Goal: Task Accomplishment & Management: Manage account settings

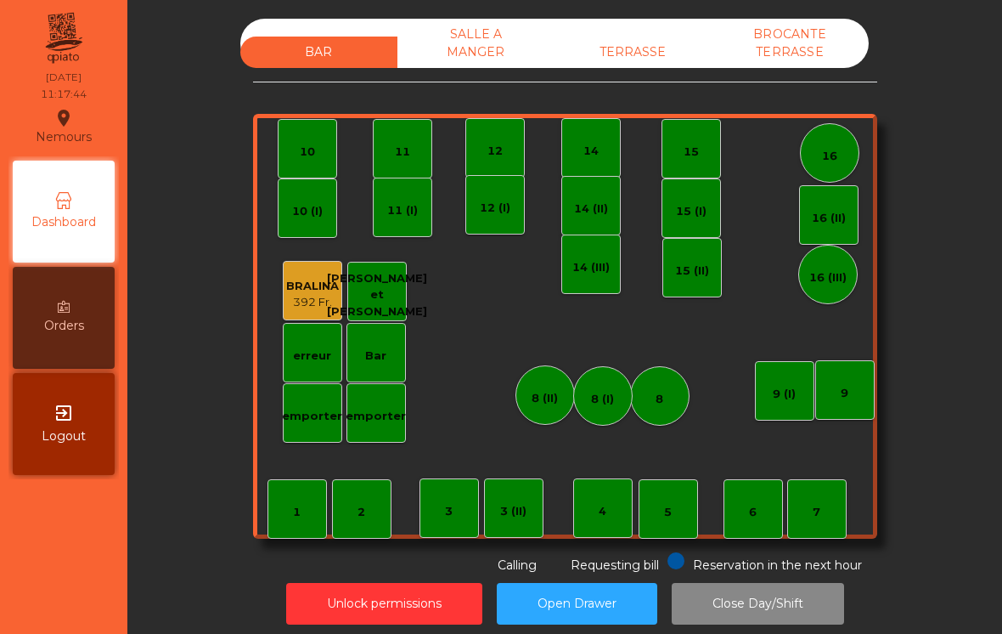
click at [634, 47] on div "TERRASSE" at bounding box center [633, 52] width 157 height 31
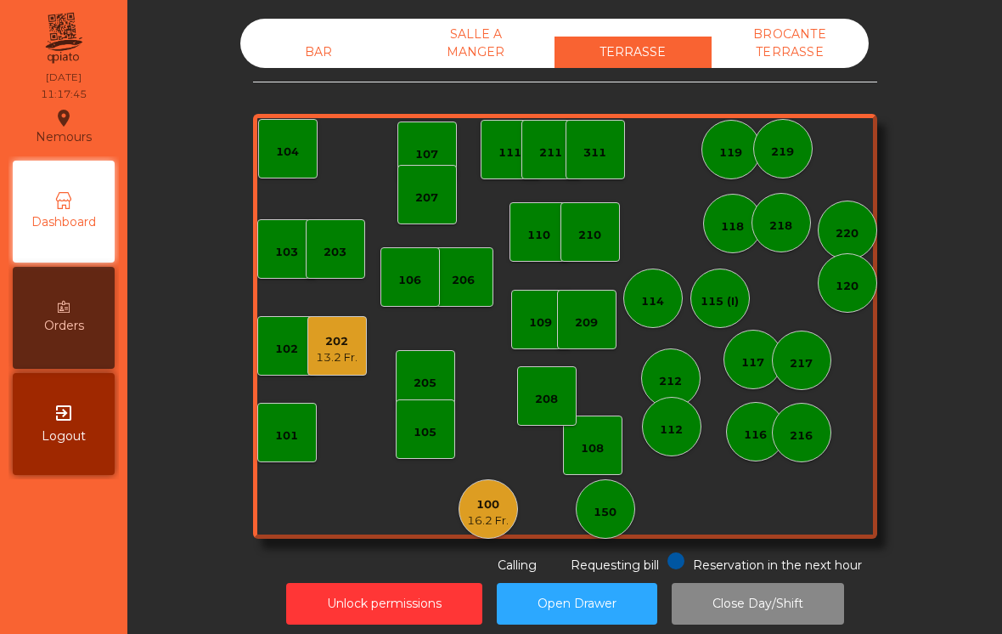
click at [488, 522] on div "16.2 Fr." at bounding box center [488, 520] width 42 height 17
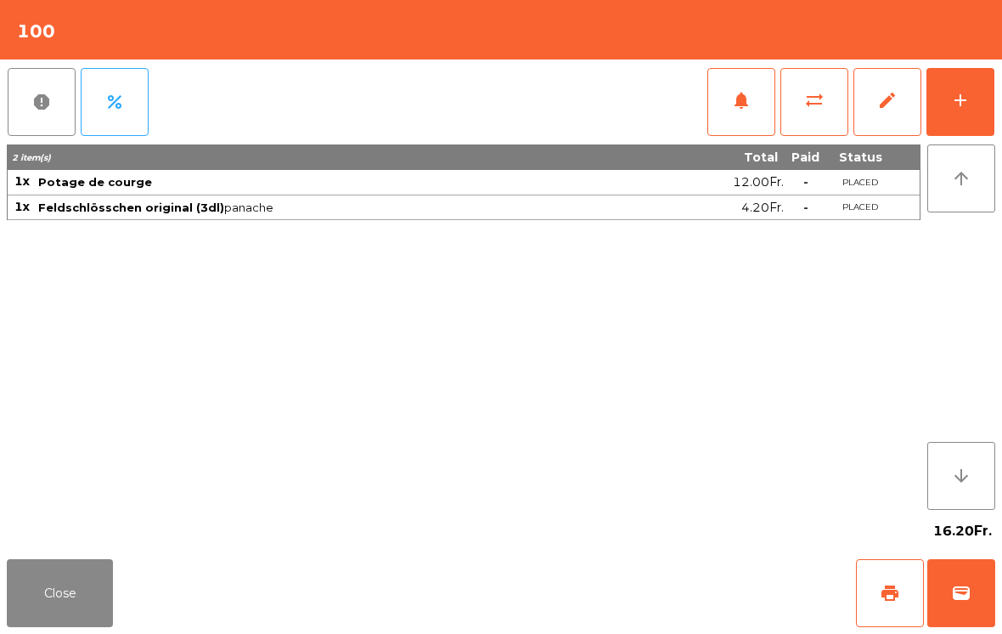
click at [888, 584] on span "print" at bounding box center [890, 593] width 20 height 20
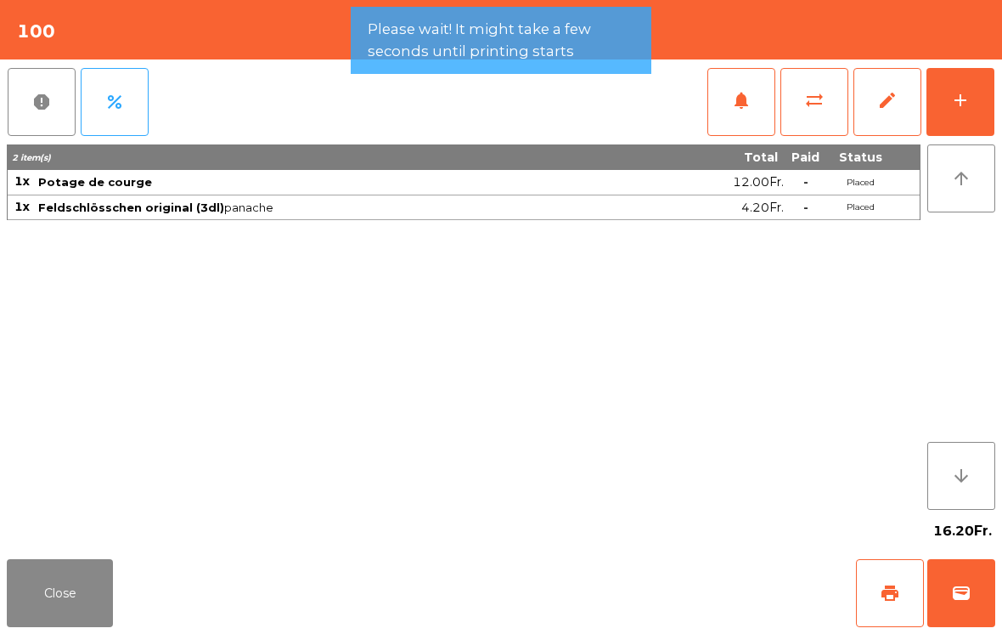
click at [88, 605] on button "Close" at bounding box center [60, 593] width 106 height 68
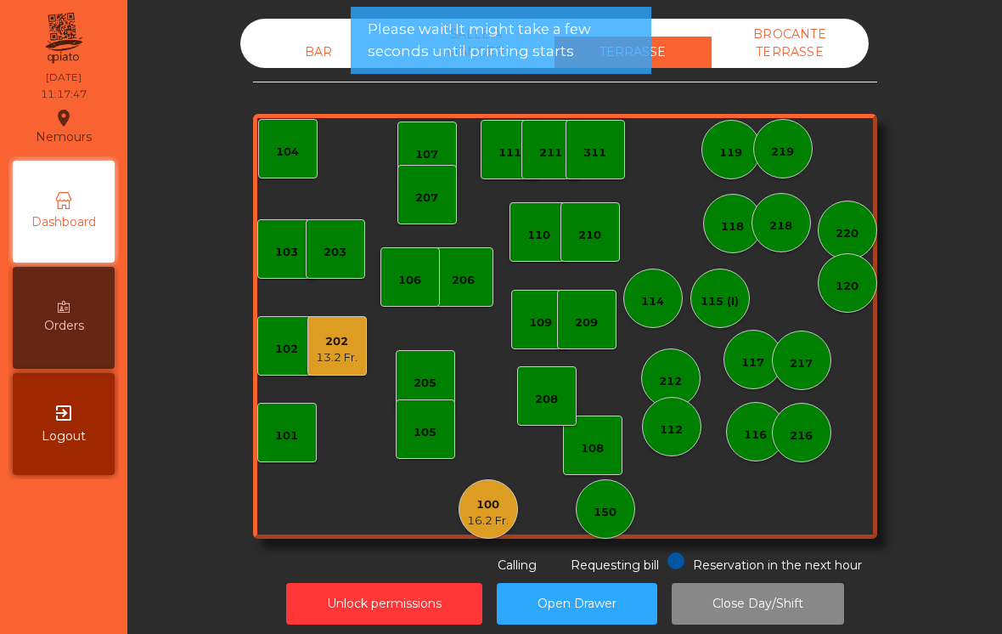
click at [336, 349] on div "13.2 Fr." at bounding box center [337, 357] width 42 height 17
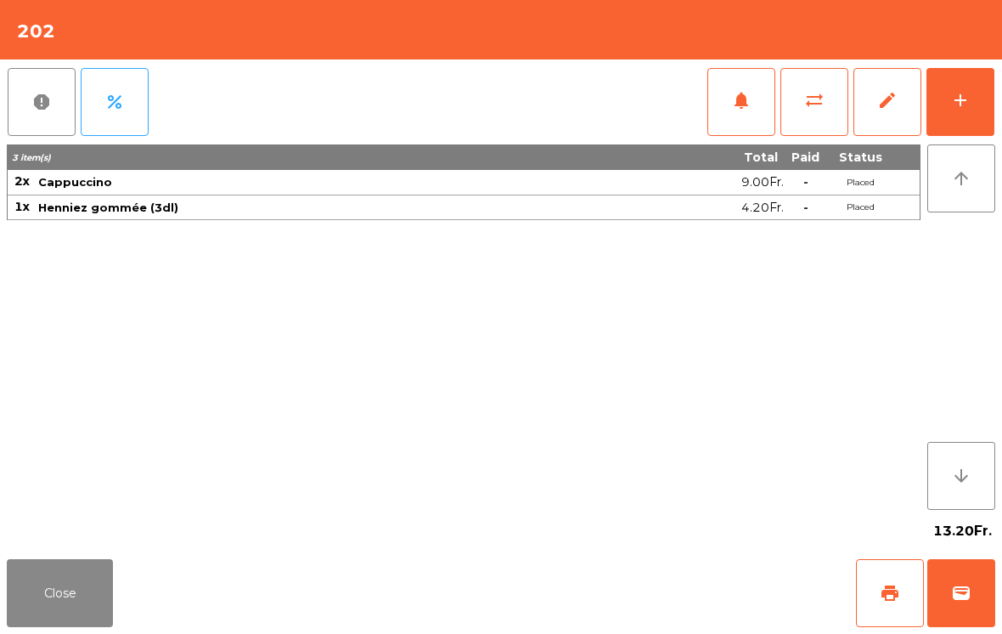
click at [971, 594] on span "wallet" at bounding box center [961, 593] width 20 height 20
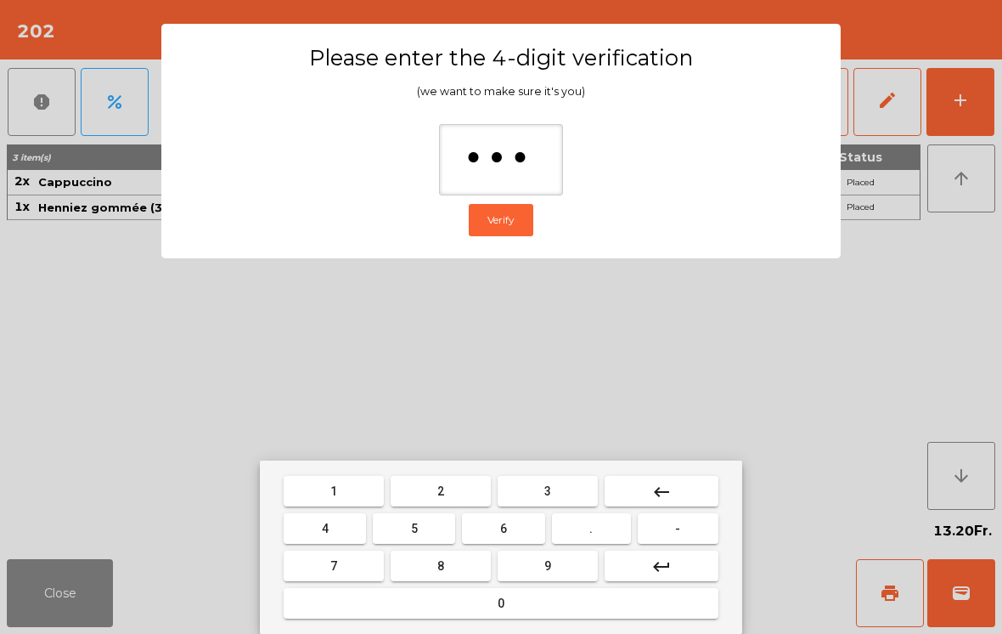
type input "****"
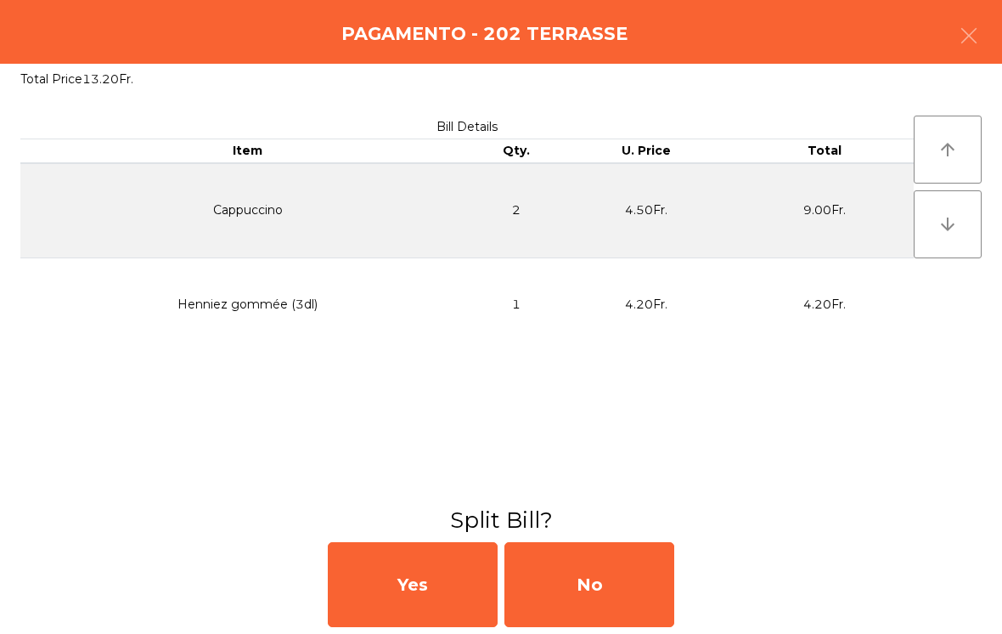
click at [599, 566] on div "No" at bounding box center [590, 584] width 170 height 85
click at [599, 565] on div "MB" at bounding box center [590, 584] width 170 height 85
click at [638, 585] on div "No" at bounding box center [590, 584] width 170 height 85
click at [637, 585] on div "No" at bounding box center [590, 584] width 170 height 85
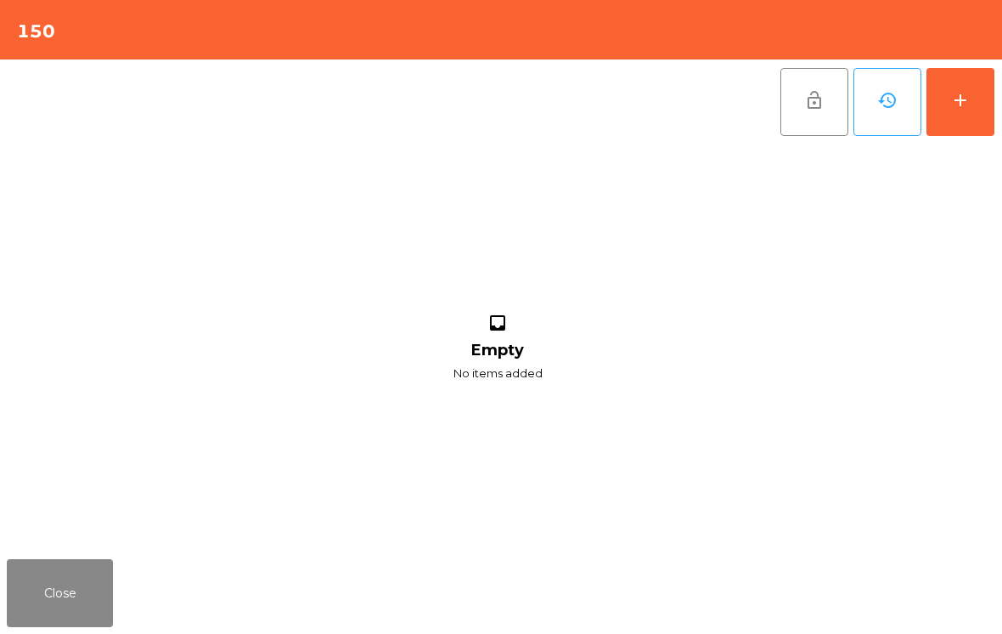
click at [957, 110] on button "add" at bounding box center [961, 102] width 68 height 68
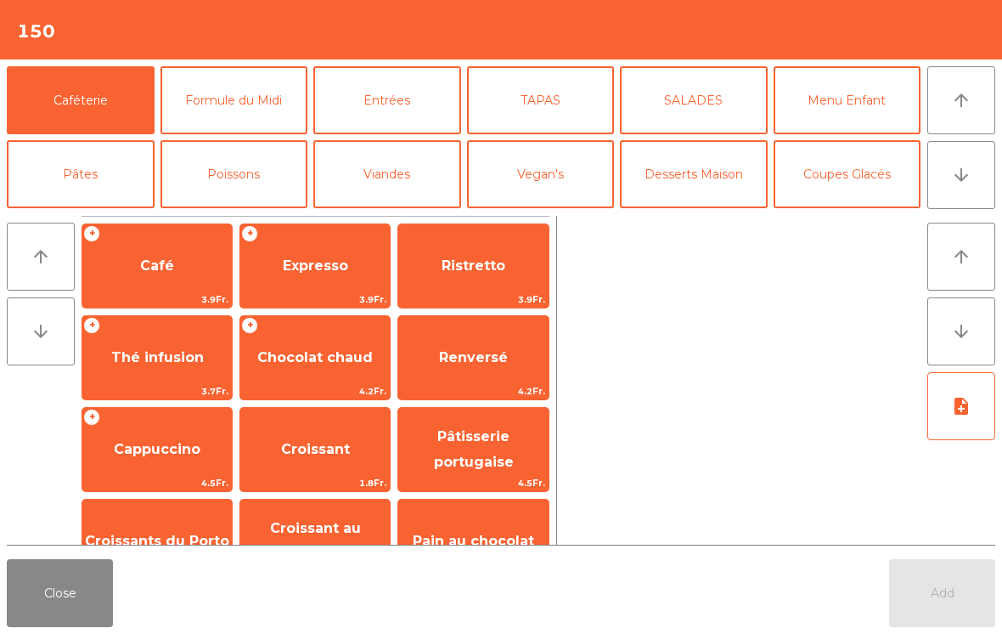
click at [215, 118] on button "Formule du Midi" at bounding box center [235, 100] width 148 height 68
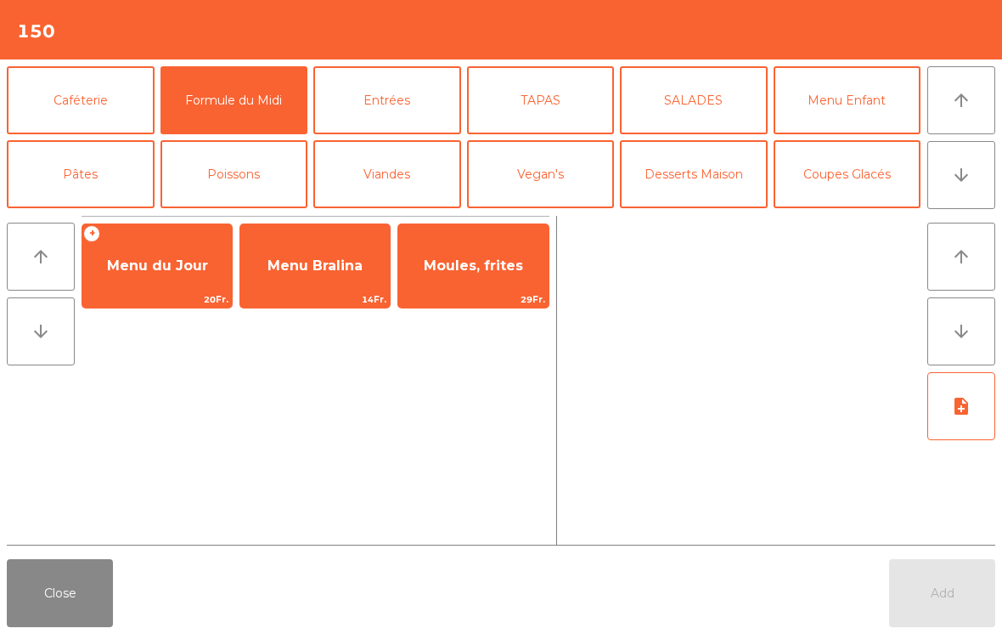
click at [169, 291] on span "20Fr." at bounding box center [157, 299] width 150 height 16
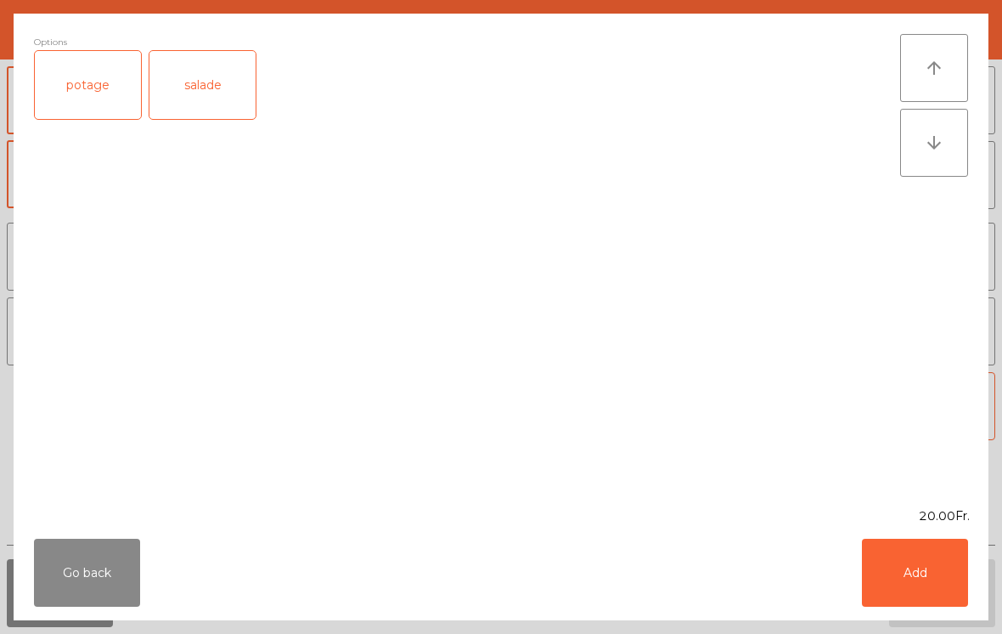
click at [197, 96] on div "salade" at bounding box center [203, 85] width 106 height 68
click at [902, 551] on button "Add" at bounding box center [915, 573] width 106 height 68
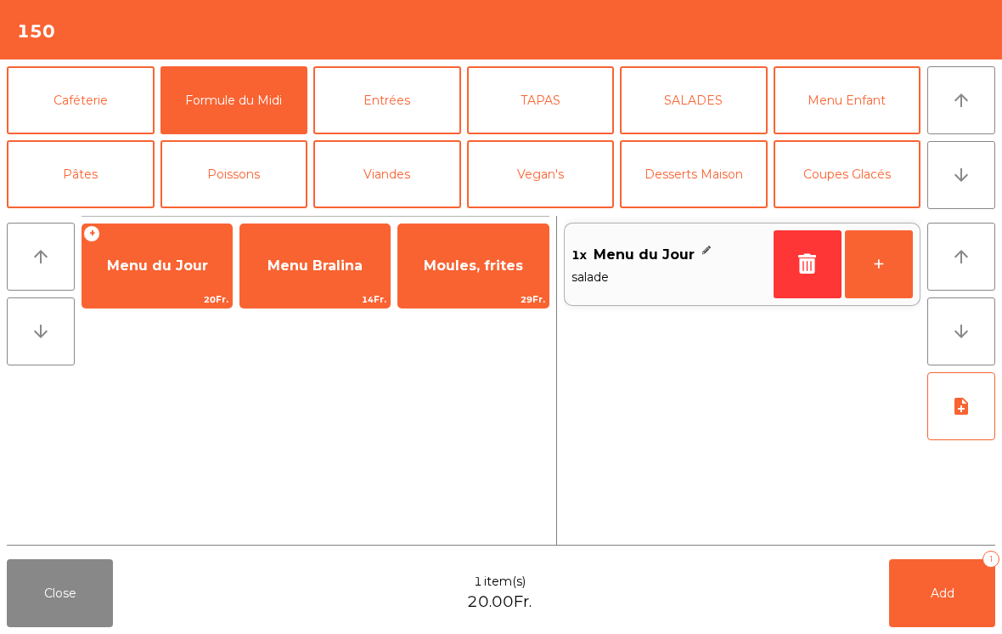
click at [884, 274] on button "+" at bounding box center [879, 264] width 68 height 68
click at [975, 413] on button "note_add" at bounding box center [962, 406] width 68 height 68
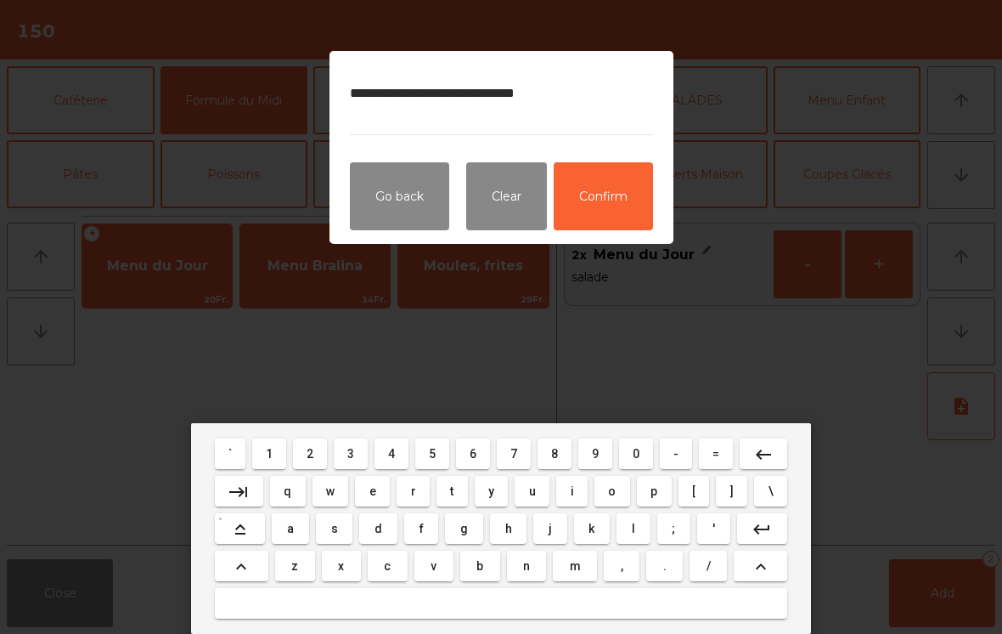
type textarea "**********"
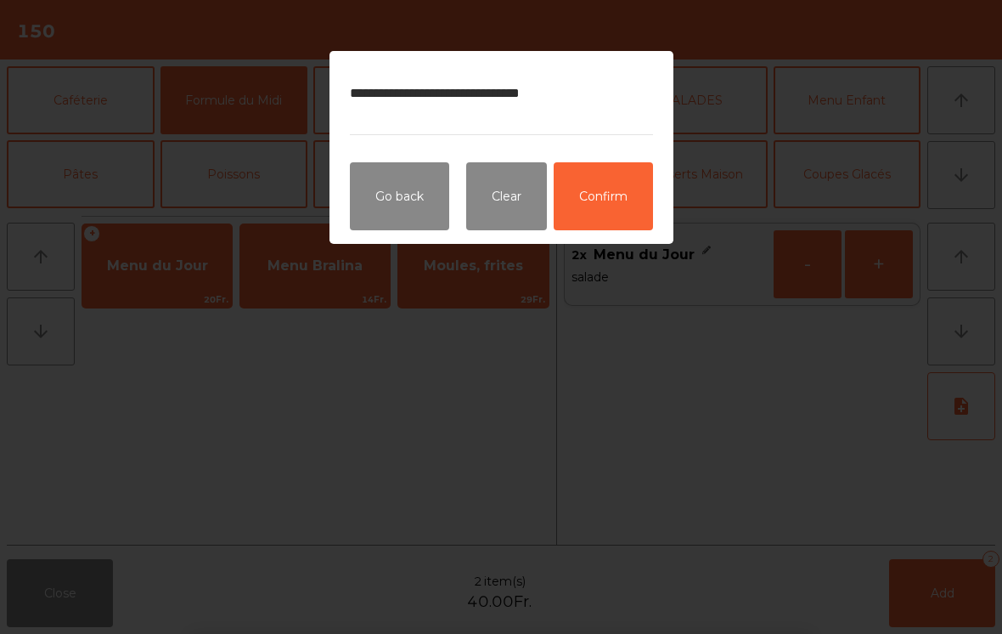
click at [632, 219] on button "Confirm" at bounding box center [603, 196] width 99 height 68
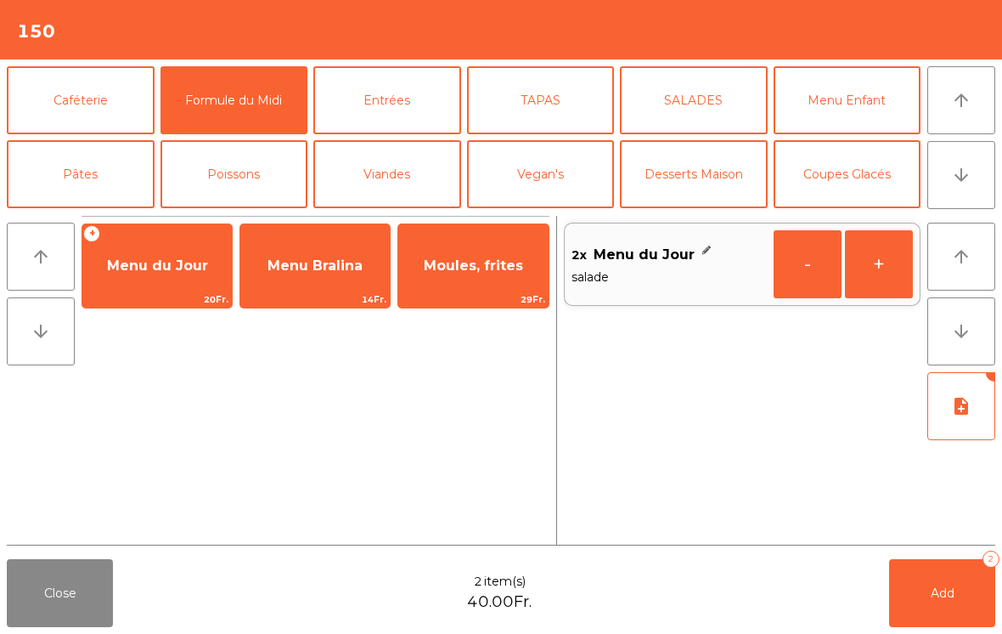
click at [931, 611] on button "Add 2" at bounding box center [942, 593] width 106 height 68
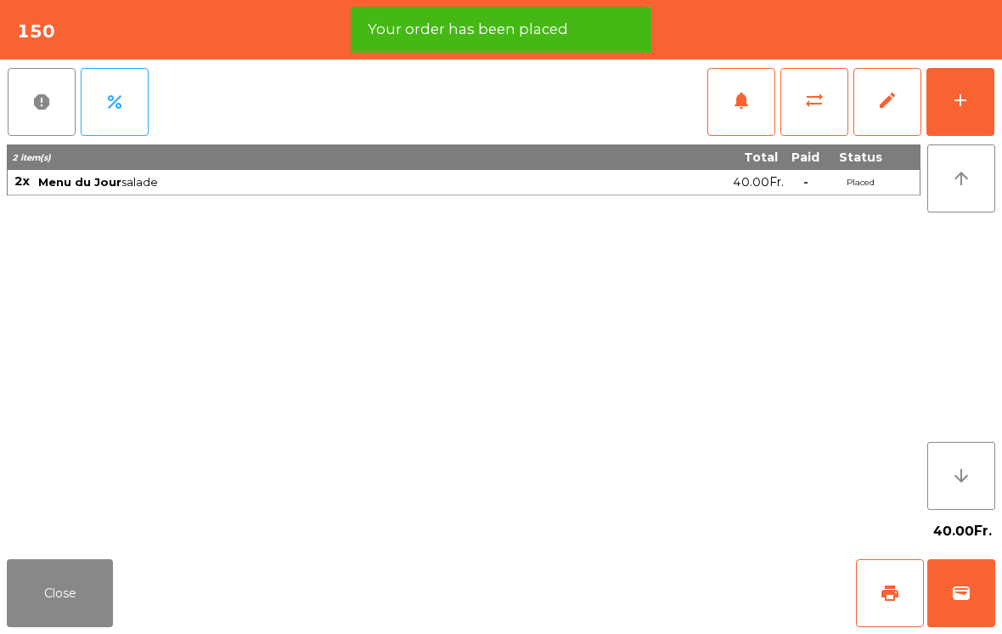
click at [967, 111] on button "add" at bounding box center [961, 102] width 68 height 68
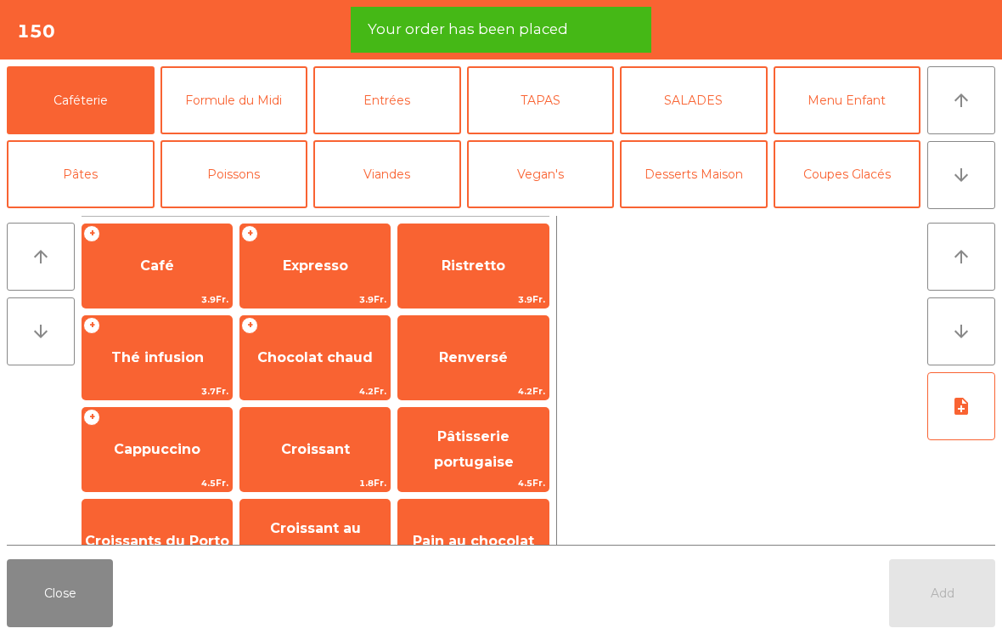
click at [978, 176] on button "arrow_downward" at bounding box center [962, 175] width 68 height 68
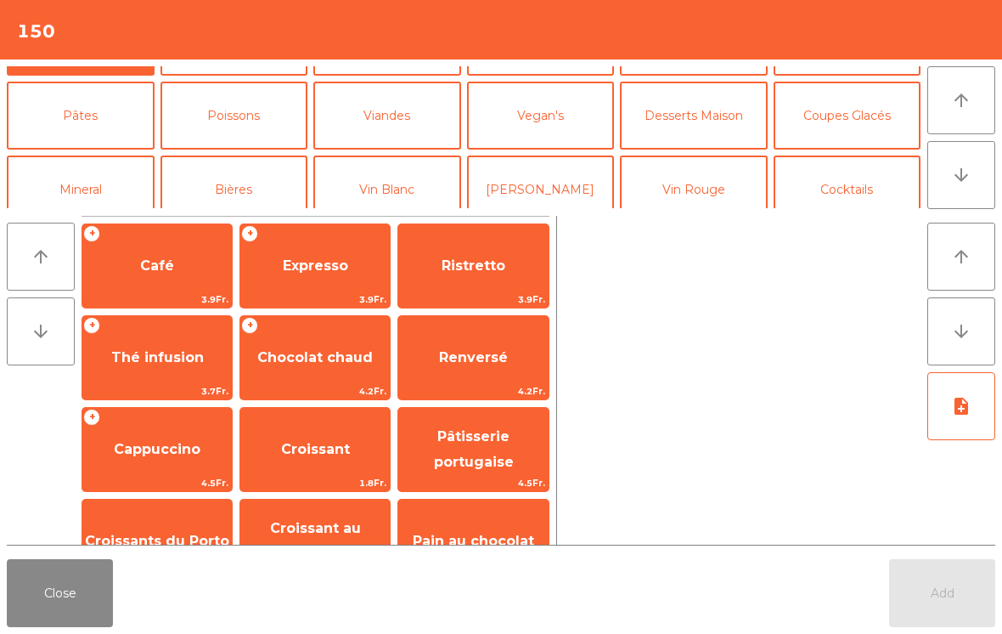
scroll to position [148, 0]
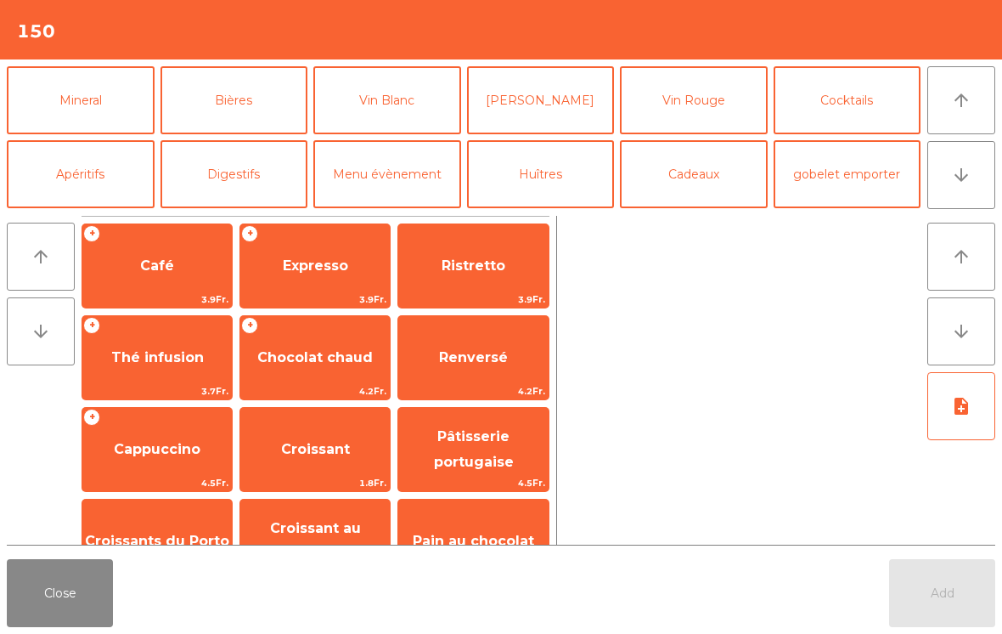
click at [237, 119] on button "Bières" at bounding box center [235, 100] width 148 height 68
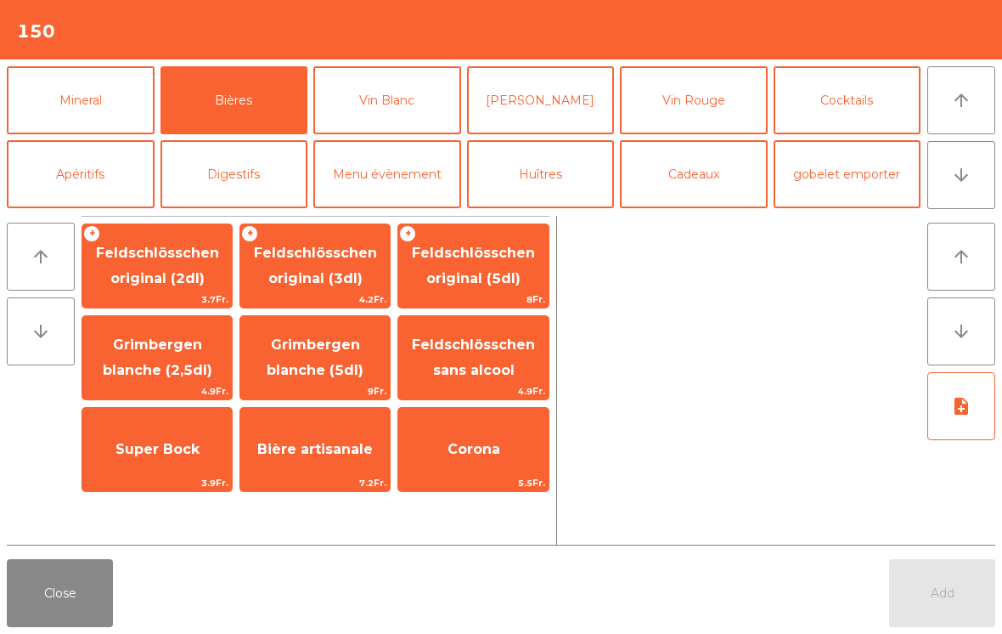
click at [347, 285] on span "Feldschlösschen original (3dl)" at bounding box center [315, 266] width 123 height 42
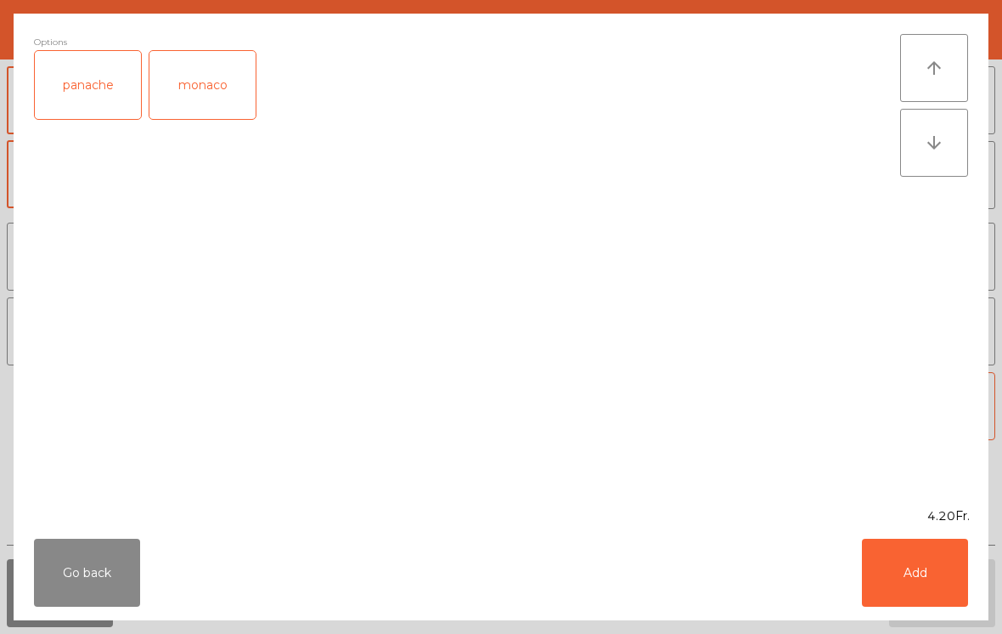
click at [937, 572] on button "Add" at bounding box center [915, 573] width 106 height 68
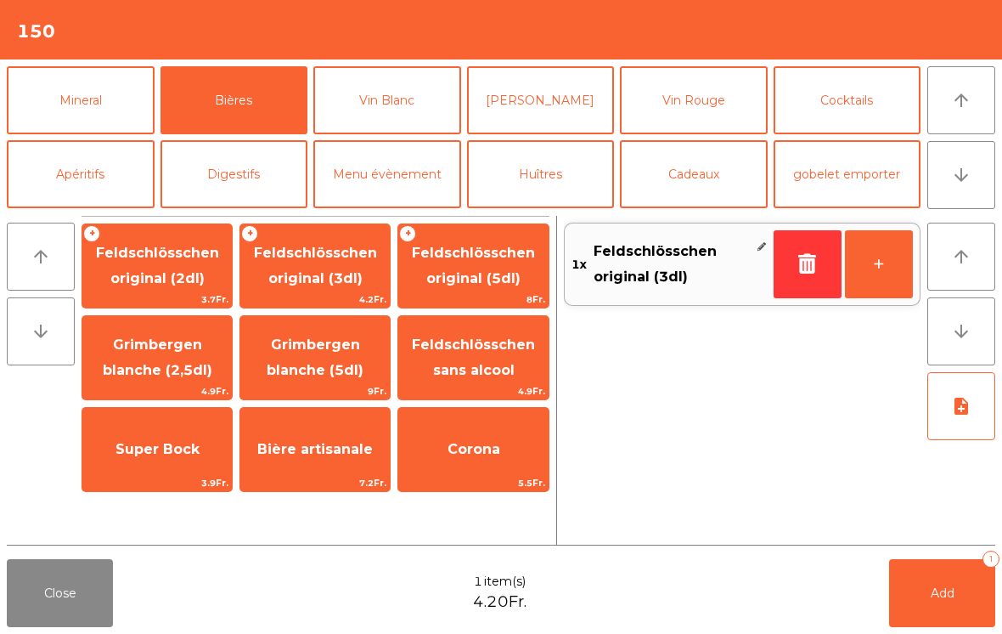
click at [90, 121] on button "Mineral" at bounding box center [81, 100] width 148 height 68
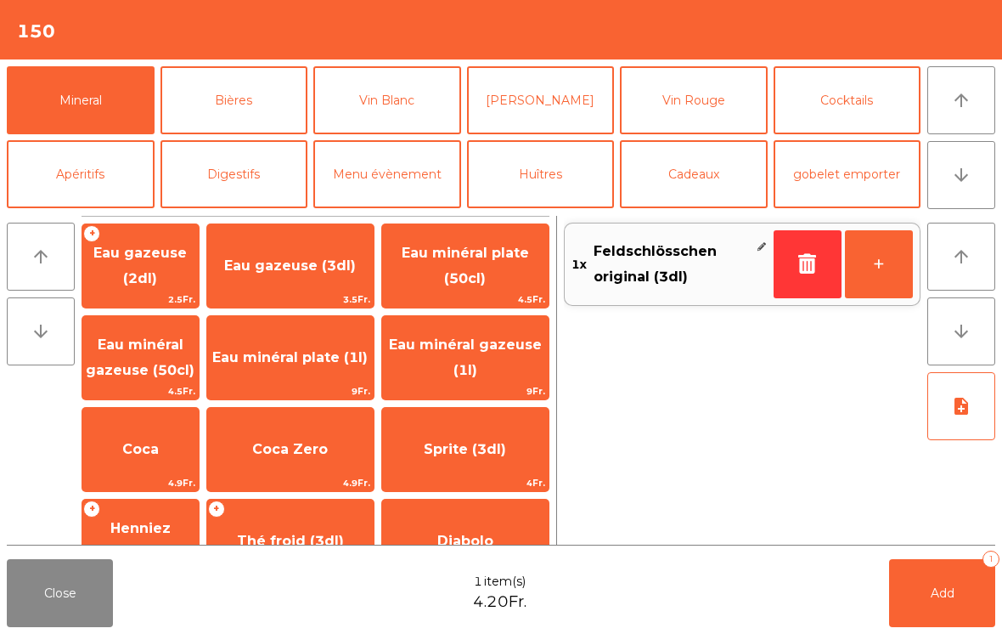
click at [168, 366] on span "Eau minéral gazeuse (50cl)" at bounding box center [140, 357] width 109 height 42
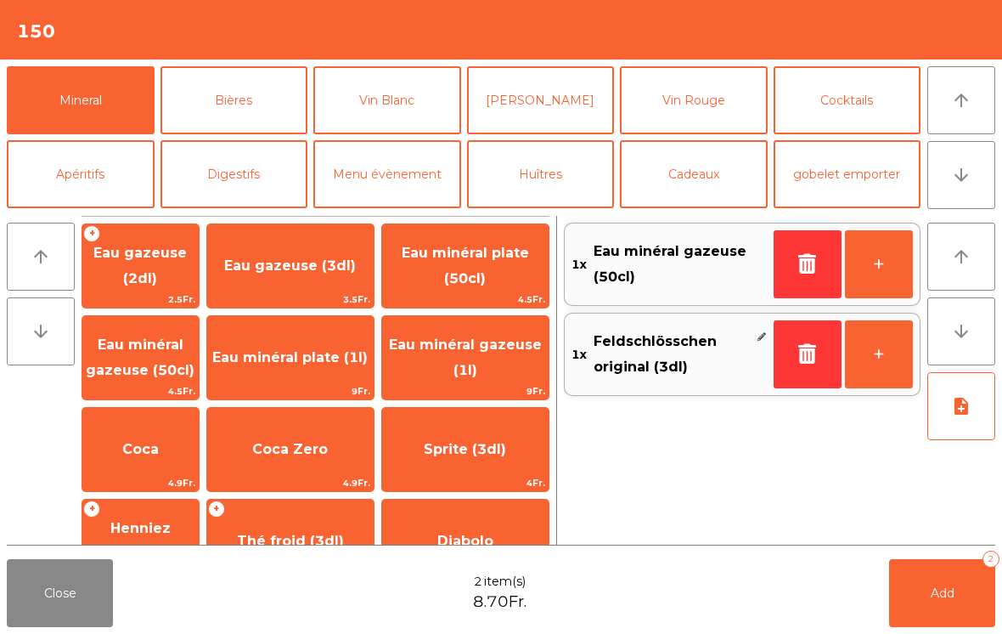
click at [963, 590] on button "Add 2" at bounding box center [942, 593] width 106 height 68
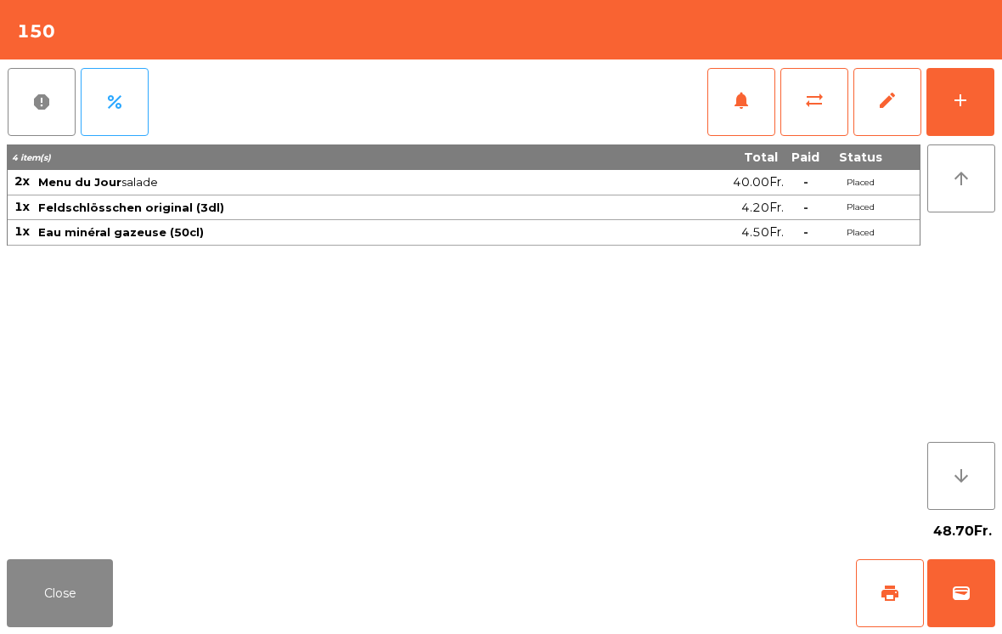
click at [54, 625] on button "Close" at bounding box center [60, 593] width 106 height 68
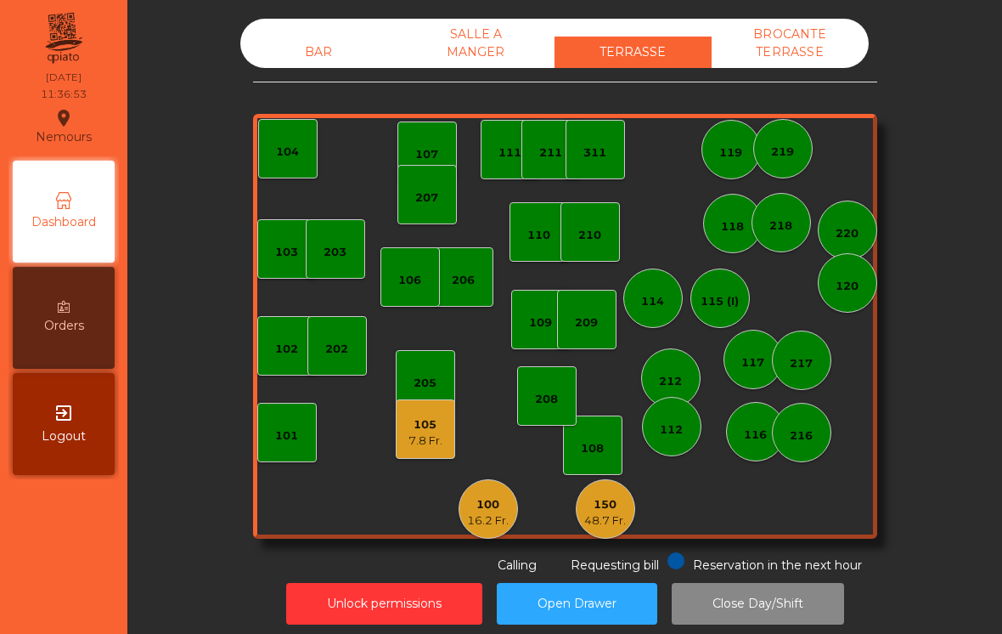
click at [332, 47] on div "BAR" at bounding box center [318, 52] width 157 height 31
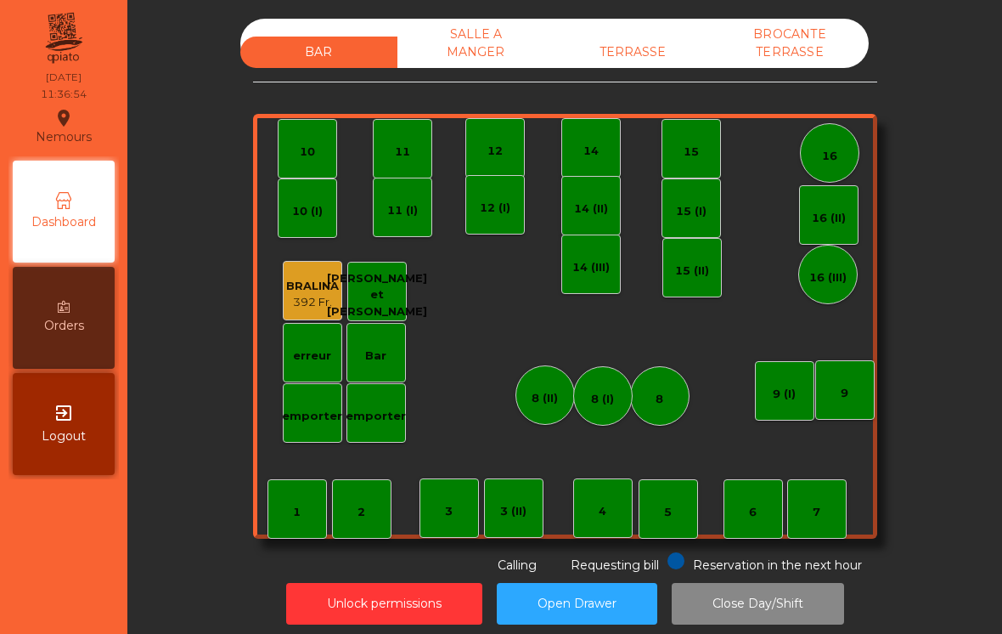
click at [822, 518] on div "7" at bounding box center [817, 508] width 59 height 59
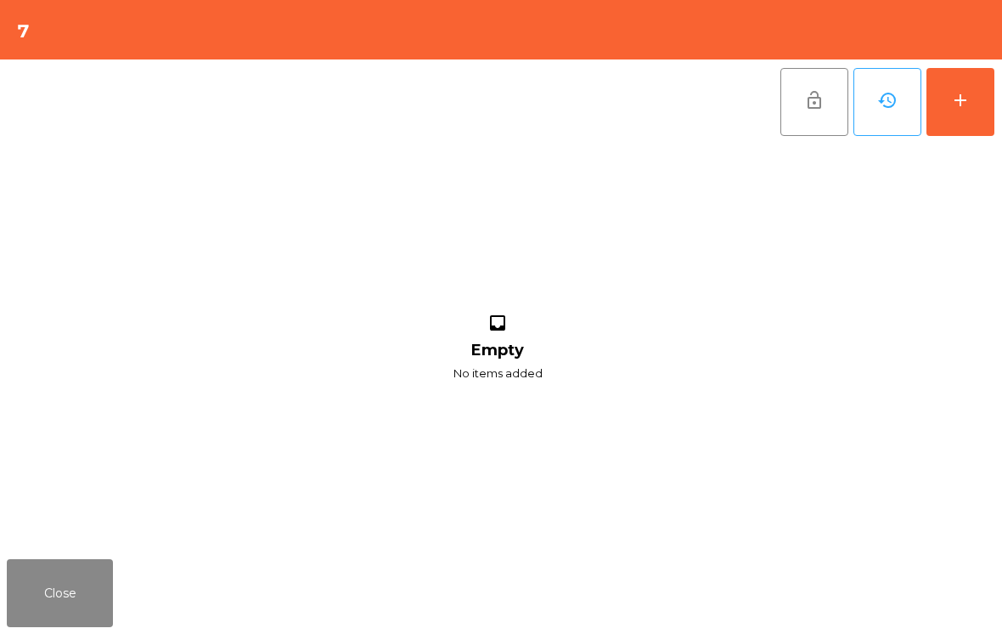
click at [967, 98] on div "add" at bounding box center [961, 100] width 20 height 20
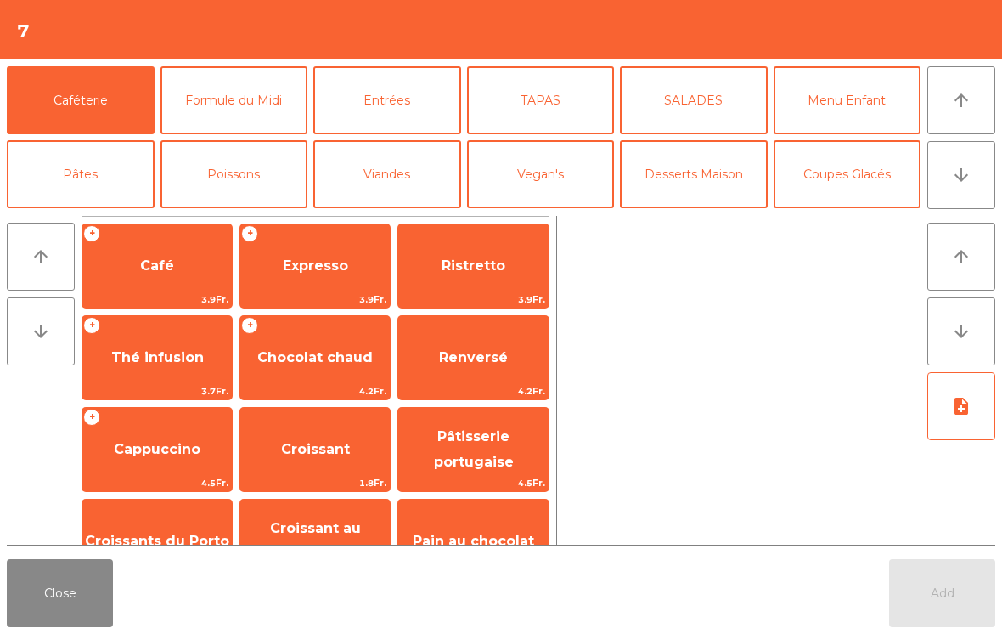
click at [524, 107] on button "TAPAS" at bounding box center [541, 100] width 148 height 68
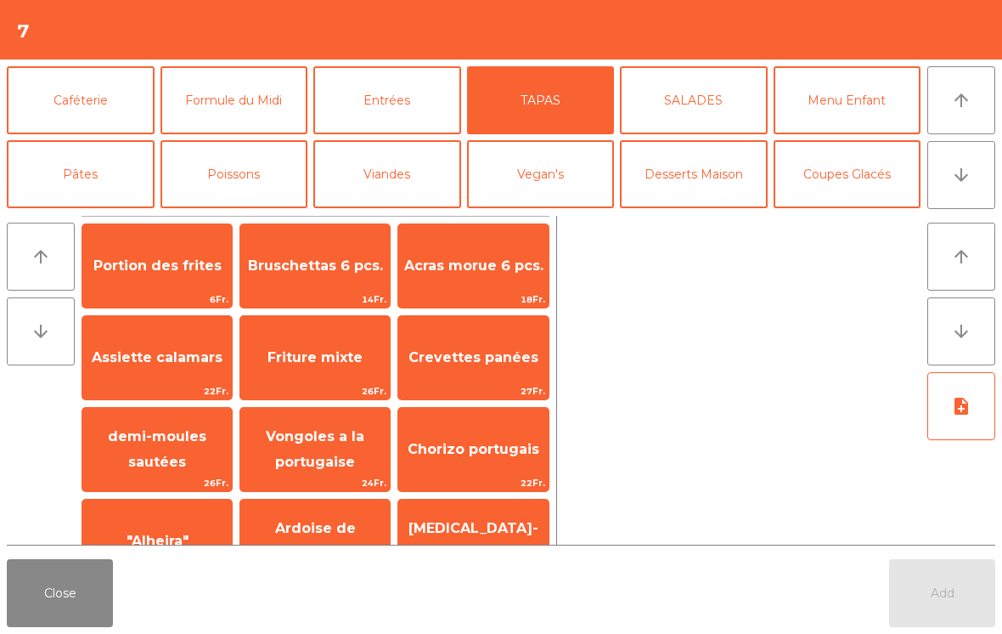
click at [449, 287] on span "Acras morue 6 pcs." at bounding box center [473, 266] width 150 height 46
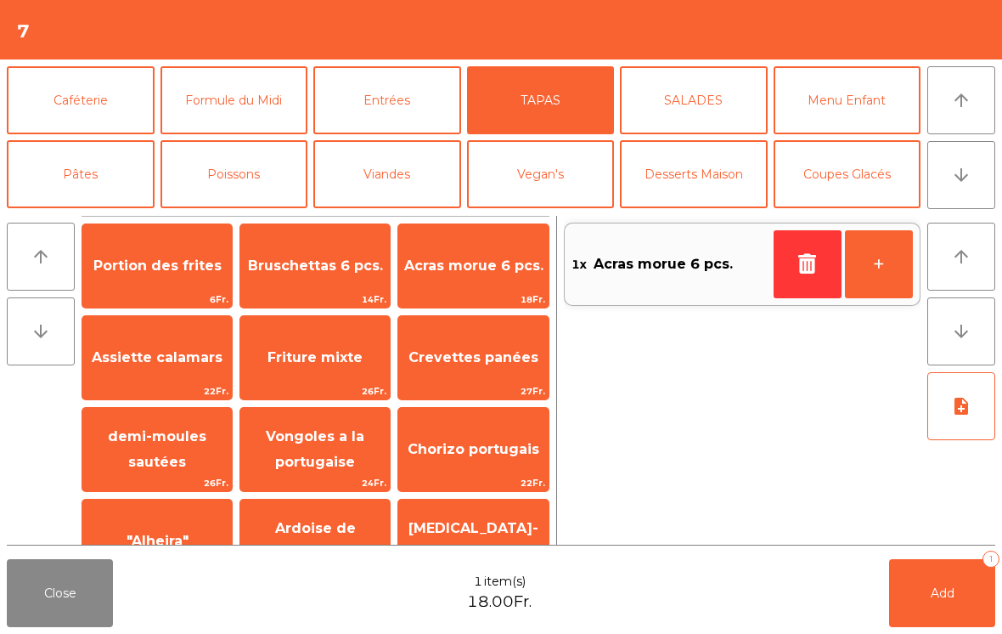
click at [238, 112] on button "Formule du Midi" at bounding box center [235, 100] width 148 height 68
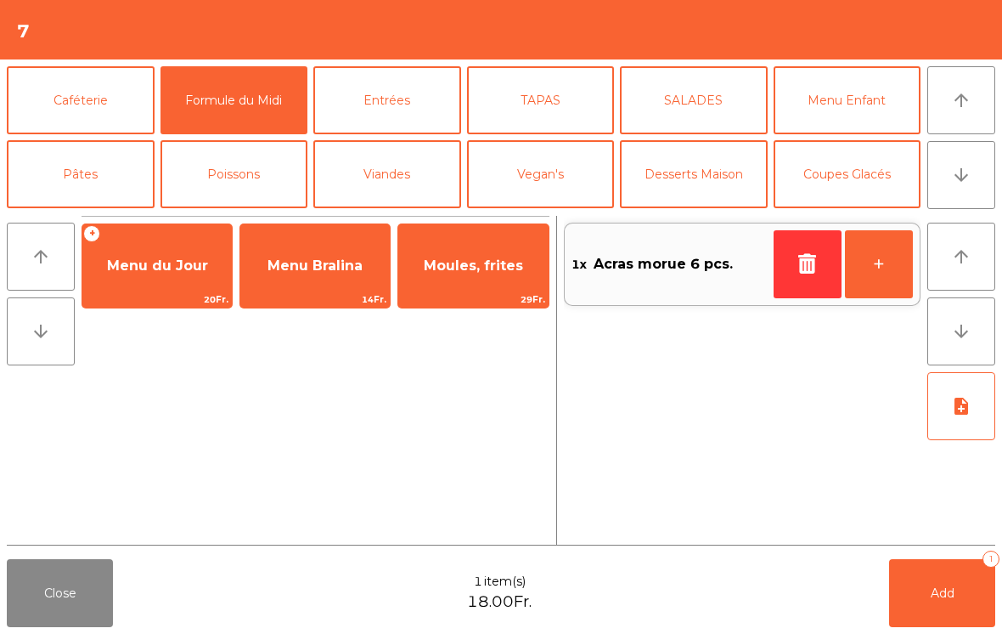
click at [132, 268] on span "Menu du Jour" at bounding box center [157, 265] width 101 height 16
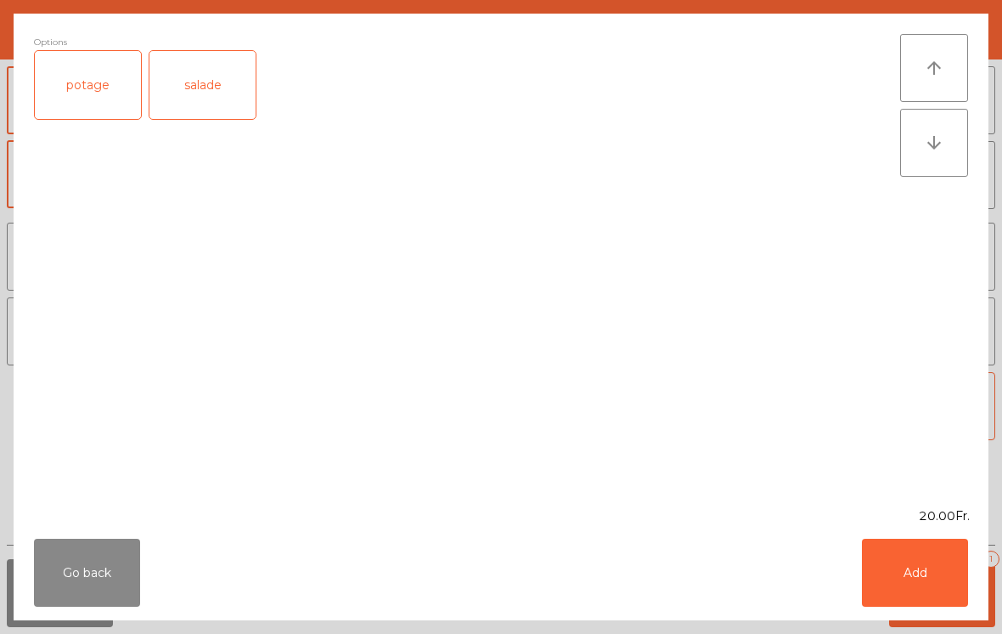
click at [217, 72] on div "salade" at bounding box center [203, 85] width 106 height 68
click at [942, 570] on button "Add" at bounding box center [915, 573] width 106 height 68
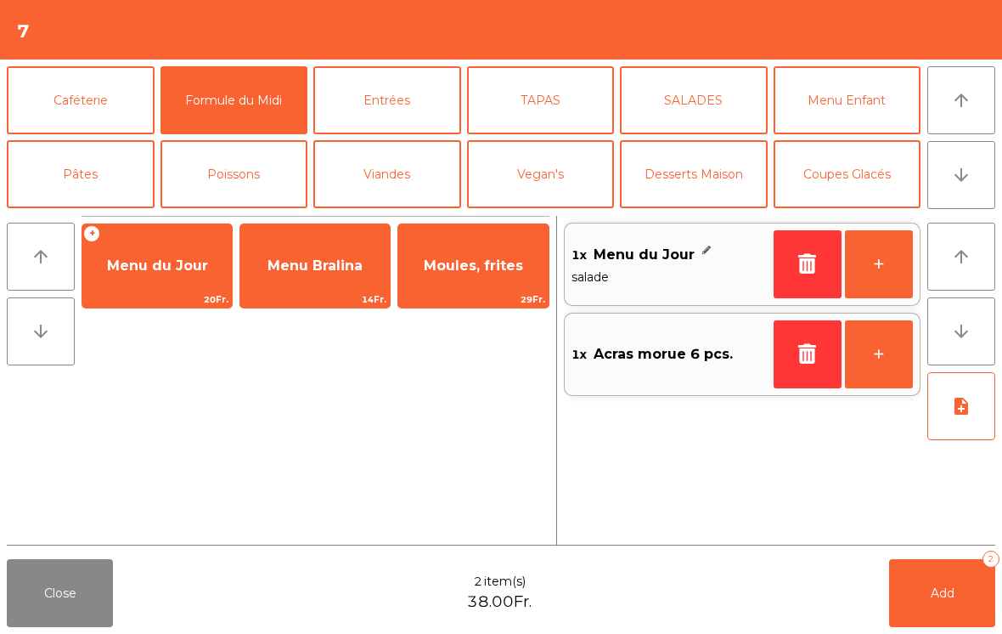
click at [884, 273] on button "+" at bounding box center [879, 264] width 68 height 68
click at [974, 419] on button "note_add" at bounding box center [962, 406] width 68 height 68
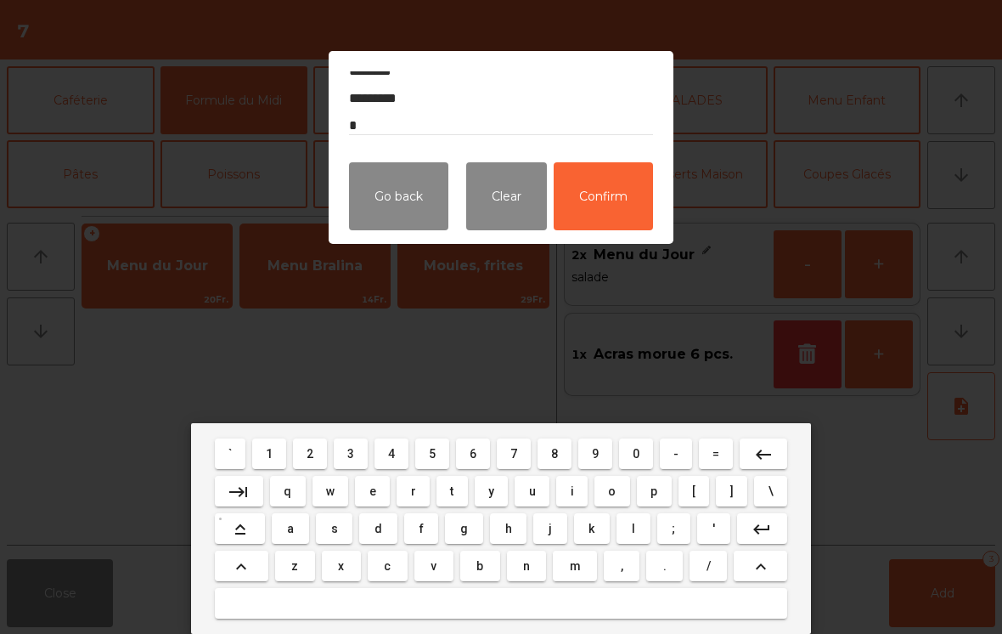
scroll to position [49, 0]
type textarea "******* ******** ********* *****"
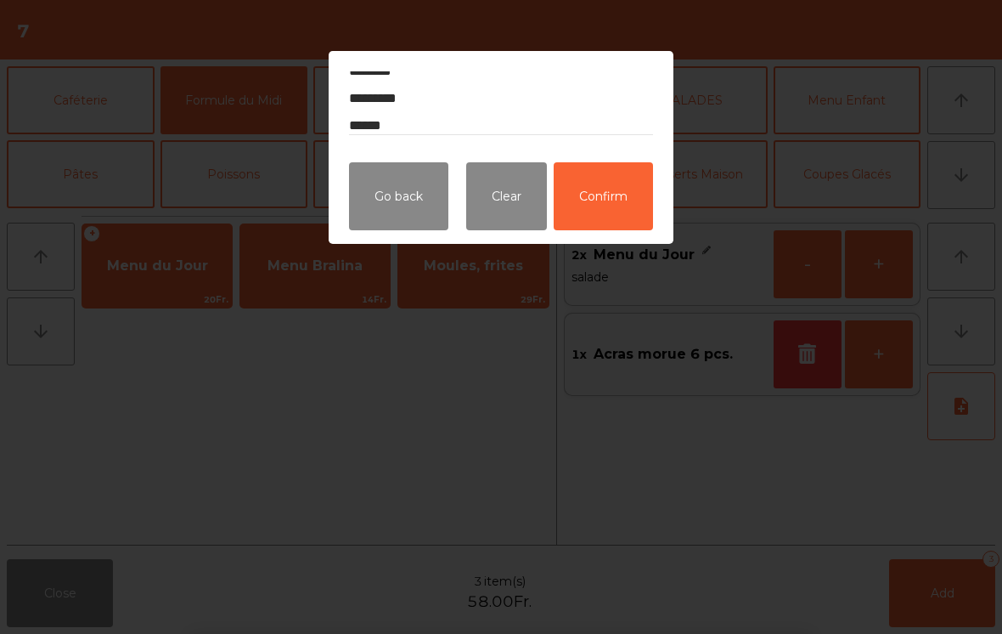
click at [618, 212] on button "Confirm" at bounding box center [603, 196] width 99 height 68
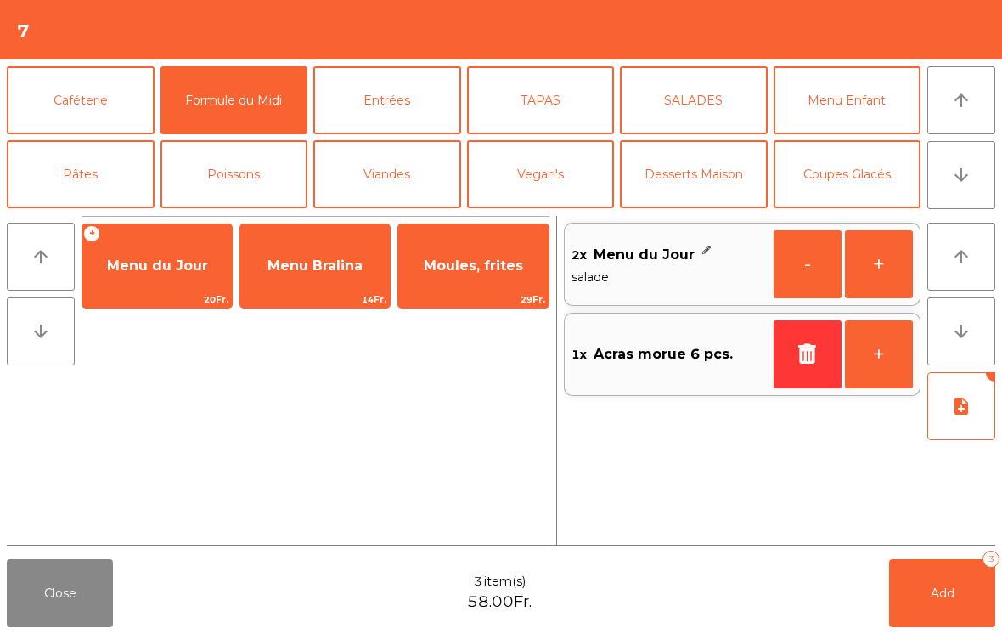
click at [967, 414] on icon "note_add" at bounding box center [961, 406] width 20 height 20
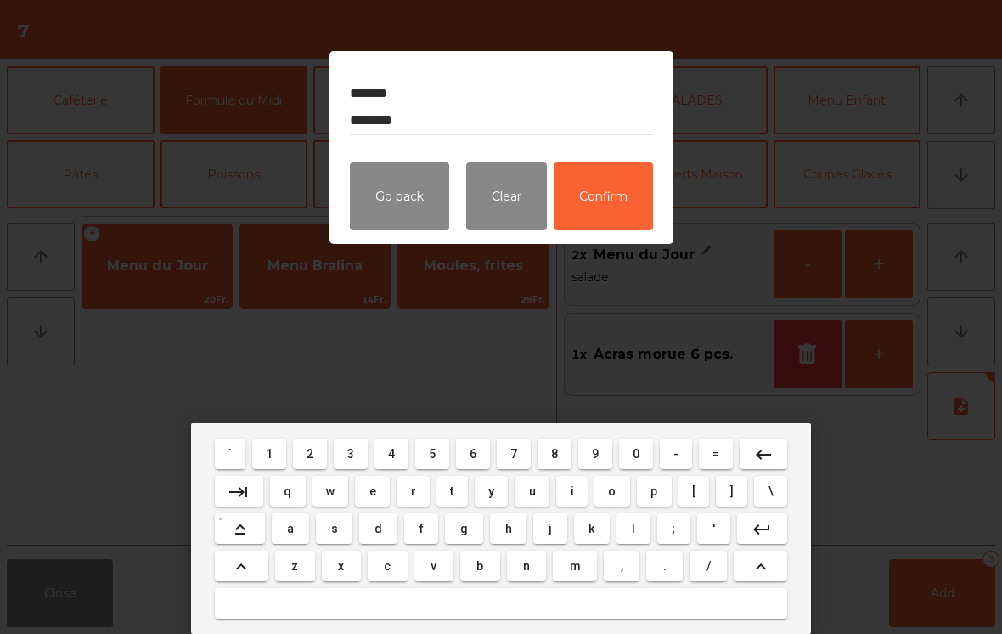
click at [505, 117] on textarea "******* ******** ********* *****" at bounding box center [501, 103] width 303 height 64
type textarea "******* ******** ** ********* *****"
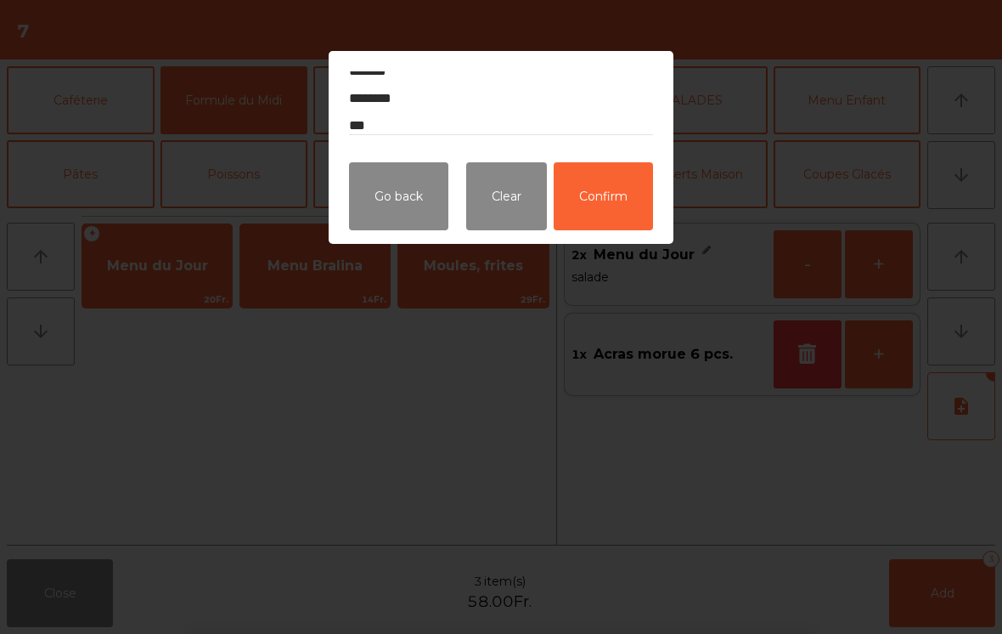
click at [618, 216] on button "Confirm" at bounding box center [603, 196] width 99 height 68
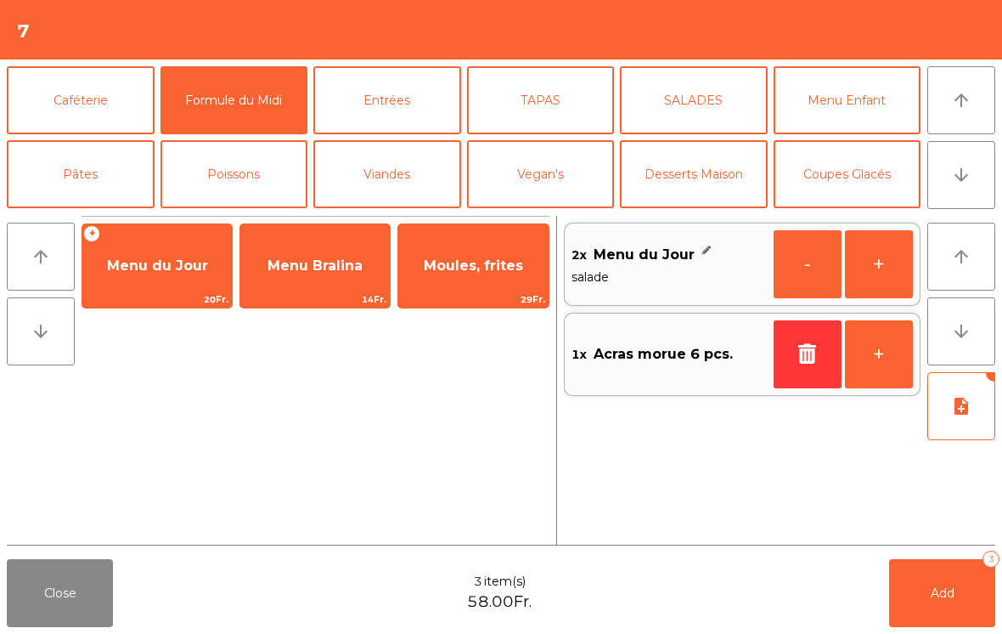
click at [978, 196] on button "arrow_downward" at bounding box center [962, 175] width 68 height 68
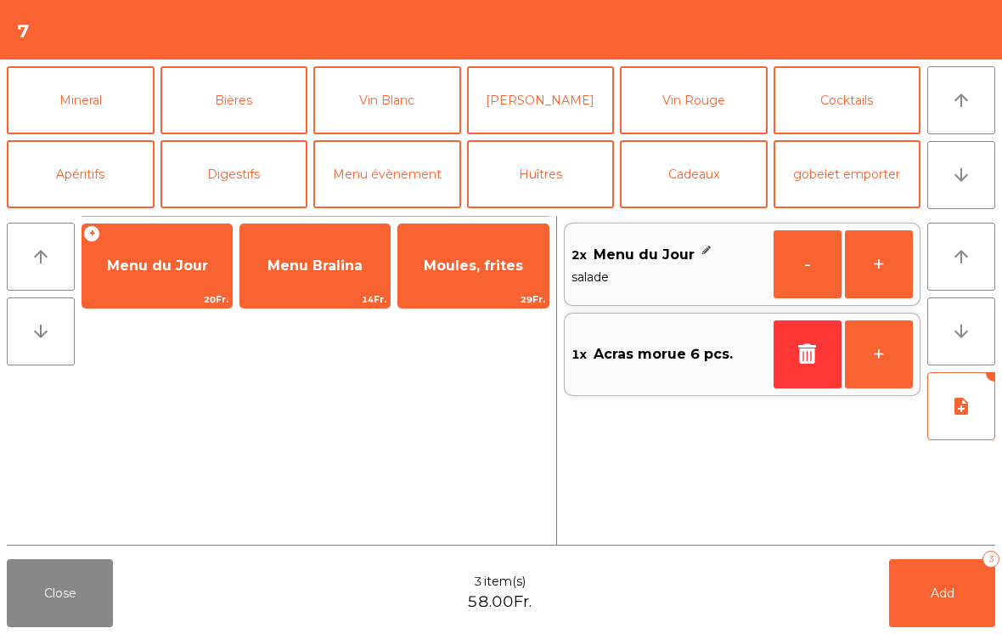
scroll to position [148, 0]
click at [78, 107] on button "Mineral" at bounding box center [81, 100] width 148 height 68
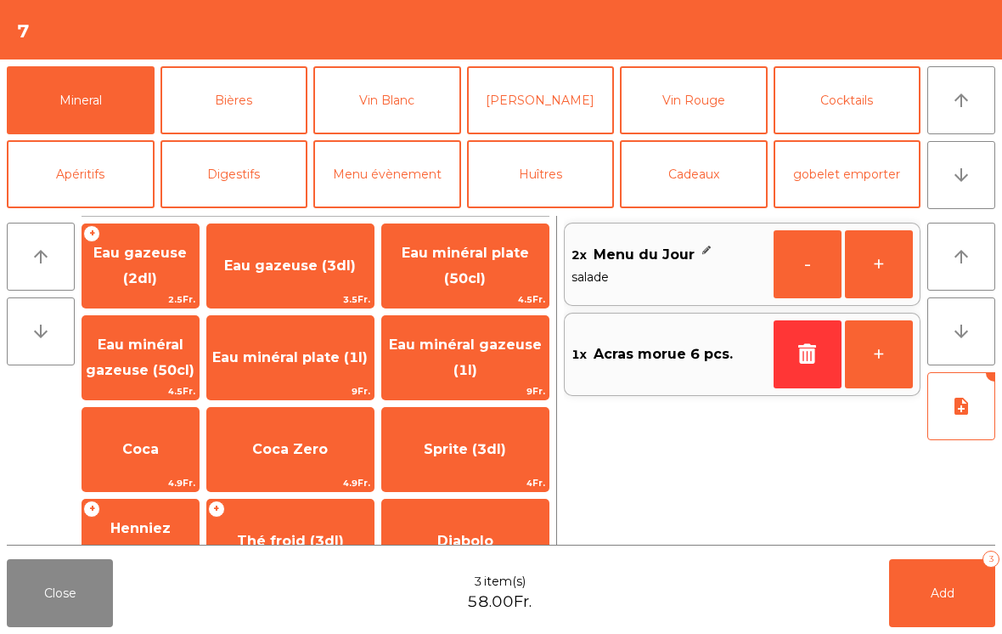
click at [461, 270] on span "Eau minéral plate (50cl)" at bounding box center [465, 266] width 127 height 42
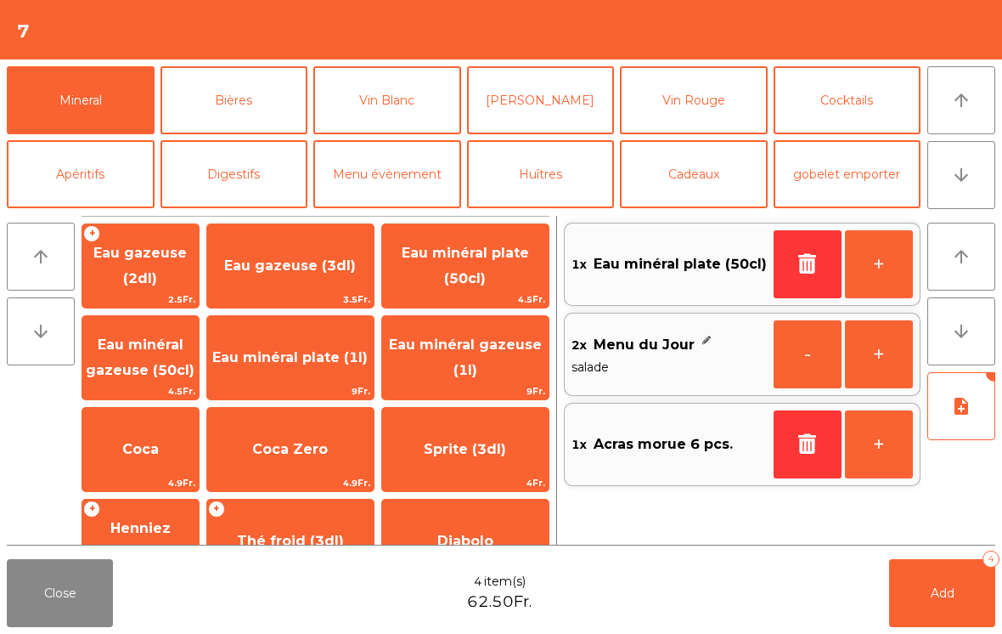
click at [442, 116] on button "Vin Blanc" at bounding box center [387, 100] width 148 height 68
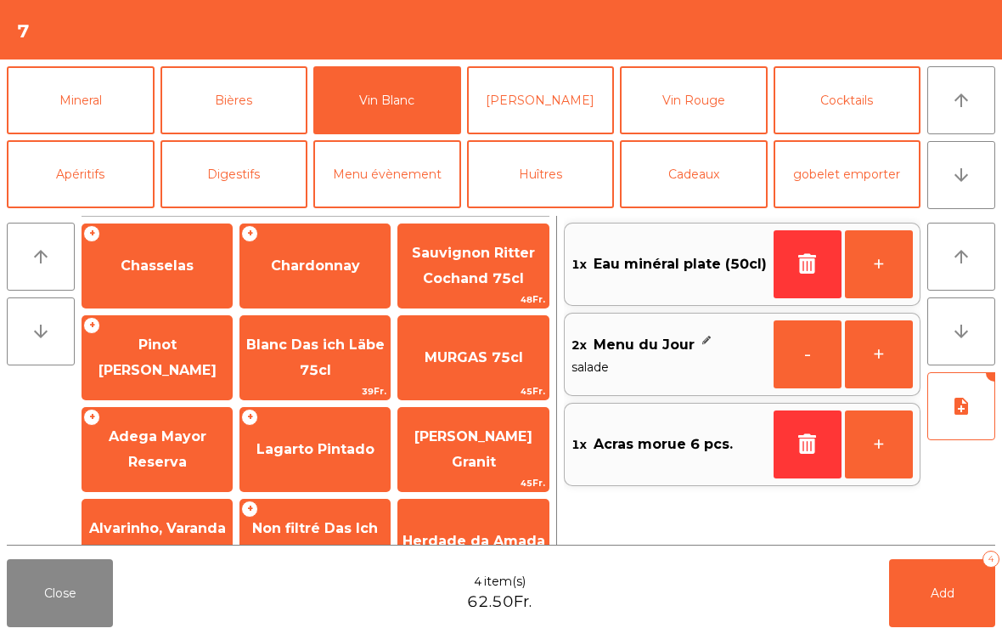
click at [356, 275] on span "Chardonnay" at bounding box center [315, 266] width 150 height 46
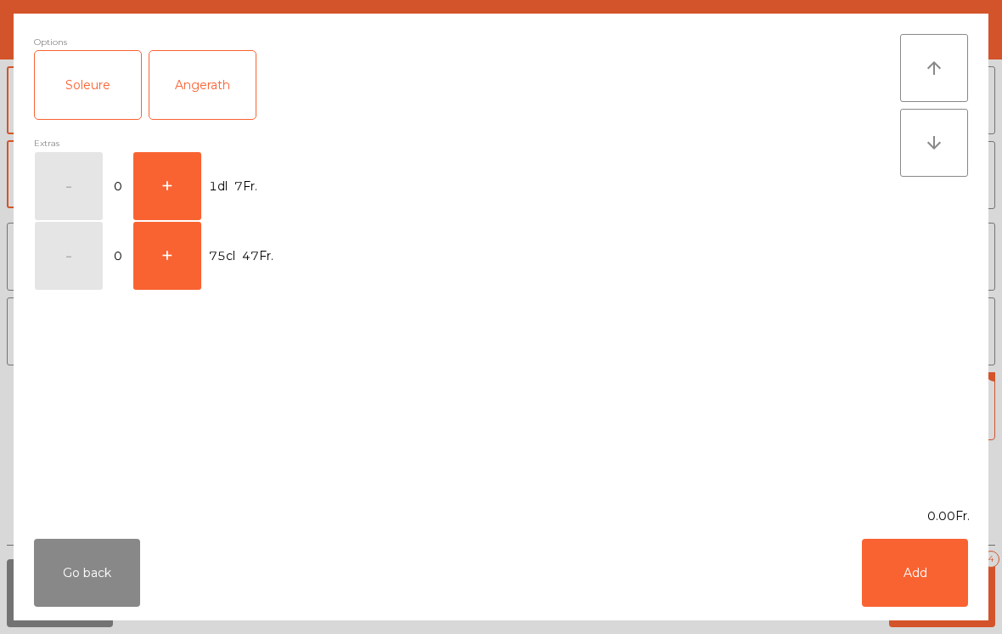
click at [182, 184] on button "+" at bounding box center [167, 186] width 68 height 68
click at [940, 570] on button "Add" at bounding box center [915, 573] width 106 height 68
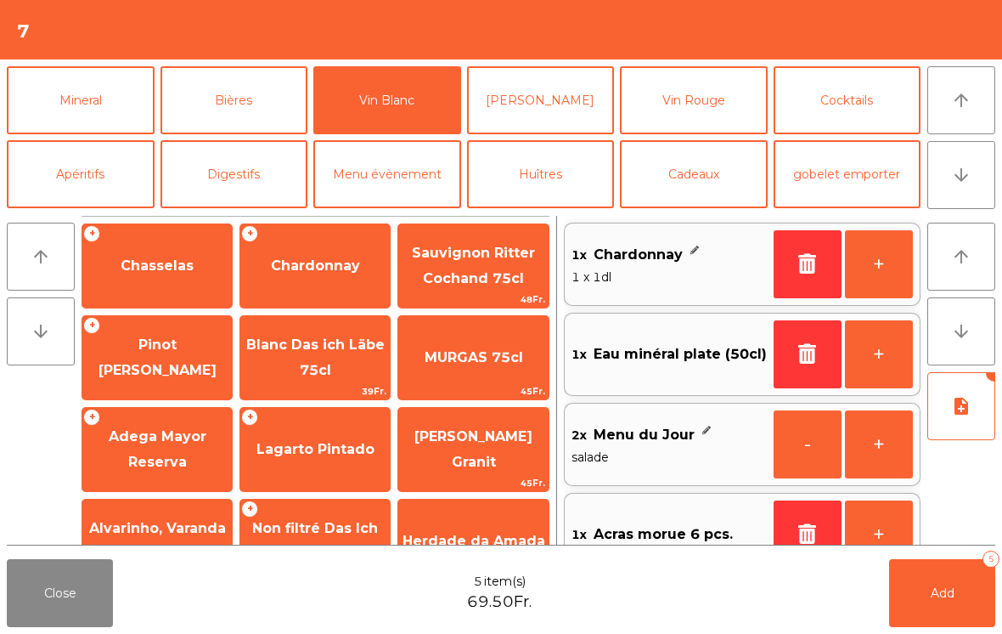
click at [891, 253] on button "+" at bounding box center [879, 264] width 68 height 68
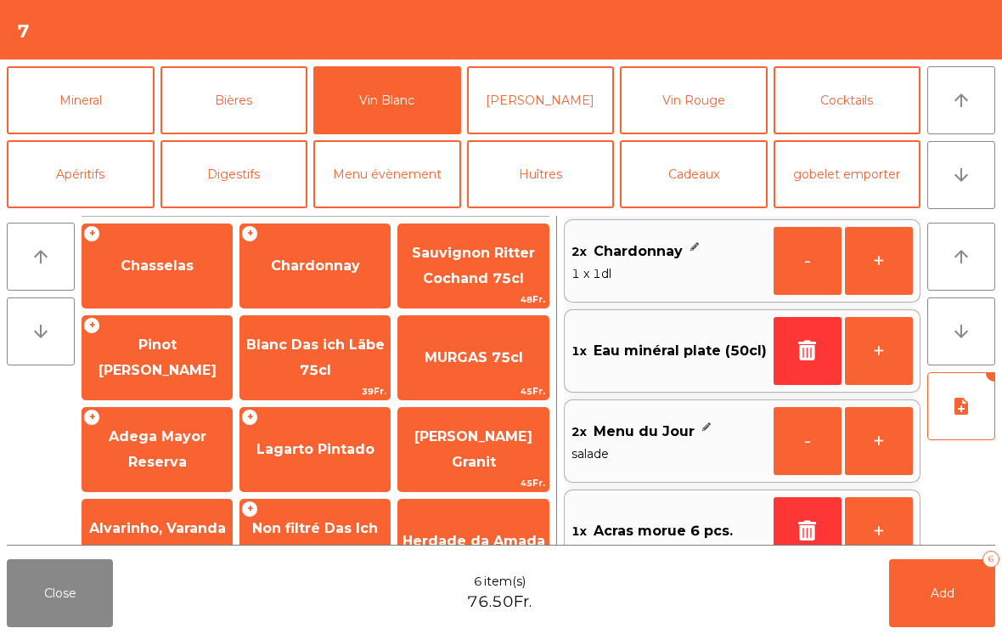
scroll to position [7, 0]
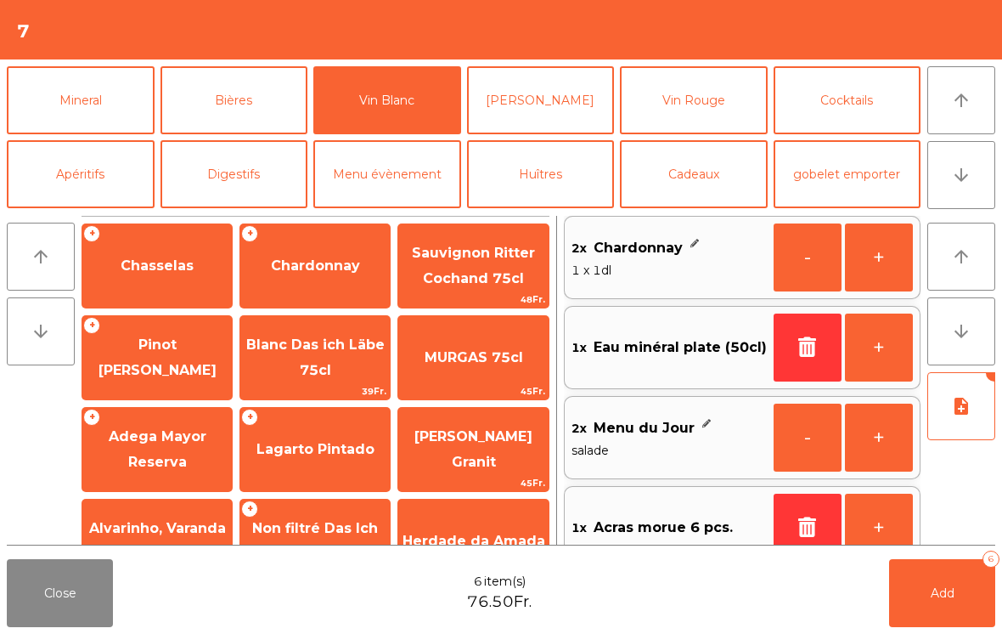
click at [936, 585] on span "Add" at bounding box center [943, 592] width 24 height 15
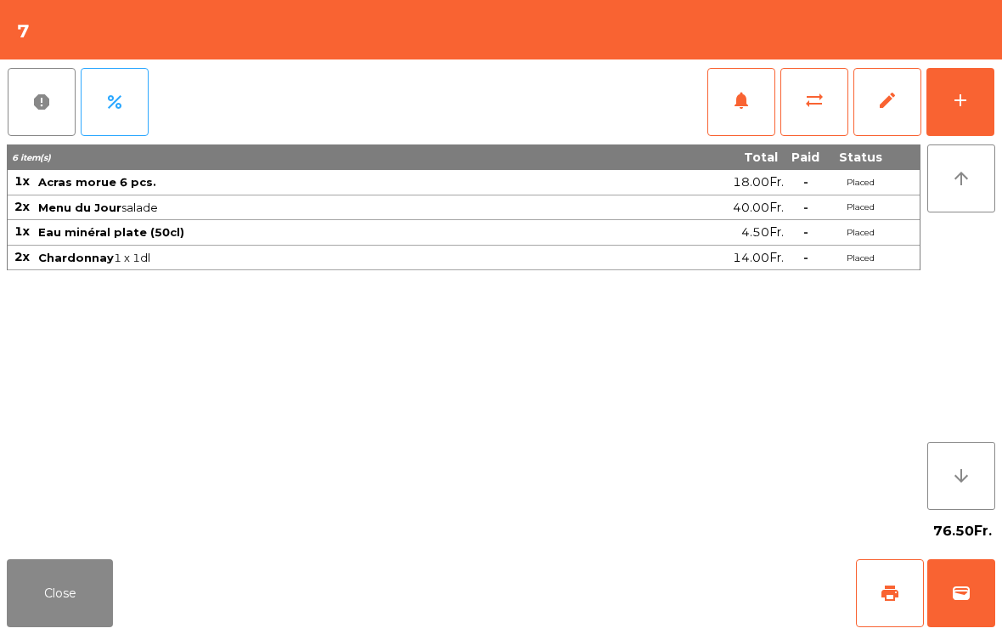
click at [62, 601] on button "Close" at bounding box center [60, 593] width 106 height 68
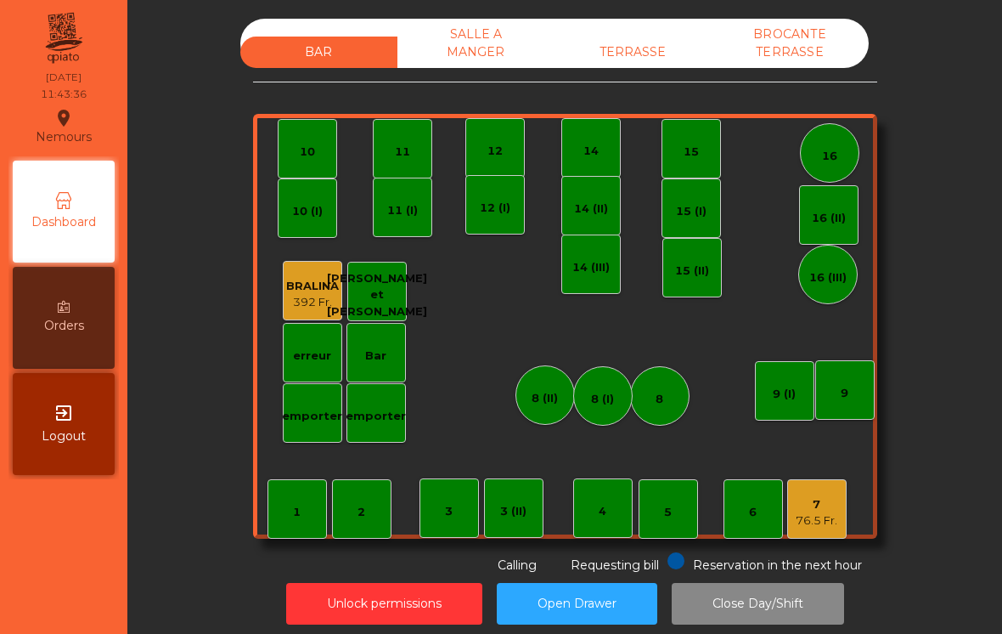
click at [645, 42] on div "TERRASSE" at bounding box center [633, 52] width 157 height 31
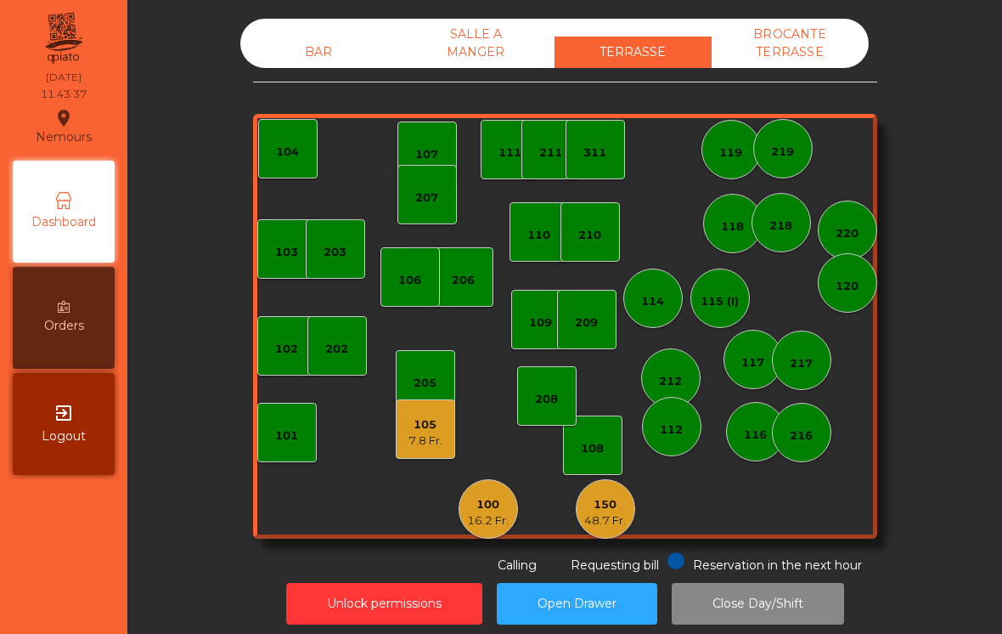
click at [576, 487] on div "103 102 101 202 206 104 205 108 105 7.8 Fr. 107 100 16.2 Fr. 150 48.7 Fr. 110 2…" at bounding box center [565, 326] width 624 height 425
click at [614, 527] on div "48.7 Fr." at bounding box center [605, 520] width 42 height 17
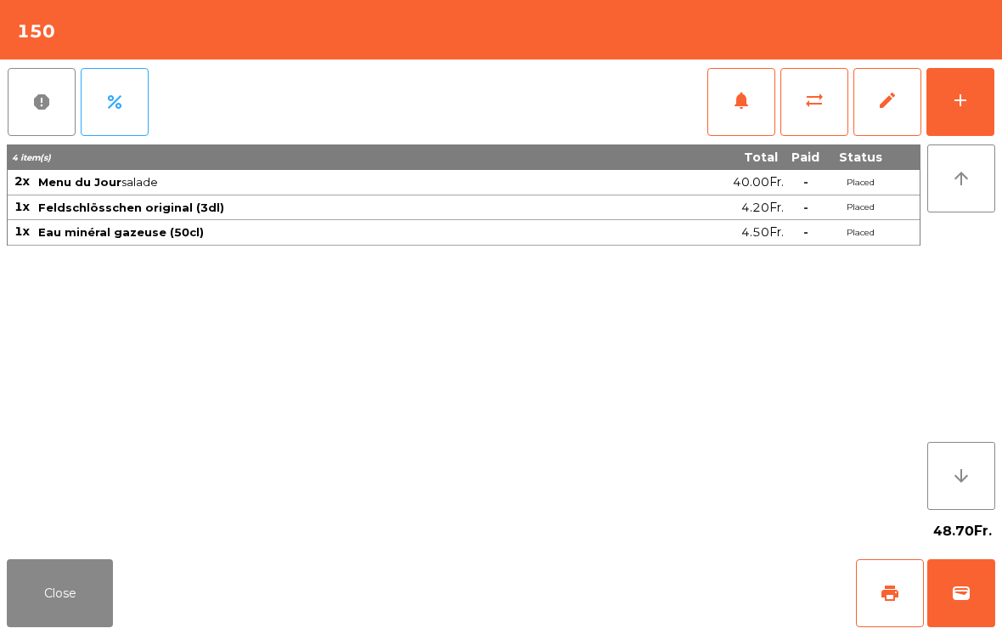
click at [99, 609] on button "Close" at bounding box center [60, 593] width 106 height 68
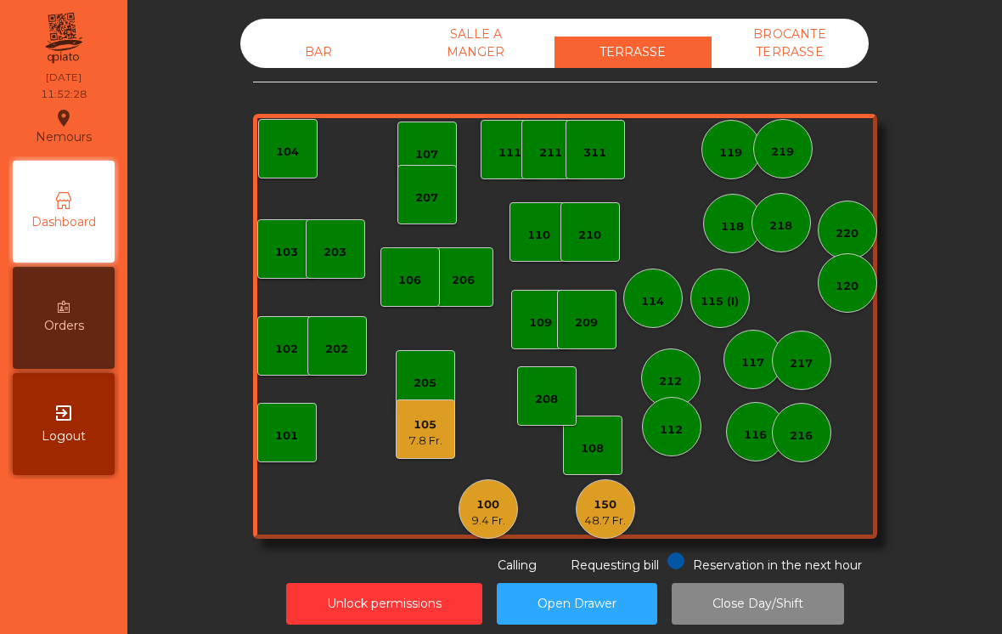
click at [496, 489] on div "100 9.4 Fr." at bounding box center [488, 509] width 34 height 40
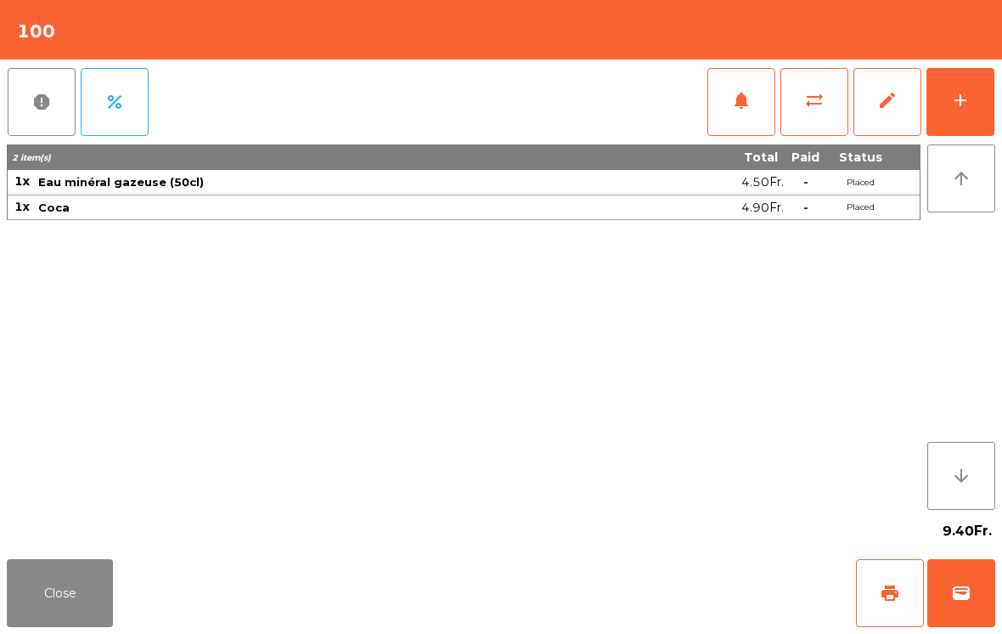
click at [968, 114] on button "add" at bounding box center [961, 102] width 68 height 68
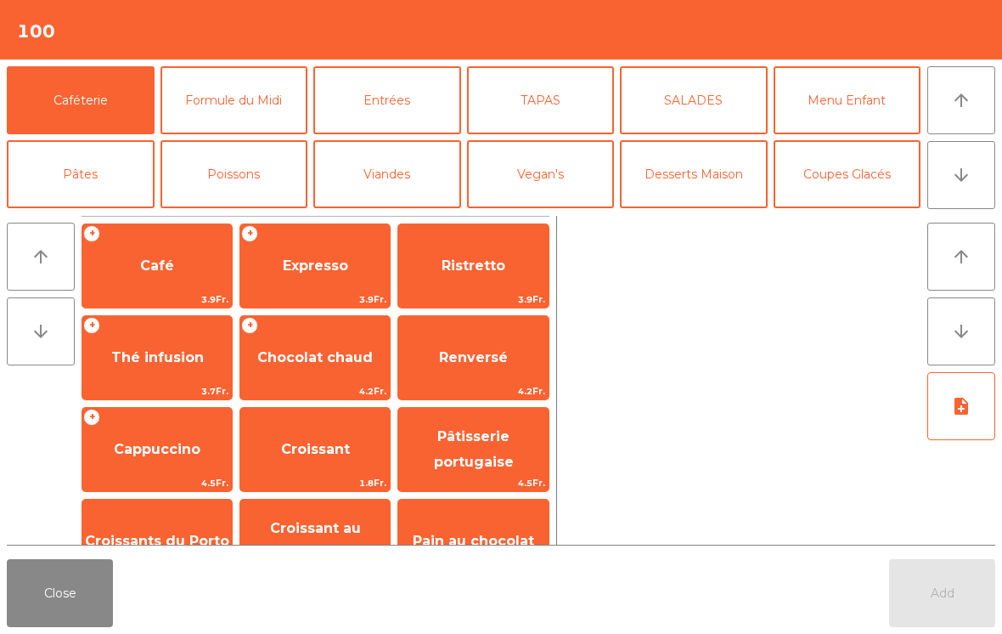
click at [230, 120] on button "Formule du Midi" at bounding box center [235, 100] width 148 height 68
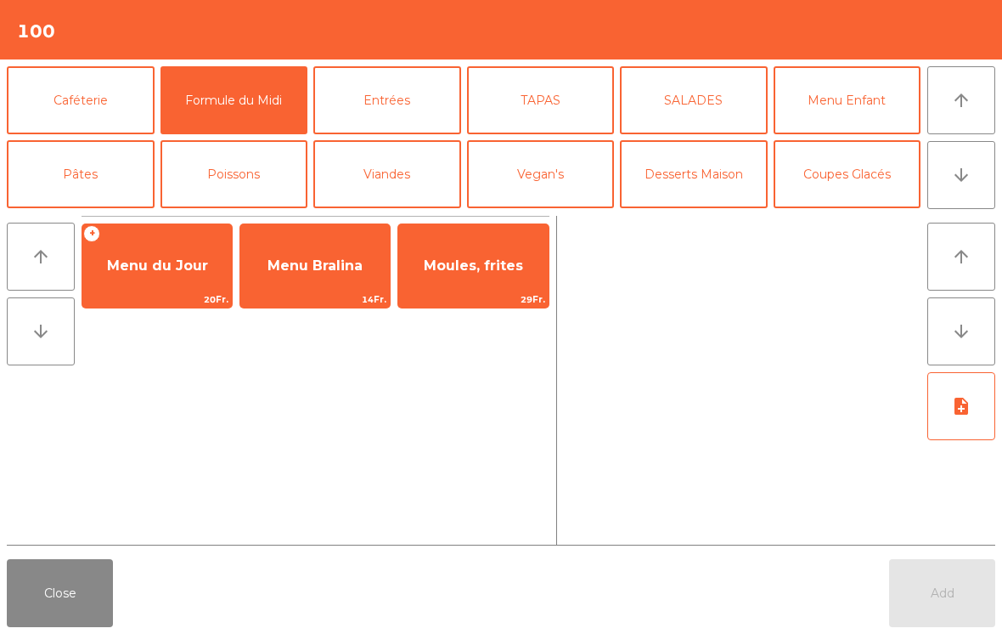
click at [174, 268] on span "Menu du Jour" at bounding box center [157, 265] width 101 height 16
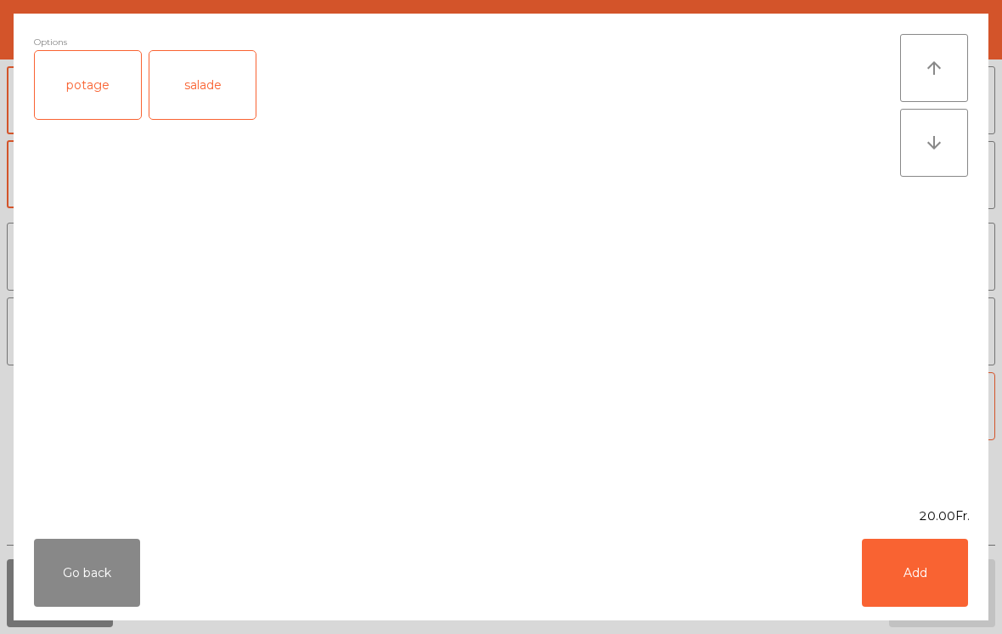
click at [205, 90] on div "salade" at bounding box center [203, 85] width 106 height 68
click at [889, 579] on button "Add" at bounding box center [915, 573] width 106 height 68
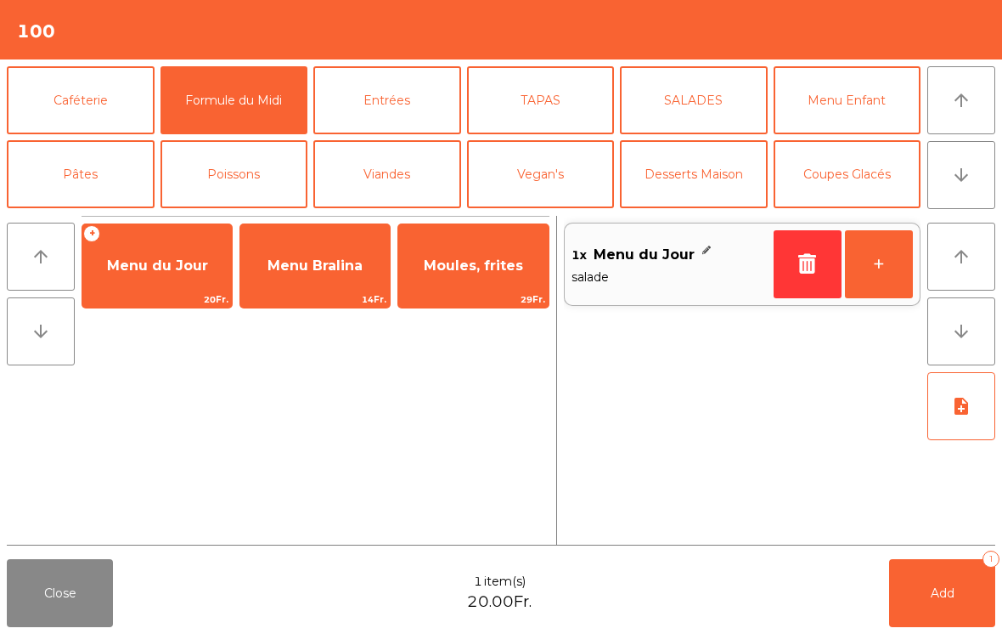
click at [884, 268] on button "+" at bounding box center [879, 264] width 68 height 68
click at [917, 615] on button "Add 2" at bounding box center [942, 593] width 106 height 68
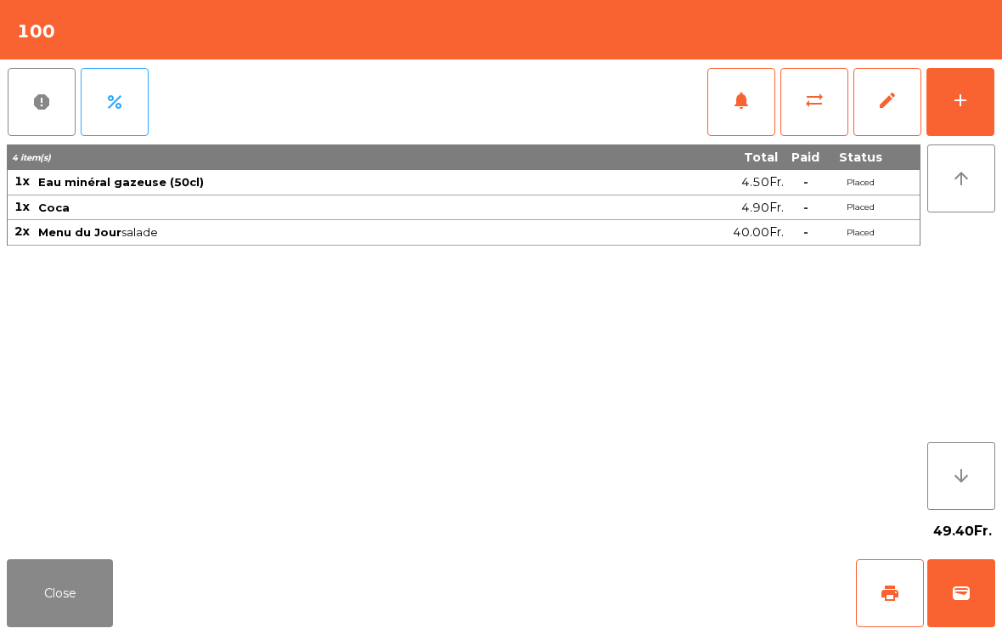
click at [73, 570] on button "Close" at bounding box center [60, 593] width 106 height 68
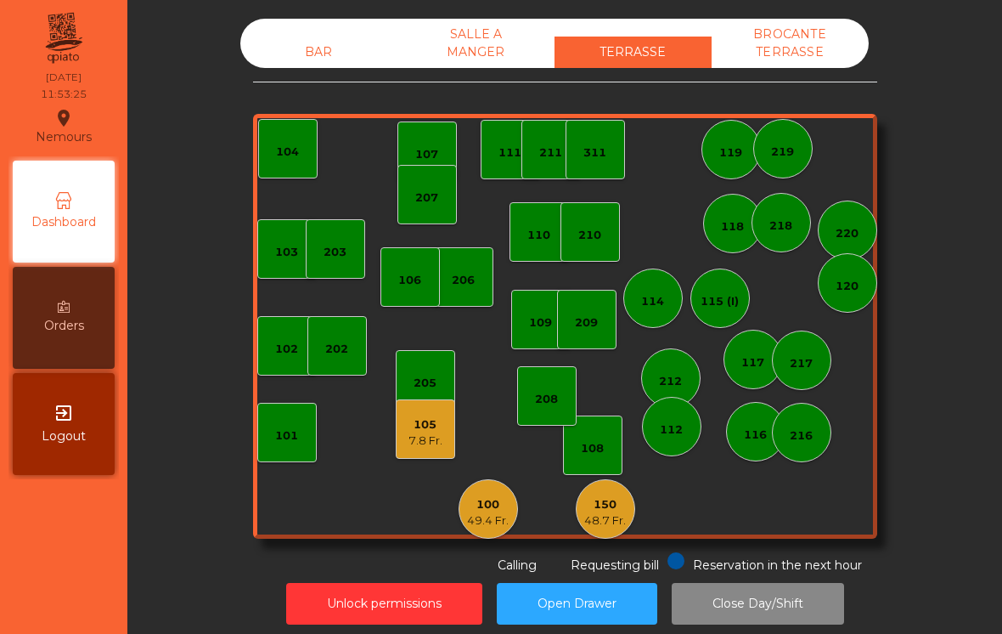
click at [325, 47] on div "BAR" at bounding box center [318, 52] width 157 height 31
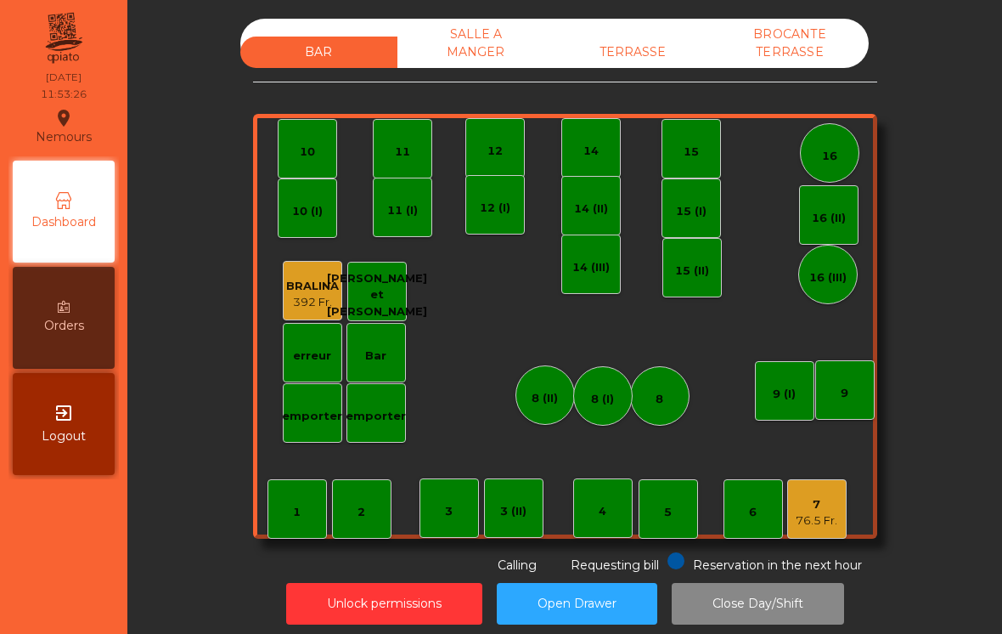
click at [810, 511] on div "7" at bounding box center [817, 504] width 42 height 17
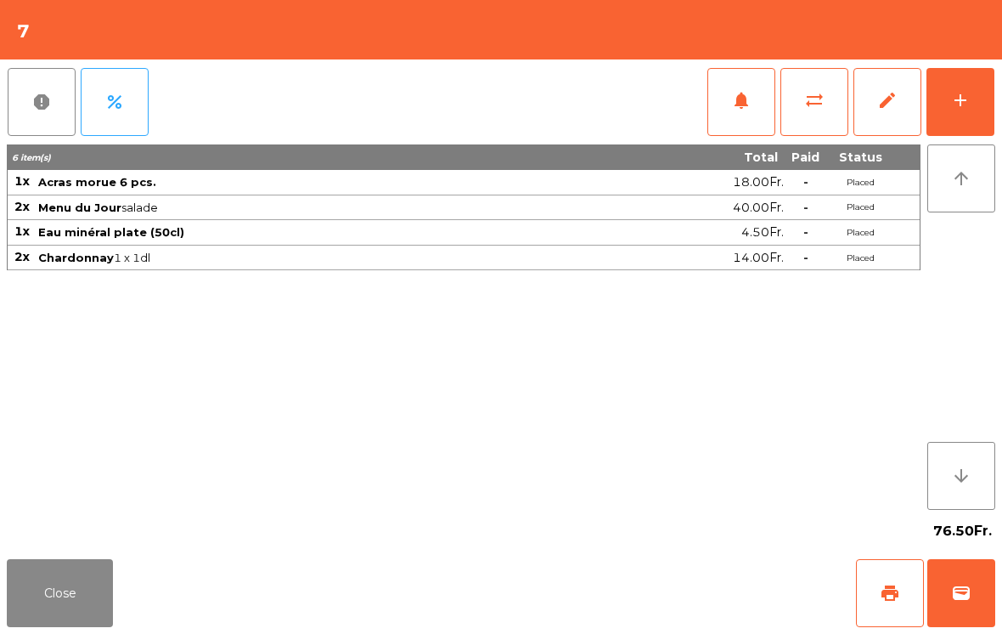
click at [737, 86] on button "notifications" at bounding box center [742, 102] width 68 height 68
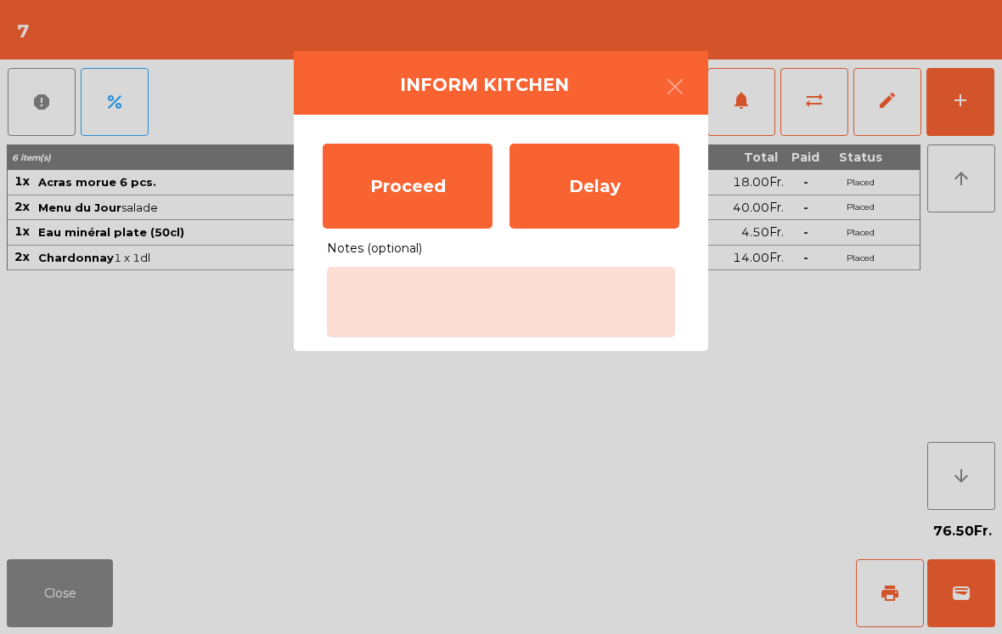
click at [421, 196] on div "Proceed" at bounding box center [408, 186] width 170 height 85
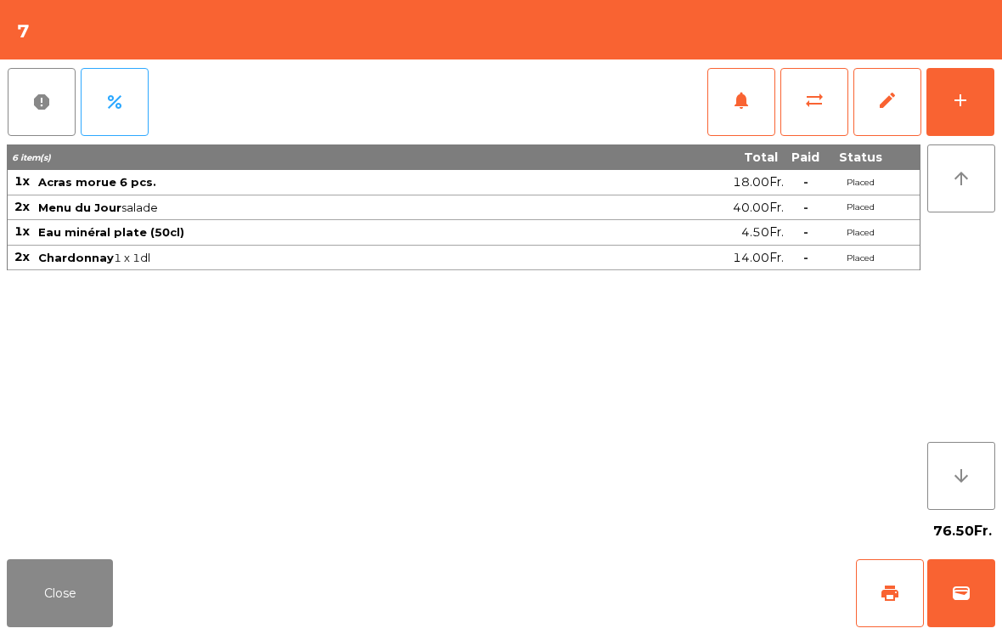
click at [38, 625] on button "Close" at bounding box center [60, 593] width 106 height 68
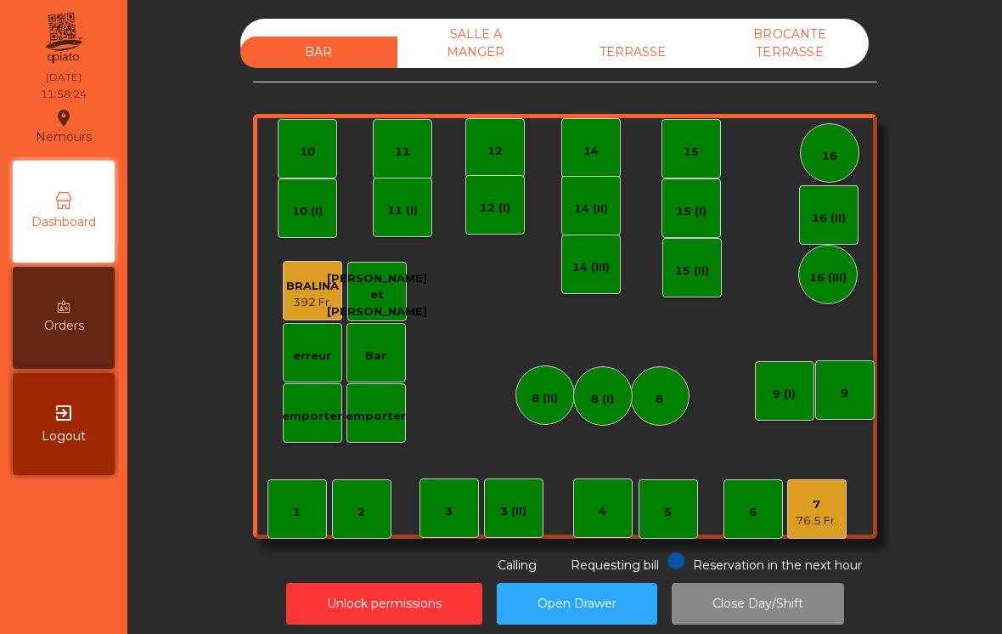
click at [444, 503] on div "3" at bounding box center [449, 507] width 59 height 59
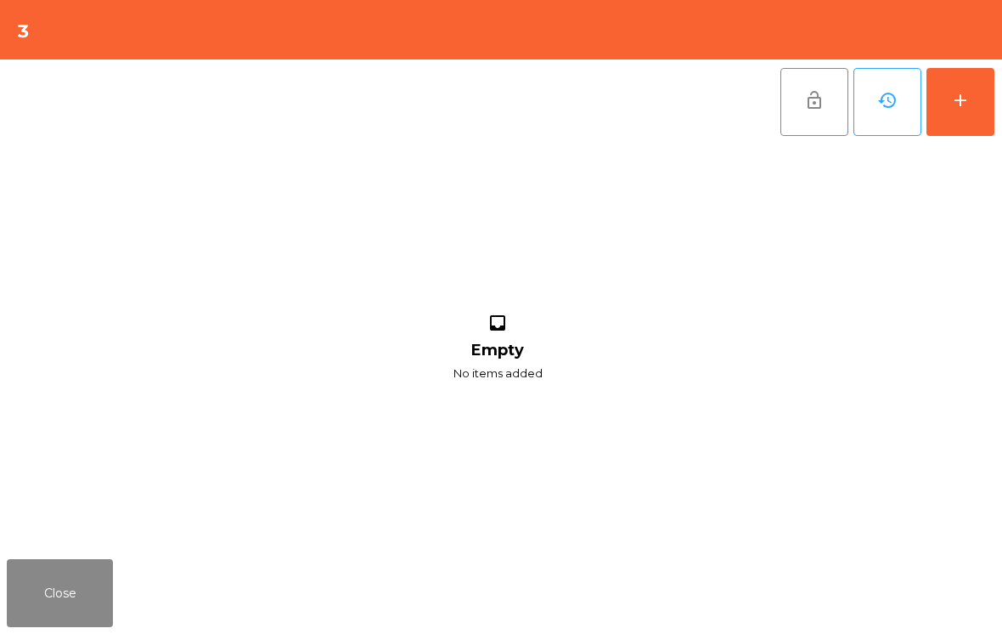
click at [983, 113] on button "add" at bounding box center [961, 102] width 68 height 68
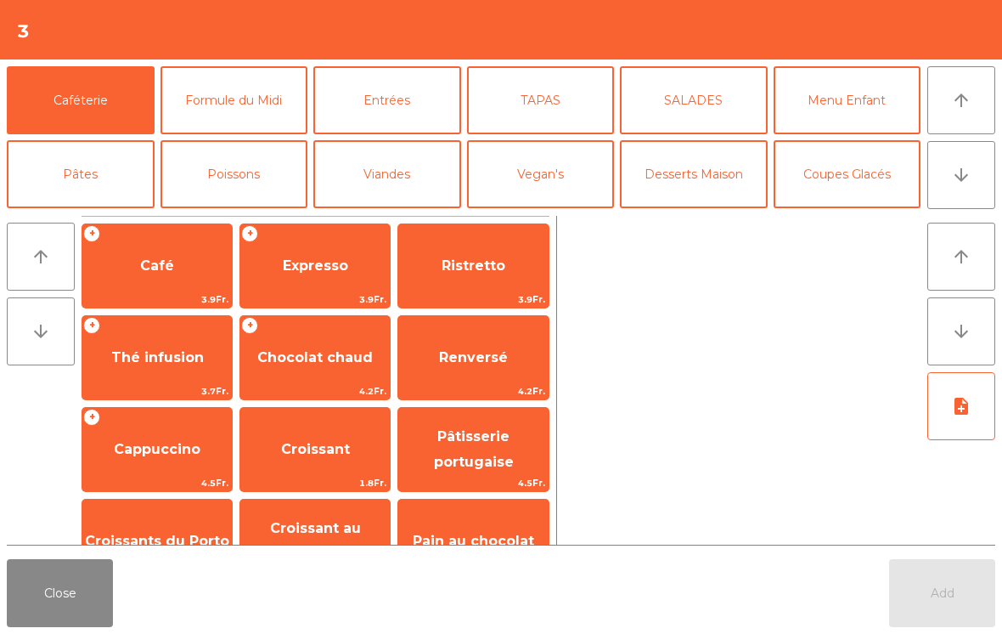
click at [233, 102] on button "Formule du Midi" at bounding box center [235, 100] width 148 height 68
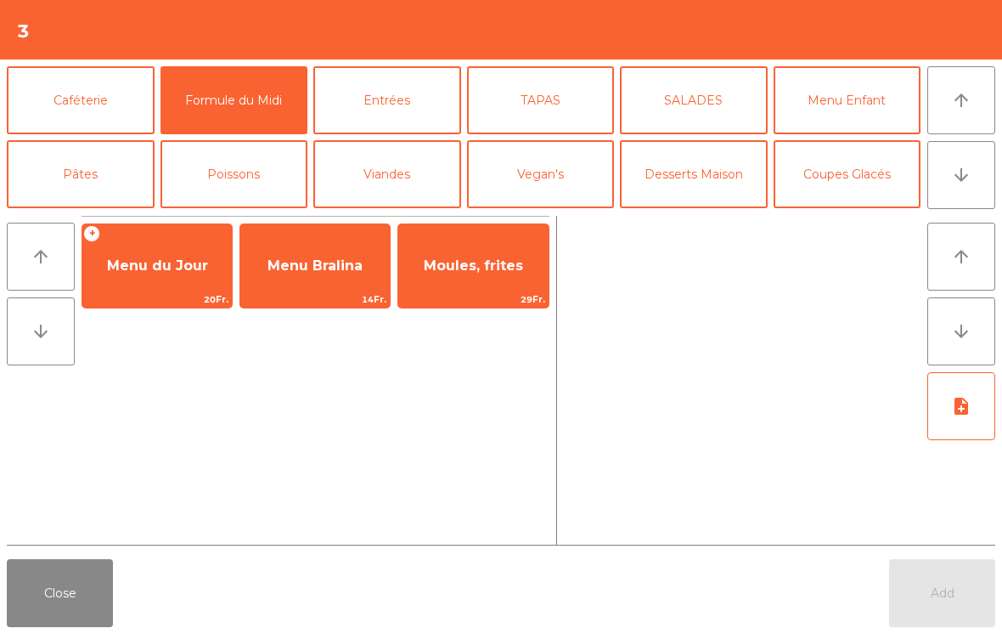
click at [143, 278] on span "Menu du Jour" at bounding box center [157, 266] width 150 height 46
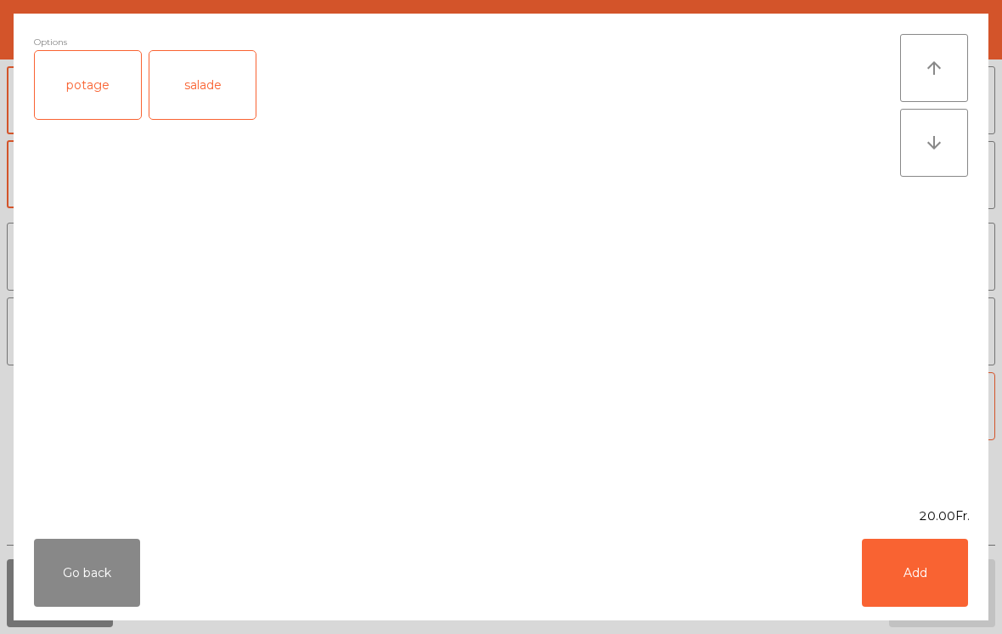
click at [200, 97] on div "salade" at bounding box center [203, 85] width 106 height 68
click at [923, 589] on button "Add" at bounding box center [915, 573] width 106 height 68
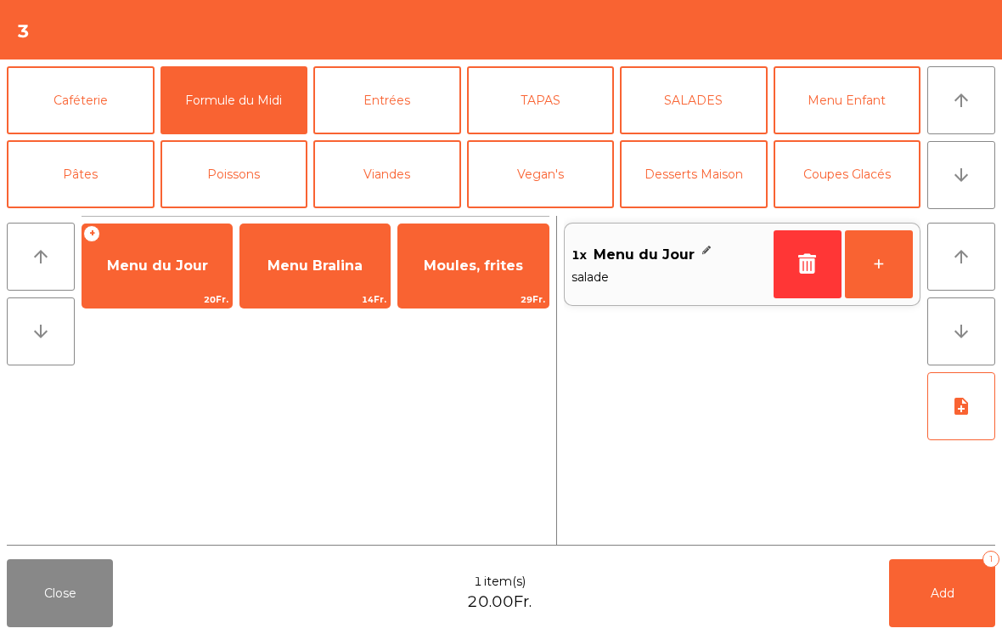
click at [874, 285] on button "+" at bounding box center [879, 264] width 68 height 68
click at [974, 412] on button "note_add" at bounding box center [962, 406] width 68 height 68
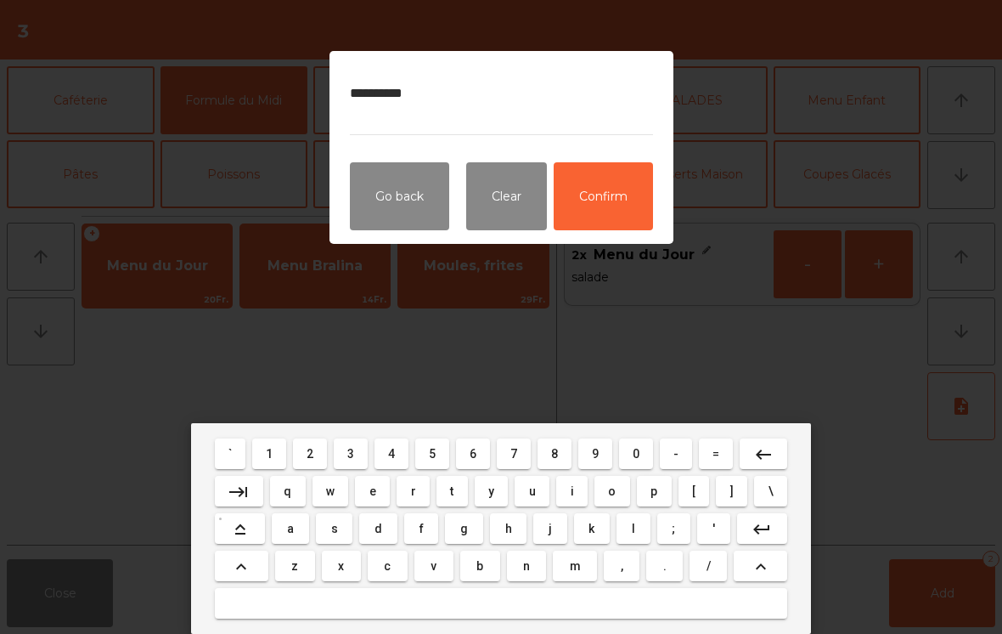
type textarea "**********"
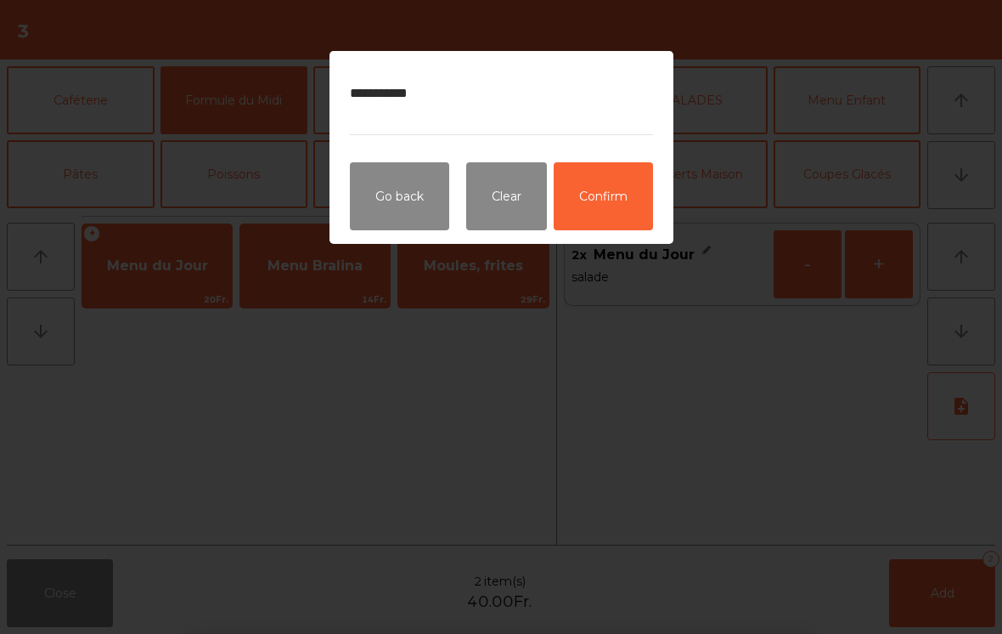
click at [604, 211] on button "Confirm" at bounding box center [603, 196] width 99 height 68
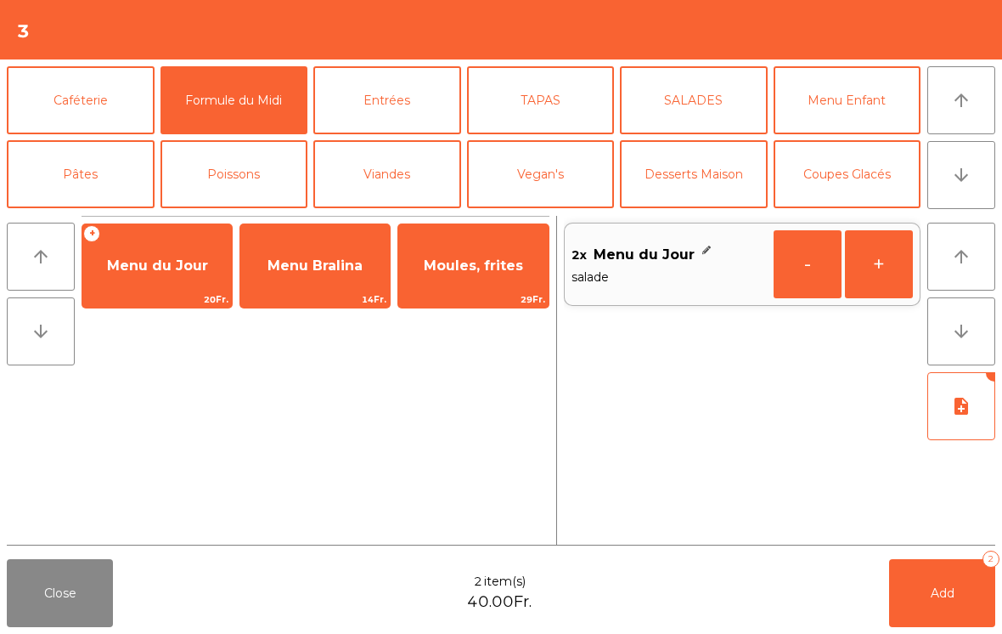
click at [969, 181] on icon "arrow_downward" at bounding box center [961, 175] width 20 height 20
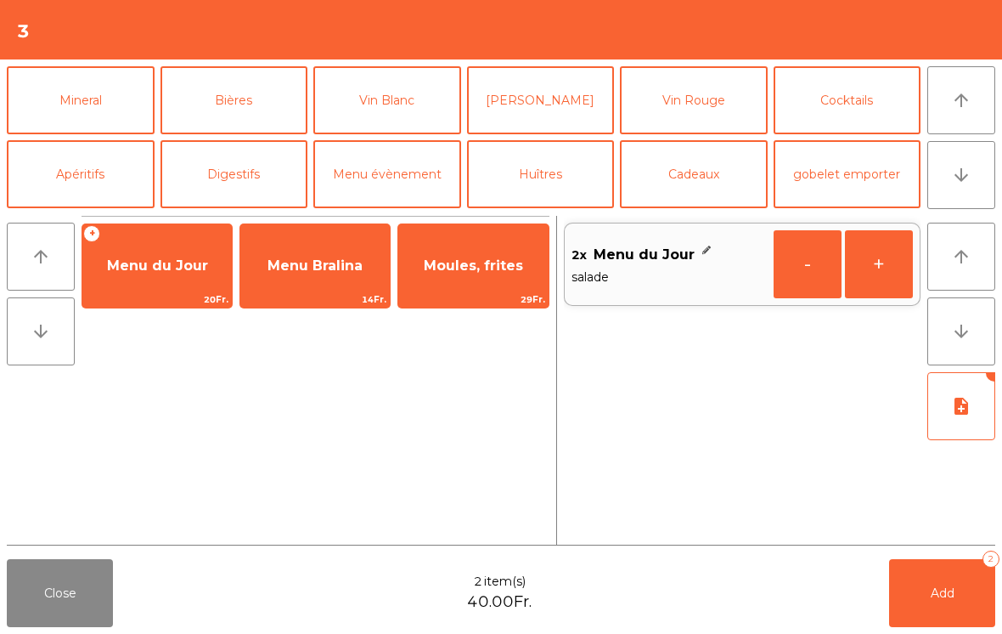
click at [64, 110] on button "Mineral" at bounding box center [81, 100] width 148 height 68
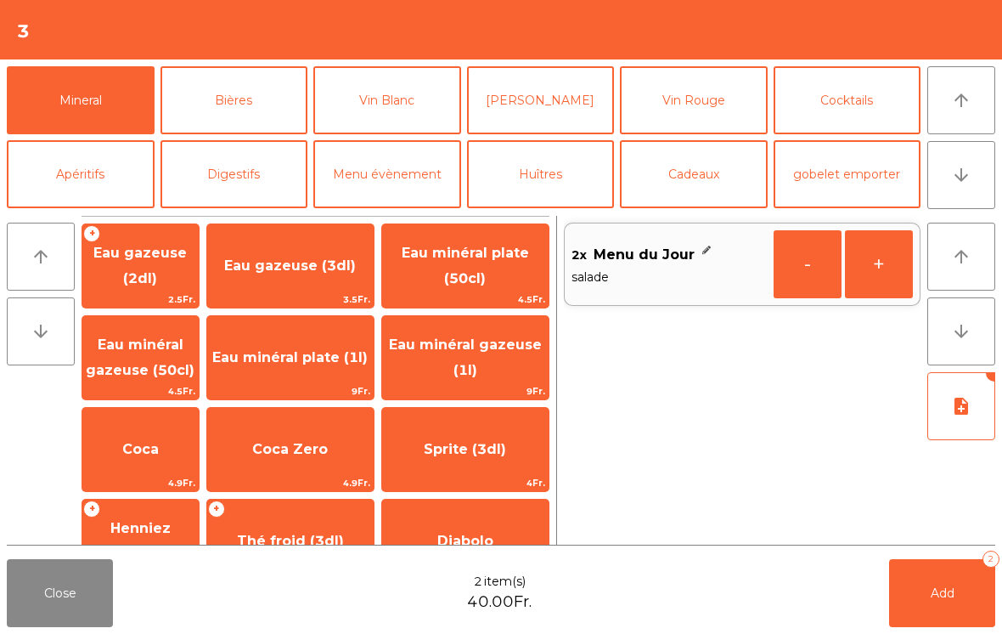
click at [161, 439] on span "Coca" at bounding box center [140, 449] width 116 height 46
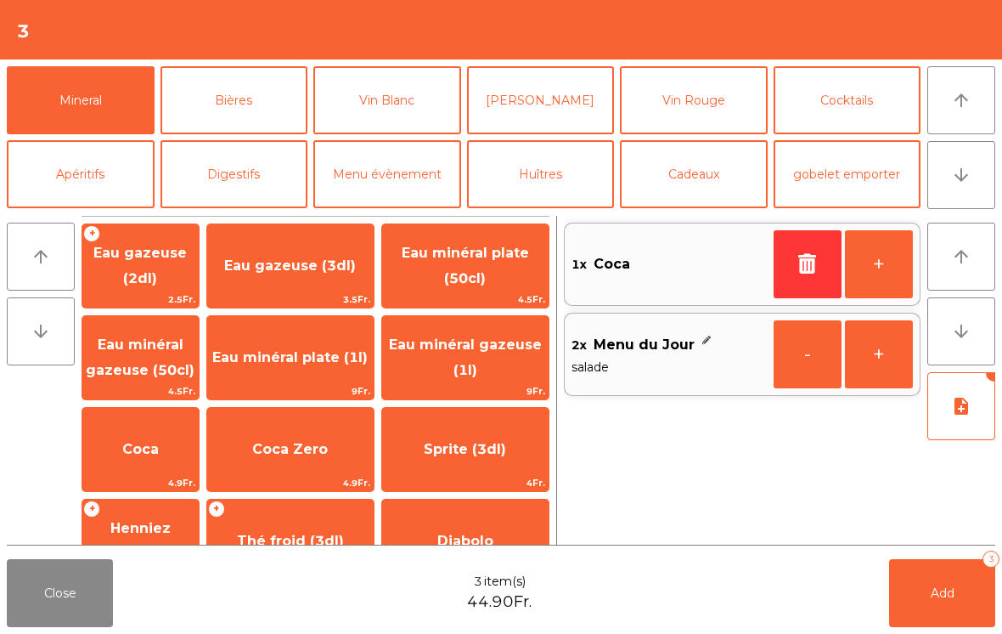
click at [289, 456] on span "Coca Zero" at bounding box center [290, 449] width 76 height 16
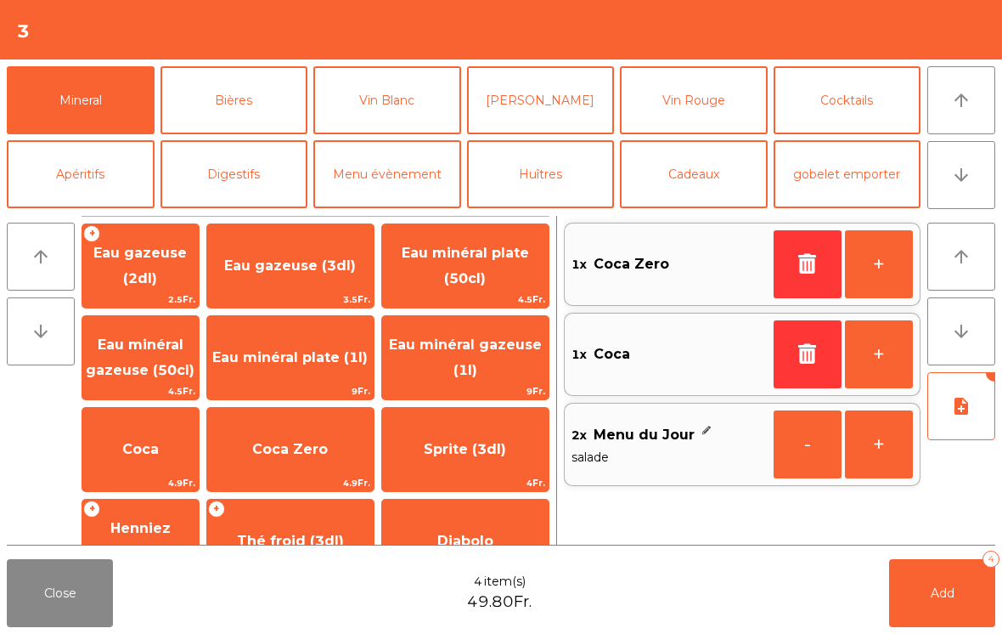
click at [947, 597] on span "Add" at bounding box center [943, 592] width 24 height 15
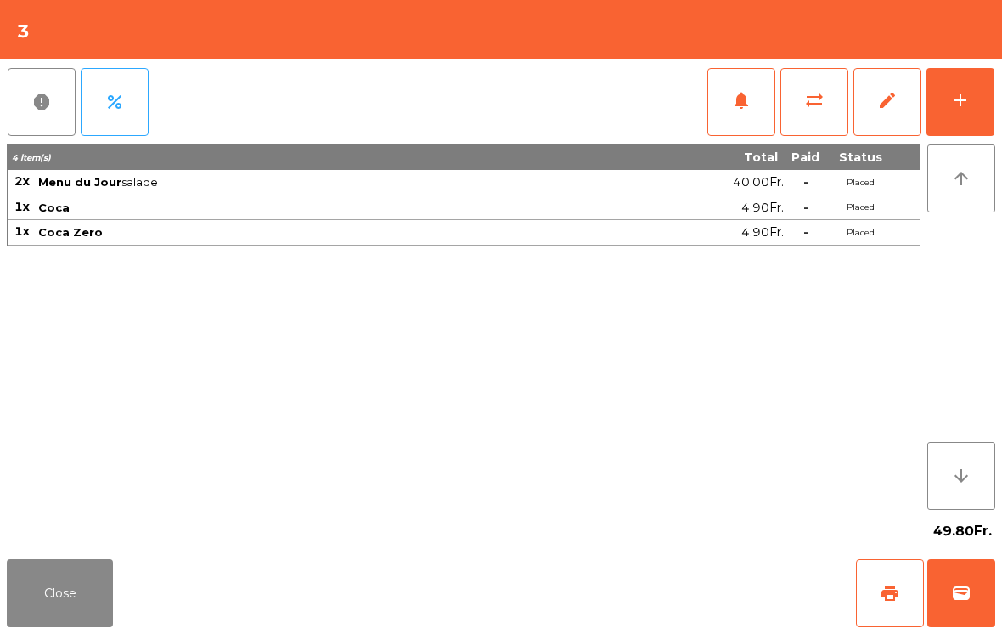
click at [26, 606] on button "Close" at bounding box center [60, 593] width 106 height 68
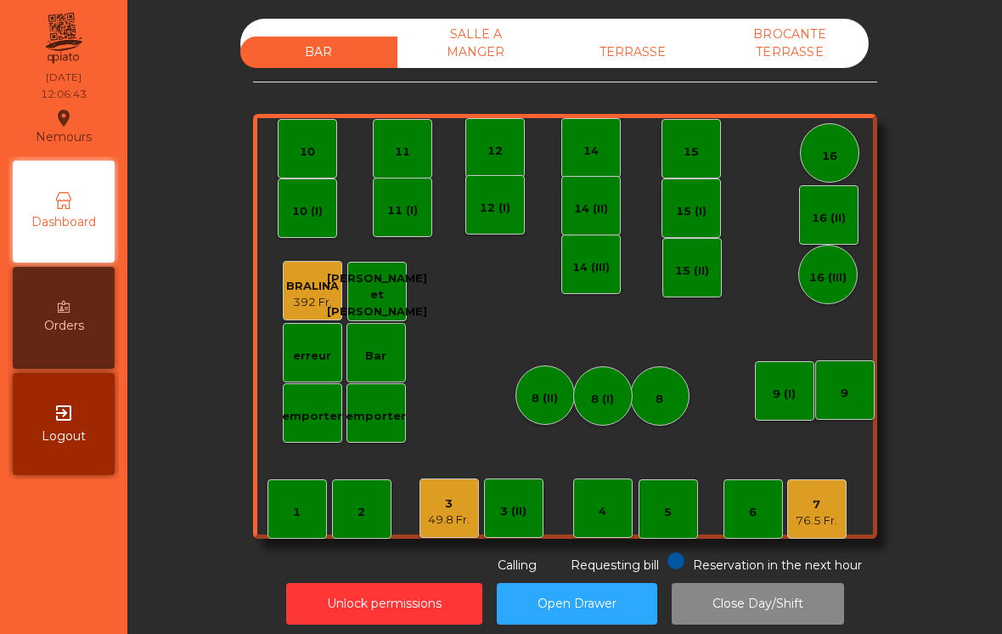
click at [820, 527] on div "76.5 Fr." at bounding box center [817, 520] width 42 height 17
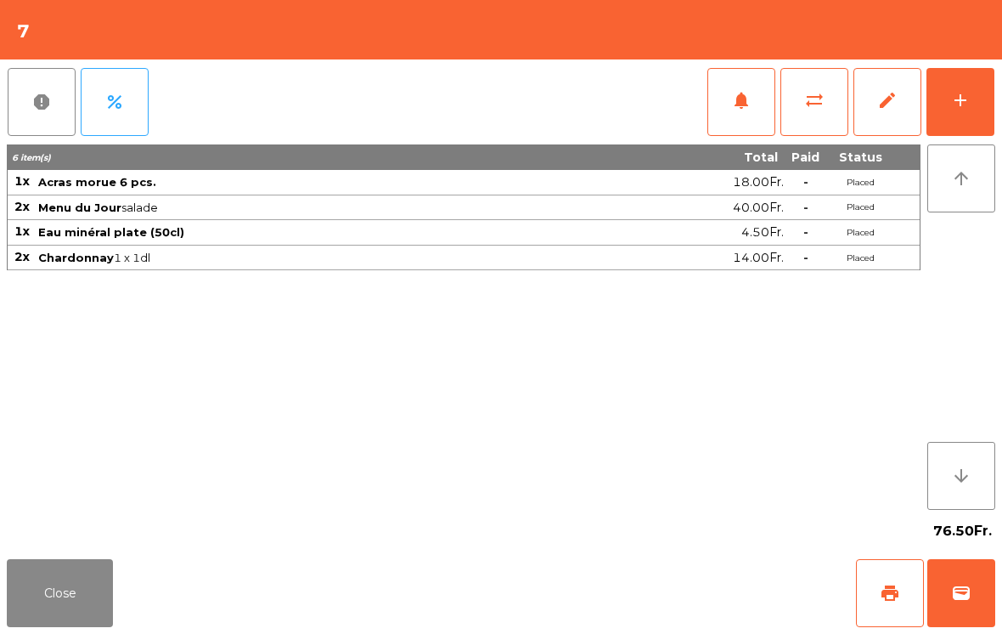
click at [720, 104] on button "notifications" at bounding box center [742, 102] width 68 height 68
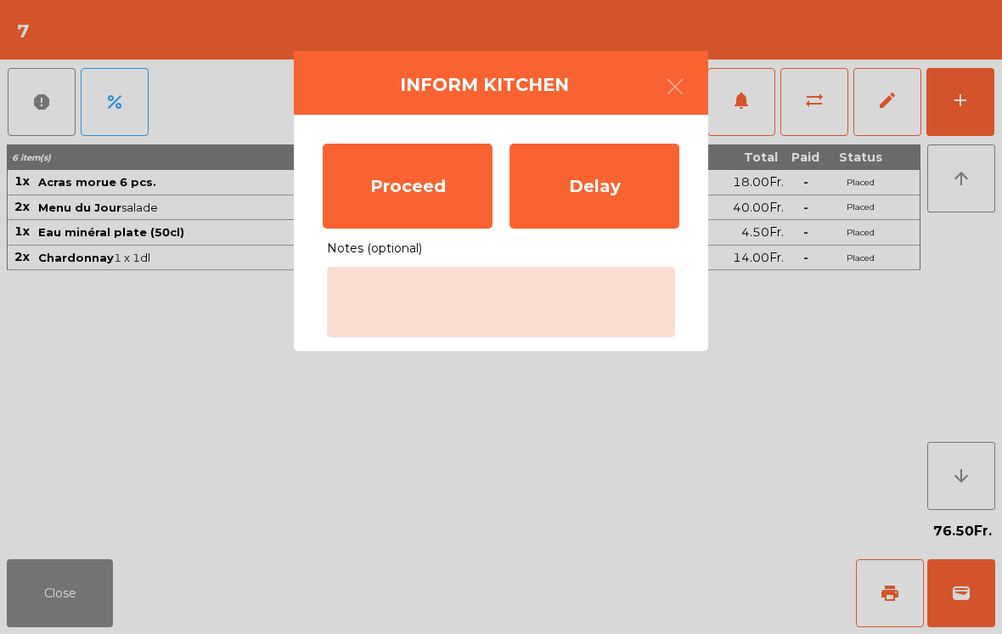
click at [384, 189] on div "Proceed" at bounding box center [408, 186] width 170 height 85
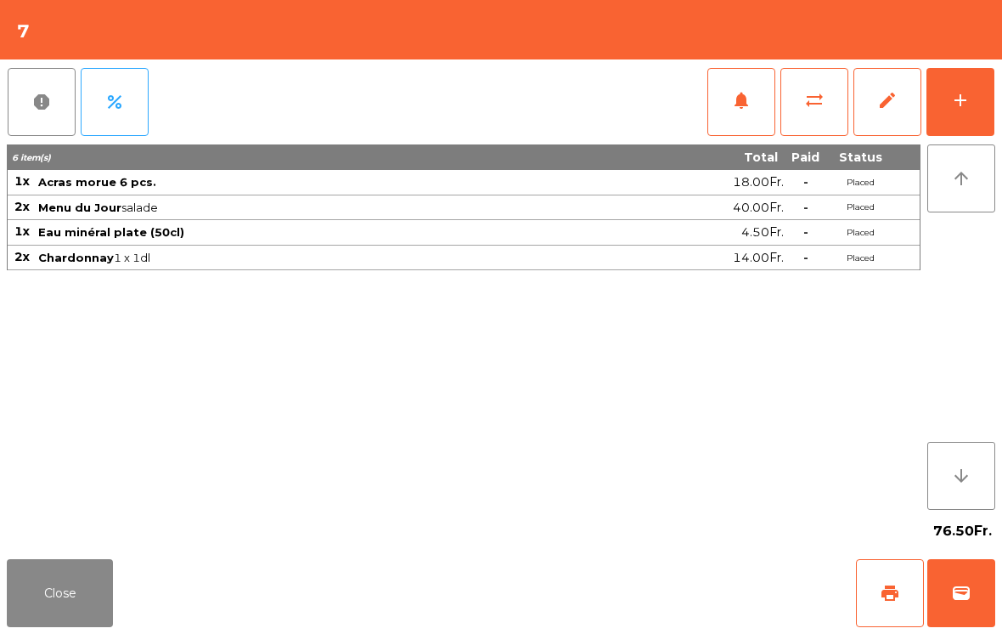
click at [81, 534] on div "76.50Fr." at bounding box center [501, 531] width 989 height 42
click at [31, 581] on button "Close" at bounding box center [60, 593] width 106 height 68
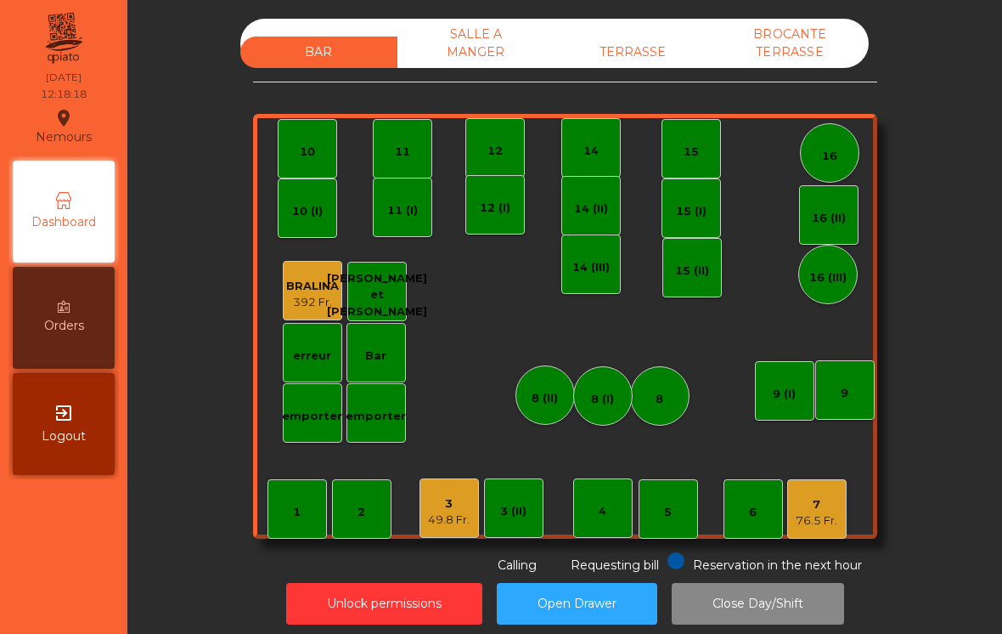
click at [435, 517] on div "49.8 Fr." at bounding box center [449, 519] width 42 height 17
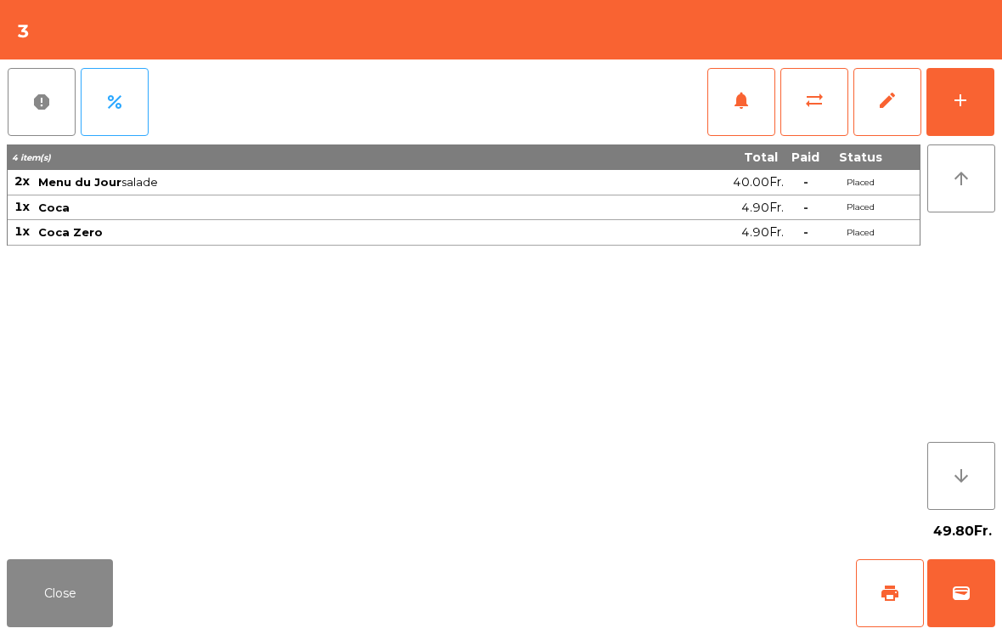
click at [726, 108] on button "notifications" at bounding box center [742, 102] width 68 height 68
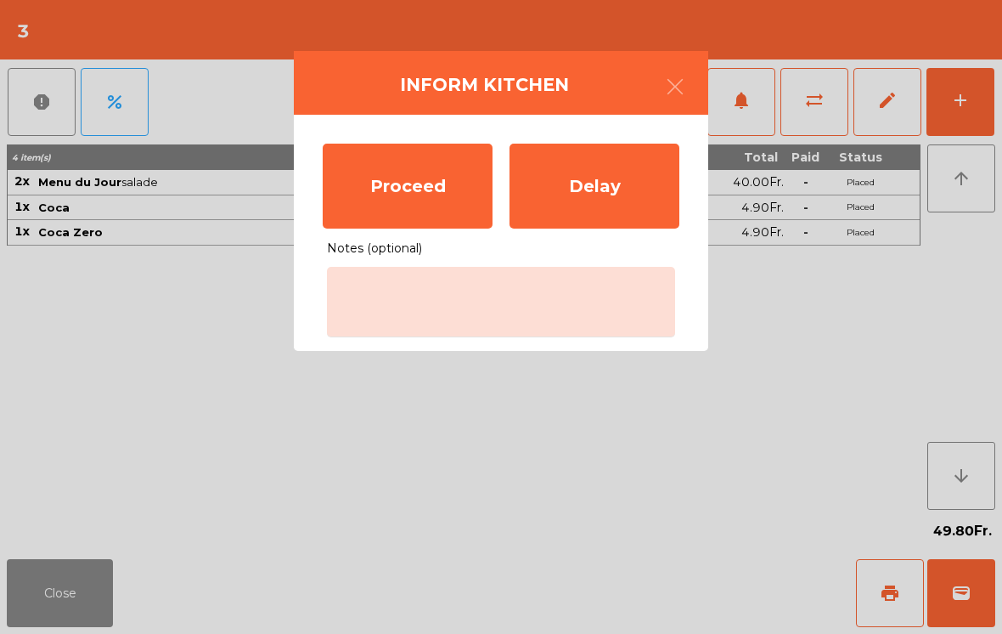
click at [347, 196] on div "Proceed" at bounding box center [408, 186] width 170 height 85
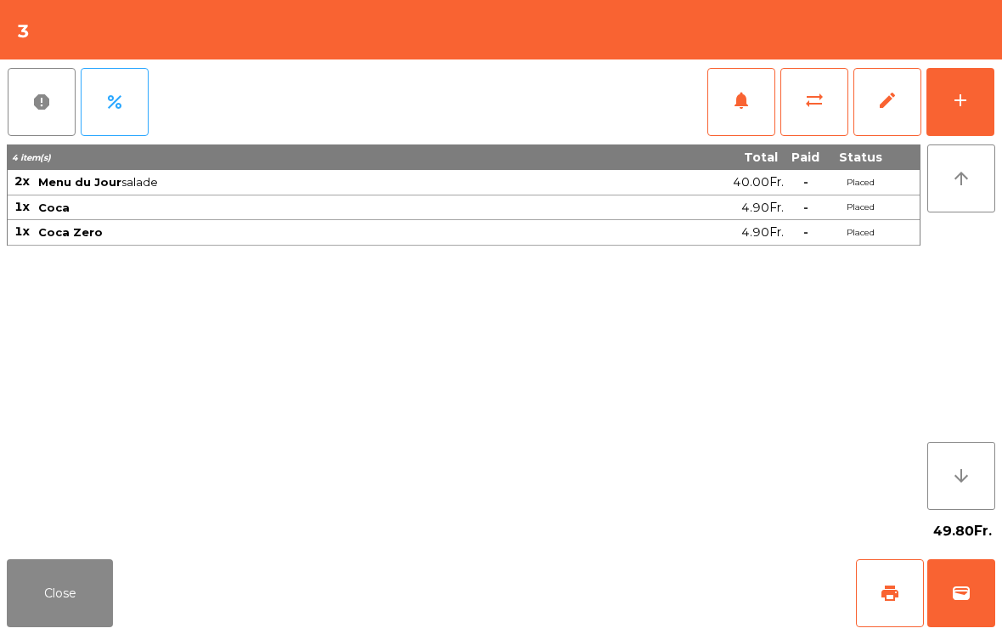
click at [74, 617] on button "Close" at bounding box center [60, 593] width 106 height 68
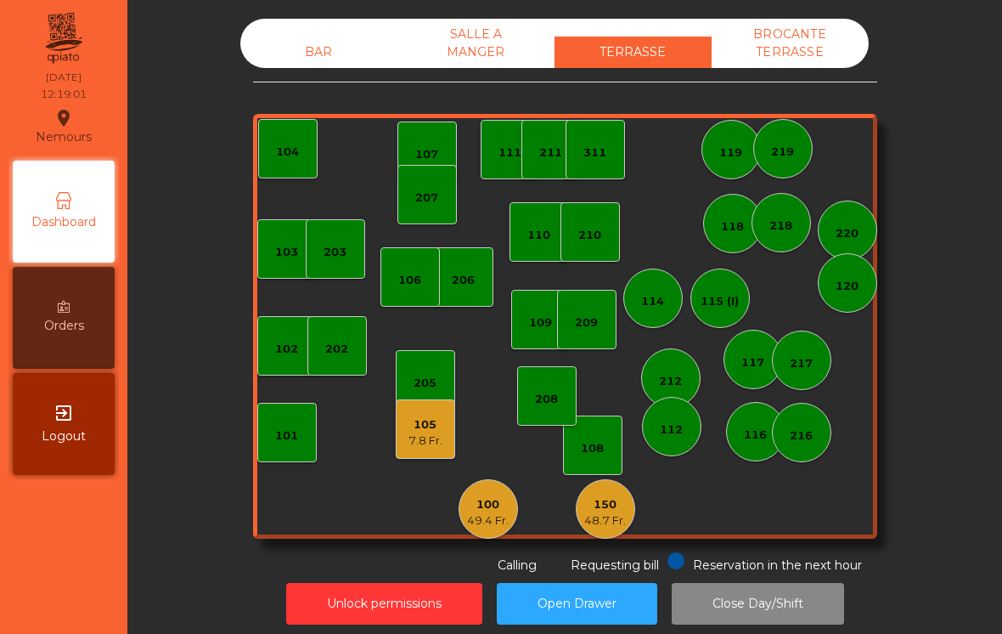
click at [618, 144] on div "311" at bounding box center [595, 149] width 59 height 59
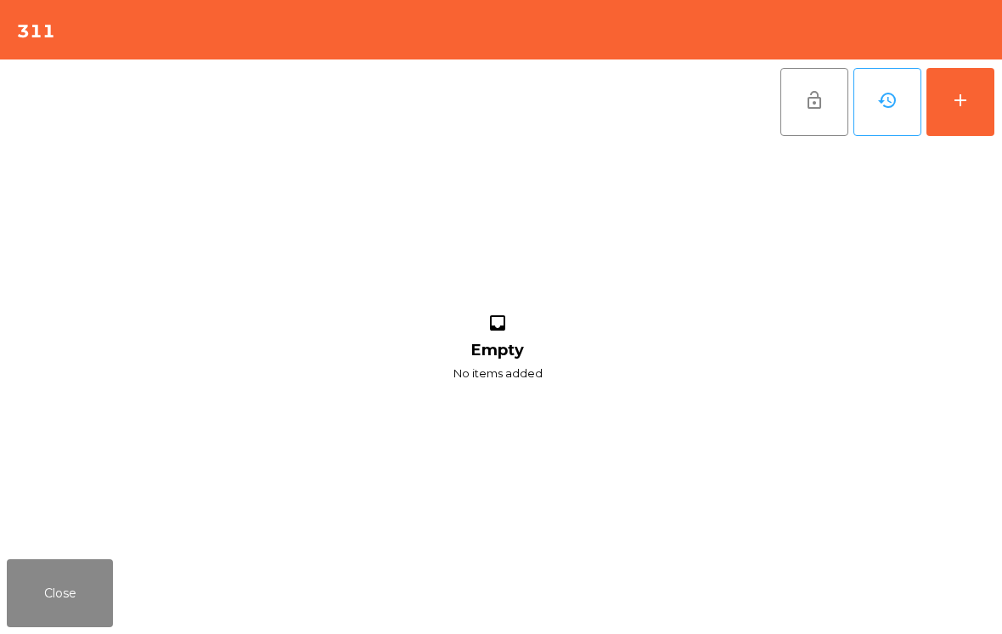
click at [973, 115] on button "add" at bounding box center [961, 102] width 68 height 68
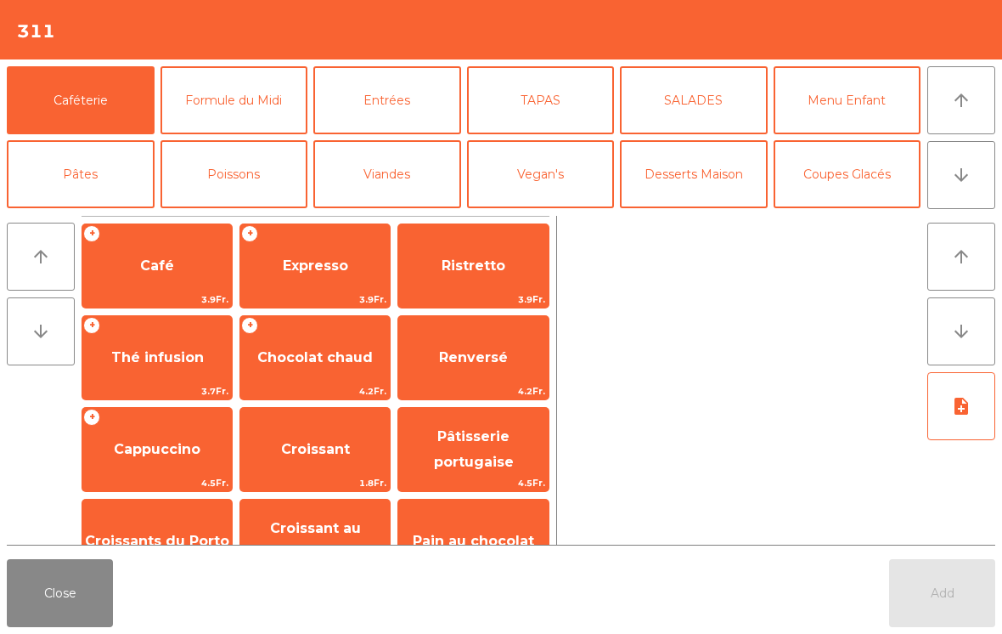
click at [258, 108] on button "Formule du Midi" at bounding box center [235, 100] width 148 height 68
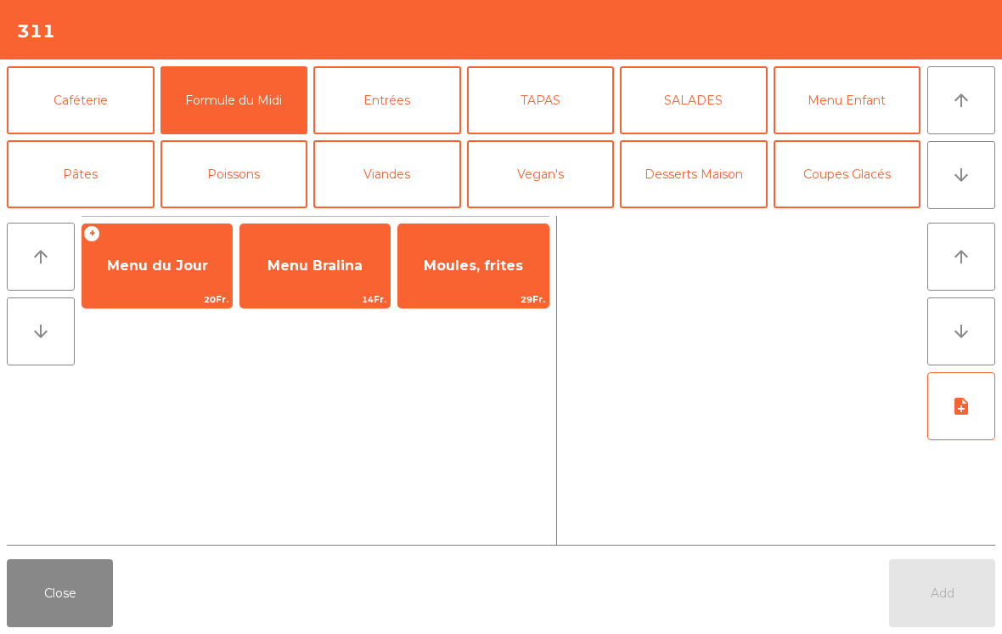
click at [152, 279] on span "Menu du Jour" at bounding box center [157, 266] width 150 height 46
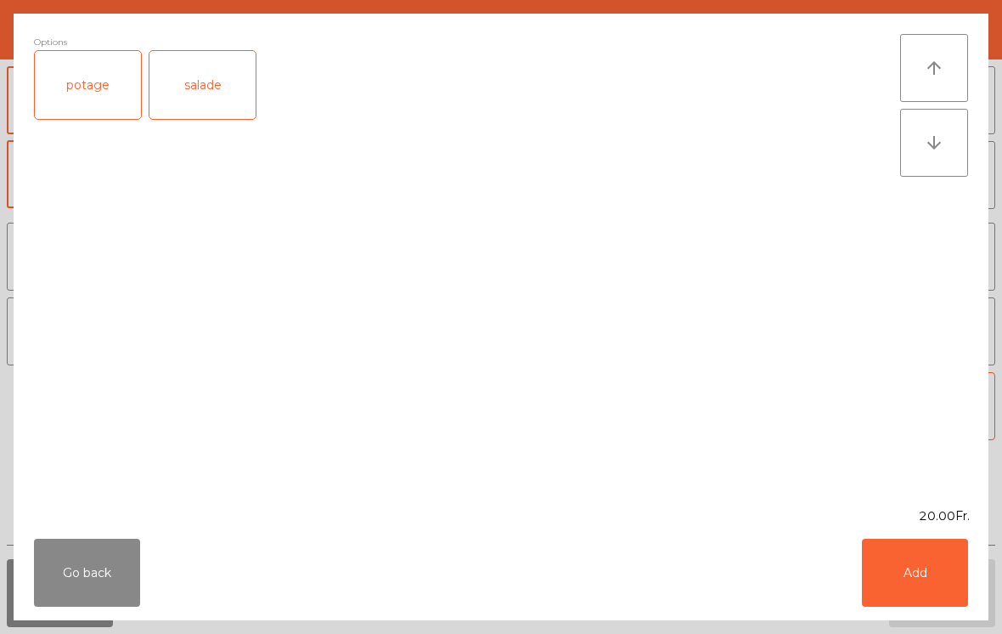
click at [206, 88] on div "salade" at bounding box center [203, 85] width 106 height 68
click at [931, 584] on button "Add" at bounding box center [915, 573] width 106 height 68
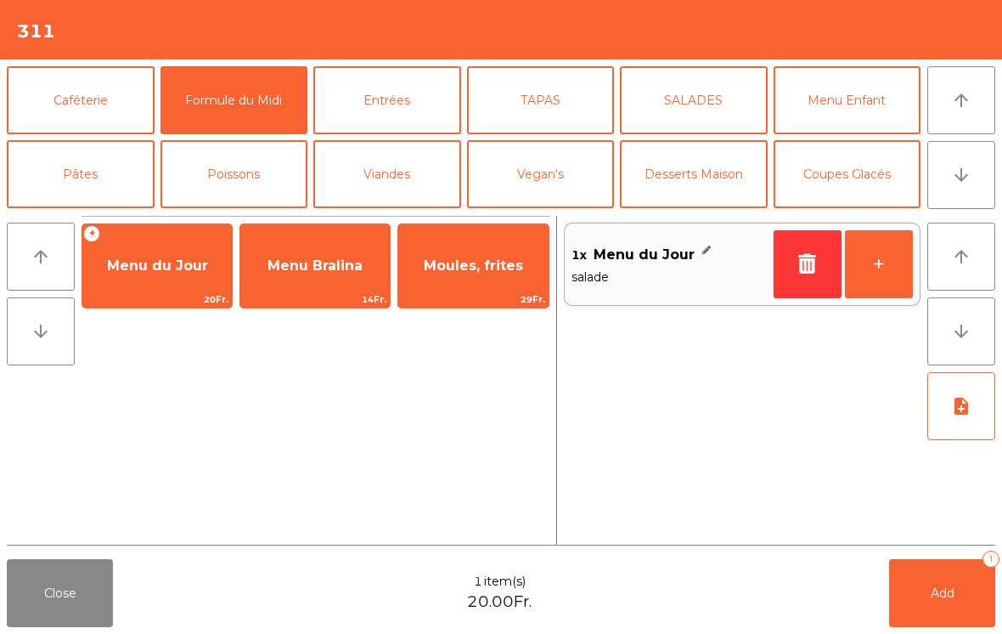
click at [896, 257] on button "+" at bounding box center [879, 264] width 68 height 68
click at [155, 278] on span "Menu du Jour" at bounding box center [157, 266] width 150 height 46
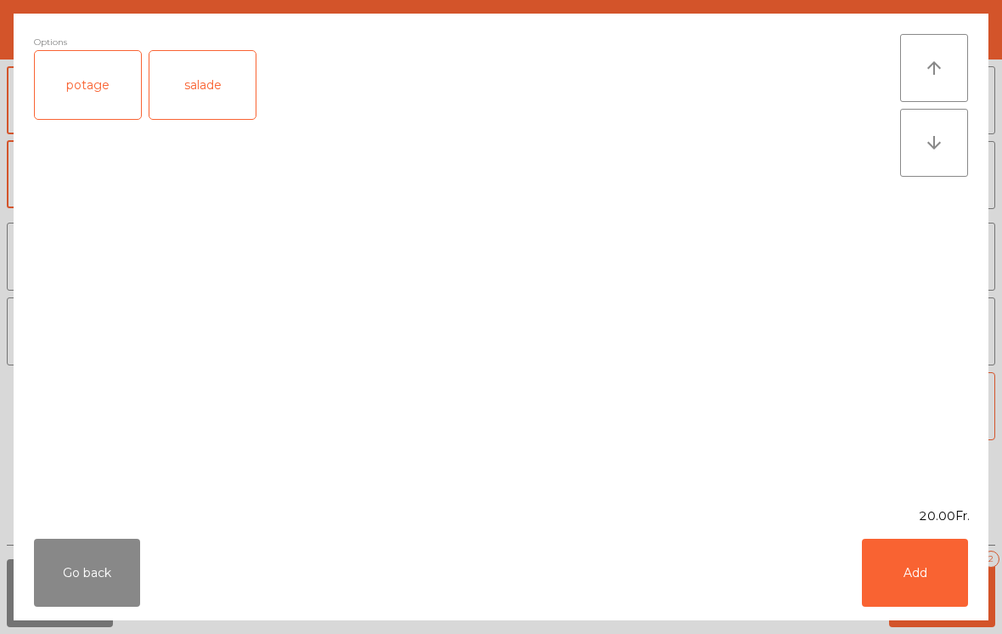
click at [88, 82] on div "potage" at bounding box center [88, 85] width 106 height 68
click at [911, 579] on button "Add" at bounding box center [915, 573] width 106 height 68
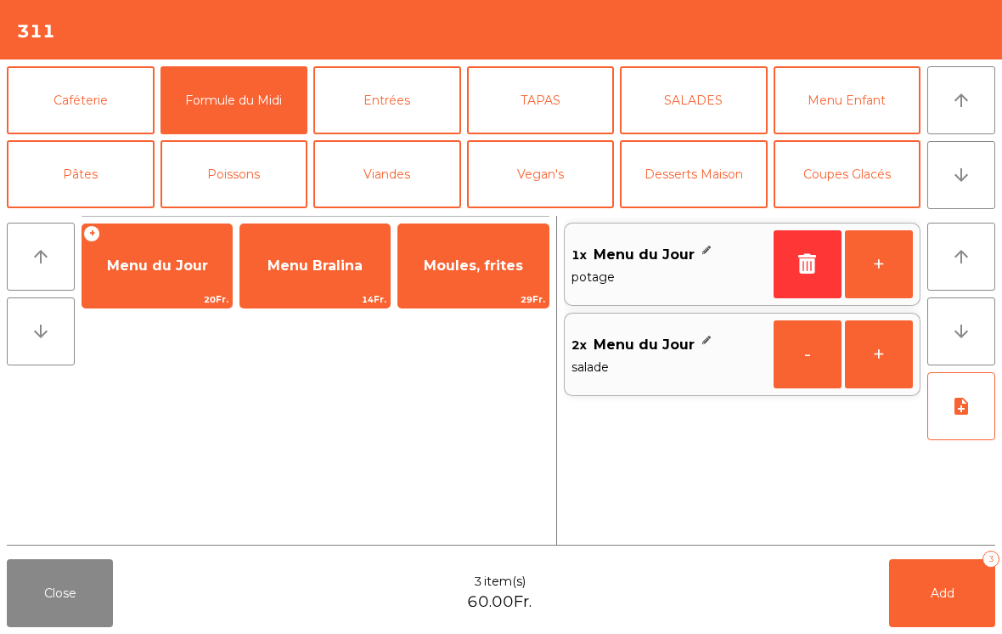
click at [902, 267] on button "+" at bounding box center [879, 264] width 68 height 68
click at [945, 176] on button "arrow_downward" at bounding box center [962, 175] width 68 height 68
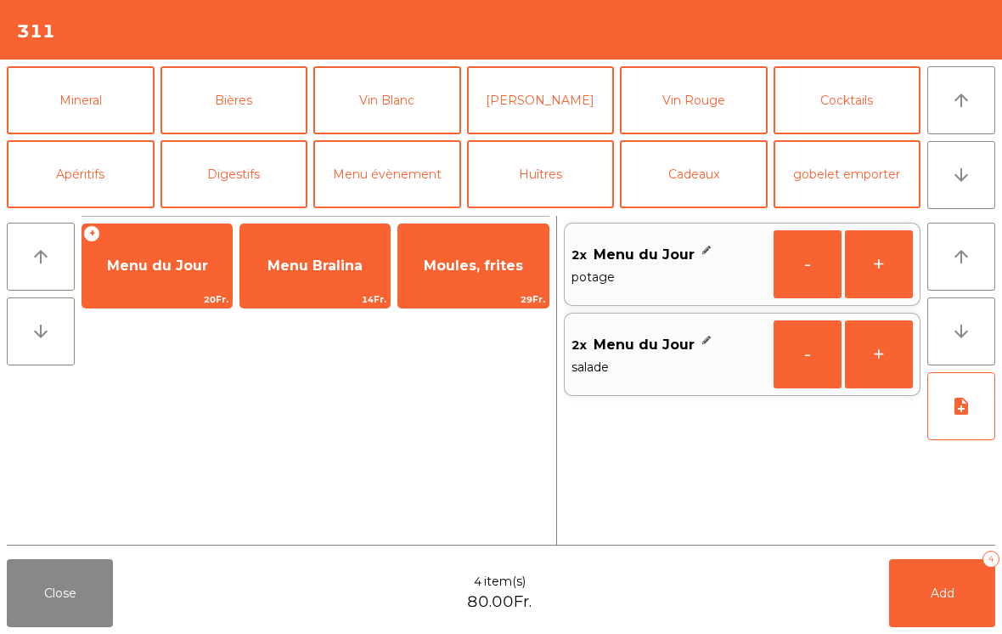
click at [560, 104] on button "[PERSON_NAME]" at bounding box center [541, 100] width 148 height 68
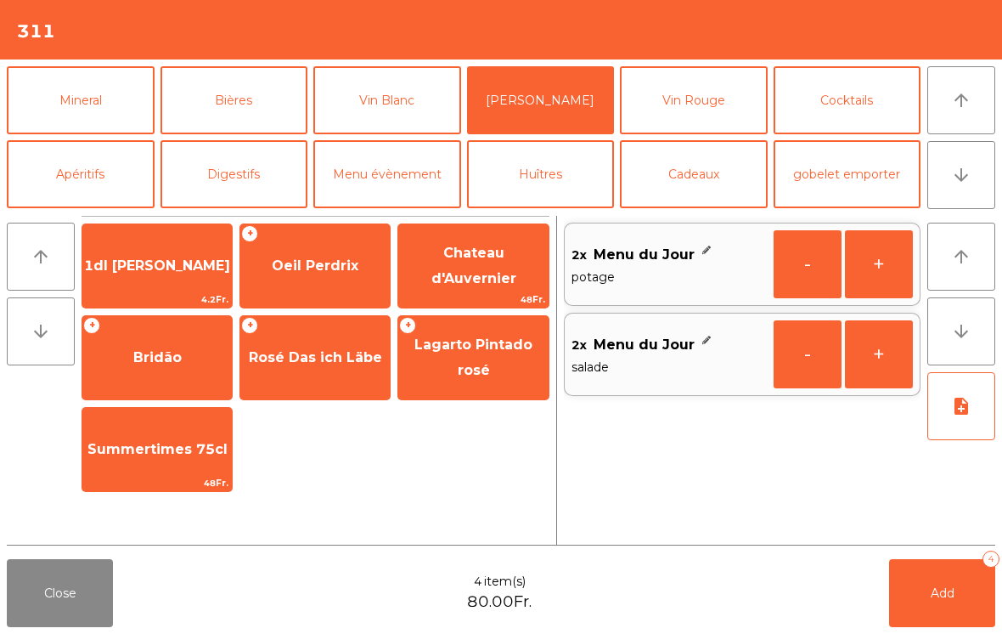
click at [497, 375] on span "Lagarto Pintado rosé" at bounding box center [473, 358] width 150 height 72
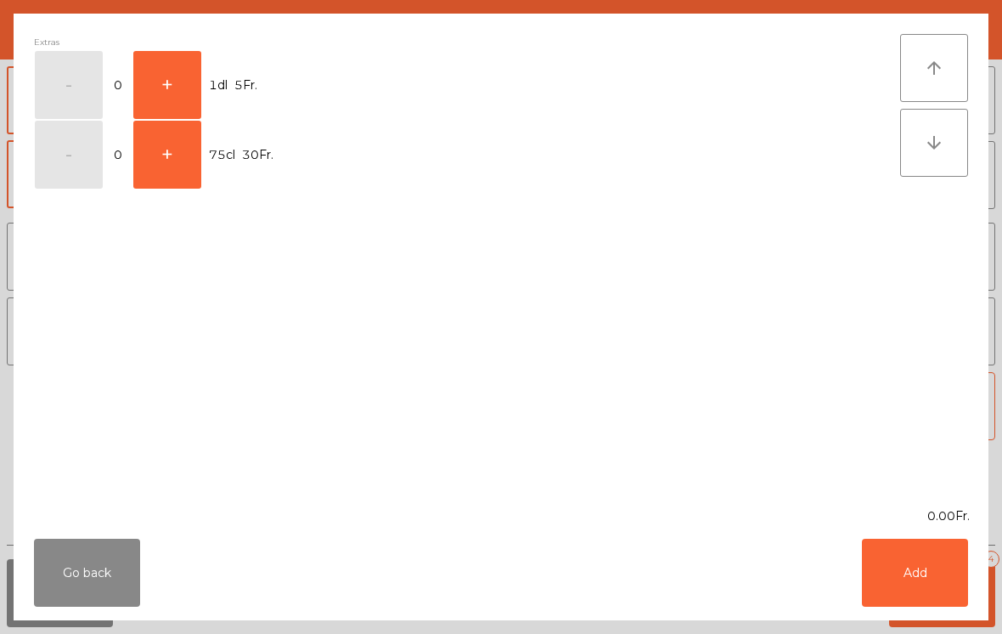
click at [154, 171] on button "+" at bounding box center [167, 155] width 68 height 68
click at [932, 562] on button "Add" at bounding box center [915, 573] width 106 height 68
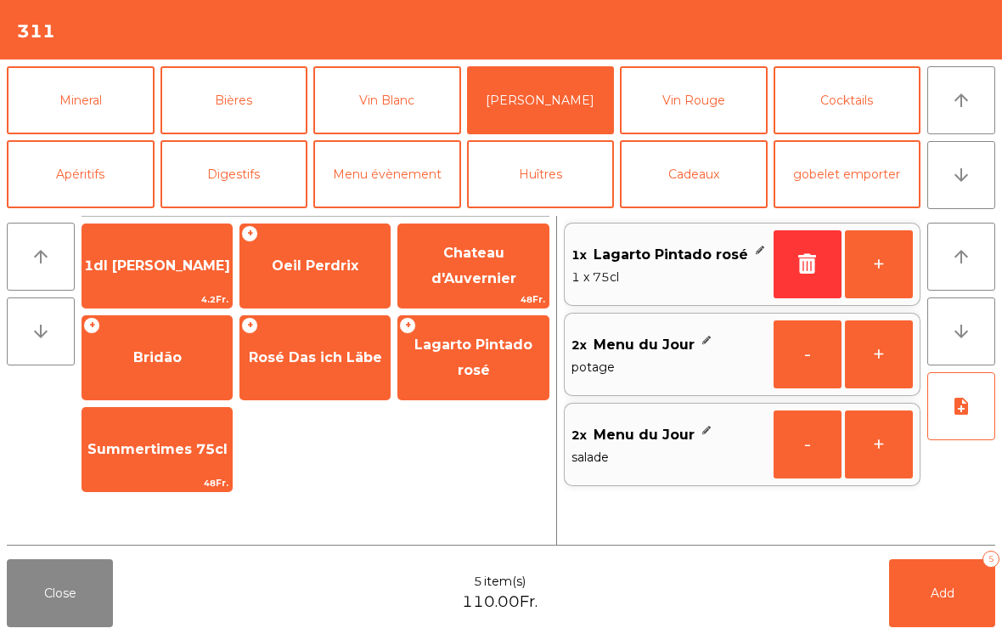
click at [920, 608] on button "Add 5" at bounding box center [942, 593] width 106 height 68
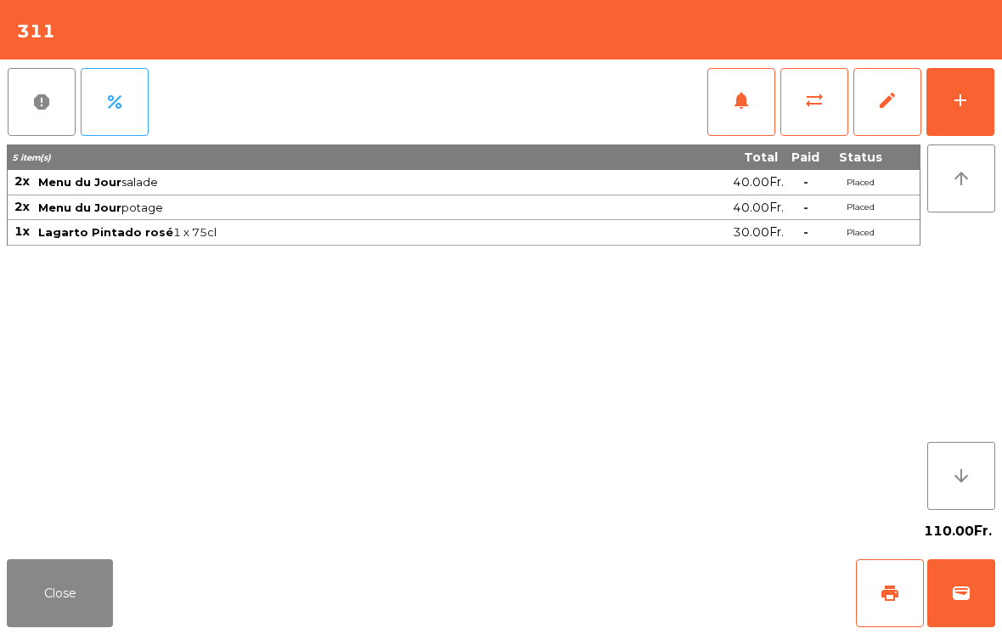
click at [71, 620] on button "Close" at bounding box center [60, 593] width 106 height 68
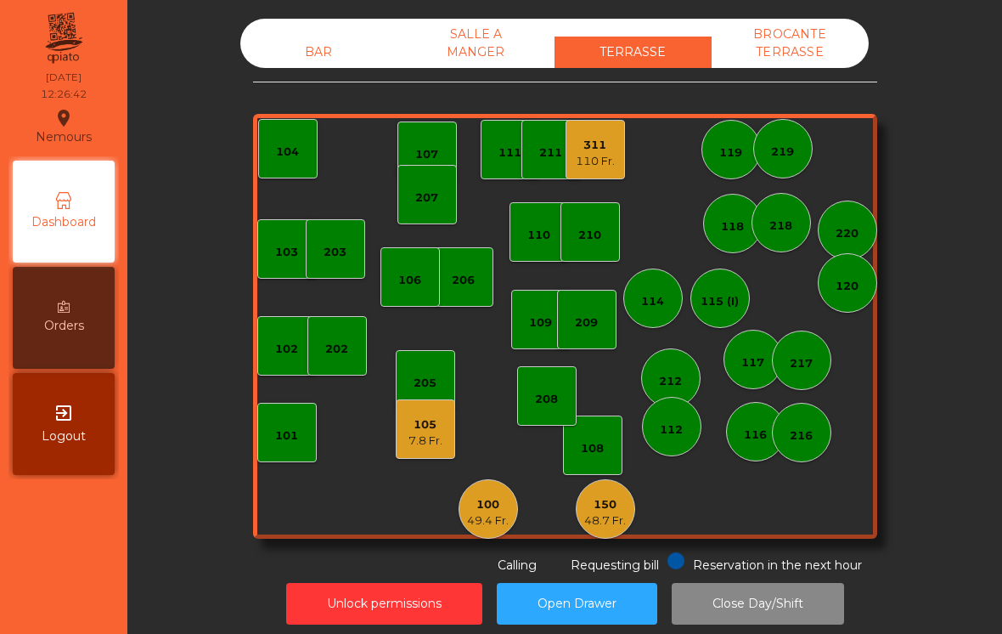
click at [604, 512] on div "48.7 Fr." at bounding box center [605, 520] width 42 height 17
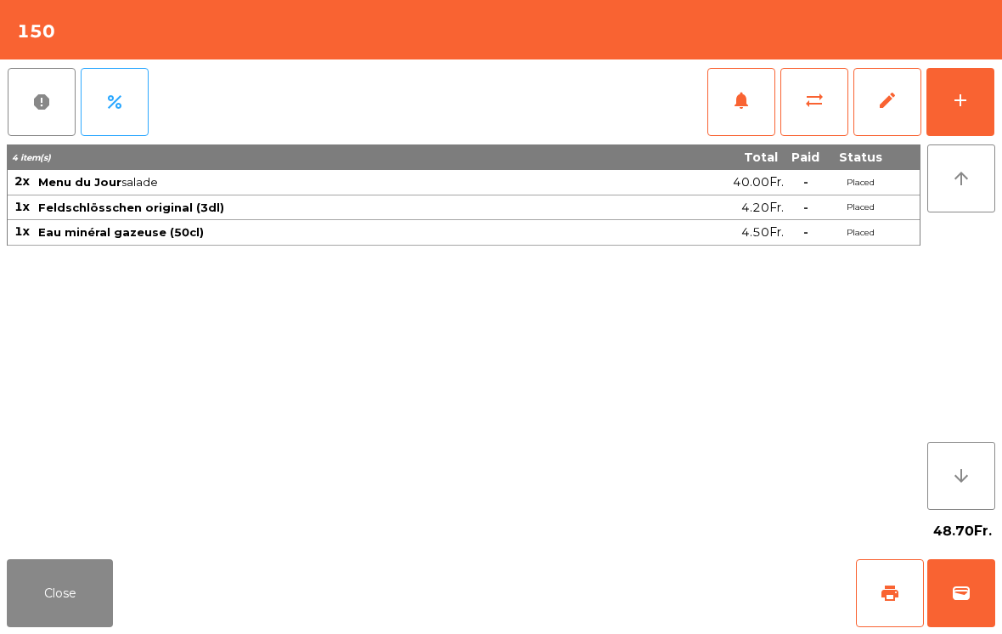
click at [947, 76] on button "add" at bounding box center [961, 102] width 68 height 68
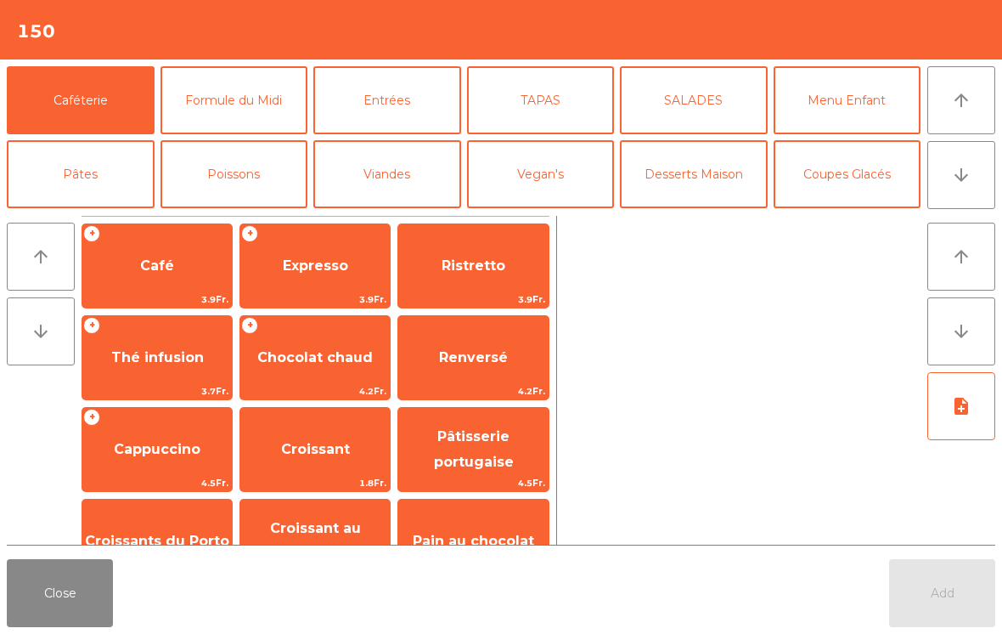
click at [967, 165] on icon "arrow_downward" at bounding box center [961, 175] width 20 height 20
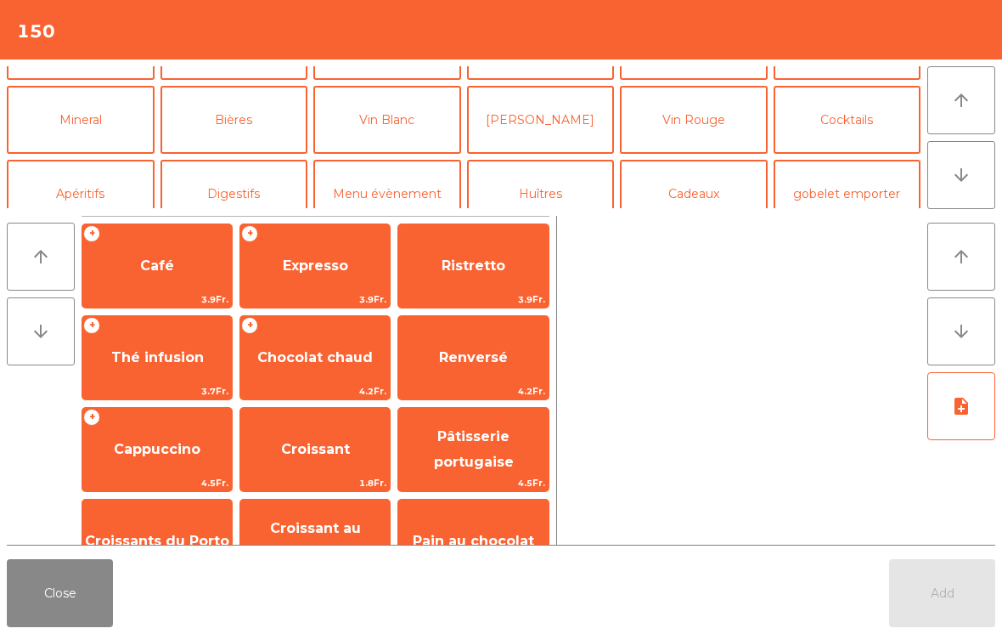
click at [257, 107] on button "Bières" at bounding box center [235, 120] width 148 height 68
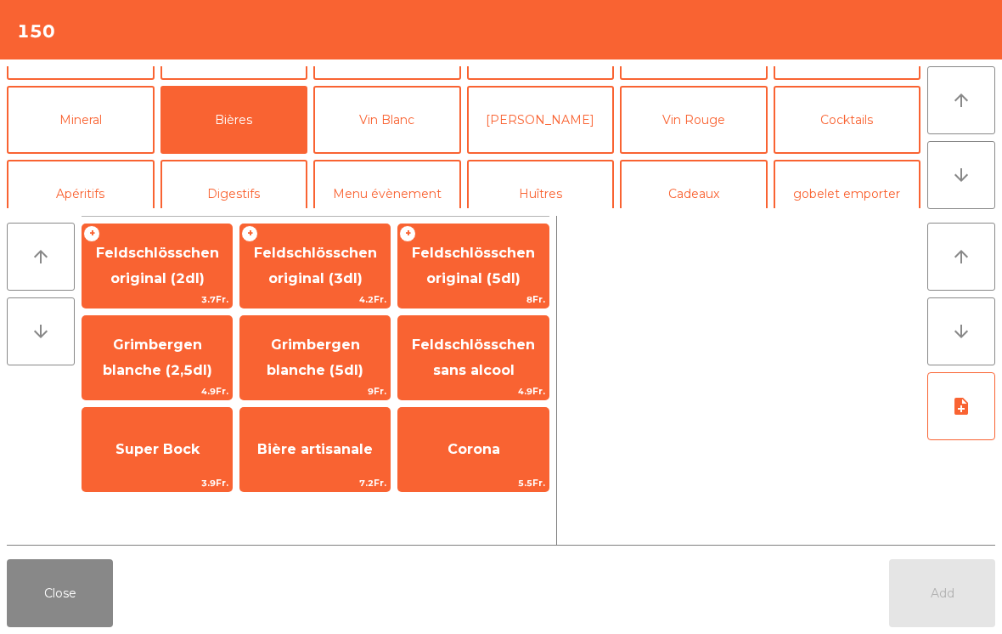
click at [336, 283] on span "Feldschlösschen original (3dl)" at bounding box center [315, 266] width 123 height 42
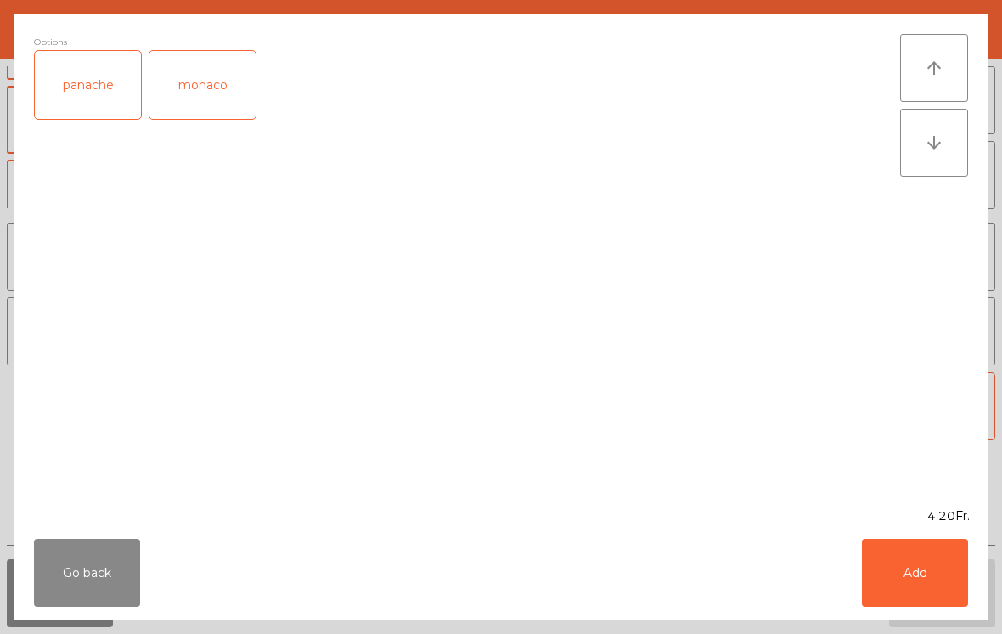
scroll to position [148, 0]
click at [942, 586] on button "Add" at bounding box center [915, 573] width 106 height 68
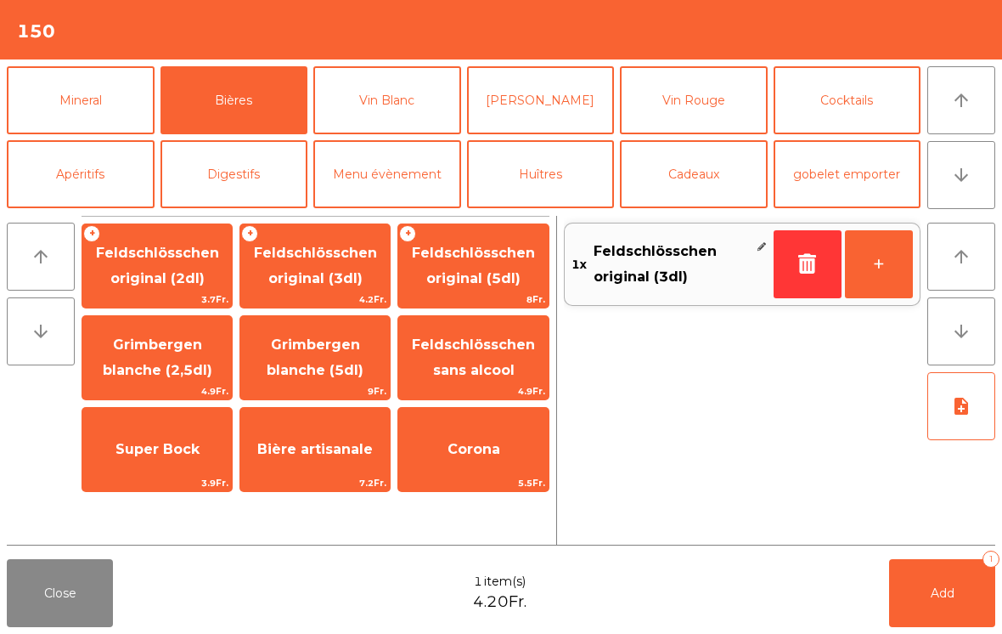
click at [942, 586] on span "Add" at bounding box center [943, 592] width 24 height 15
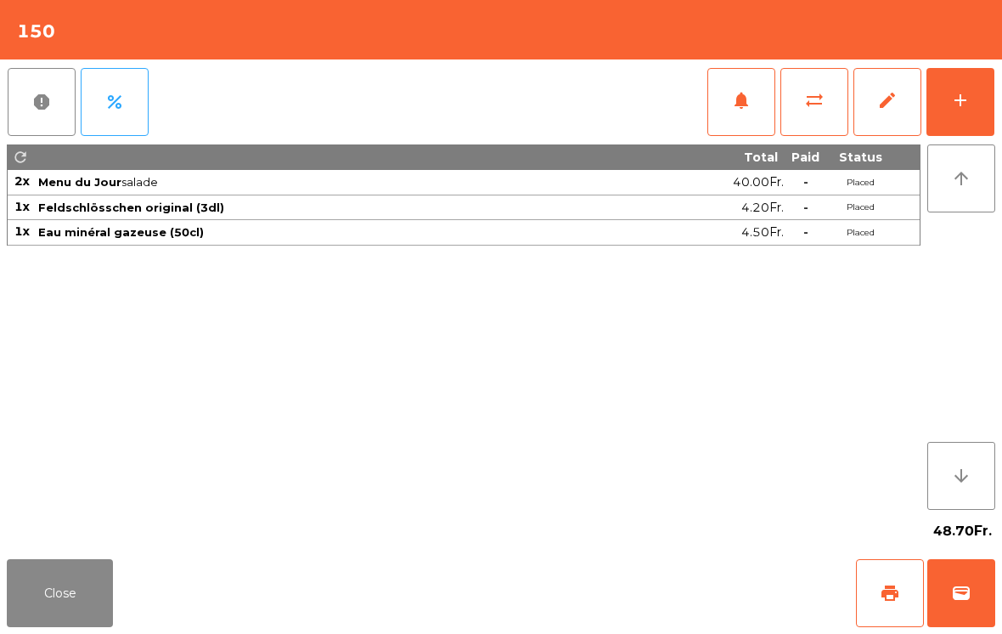
click at [22, 570] on button "Close" at bounding box center [60, 593] width 106 height 68
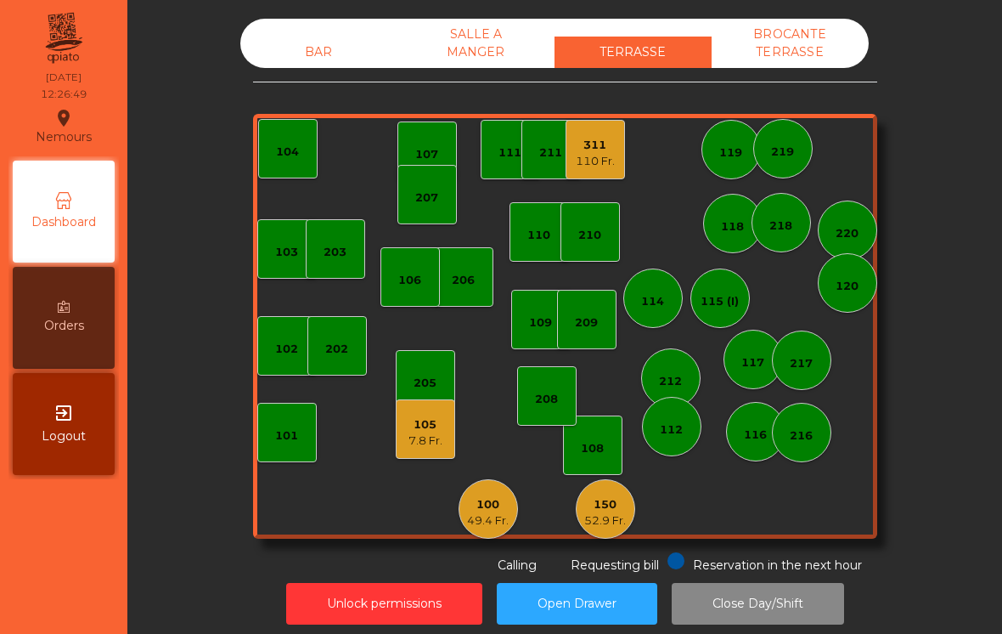
click at [590, 416] on div "108" at bounding box center [592, 444] width 59 height 59
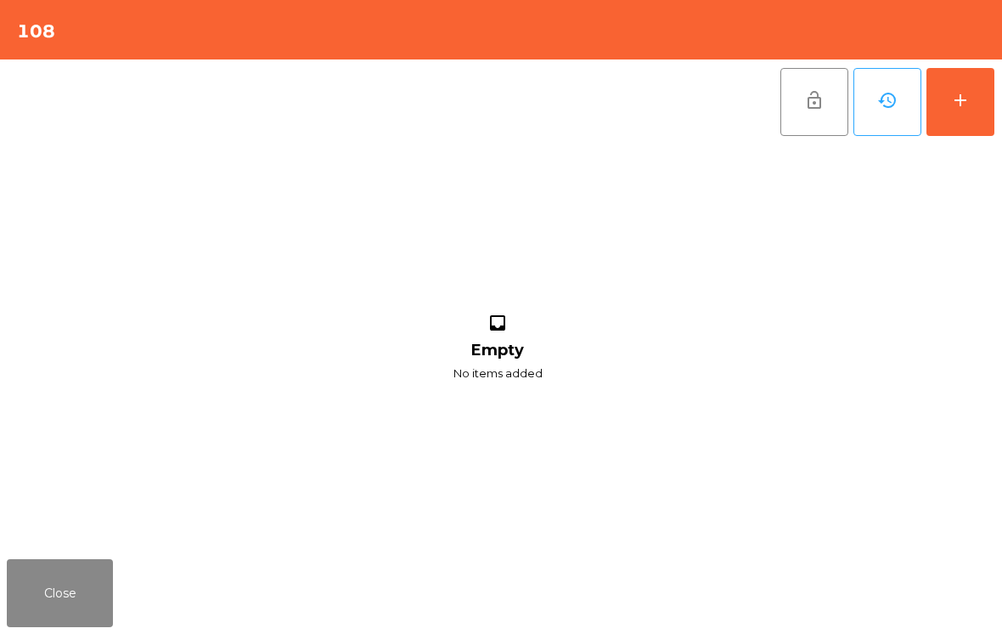
click at [991, 98] on button "add" at bounding box center [961, 102] width 68 height 68
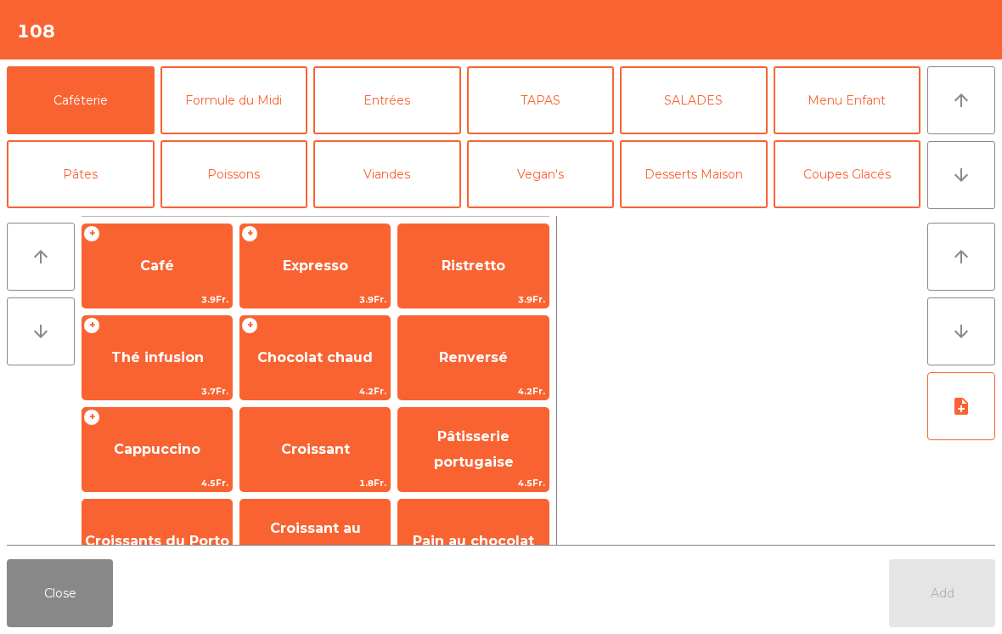
scroll to position [71, 0]
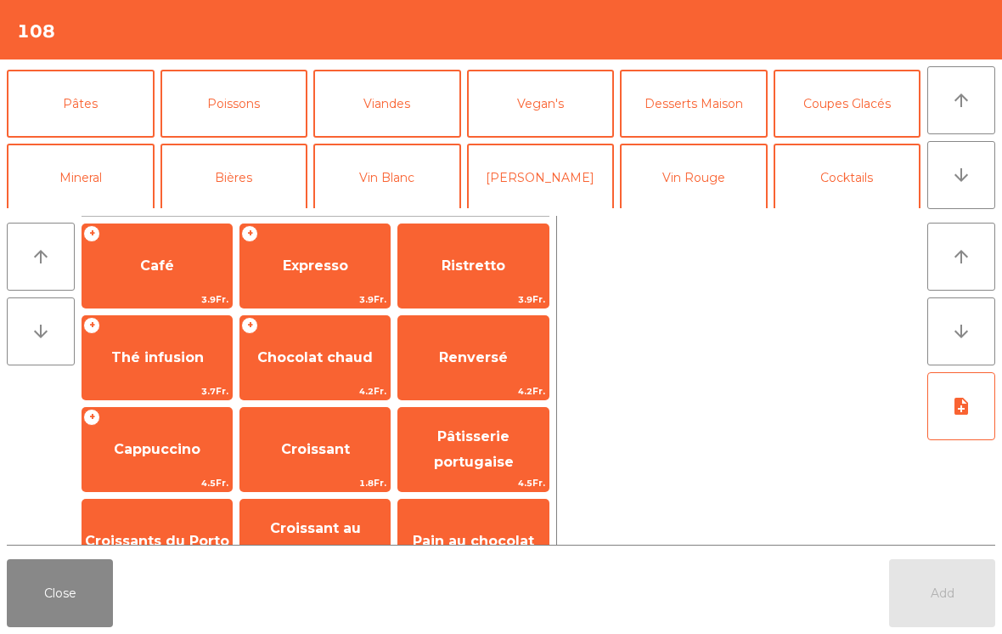
click at [225, 184] on button "Bières" at bounding box center [235, 178] width 148 height 68
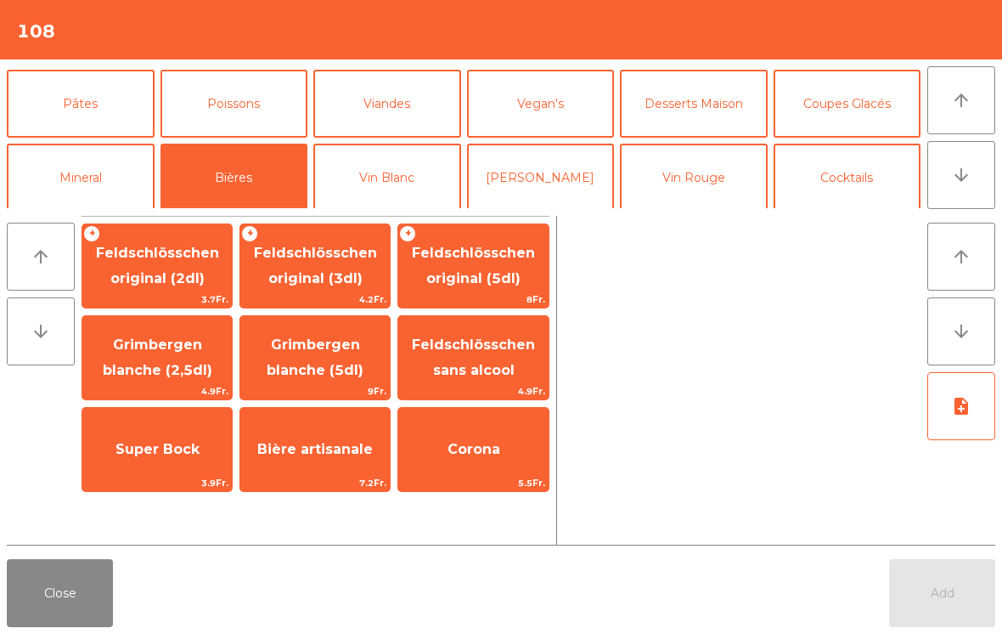
click at [356, 234] on span "Feldschlösschen original (3dl)" at bounding box center [315, 266] width 150 height 72
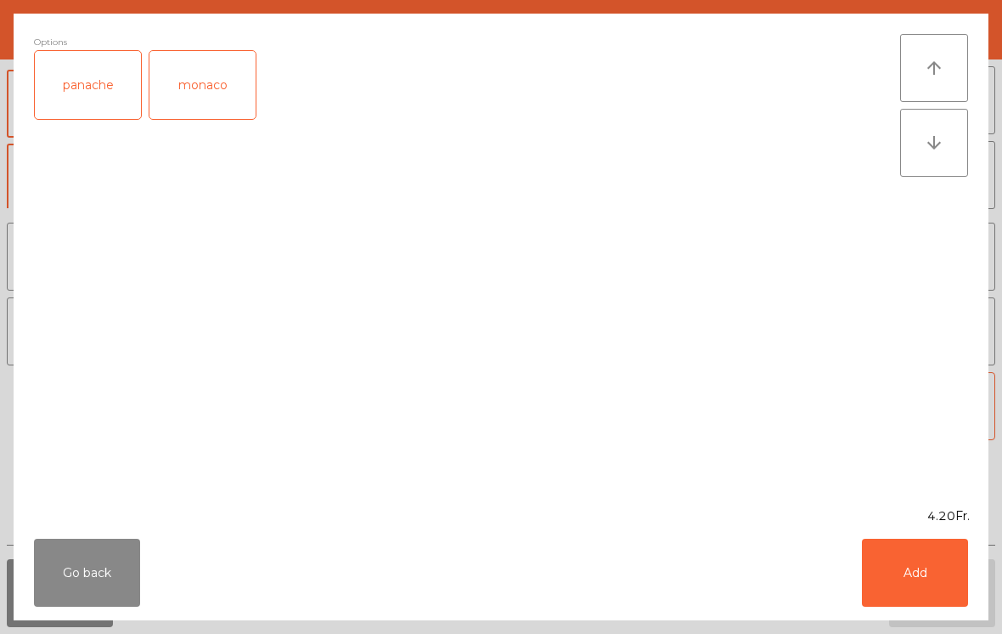
scroll to position [72, 0]
click at [916, 557] on button "Add" at bounding box center [915, 573] width 106 height 68
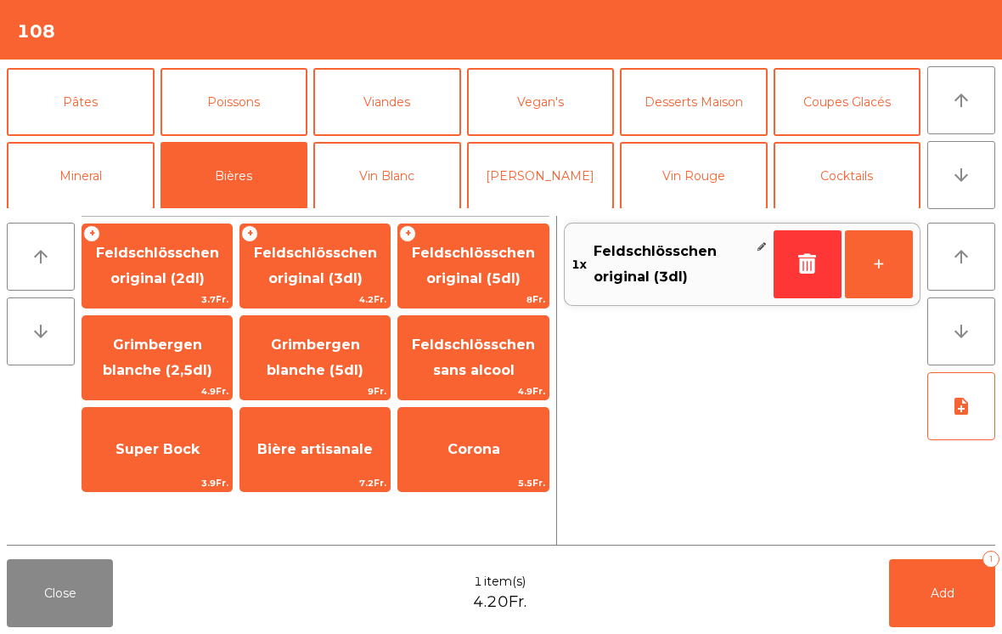
scroll to position [-15, 0]
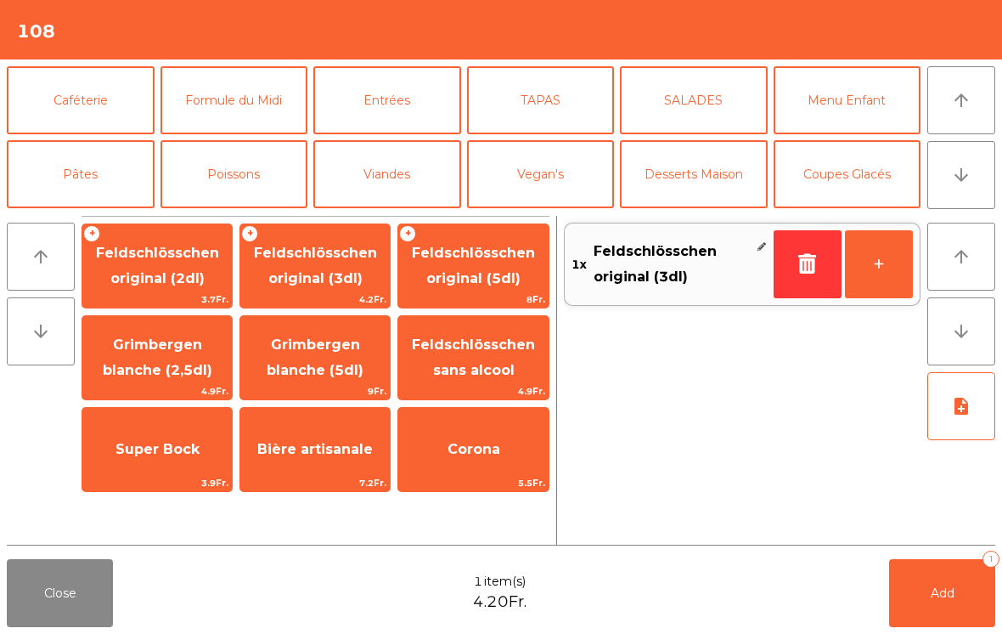
click at [120, 81] on button "Caféterie" at bounding box center [81, 100] width 148 height 68
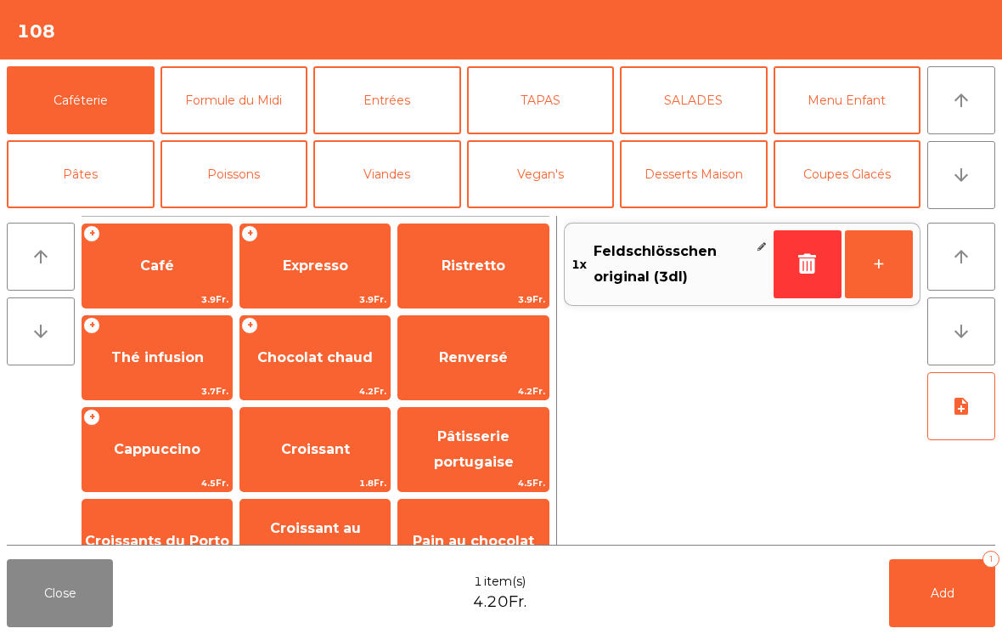
click at [167, 449] on span "Cappuccino" at bounding box center [157, 449] width 87 height 16
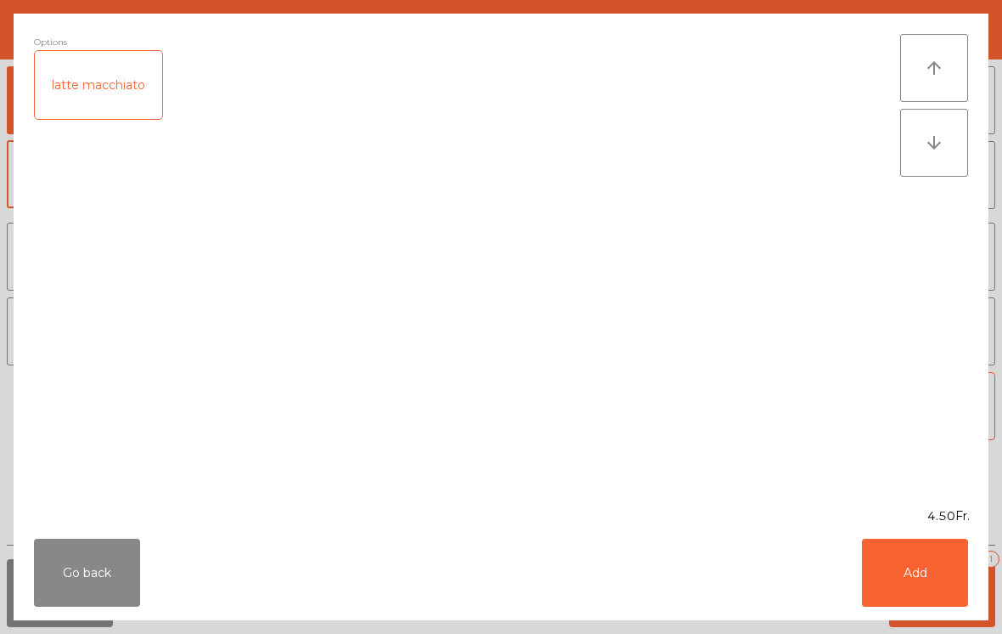
click at [940, 581] on button "Add" at bounding box center [915, 573] width 106 height 68
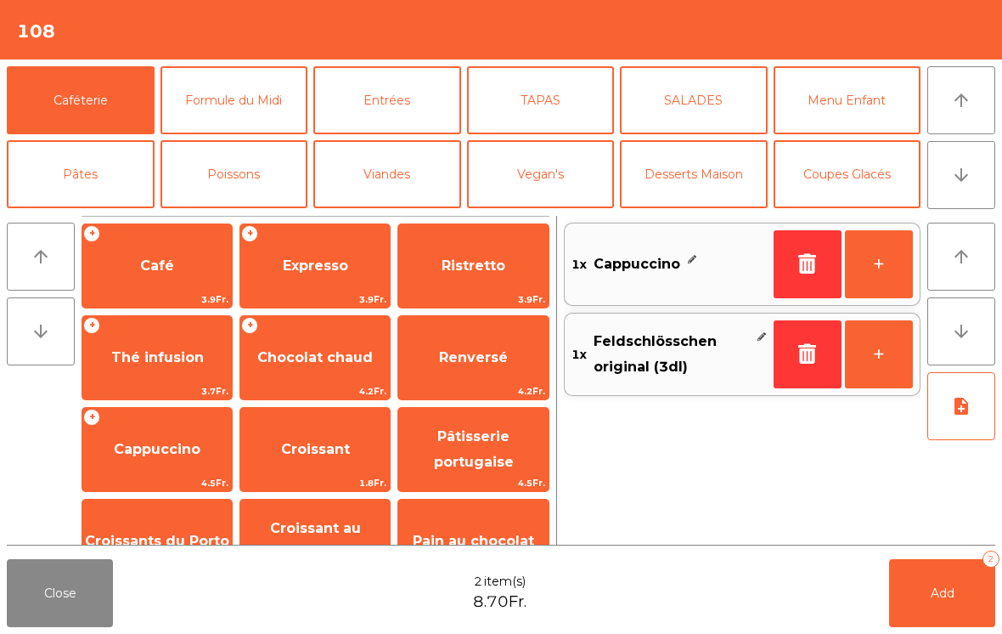
click at [940, 580] on button "Add 2" at bounding box center [942, 593] width 106 height 68
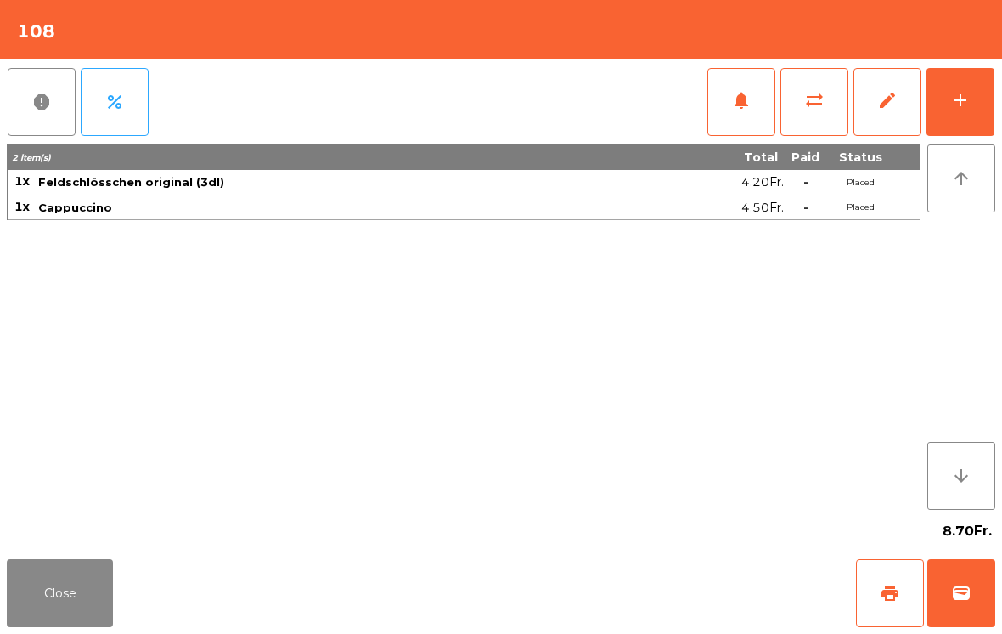
click at [40, 611] on button "Close" at bounding box center [60, 593] width 106 height 68
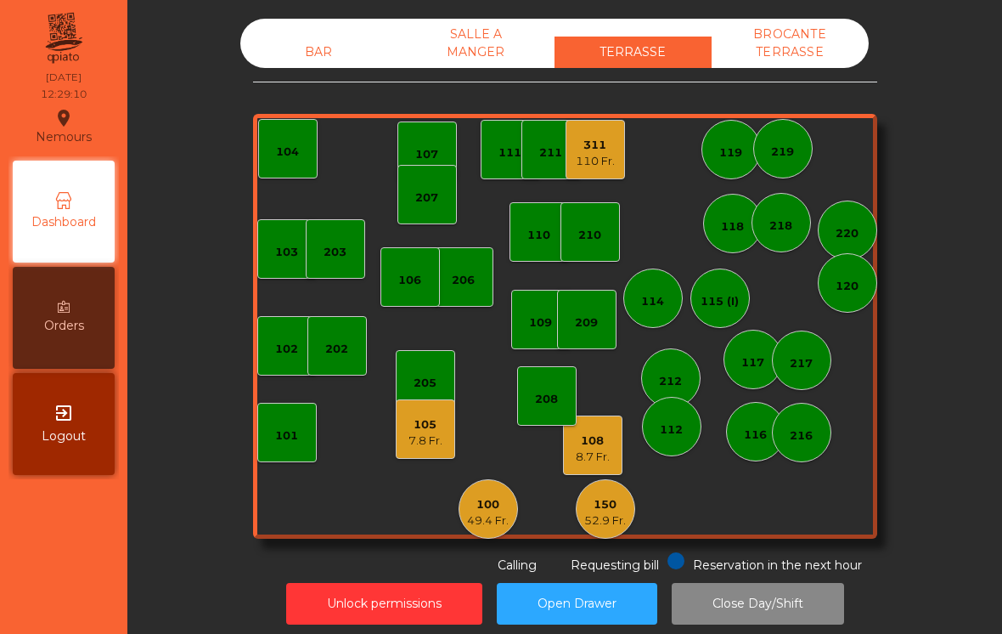
click at [623, 132] on div "311 110 Fr." at bounding box center [595, 149] width 59 height 59
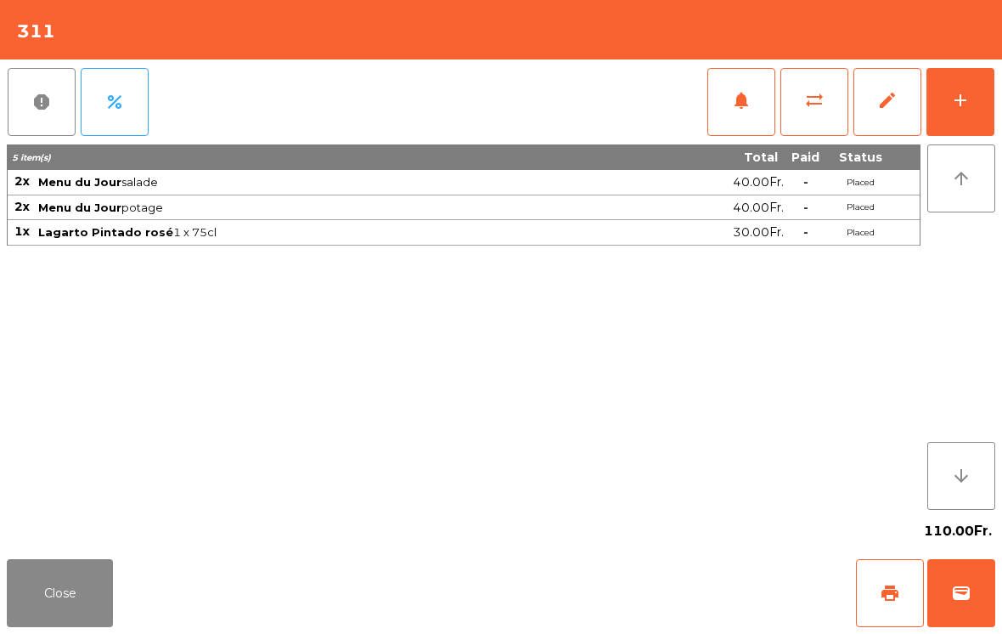
click at [98, 564] on button "Close" at bounding box center [60, 593] width 106 height 68
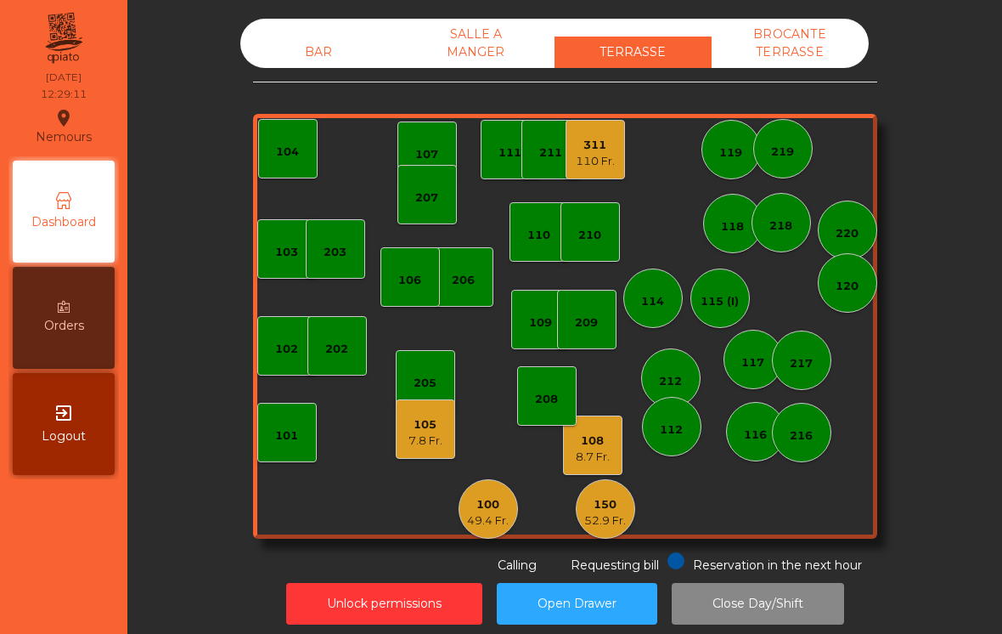
click at [322, 54] on div "BAR" at bounding box center [318, 52] width 157 height 31
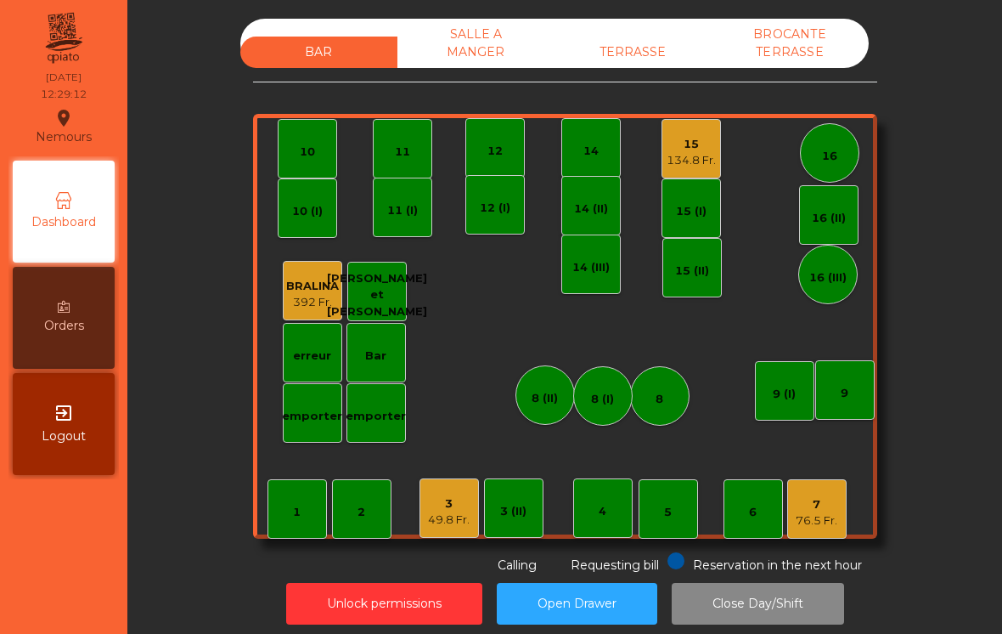
click at [704, 161] on div "134.8 Fr." at bounding box center [691, 160] width 49 height 17
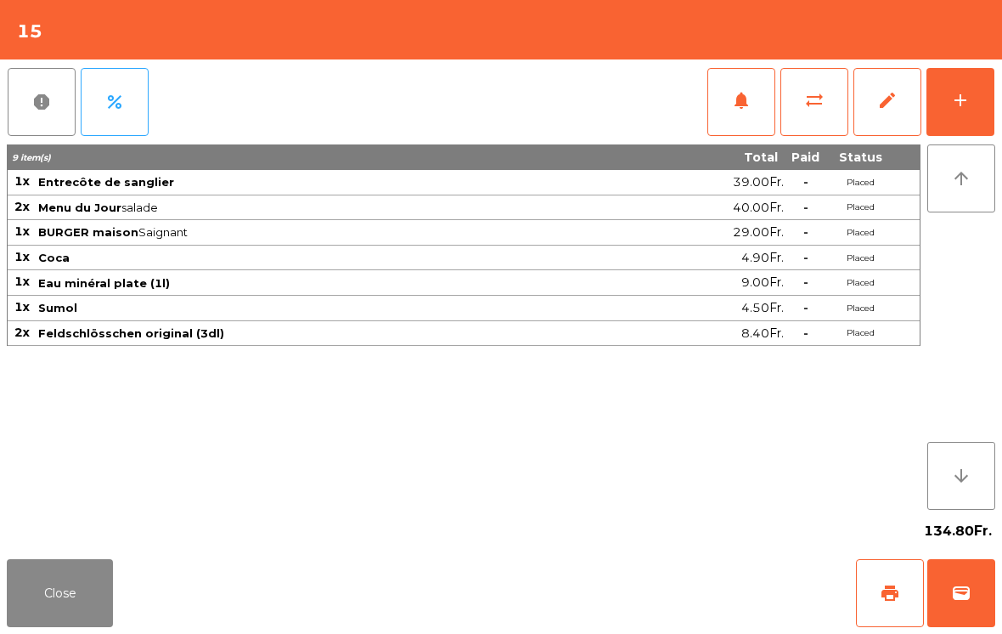
click at [84, 621] on button "Close" at bounding box center [60, 593] width 106 height 68
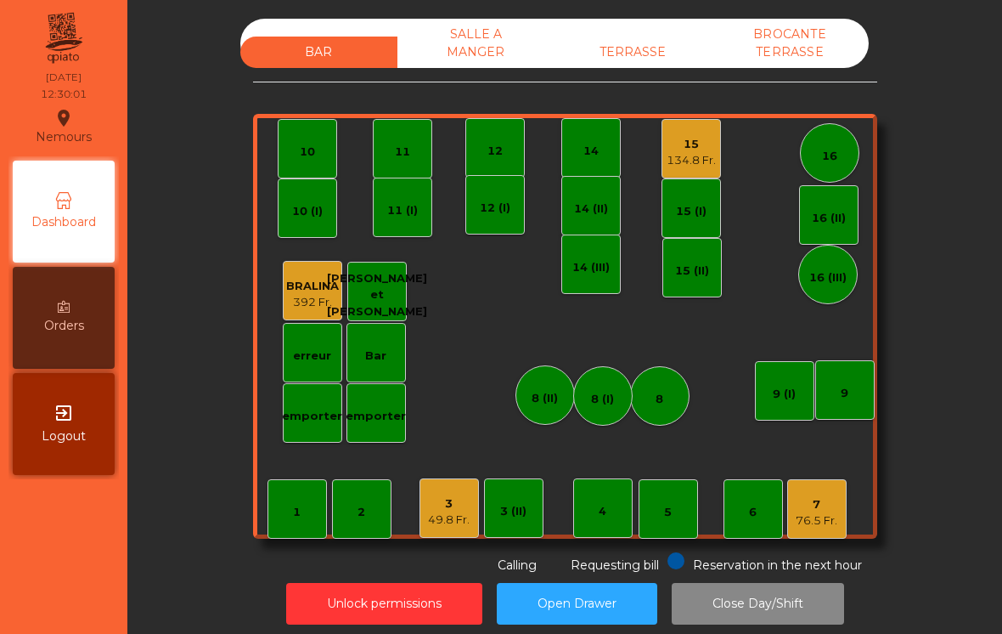
scroll to position [9, 0]
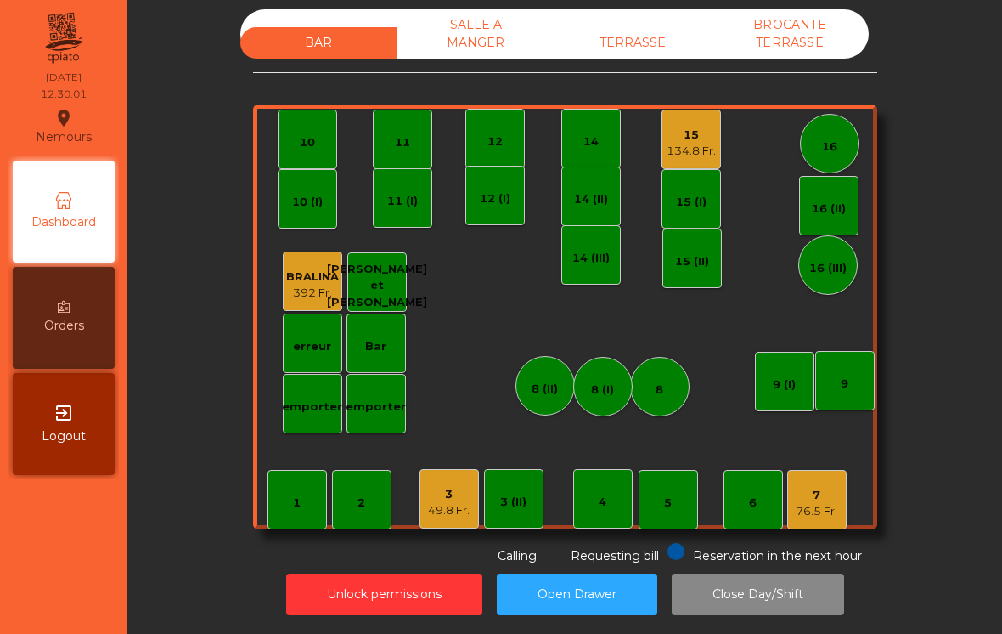
click at [710, 138] on div "15" at bounding box center [691, 135] width 49 height 17
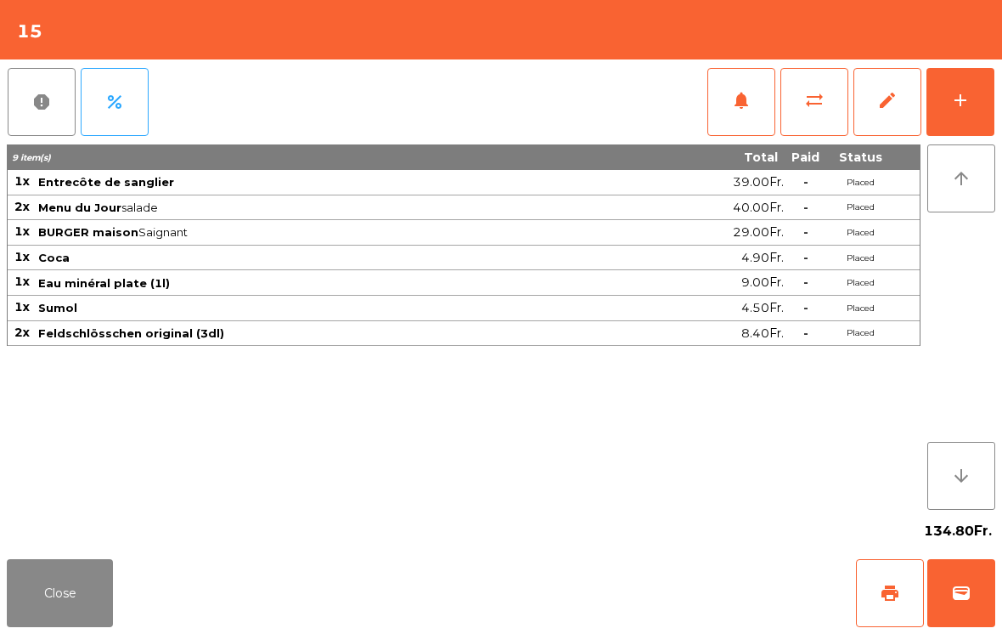
scroll to position [8, 0]
click at [93, 624] on button "Close" at bounding box center [60, 593] width 106 height 68
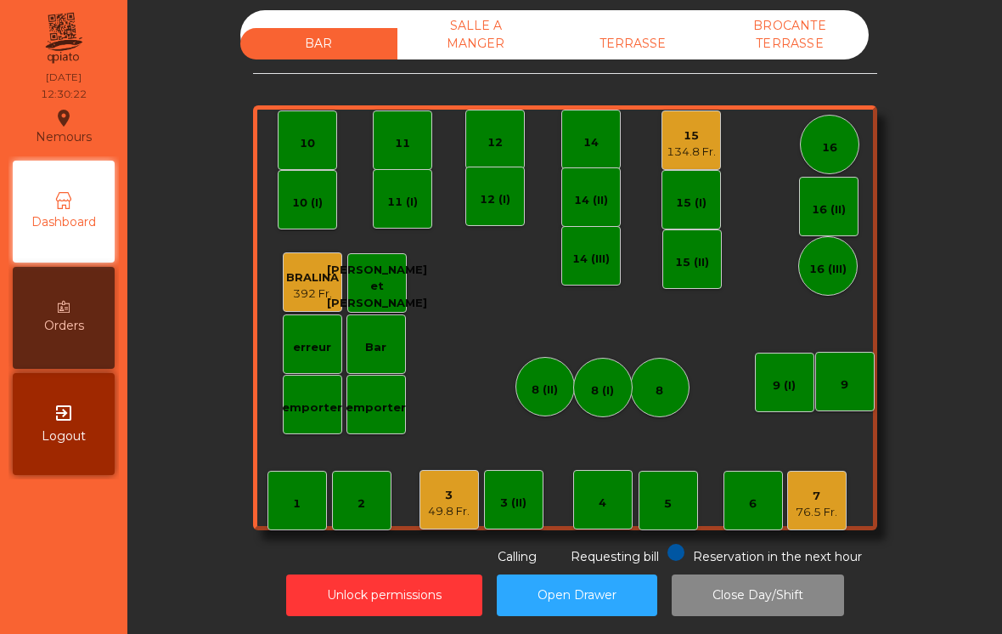
click at [631, 42] on div "TERRASSE" at bounding box center [633, 43] width 157 height 31
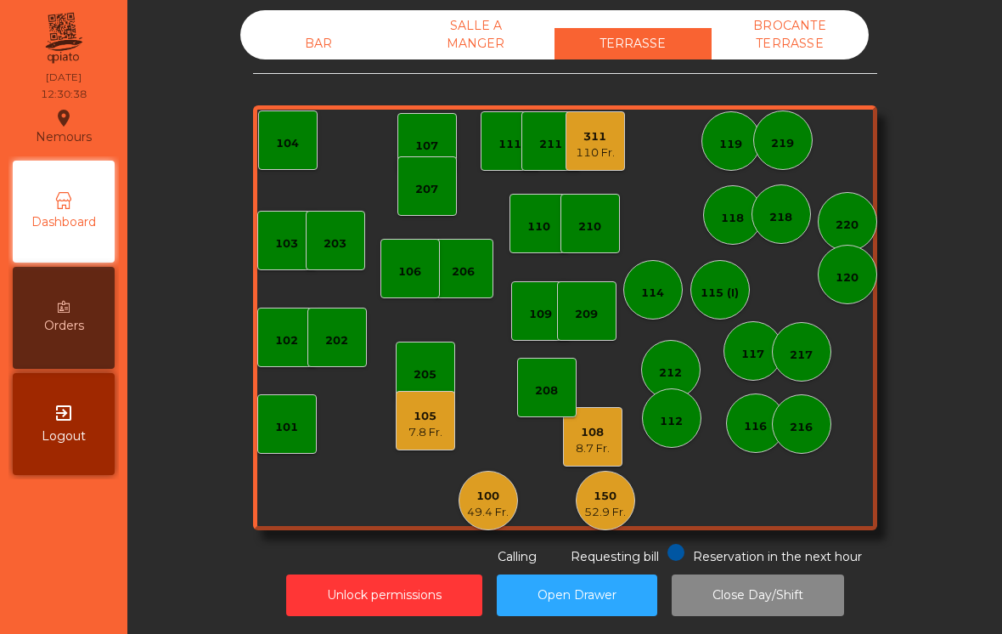
click at [300, 54] on div "BAR" at bounding box center [318, 43] width 157 height 31
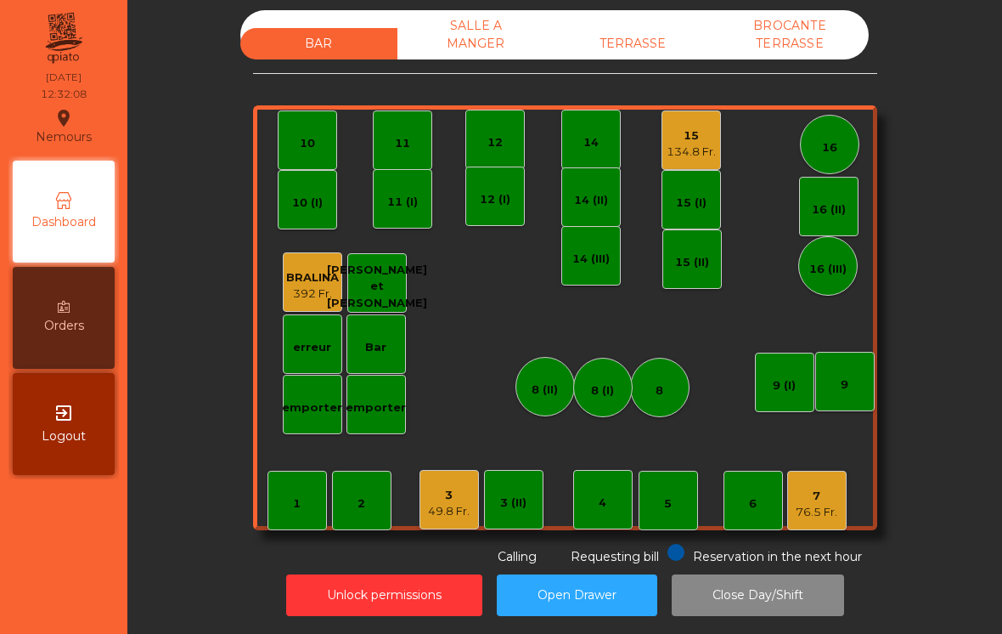
click at [644, 69] on div "BAR SALLE A MANGER TERRASSE BROCANTE TERRASSE 1 2 3 49.8 Fr. 4 5 6 7 76.5 Fr. 8…" at bounding box center [565, 288] width 624 height 556
click at [633, 46] on div "TERRASSE" at bounding box center [633, 43] width 157 height 31
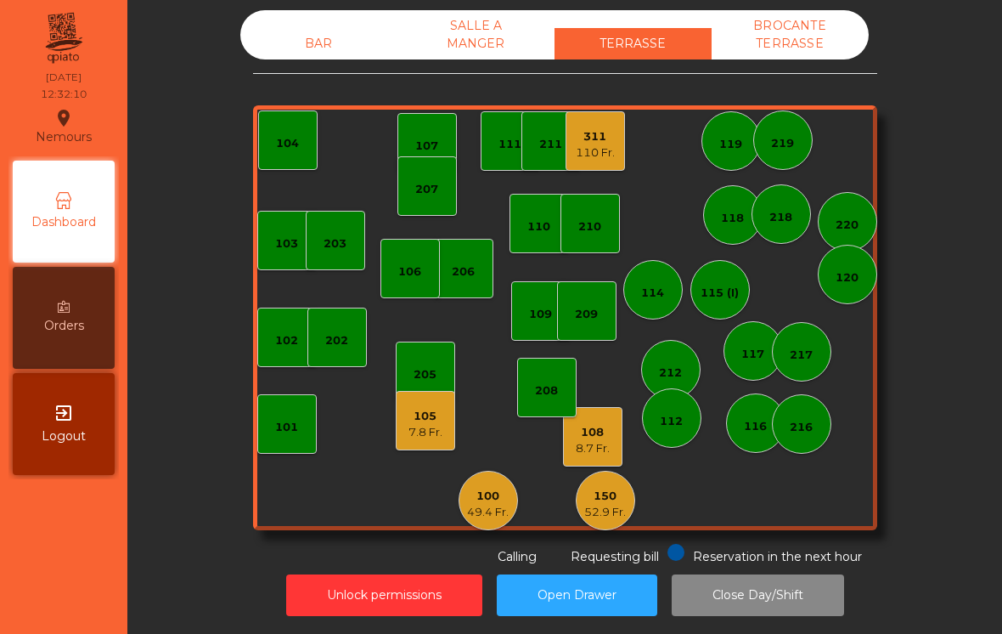
click at [473, 504] on div "49.4 Fr." at bounding box center [488, 512] width 42 height 17
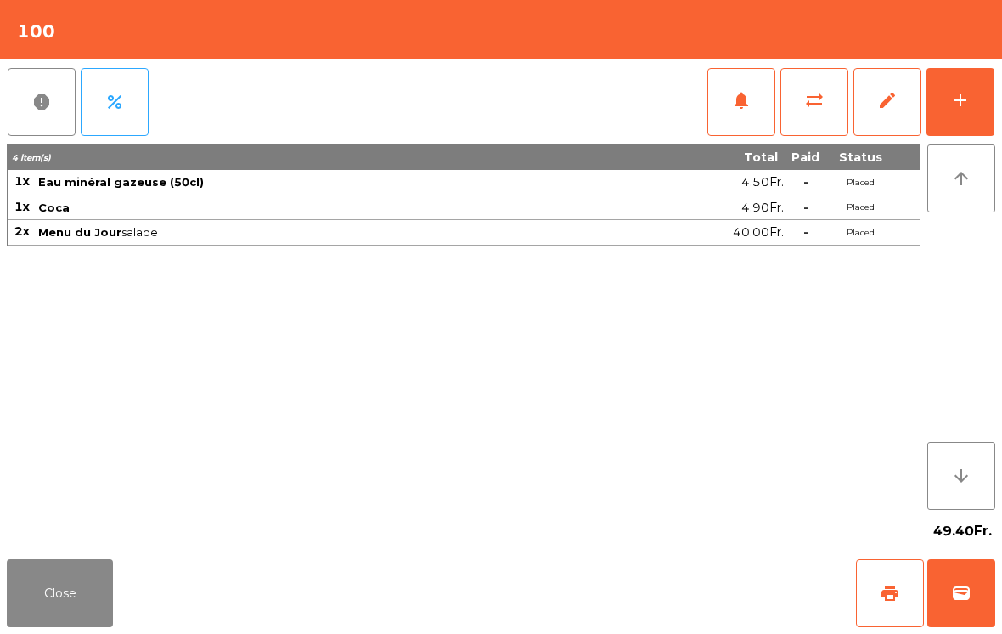
click at [977, 93] on button "add" at bounding box center [961, 102] width 68 height 68
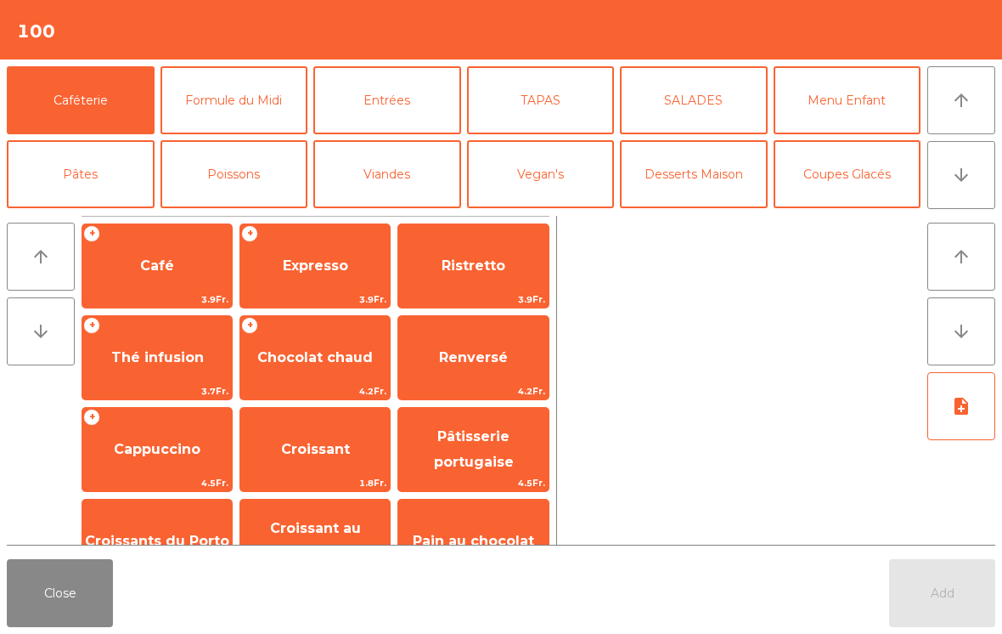
click at [330, 274] on span "Expresso" at bounding box center [315, 265] width 65 height 16
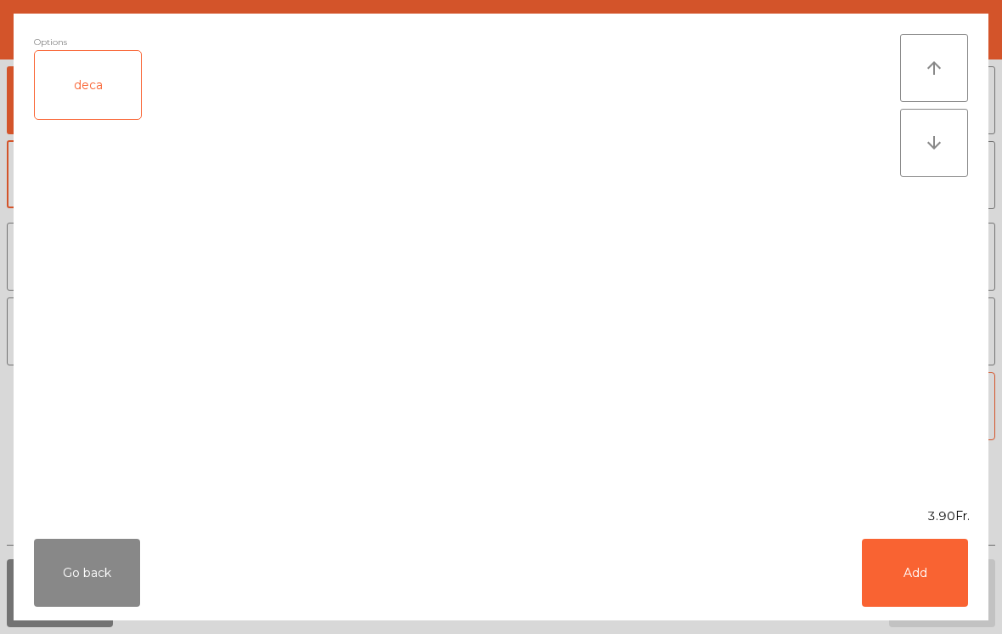
click at [920, 567] on button "Add" at bounding box center [915, 573] width 106 height 68
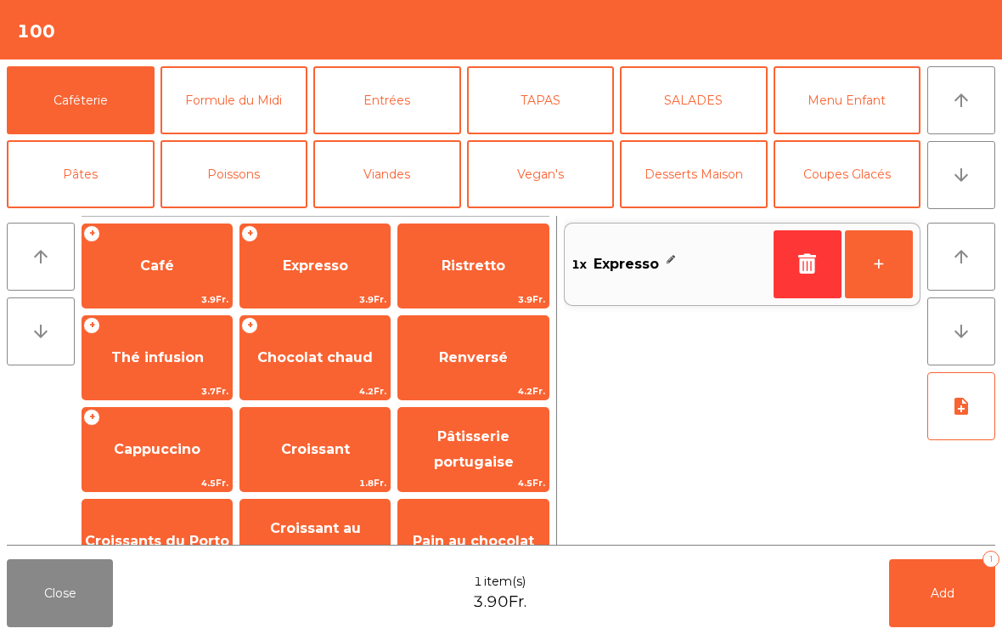
click at [890, 268] on button "+" at bounding box center [879, 264] width 68 height 68
click at [912, 560] on button "Add 2" at bounding box center [942, 593] width 106 height 68
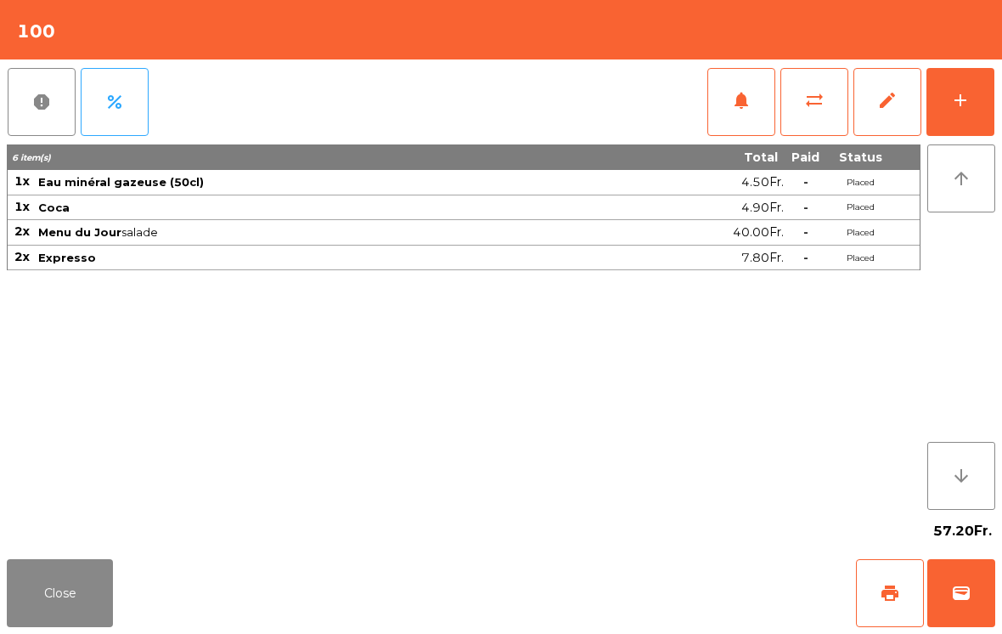
click at [58, 611] on button "Close" at bounding box center [60, 593] width 106 height 68
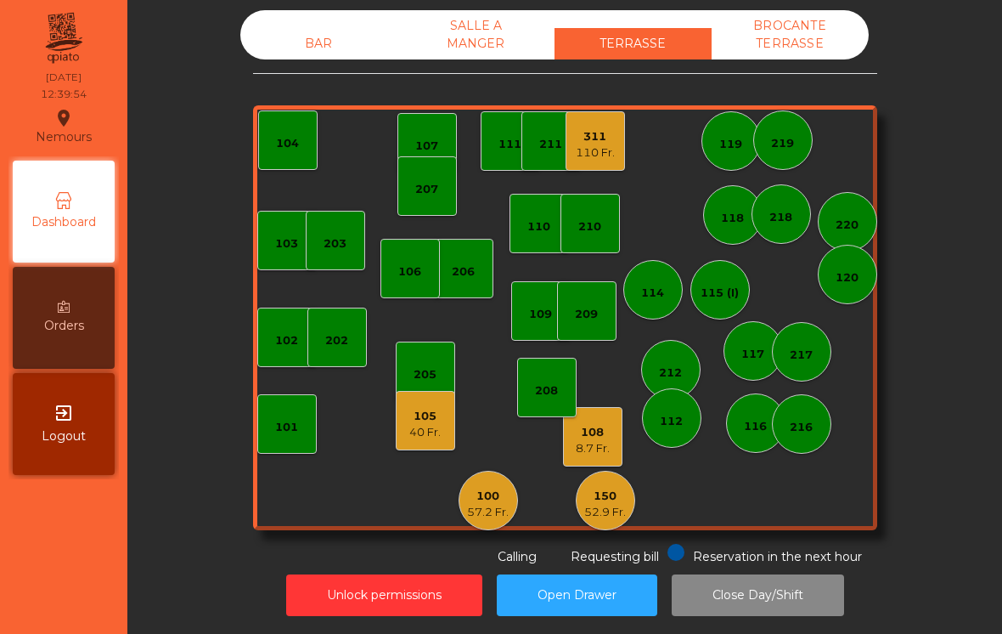
click at [459, 285] on div "206" at bounding box center [463, 268] width 59 height 59
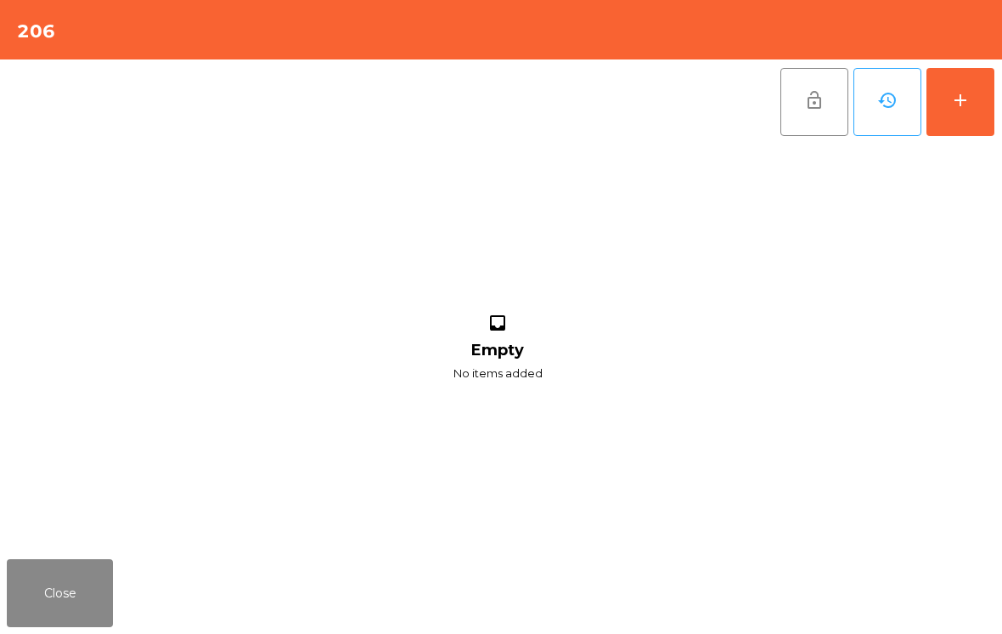
click at [956, 120] on button "add" at bounding box center [961, 102] width 68 height 68
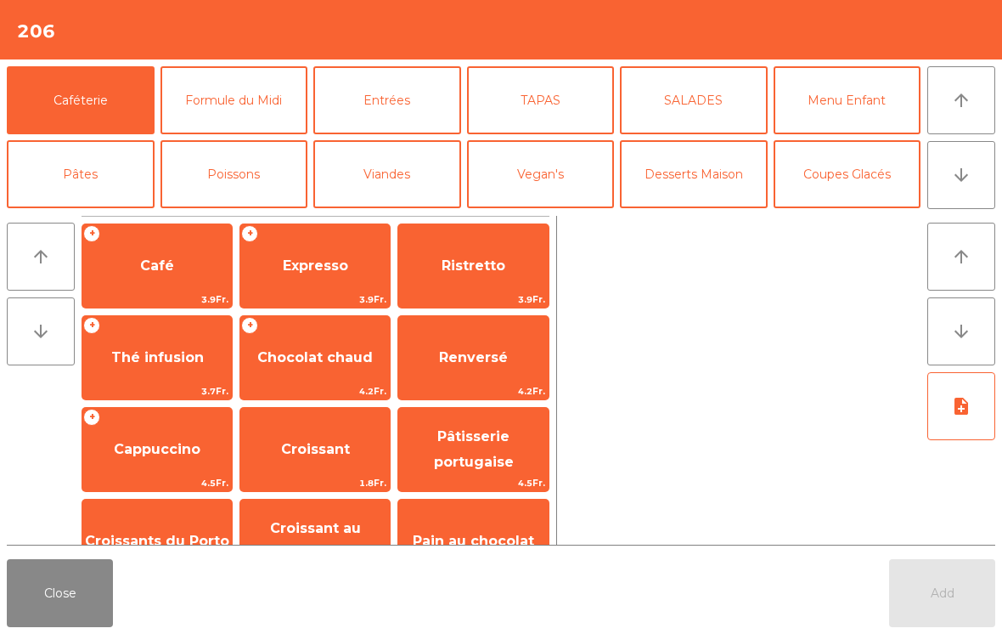
click at [221, 101] on button "Formule du Midi" at bounding box center [235, 100] width 148 height 68
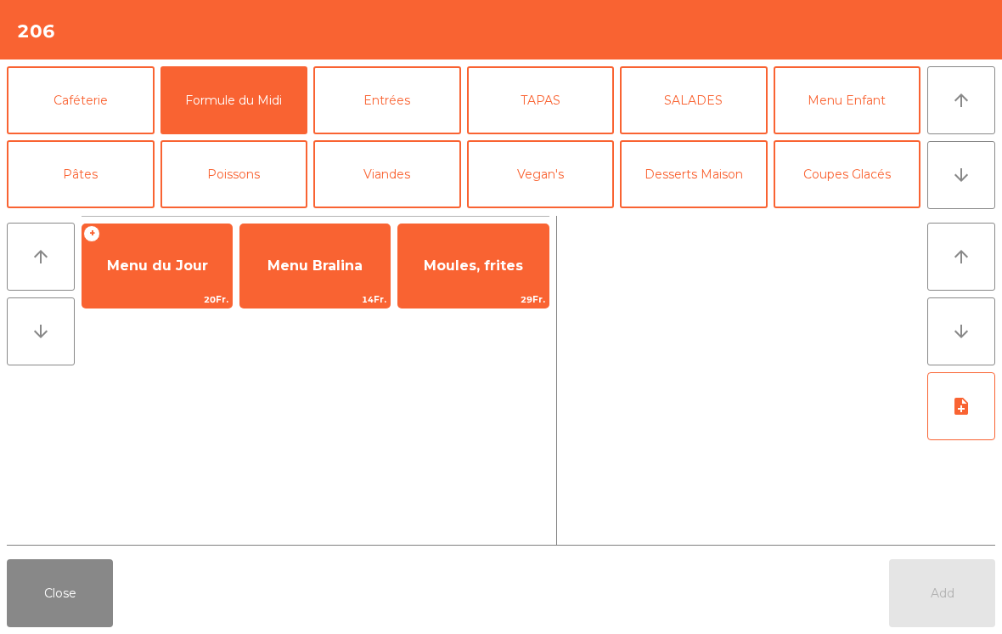
click at [147, 275] on span "Menu du Jour" at bounding box center [157, 266] width 150 height 46
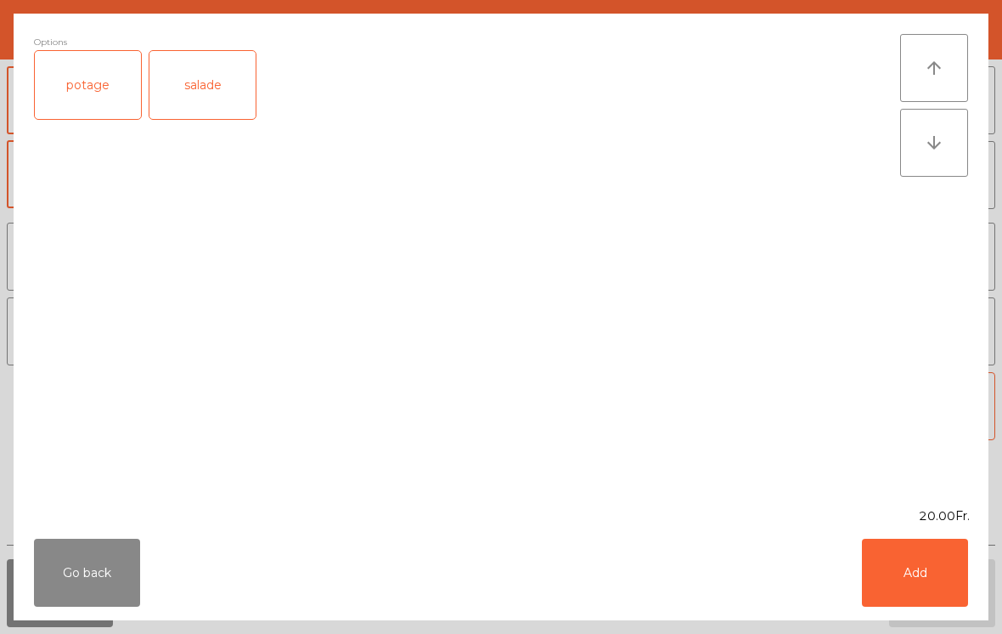
click at [912, 573] on button "Add" at bounding box center [915, 573] width 106 height 68
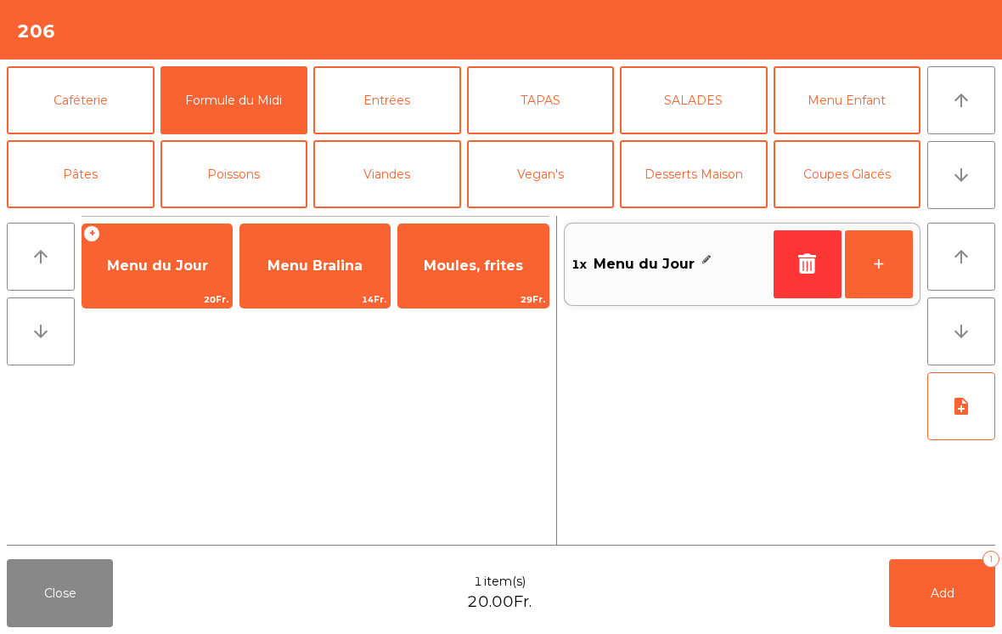
click at [813, 269] on icon "button" at bounding box center [807, 263] width 25 height 20
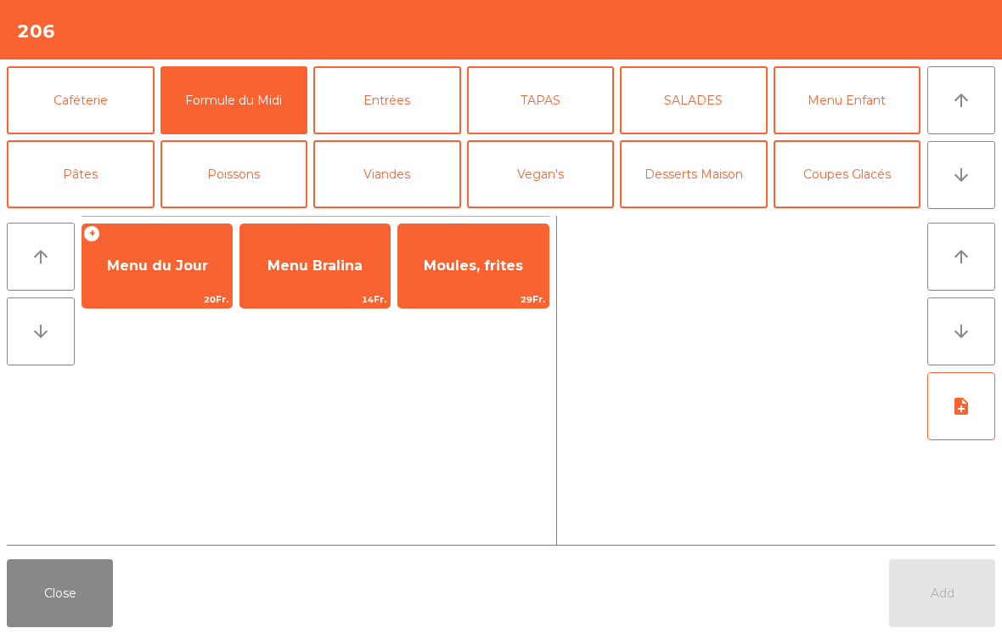
click at [160, 268] on span "Menu du Jour" at bounding box center [157, 265] width 101 height 16
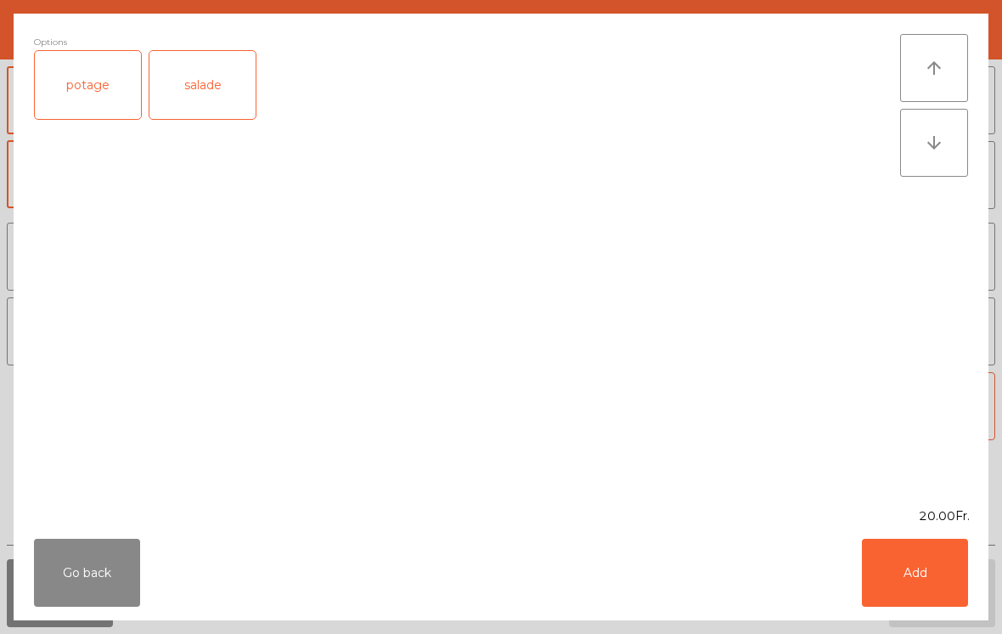
click at [200, 84] on div "salade" at bounding box center [203, 85] width 106 height 68
click at [893, 576] on button "Add" at bounding box center [915, 573] width 106 height 68
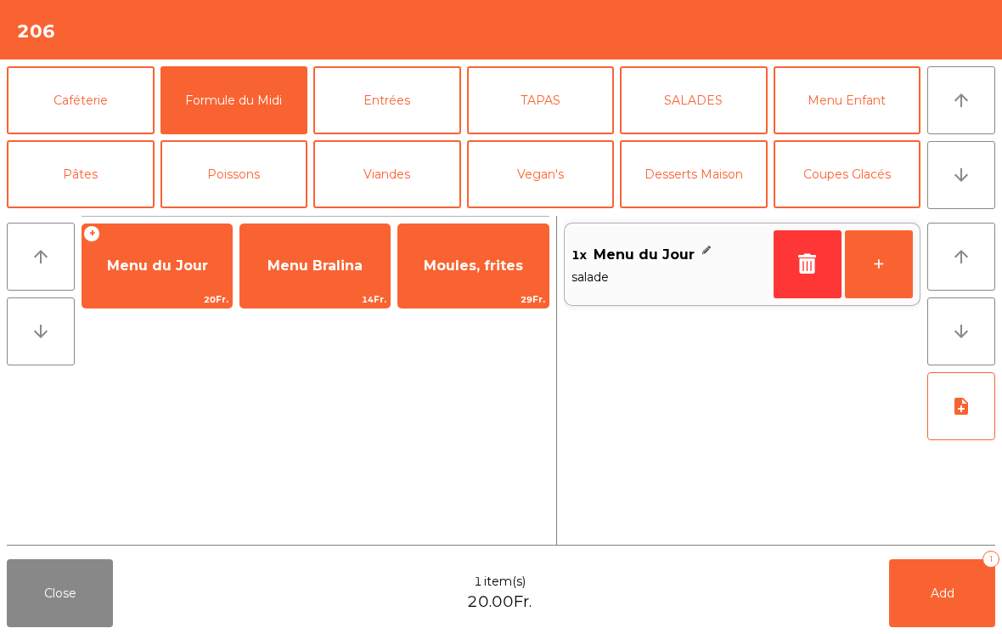
click at [867, 267] on button "+" at bounding box center [879, 264] width 68 height 68
click at [869, 270] on button "+" at bounding box center [879, 264] width 68 height 68
click at [931, 613] on button "Add 4" at bounding box center [942, 593] width 106 height 68
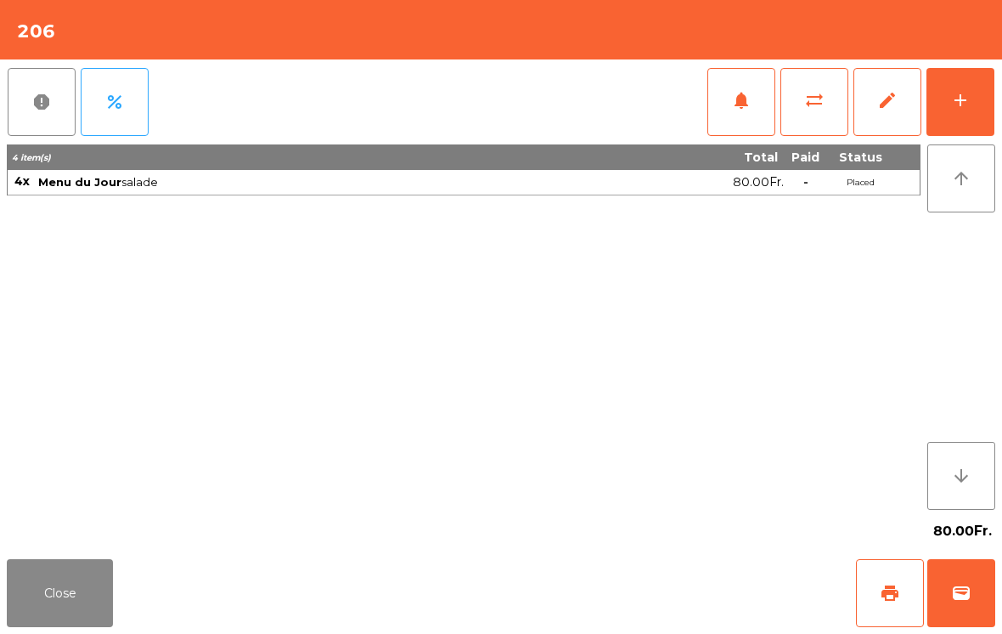
click at [22, 616] on button "Close" at bounding box center [60, 593] width 106 height 68
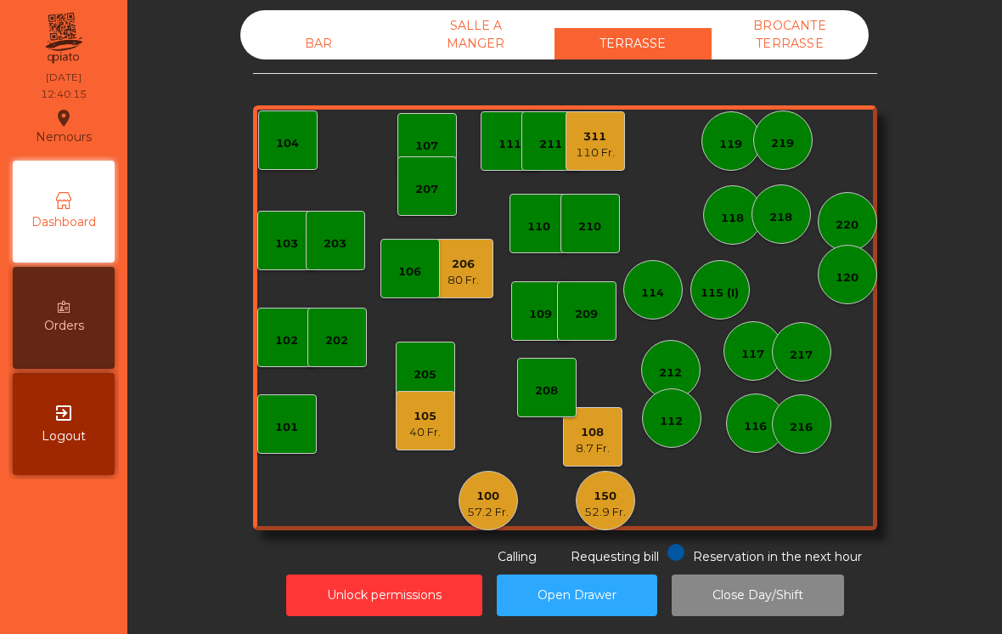
click at [495, 522] on div "100 57.2 Fr." at bounding box center [488, 500] width 59 height 59
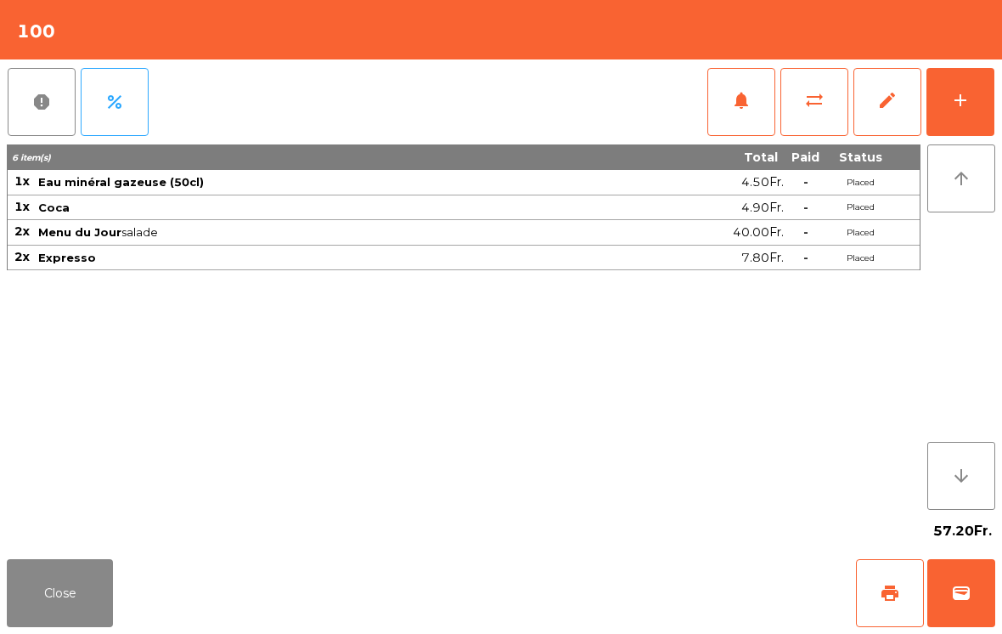
click at [873, 587] on button "print" at bounding box center [890, 593] width 68 height 68
click at [64, 572] on button "Close" at bounding box center [60, 593] width 106 height 68
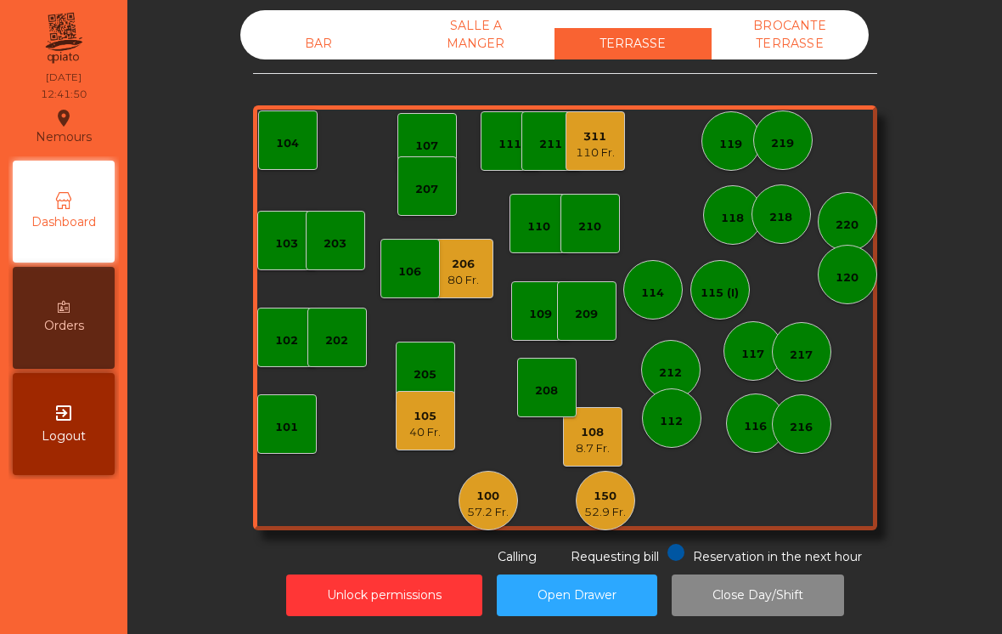
click at [748, 457] on div "103 102 101 202 206 80 Fr. 104 205 108 8.7 Fr. 105 40 Fr. 107 100 57.2 Fr. 150 …" at bounding box center [565, 317] width 624 height 425
click at [749, 436] on div "116" at bounding box center [755, 422] width 59 height 59
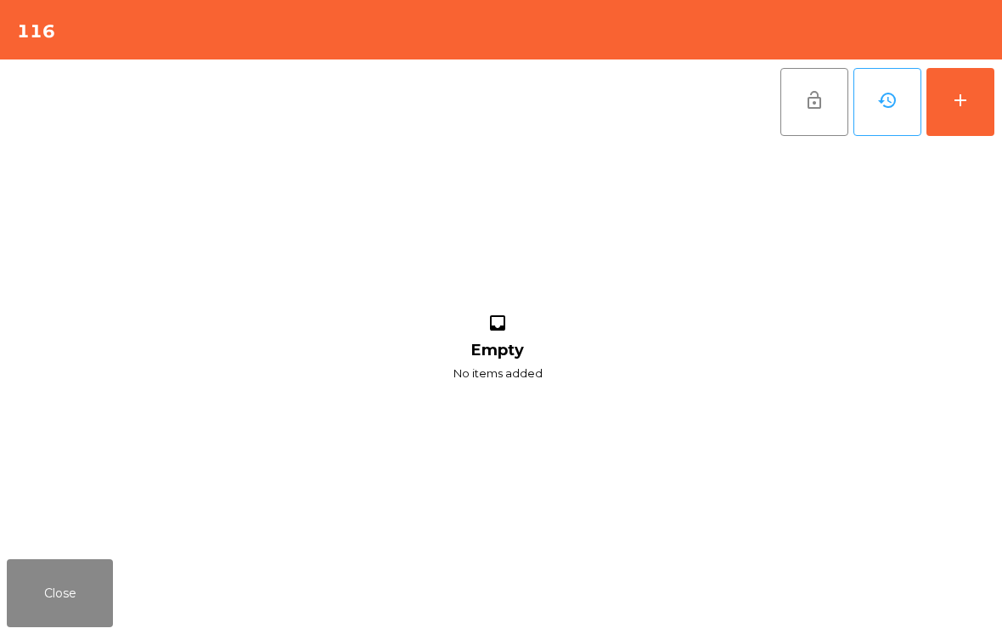
click at [956, 122] on button "add" at bounding box center [961, 102] width 68 height 68
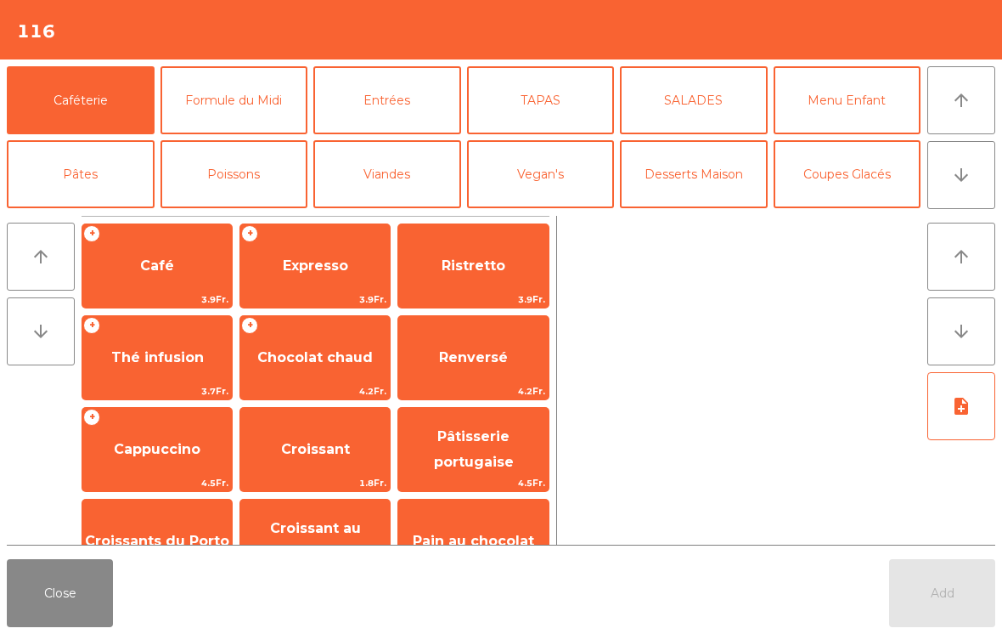
click at [958, 178] on icon "arrow_downward" at bounding box center [961, 175] width 20 height 20
click at [293, 275] on span "Expresso" at bounding box center [315, 266] width 150 height 46
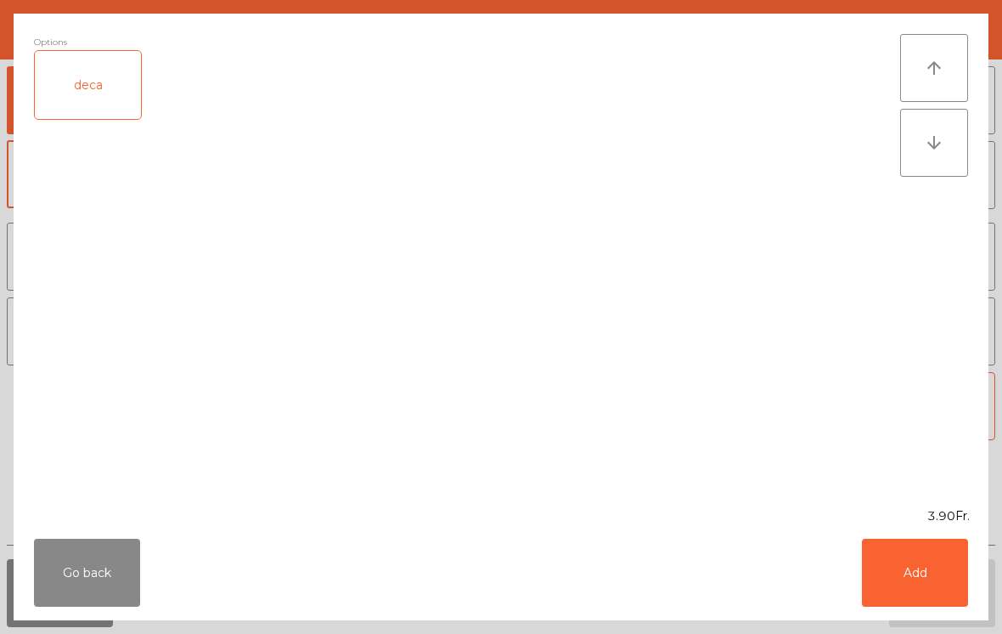
scroll to position [148, 0]
click at [912, 571] on button "Add" at bounding box center [915, 573] width 106 height 68
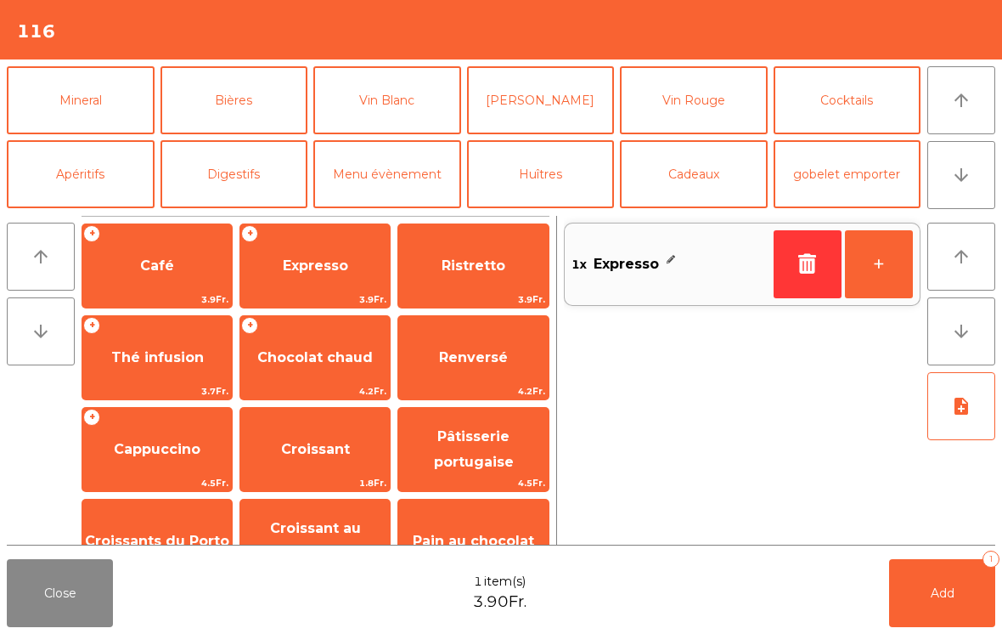
click at [877, 274] on button "+" at bounding box center [879, 264] width 68 height 68
click at [935, 596] on span "Add" at bounding box center [943, 592] width 24 height 15
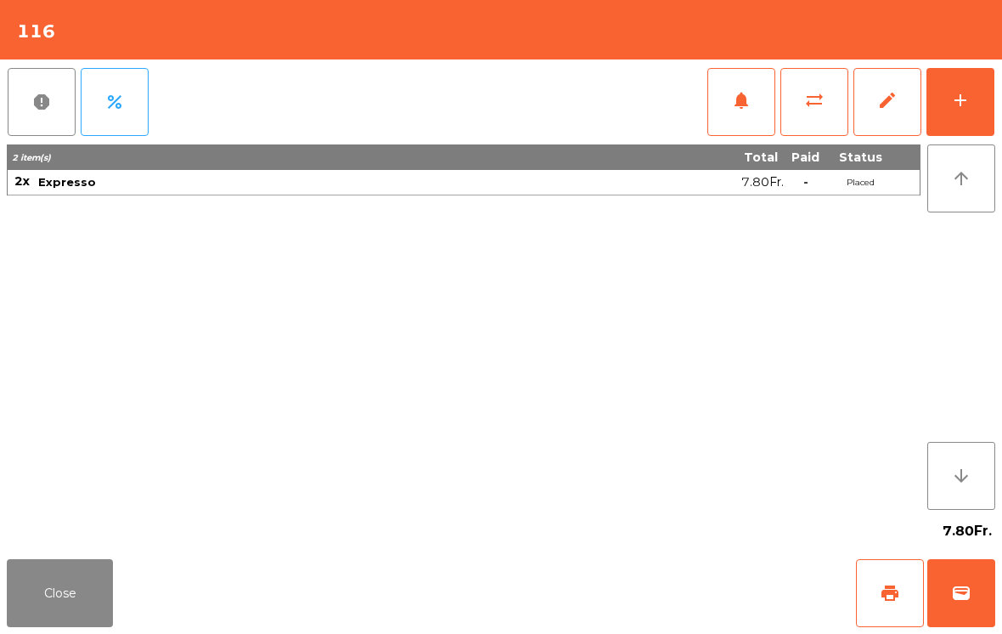
click at [76, 626] on button "Close" at bounding box center [60, 593] width 106 height 68
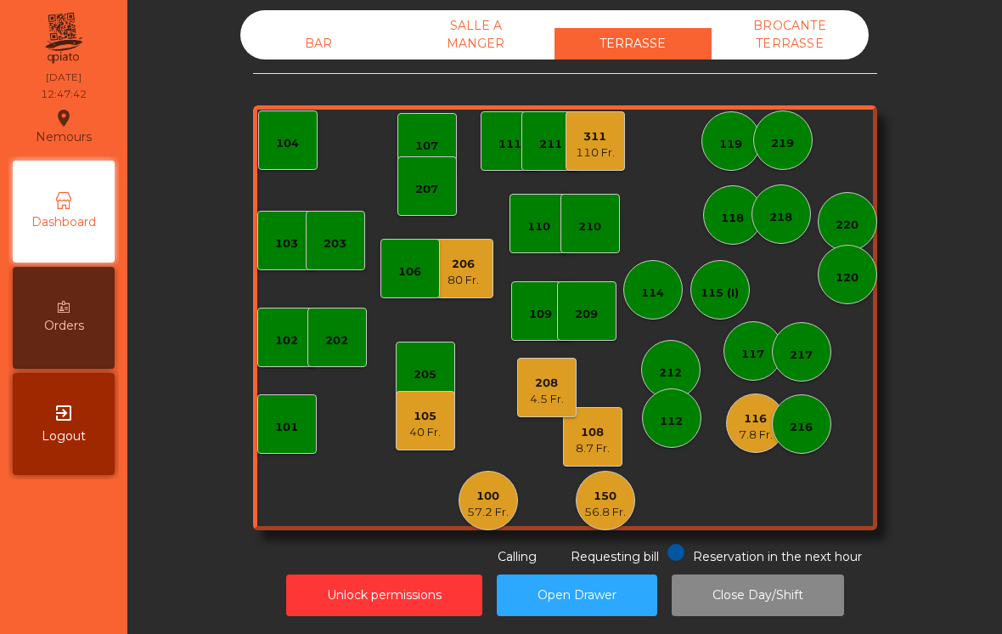
click at [332, 45] on div "BAR" at bounding box center [318, 43] width 157 height 31
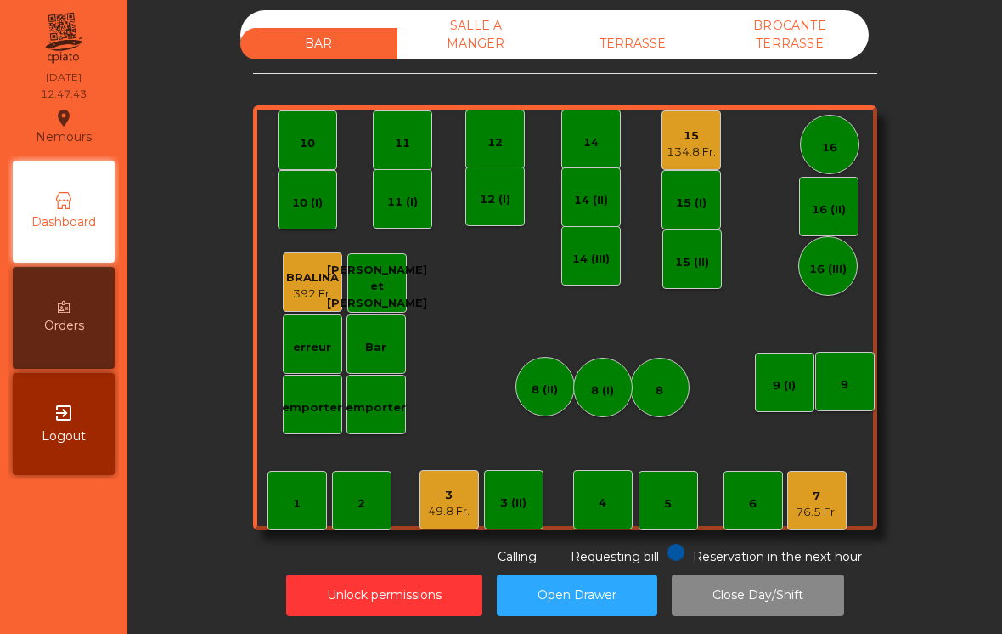
click at [697, 141] on div "15" at bounding box center [691, 135] width 49 height 17
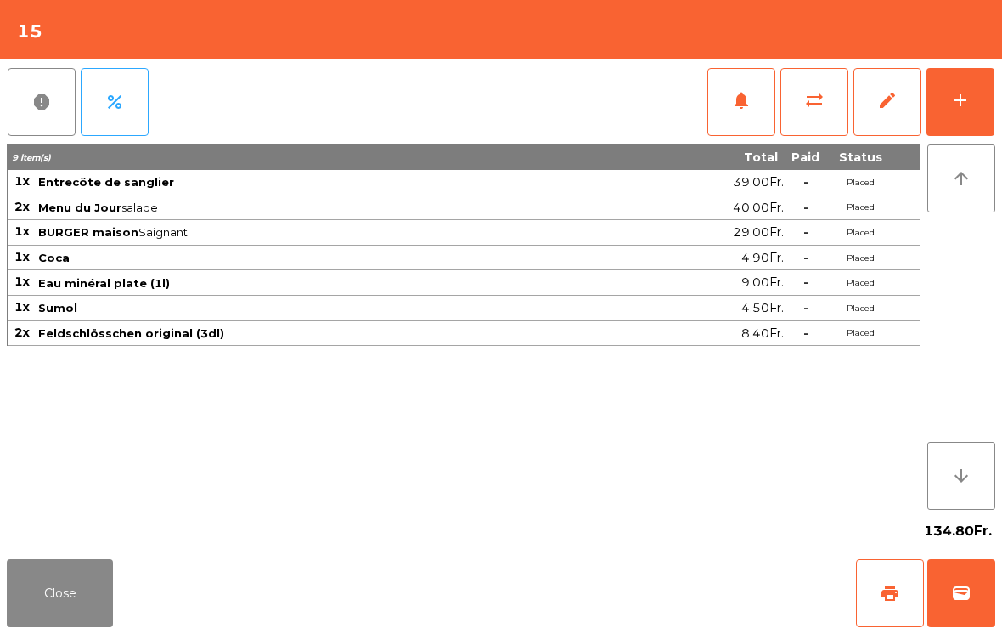
click at [730, 105] on button "notifications" at bounding box center [742, 102] width 68 height 68
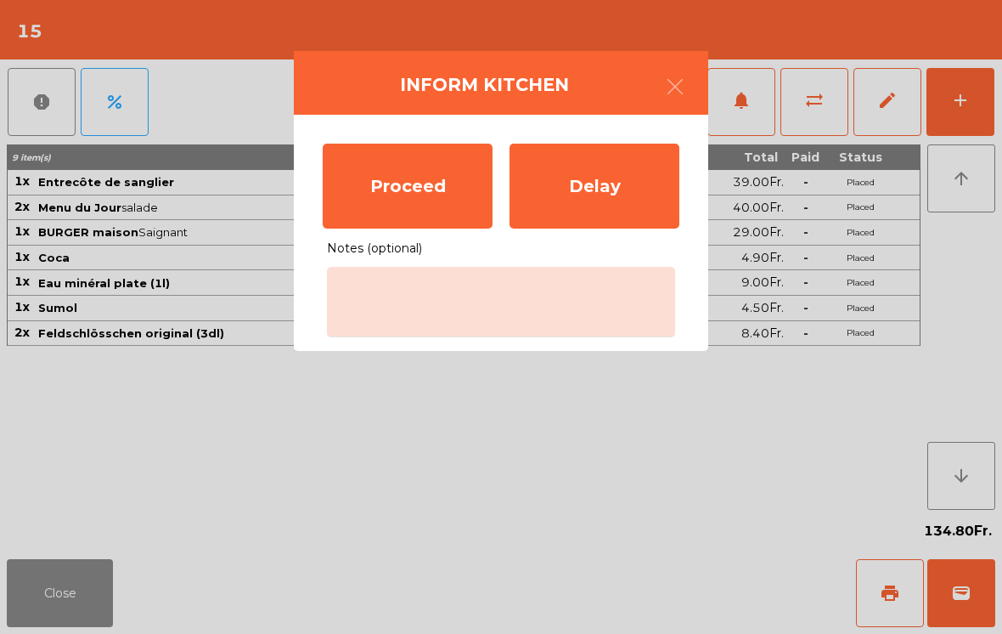
click at [415, 191] on div "Proceed" at bounding box center [408, 186] width 170 height 85
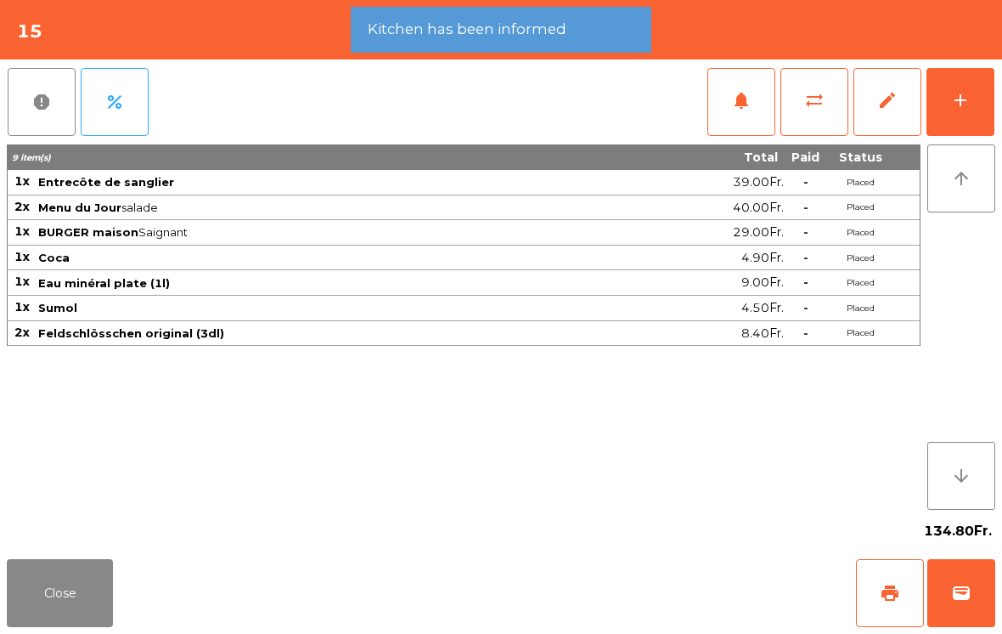
click at [57, 597] on button "Close" at bounding box center [60, 593] width 106 height 68
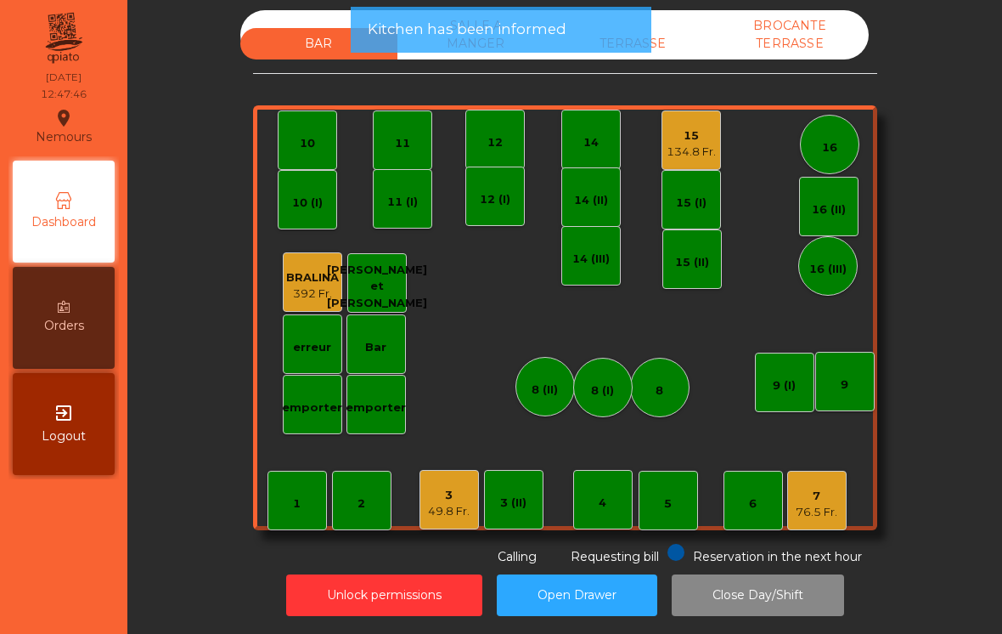
click at [673, 43] on div "TERRASSE" at bounding box center [633, 43] width 157 height 31
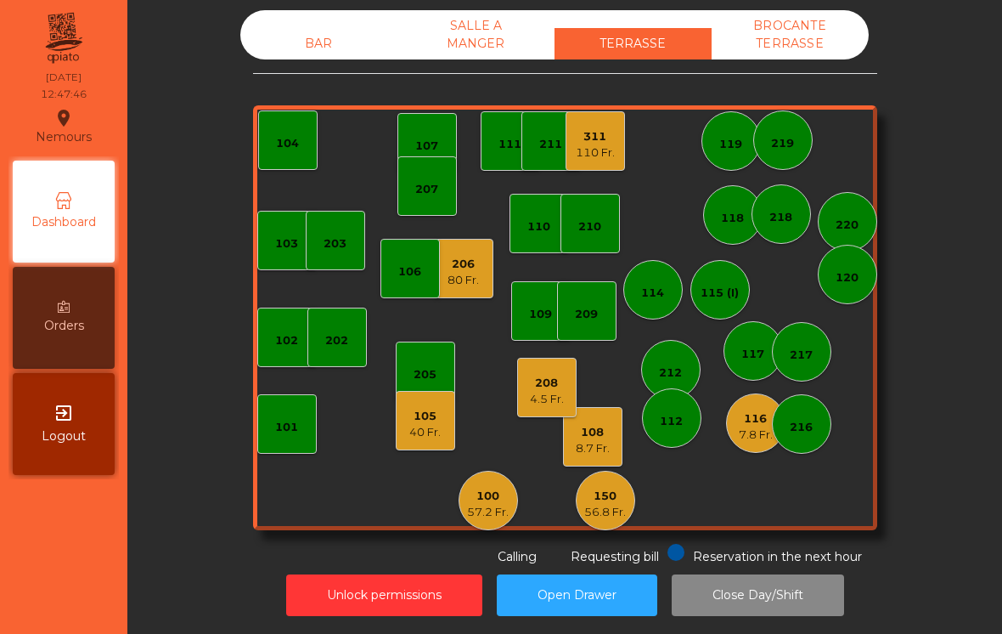
click at [675, 38] on div "TERRASSE" at bounding box center [633, 43] width 157 height 31
click at [596, 306] on div "209" at bounding box center [586, 314] width 23 height 17
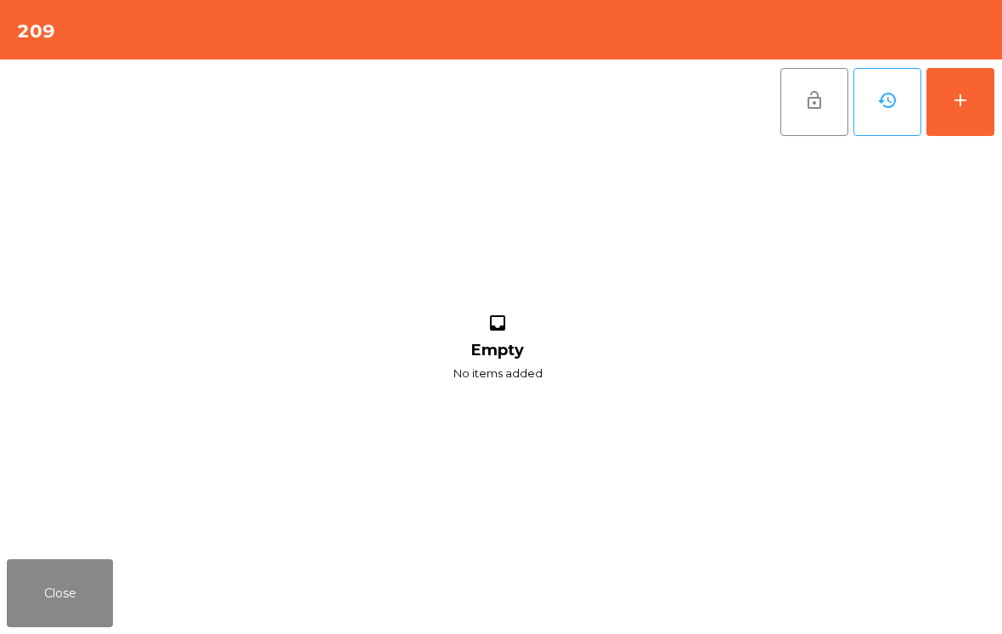
click at [959, 101] on div "add" at bounding box center [961, 100] width 20 height 20
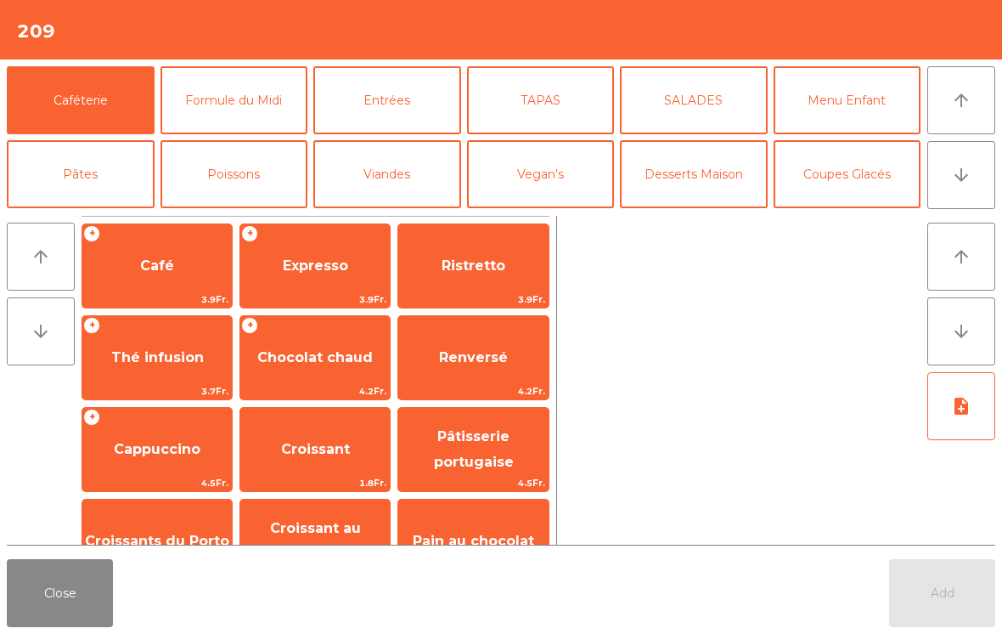
click at [219, 115] on button "Formule du Midi" at bounding box center [235, 100] width 148 height 68
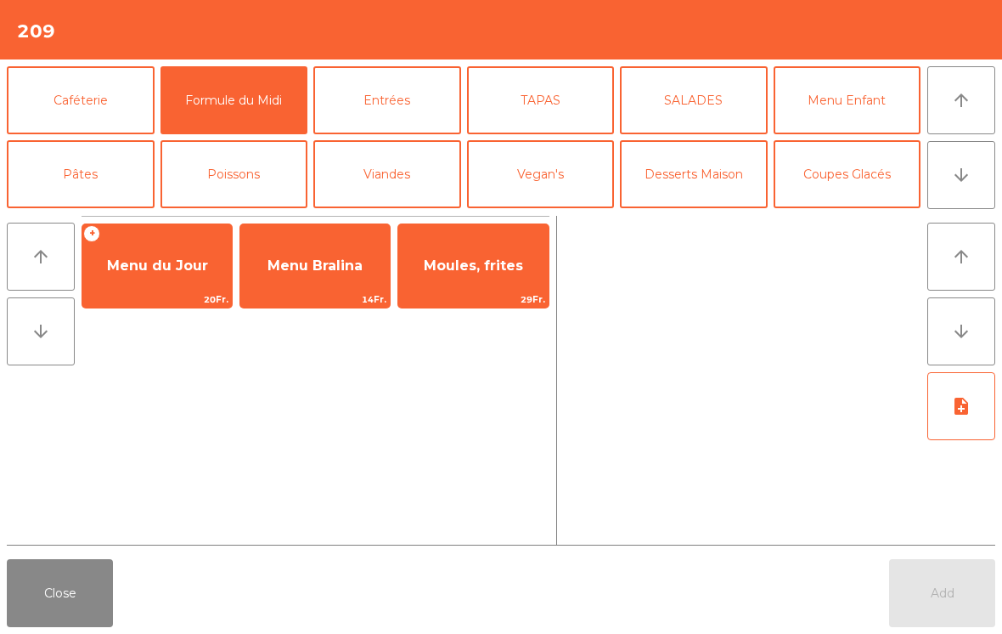
click at [175, 298] on span "20Fr." at bounding box center [157, 299] width 150 height 16
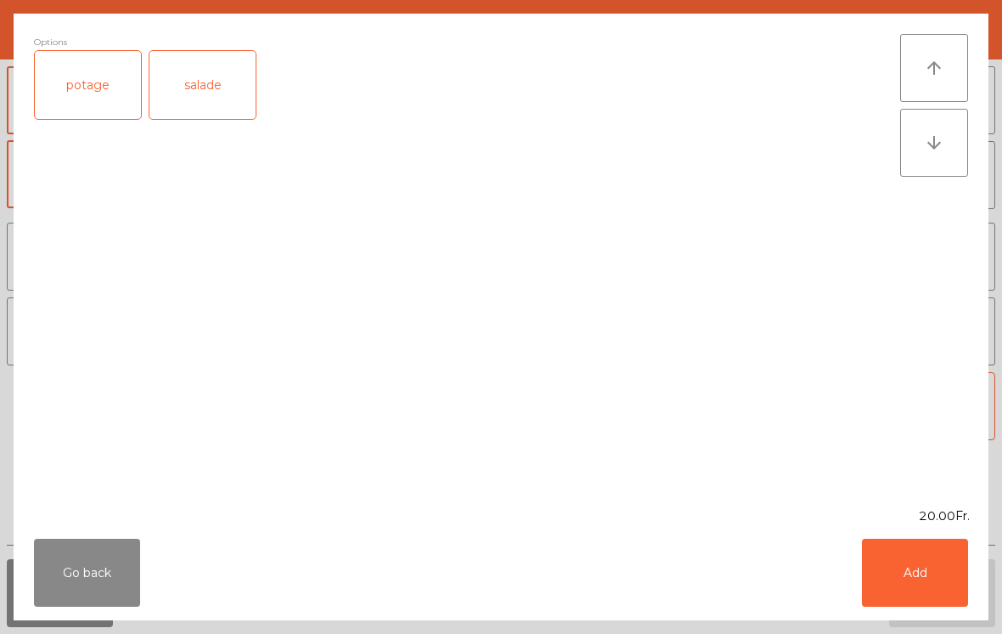
click at [205, 105] on div "salade" at bounding box center [203, 85] width 106 height 68
click at [926, 579] on button "Add" at bounding box center [915, 573] width 106 height 68
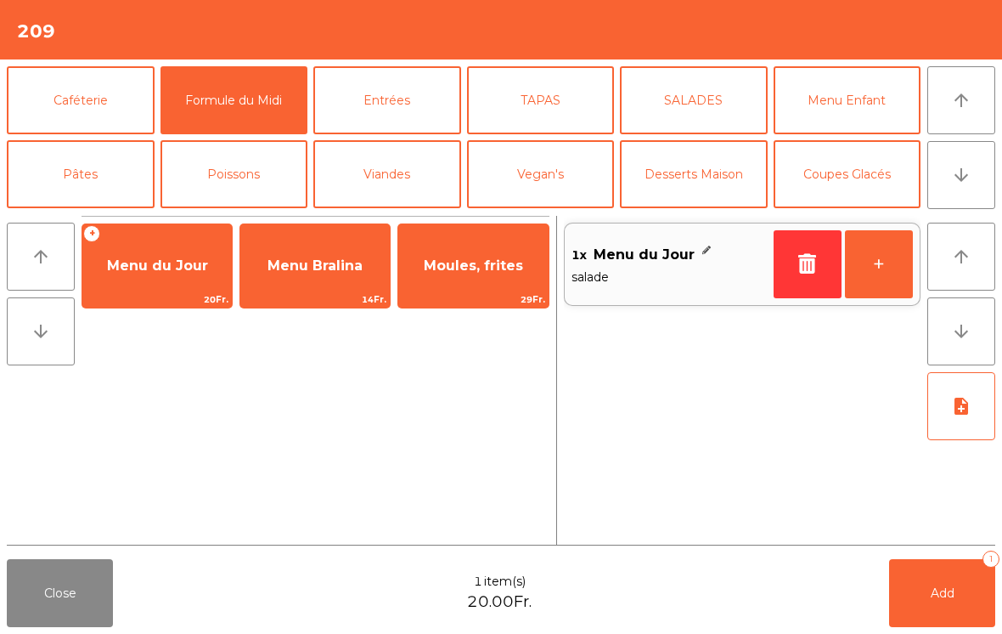
click at [888, 272] on button "+" at bounding box center [879, 264] width 68 height 68
click at [530, 96] on button "TAPAS" at bounding box center [541, 100] width 148 height 68
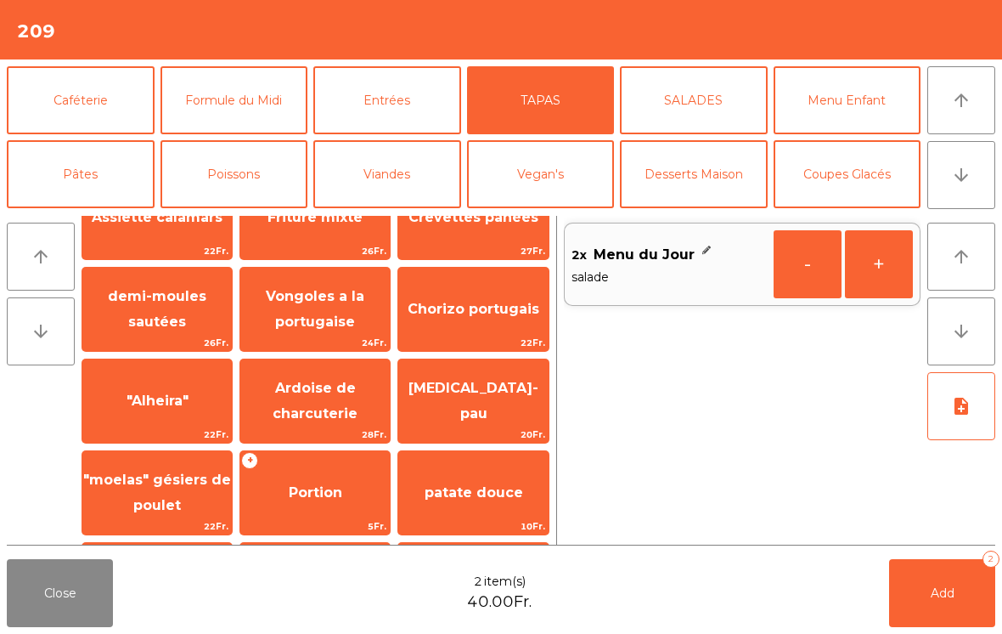
scroll to position [321, 0]
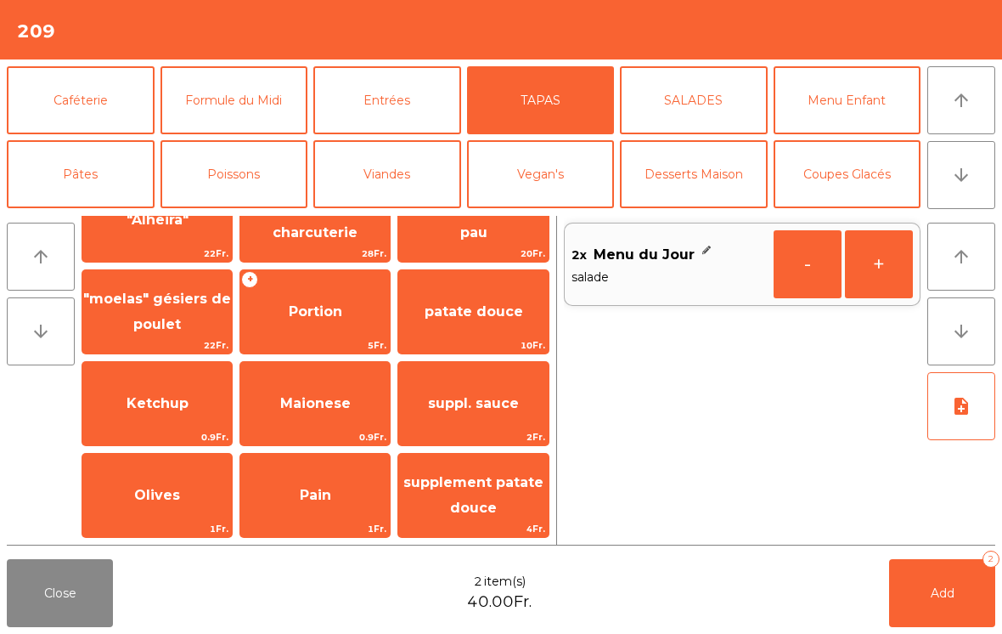
click at [450, 316] on span "patate douce" at bounding box center [474, 311] width 99 height 16
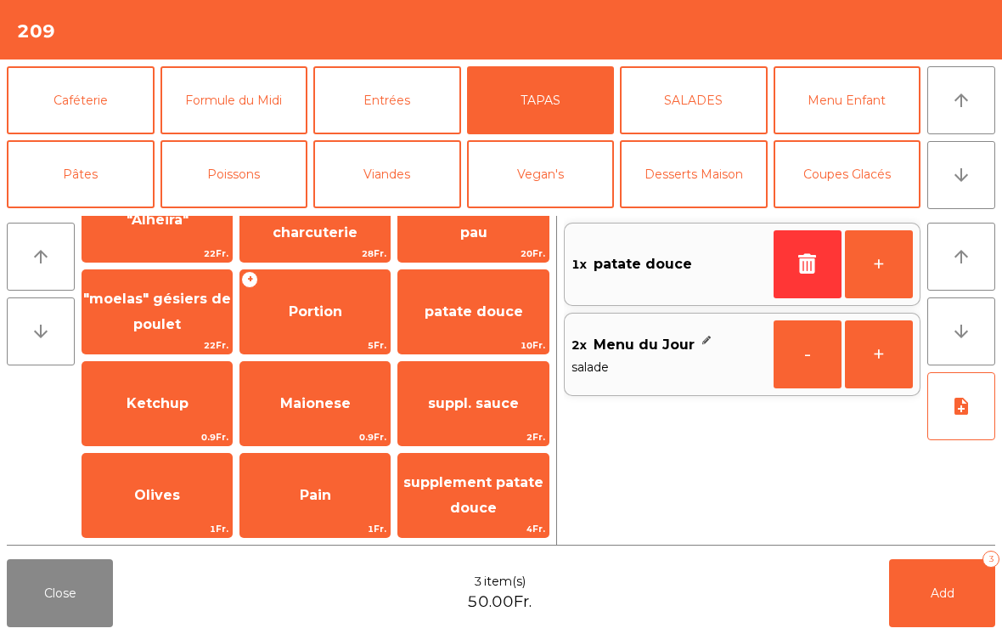
click at [923, 586] on button "Add 3" at bounding box center [942, 593] width 106 height 68
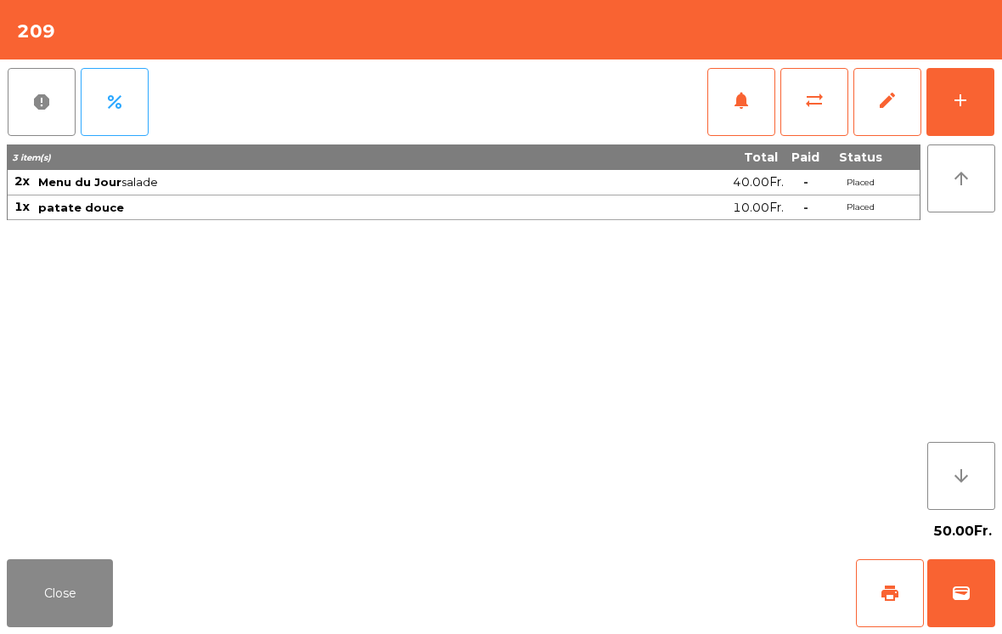
click at [65, 585] on button "Close" at bounding box center [60, 593] width 106 height 68
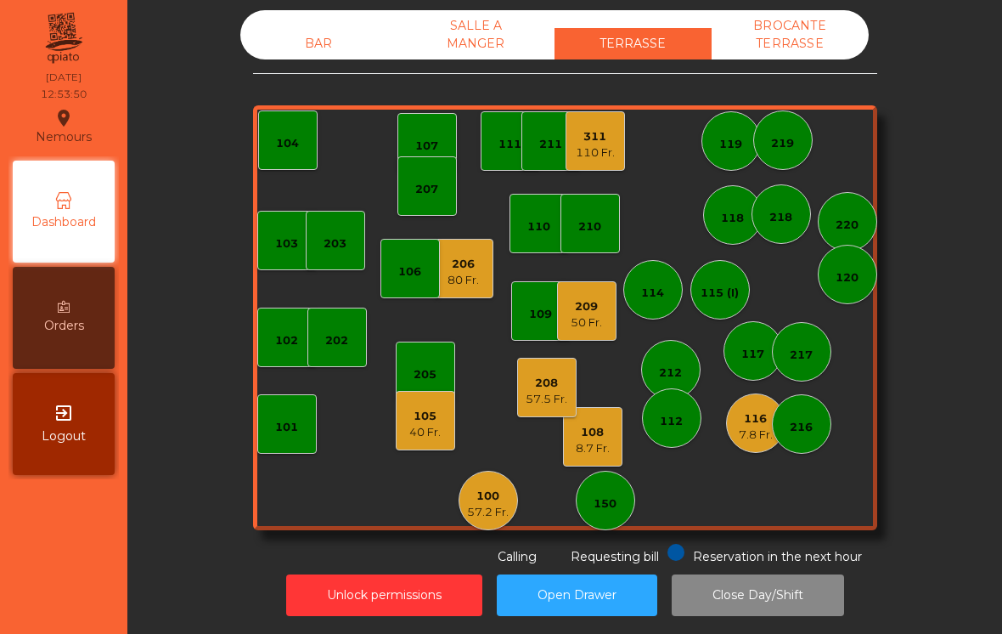
click at [308, 48] on div "BAR" at bounding box center [318, 43] width 157 height 31
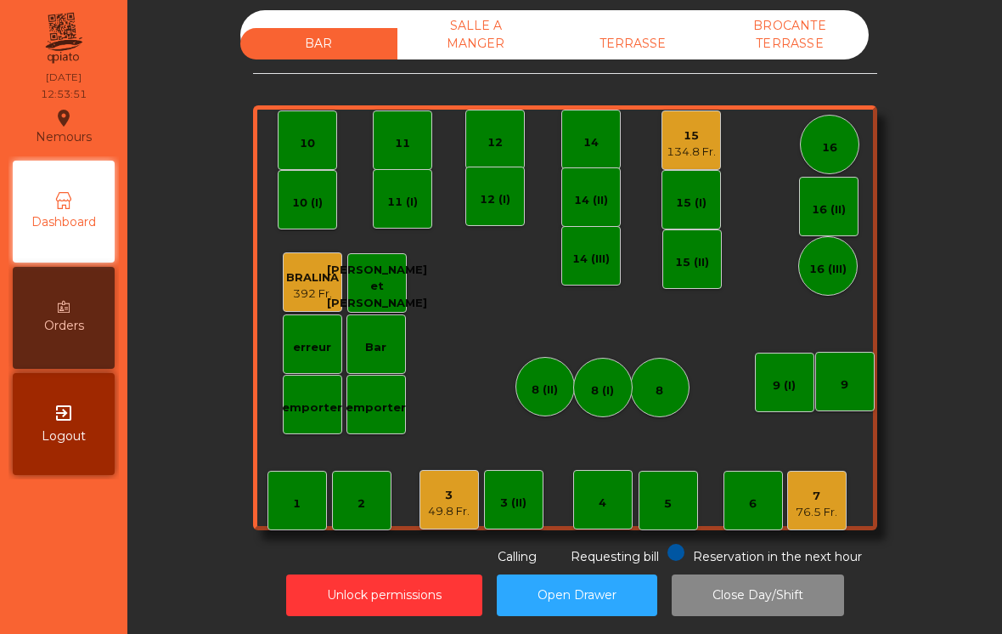
click at [816, 505] on div "76.5 Fr." at bounding box center [817, 512] width 42 height 17
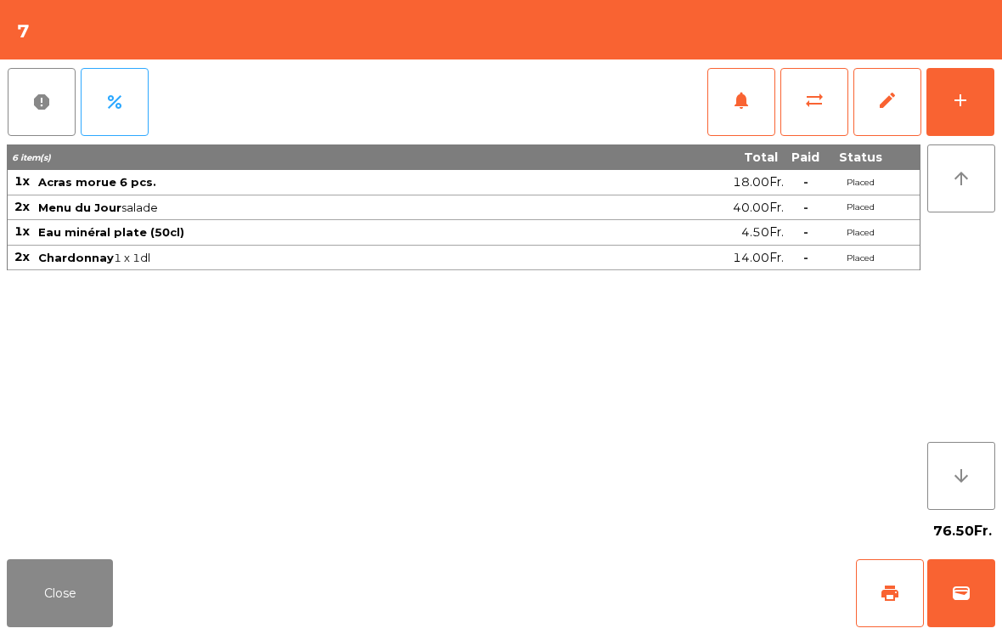
click at [964, 101] on div "add" at bounding box center [961, 100] width 20 height 20
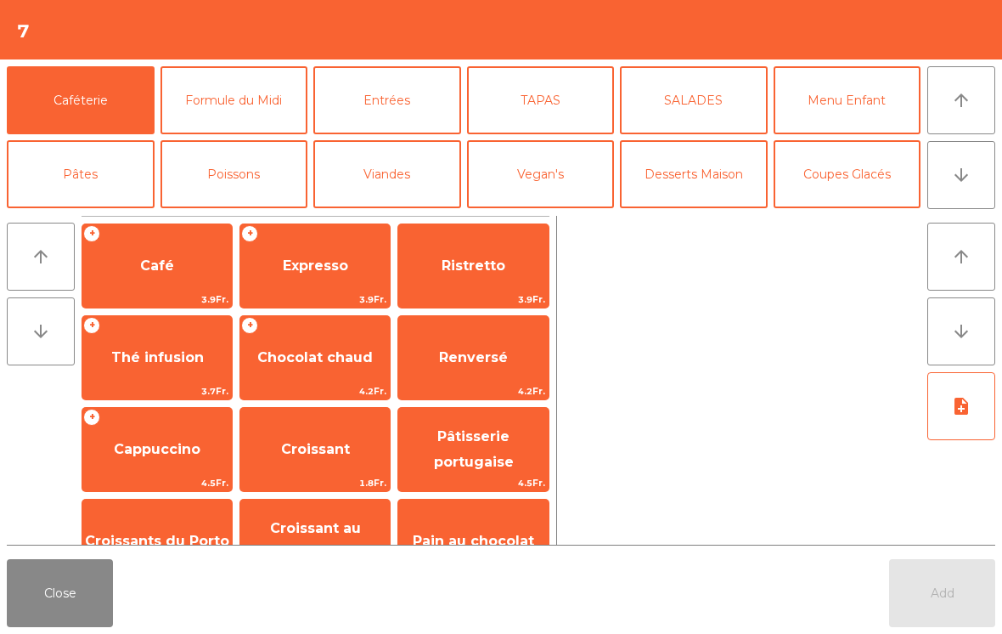
click at [861, 184] on button "Coupes Glacés" at bounding box center [848, 174] width 148 height 68
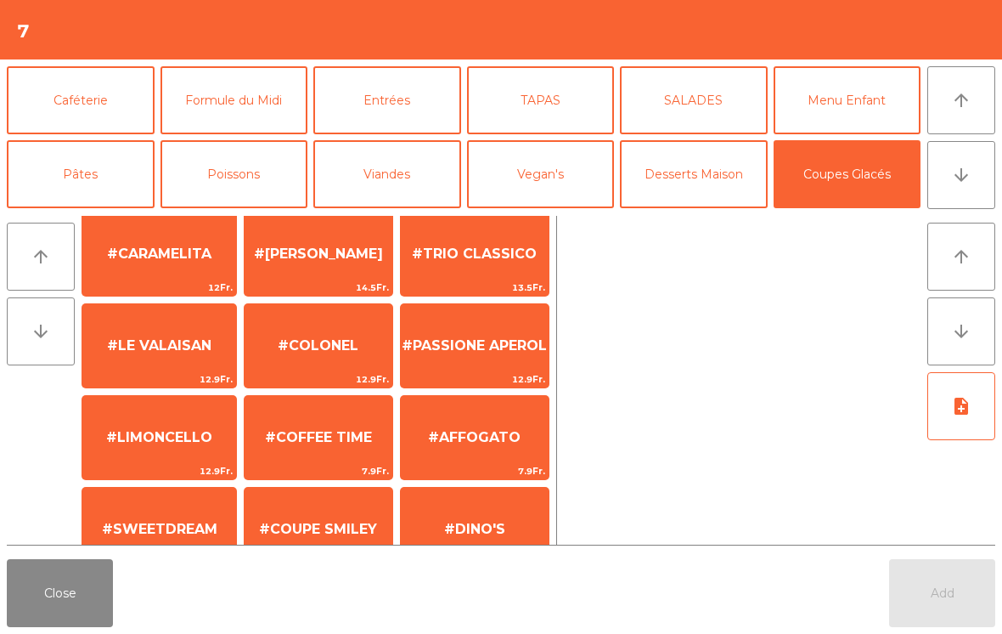
scroll to position [0, 0]
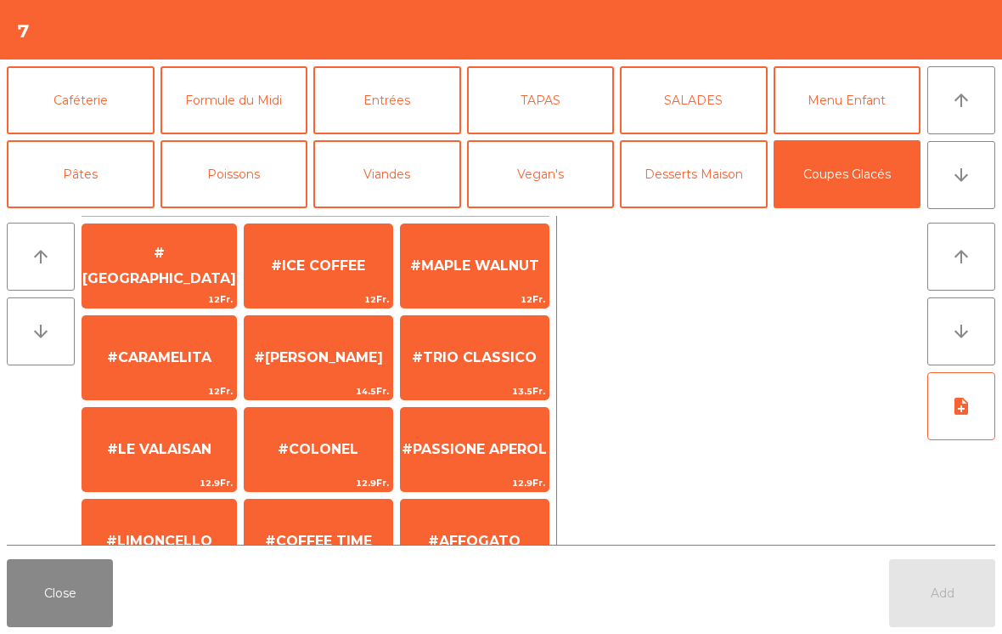
click at [336, 445] on span "#COLONEL" at bounding box center [318, 449] width 81 height 16
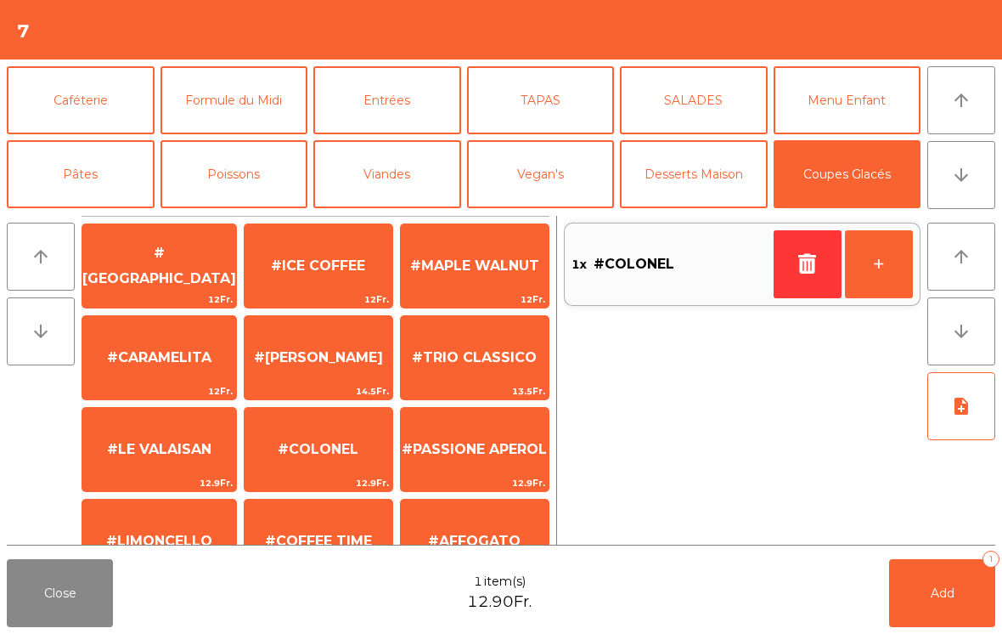
click at [883, 274] on button "+" at bounding box center [879, 264] width 68 height 68
click at [937, 611] on button "Add 2" at bounding box center [942, 593] width 106 height 68
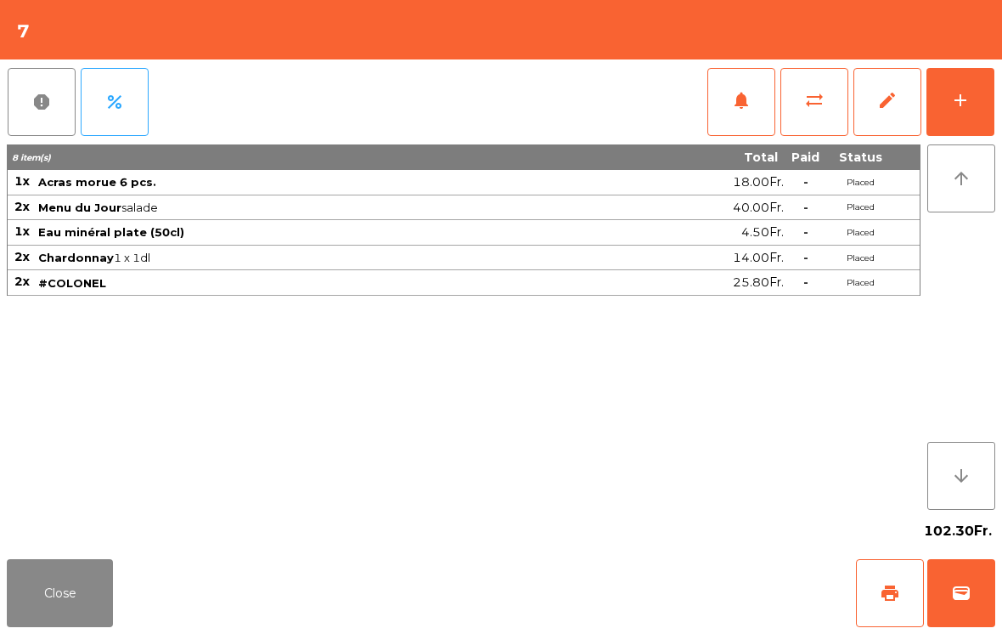
click at [47, 607] on button "Close" at bounding box center [60, 593] width 106 height 68
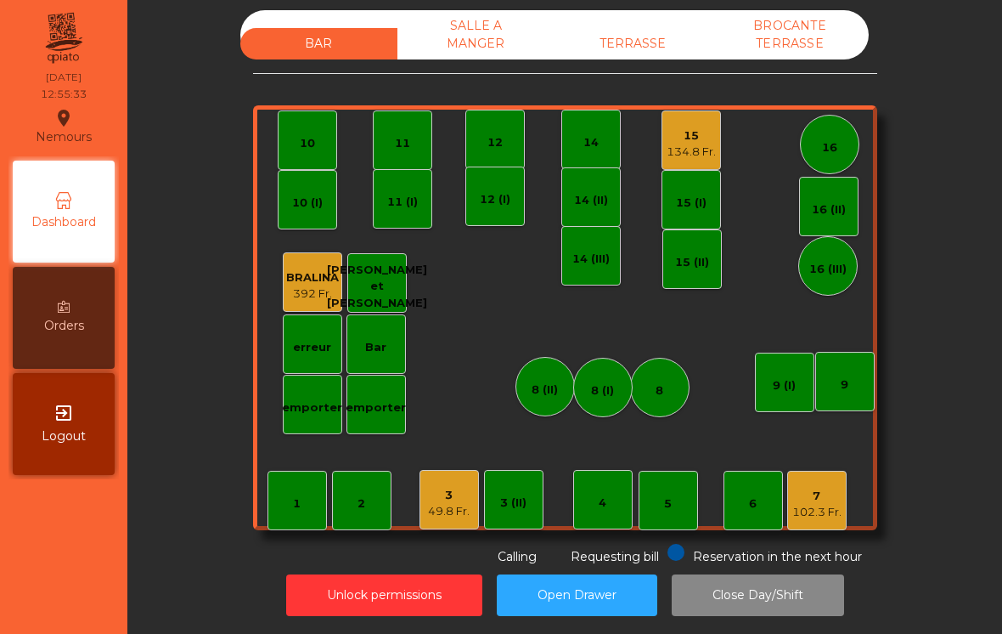
click at [617, 48] on div "TERRASSE" at bounding box center [633, 43] width 157 height 31
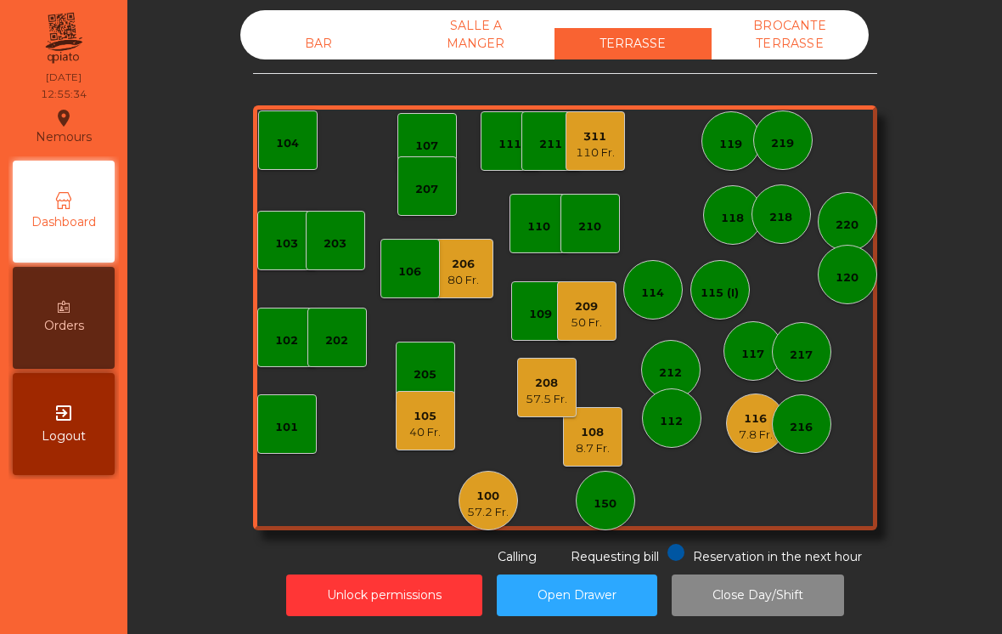
click at [470, 274] on div "80 Fr." at bounding box center [463, 280] width 31 height 17
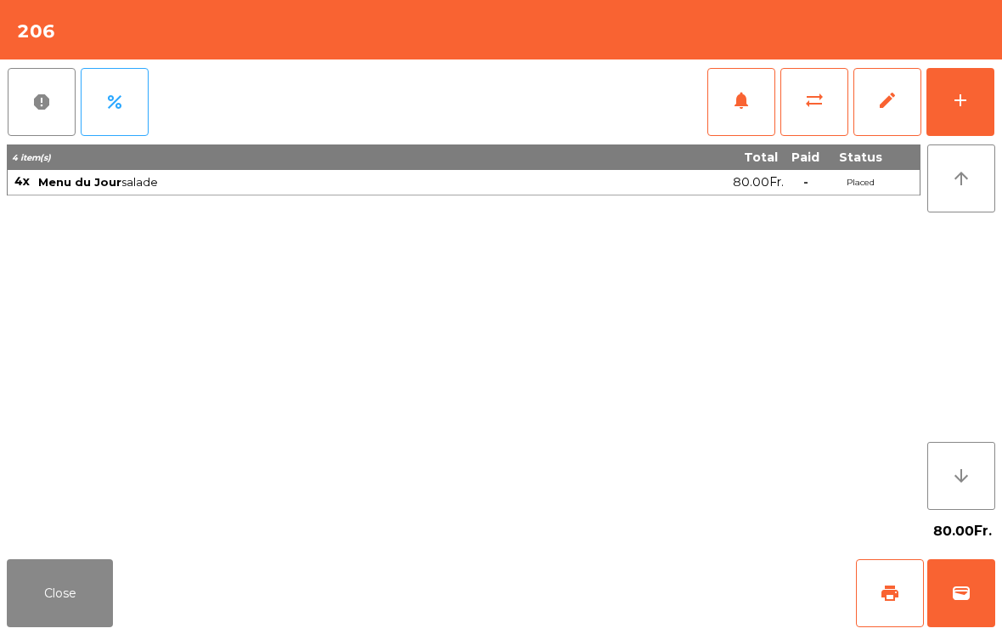
click at [721, 115] on button "notifications" at bounding box center [742, 102] width 68 height 68
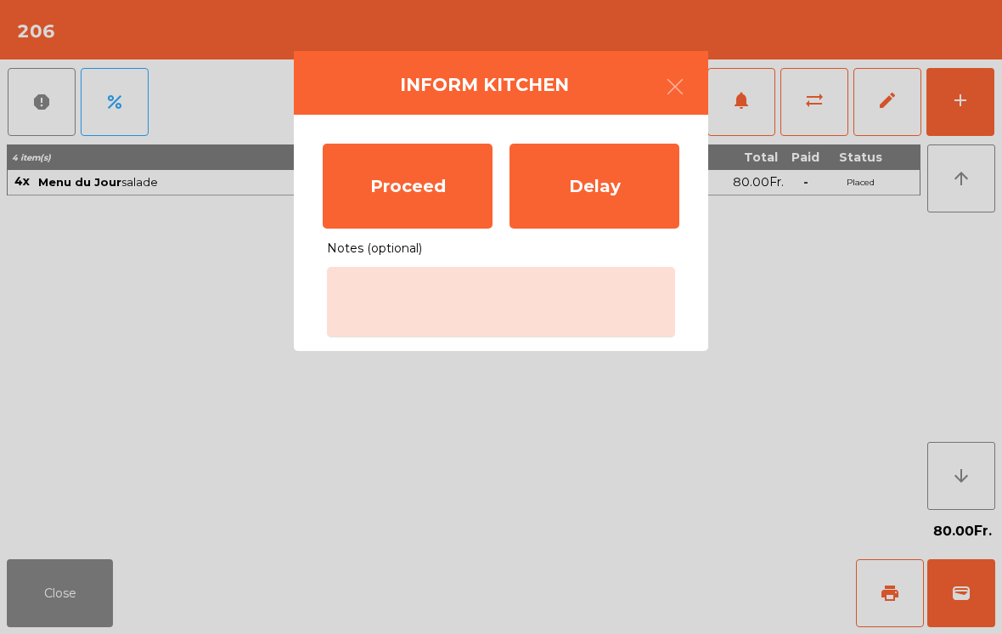
click at [435, 197] on div "Proceed" at bounding box center [408, 186] width 170 height 85
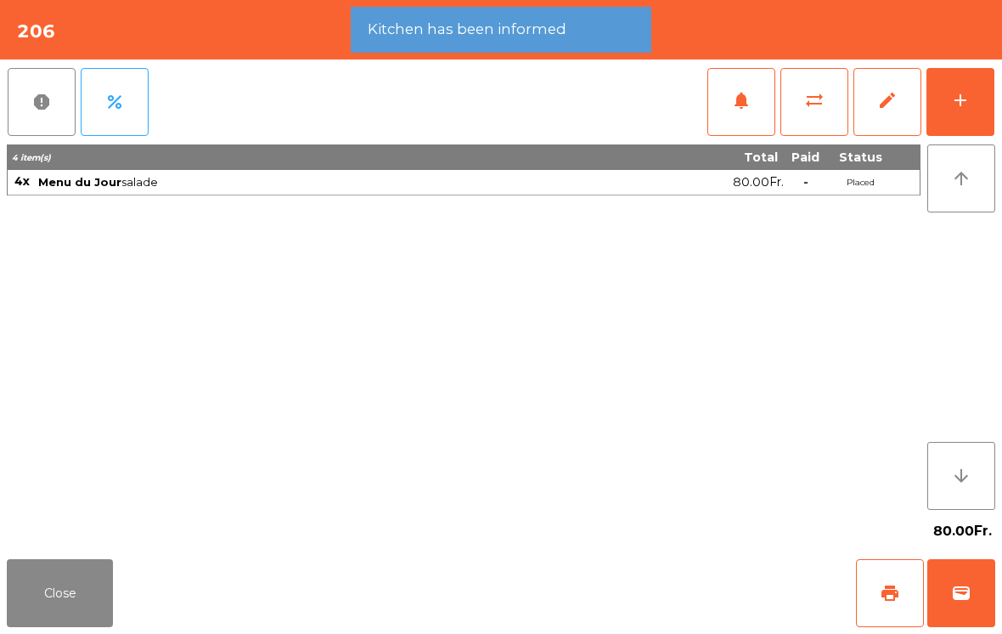
click at [47, 600] on button "Close" at bounding box center [60, 593] width 106 height 68
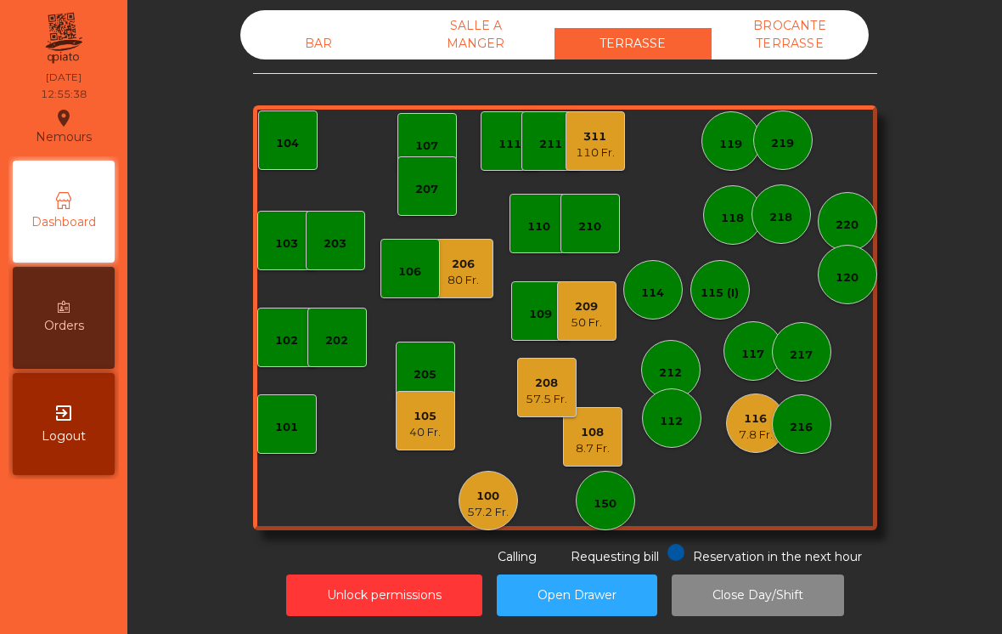
click at [423, 186] on div "207" at bounding box center [426, 189] width 23 height 17
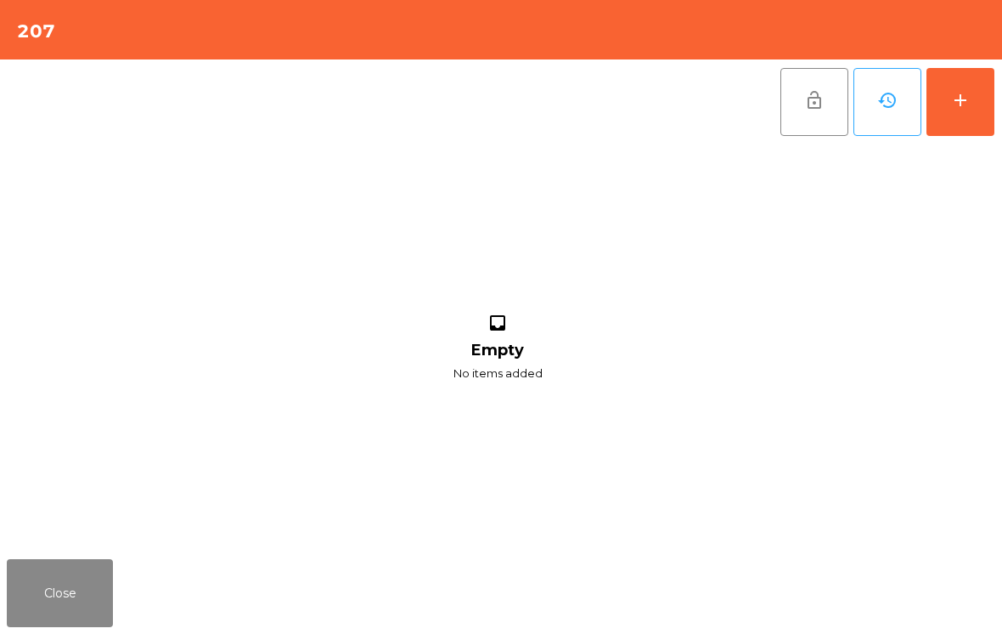
click at [994, 78] on button "add" at bounding box center [961, 102] width 68 height 68
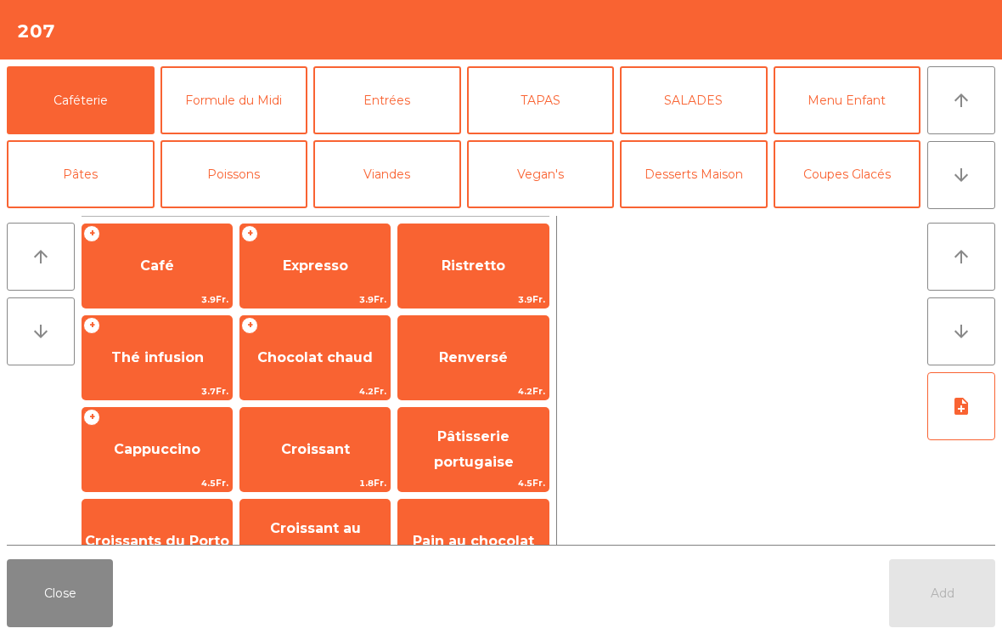
scroll to position [91, 0]
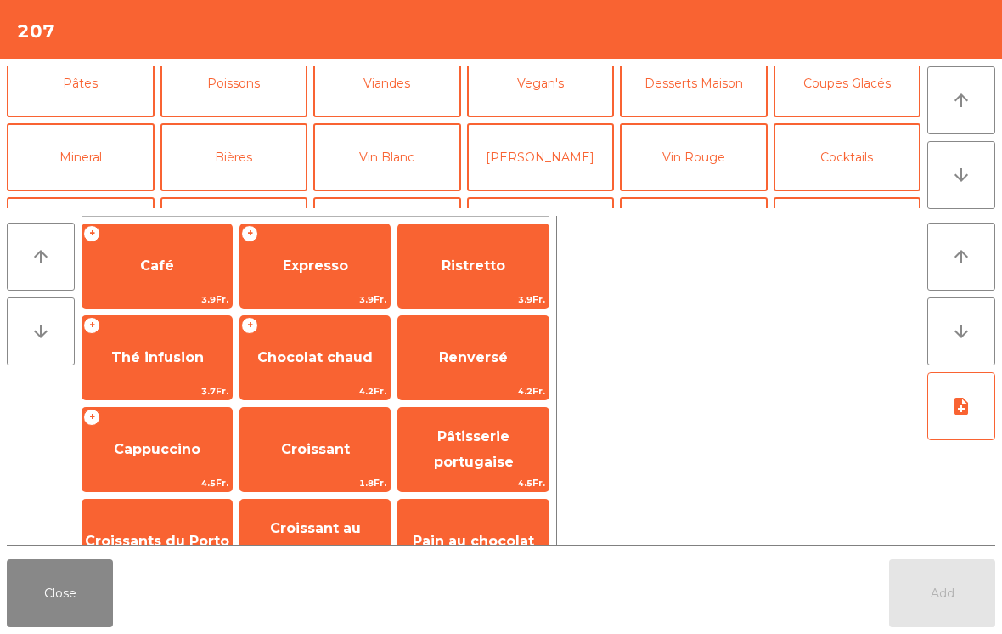
click at [65, 172] on button "Mineral" at bounding box center [81, 157] width 148 height 68
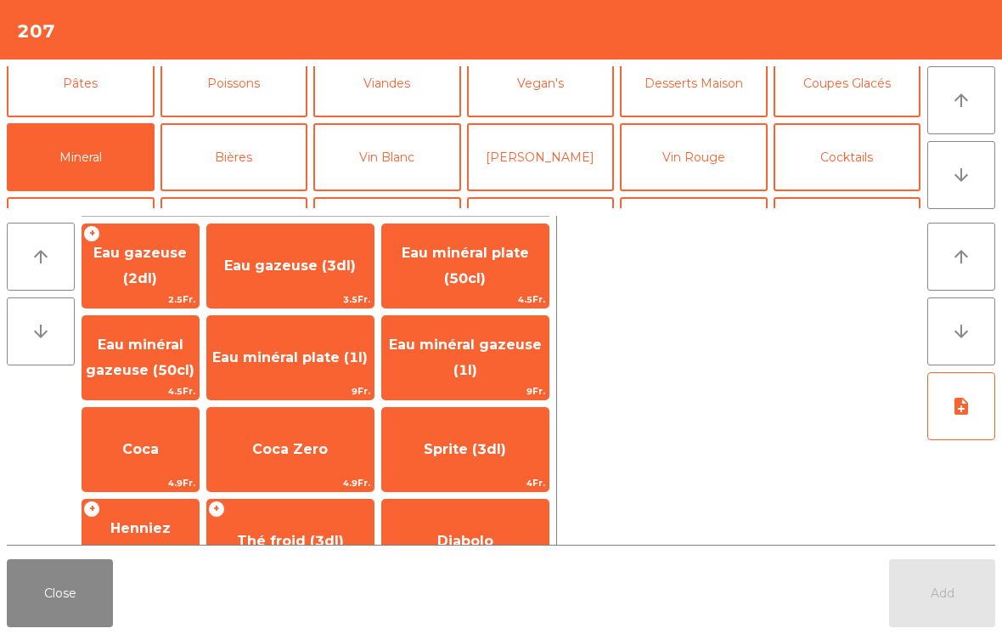
click at [238, 150] on button "Bières" at bounding box center [235, 157] width 148 height 68
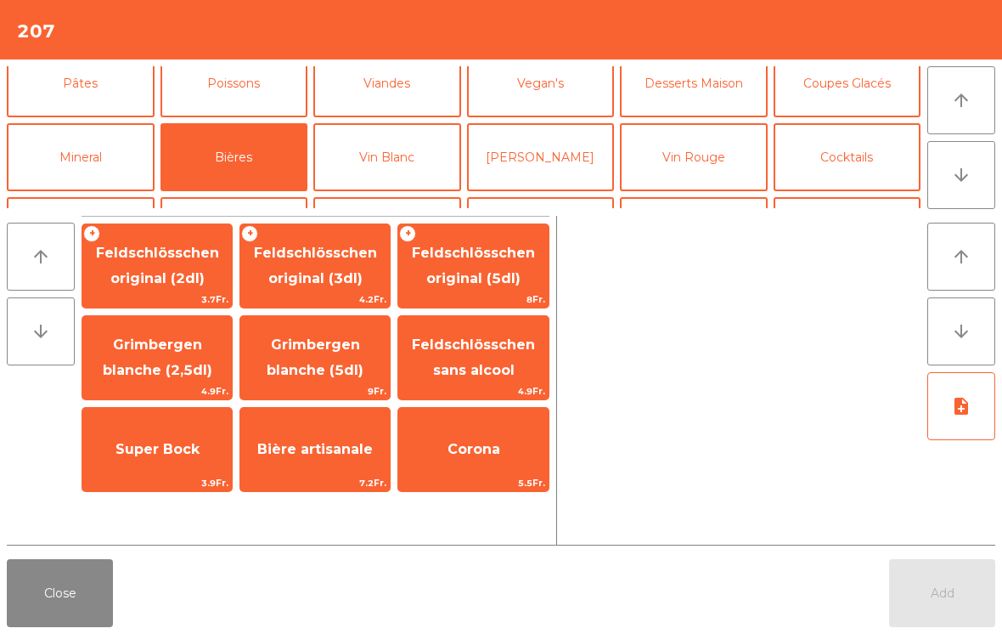
click at [309, 274] on span "Feldschlösschen original (3dl)" at bounding box center [315, 266] width 123 height 42
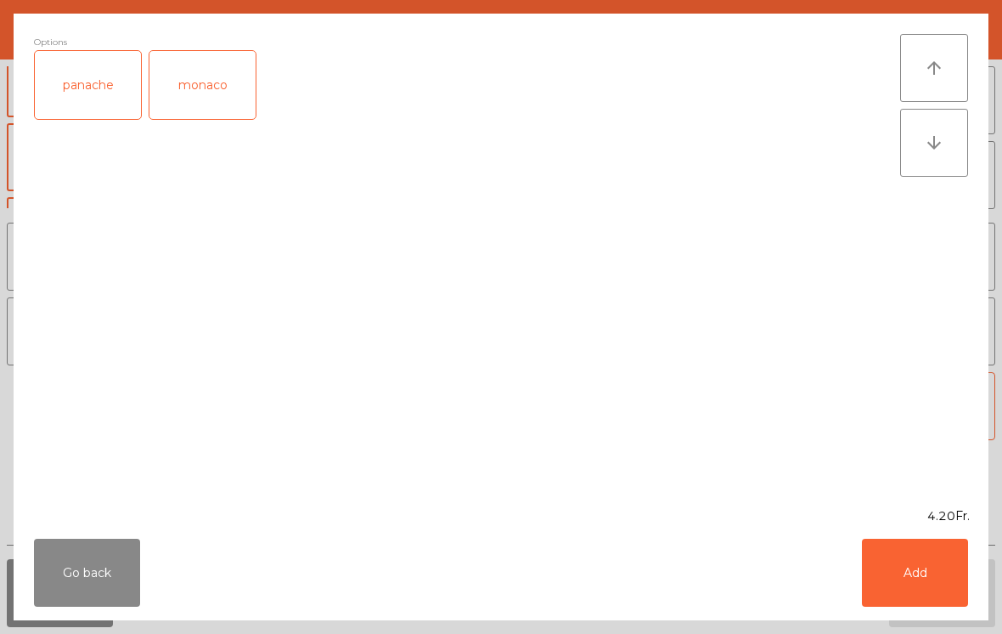
click at [73, 96] on div "panache" at bounding box center [88, 85] width 106 height 68
click at [929, 591] on button "Add" at bounding box center [915, 573] width 106 height 68
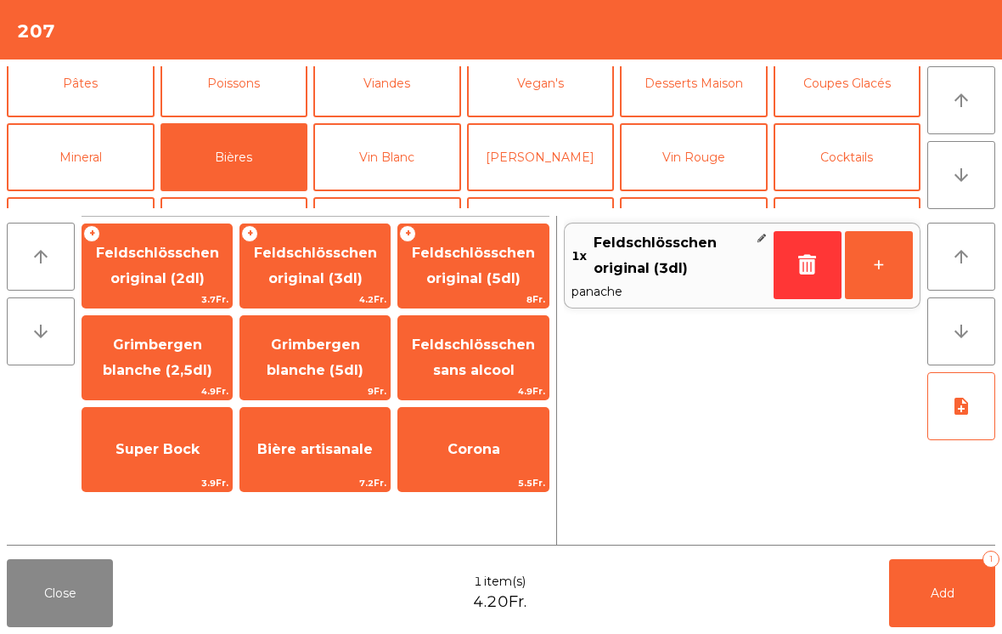
click at [884, 266] on button "+" at bounding box center [879, 265] width 68 height 68
click at [106, 161] on button "Mineral" at bounding box center [81, 157] width 148 height 68
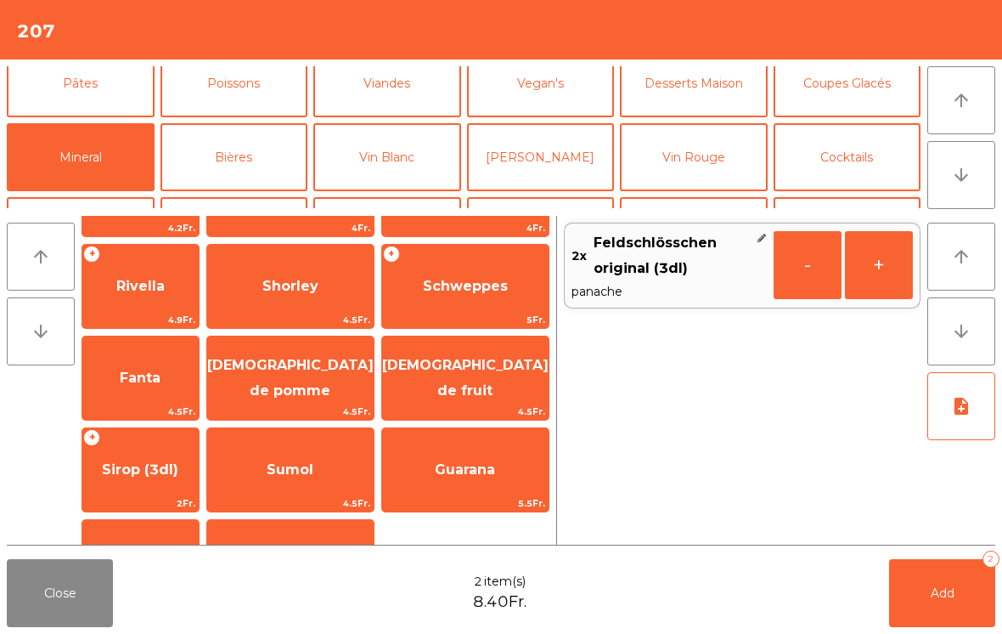
scroll to position [182, 0]
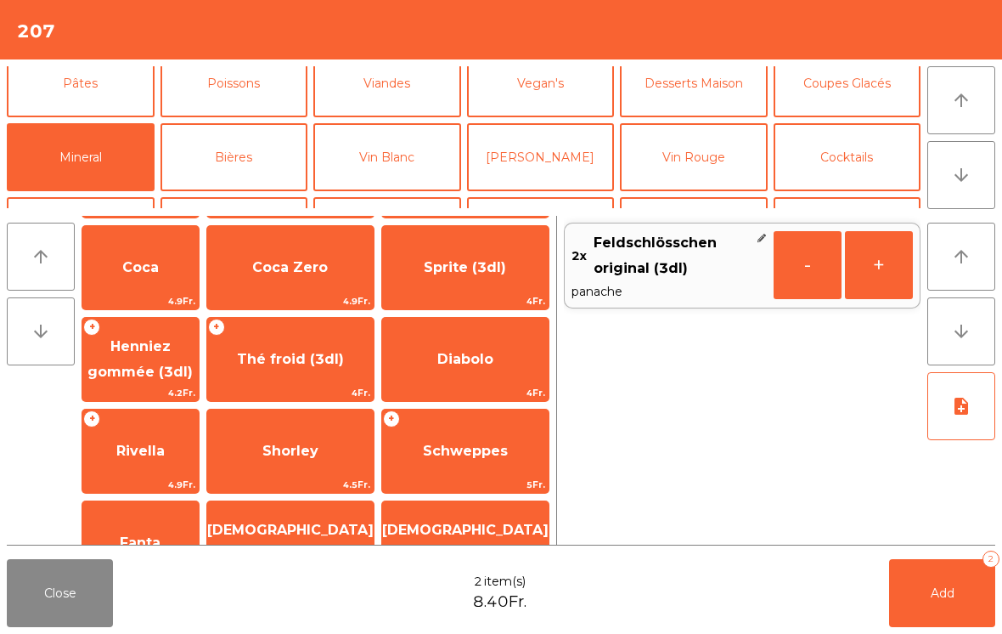
click at [501, 275] on span "Sprite (3dl)" at bounding box center [465, 267] width 82 height 16
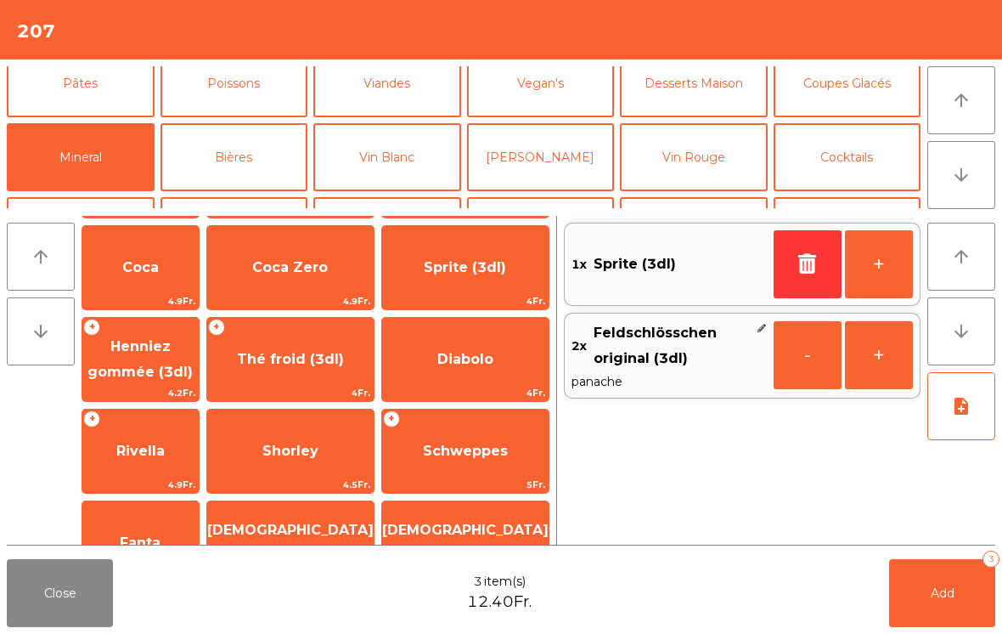
click at [929, 623] on button "Add 3" at bounding box center [942, 593] width 106 height 68
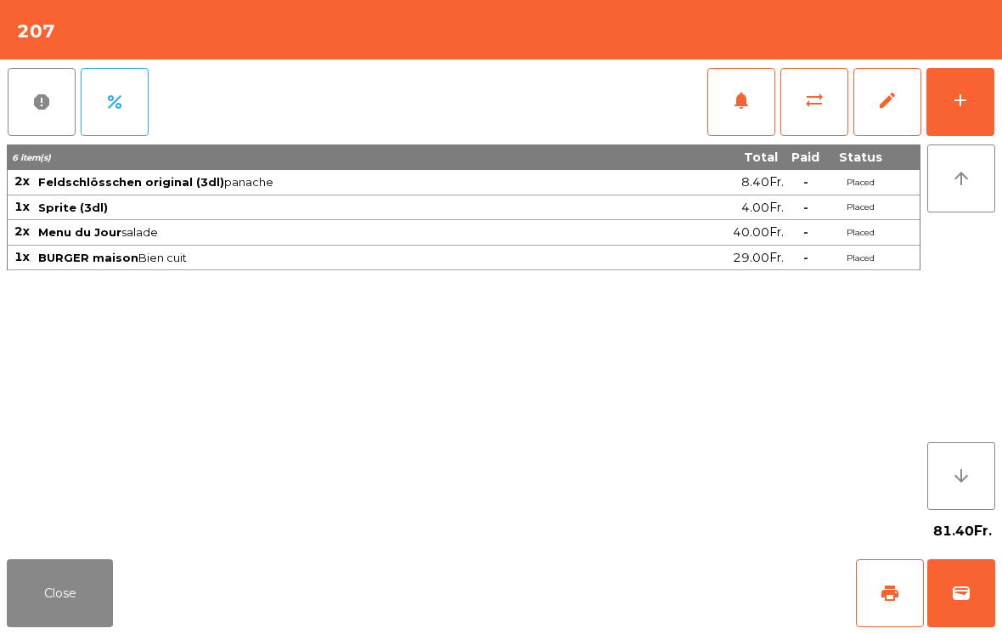
click at [67, 598] on button "Close" at bounding box center [60, 593] width 106 height 68
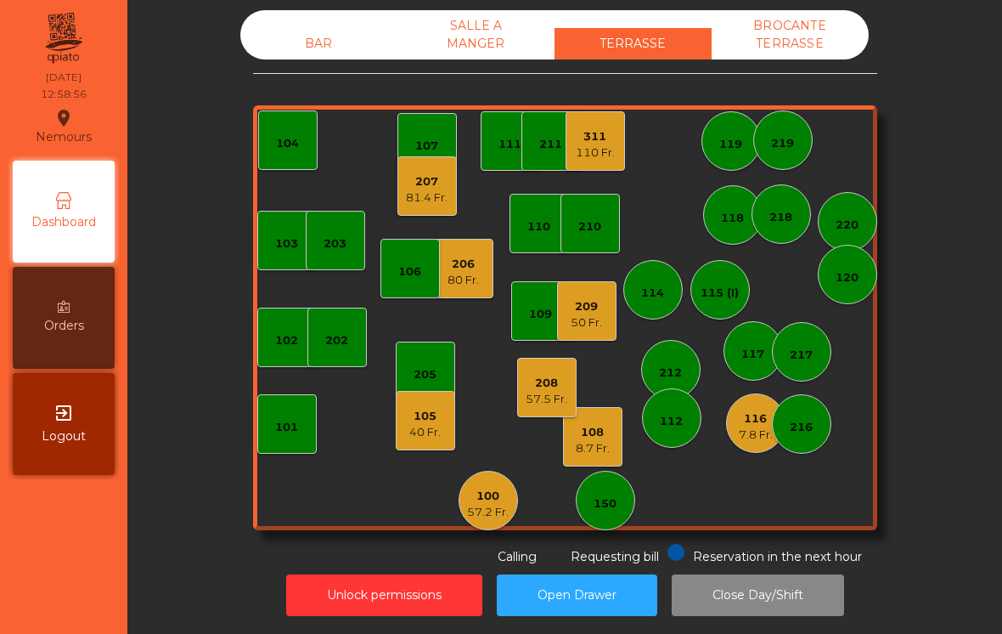
click at [466, 251] on div "206 80 Fr." at bounding box center [463, 269] width 31 height 40
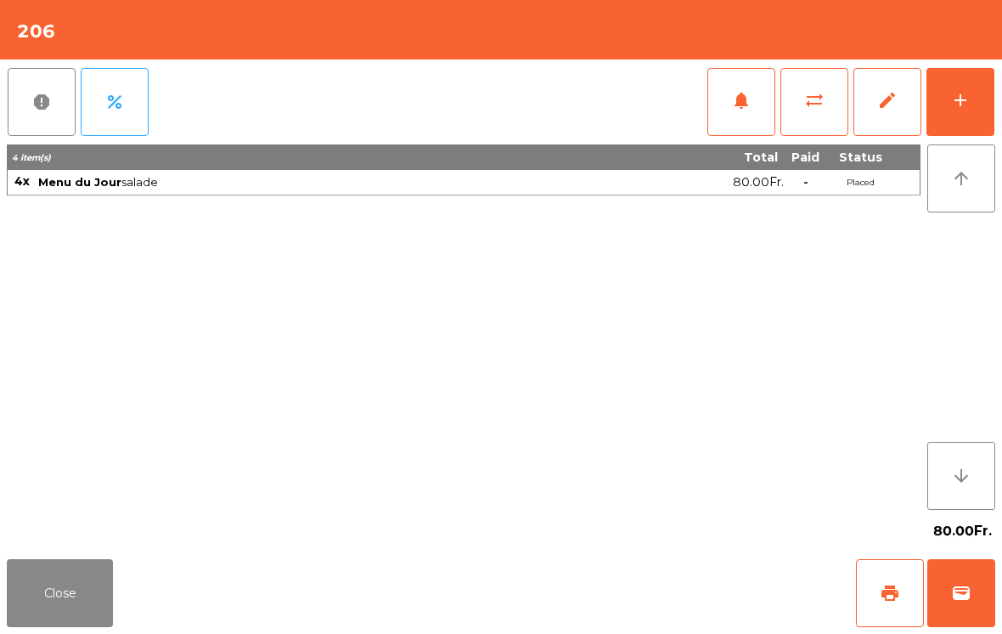
click at [956, 103] on div "add" at bounding box center [961, 100] width 20 height 20
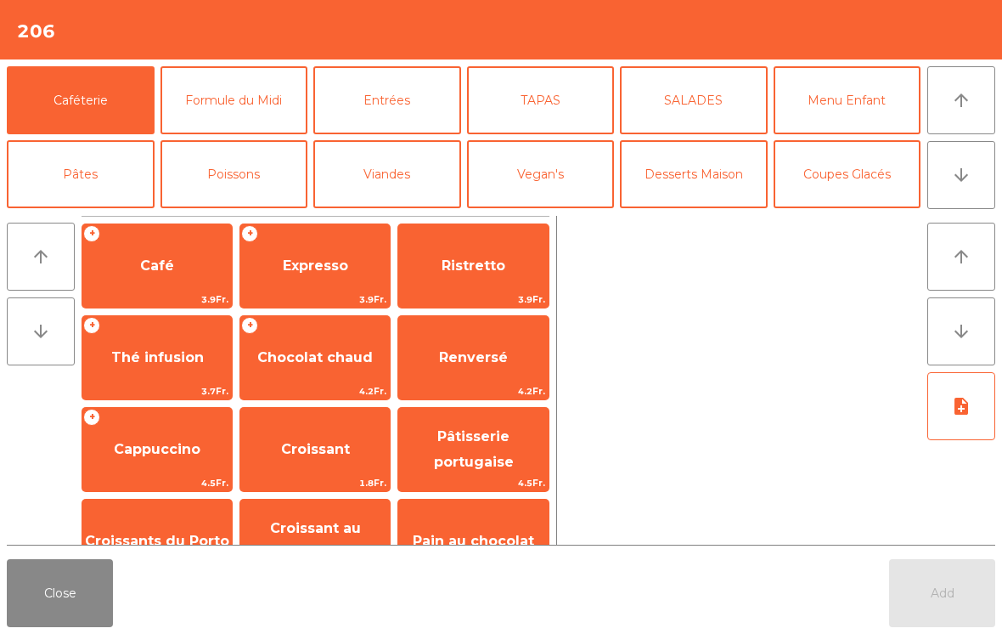
click at [963, 190] on button "arrow_downward" at bounding box center [962, 175] width 68 height 68
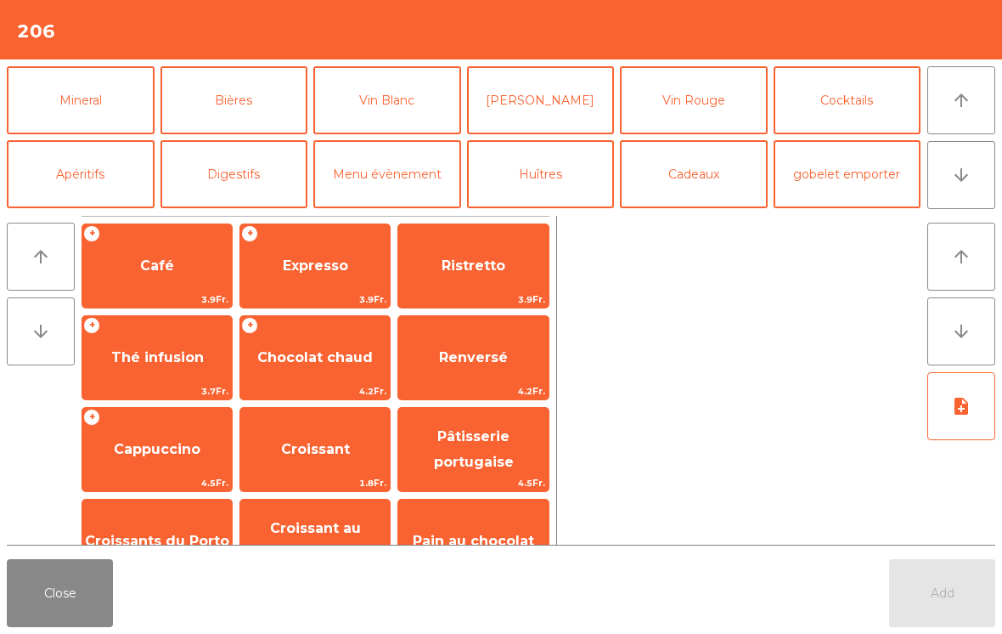
click at [71, 601] on button "Close" at bounding box center [60, 593] width 106 height 68
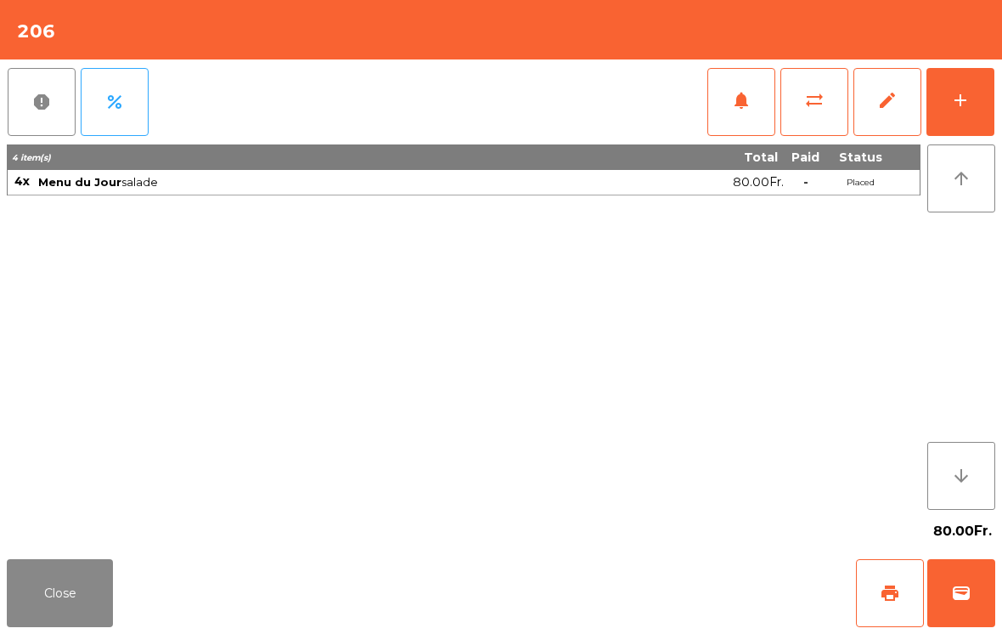
click at [970, 104] on div "add" at bounding box center [961, 100] width 20 height 20
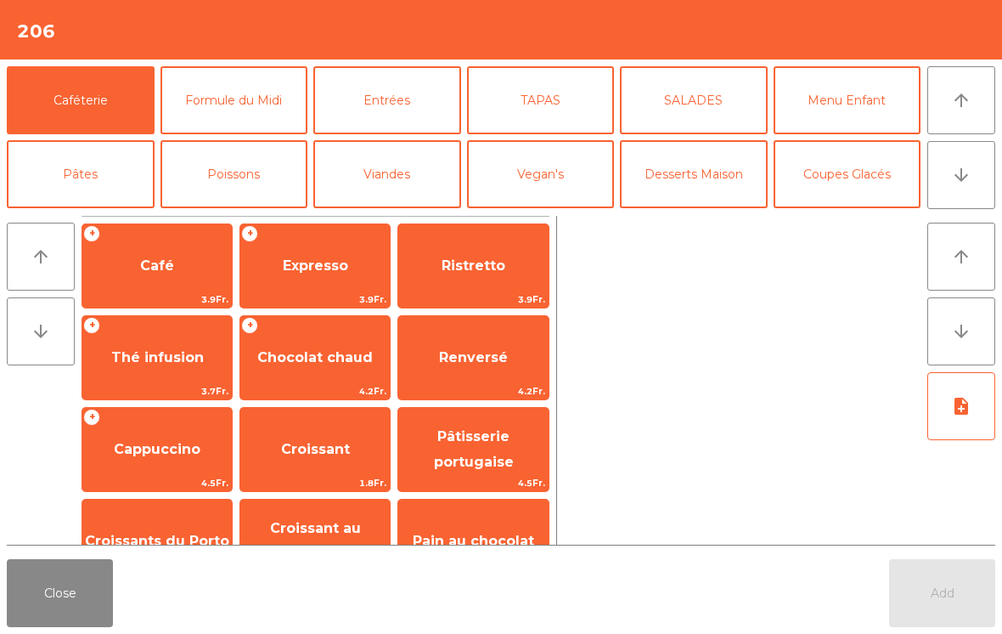
click at [974, 192] on button "arrow_downward" at bounding box center [962, 175] width 68 height 68
click at [118, 214] on button "Mineral" at bounding box center [81, 248] width 148 height 68
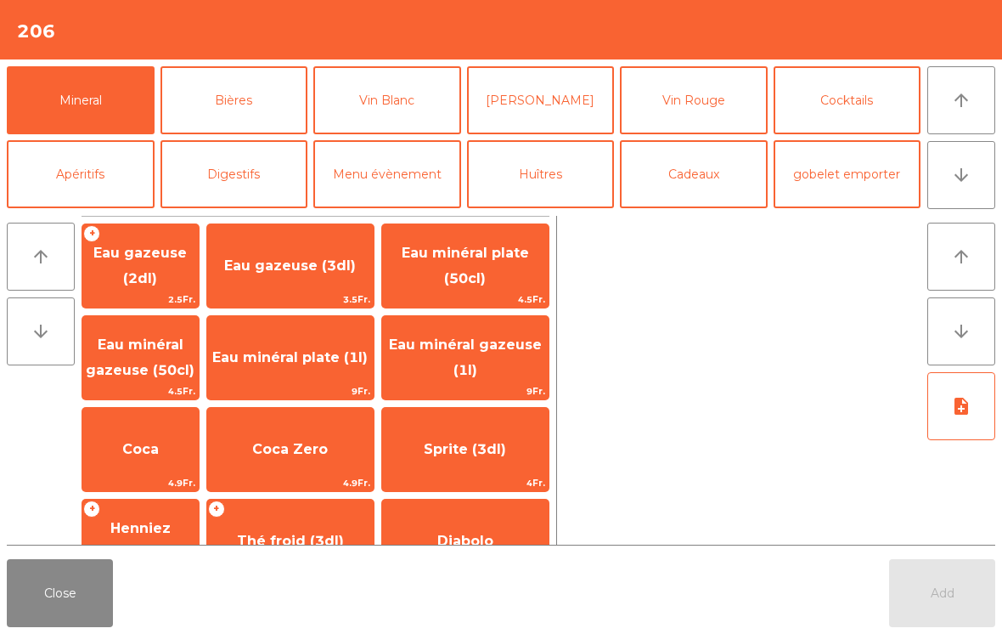
click at [316, 540] on span "Thé froid (3dl)" at bounding box center [290, 541] width 107 height 16
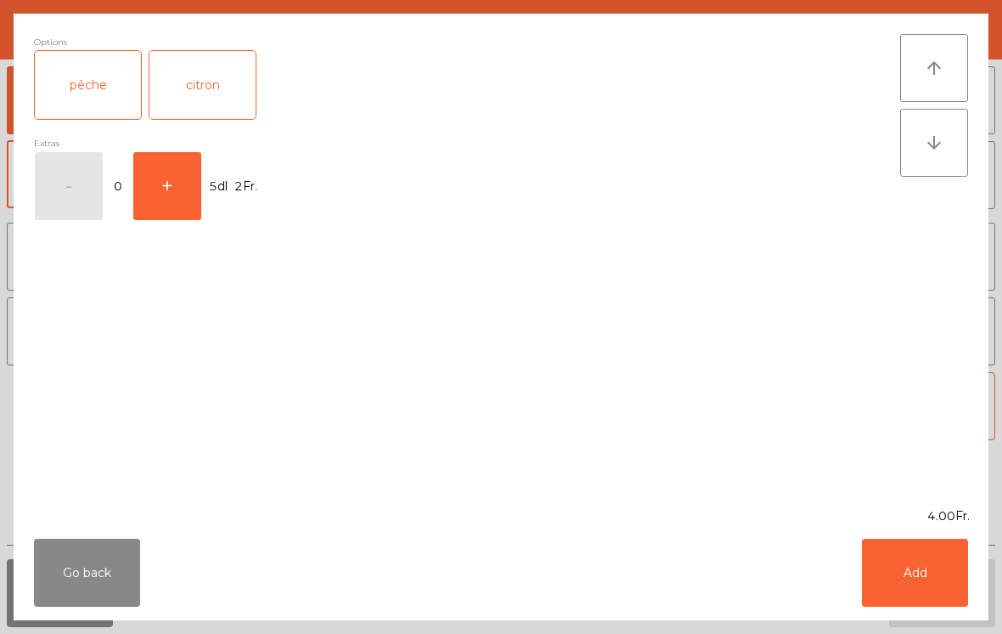
click at [915, 589] on button "Add" at bounding box center [915, 573] width 106 height 68
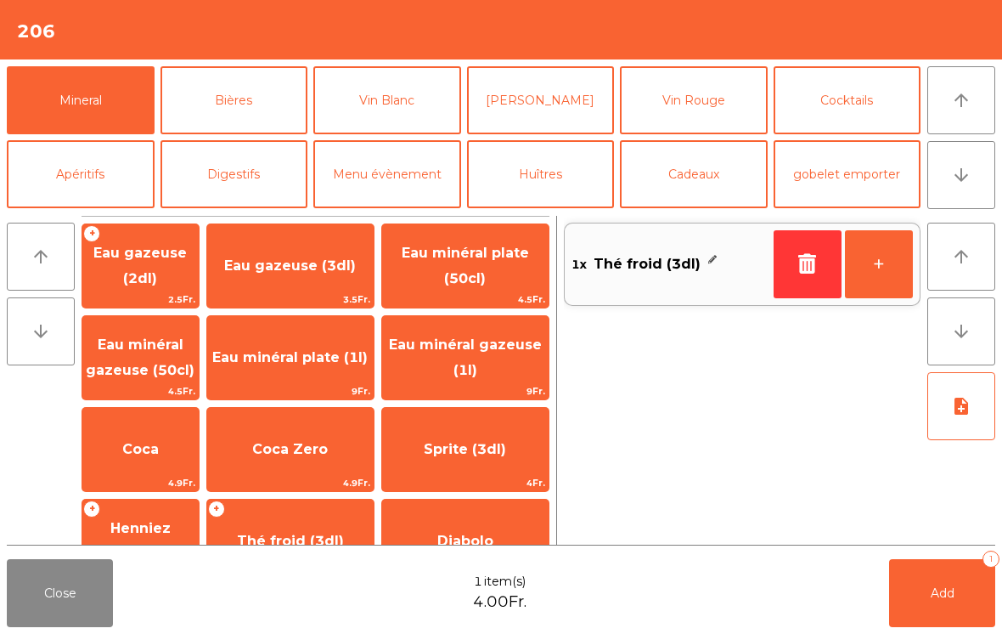
click at [871, 274] on button "+" at bounding box center [879, 264] width 68 height 68
click at [347, 363] on span "Eau minéral plate (1l)" at bounding box center [290, 358] width 167 height 46
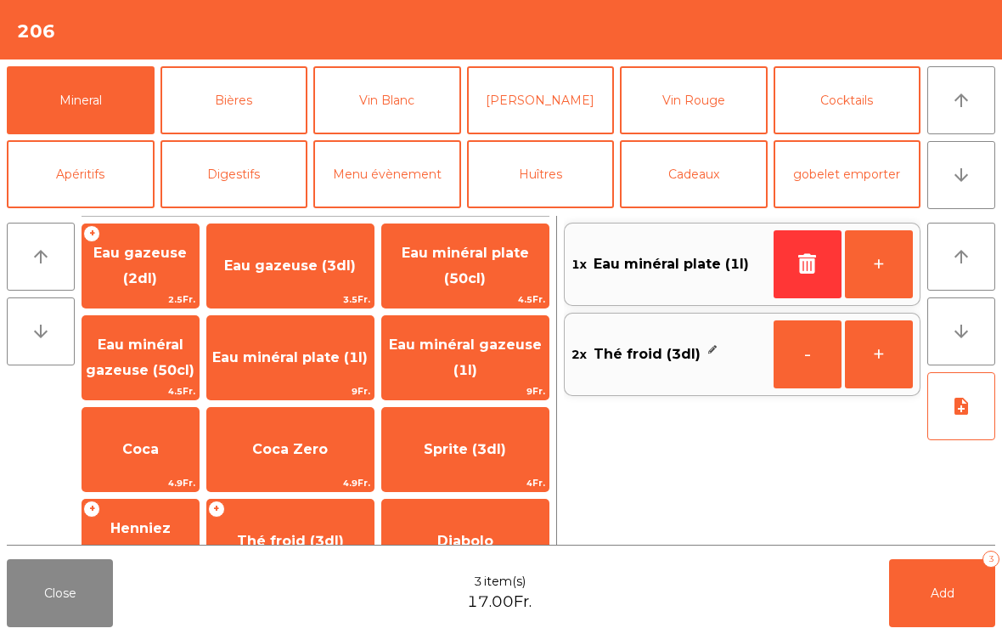
click at [279, 102] on button "Bières" at bounding box center [235, 100] width 148 height 68
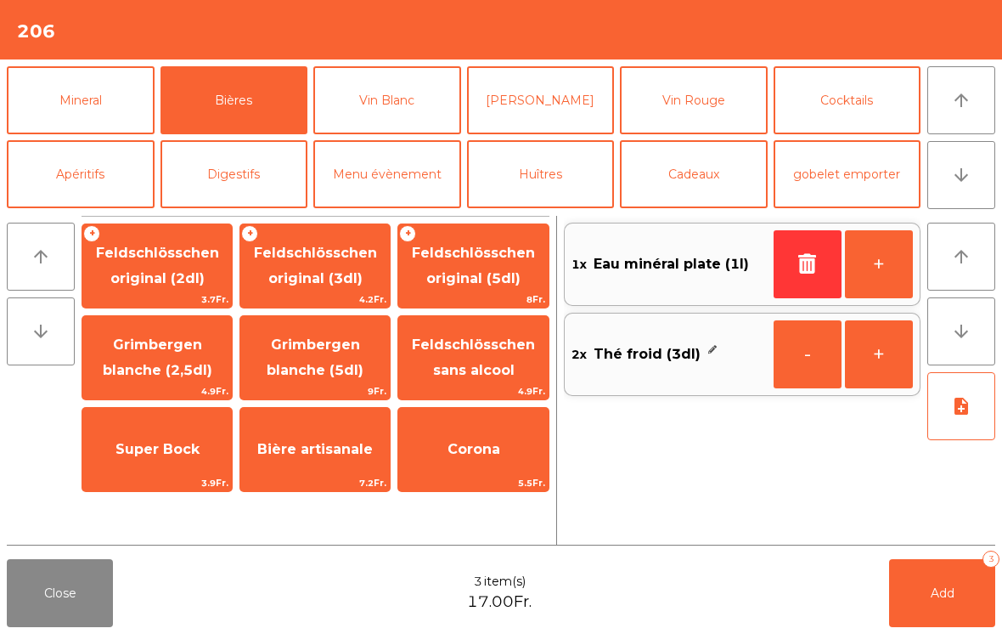
click at [497, 279] on span "Feldschlösschen original (5dl)" at bounding box center [473, 266] width 123 height 42
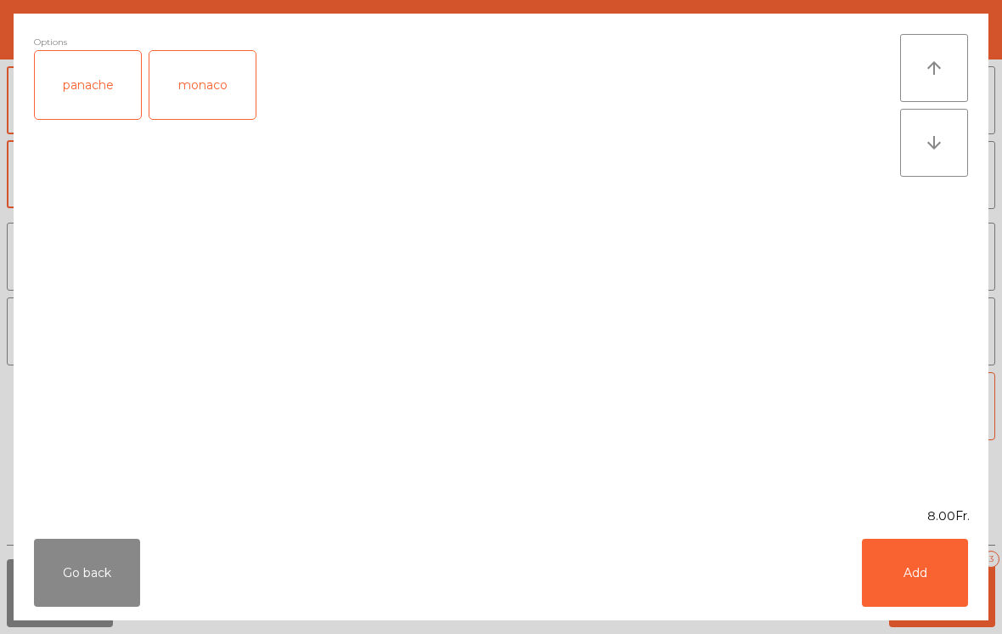
click at [931, 571] on button "Add" at bounding box center [915, 573] width 106 height 68
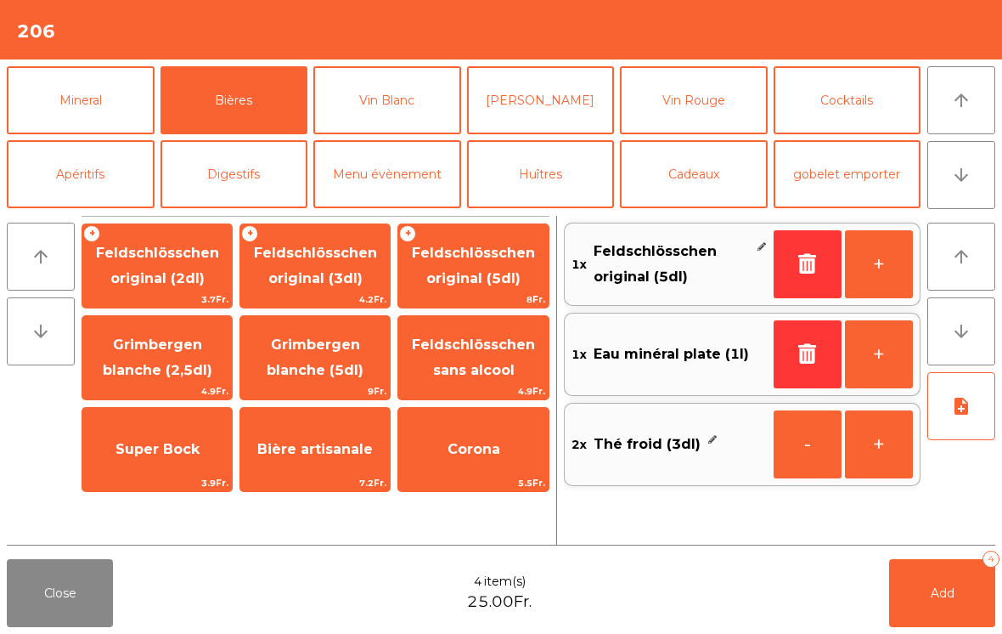
click at [946, 591] on span "Add" at bounding box center [943, 592] width 24 height 15
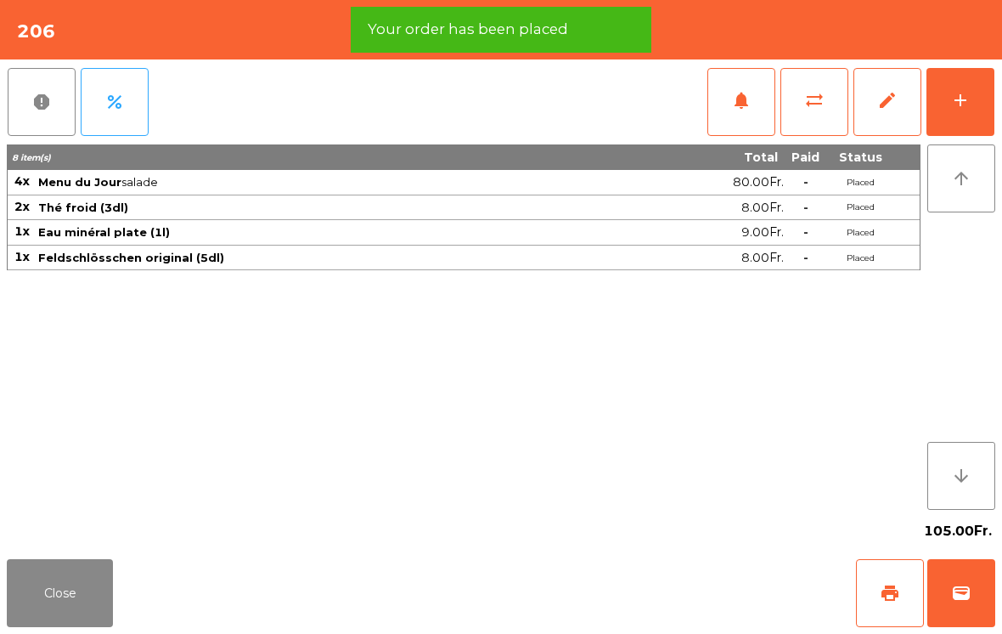
click at [45, 619] on button "Close" at bounding box center [60, 593] width 106 height 68
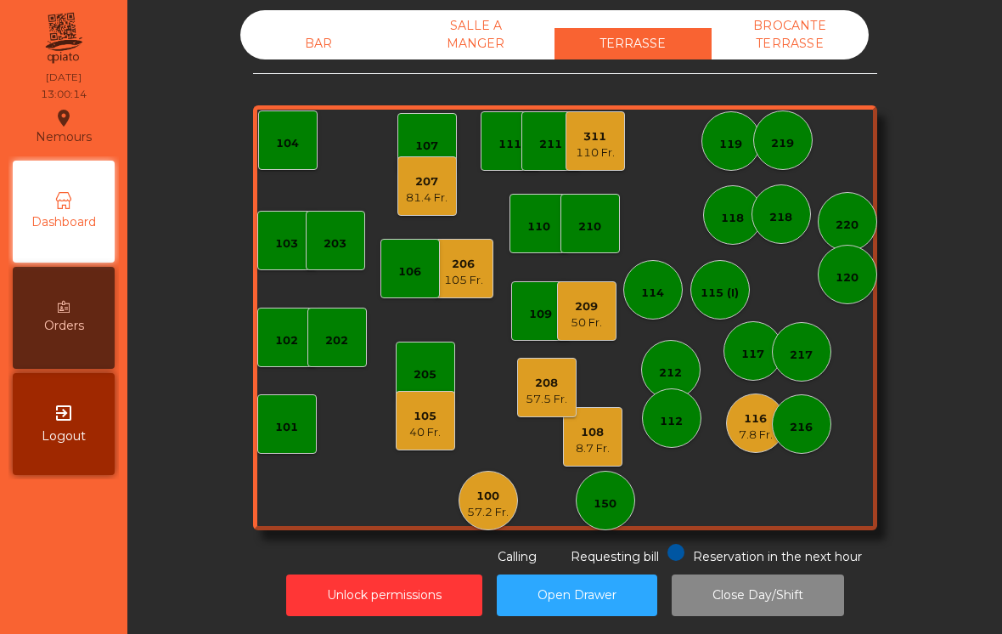
click at [429, 434] on div "40 Fr." at bounding box center [424, 432] width 31 height 17
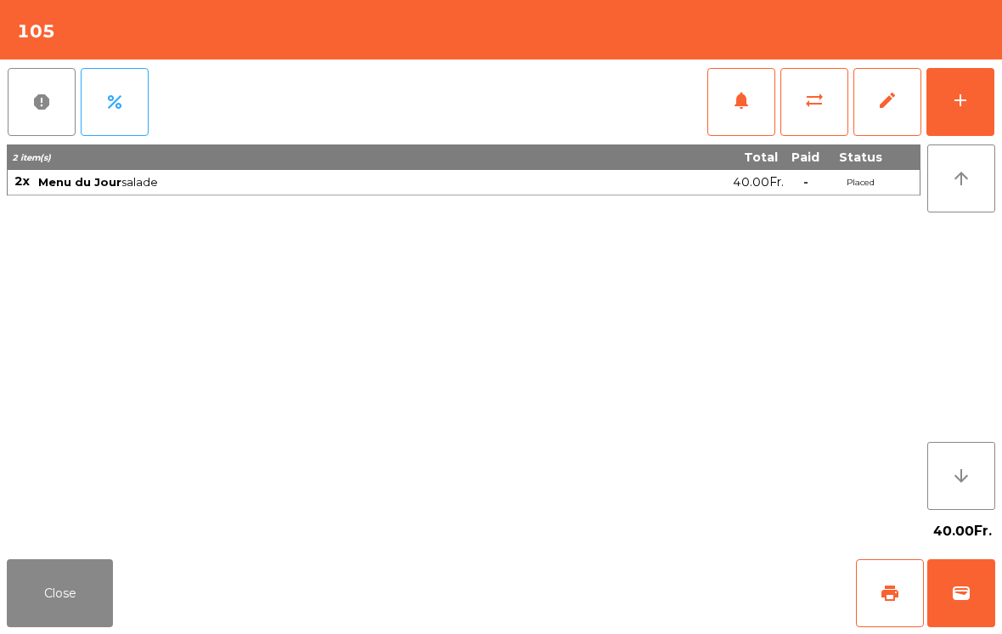
click at [737, 106] on span "notifications" at bounding box center [741, 100] width 20 height 20
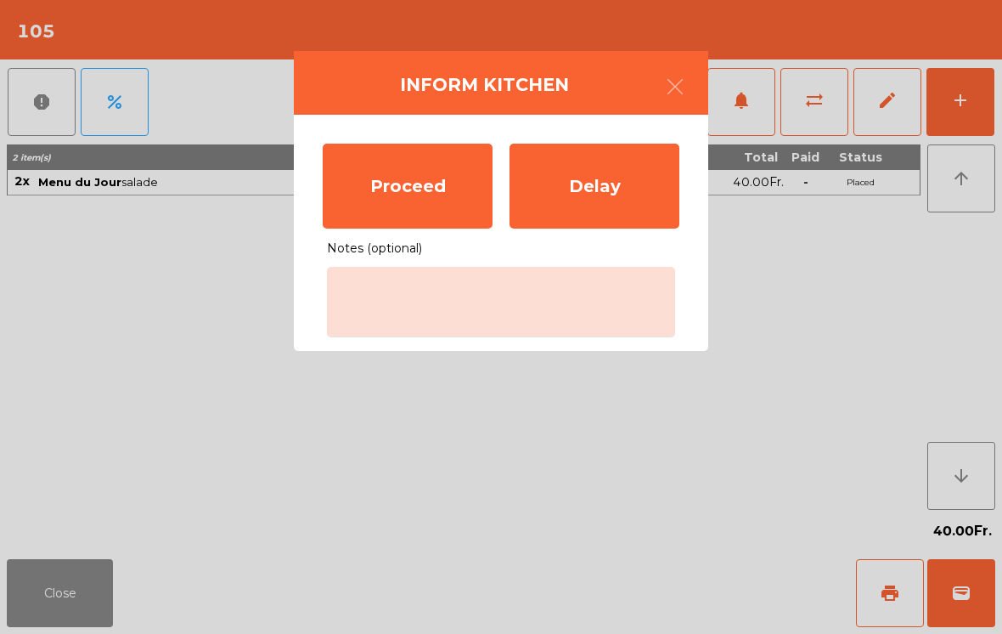
click at [419, 203] on div "Proceed" at bounding box center [408, 186] width 170 height 85
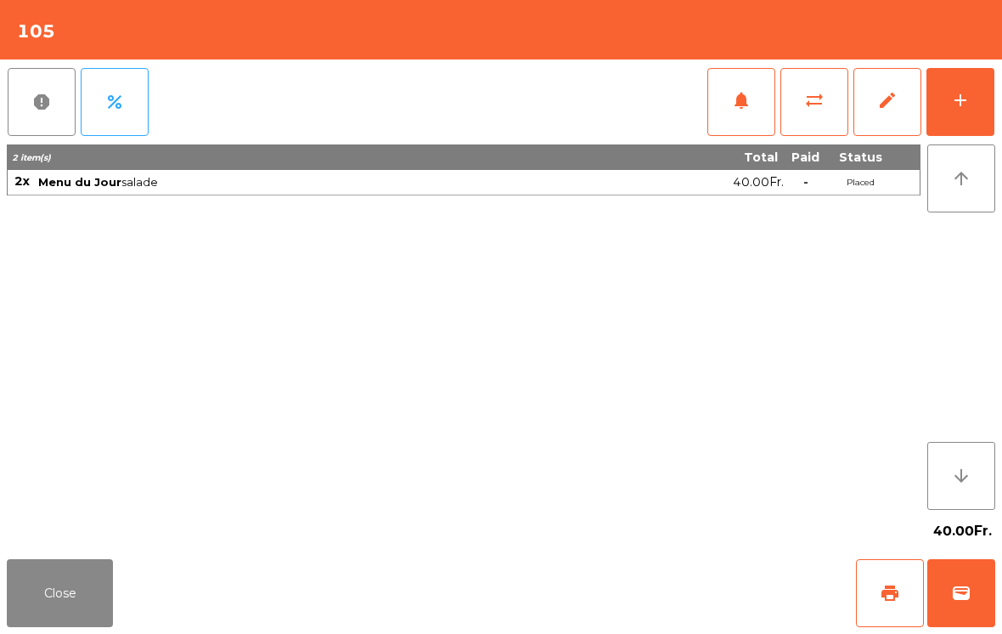
click at [49, 624] on button "Close" at bounding box center [60, 593] width 106 height 68
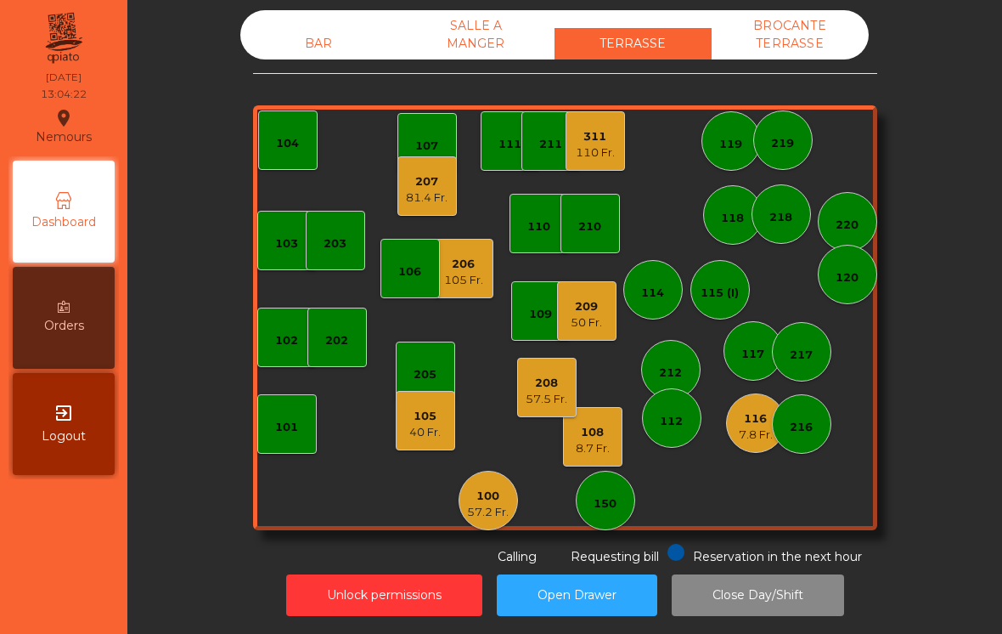
click at [579, 447] on div "8.7 Fr." at bounding box center [593, 448] width 34 height 17
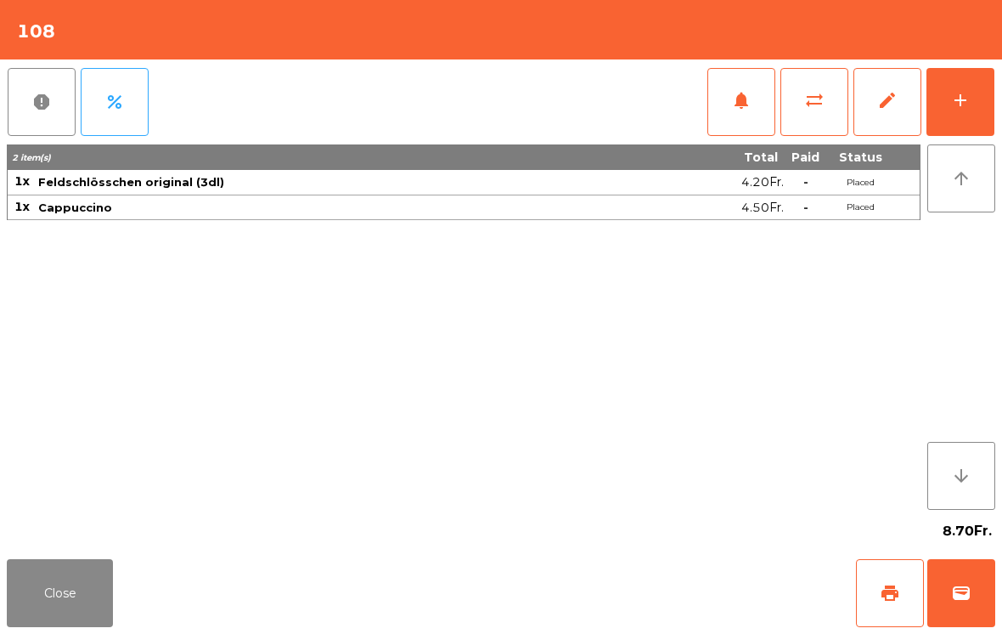
click at [68, 607] on button "Close" at bounding box center [60, 593] width 106 height 68
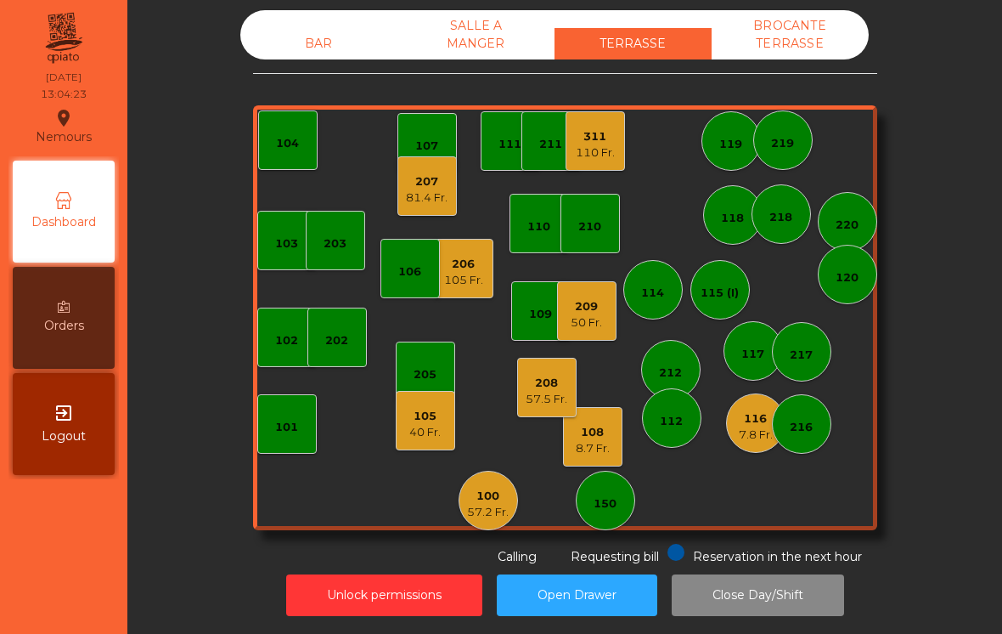
click at [548, 398] on div "57.5 Fr." at bounding box center [547, 399] width 42 height 17
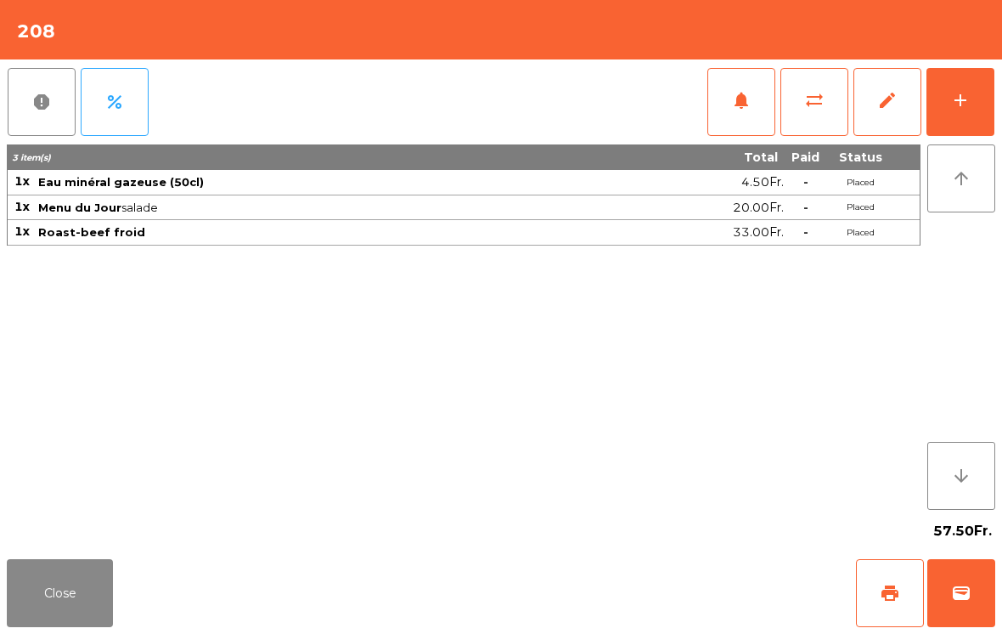
click at [741, 122] on button "notifications" at bounding box center [742, 102] width 68 height 68
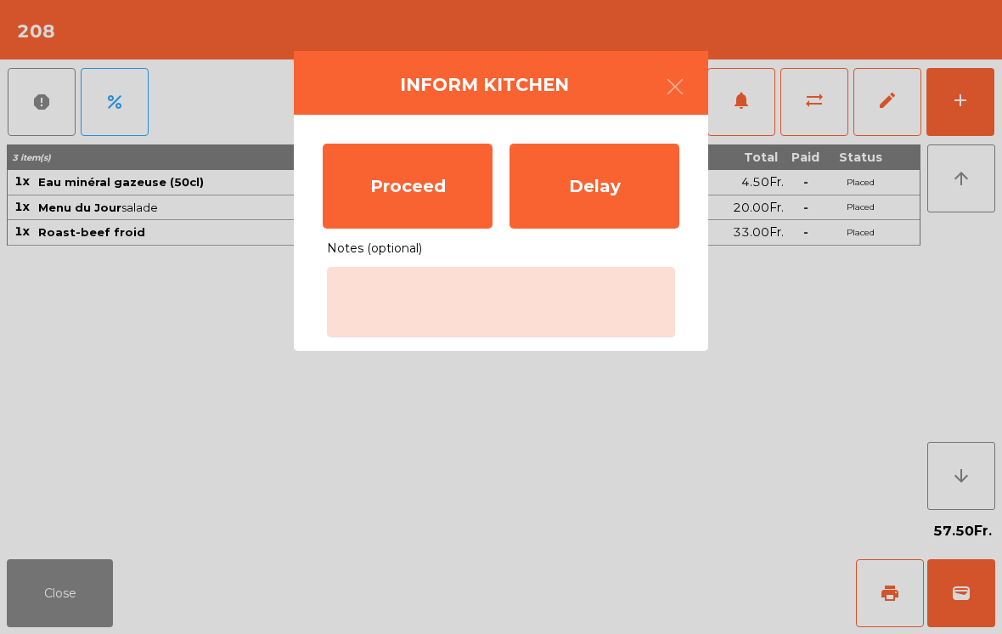
click at [386, 198] on div "Proceed" at bounding box center [408, 186] width 170 height 85
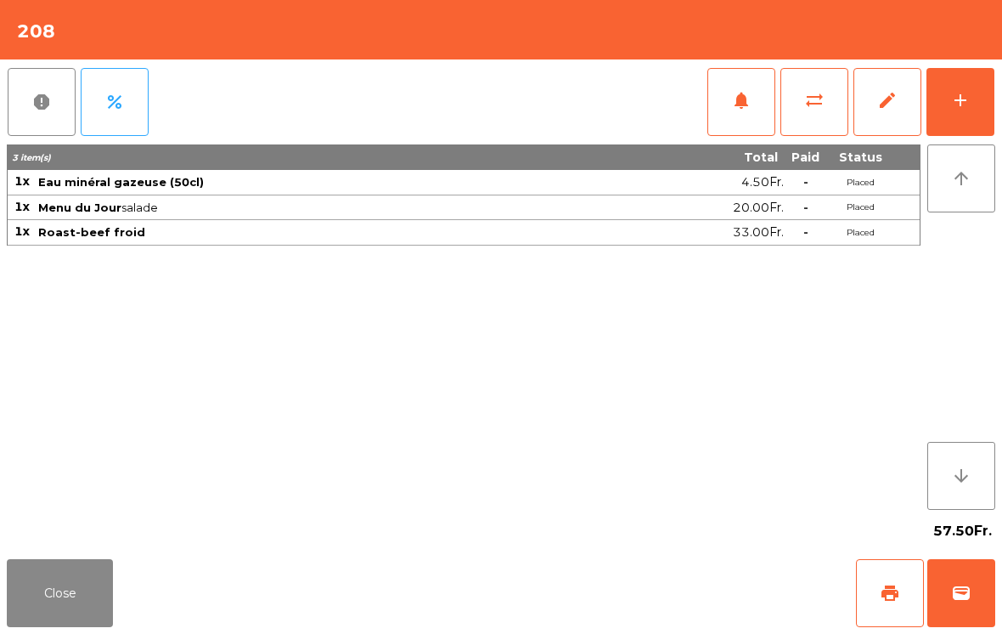
click at [82, 583] on button "Close" at bounding box center [60, 593] width 106 height 68
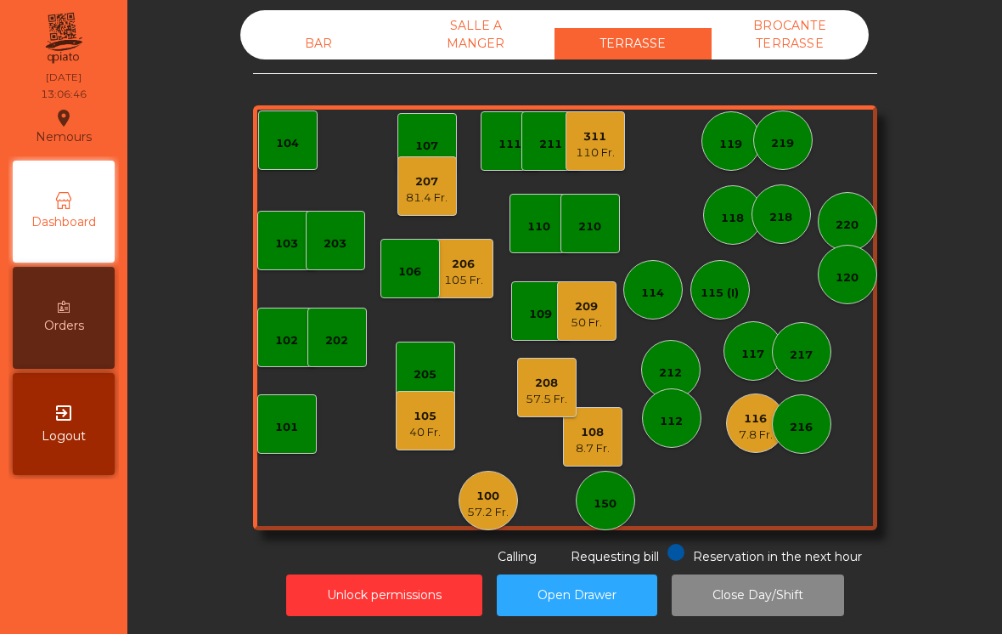
click at [302, 39] on div "BAR" at bounding box center [318, 43] width 157 height 31
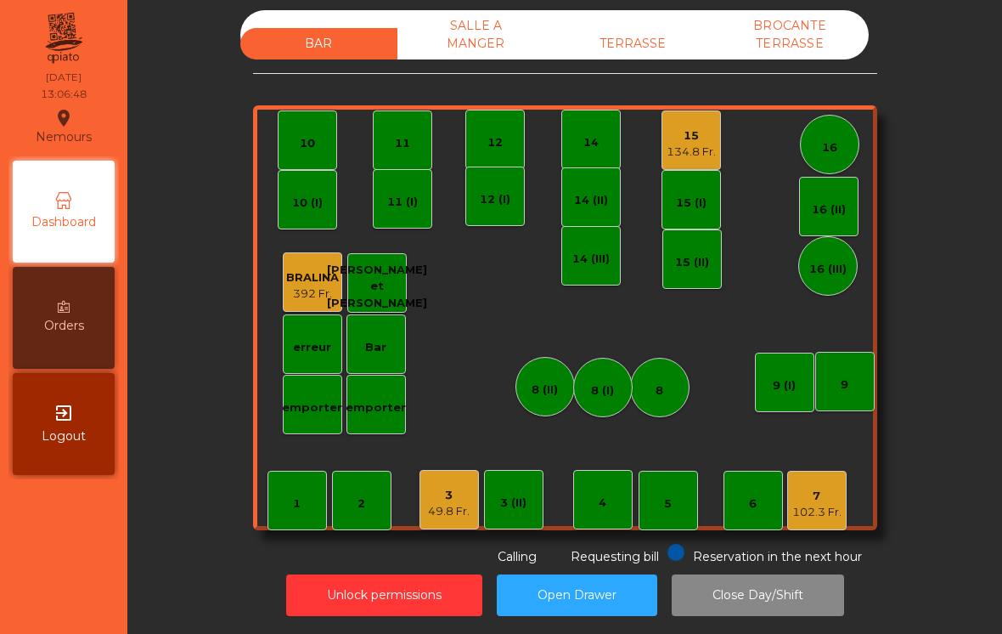
click at [644, 54] on div "TERRASSE" at bounding box center [633, 43] width 157 height 31
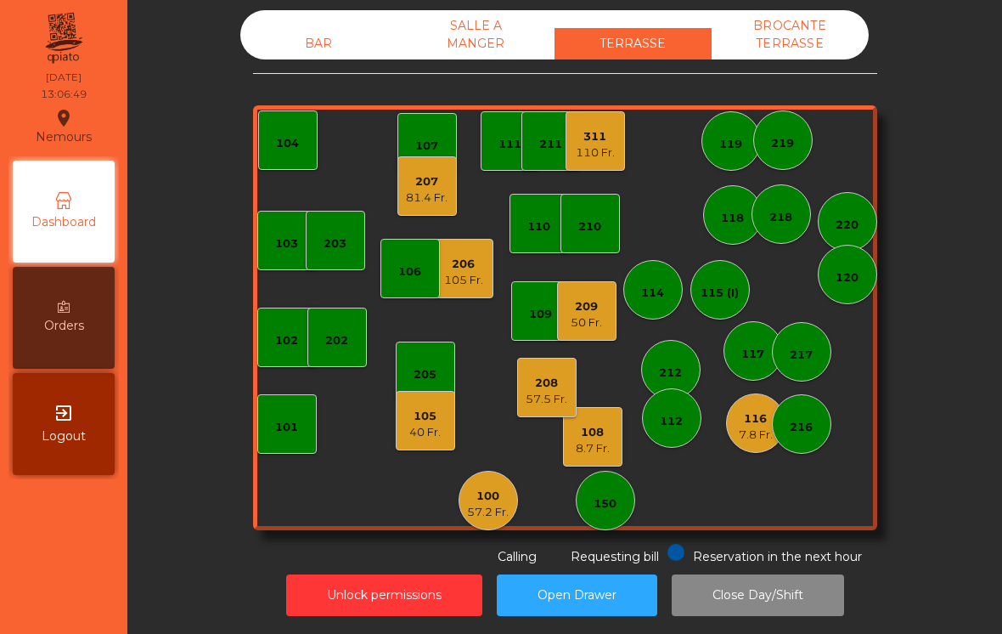
click at [600, 320] on div "50 Fr." at bounding box center [586, 322] width 31 height 17
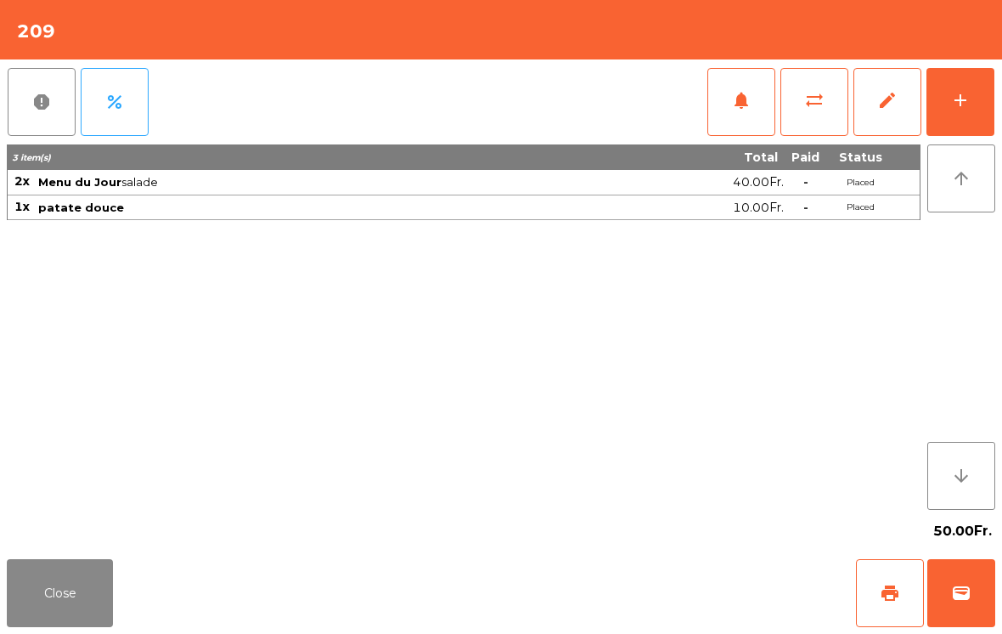
click at [762, 116] on button "notifications" at bounding box center [742, 102] width 68 height 68
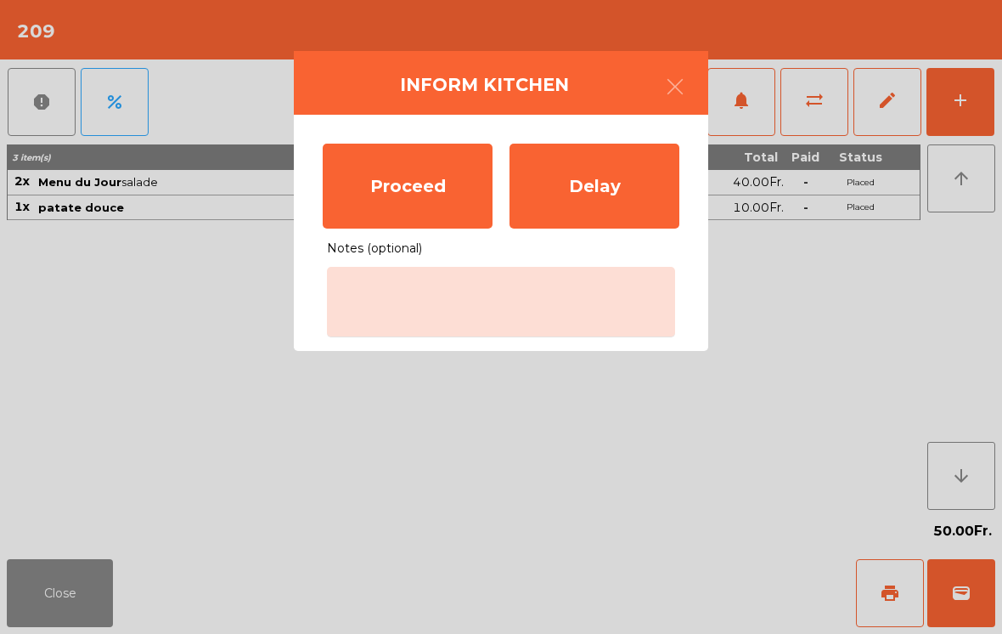
click at [442, 201] on div "Proceed" at bounding box center [408, 186] width 170 height 85
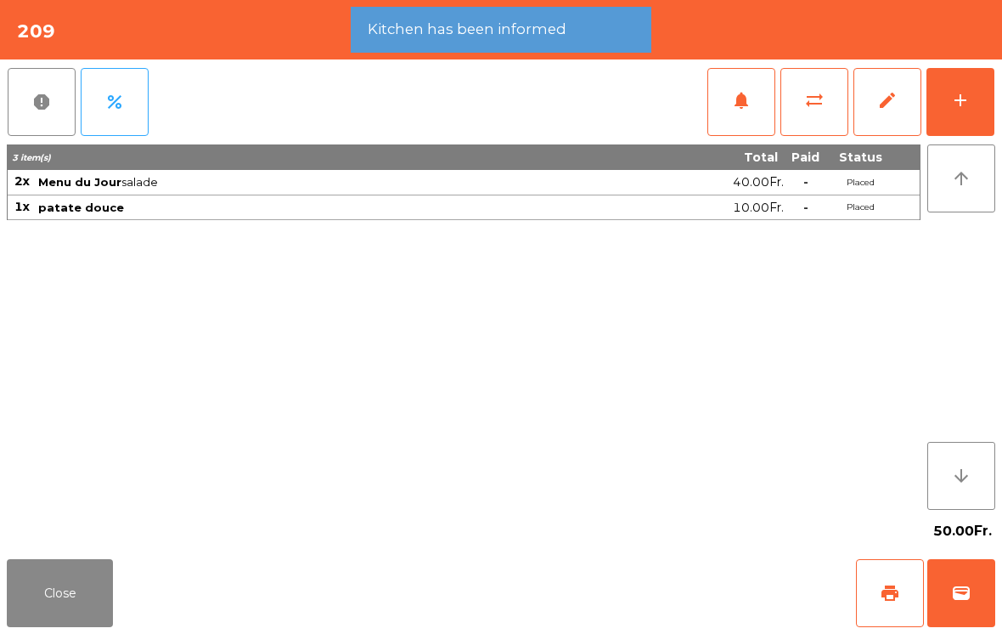
click at [51, 599] on button "Close" at bounding box center [60, 593] width 106 height 68
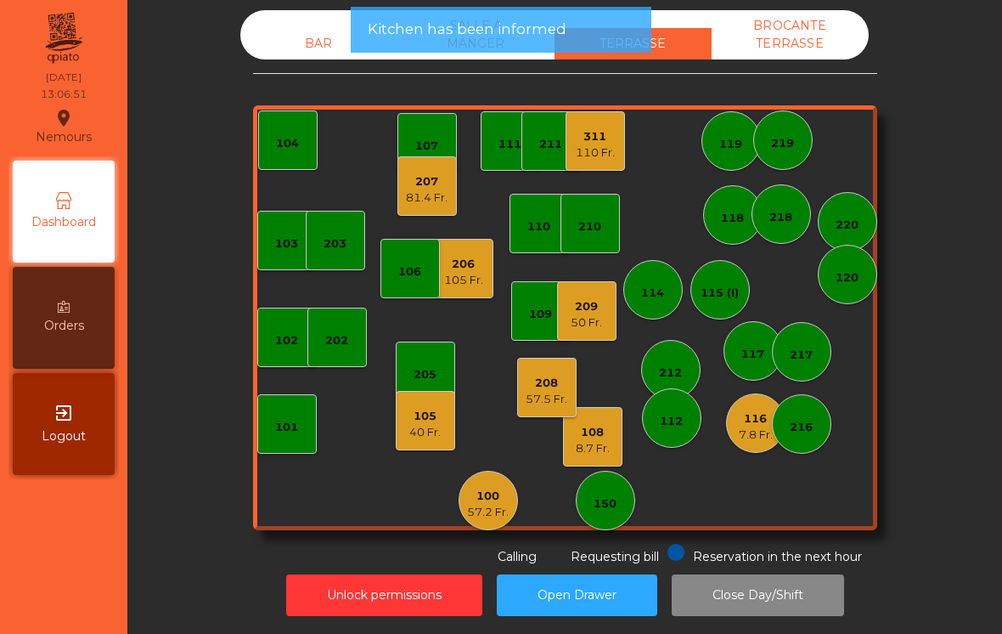
click at [320, 48] on div "BAR" at bounding box center [318, 43] width 157 height 31
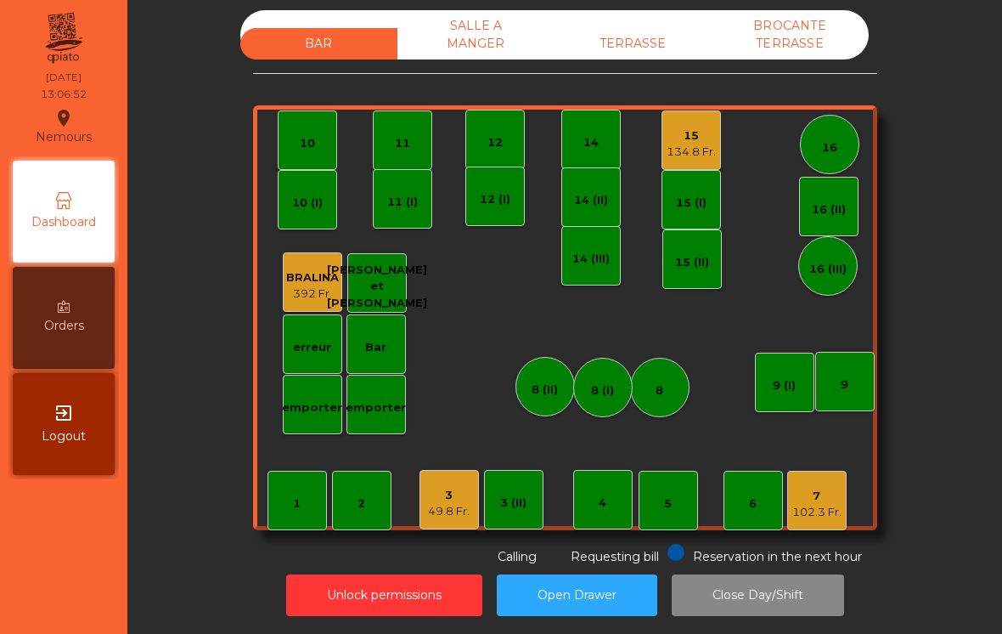
click at [443, 502] on div "3" at bounding box center [449, 495] width 42 height 17
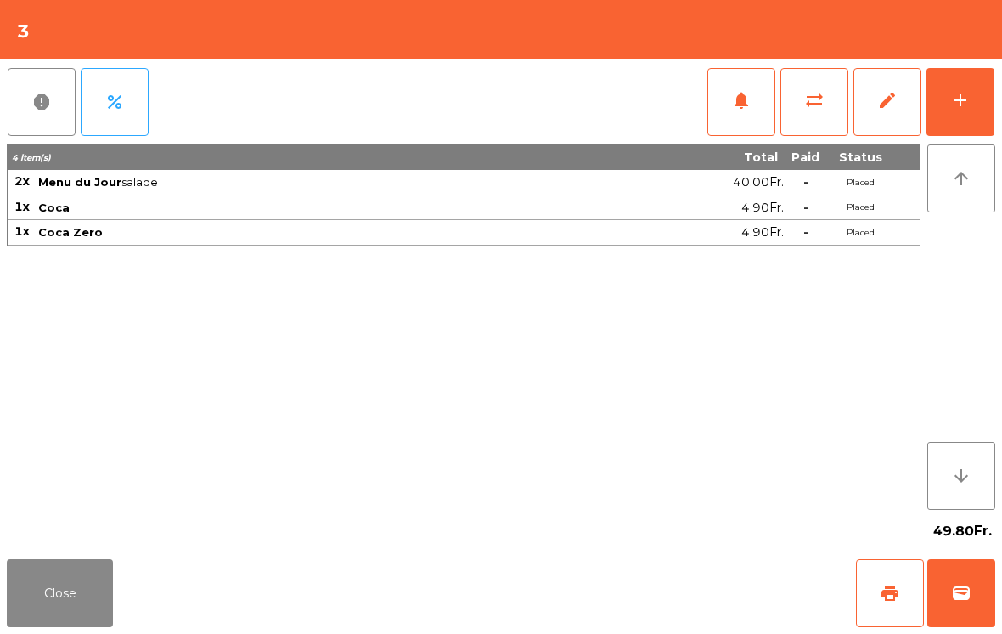
click at [972, 101] on button "add" at bounding box center [961, 102] width 68 height 68
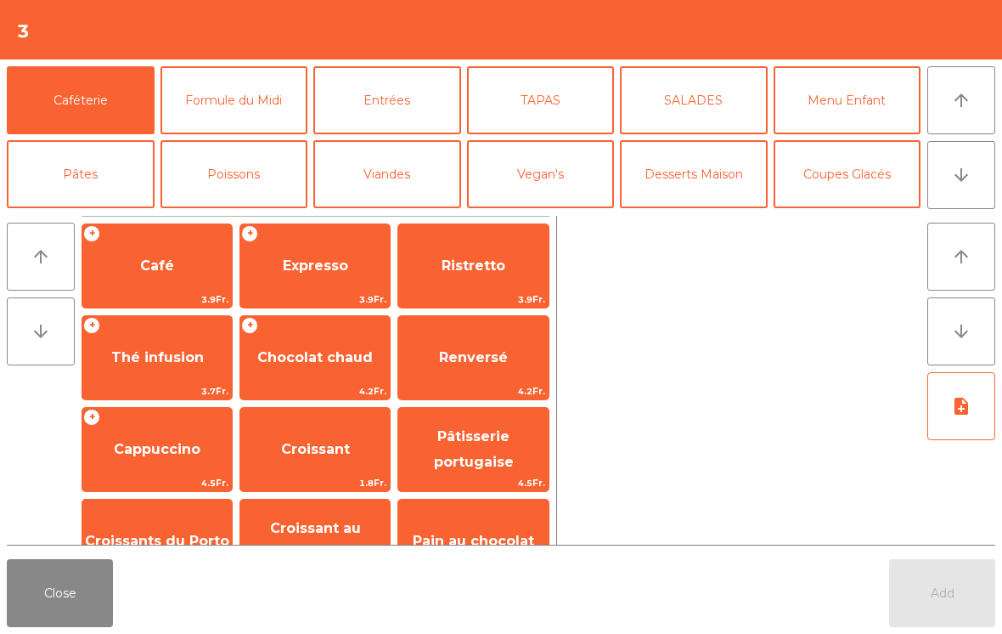
click at [138, 276] on span "Café" at bounding box center [157, 266] width 150 height 46
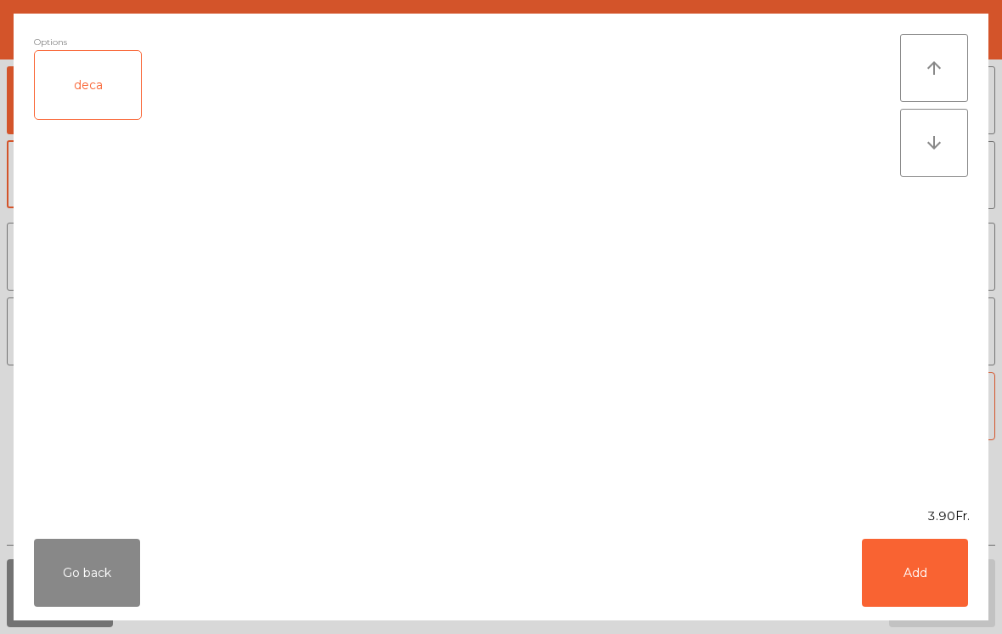
click at [917, 566] on button "Add" at bounding box center [915, 573] width 106 height 68
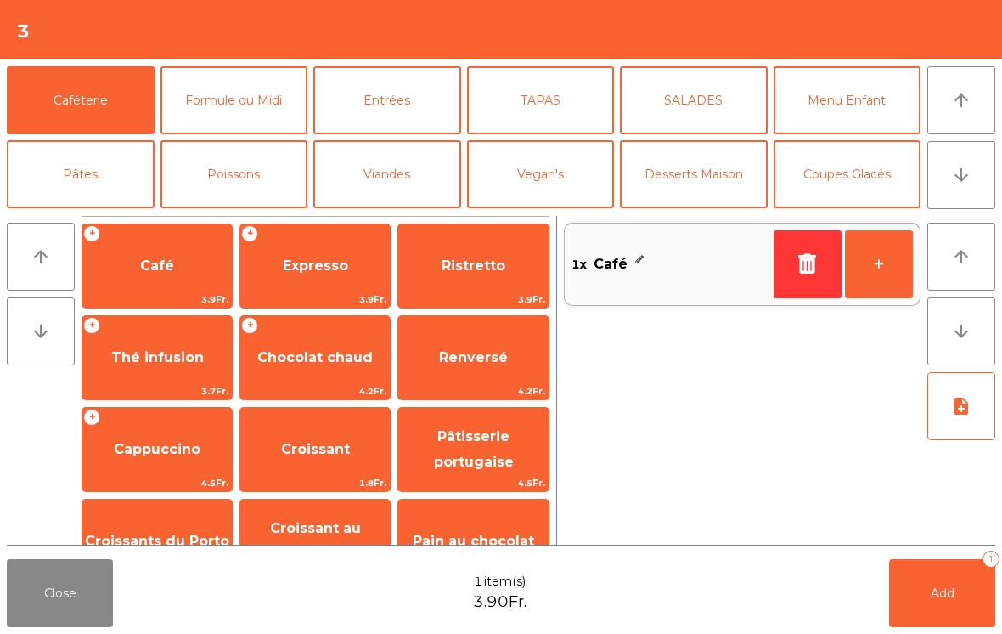
click at [281, 263] on span "Expresso" at bounding box center [315, 266] width 150 height 46
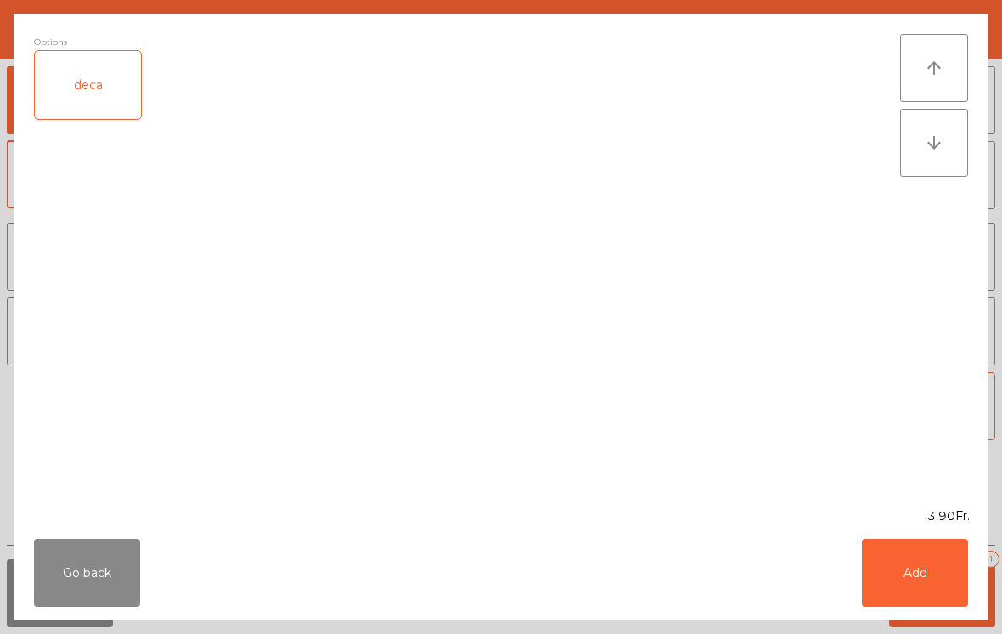
click at [916, 581] on button "Add" at bounding box center [915, 573] width 106 height 68
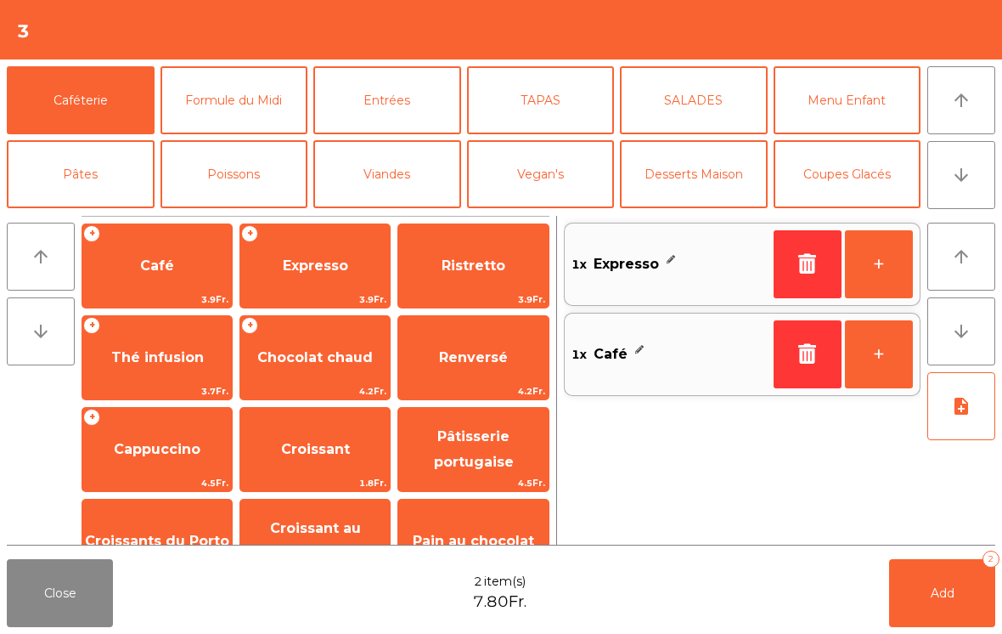
click at [938, 603] on button "Add 2" at bounding box center [942, 593] width 106 height 68
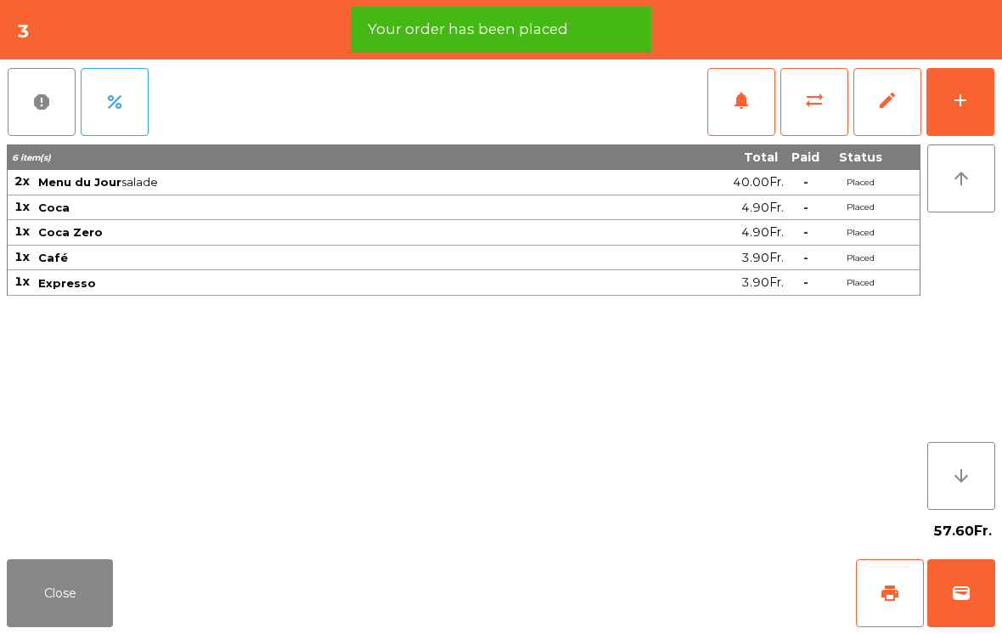
click at [892, 590] on span "print" at bounding box center [890, 593] width 20 height 20
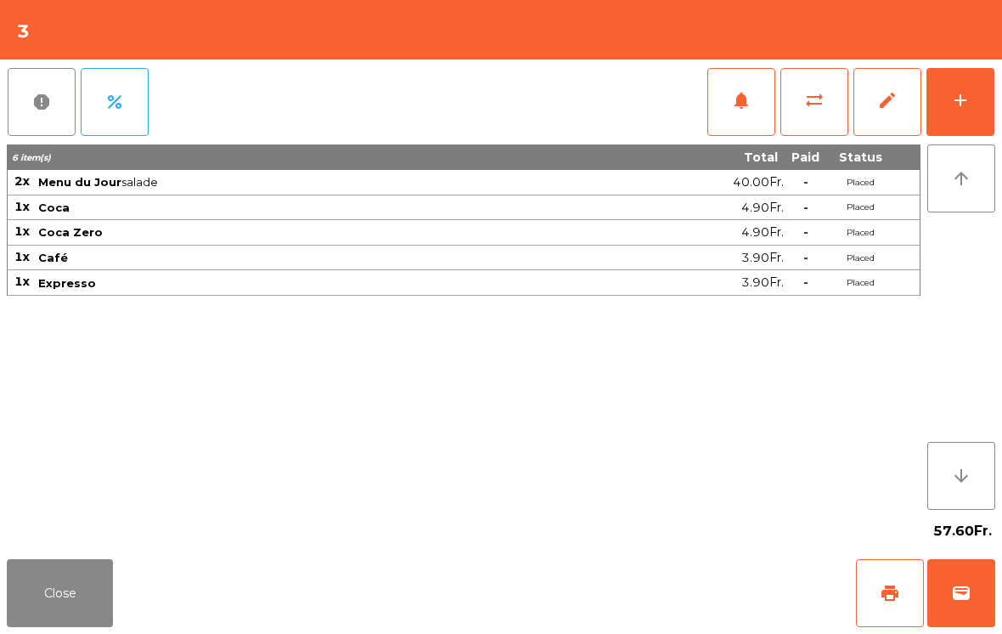
click at [65, 612] on button "Close" at bounding box center [60, 593] width 106 height 68
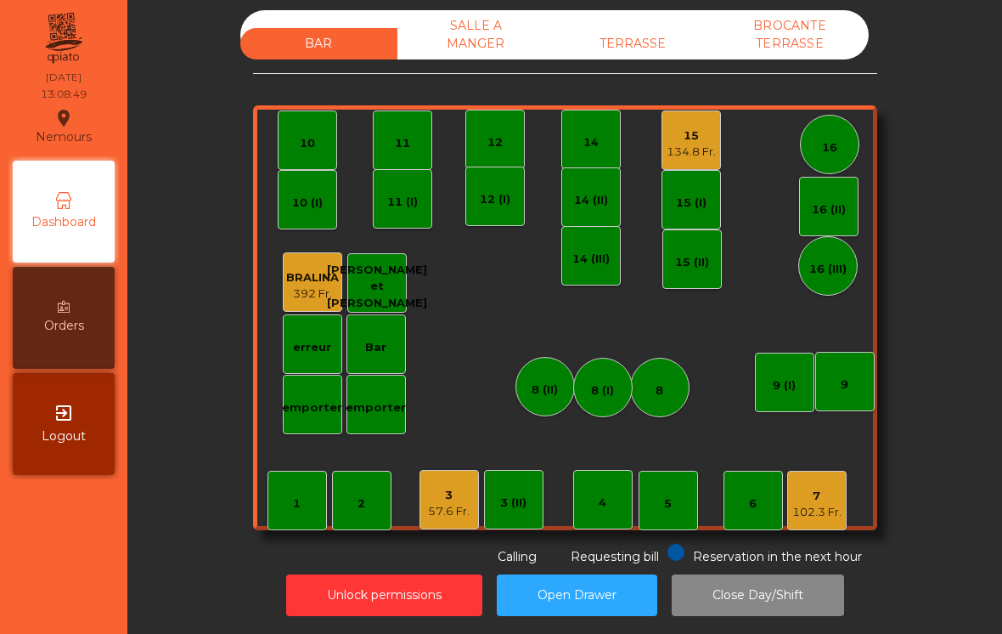
click at [650, 59] on div "TERRASSE" at bounding box center [633, 43] width 157 height 31
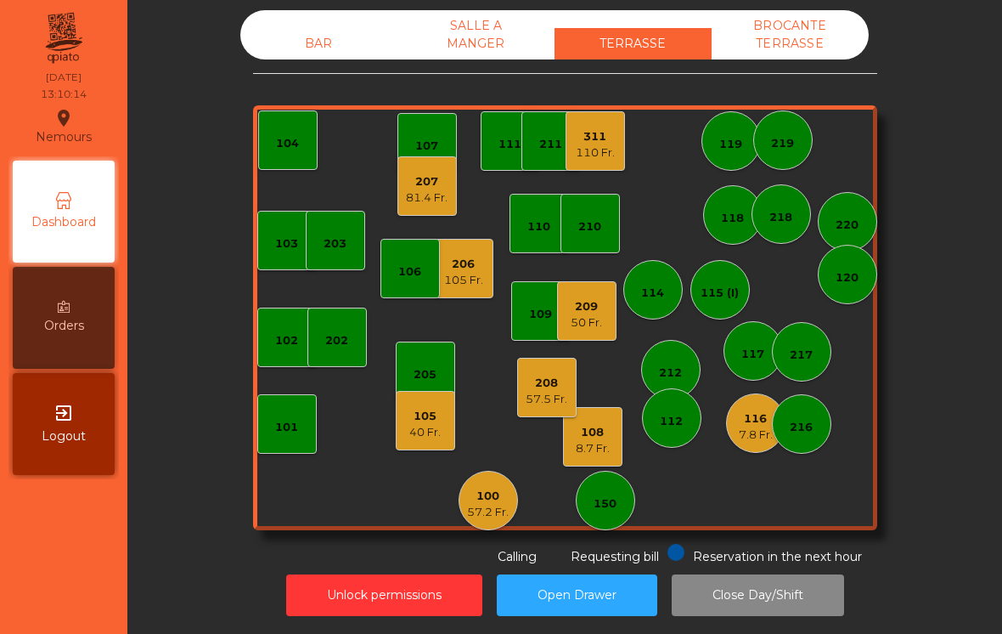
click at [635, 503] on div "150" at bounding box center [605, 500] width 59 height 59
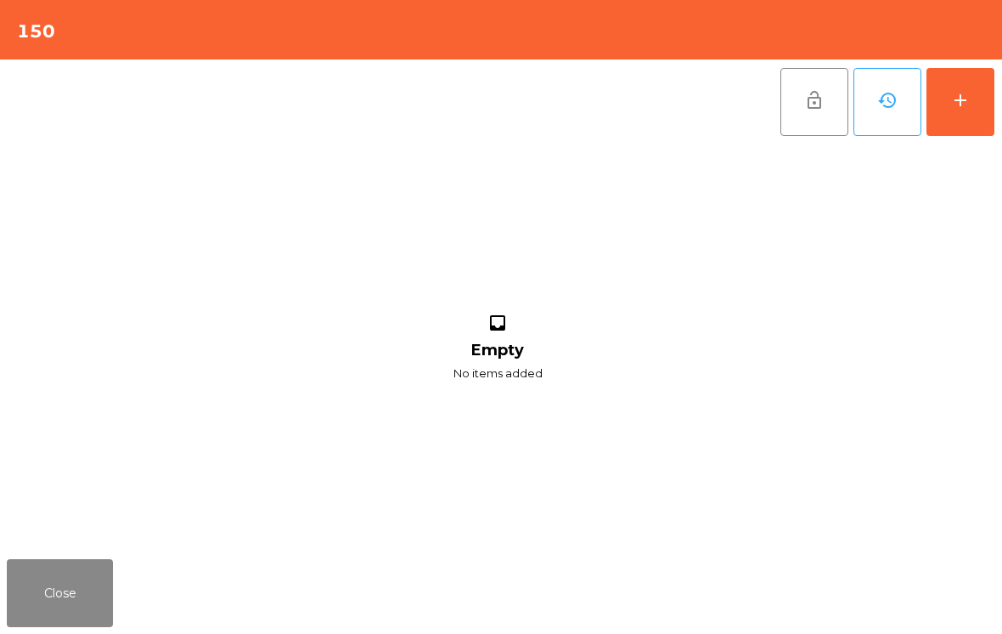
click at [69, 610] on button "Close" at bounding box center [60, 593] width 106 height 68
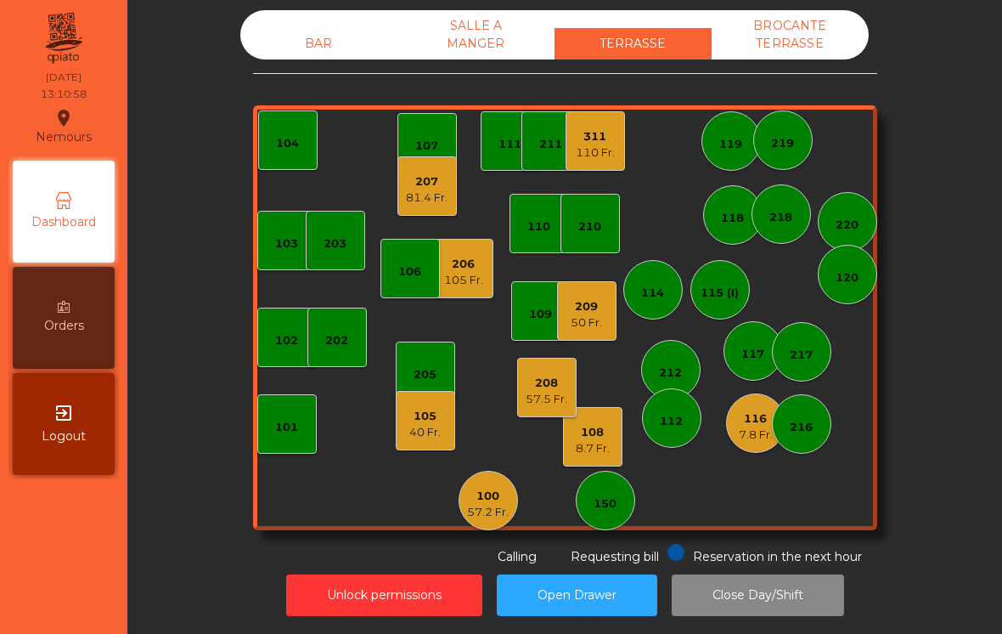
click at [592, 508] on div "150" at bounding box center [605, 500] width 59 height 59
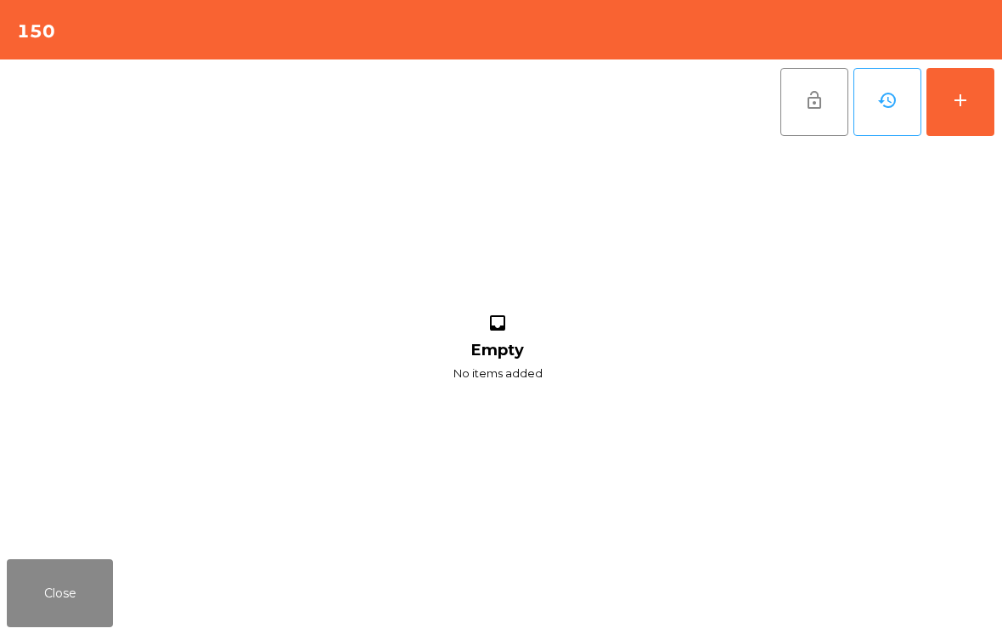
click at [962, 108] on div "add" at bounding box center [961, 100] width 20 height 20
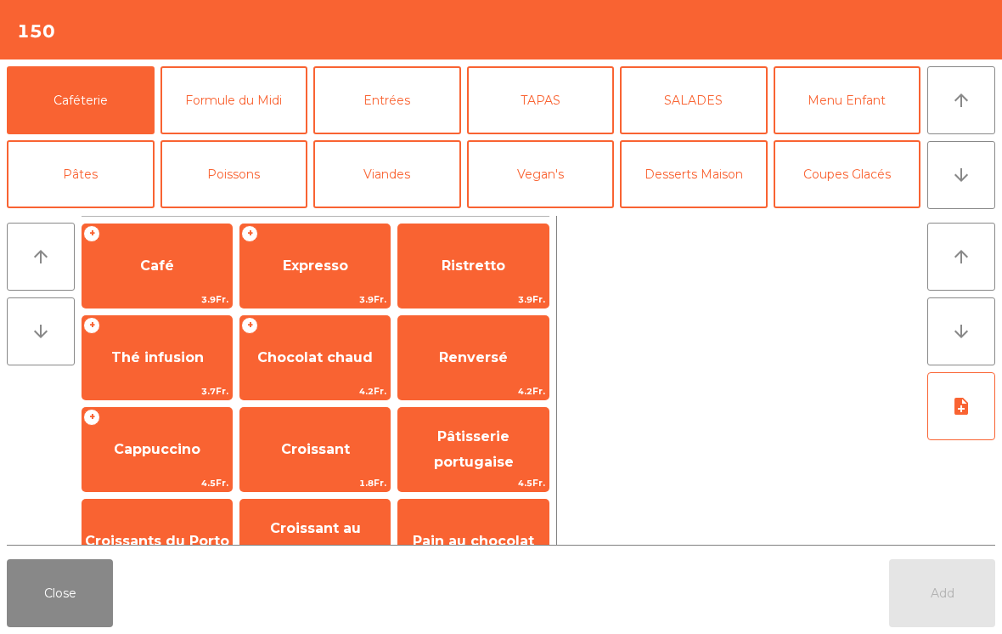
click at [238, 106] on button "Formule du Midi" at bounding box center [235, 100] width 148 height 68
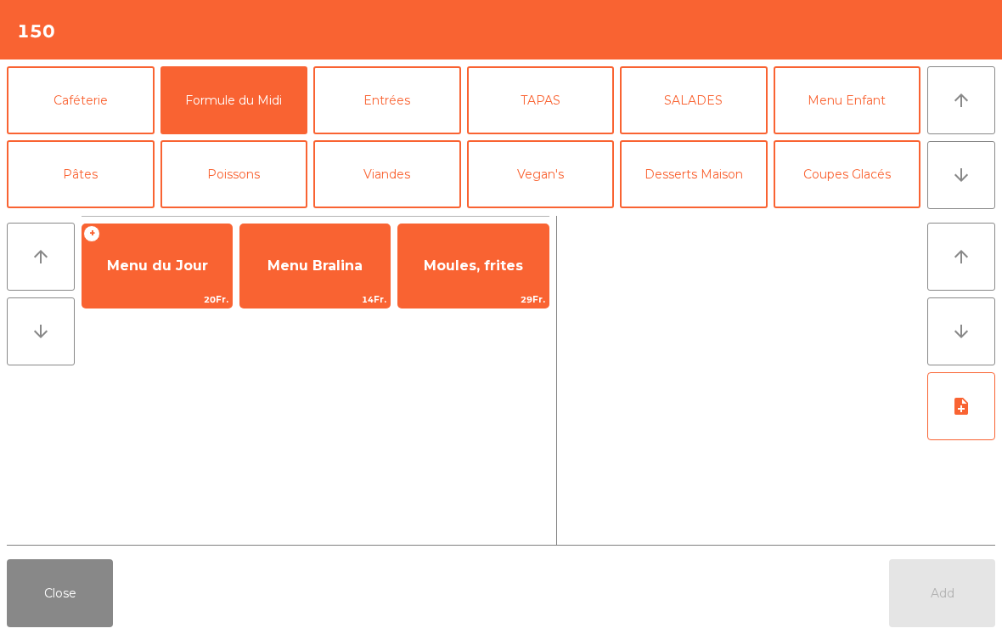
click at [160, 291] on div "+ Menu du Jour 20Fr." at bounding box center [157, 265] width 151 height 85
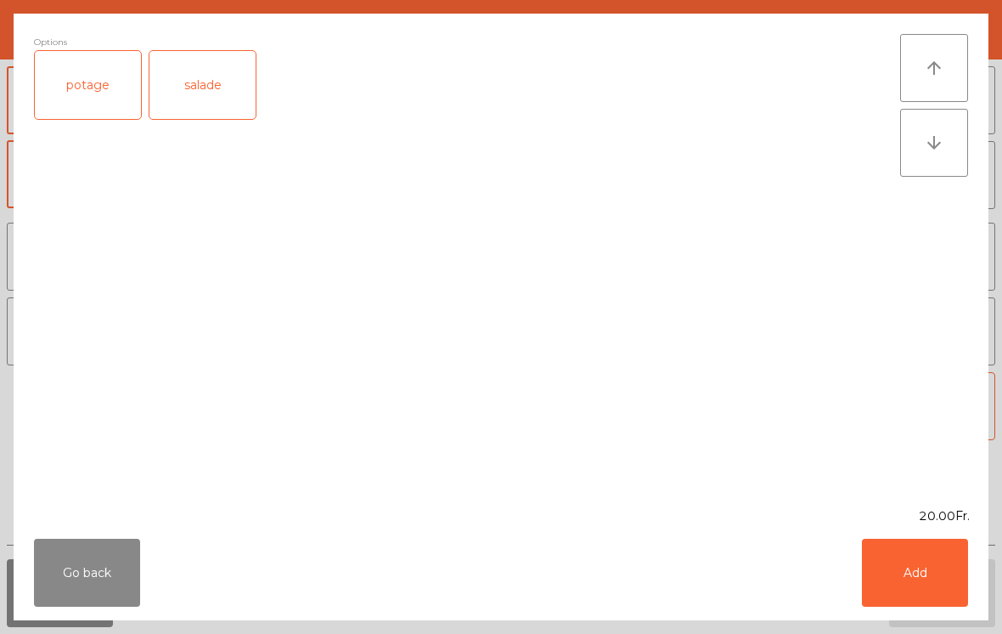
click at [221, 93] on div "salade" at bounding box center [203, 85] width 106 height 68
click at [930, 587] on button "Add" at bounding box center [915, 573] width 106 height 68
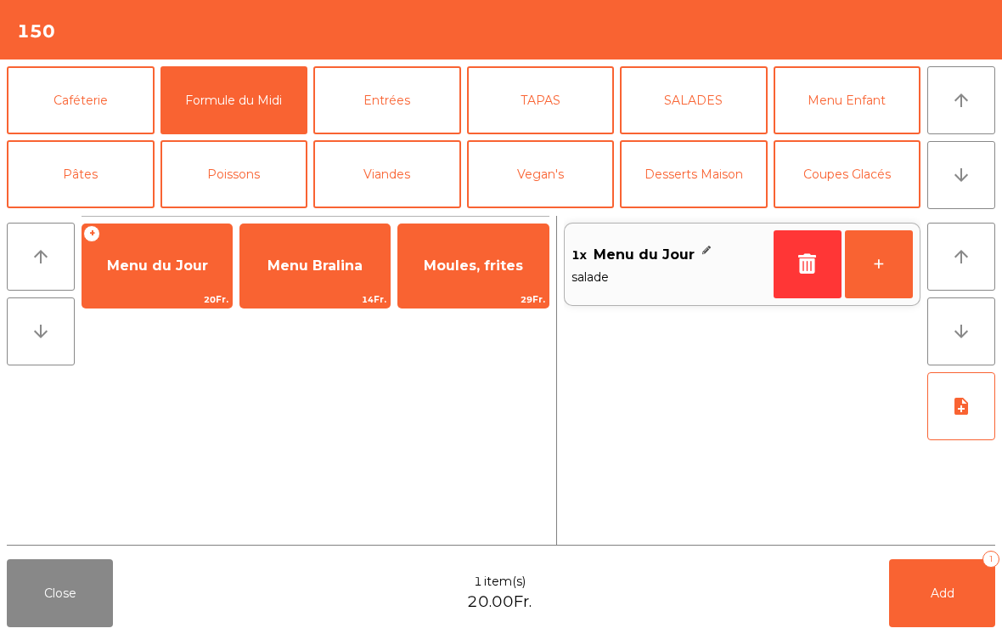
click at [882, 288] on button "+" at bounding box center [879, 264] width 68 height 68
click at [974, 182] on button "arrow_downward" at bounding box center [962, 175] width 68 height 68
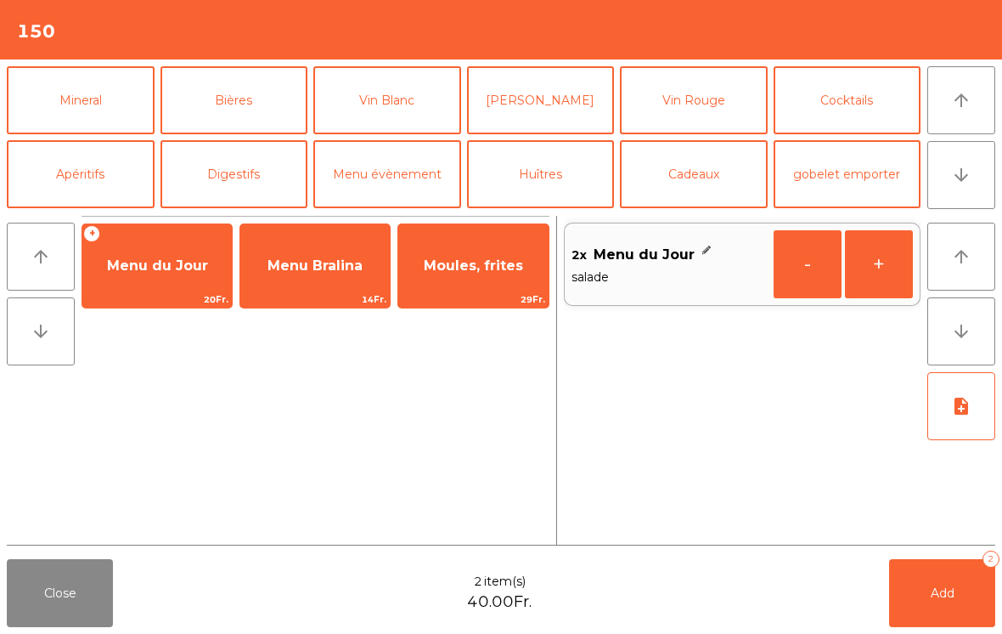
click at [234, 106] on button "Bières" at bounding box center [235, 100] width 148 height 68
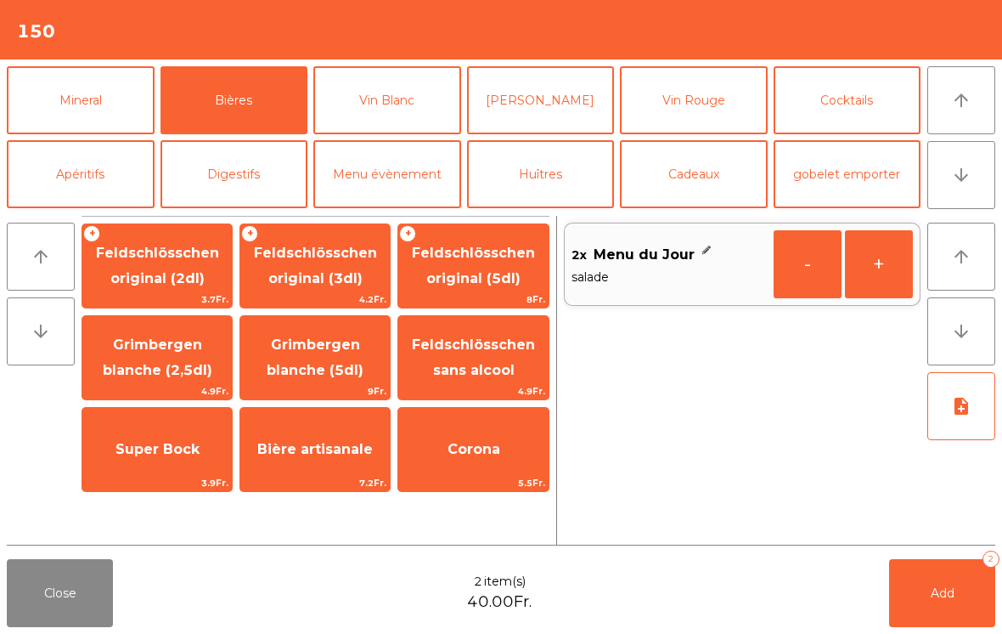
click at [314, 280] on span "Feldschlösschen original (3dl)" at bounding box center [315, 266] width 123 height 42
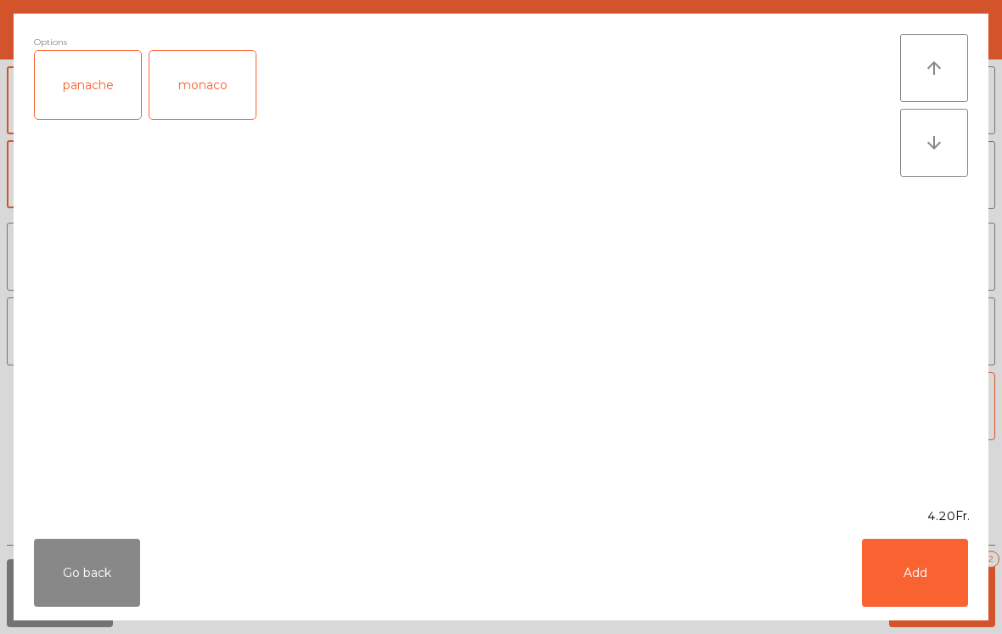
click at [948, 586] on button "Add" at bounding box center [915, 573] width 106 height 68
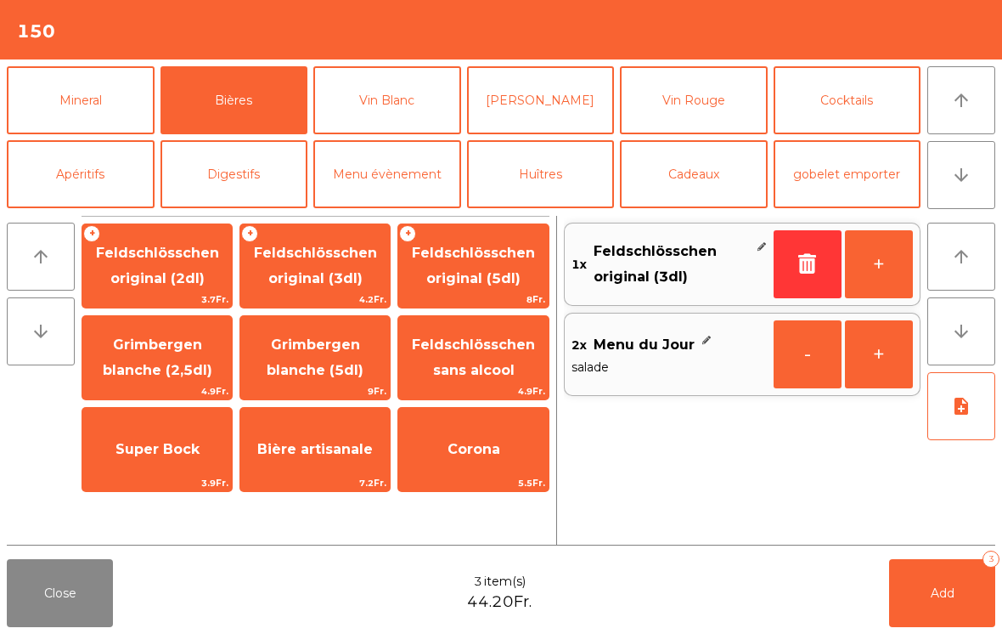
click at [886, 274] on button "+" at bounding box center [879, 264] width 68 height 68
click at [974, 586] on button "Add 4" at bounding box center [942, 593] width 106 height 68
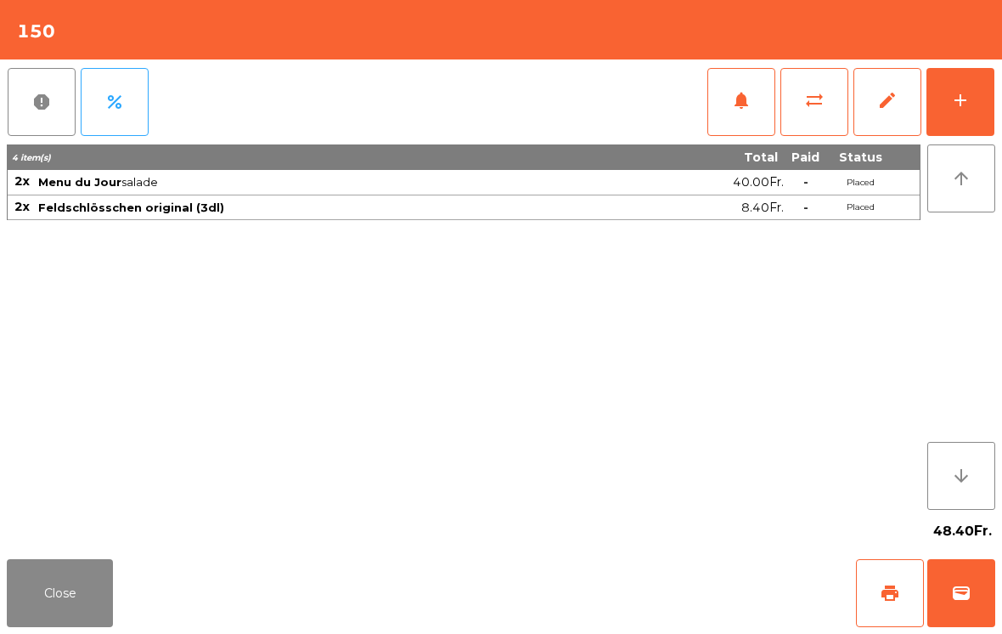
click at [83, 568] on button "Close" at bounding box center [60, 593] width 106 height 68
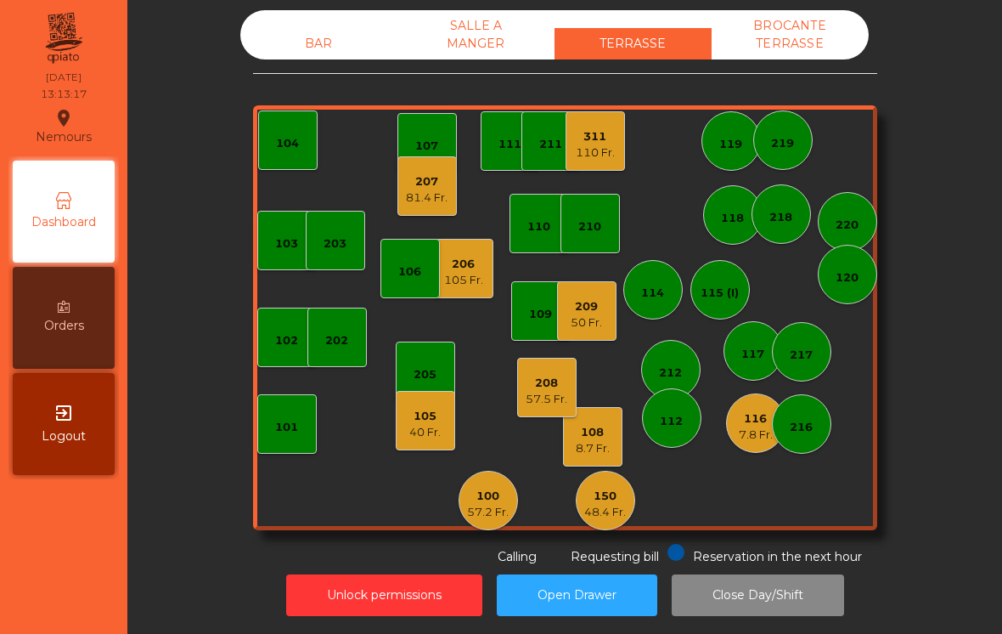
click at [329, 36] on div "BAR" at bounding box center [318, 43] width 157 height 31
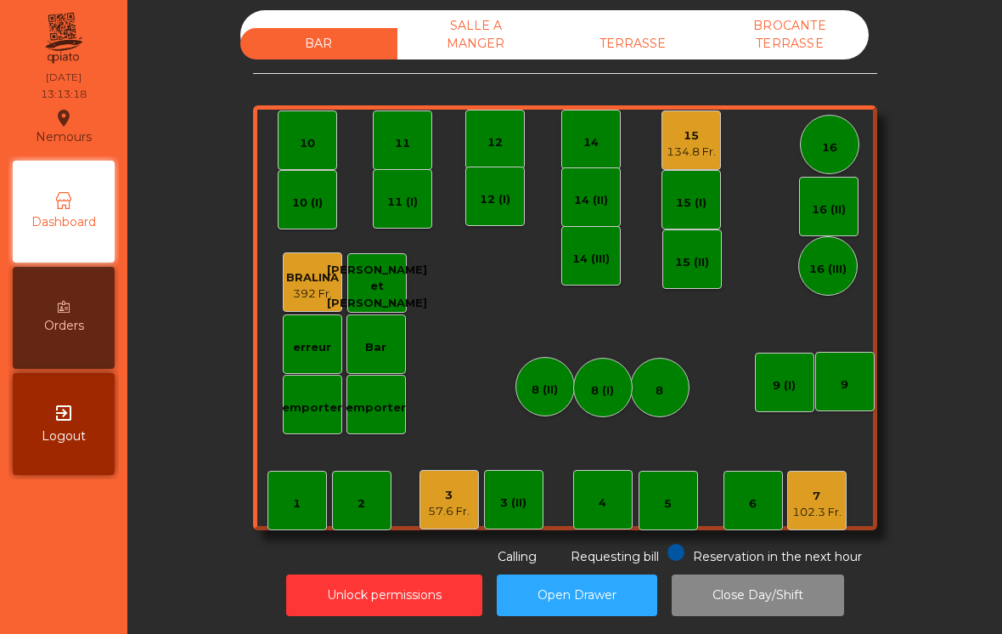
click at [822, 493] on div "7" at bounding box center [817, 496] width 49 height 17
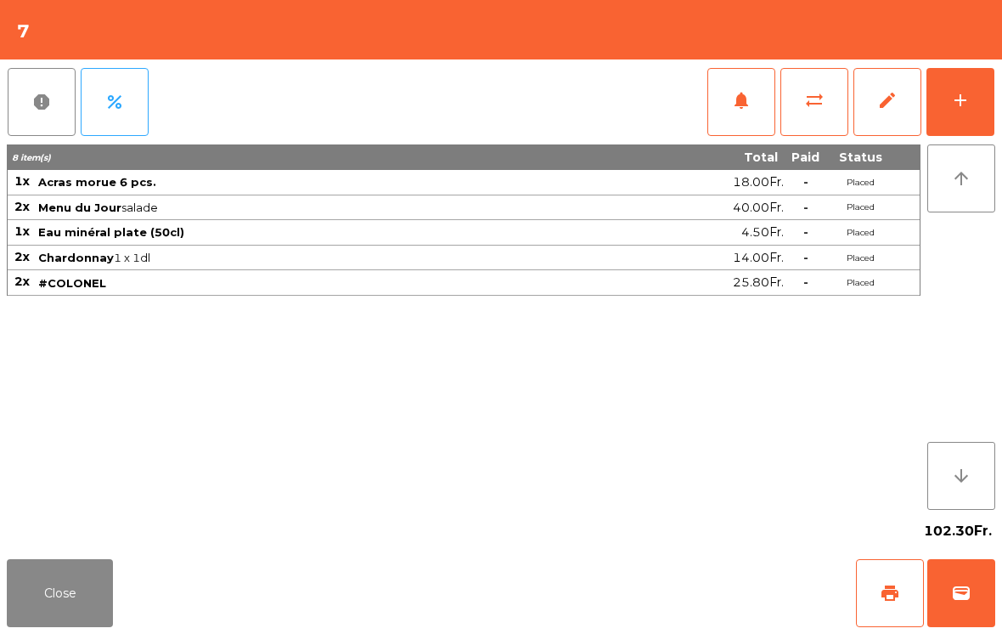
click at [901, 595] on button "print" at bounding box center [890, 593] width 68 height 68
click at [48, 595] on button "Close" at bounding box center [60, 593] width 106 height 68
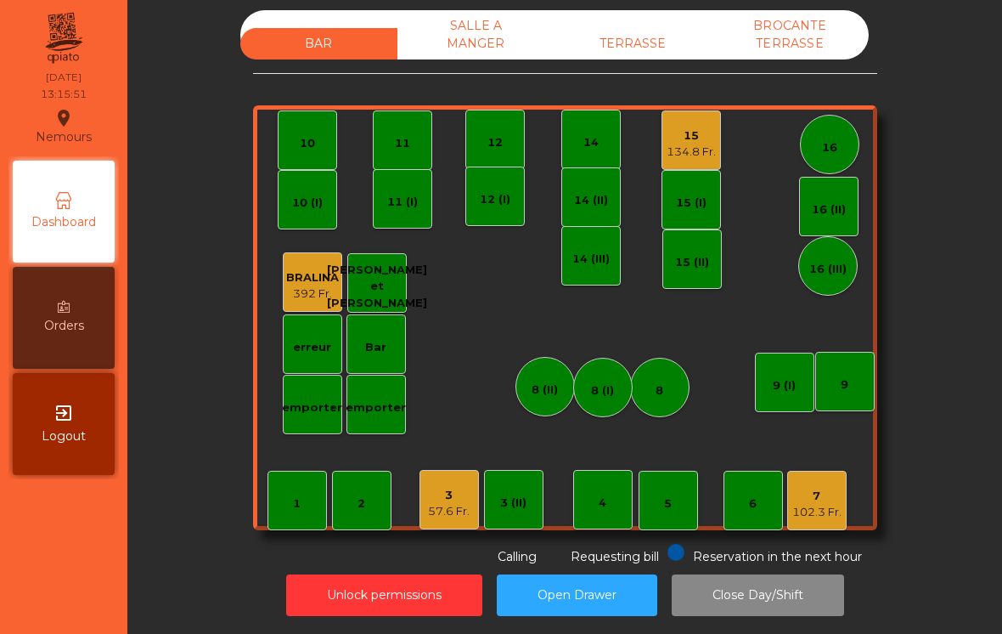
click at [623, 44] on div "TERRASSE" at bounding box center [633, 43] width 157 height 31
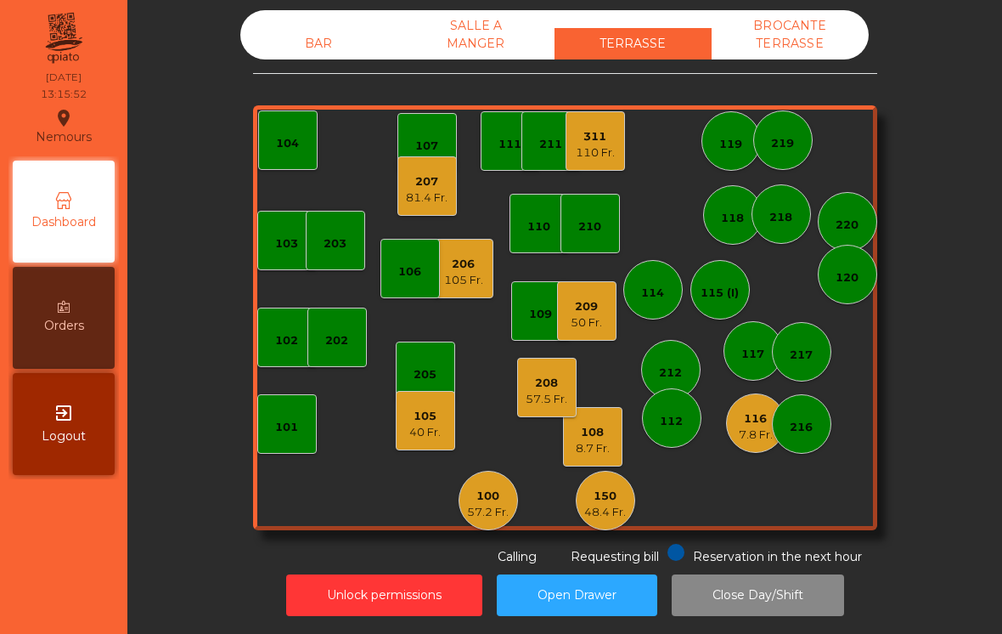
click at [466, 287] on div "105 Fr." at bounding box center [463, 280] width 39 height 17
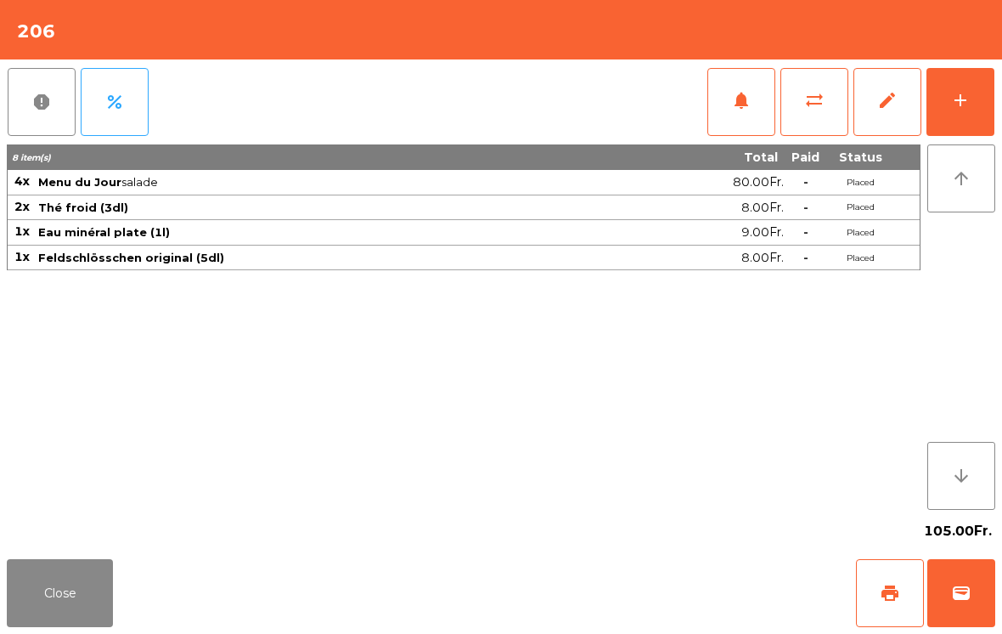
click at [966, 104] on div "add" at bounding box center [961, 100] width 20 height 20
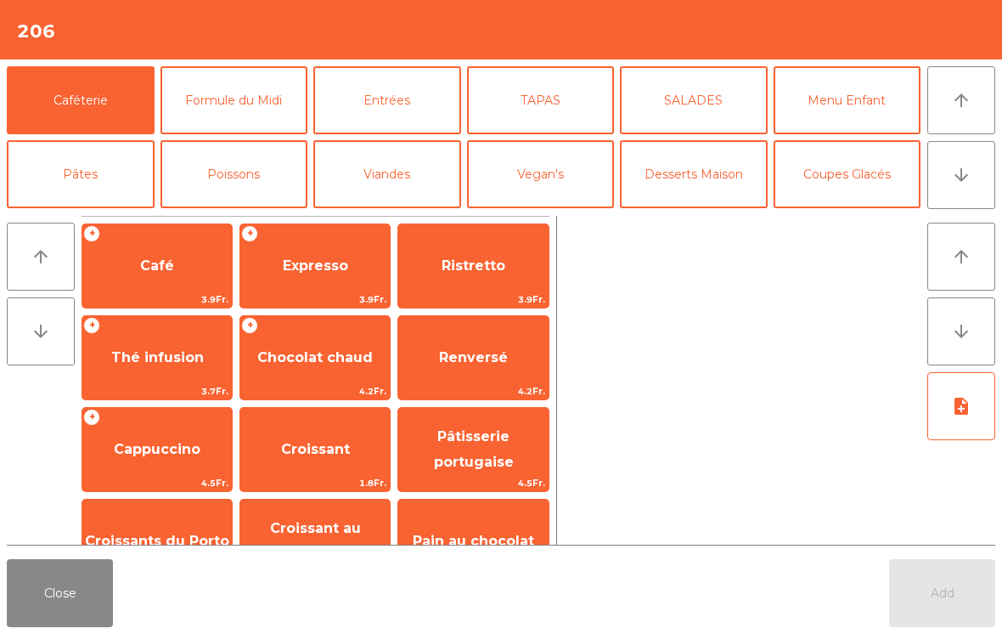
click at [968, 177] on icon "arrow_downward" at bounding box center [961, 175] width 20 height 20
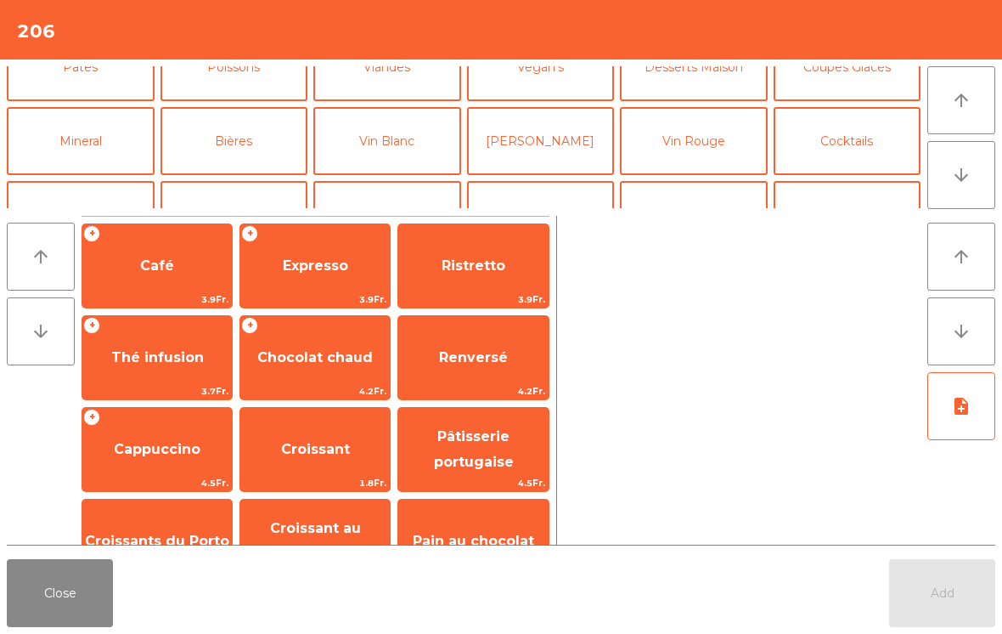
click at [210, 117] on button "Bières" at bounding box center [235, 141] width 148 height 68
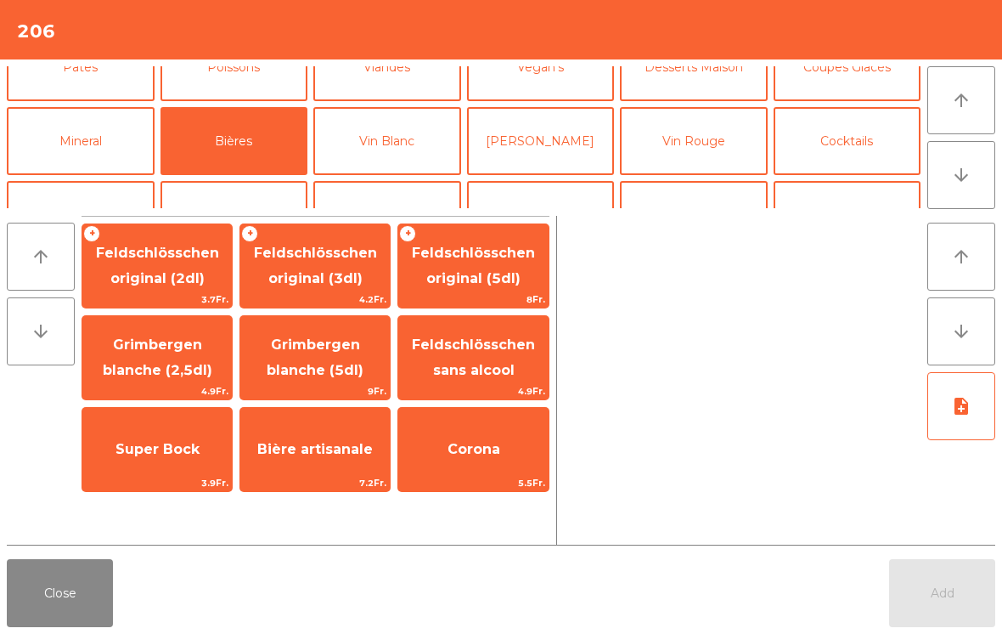
scroll to position [148, 0]
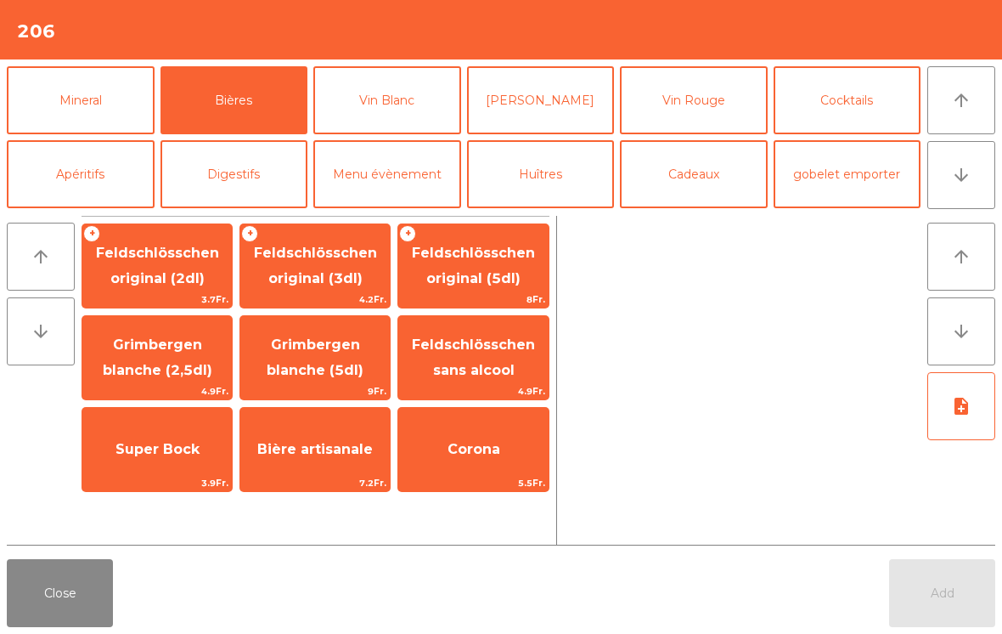
click at [461, 263] on span "Feldschlösschen original (5dl)" at bounding box center [473, 266] width 150 height 72
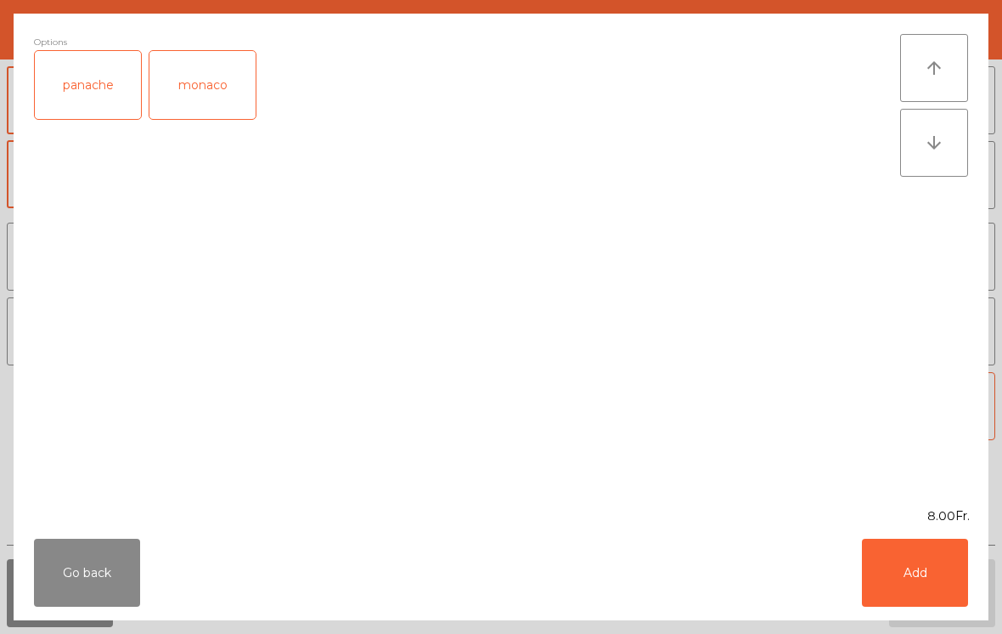
click at [918, 577] on button "Add" at bounding box center [915, 573] width 106 height 68
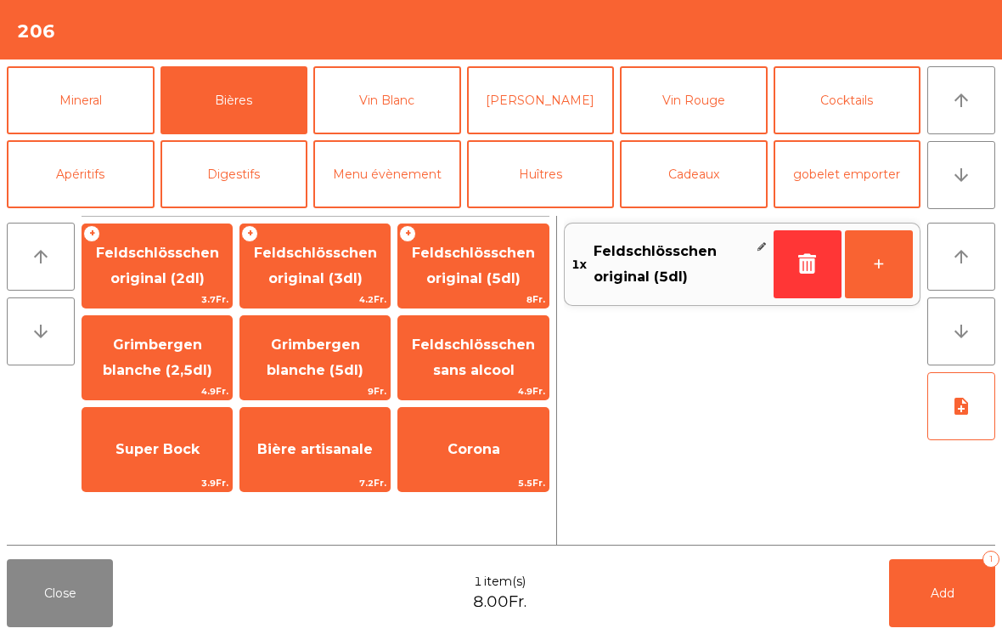
click at [934, 592] on span "Add" at bounding box center [943, 592] width 24 height 15
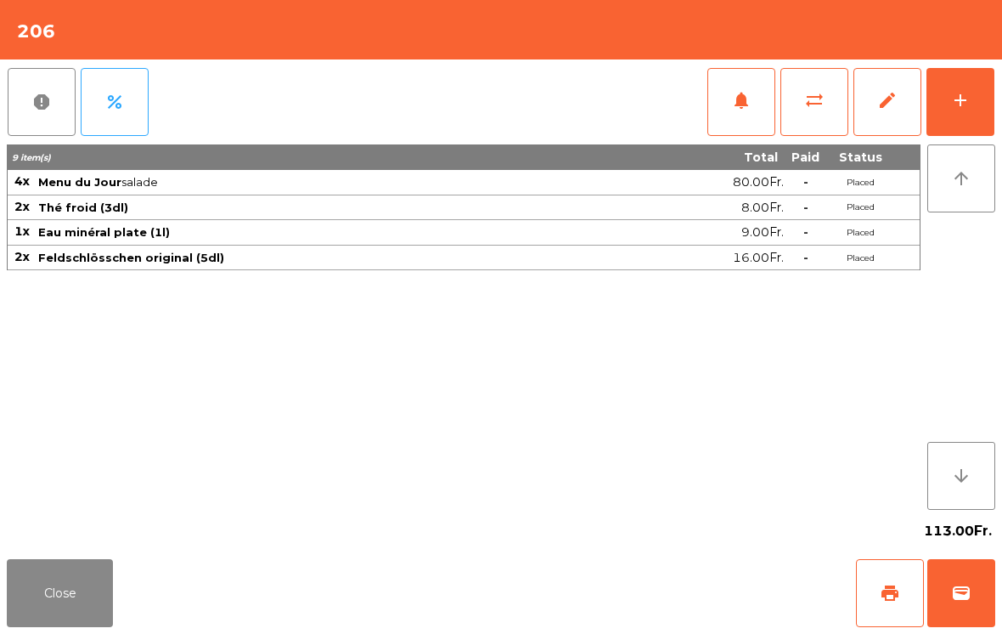
click at [45, 608] on button "Close" at bounding box center [60, 593] width 106 height 68
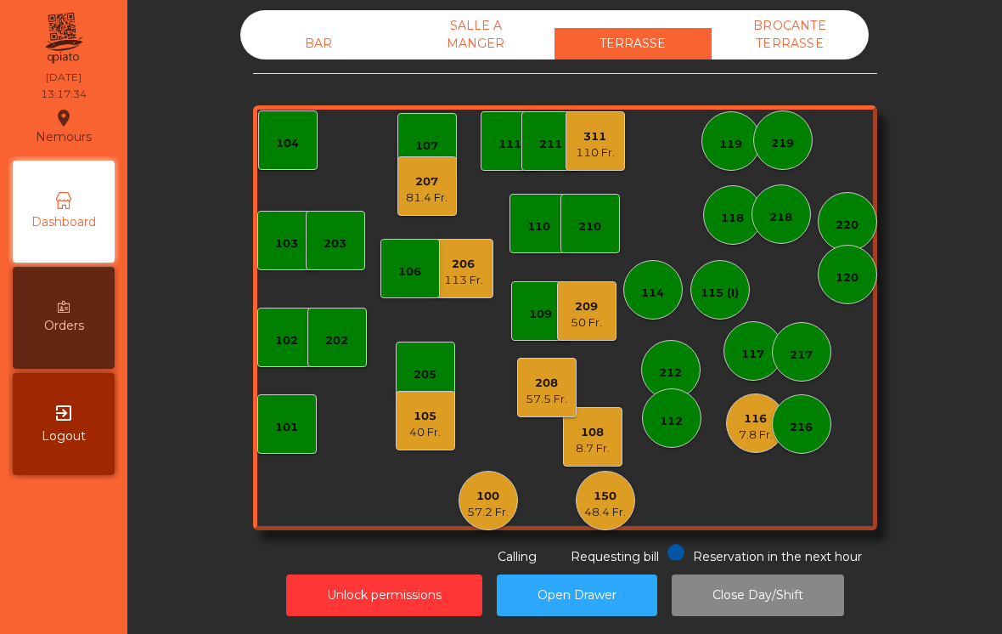
click at [600, 453] on div "8.7 Fr." at bounding box center [593, 448] width 34 height 17
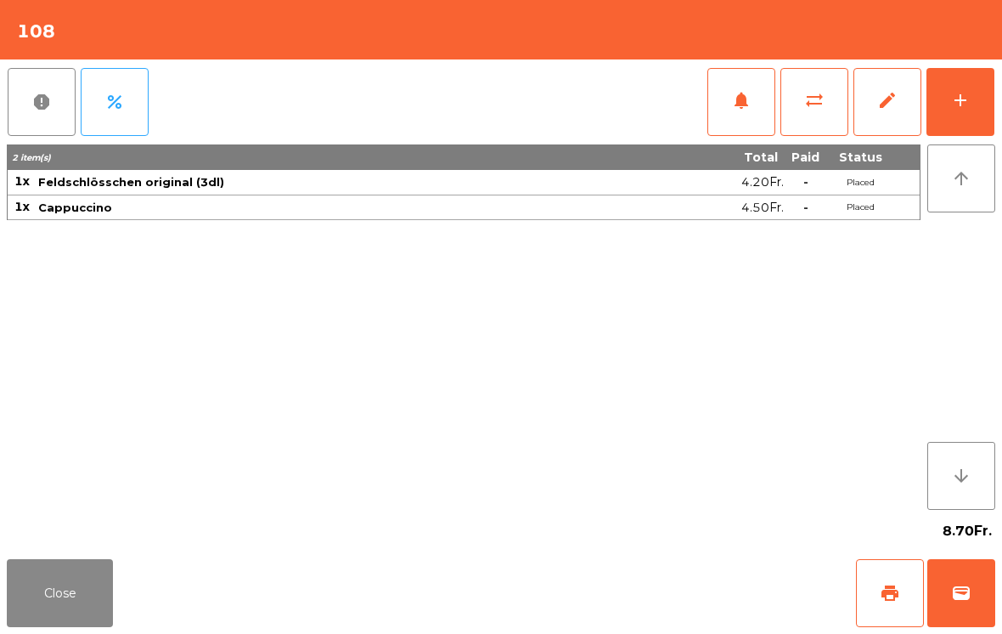
click at [983, 581] on button "wallet" at bounding box center [962, 593] width 68 height 68
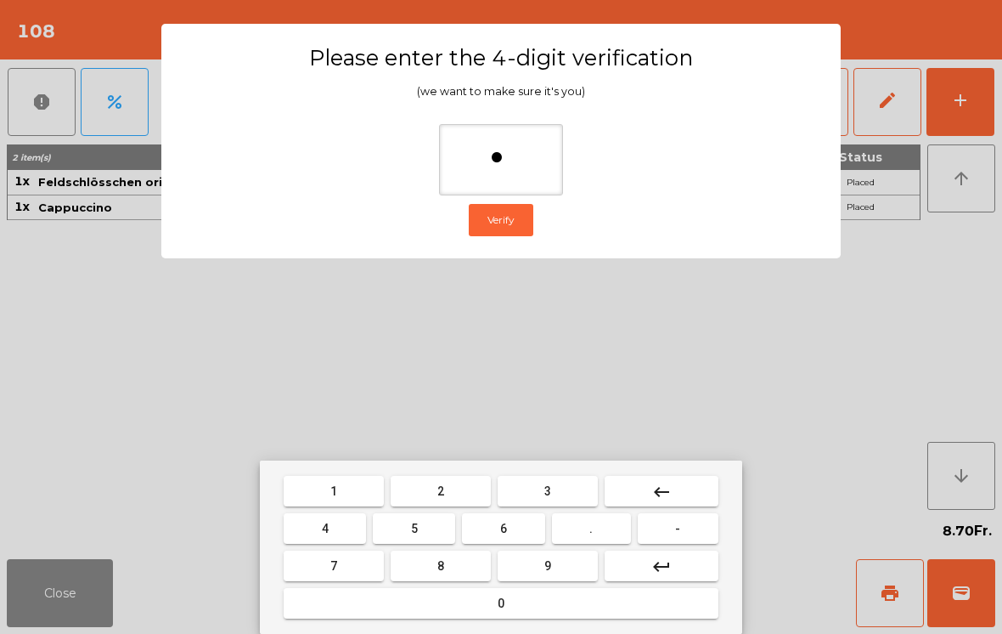
type input "**"
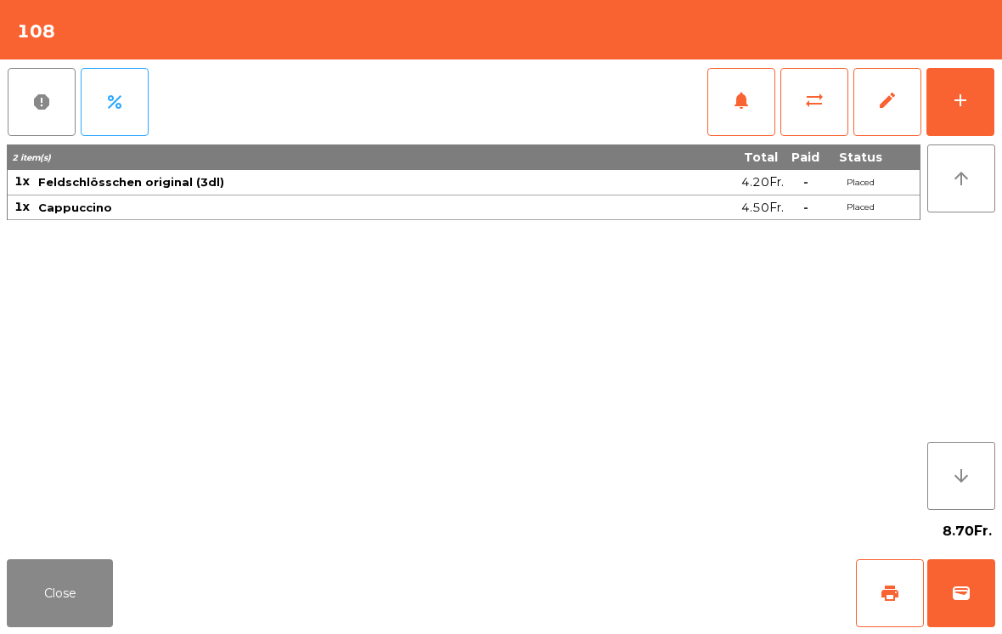
click at [658, 581] on div "Close print wallet" at bounding box center [501, 593] width 1002 height 82
click at [657, 581] on div "Close print wallet" at bounding box center [501, 593] width 1002 height 82
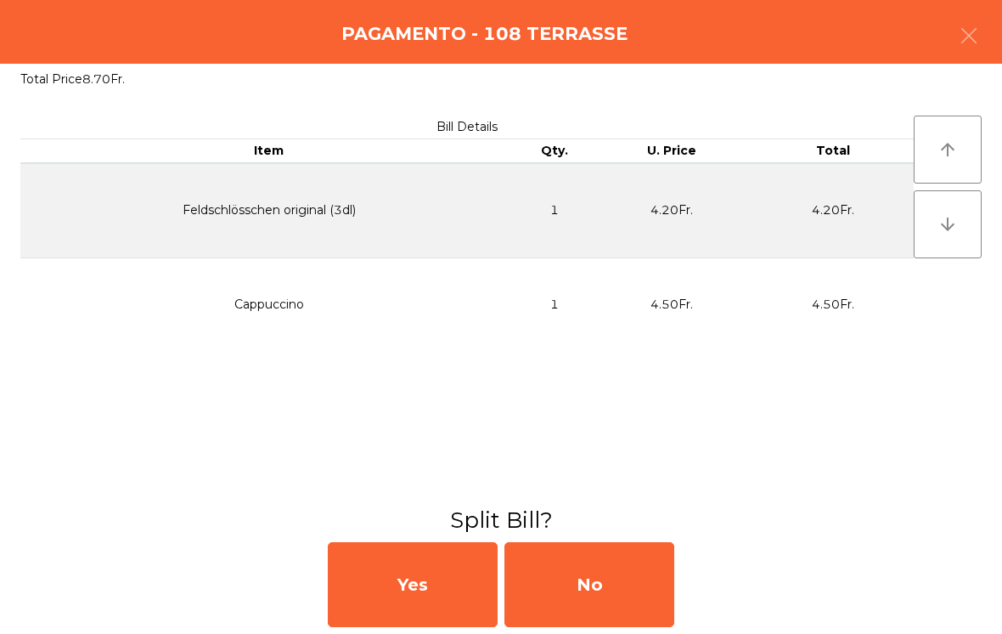
click at [630, 576] on div "No" at bounding box center [590, 584] width 170 height 85
click at [616, 580] on div "No" at bounding box center [590, 584] width 170 height 85
click at [616, 586] on div "No" at bounding box center [590, 584] width 170 height 85
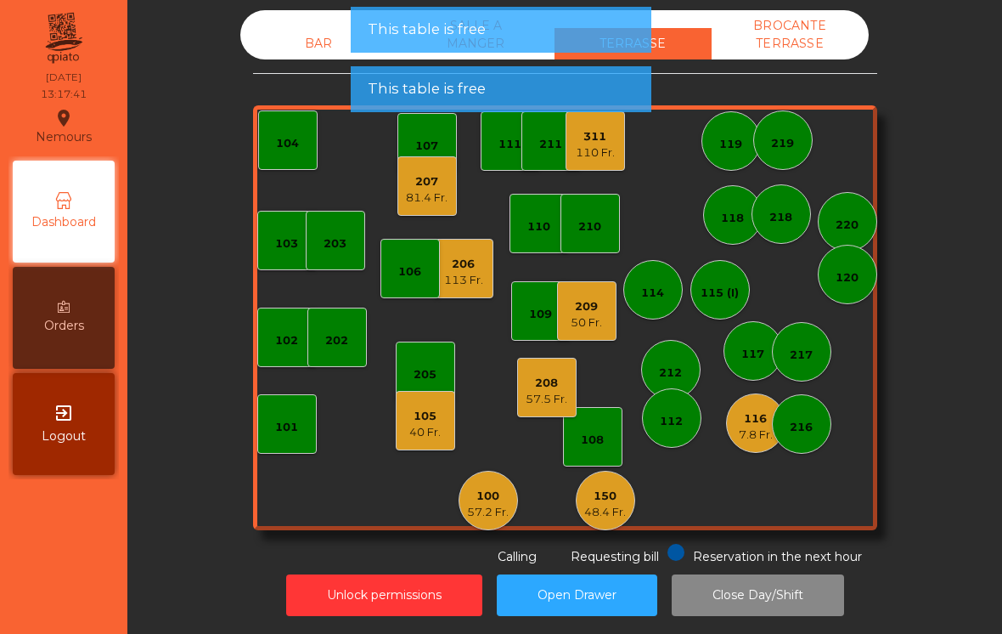
click at [759, 417] on div "116" at bounding box center [756, 418] width 34 height 17
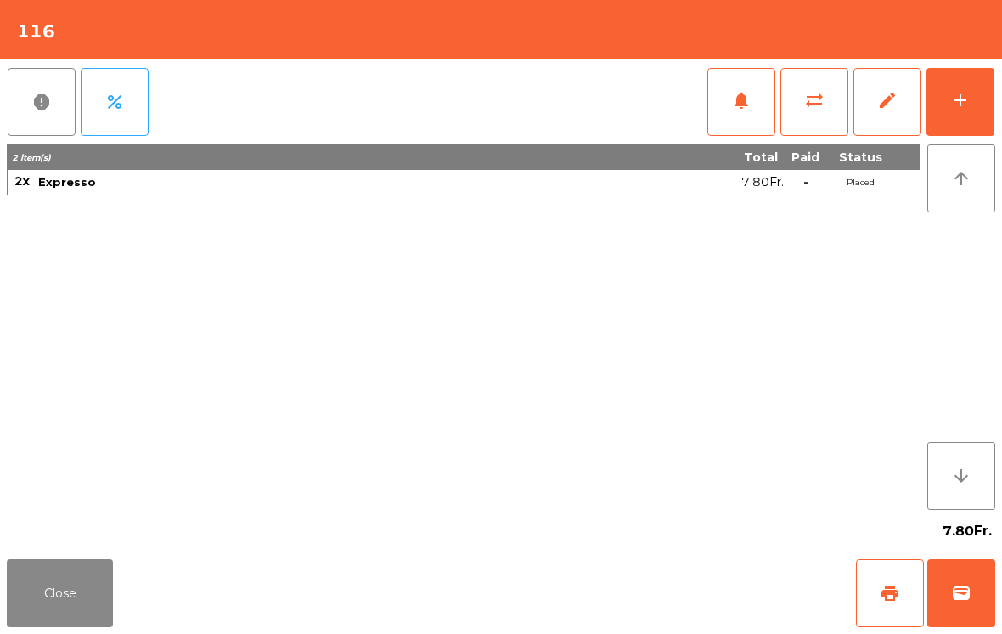
click at [968, 605] on button "wallet" at bounding box center [962, 593] width 68 height 68
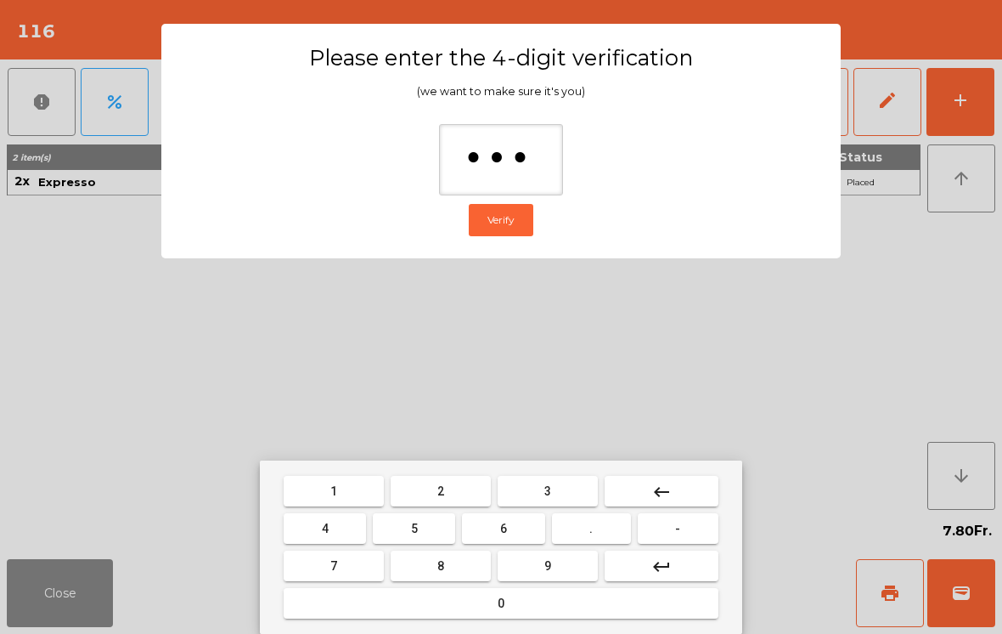
type input "****"
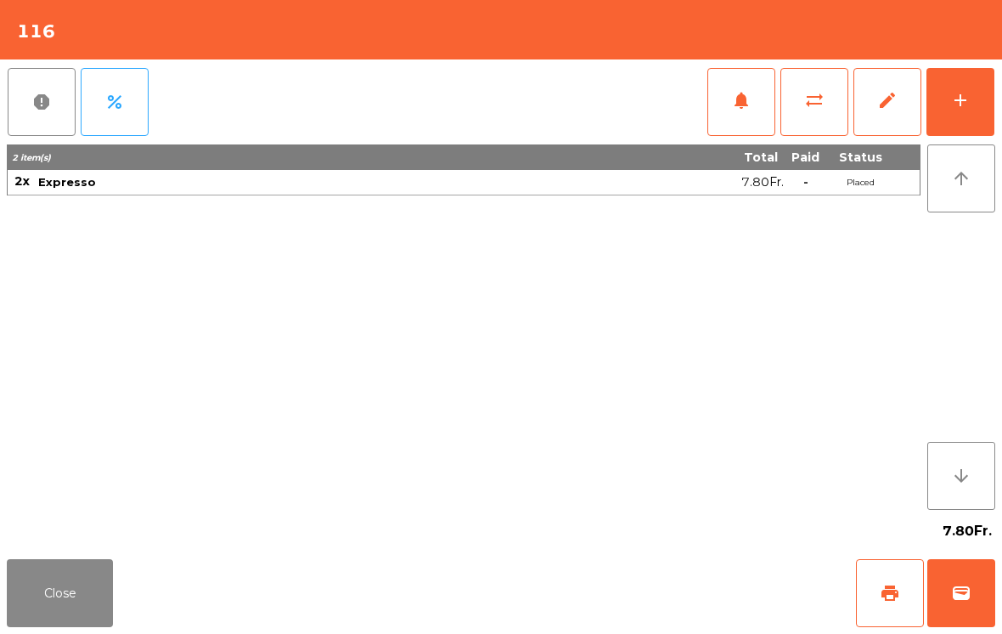
click at [660, 580] on div "Close print wallet" at bounding box center [501, 593] width 1002 height 82
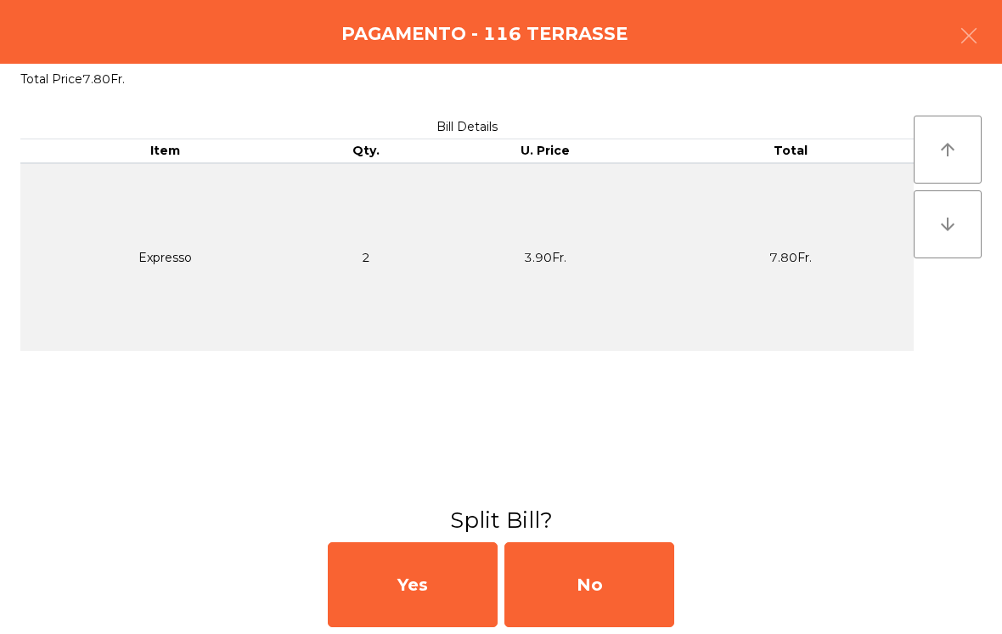
click at [647, 587] on div "No" at bounding box center [590, 584] width 170 height 85
click at [637, 579] on div "MB" at bounding box center [590, 584] width 170 height 85
click at [630, 575] on div "No" at bounding box center [590, 584] width 170 height 85
click at [633, 567] on div "No" at bounding box center [590, 584] width 170 height 85
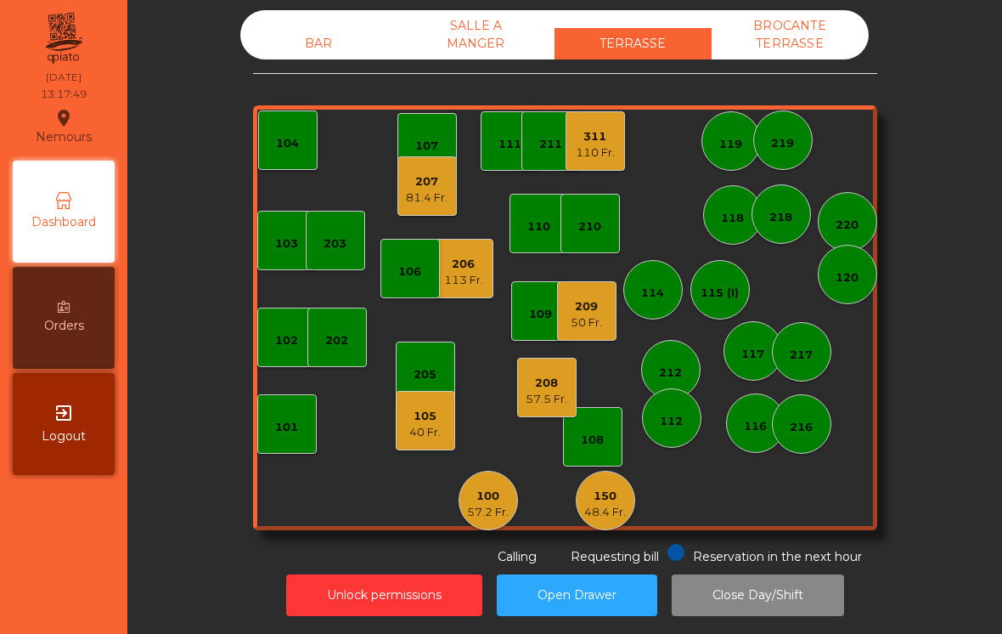
click at [532, 385] on div "208" at bounding box center [547, 383] width 42 height 17
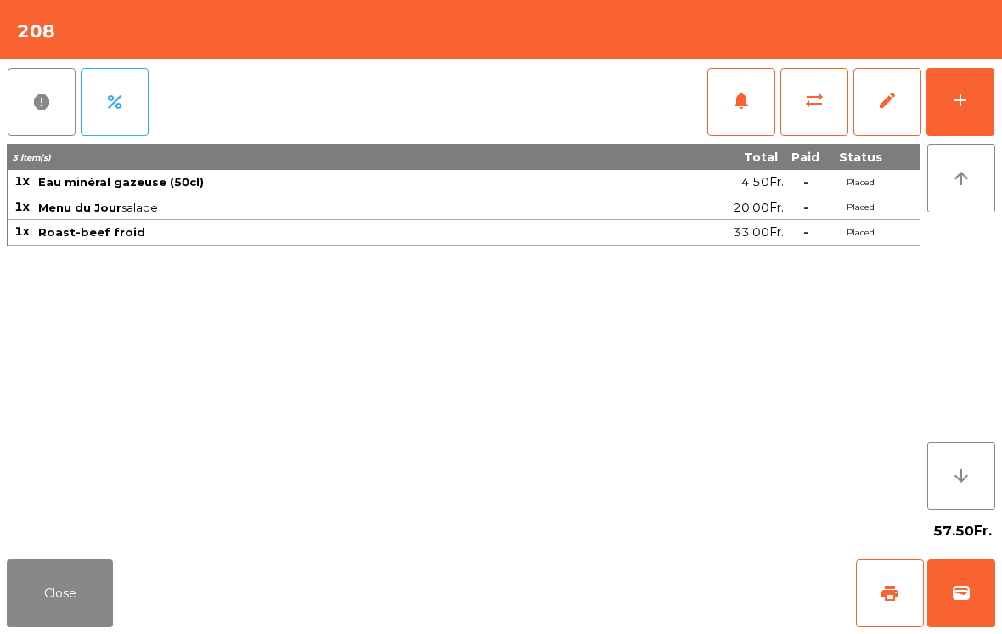
click at [51, 594] on button "Close" at bounding box center [60, 593] width 106 height 68
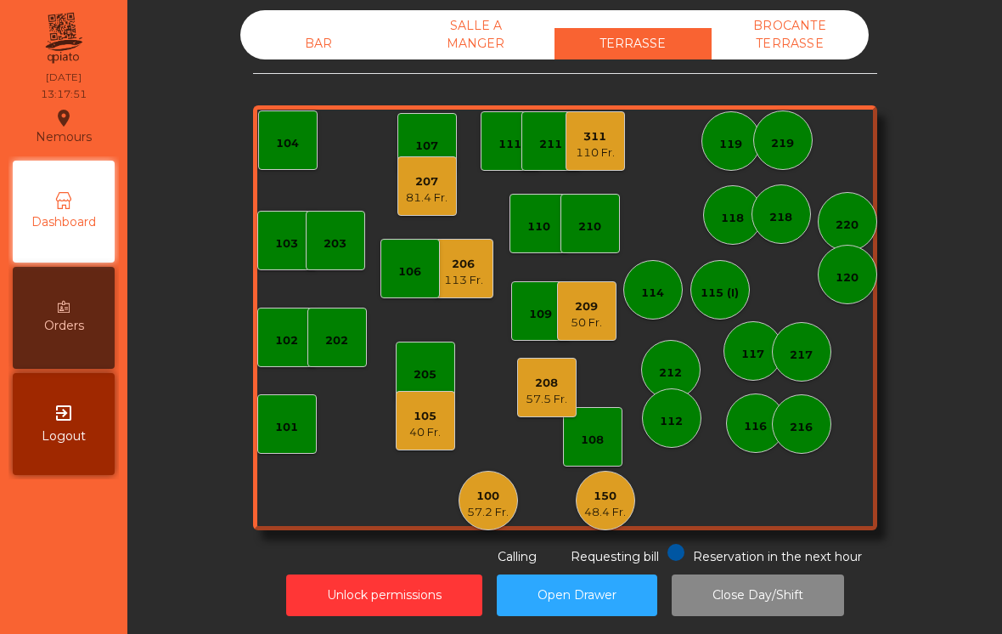
click at [411, 187] on div "207" at bounding box center [427, 181] width 42 height 17
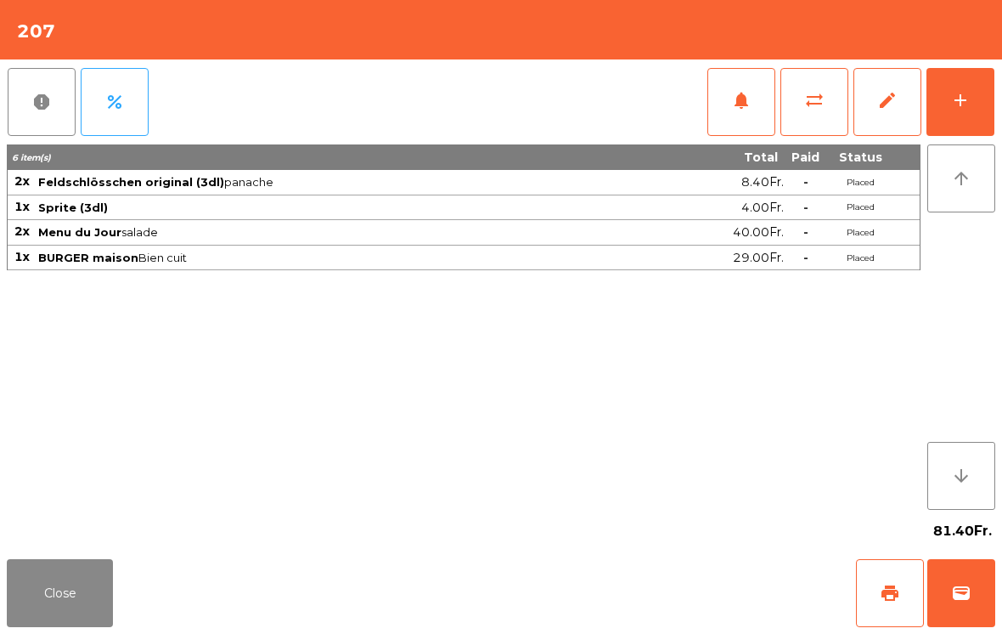
click at [742, 122] on button "notifications" at bounding box center [742, 102] width 68 height 68
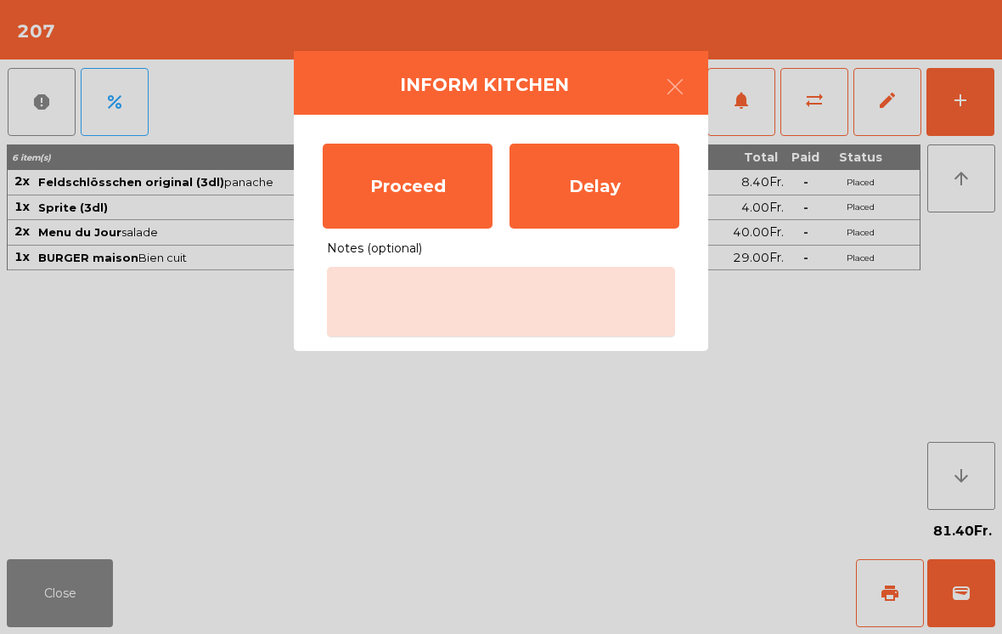
click at [378, 207] on div "Proceed" at bounding box center [408, 186] width 170 height 85
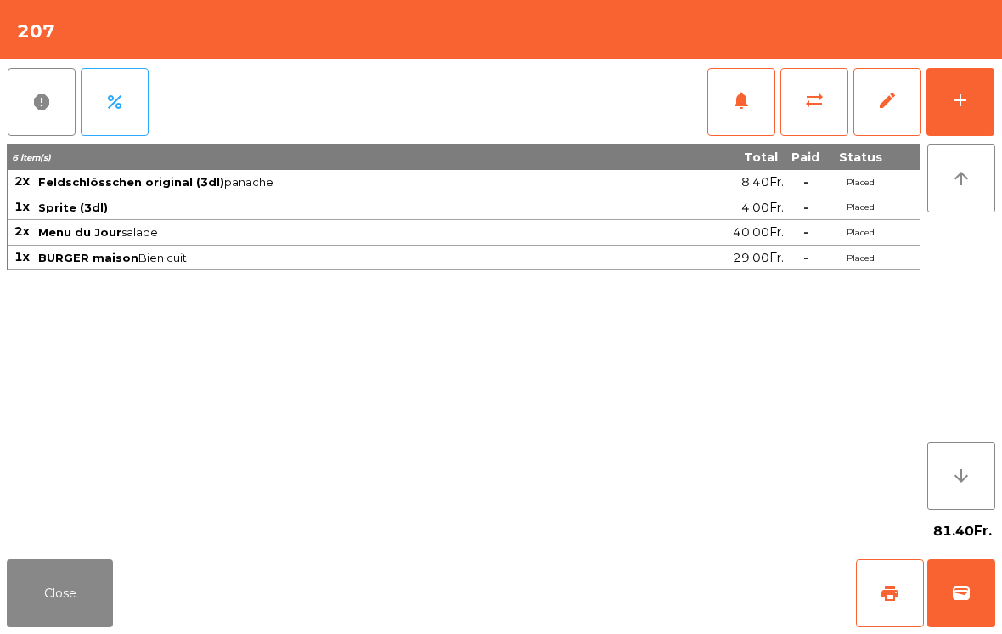
click at [75, 594] on button "Close" at bounding box center [60, 593] width 106 height 68
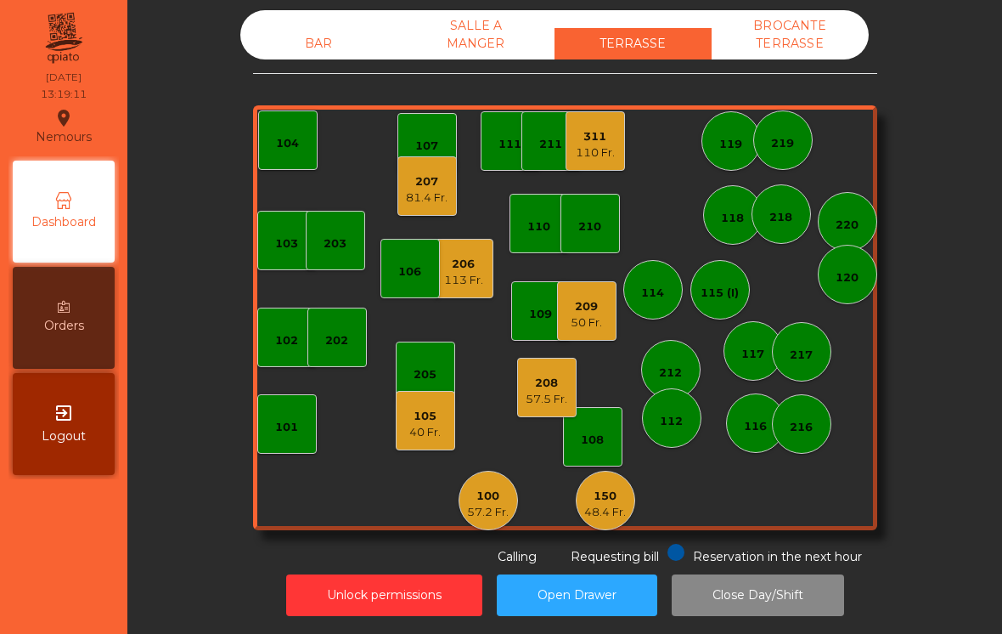
click at [316, 30] on div "BAR" at bounding box center [318, 43] width 157 height 31
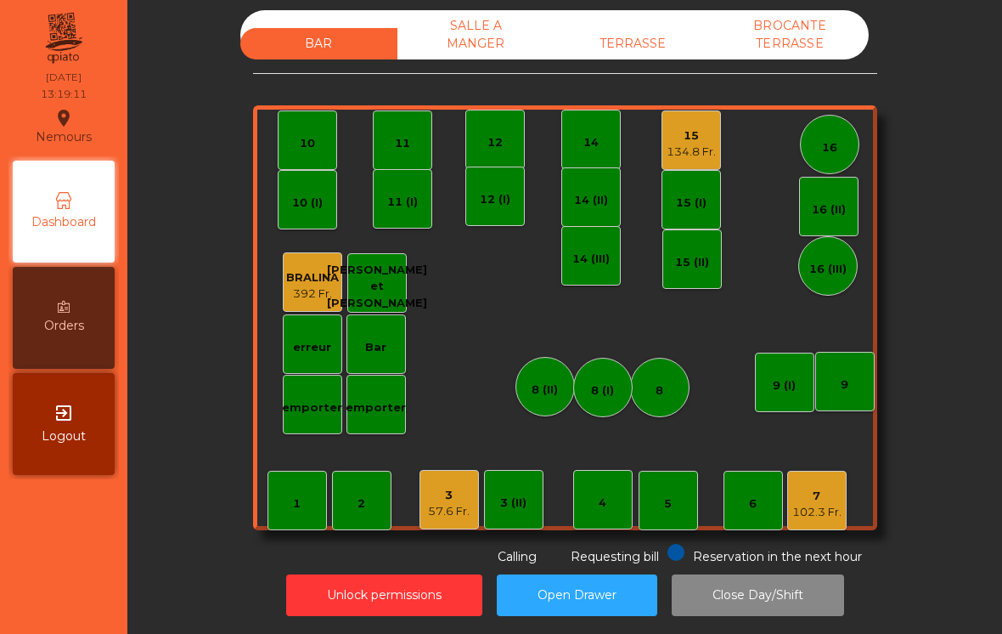
click at [720, 149] on div "15 134.8 Fr." at bounding box center [691, 139] width 59 height 59
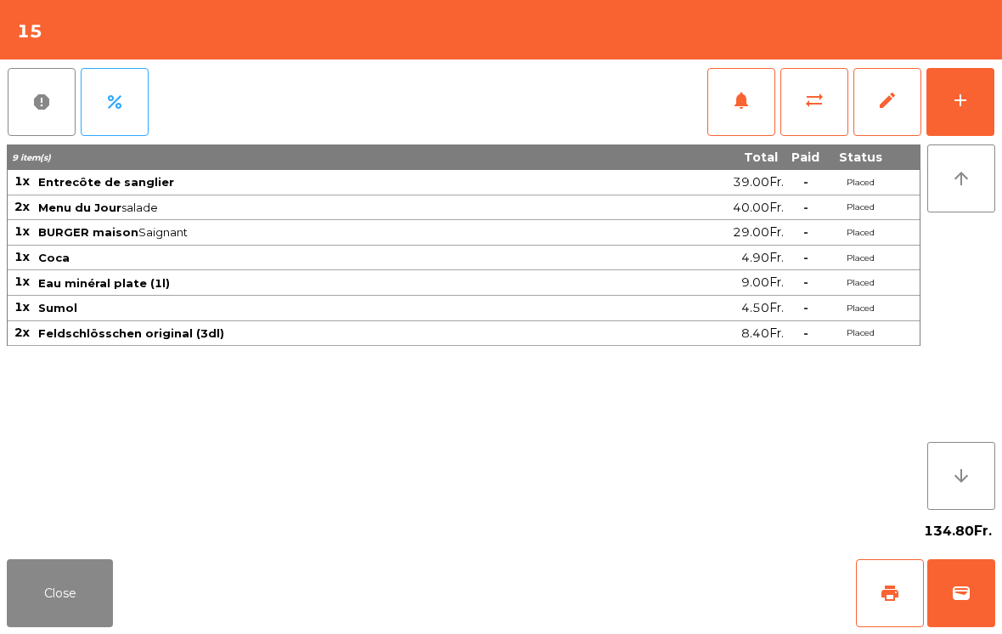
click at [876, 601] on button "print" at bounding box center [890, 593] width 68 height 68
click at [51, 616] on button "Close" at bounding box center [60, 593] width 106 height 68
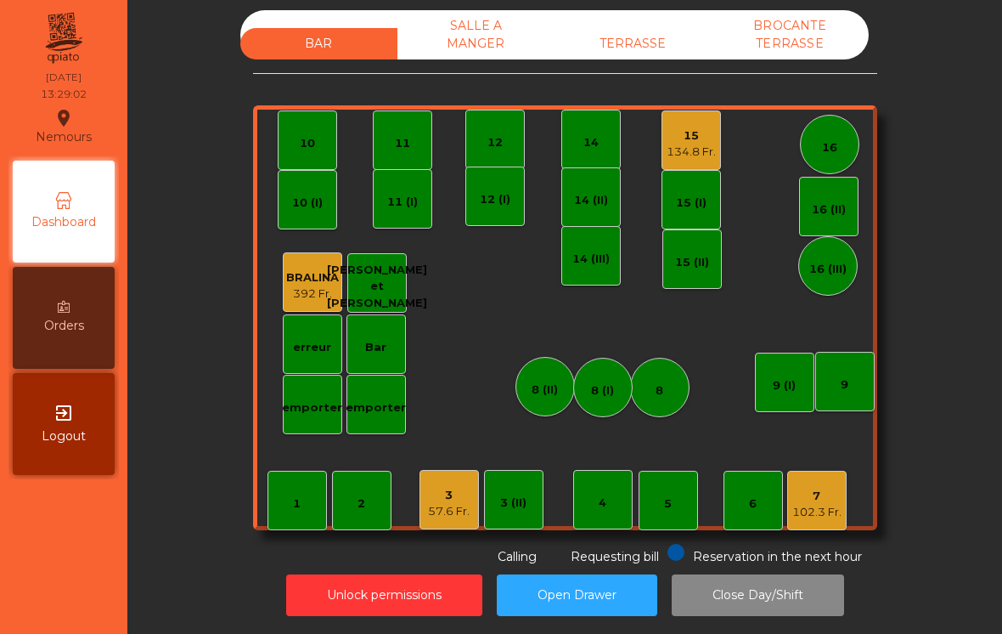
click at [683, 50] on div "BAR SALLE A MANGER TERRASSE BROCANTE TERRASSE 1 2 3 57.6 Fr. 4 5 6 7 102.3 Fr. …" at bounding box center [565, 288] width 624 height 556
click at [638, 28] on div "TERRASSE" at bounding box center [633, 43] width 157 height 31
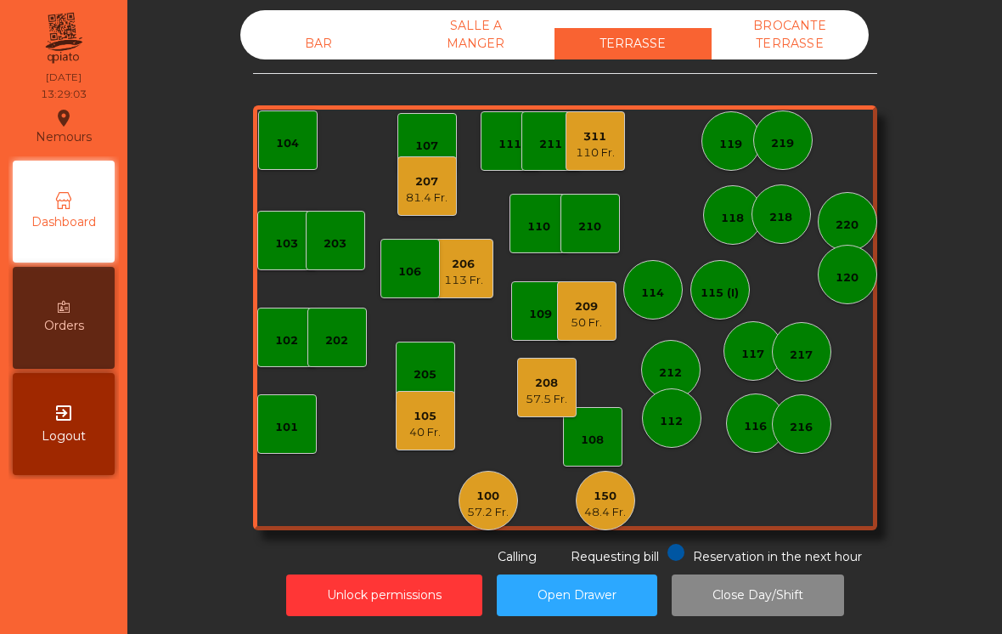
scroll to position [26, 0]
click at [626, 44] on div "BAR SALLE A MANGER TERRASSE BROCANTE TERRASSE 103 102 101 202 206 113 Fr. 104 2…" at bounding box center [565, 288] width 624 height 556
click at [422, 414] on div "105 40 Fr." at bounding box center [425, 420] width 59 height 59
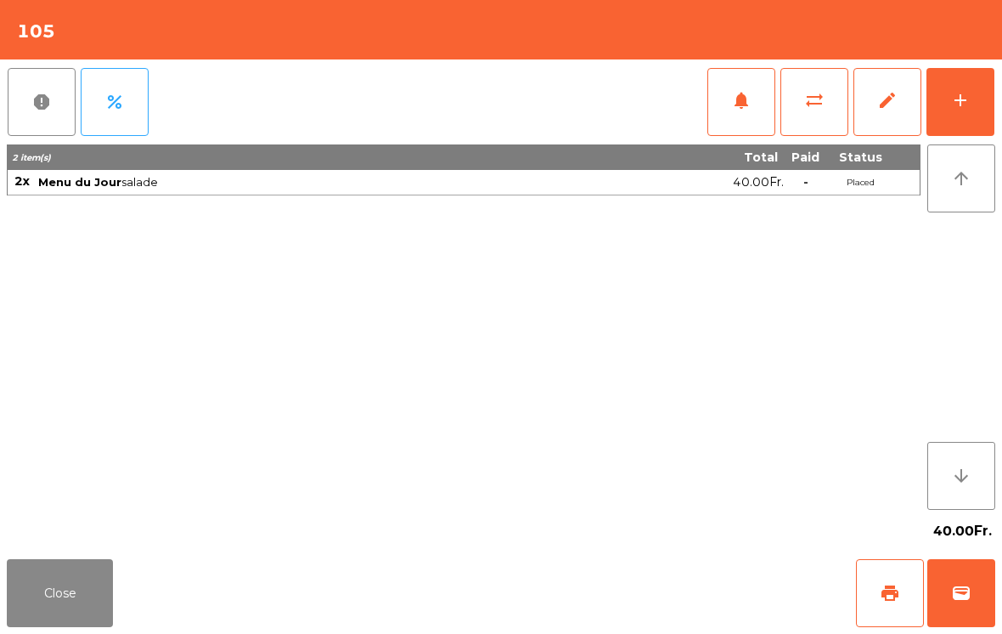
click at [966, 144] on button "arrow_upward" at bounding box center [962, 178] width 68 height 68
click at [938, 111] on button "add" at bounding box center [961, 102] width 68 height 68
click at [43, 595] on button "Close" at bounding box center [60, 593] width 106 height 68
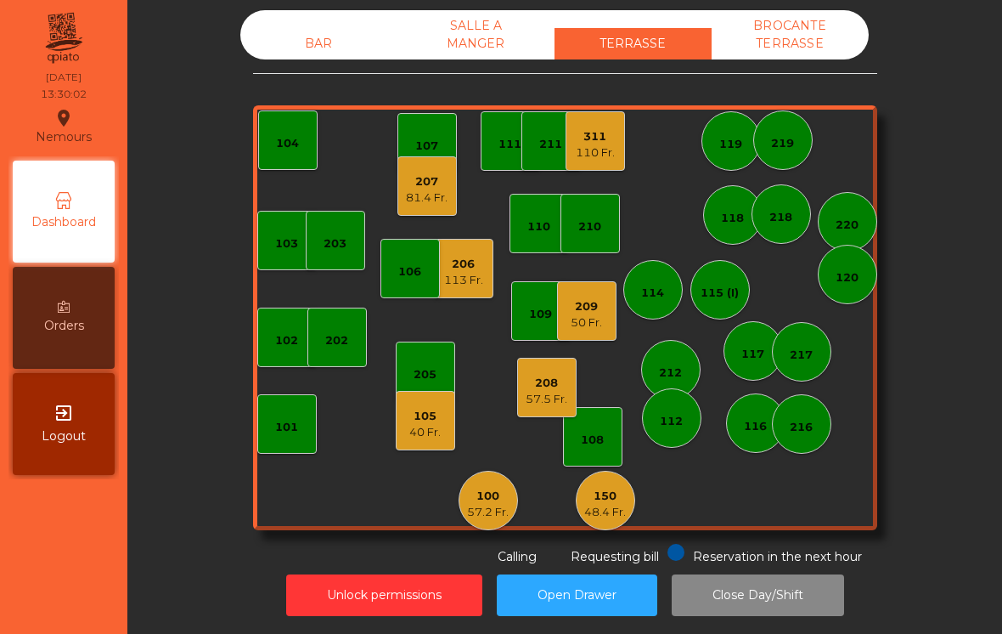
click at [412, 421] on div "105 40 Fr." at bounding box center [425, 420] width 59 height 59
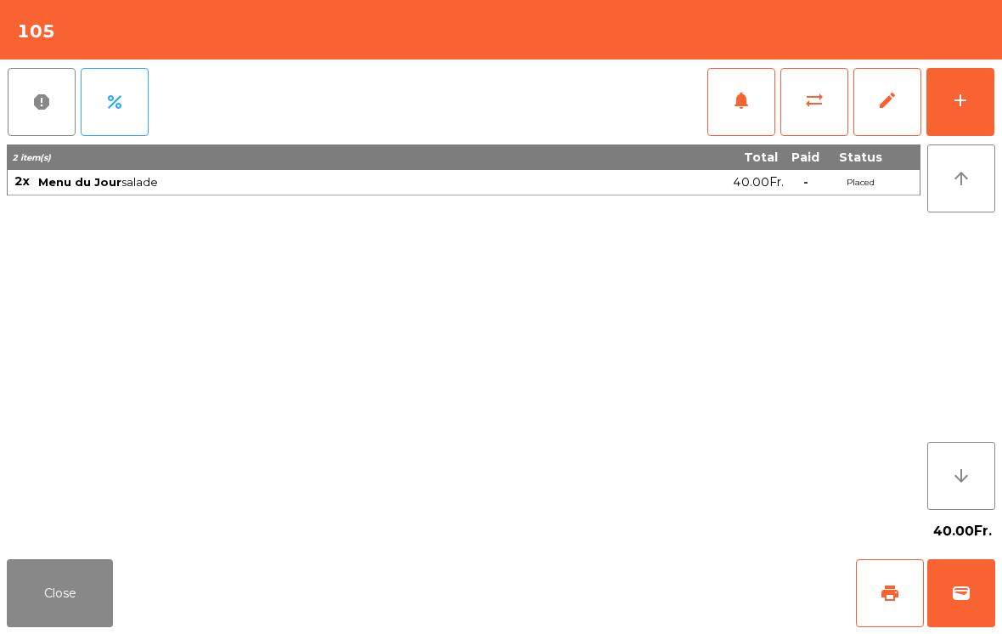
click at [952, 76] on button "add" at bounding box center [961, 102] width 68 height 68
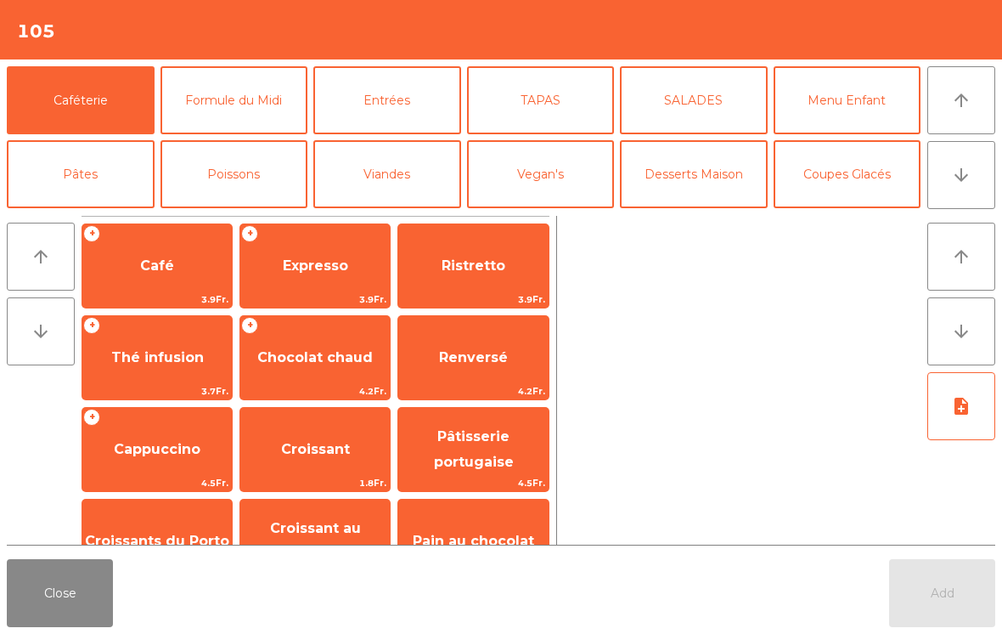
click at [979, 108] on button "arrow_upward" at bounding box center [962, 100] width 68 height 68
click at [329, 259] on span "Expresso" at bounding box center [315, 265] width 65 height 16
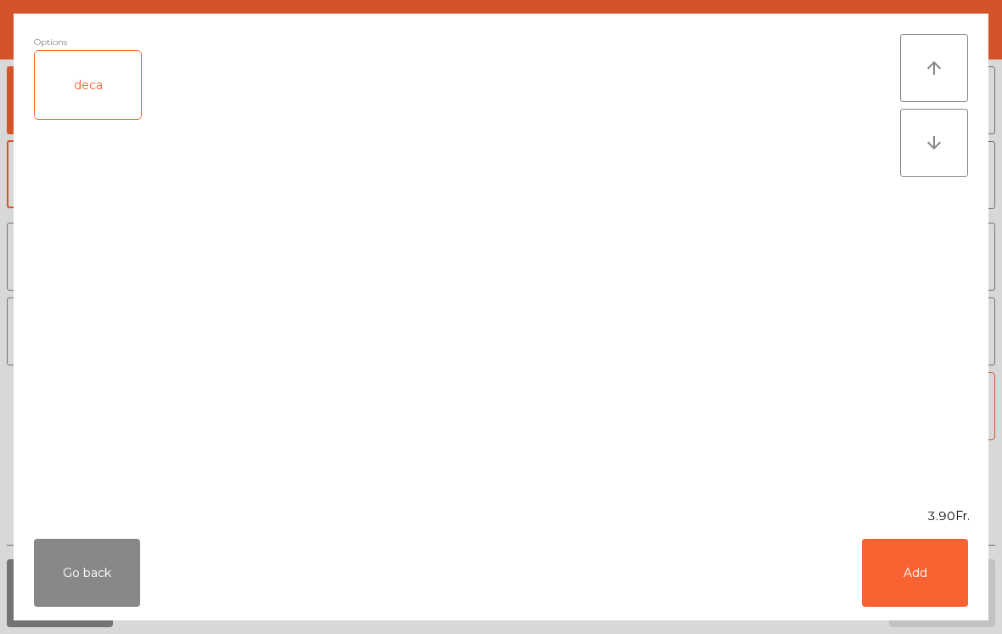
click at [913, 574] on button "Add" at bounding box center [915, 573] width 106 height 68
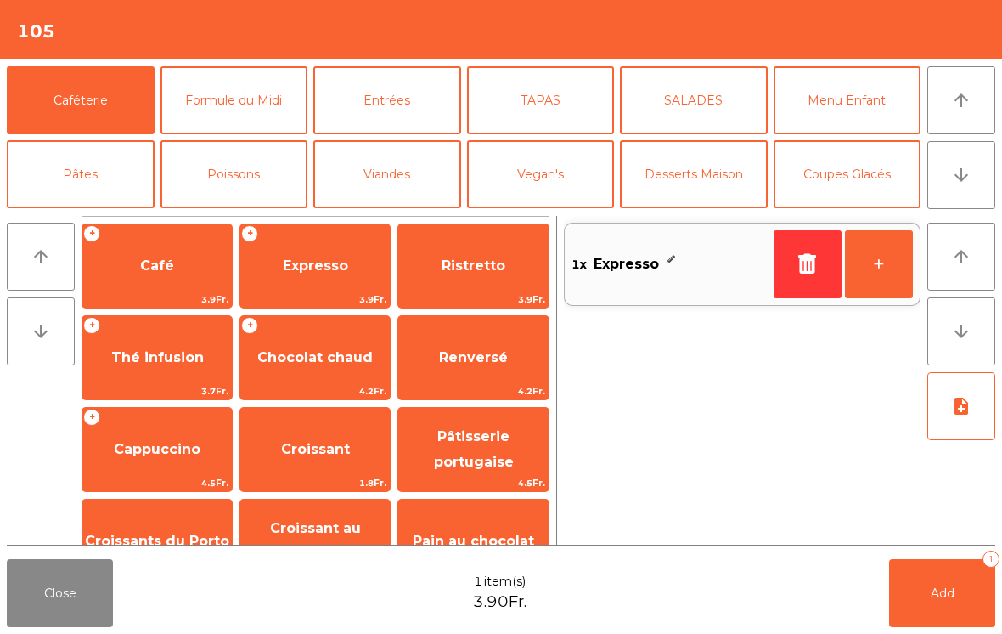
click at [936, 613] on button "Add 1" at bounding box center [942, 593] width 106 height 68
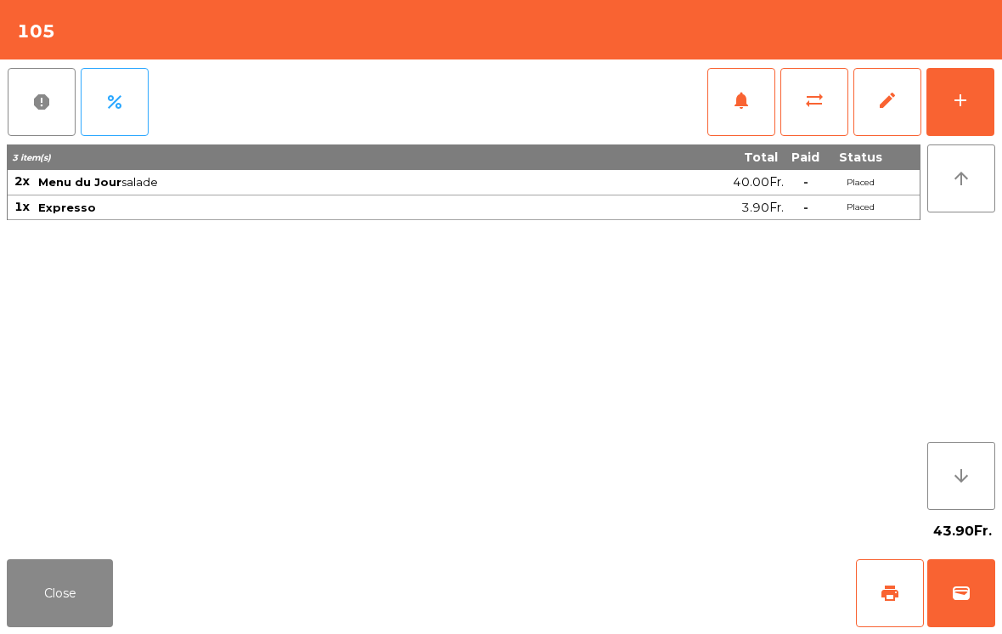
click at [30, 579] on button "Close" at bounding box center [60, 593] width 106 height 68
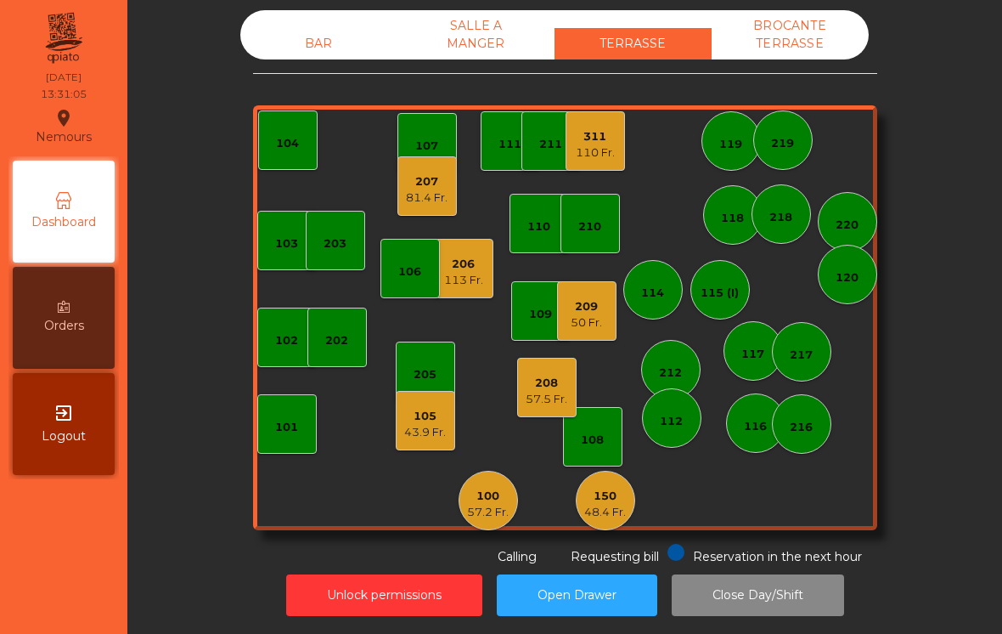
click at [615, 144] on div "110 Fr." at bounding box center [595, 152] width 39 height 17
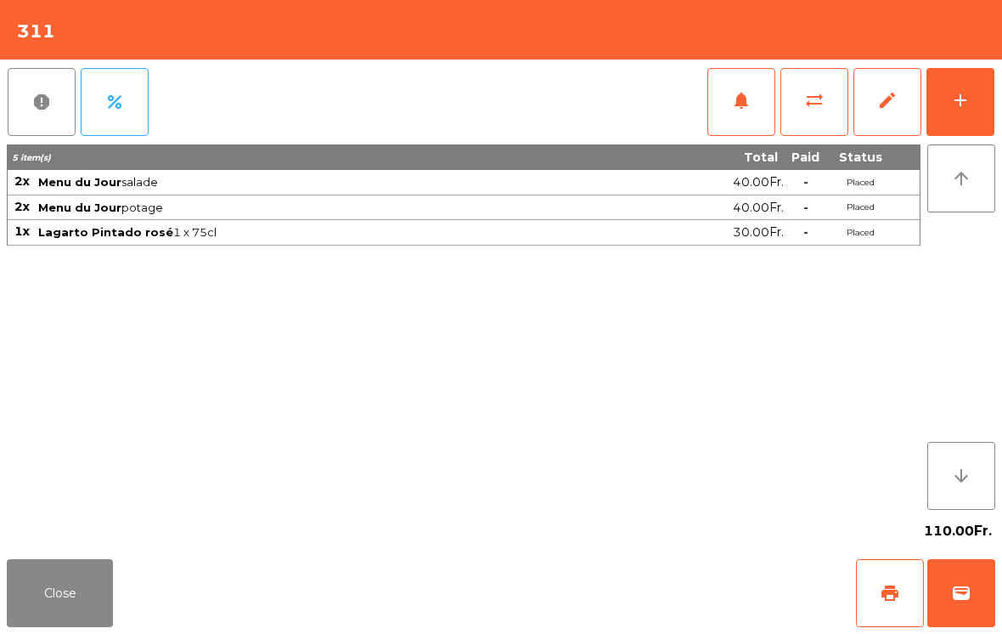
click at [975, 82] on button "add" at bounding box center [961, 102] width 68 height 68
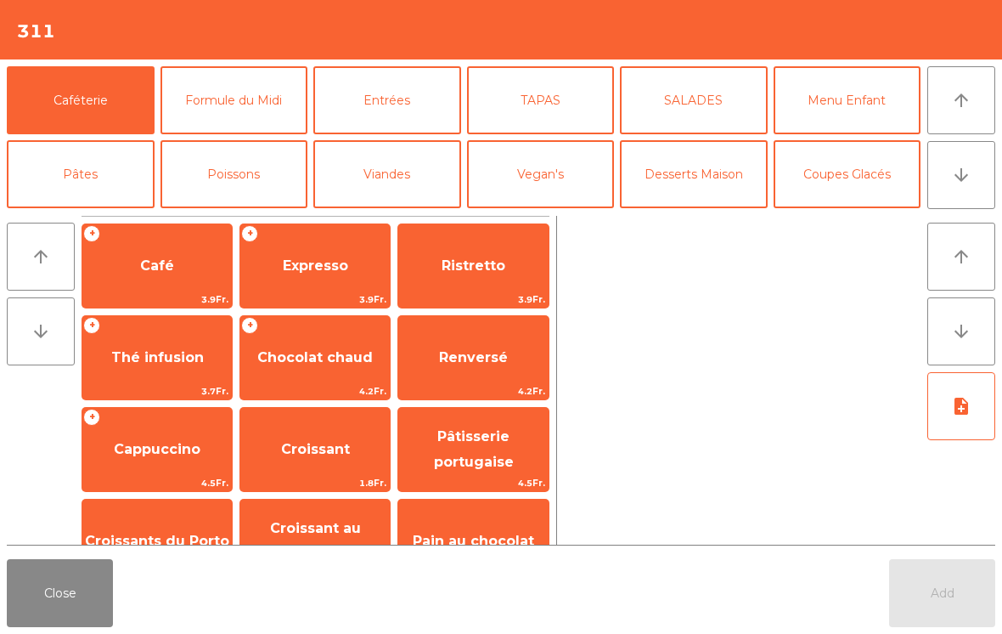
scroll to position [268, 0]
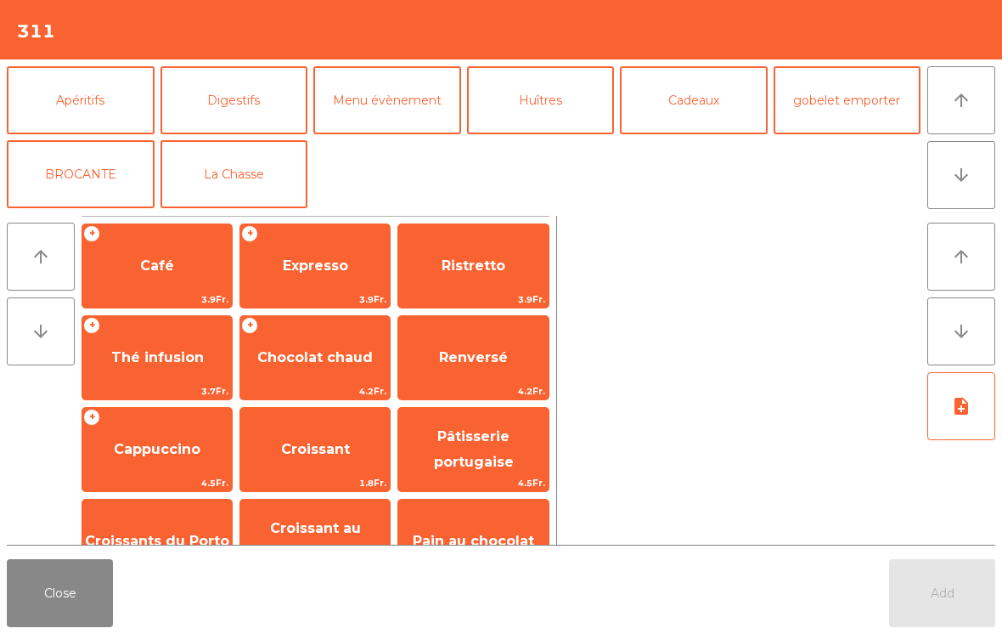
click at [227, 197] on button "La Chasse" at bounding box center [235, 174] width 148 height 68
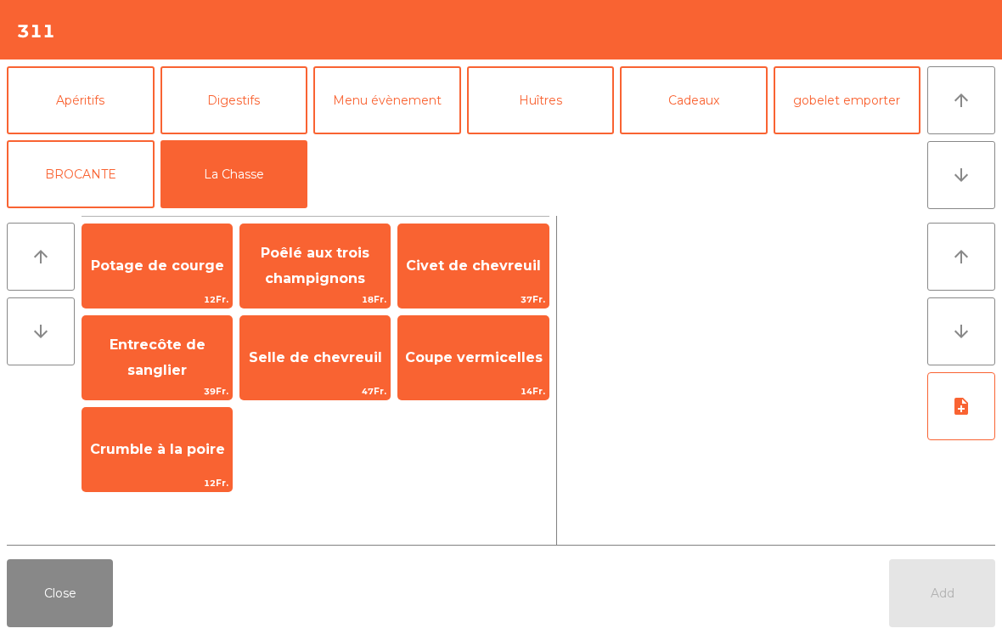
scroll to position [222, 0]
click at [493, 387] on span "14Fr." at bounding box center [473, 391] width 150 height 16
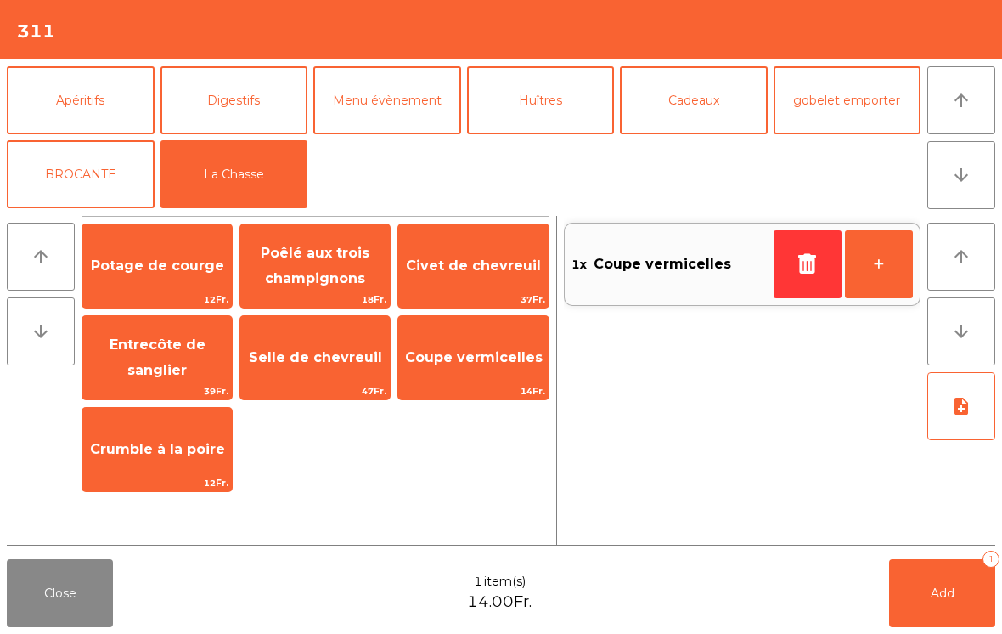
click at [895, 257] on button "+" at bounding box center [879, 264] width 68 height 68
click at [894, 257] on button "+" at bounding box center [879, 264] width 68 height 68
click at [882, 261] on button "+" at bounding box center [879, 264] width 68 height 68
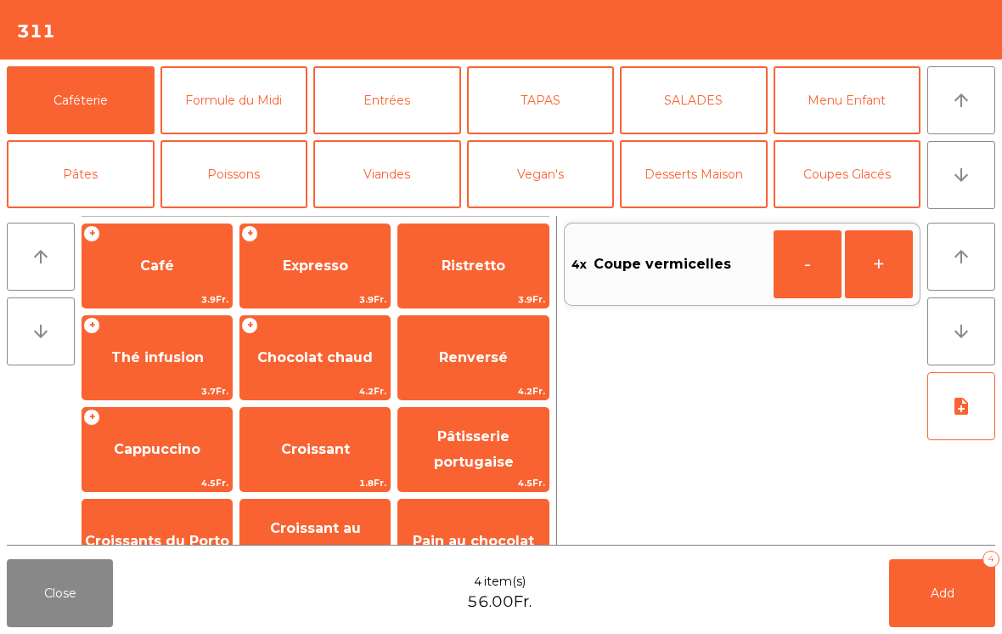
click at [313, 282] on span "Expresso" at bounding box center [315, 266] width 150 height 46
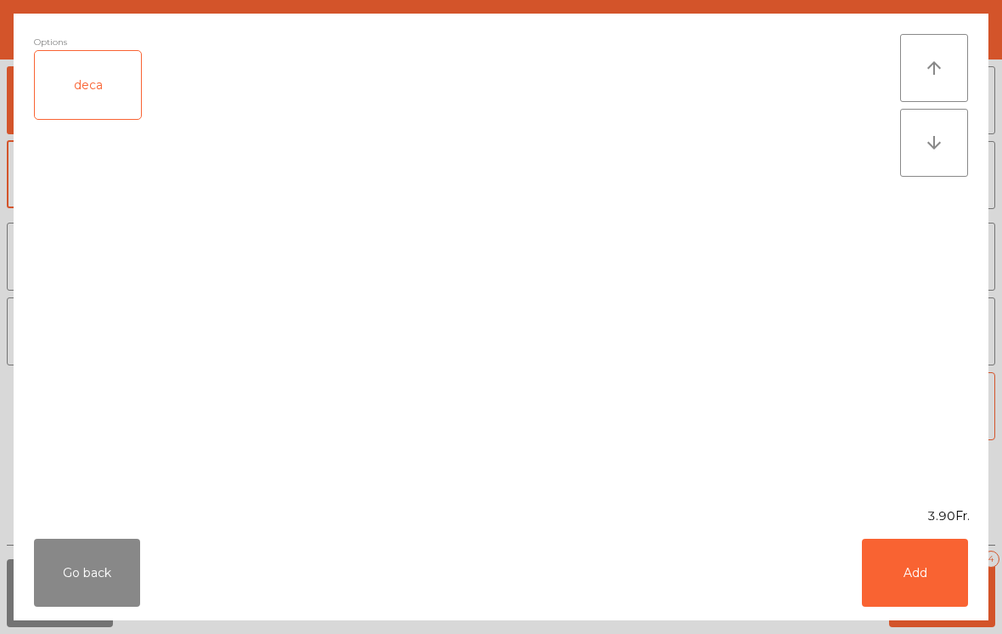
click at [918, 570] on button "Add" at bounding box center [915, 573] width 106 height 68
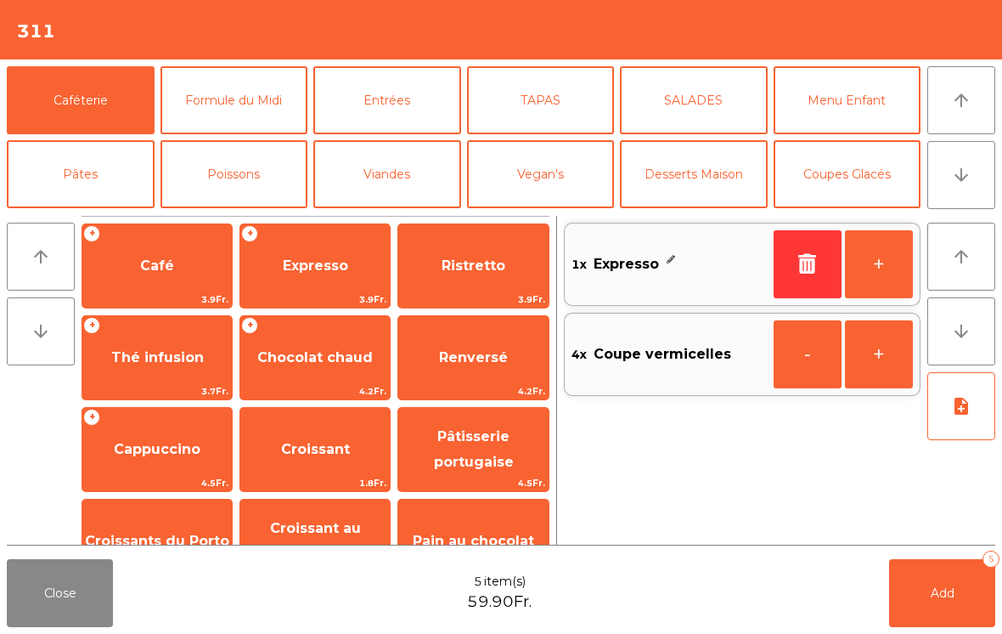
click at [886, 263] on button "+" at bounding box center [879, 264] width 68 height 68
click at [885, 263] on button "+" at bounding box center [879, 264] width 68 height 68
click at [861, 266] on button "+" at bounding box center [879, 264] width 68 height 68
click at [955, 428] on button "note_add" at bounding box center [962, 406] width 68 height 68
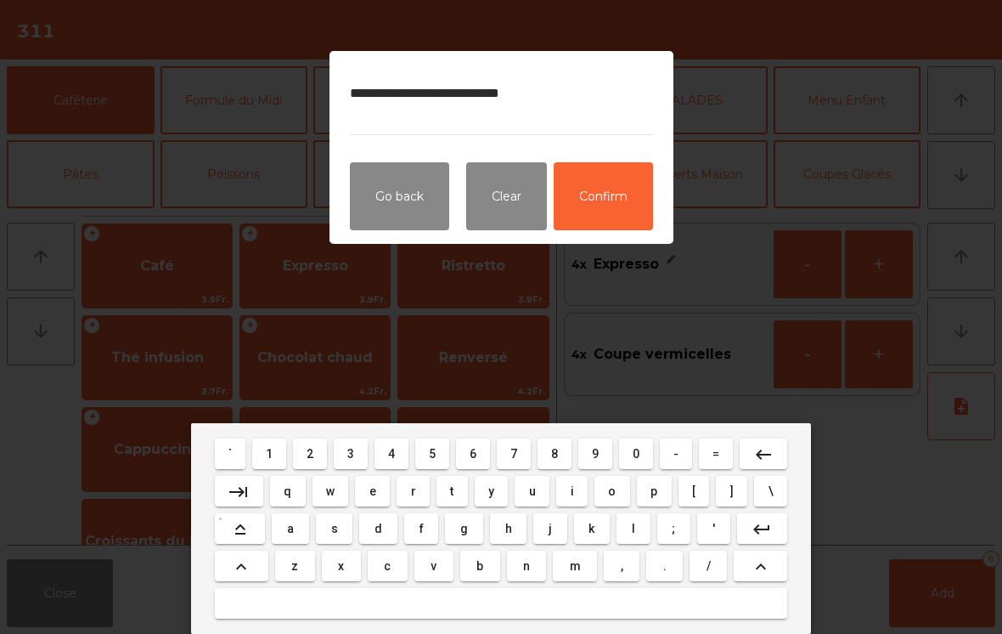
type textarea "**********"
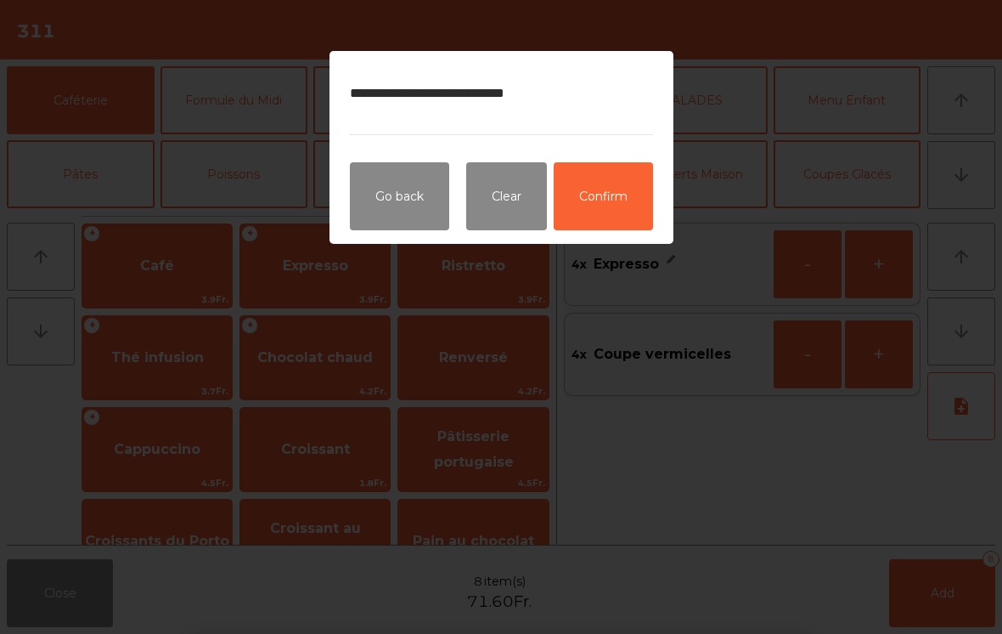
click at [609, 193] on button "Confirm" at bounding box center [603, 196] width 99 height 68
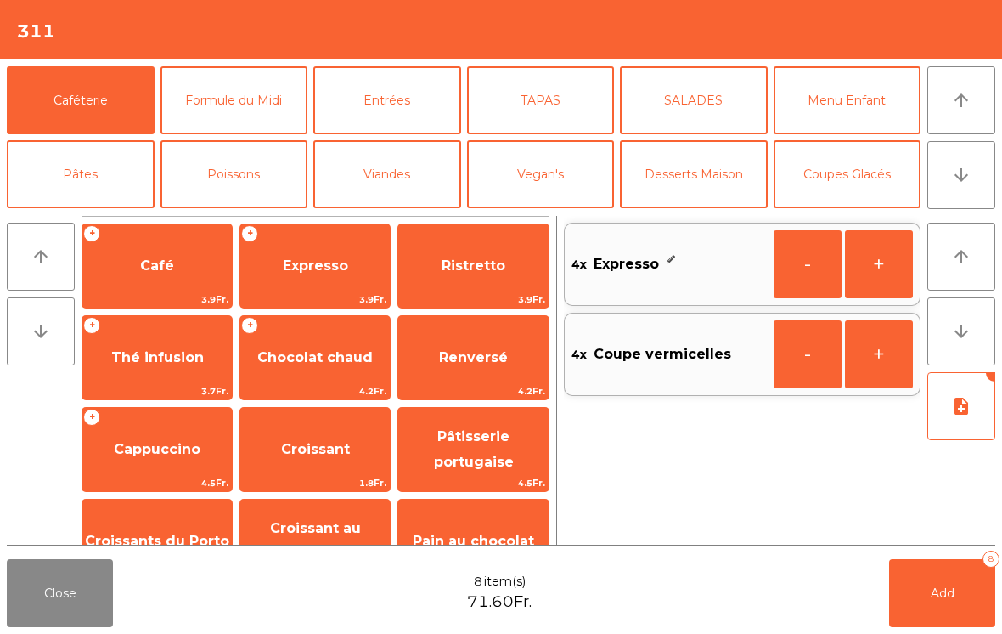
click at [933, 625] on button "Add 8" at bounding box center [942, 593] width 106 height 68
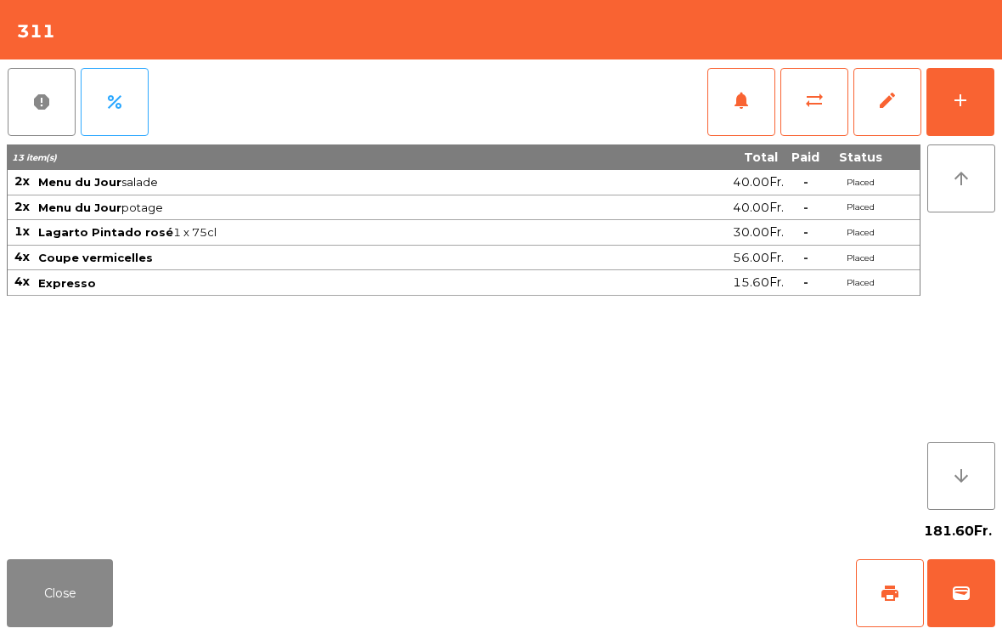
click at [79, 594] on button "Close" at bounding box center [60, 593] width 106 height 68
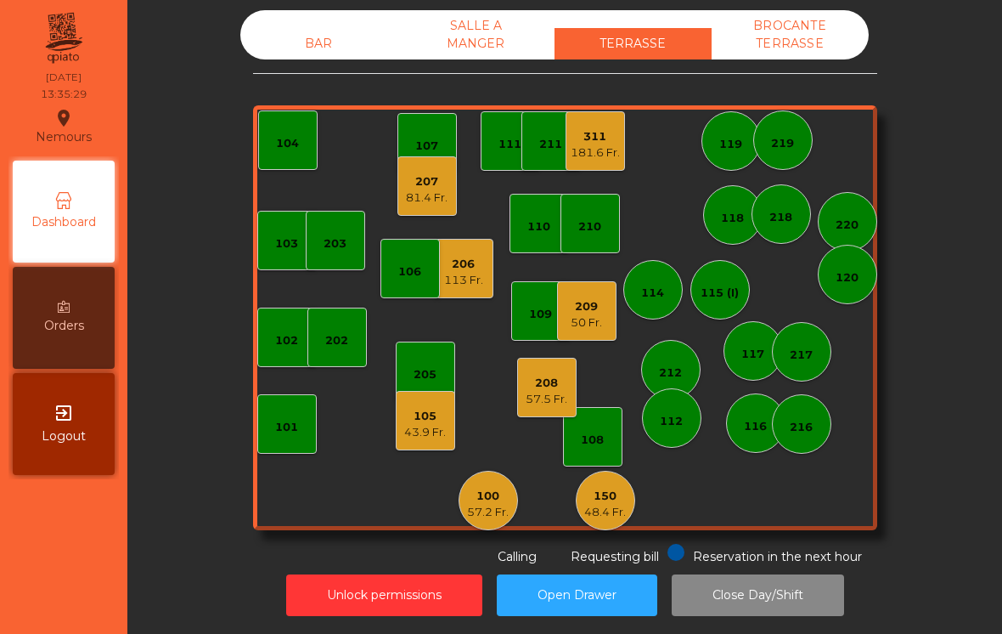
click at [421, 422] on div "105 43.9 Fr." at bounding box center [425, 420] width 59 height 59
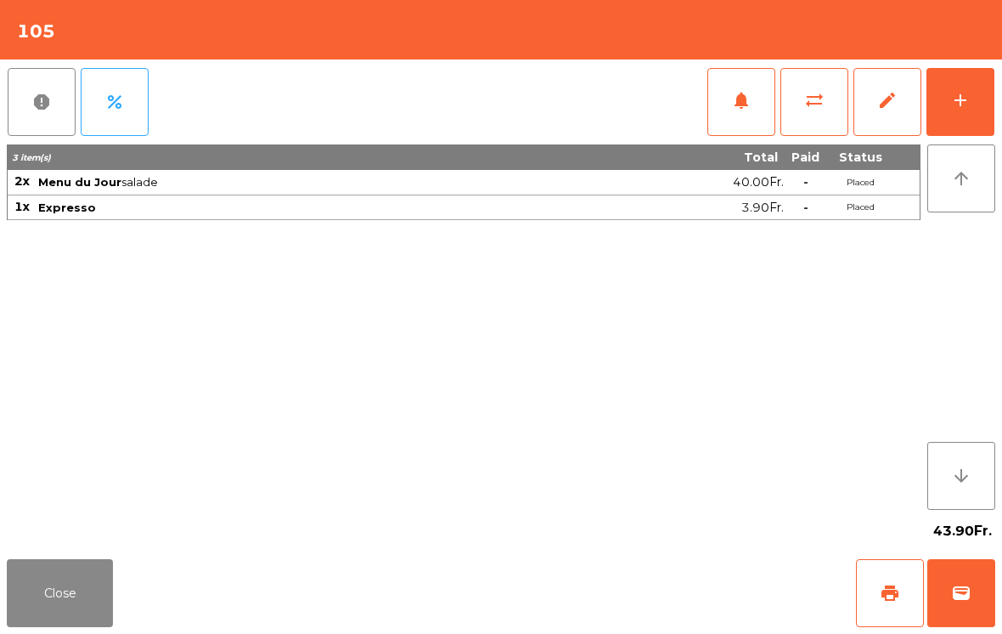
click at [58, 610] on button "Close" at bounding box center [60, 593] width 106 height 68
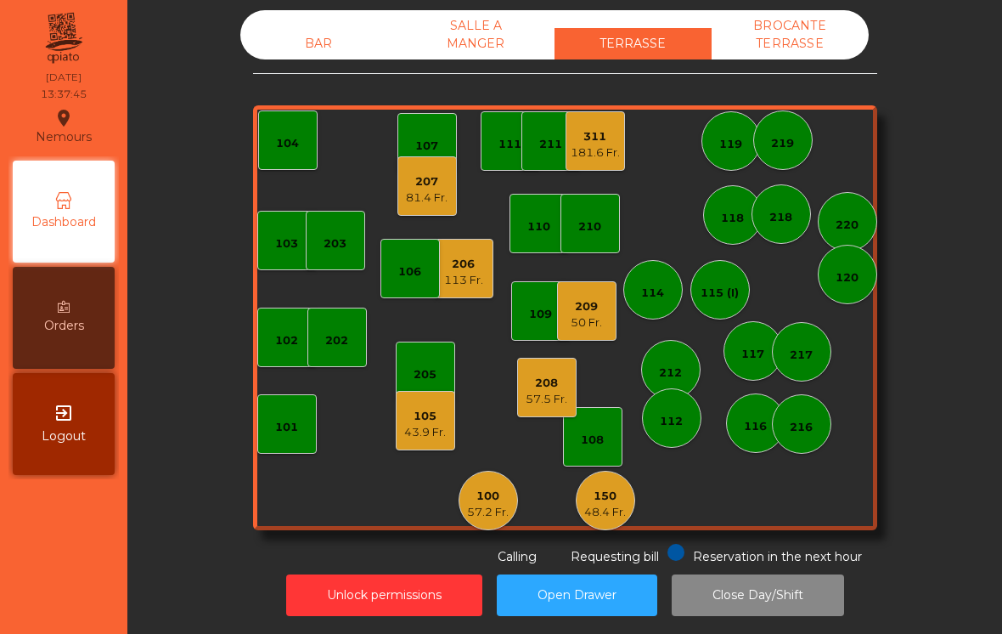
click at [469, 272] on div "113 Fr." at bounding box center [463, 280] width 39 height 17
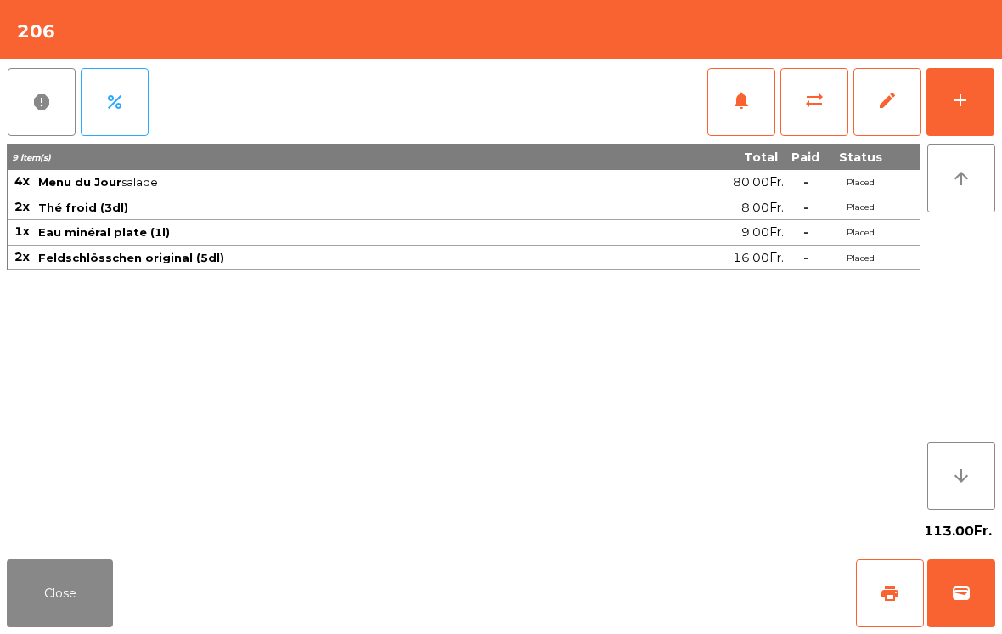
click at [941, 103] on button "add" at bounding box center [961, 102] width 68 height 68
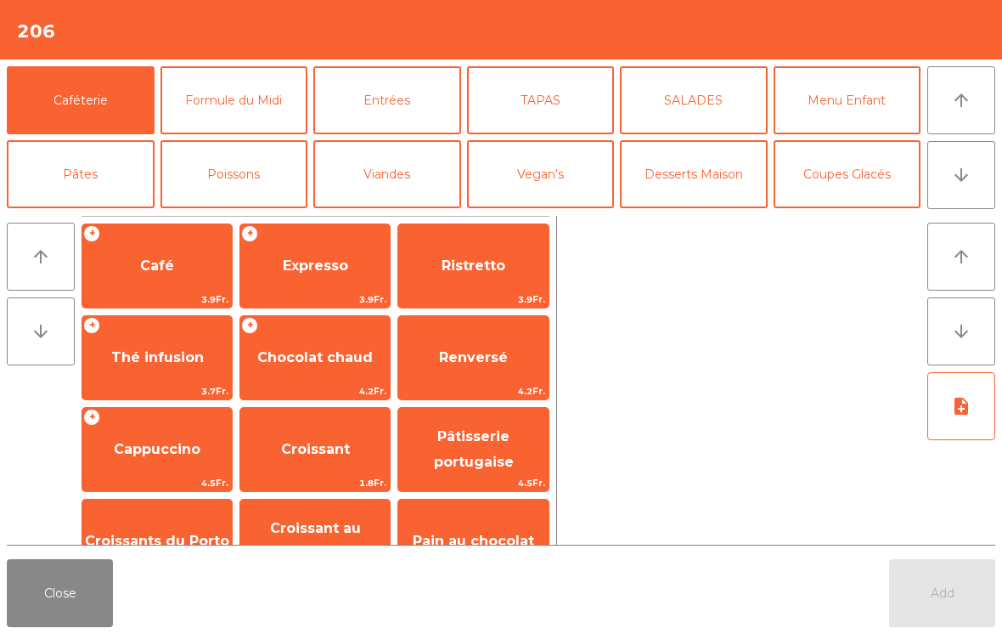
click at [239, 111] on button "Formule du Midi" at bounding box center [235, 100] width 148 height 68
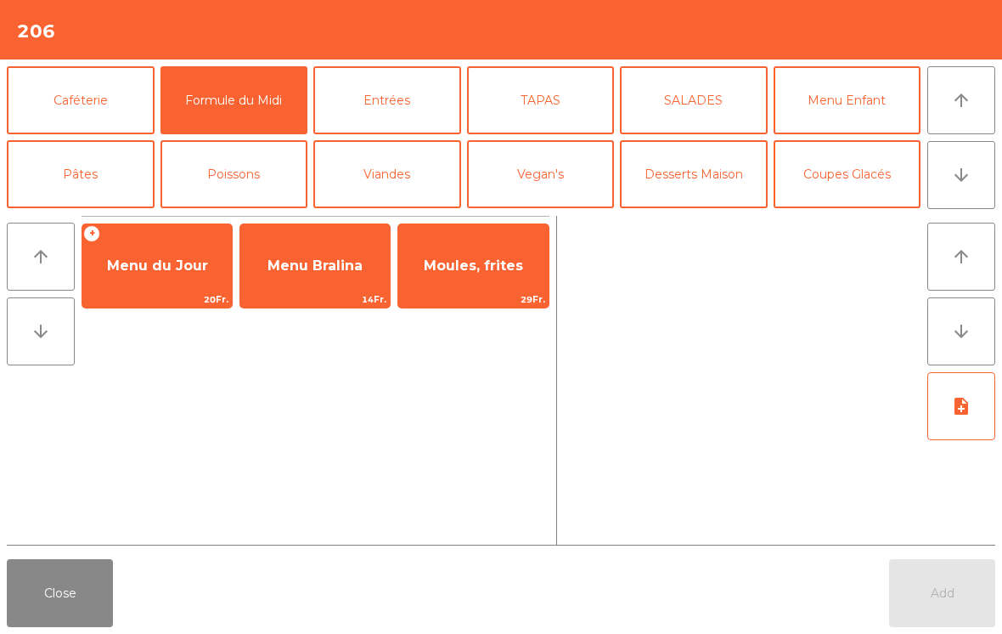
click at [178, 279] on span "Menu du Jour" at bounding box center [157, 266] width 150 height 46
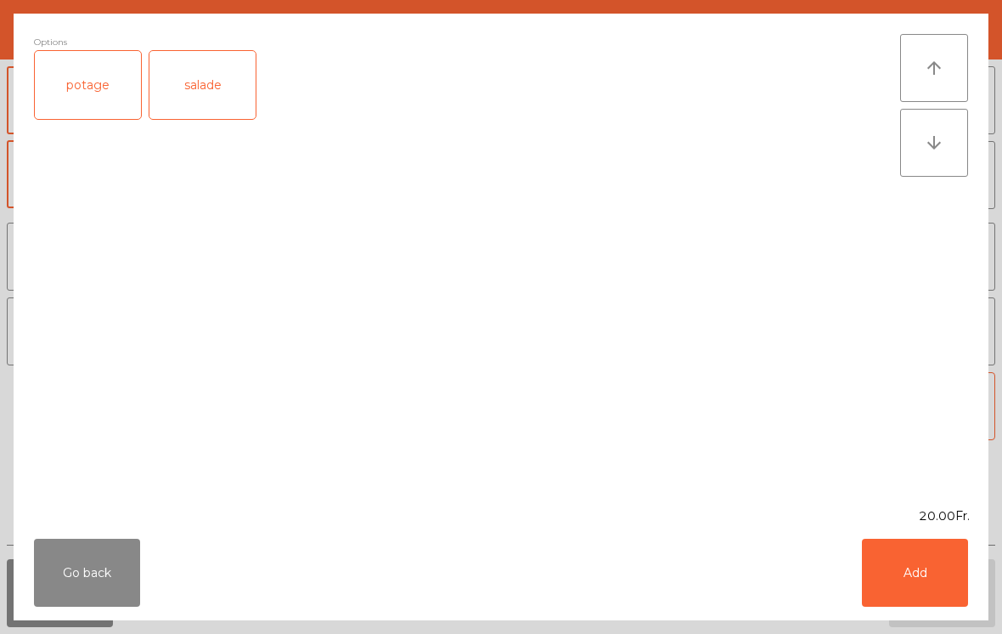
click at [917, 579] on button "Add" at bounding box center [915, 573] width 106 height 68
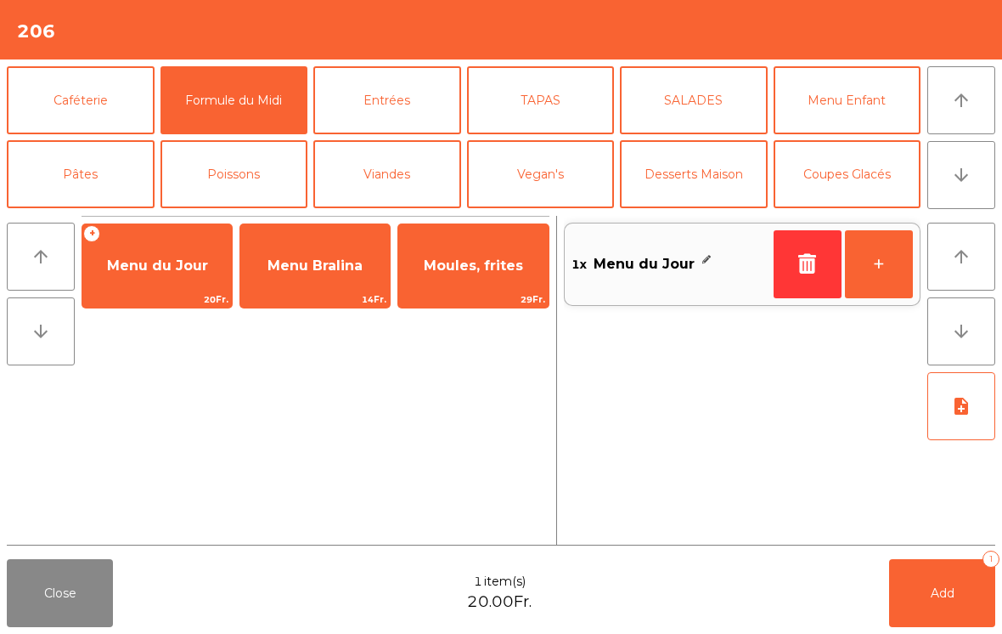
click at [794, 285] on button "button" at bounding box center [808, 264] width 68 height 68
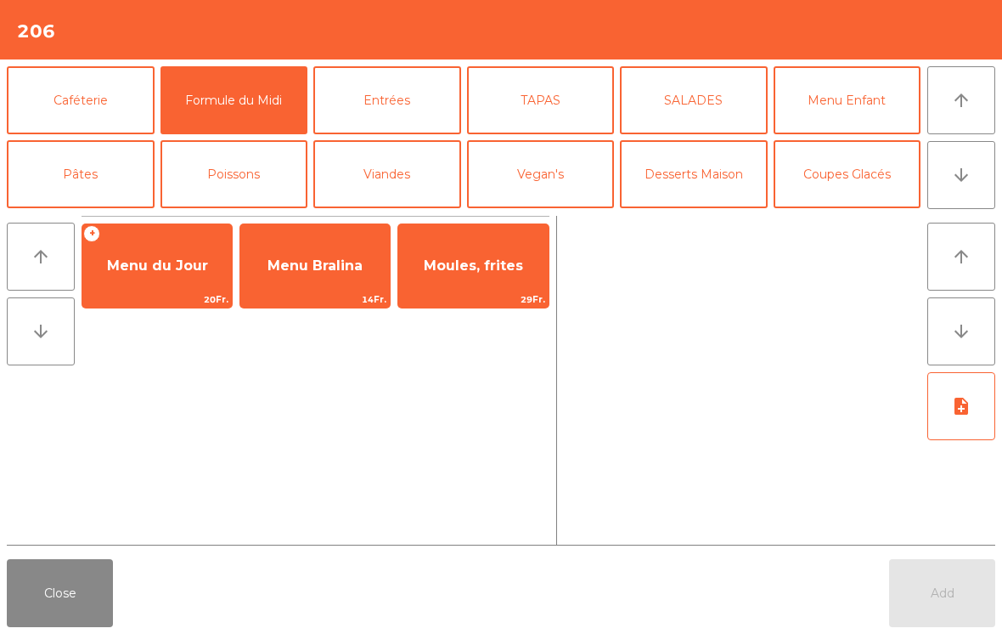
click at [176, 270] on span "Menu du Jour" at bounding box center [157, 265] width 101 height 16
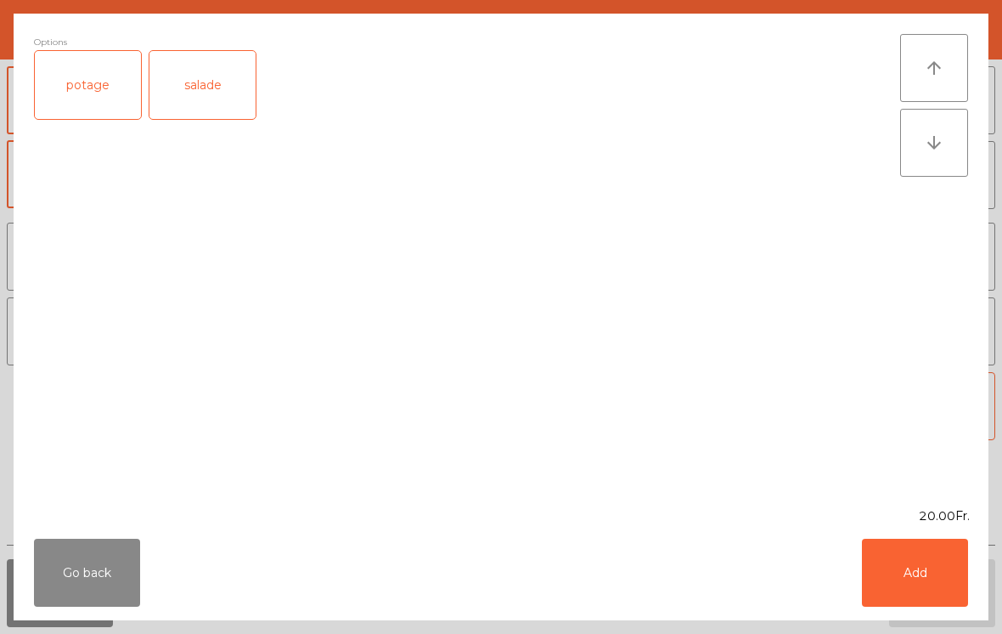
click at [211, 93] on div "salade" at bounding box center [203, 85] width 106 height 68
click at [947, 577] on button "Add" at bounding box center [915, 573] width 106 height 68
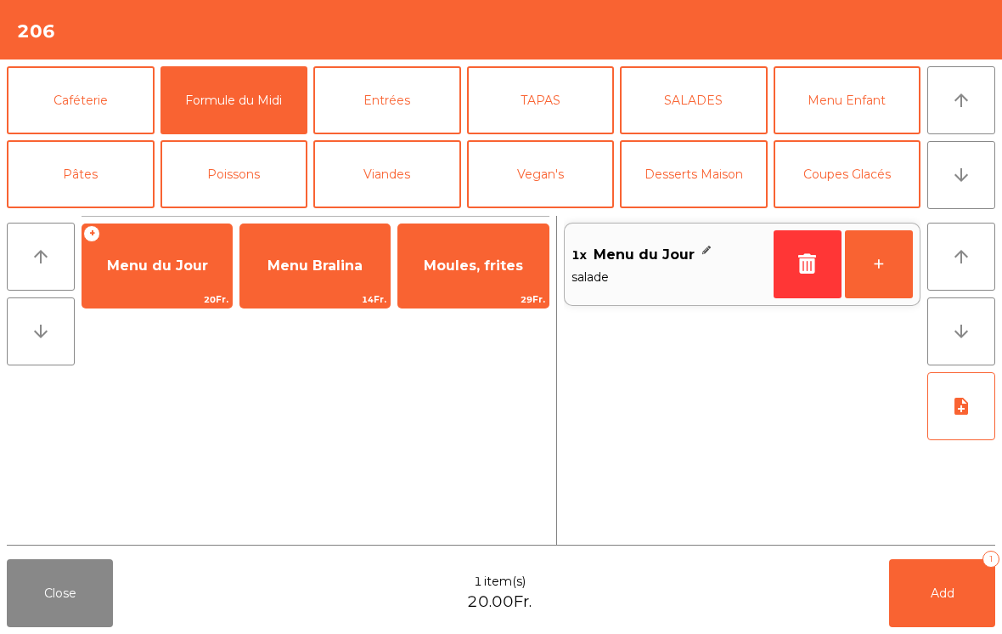
click at [953, 595] on span "Add" at bounding box center [943, 592] width 24 height 15
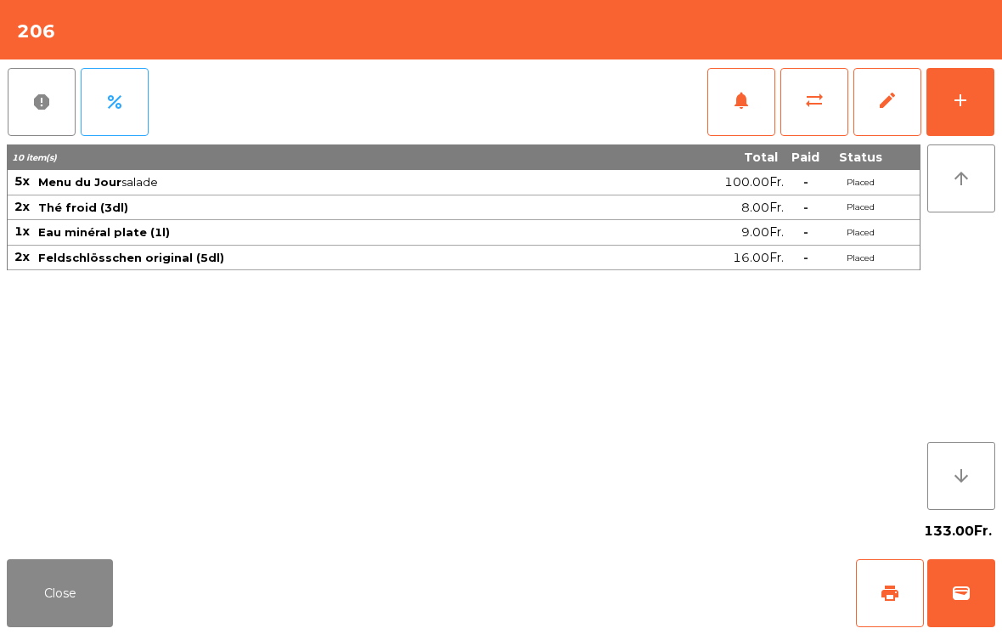
click at [47, 618] on button "Close" at bounding box center [60, 593] width 106 height 68
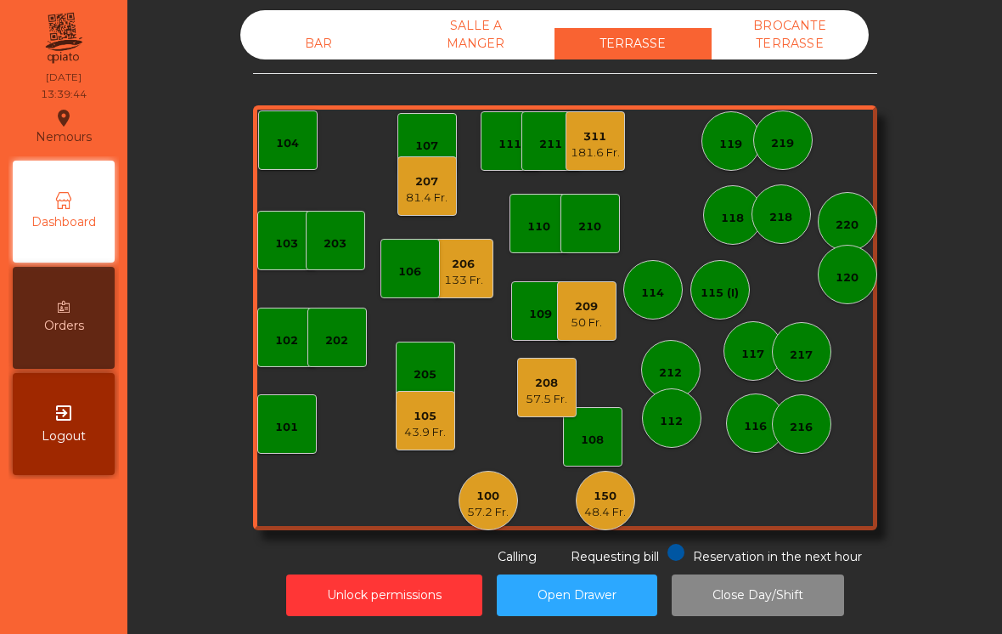
click at [425, 424] on div "43.9 Fr." at bounding box center [425, 432] width 42 height 17
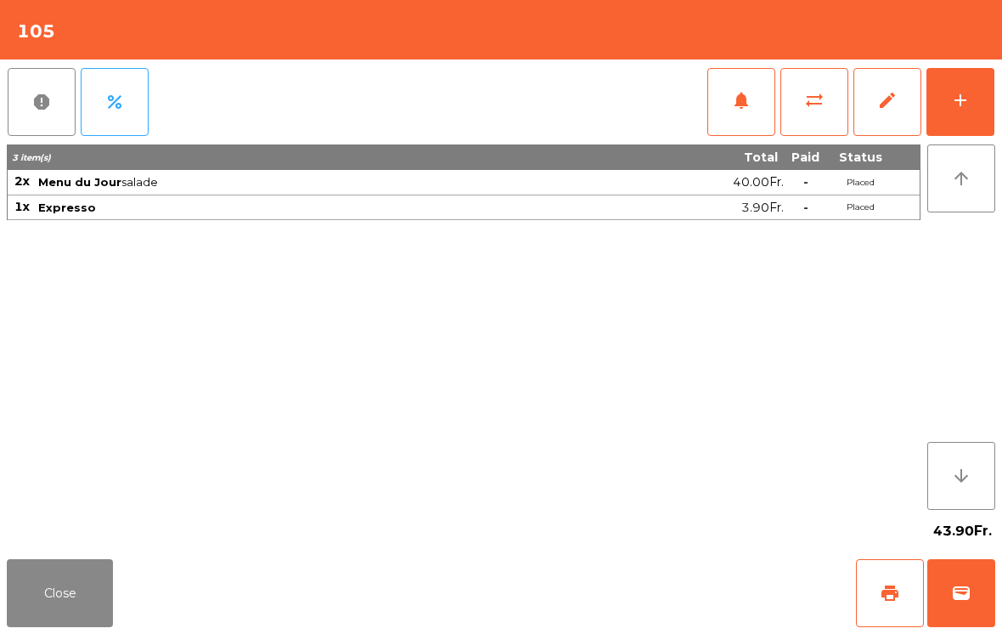
click at [886, 584] on span "print" at bounding box center [890, 593] width 20 height 20
click at [954, 121] on button "add" at bounding box center [961, 102] width 68 height 68
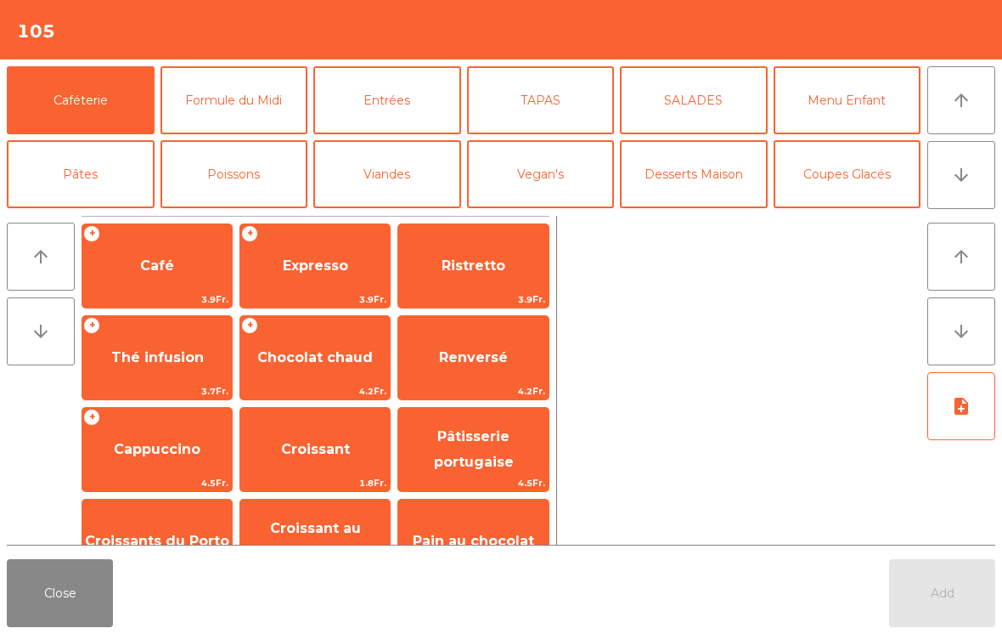
scroll to position [17, 0]
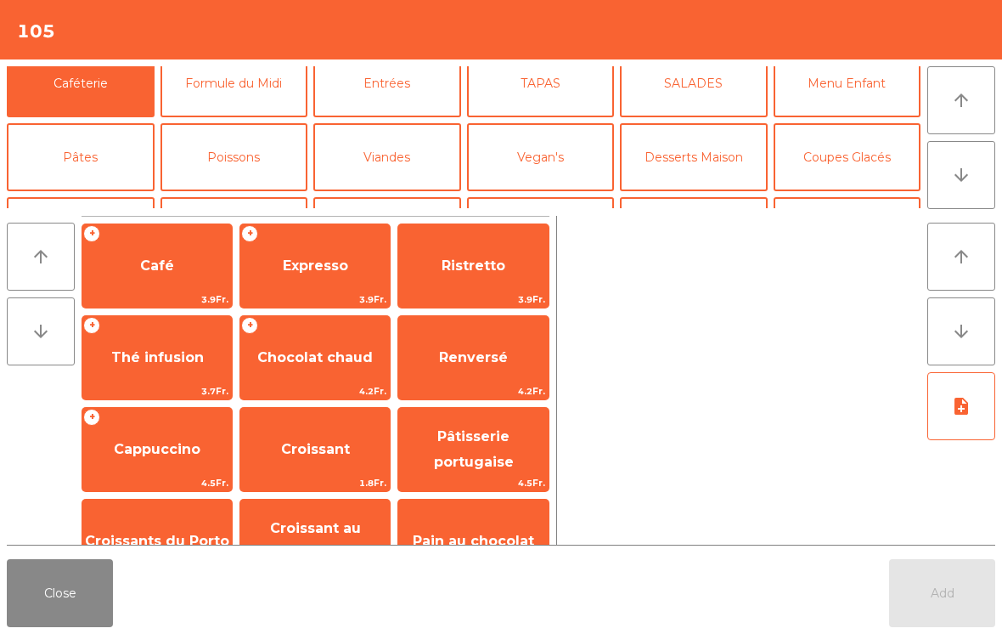
click at [259, 197] on button "Bières" at bounding box center [235, 231] width 148 height 68
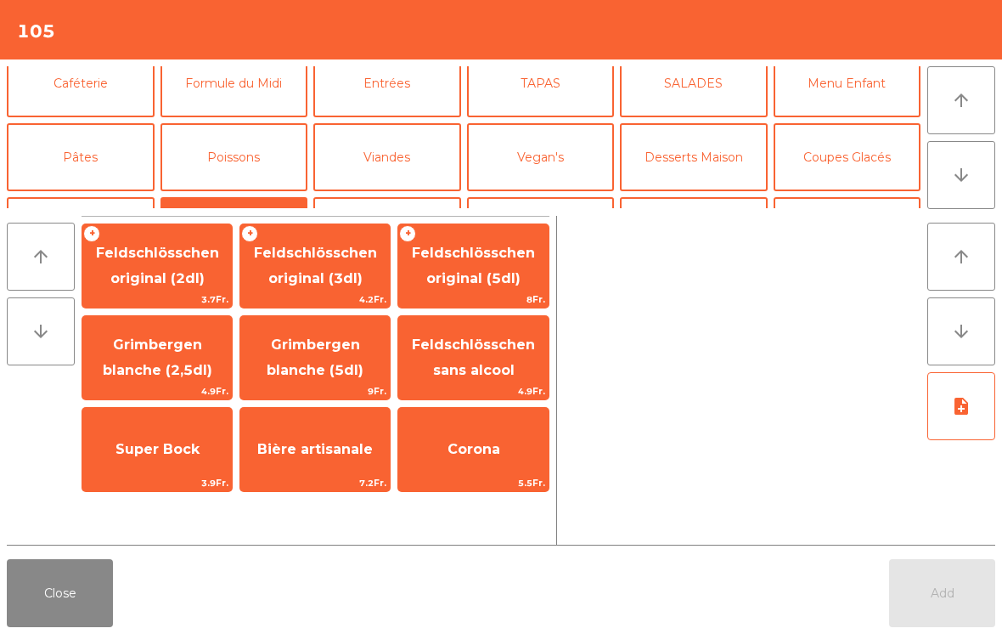
click at [308, 290] on span "Feldschlösschen original (3dl)" at bounding box center [315, 266] width 150 height 72
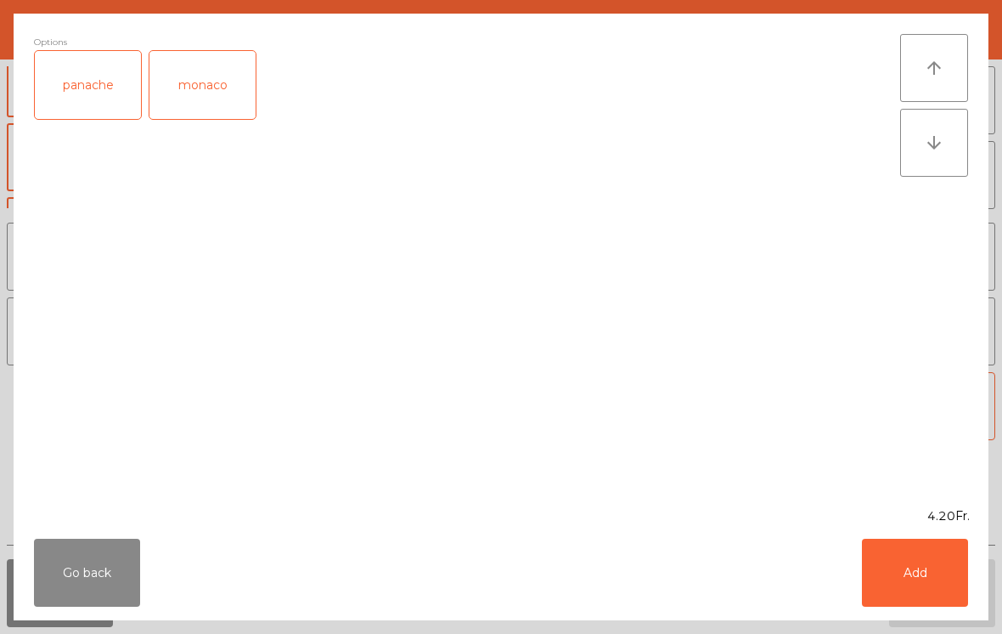
click at [922, 590] on button "Add" at bounding box center [915, 573] width 106 height 68
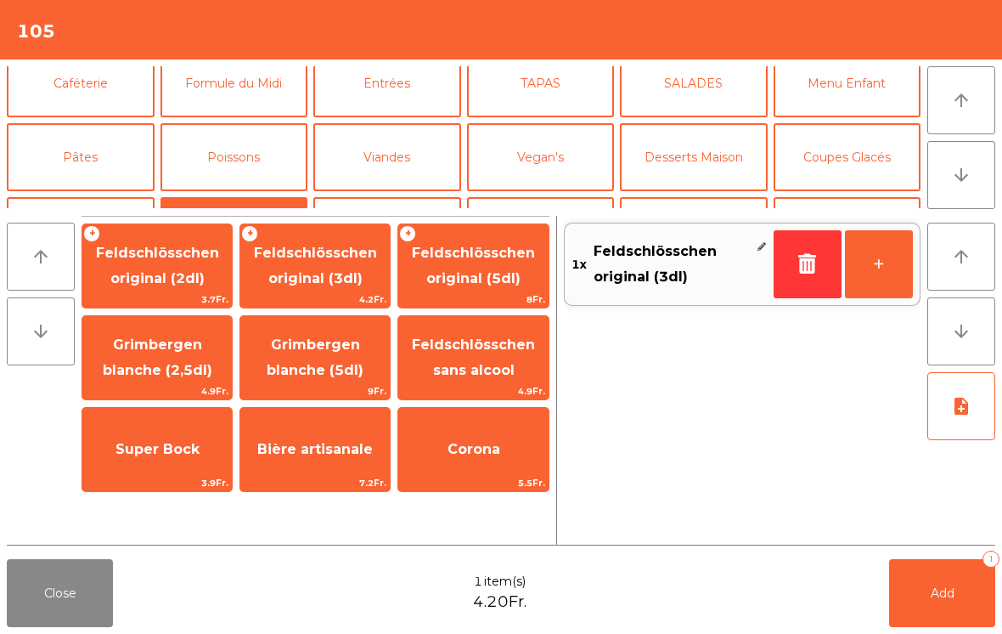
scroll to position [93, 0]
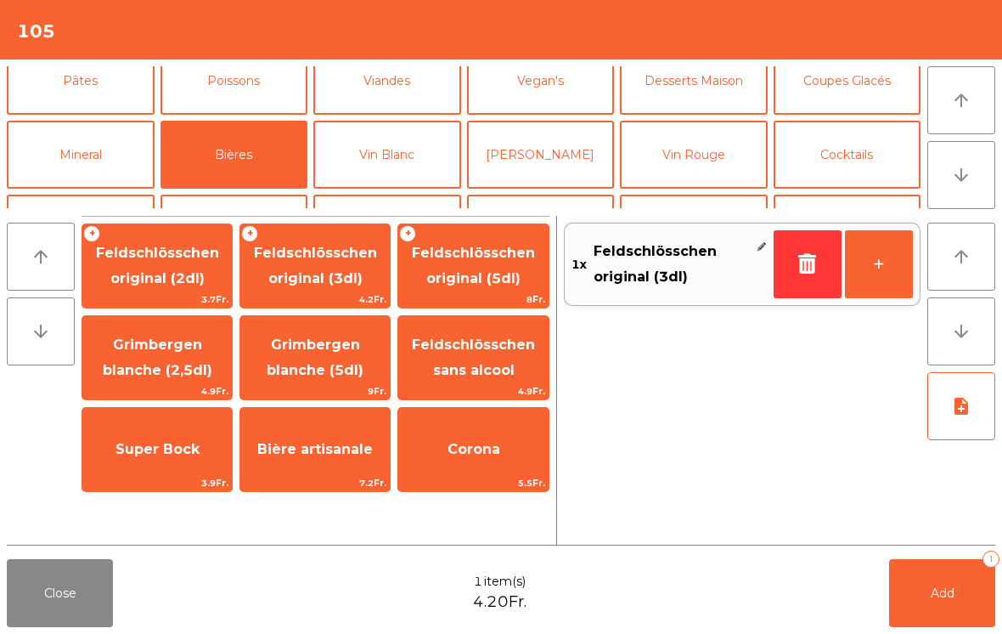
click at [108, 143] on button "Mineral" at bounding box center [81, 155] width 148 height 68
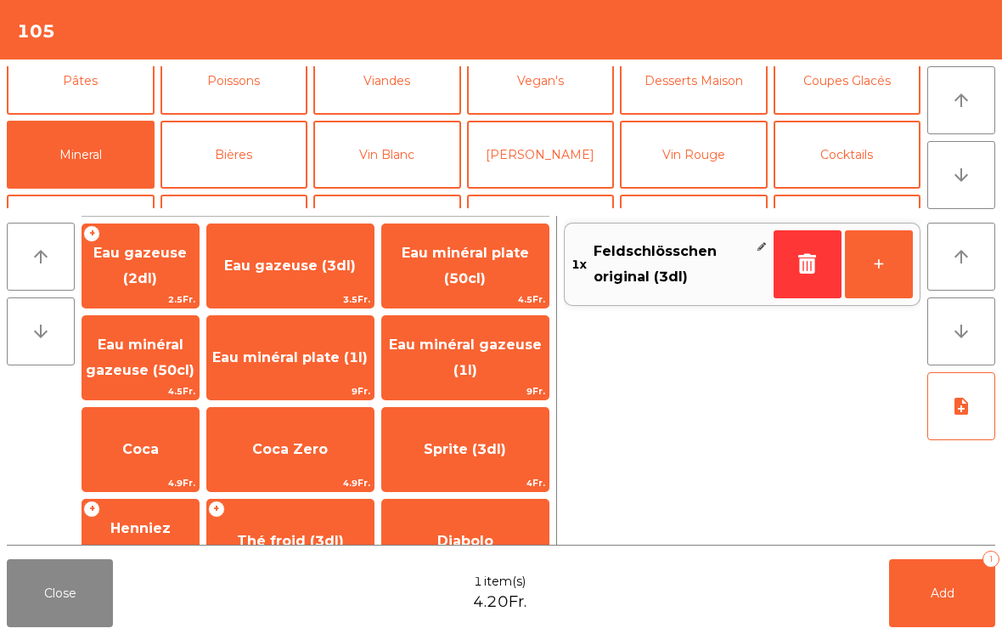
click at [330, 258] on span "Eau gazeuse (3dl)" at bounding box center [290, 265] width 132 height 16
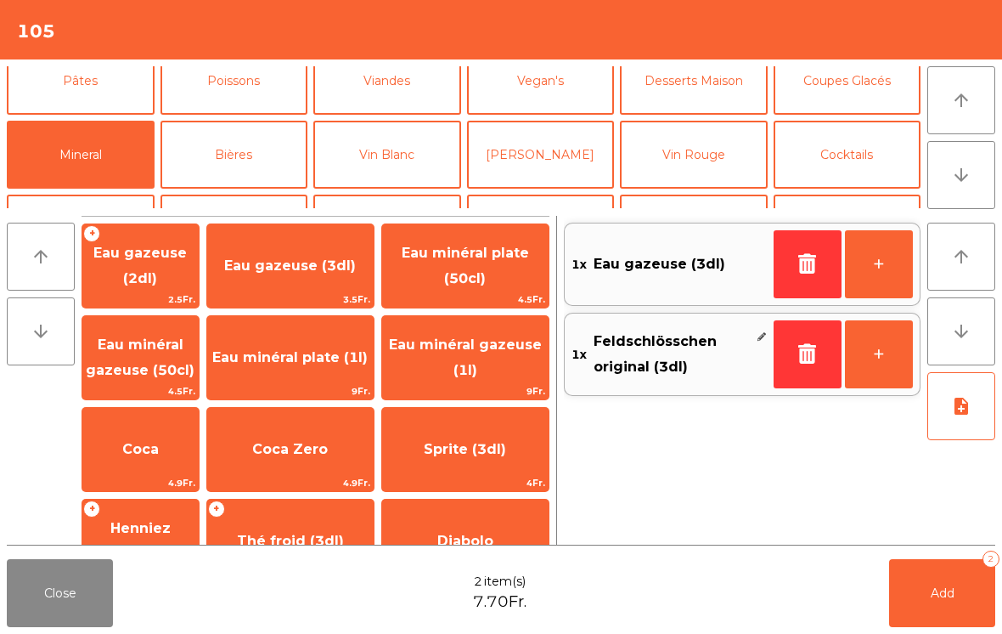
click at [950, 605] on button "Add 2" at bounding box center [942, 593] width 106 height 68
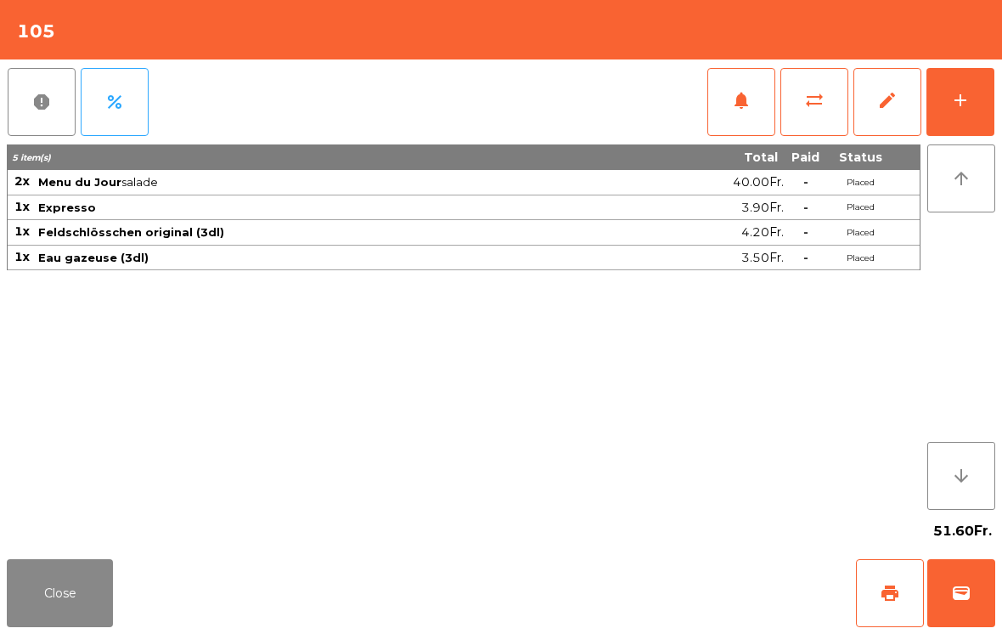
click at [901, 596] on button "print" at bounding box center [890, 593] width 68 height 68
click at [960, 575] on button "wallet" at bounding box center [962, 593] width 68 height 68
click at [640, 577] on div "Close print wallet" at bounding box center [501, 593] width 1002 height 82
click at [625, 567] on div "Close print wallet" at bounding box center [501, 593] width 1002 height 82
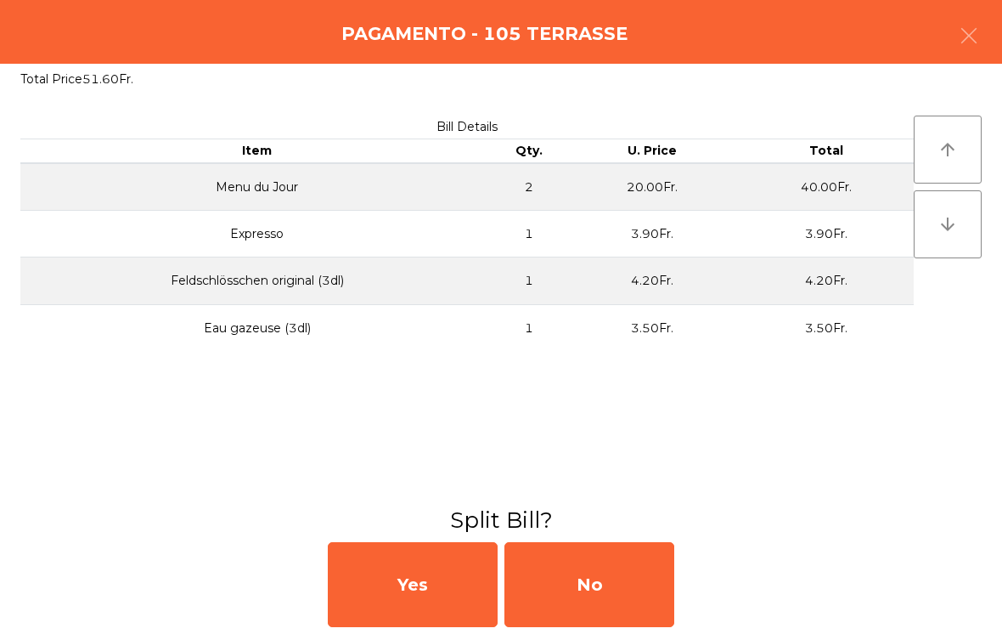
click at [624, 559] on div "No" at bounding box center [590, 584] width 170 height 85
click at [598, 568] on div "MB" at bounding box center [590, 584] width 170 height 85
click at [624, 583] on div "No" at bounding box center [590, 584] width 170 height 85
click at [624, 582] on div "No" at bounding box center [590, 584] width 170 height 85
click at [584, 602] on div "No" at bounding box center [590, 584] width 170 height 85
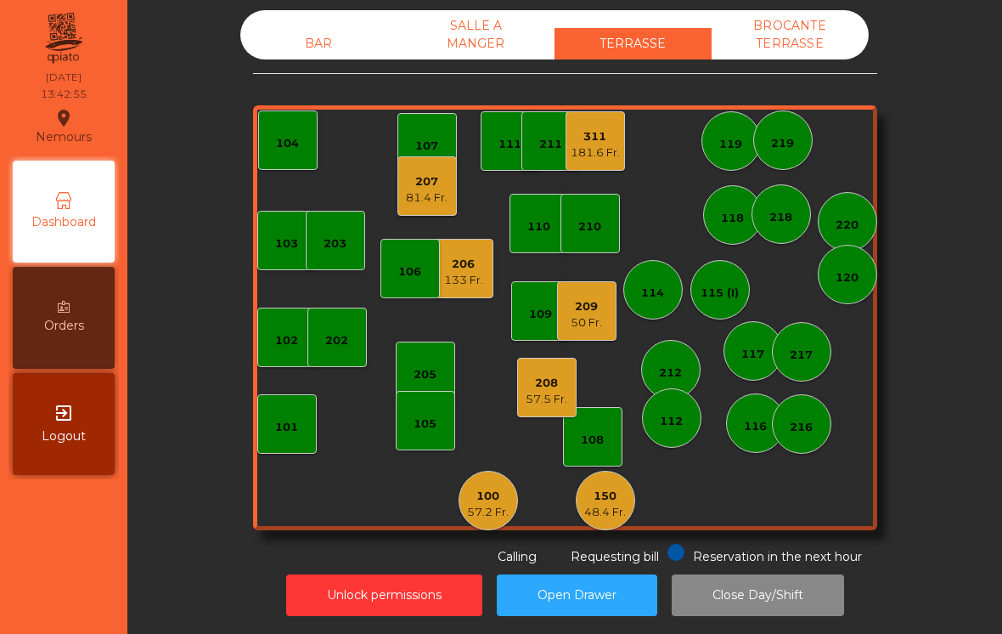
click at [669, 413] on div "112" at bounding box center [671, 421] width 23 height 17
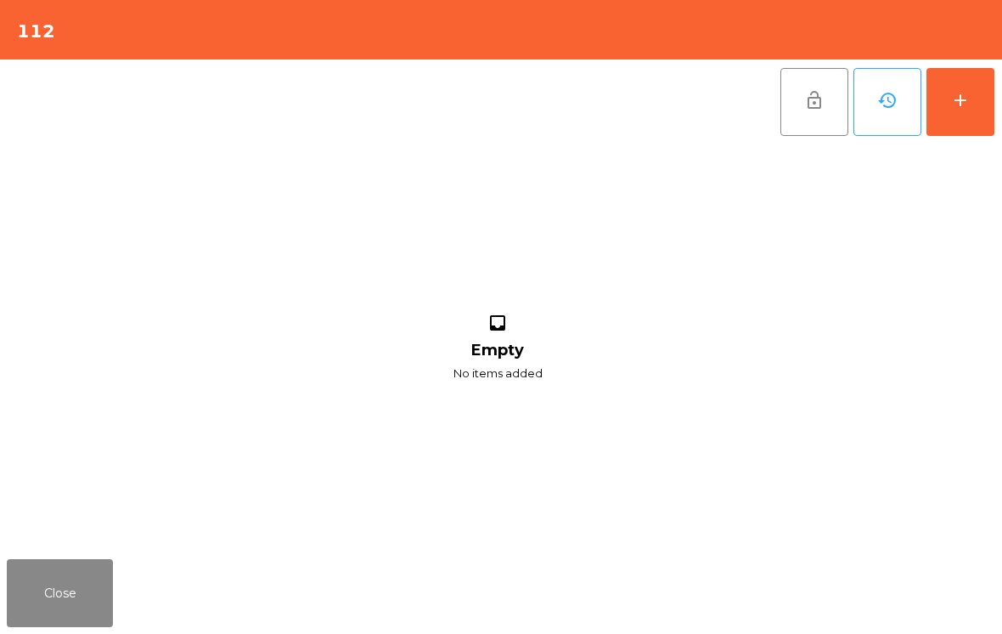
click at [978, 88] on button "add" at bounding box center [961, 102] width 68 height 68
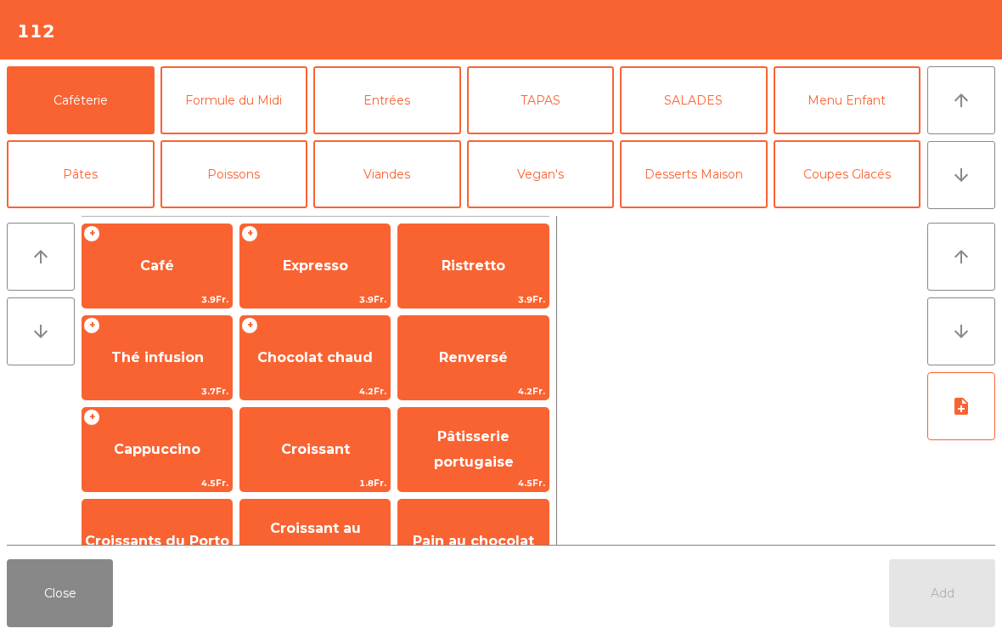
click at [695, 170] on button "Desserts Maison" at bounding box center [694, 174] width 148 height 68
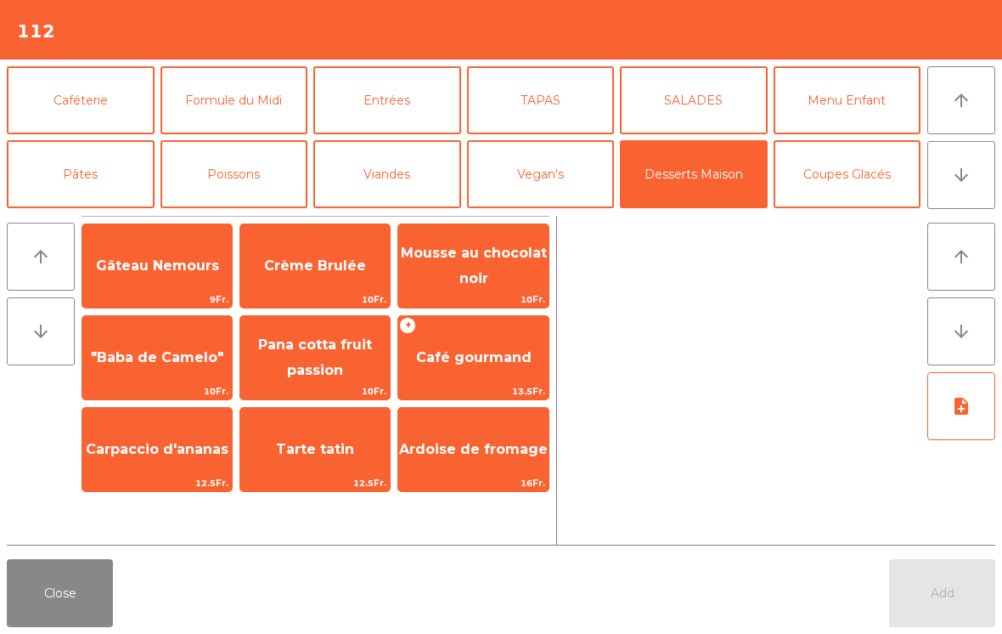
scroll to position [16, 0]
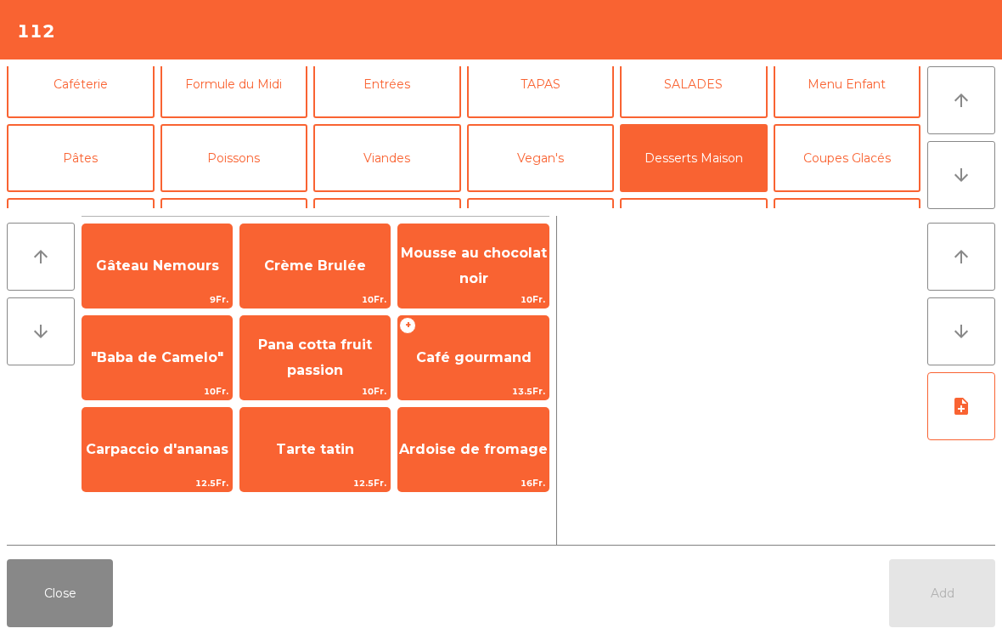
click at [837, 154] on button "Coupes Glacés" at bounding box center [848, 158] width 148 height 68
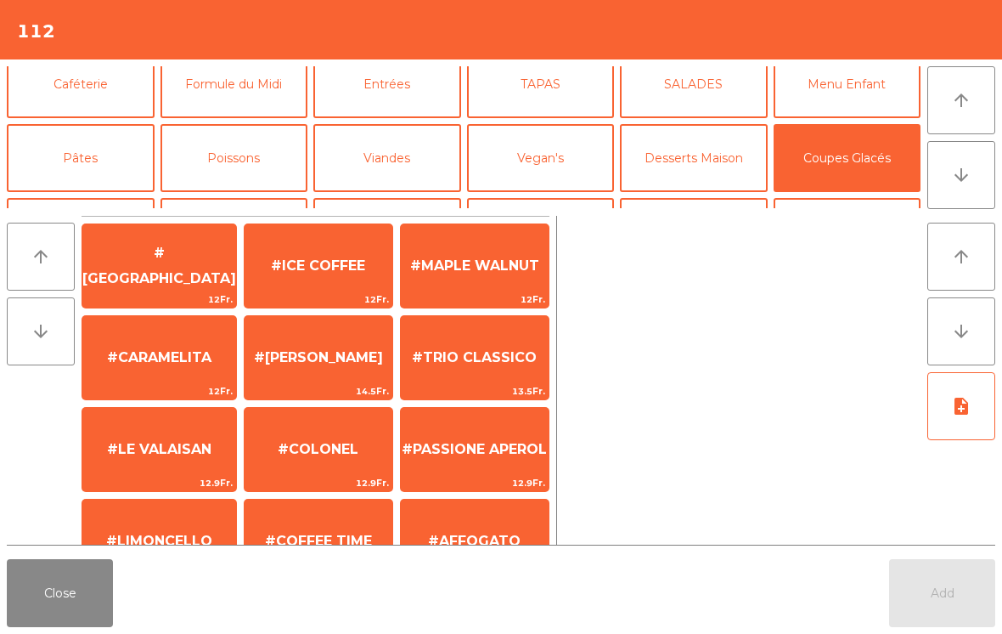
click at [170, 250] on span "#[GEOGRAPHIC_DATA]" at bounding box center [159, 266] width 154 height 72
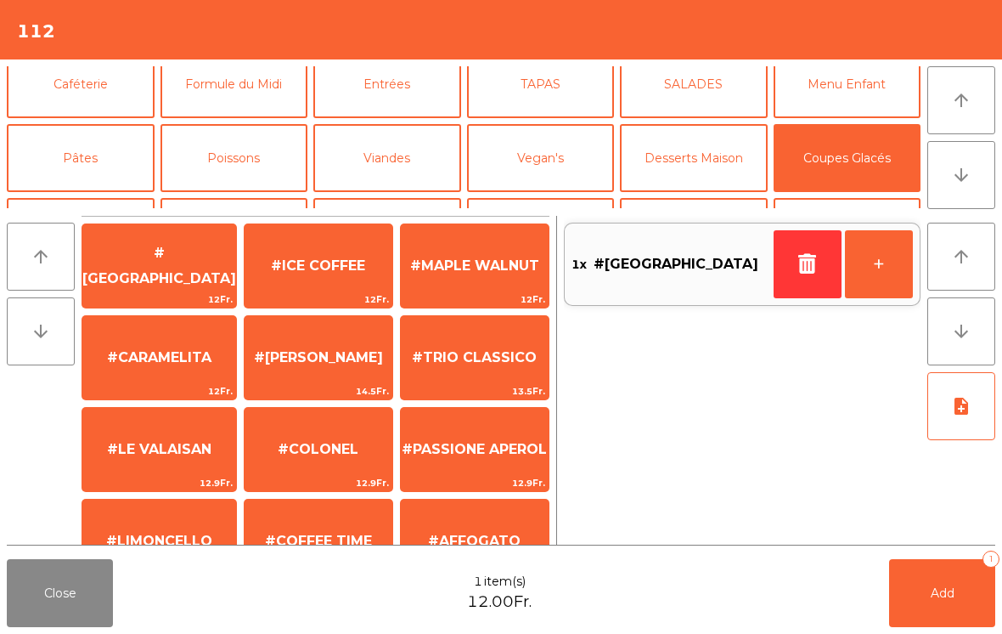
click at [492, 333] on div "#TRIO CLASSICO 13.5Fr." at bounding box center [475, 357] width 150 height 85
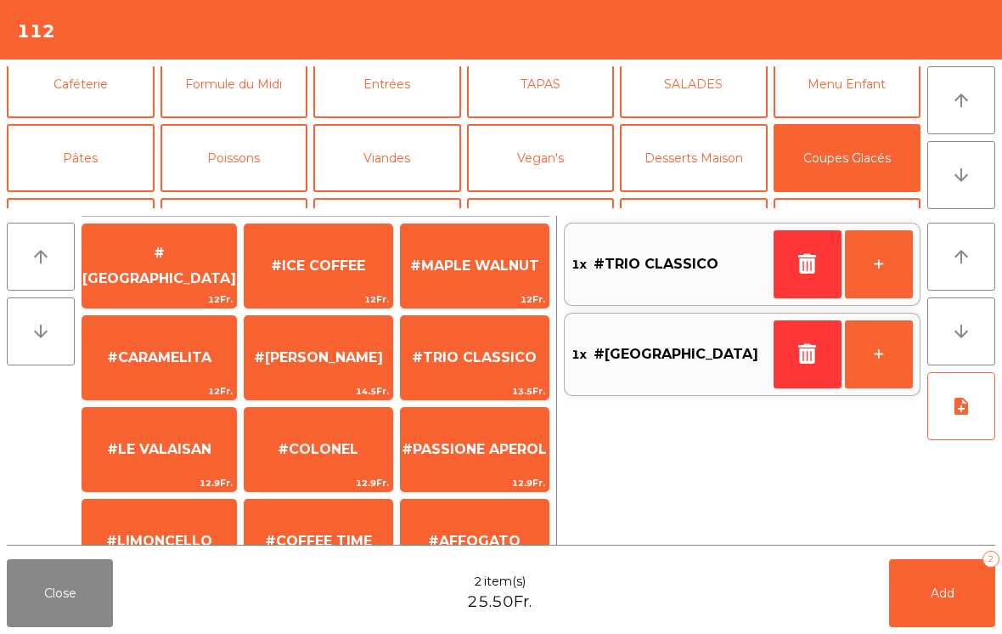
click at [242, 198] on button "Bières" at bounding box center [235, 232] width 148 height 68
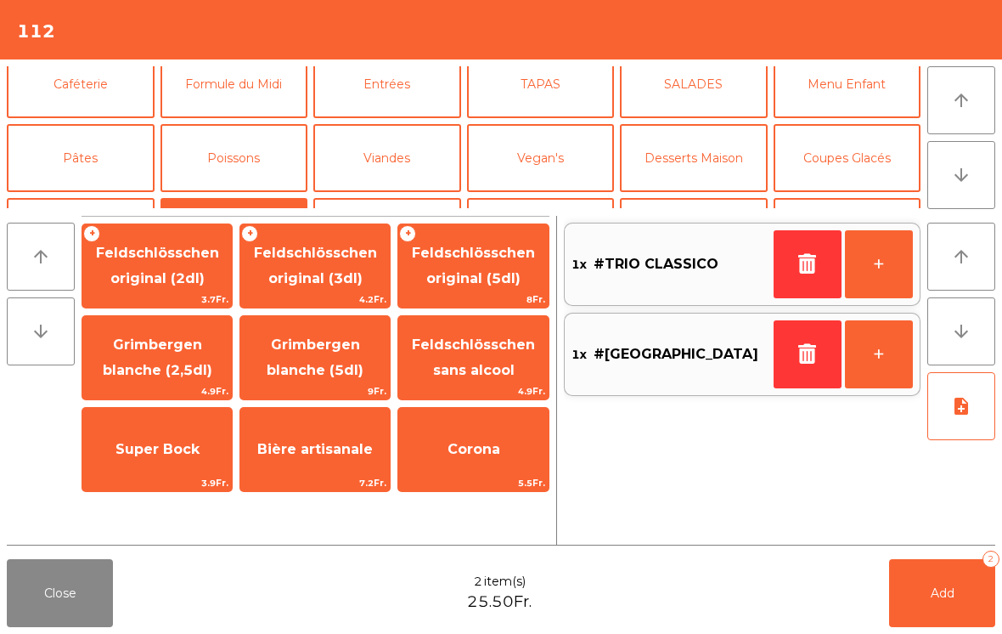
click at [342, 267] on span "Feldschlösschen original (3dl)" at bounding box center [315, 266] width 150 height 72
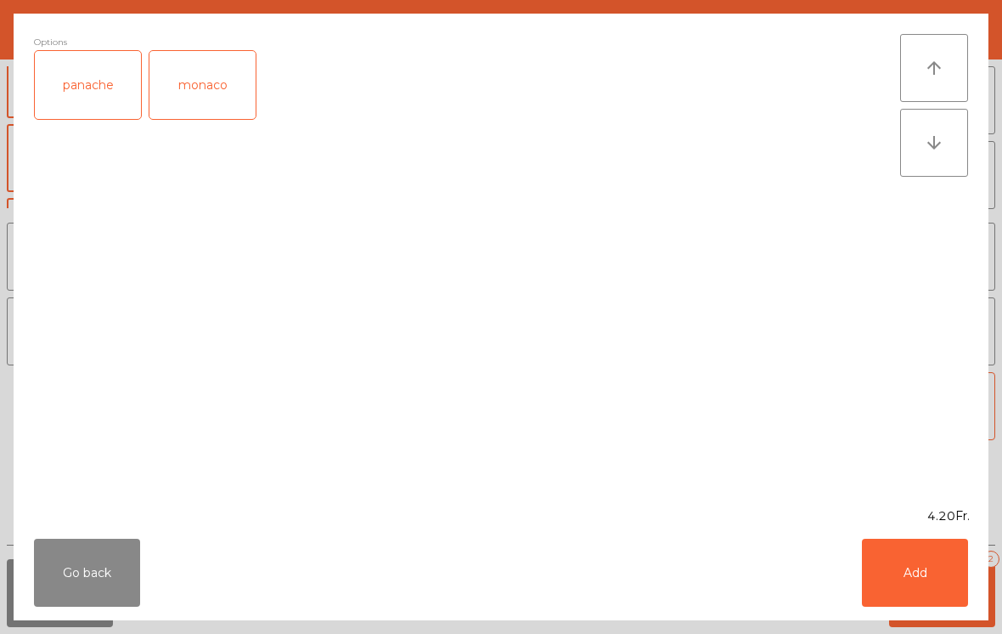
scroll to position [165, 0]
click at [927, 599] on button "Add" at bounding box center [915, 573] width 106 height 68
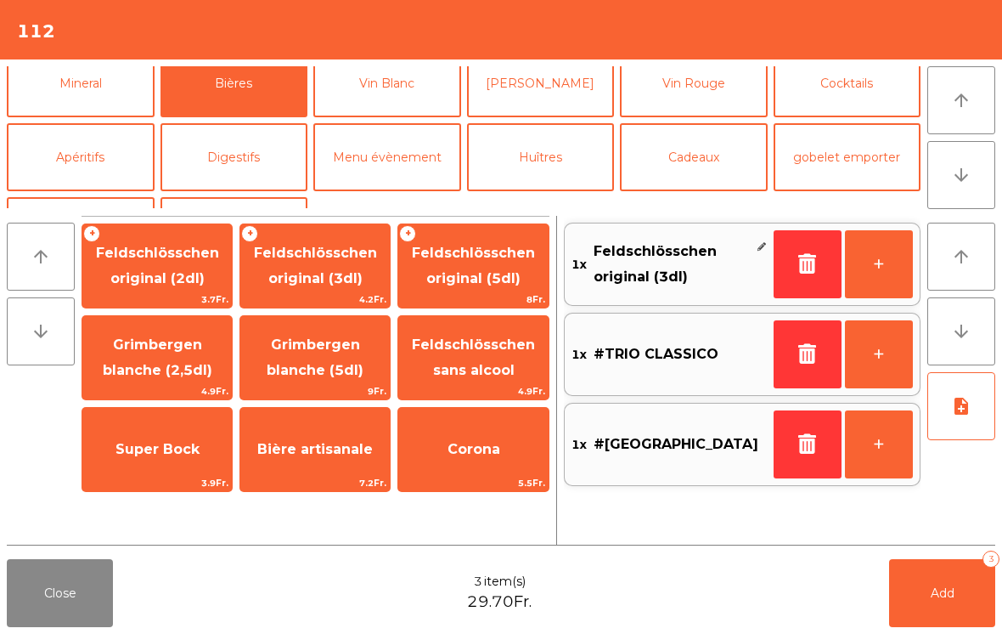
click at [951, 603] on button "Add 3" at bounding box center [942, 593] width 106 height 68
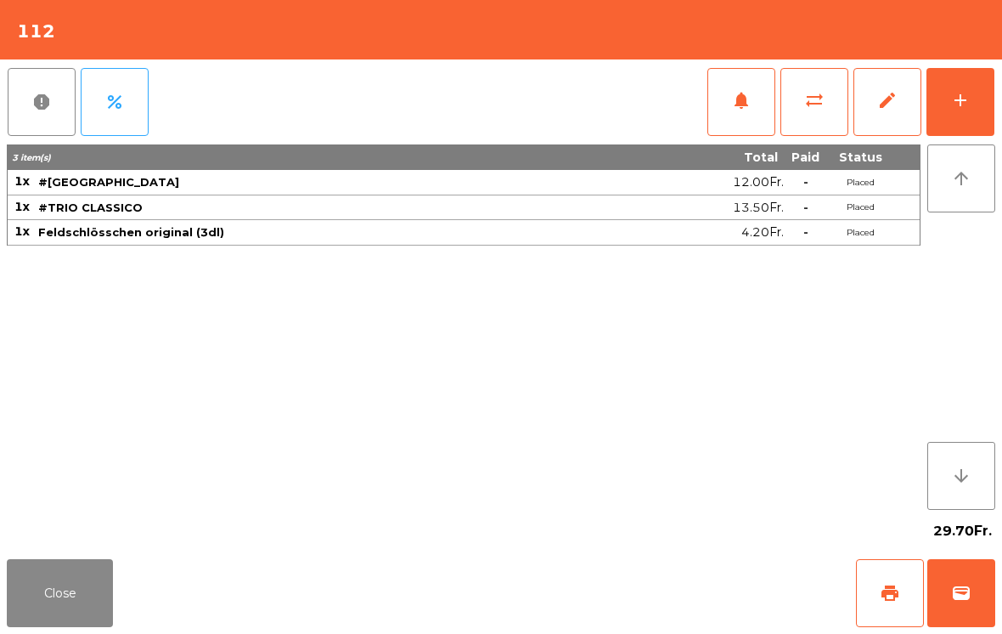
scroll to position [8, 0]
click at [61, 610] on button "Close" at bounding box center [60, 593] width 106 height 68
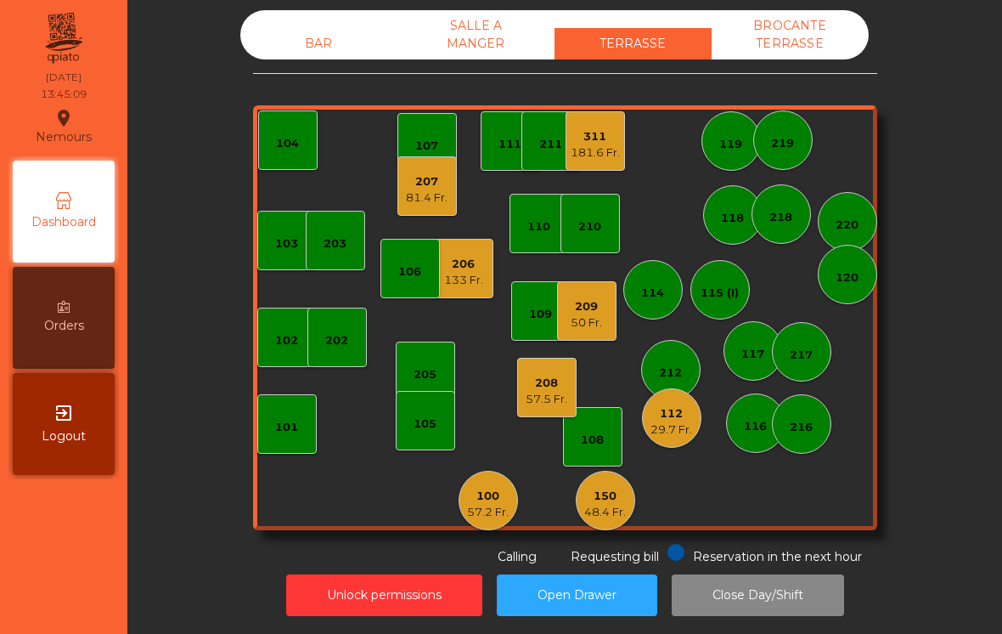
click at [555, 384] on div "208 57.5 Fr." at bounding box center [546, 387] width 59 height 59
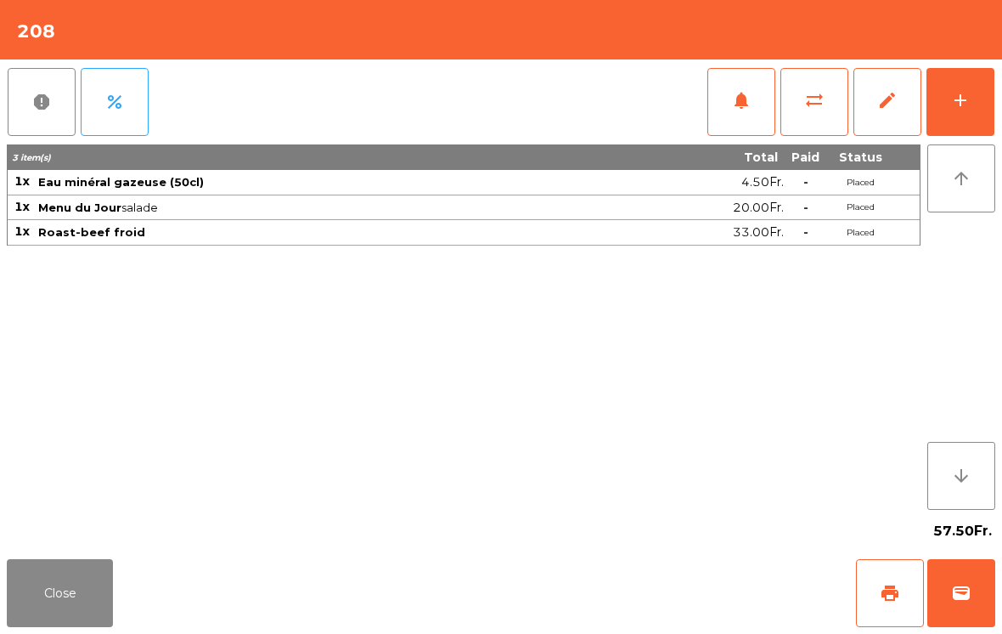
click at [966, 103] on div "add" at bounding box center [961, 100] width 20 height 20
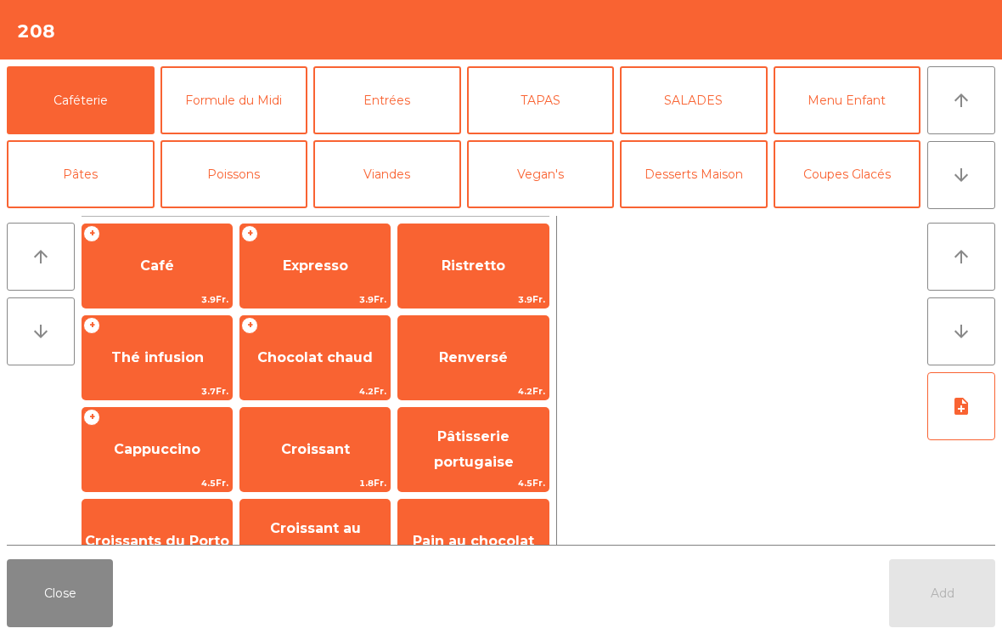
click at [308, 276] on span "Expresso" at bounding box center [315, 266] width 150 height 46
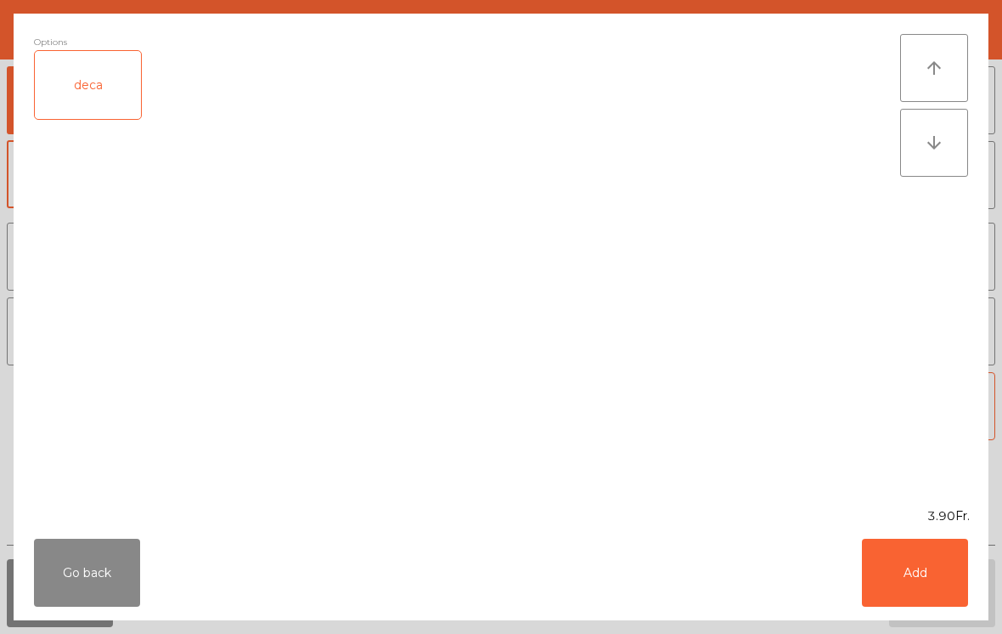
click at [924, 579] on button "Add" at bounding box center [915, 573] width 106 height 68
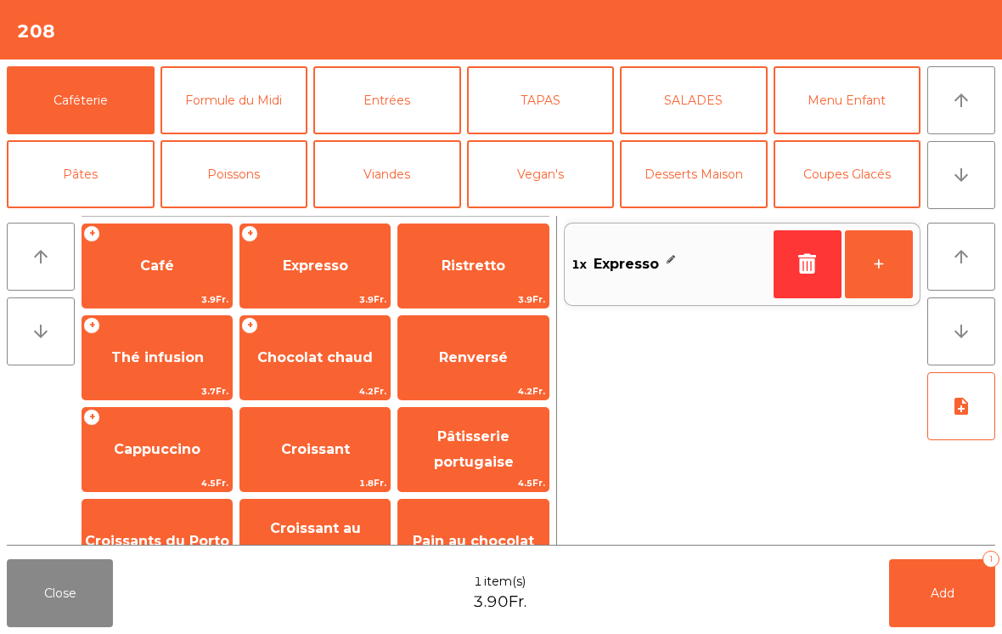
click at [950, 592] on span "Add" at bounding box center [943, 592] width 24 height 15
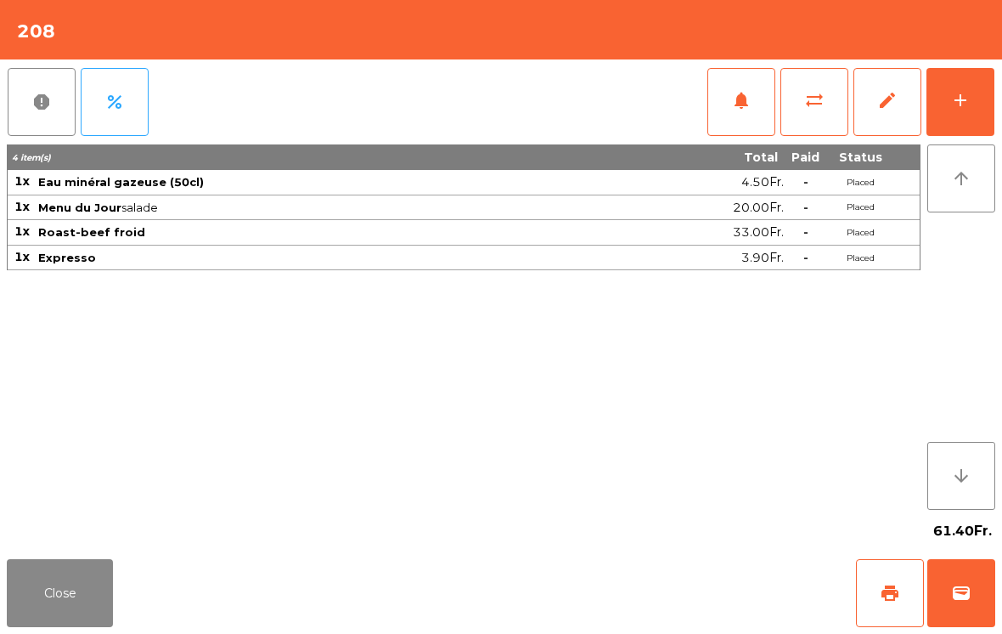
click at [75, 562] on button "Close" at bounding box center [60, 593] width 106 height 68
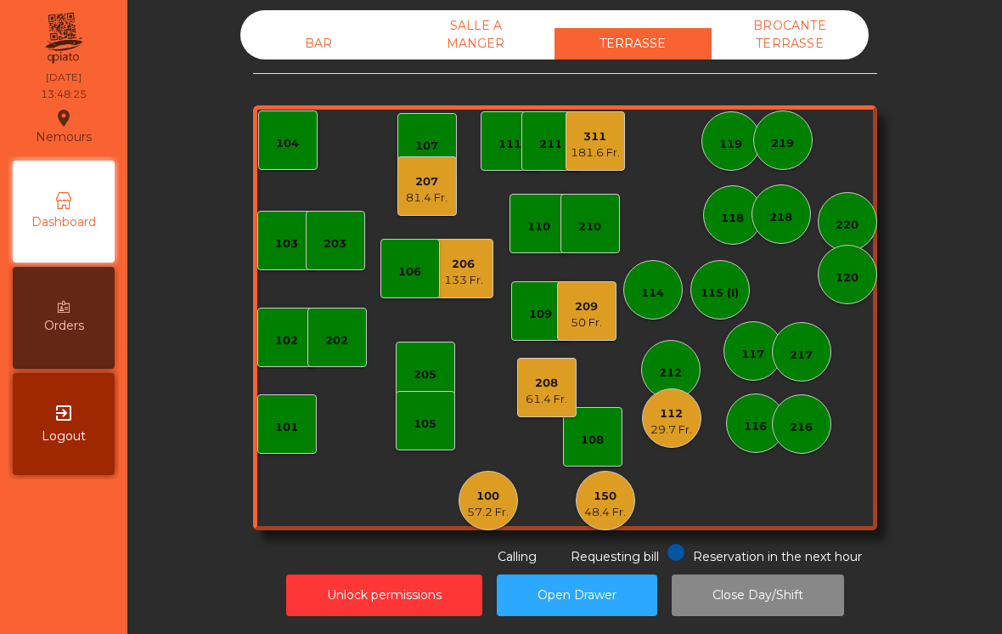
click at [610, 488] on div "150" at bounding box center [605, 496] width 42 height 17
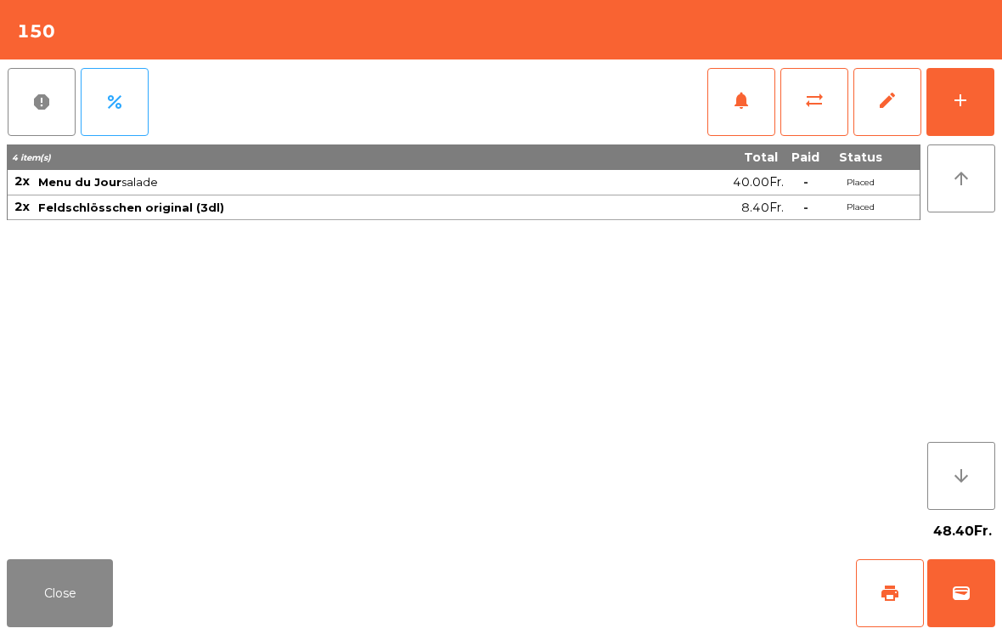
click at [974, 105] on button "add" at bounding box center [961, 102] width 68 height 68
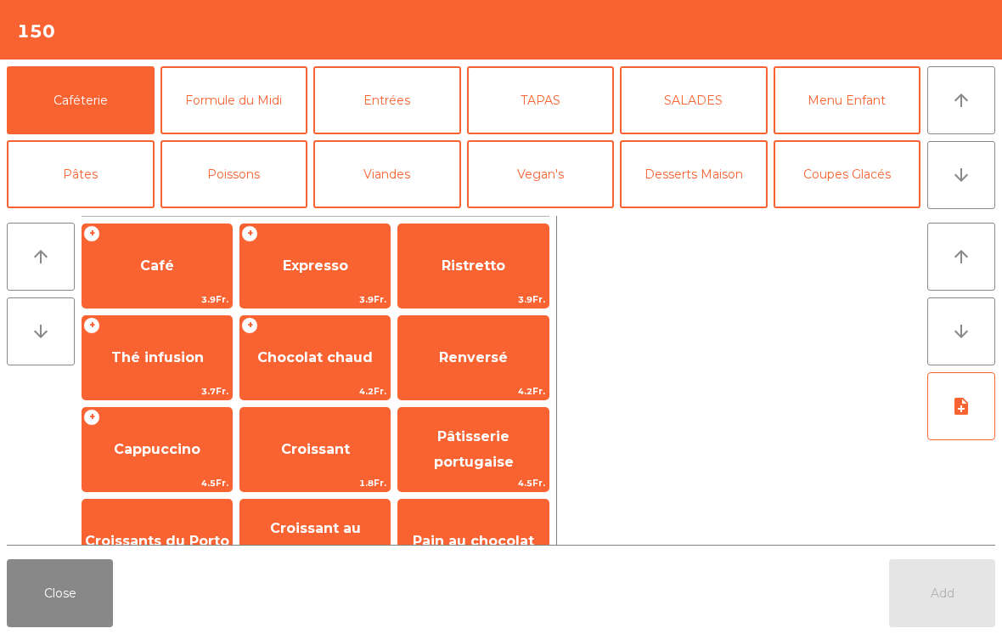
click at [980, 184] on button "arrow_downward" at bounding box center [962, 175] width 68 height 68
click at [410, 214] on button "Vin Blanc" at bounding box center [387, 248] width 148 height 68
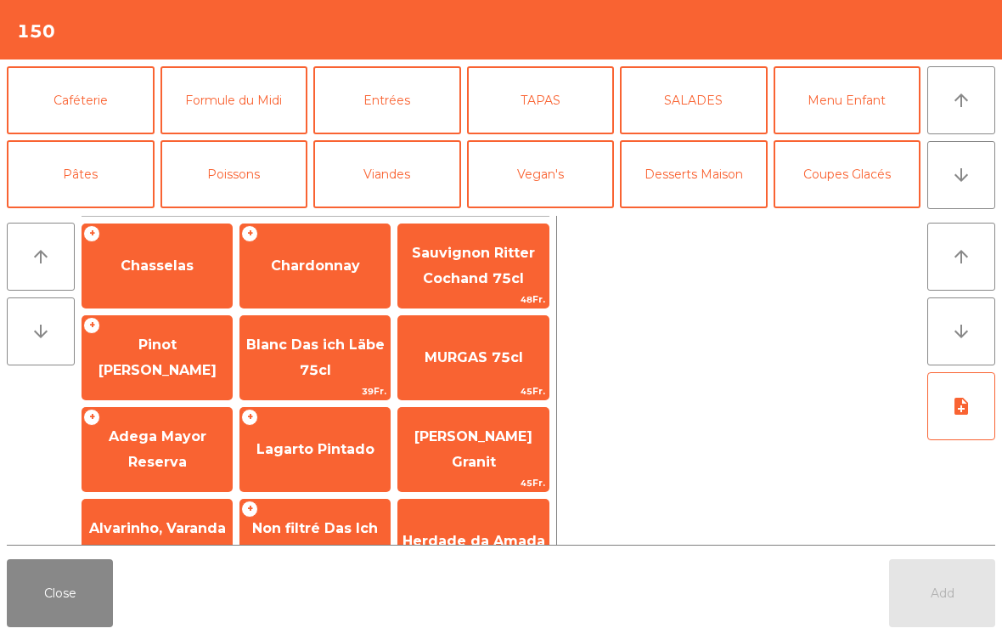
scroll to position [148, 0]
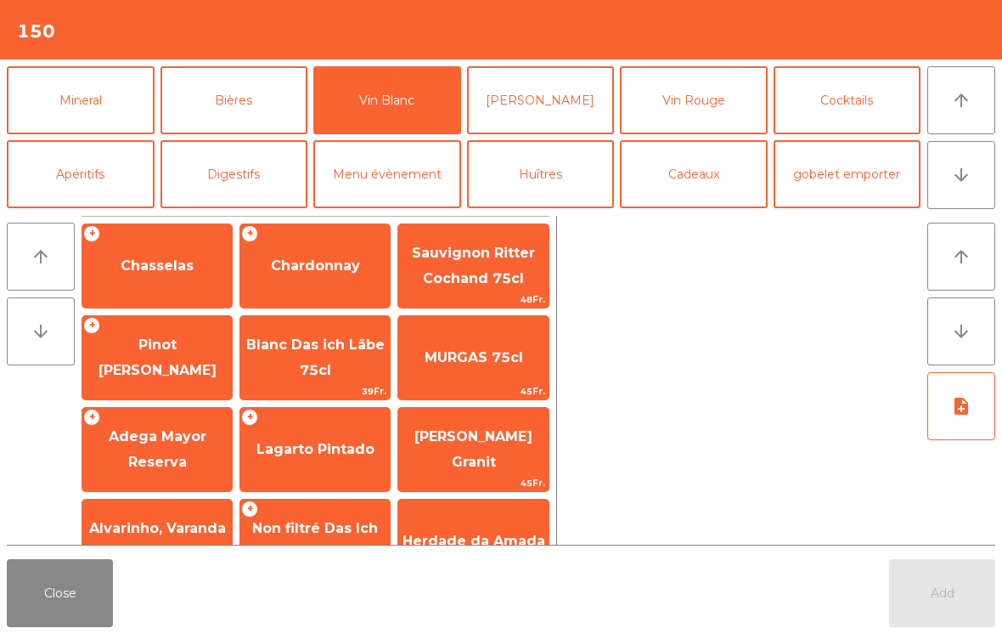
click at [167, 352] on span "Pinot [PERSON_NAME]" at bounding box center [158, 357] width 118 height 42
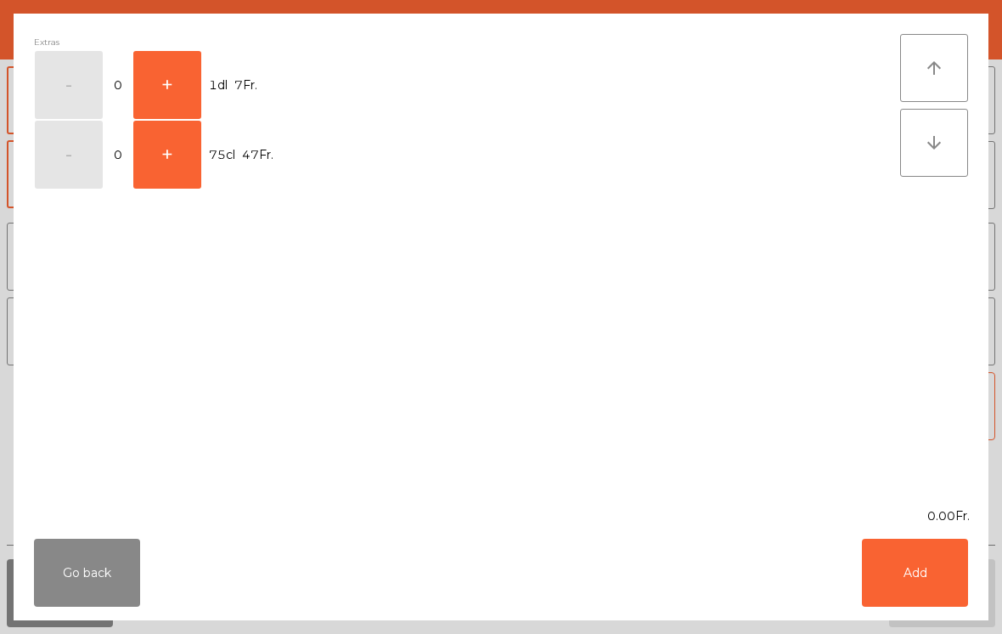
click at [166, 71] on button "+" at bounding box center [167, 85] width 68 height 68
click at [900, 575] on button "Add" at bounding box center [915, 573] width 106 height 68
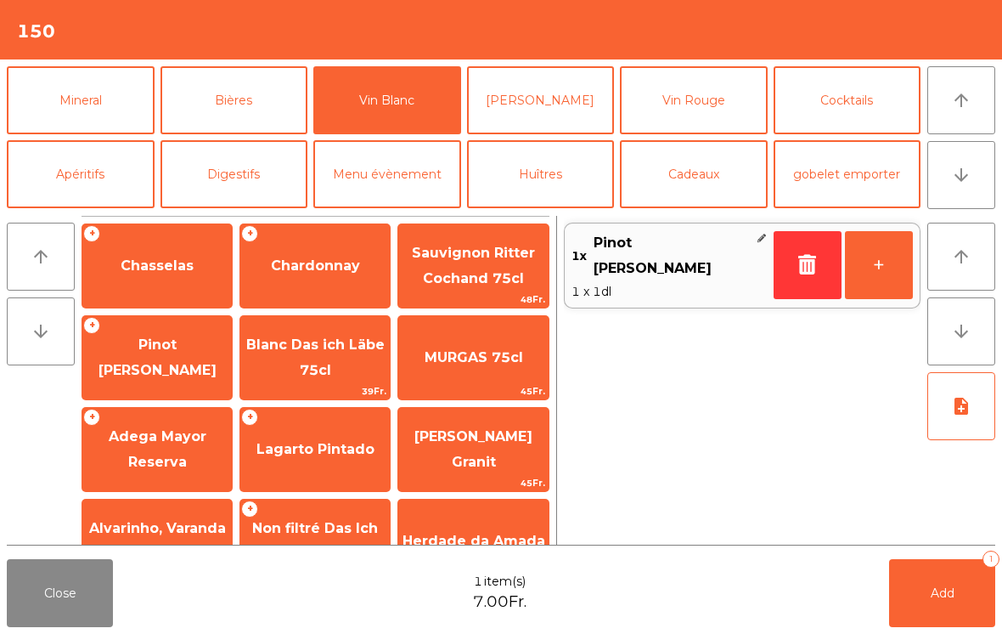
click at [949, 589] on span "Add" at bounding box center [943, 592] width 24 height 15
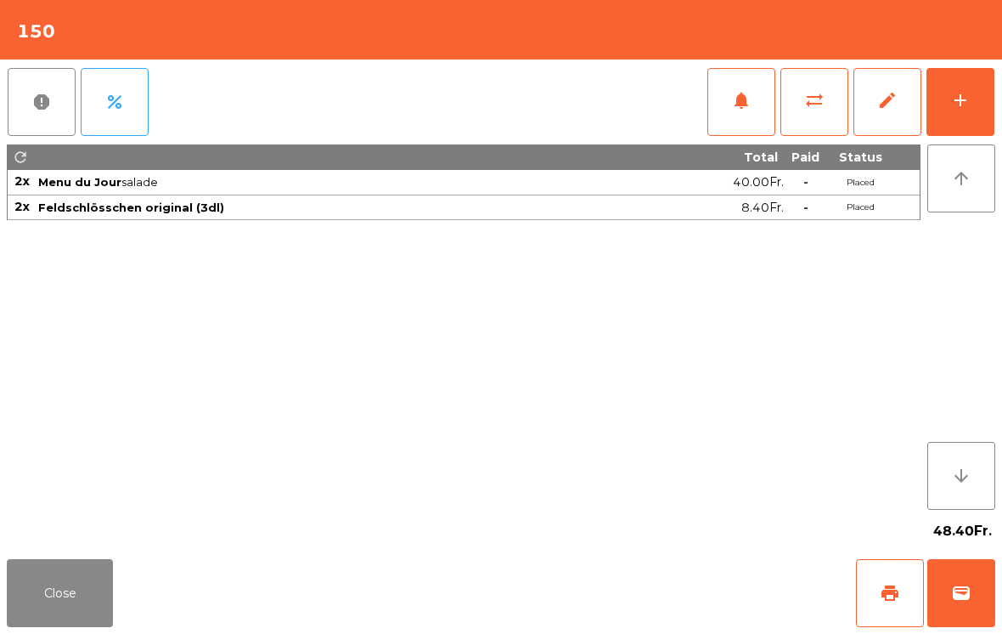
click at [37, 604] on button "Close" at bounding box center [60, 593] width 106 height 68
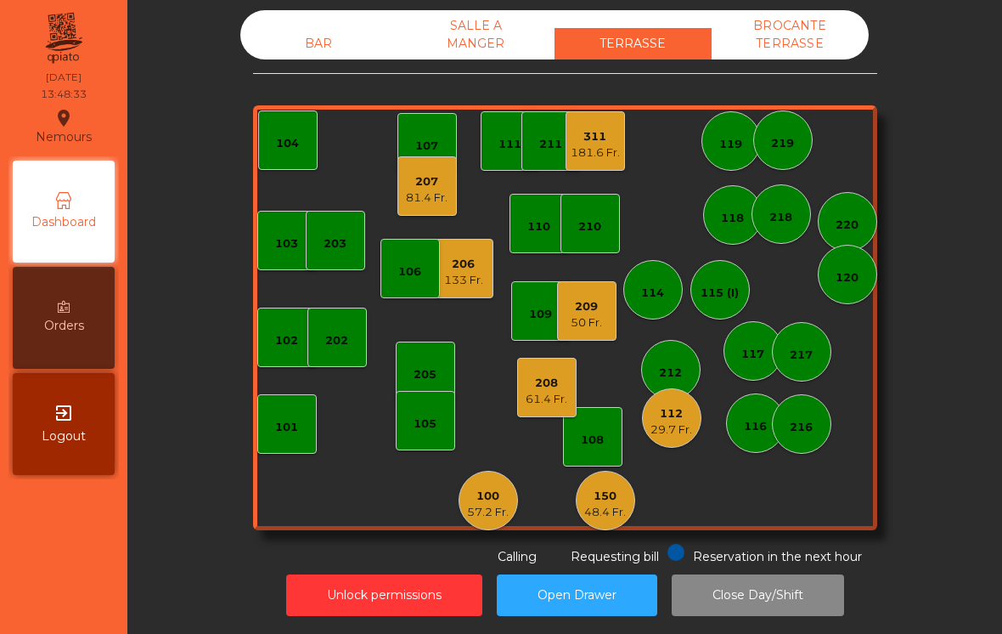
click at [472, 256] on div "206" at bounding box center [463, 264] width 39 height 17
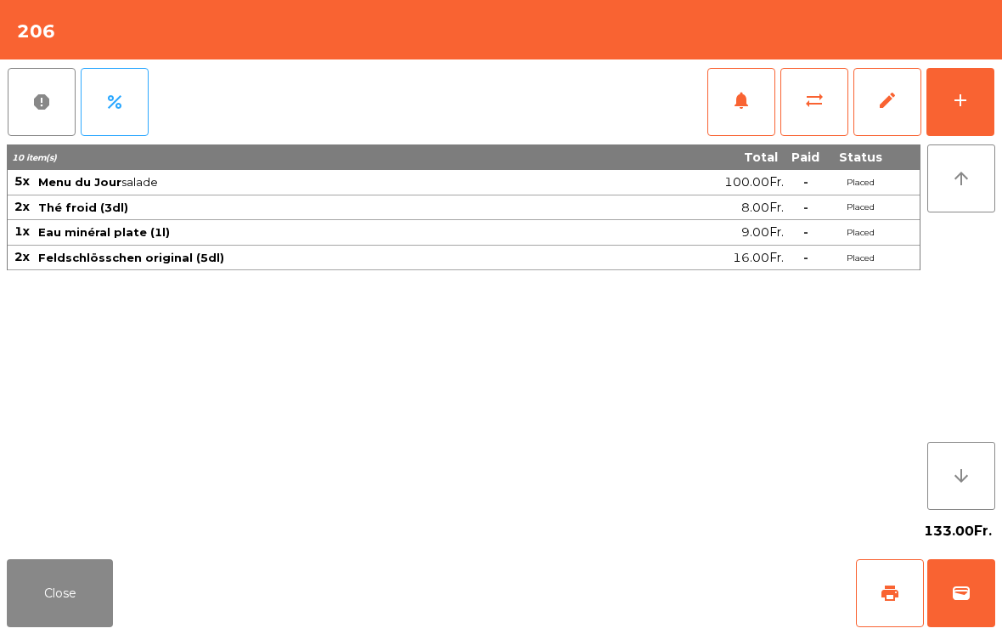
click at [972, 75] on button "add" at bounding box center [961, 102] width 68 height 68
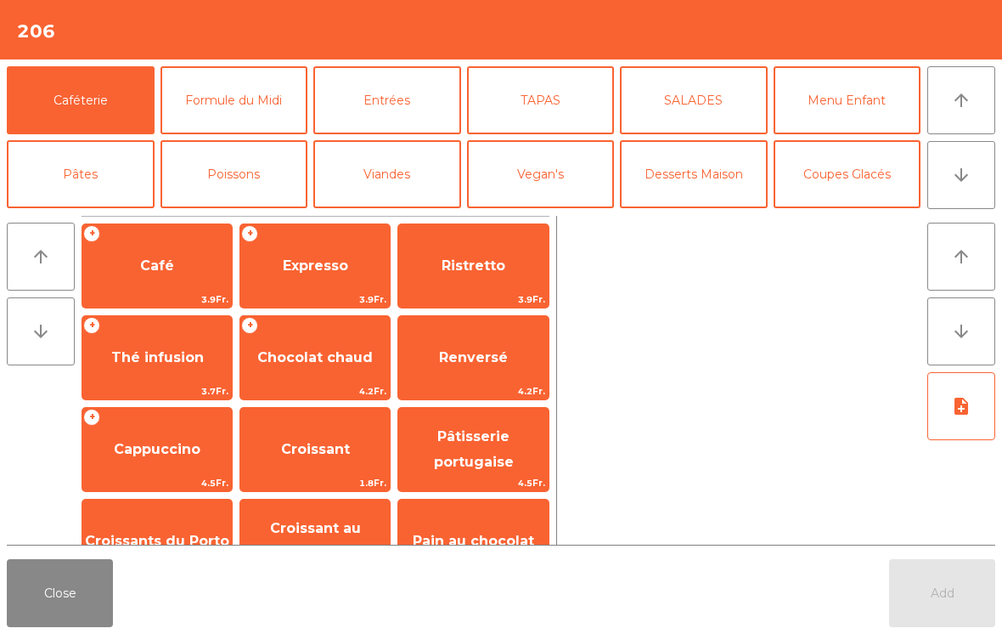
click at [974, 173] on button "arrow_downward" at bounding box center [962, 175] width 68 height 68
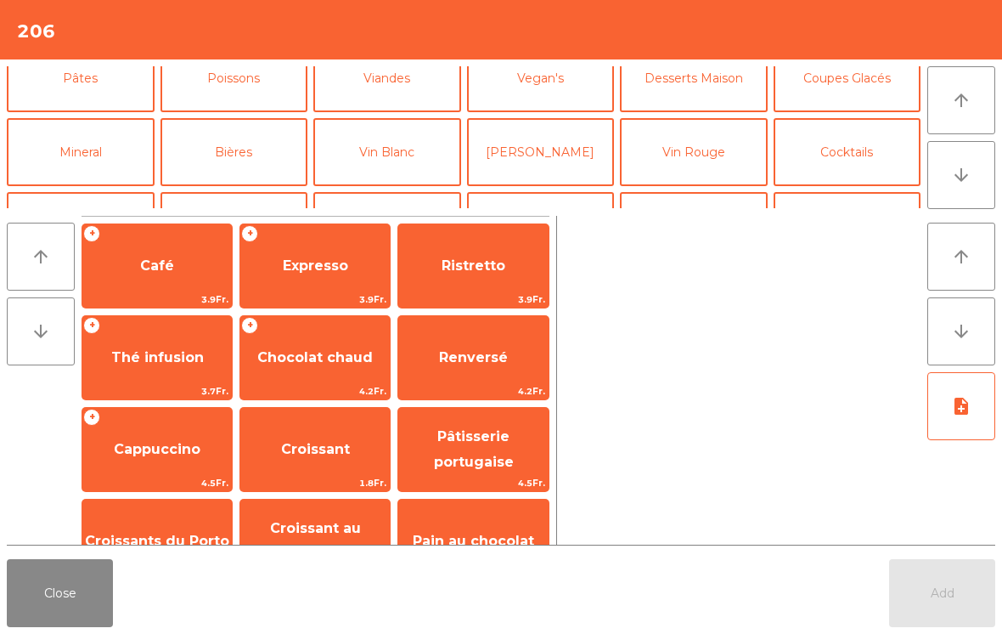
click at [247, 118] on button "Bières" at bounding box center [235, 152] width 148 height 68
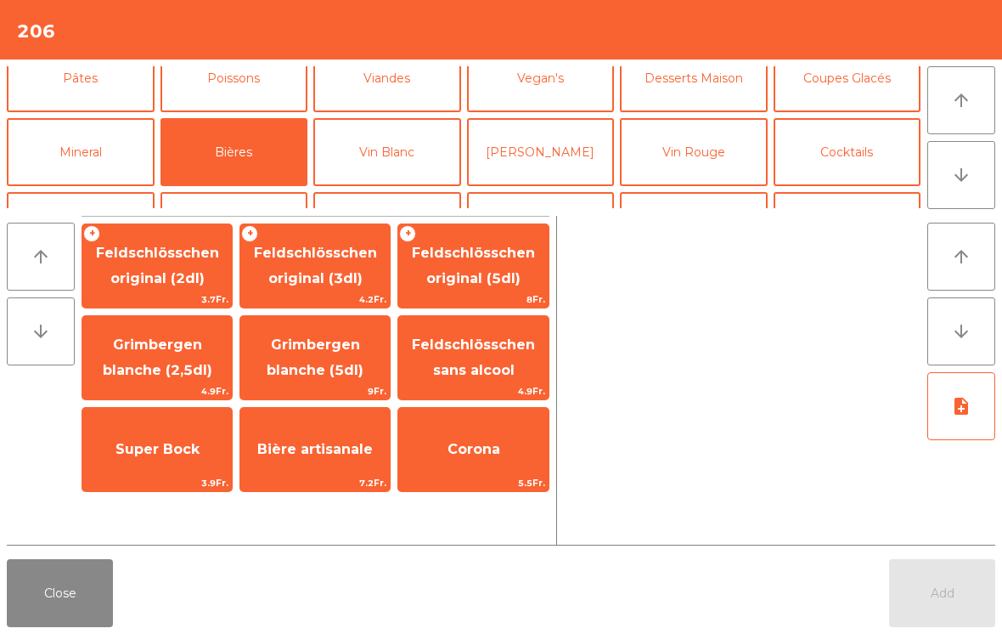
click at [179, 283] on span "Feldschlösschen original (2dl)" at bounding box center [157, 266] width 123 height 42
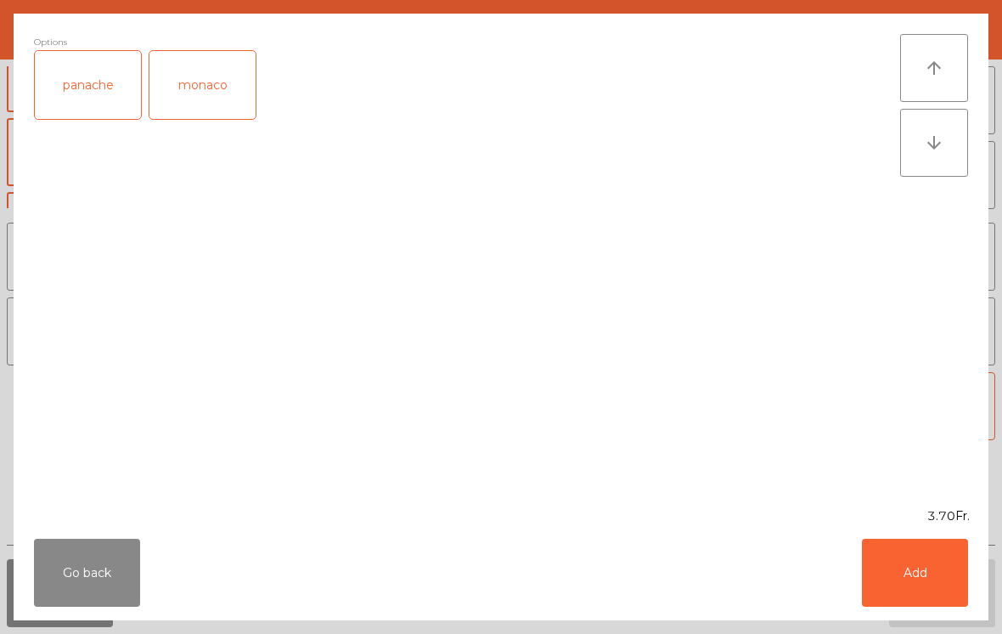
click at [929, 531] on div "Go back Add" at bounding box center [501, 572] width 975 height 95
click at [928, 530] on div "Go back Add" at bounding box center [501, 572] width 975 height 95
click at [947, 589] on button "Add" at bounding box center [915, 573] width 106 height 68
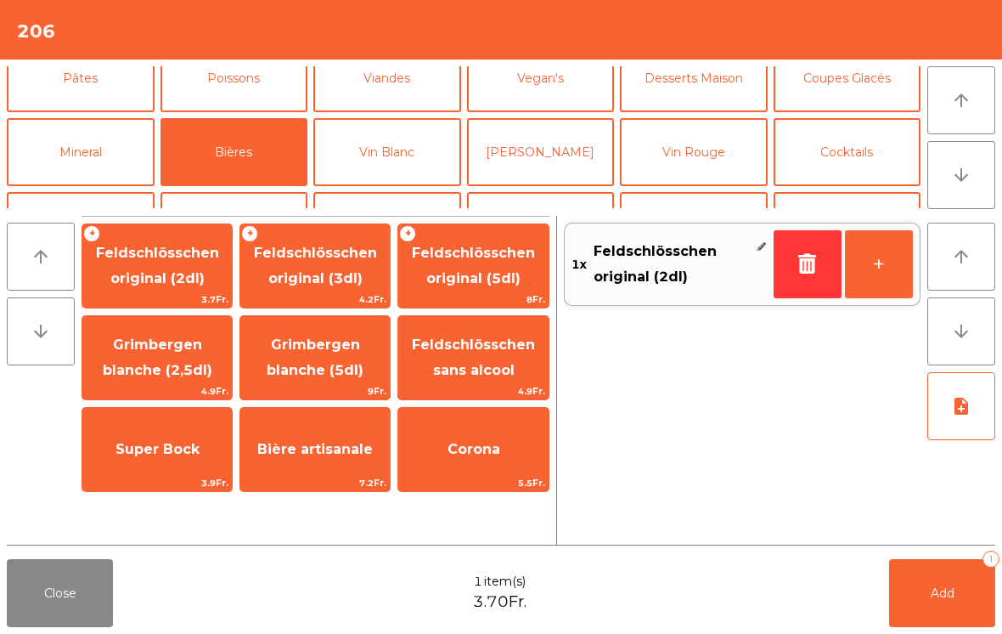
scroll to position [148, 0]
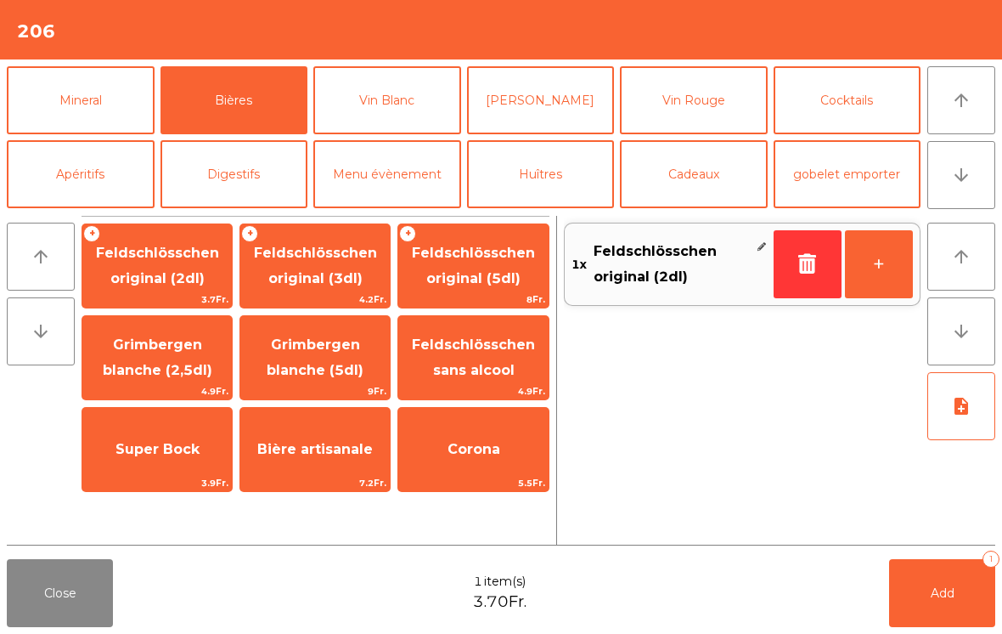
click at [947, 589] on span "Add" at bounding box center [943, 592] width 24 height 15
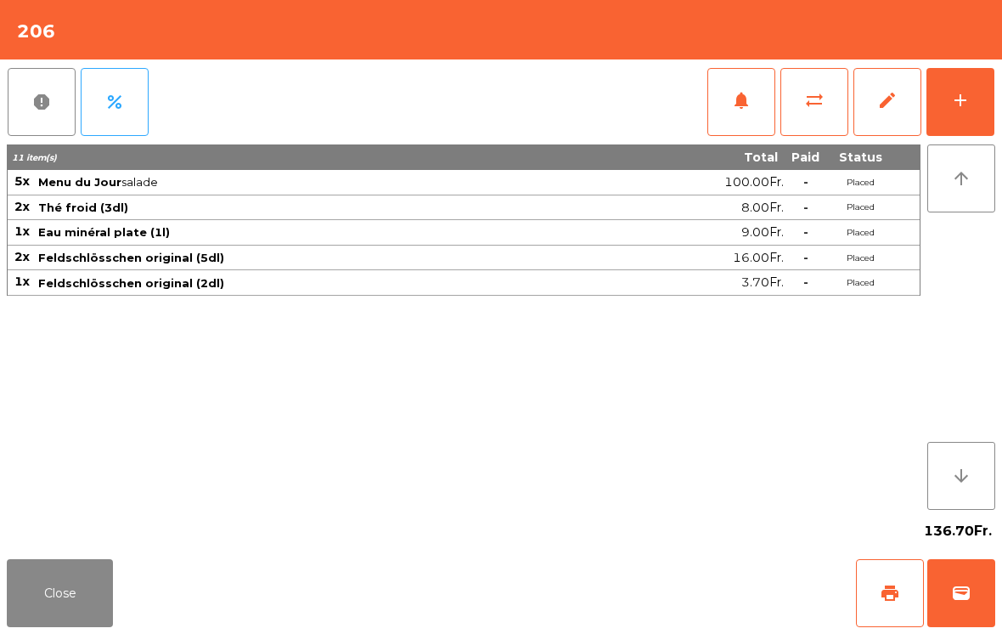
click at [111, 625] on button "Close" at bounding box center [60, 593] width 106 height 68
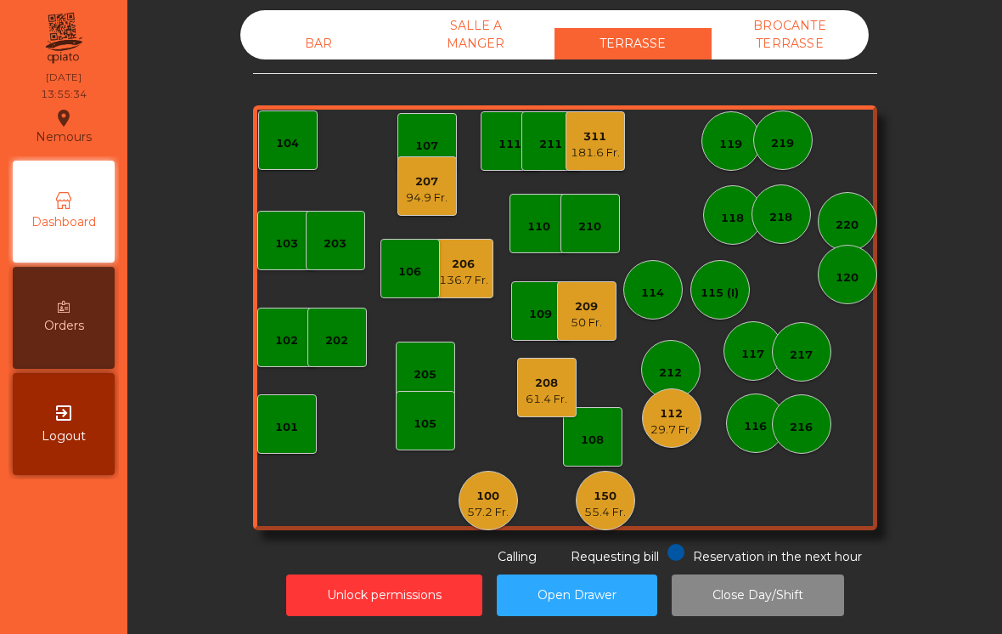
click at [594, 314] on div "50 Fr." at bounding box center [586, 322] width 31 height 17
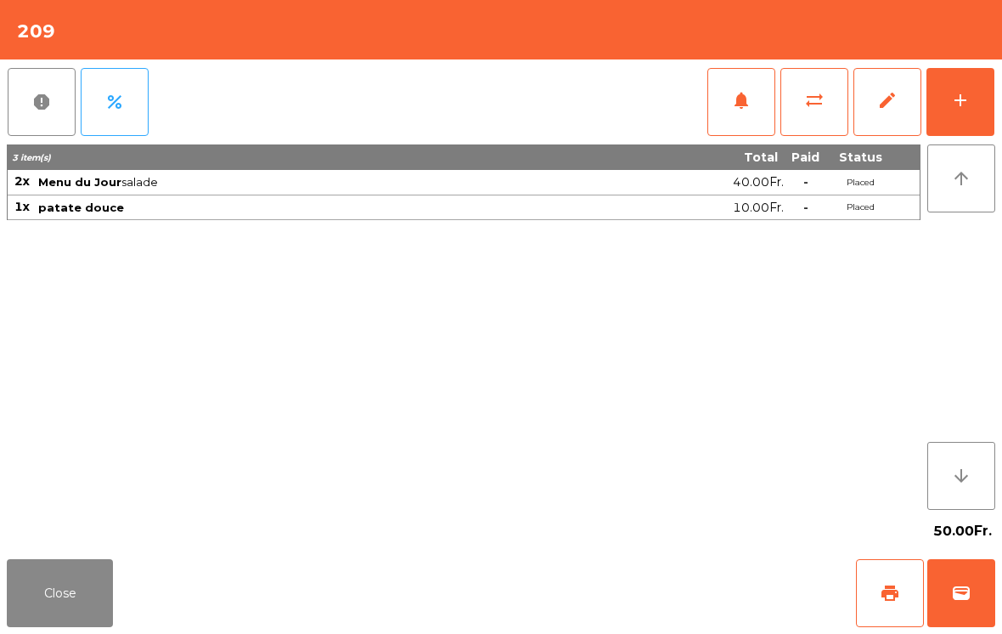
click at [975, 118] on button "add" at bounding box center [961, 102] width 68 height 68
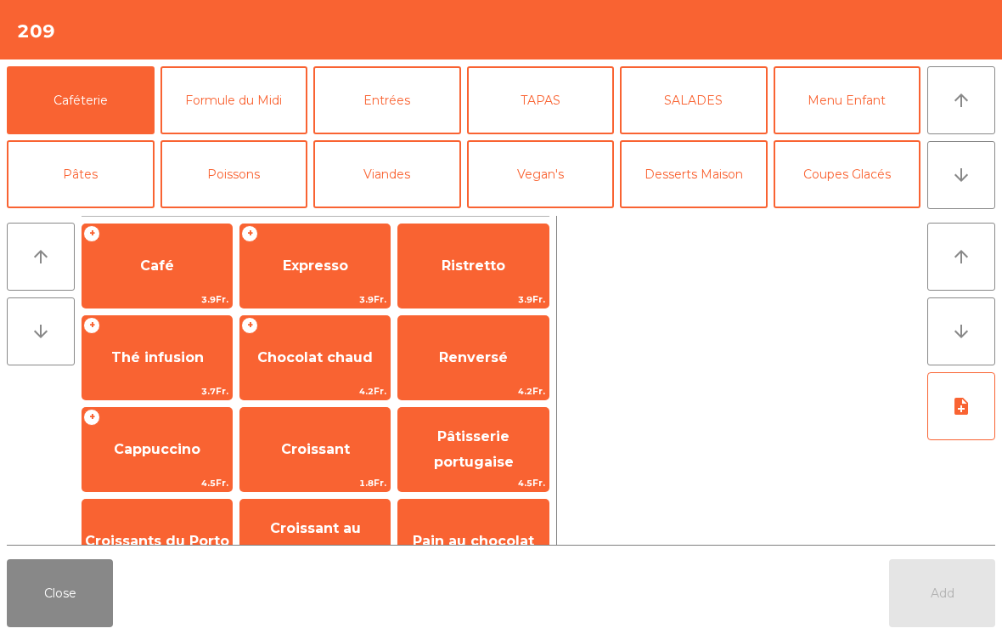
click at [966, 180] on icon "arrow_downward" at bounding box center [961, 175] width 20 height 20
click at [69, 214] on button "Mineral" at bounding box center [81, 248] width 148 height 68
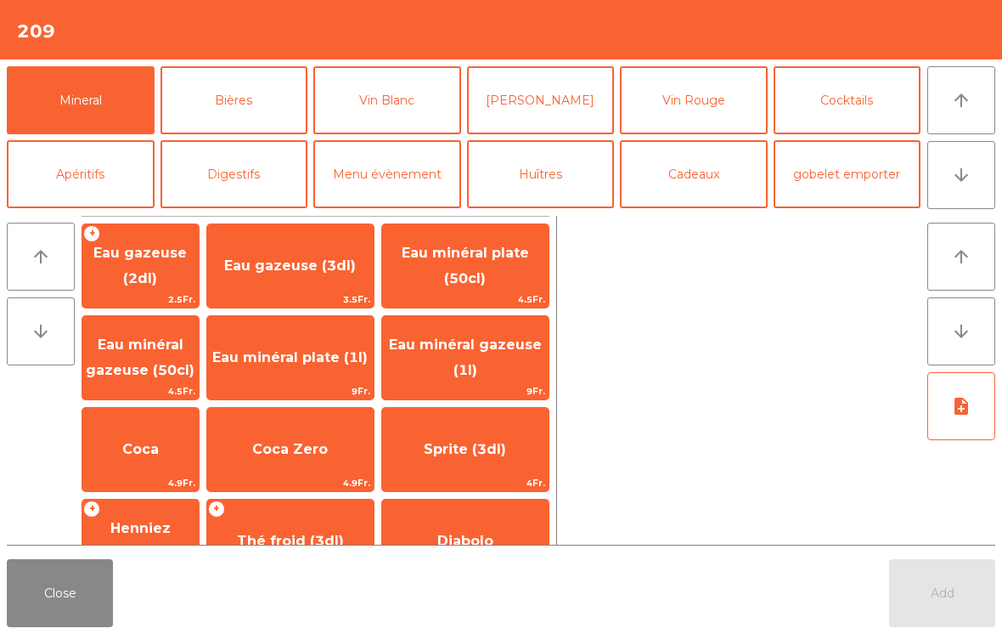
click at [165, 348] on span "Eau minéral gazeuse (50cl)" at bounding box center [140, 357] width 109 height 42
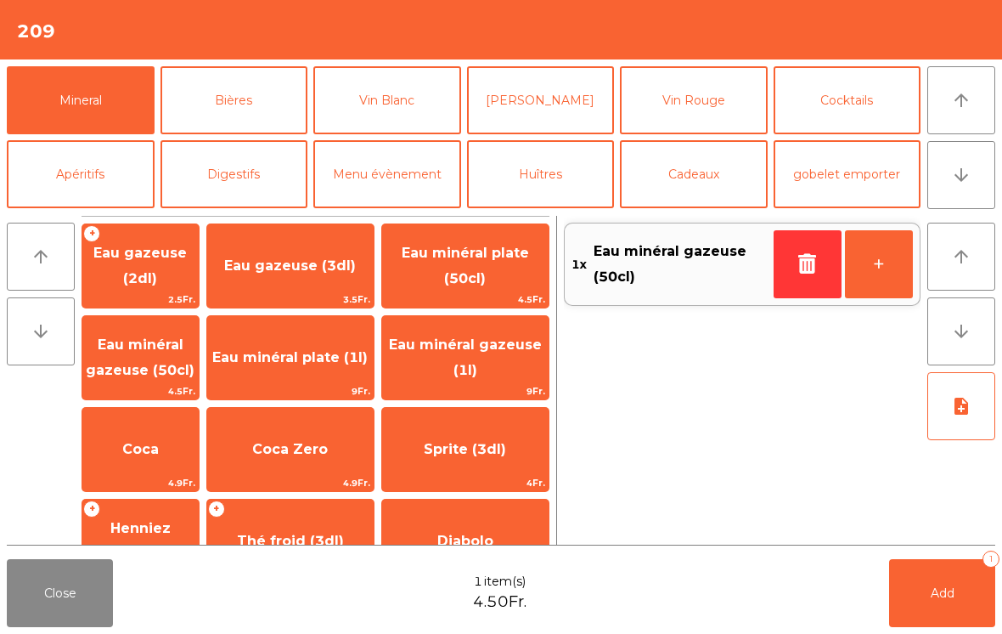
click at [943, 594] on span "Add" at bounding box center [943, 592] width 24 height 15
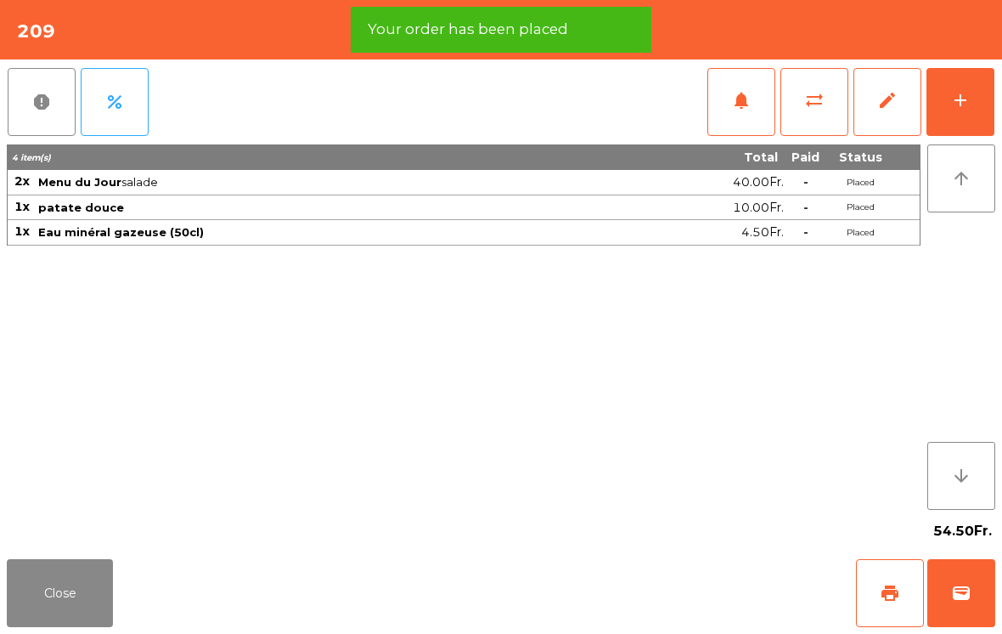
click at [872, 609] on button "print" at bounding box center [890, 593] width 68 height 68
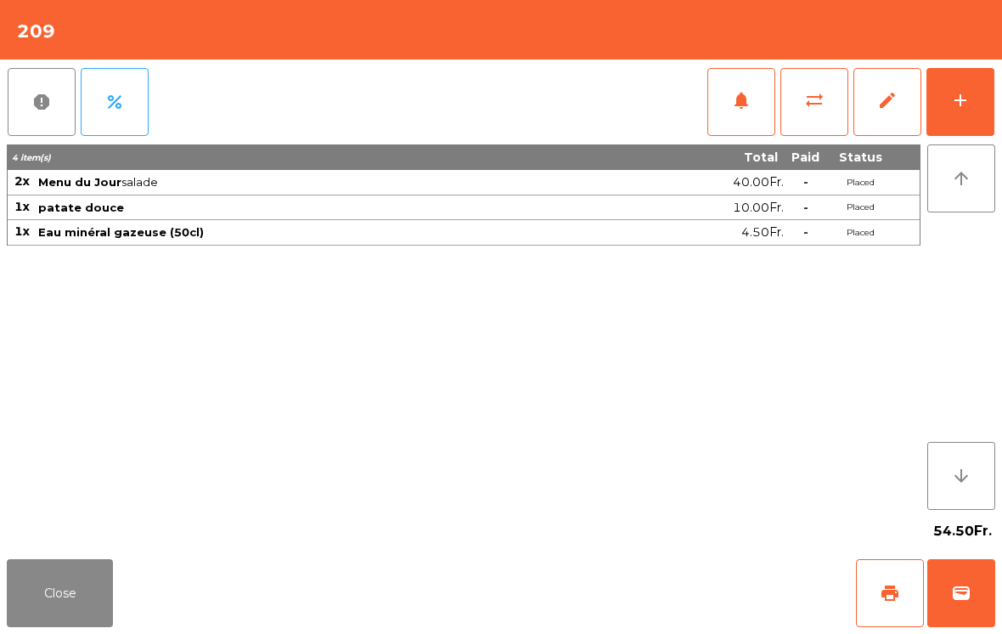
click at [56, 603] on button "Close" at bounding box center [60, 593] width 106 height 68
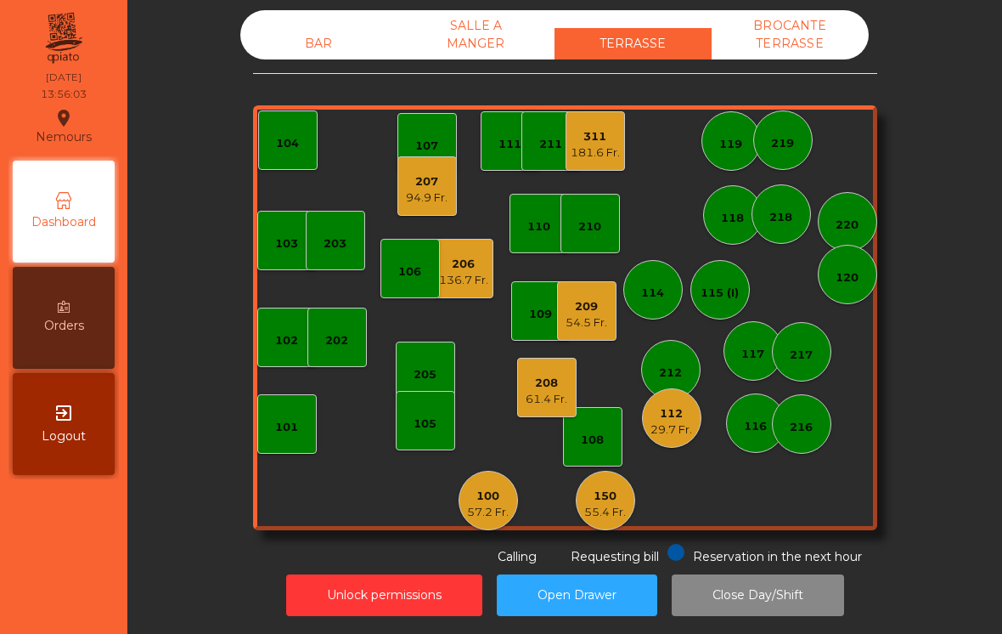
click at [560, 391] on div "61.4 Fr." at bounding box center [547, 399] width 42 height 17
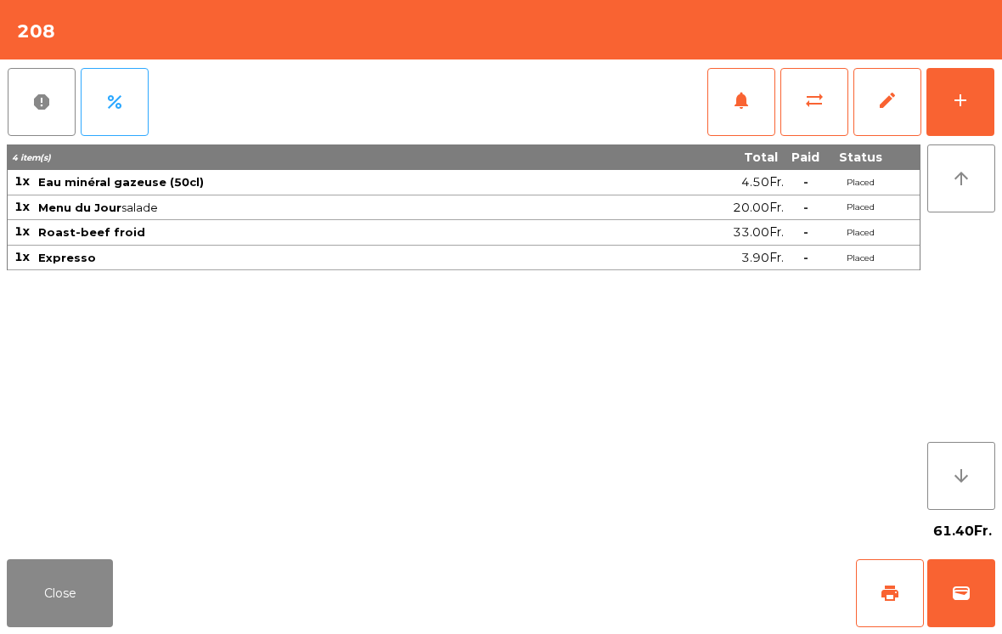
click at [81, 585] on button "Close" at bounding box center [60, 593] width 106 height 68
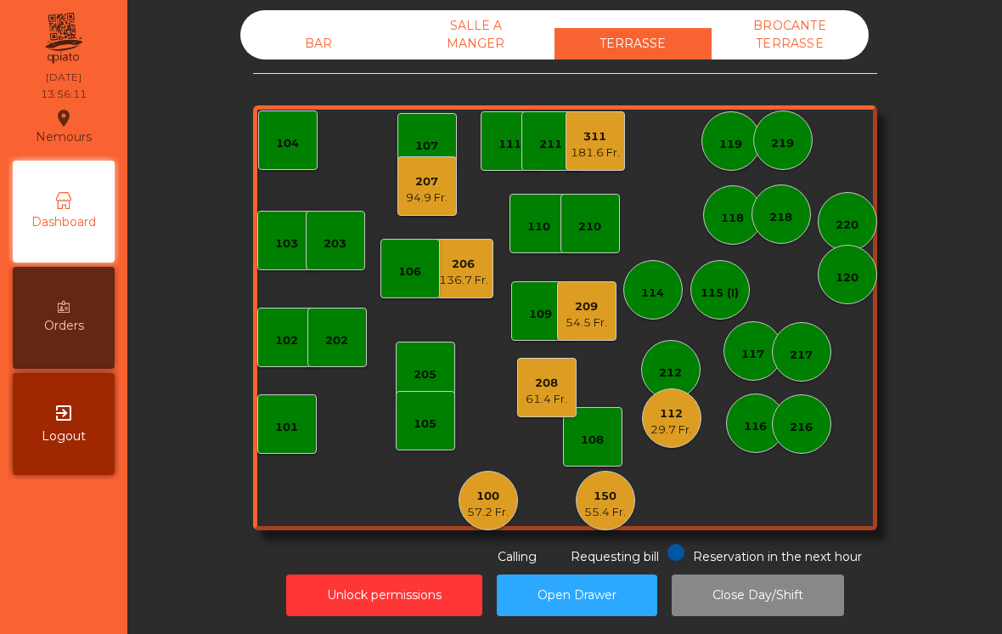
click at [603, 314] on div "54.5 Fr." at bounding box center [587, 322] width 42 height 17
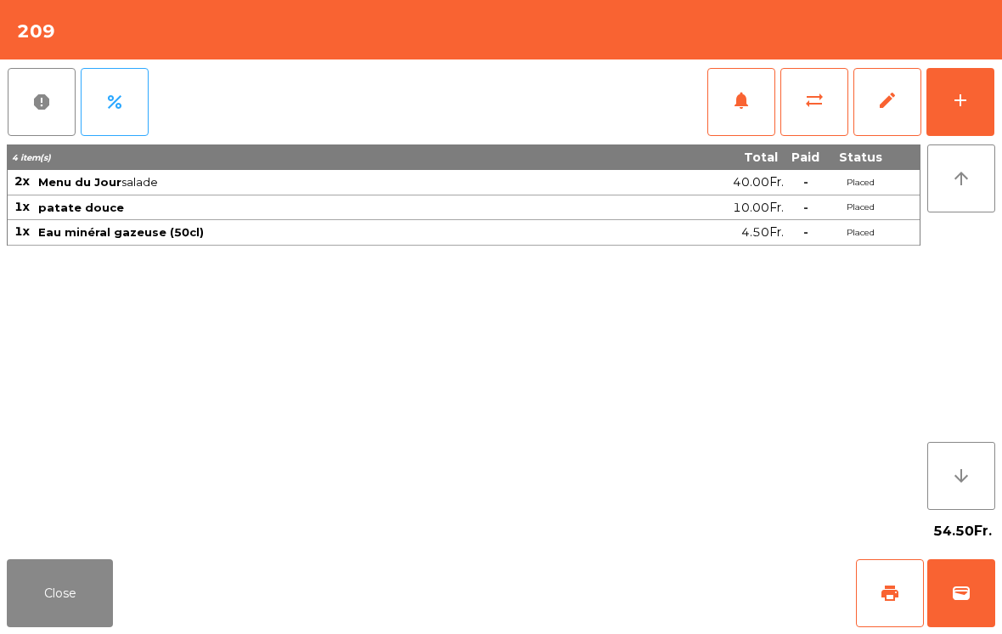
click at [89, 599] on button "Close" at bounding box center [60, 593] width 106 height 68
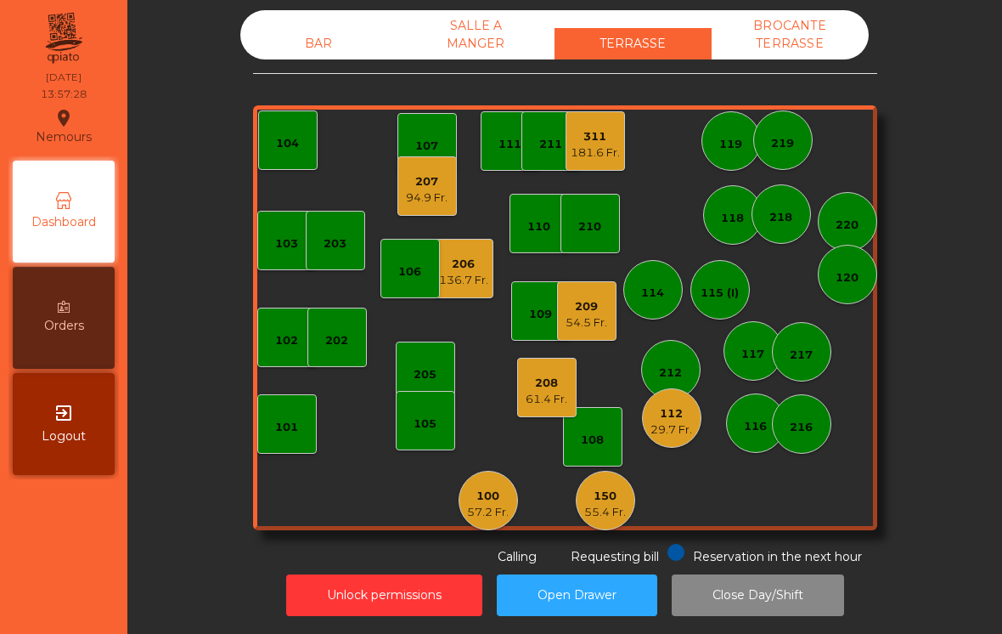
click at [443, 258] on div "206 136.7 Fr." at bounding box center [463, 268] width 59 height 59
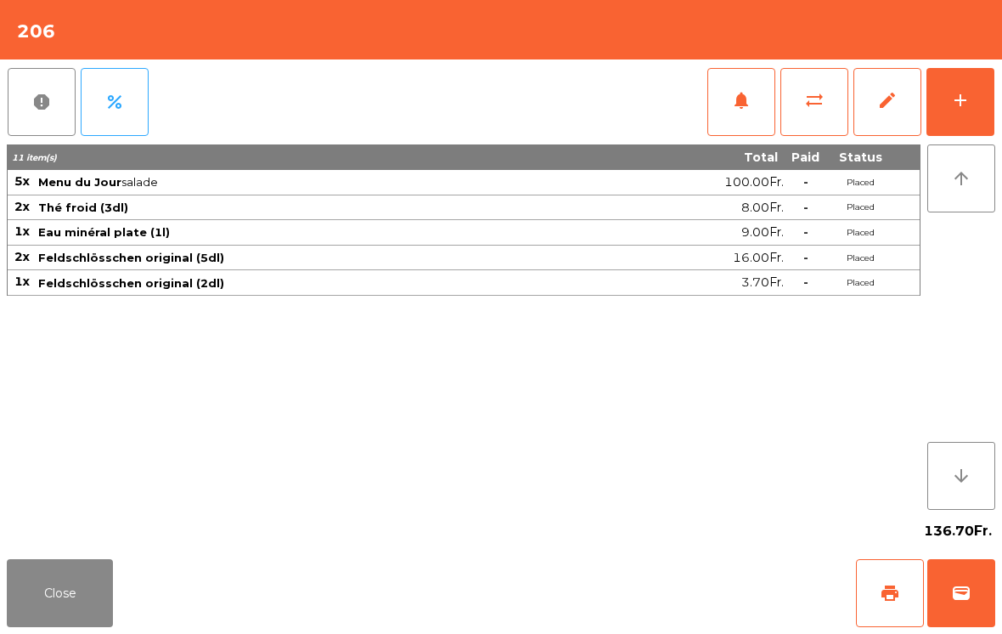
scroll to position [26, 0]
click at [743, 110] on button "notifications" at bounding box center [742, 102] width 68 height 68
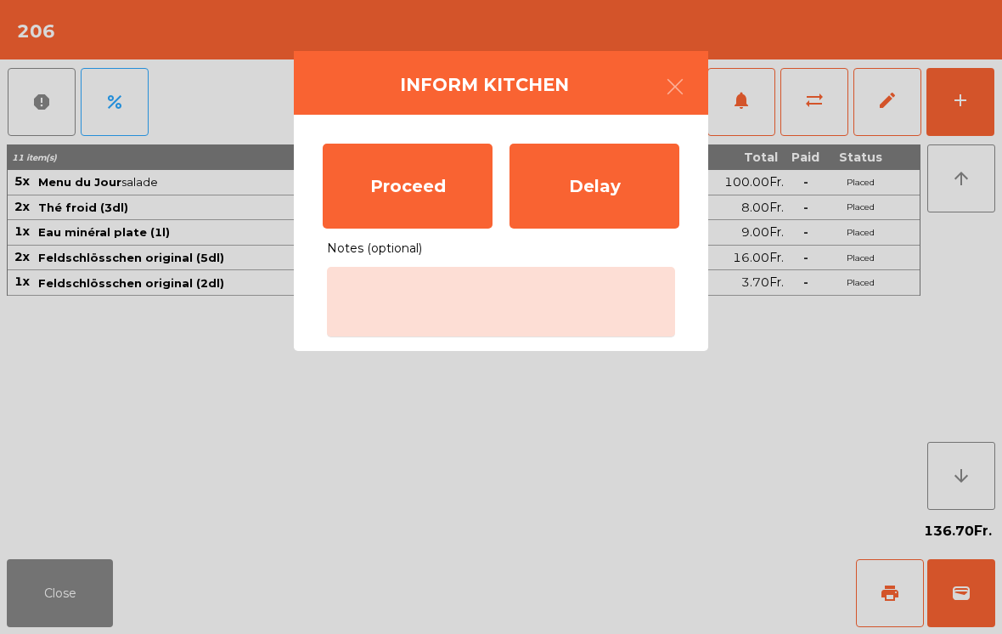
click at [417, 169] on div "Proceed" at bounding box center [408, 186] width 170 height 85
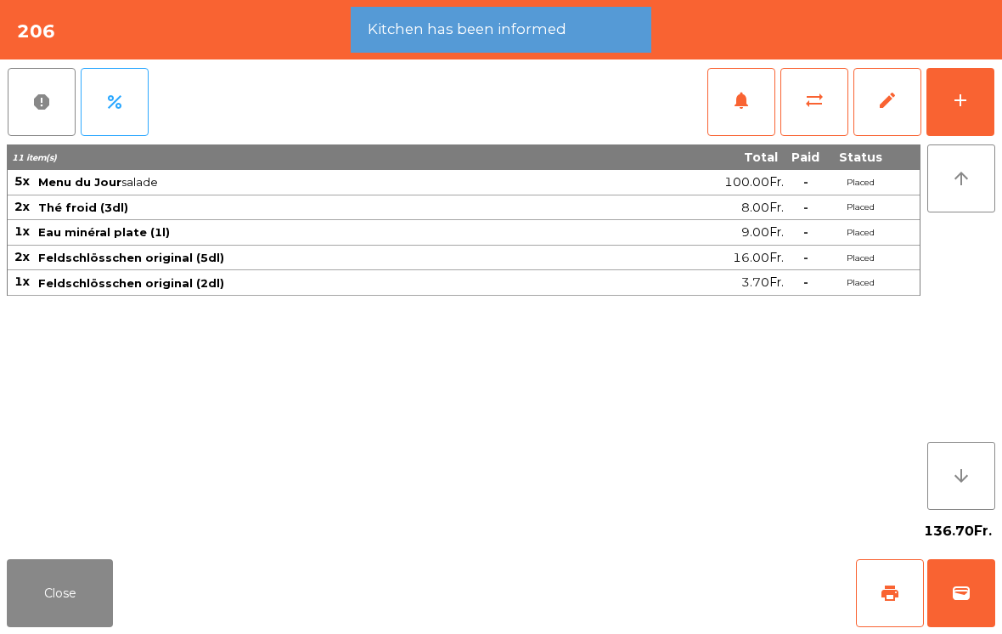
click at [30, 590] on button "Close" at bounding box center [60, 593] width 106 height 68
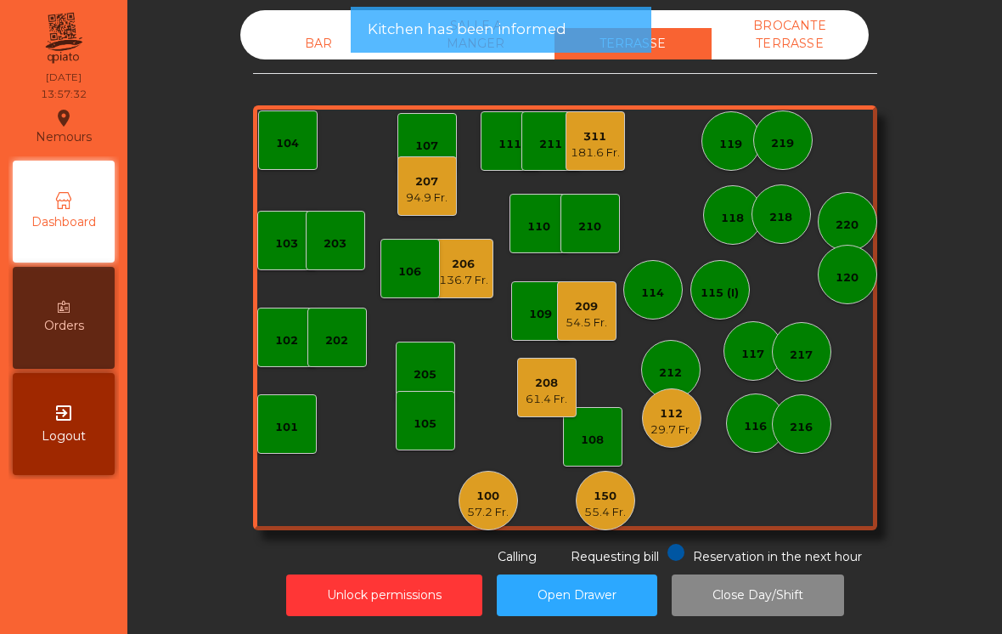
click at [650, 402] on div "112 29.7 Fr." at bounding box center [671, 417] width 59 height 59
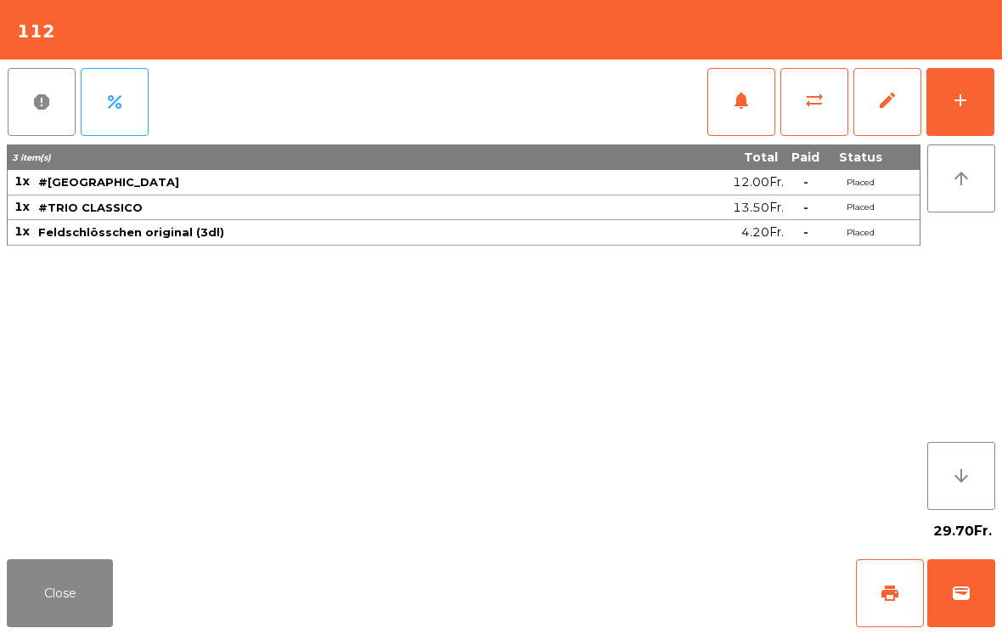
click at [54, 622] on button "Close" at bounding box center [60, 593] width 106 height 68
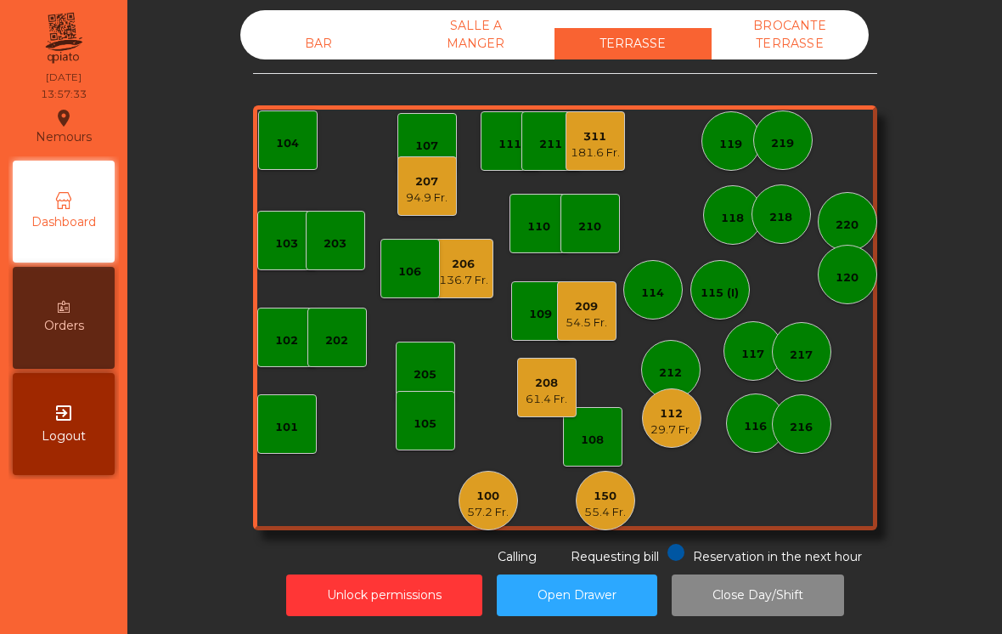
click at [545, 391] on div "61.4 Fr." at bounding box center [547, 399] width 42 height 17
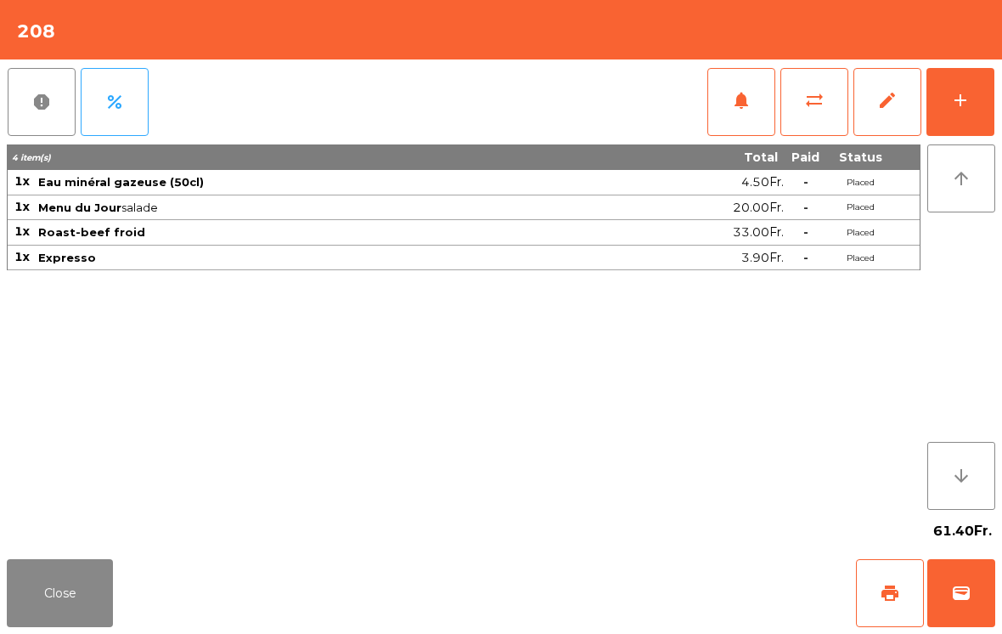
click at [884, 588] on span "print" at bounding box center [890, 593] width 20 height 20
click at [61, 579] on button "Close" at bounding box center [60, 593] width 106 height 68
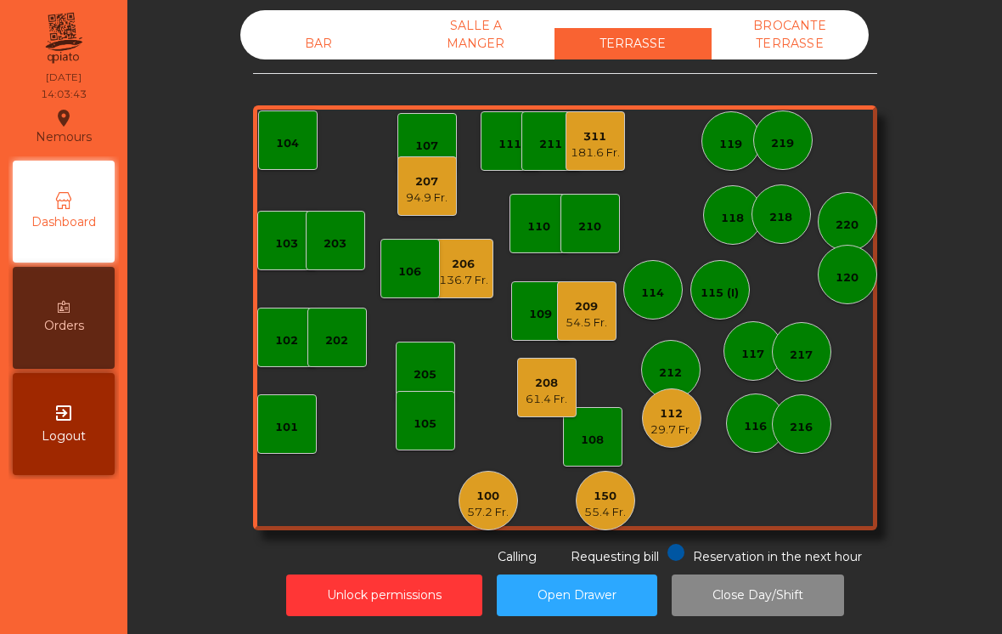
click at [606, 121] on div "311 181.6 Fr." at bounding box center [595, 141] width 49 height 40
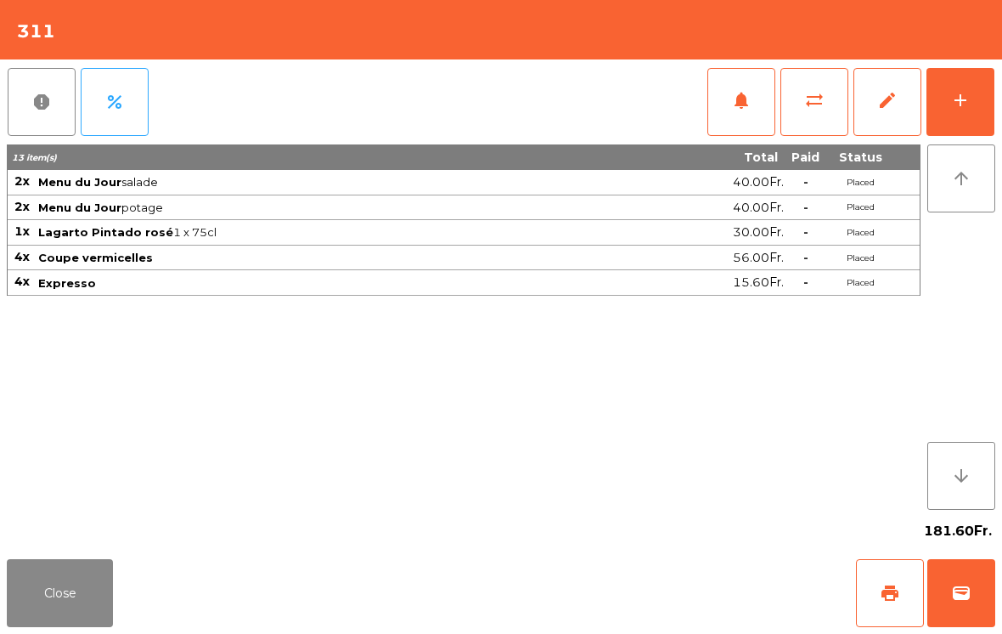
click at [889, 593] on span "print" at bounding box center [890, 593] width 20 height 20
click at [59, 619] on button "Close" at bounding box center [60, 593] width 106 height 68
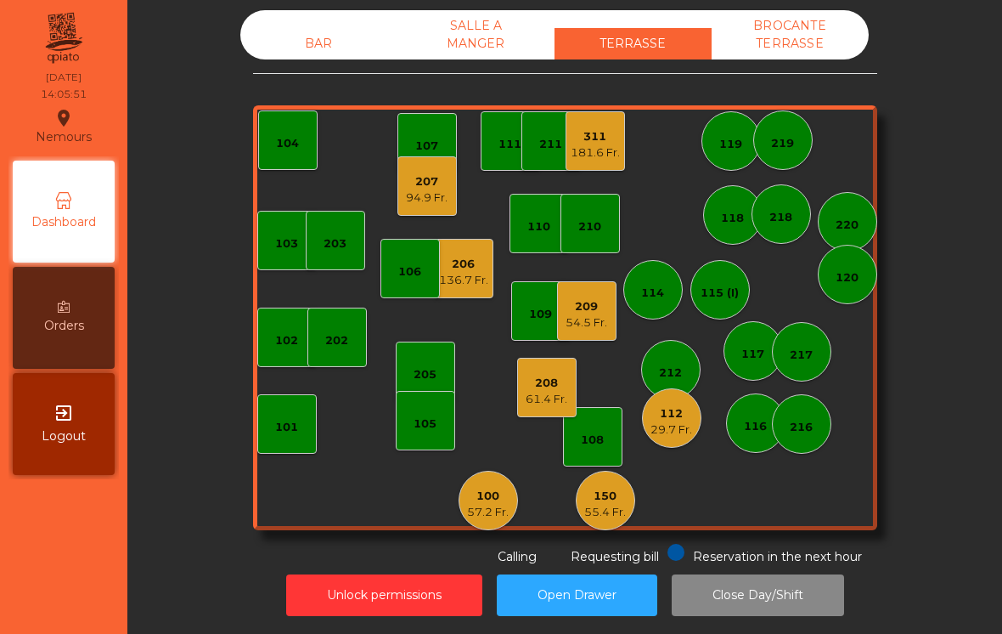
click at [683, 421] on div "29.7 Fr." at bounding box center [672, 429] width 42 height 17
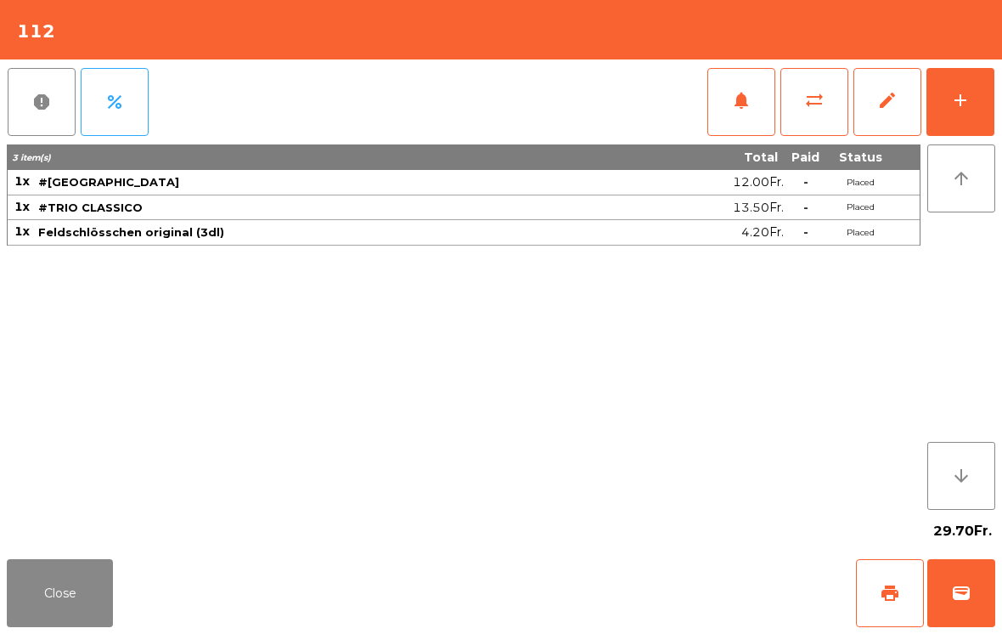
click at [82, 598] on button "Close" at bounding box center [60, 593] width 106 height 68
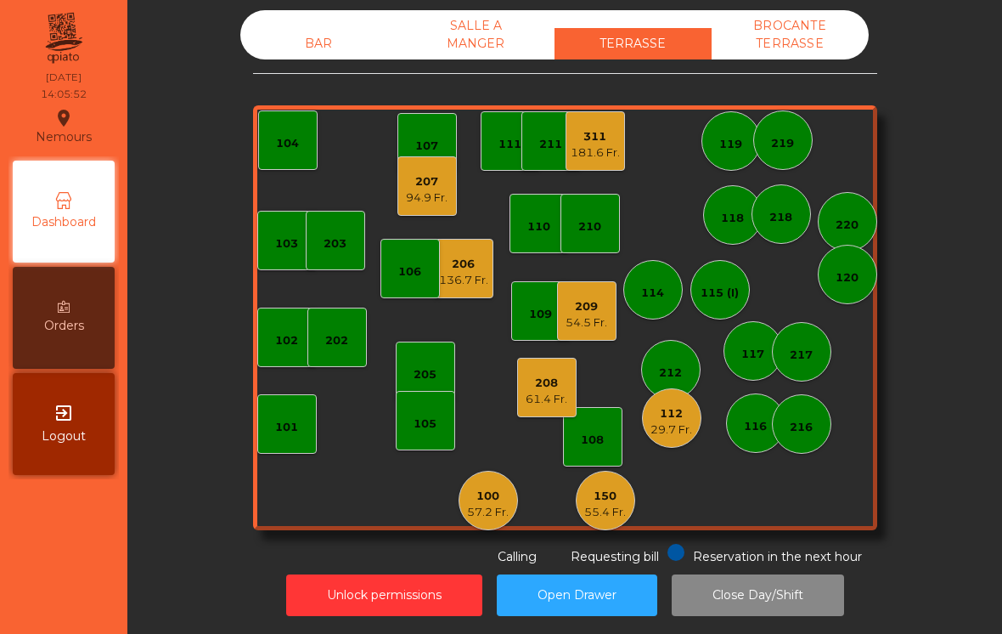
click at [680, 364] on div "212" at bounding box center [670, 372] width 23 height 17
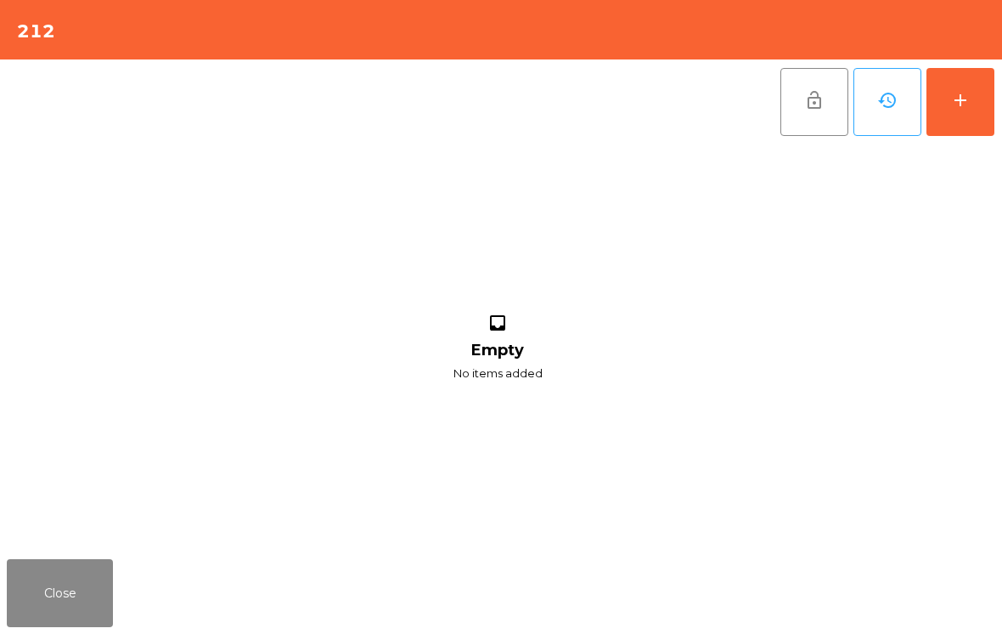
click at [966, 120] on button "add" at bounding box center [961, 102] width 68 height 68
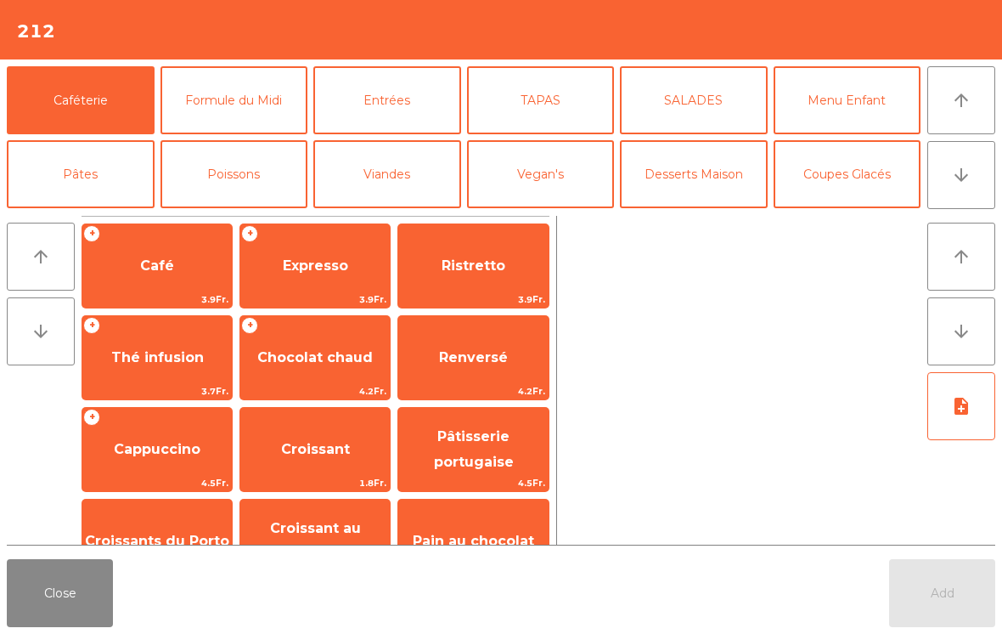
click at [982, 177] on button "arrow_downward" at bounding box center [962, 175] width 68 height 68
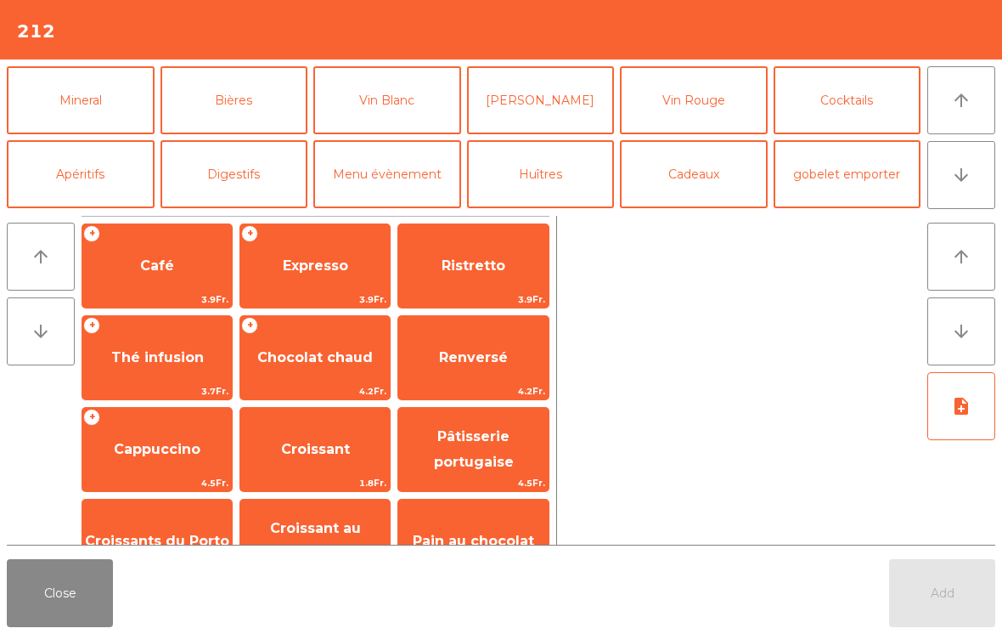
click at [404, 120] on button "Vin Blanc" at bounding box center [387, 100] width 148 height 68
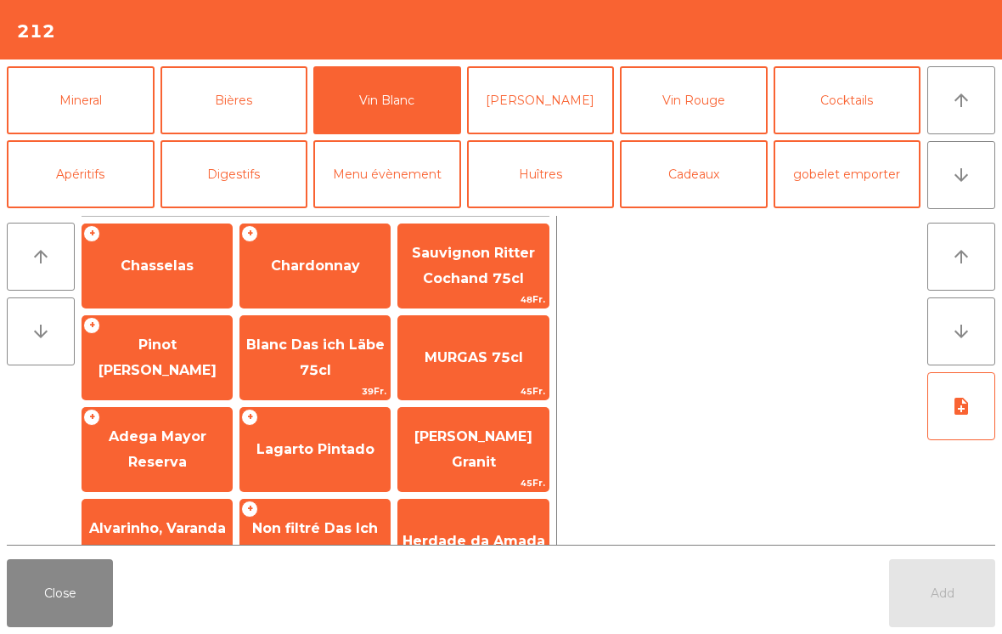
click at [173, 274] on span "Chasselas" at bounding box center [157, 265] width 73 height 16
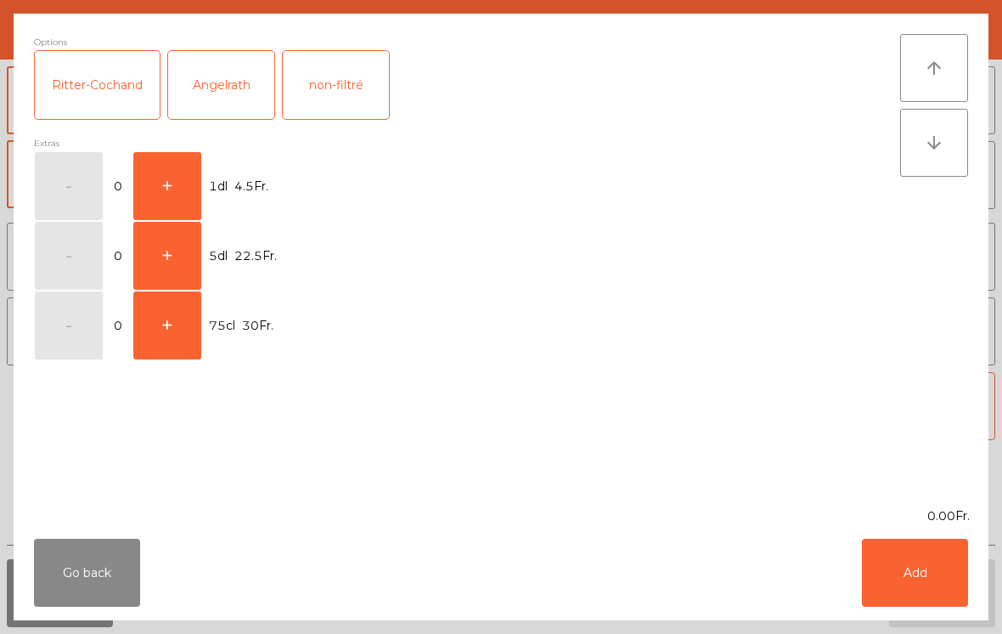
click at [182, 189] on button "+" at bounding box center [167, 186] width 68 height 68
click at [941, 587] on button "Add" at bounding box center [915, 573] width 106 height 68
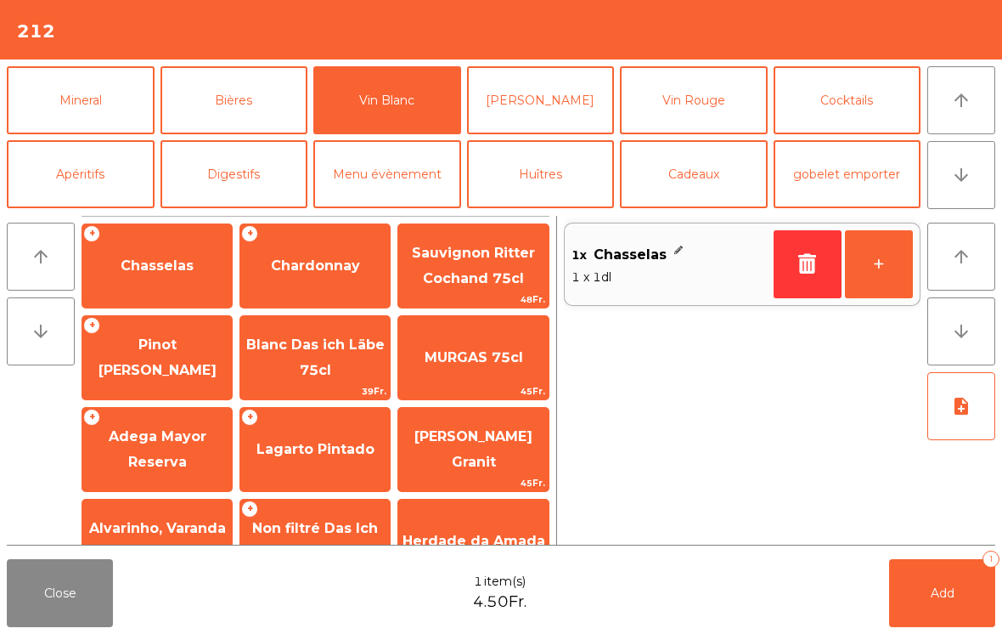
click at [561, 111] on button "[PERSON_NAME]" at bounding box center [541, 100] width 148 height 68
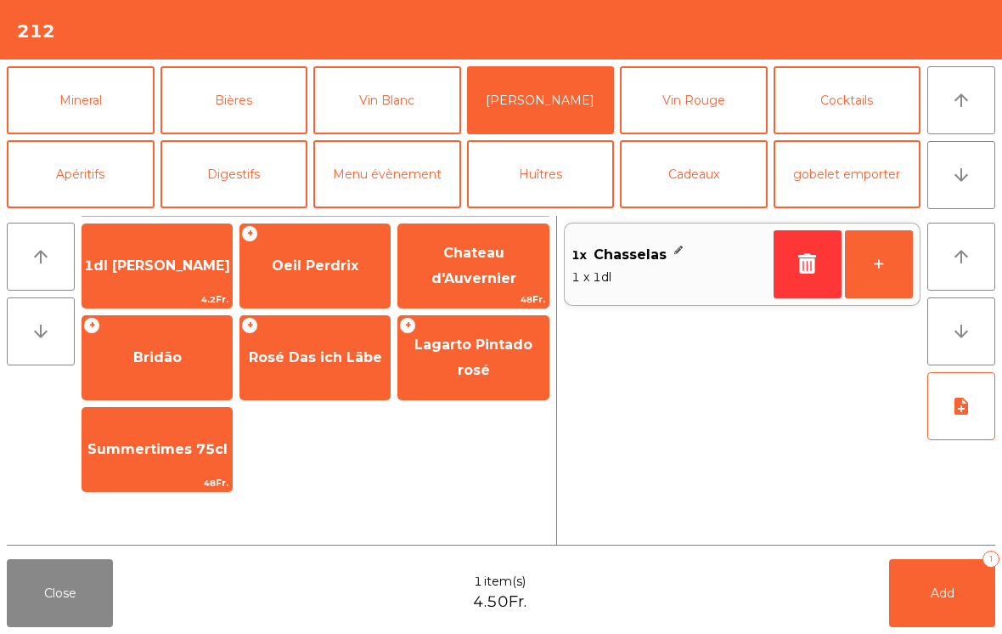
click at [181, 283] on span "1dl [PERSON_NAME]" at bounding box center [157, 266] width 150 height 46
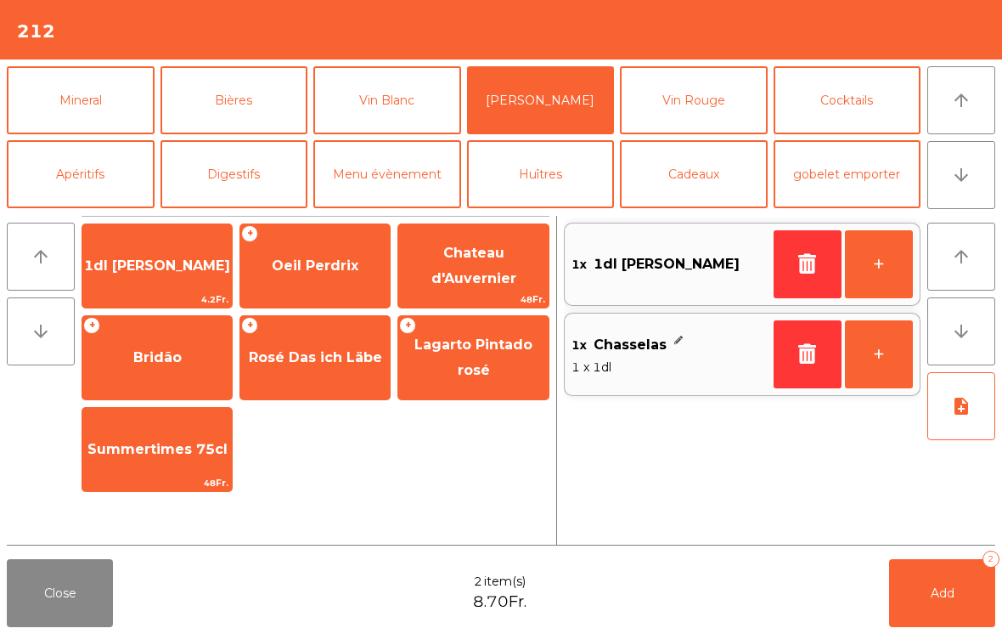
click at [932, 607] on button "Add 2" at bounding box center [942, 593] width 106 height 68
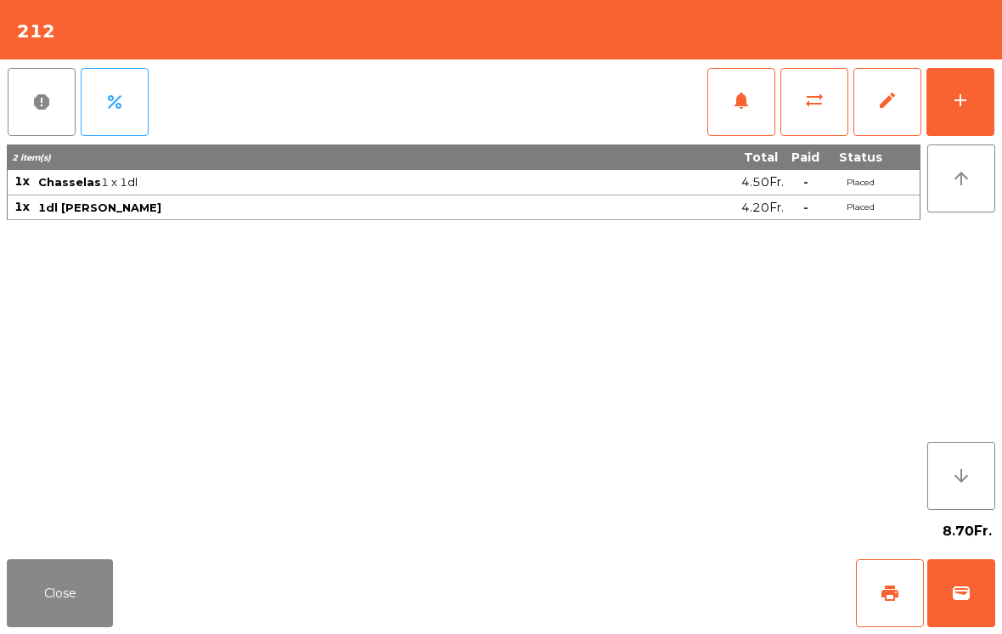
click at [76, 607] on button "Close" at bounding box center [60, 593] width 106 height 68
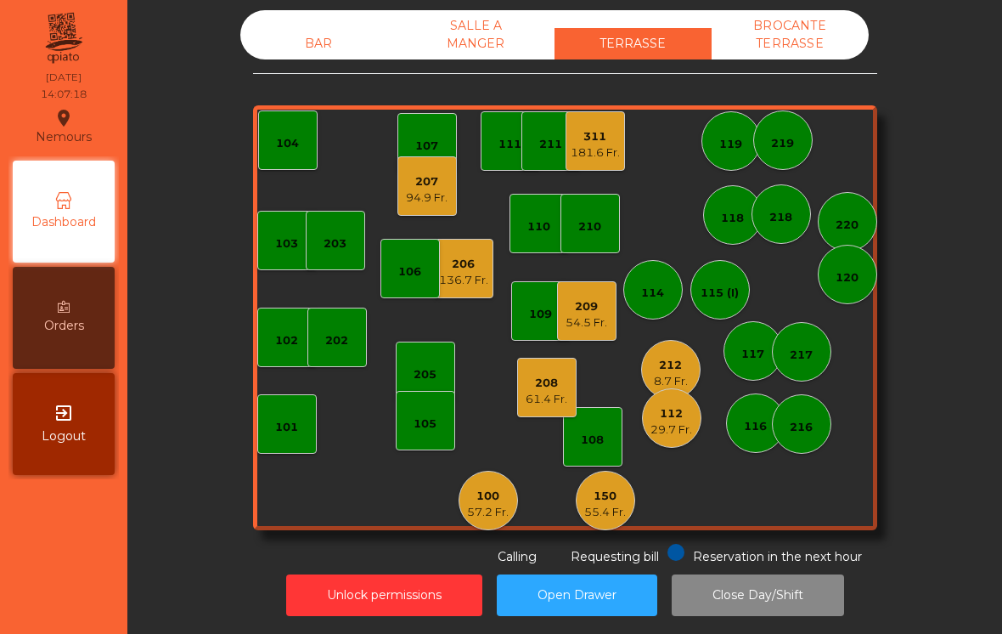
click at [584, 144] on div "181.6 Fr." at bounding box center [595, 152] width 49 height 17
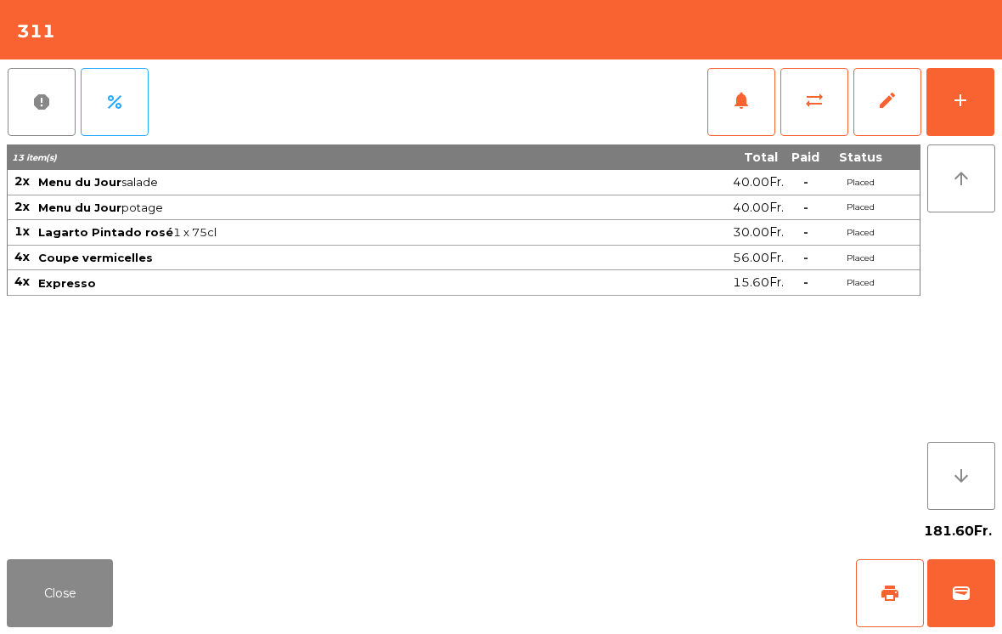
click at [958, 588] on span "wallet" at bounding box center [961, 593] width 20 height 20
click at [632, 583] on div "Close print wallet" at bounding box center [501, 593] width 1002 height 82
click at [631, 582] on div "Close print wallet" at bounding box center [501, 593] width 1002 height 82
click at [662, 596] on div "Close print wallet" at bounding box center [501, 593] width 1002 height 82
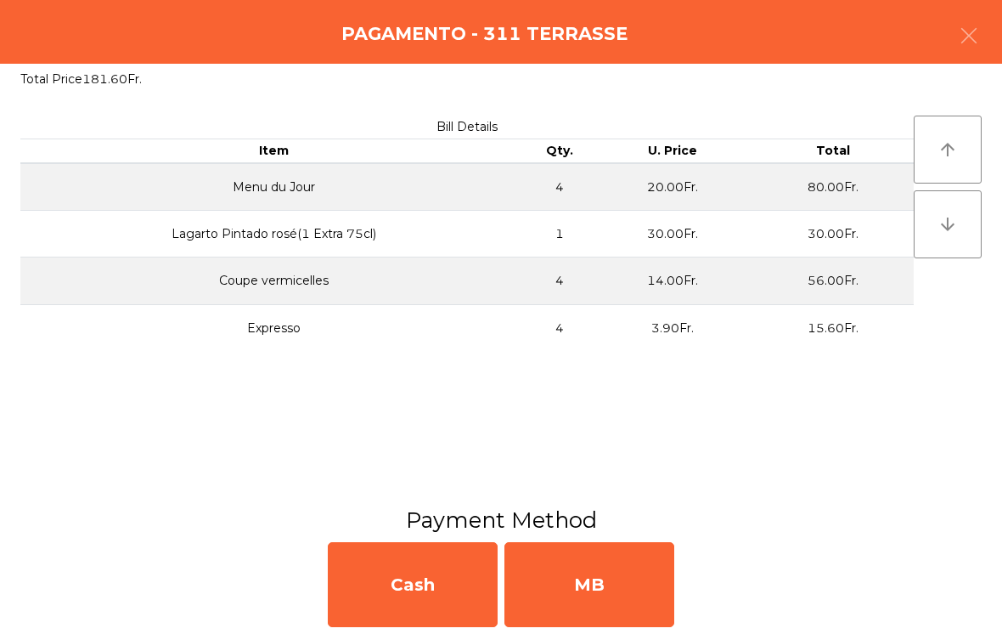
click at [652, 606] on div "MB" at bounding box center [590, 584] width 170 height 85
click at [651, 606] on div "No" at bounding box center [590, 584] width 170 height 85
click at [650, 584] on div "No" at bounding box center [590, 584] width 170 height 85
click at [646, 594] on div "No" at bounding box center [590, 584] width 170 height 85
click at [638, 594] on div "No" at bounding box center [590, 584] width 170 height 85
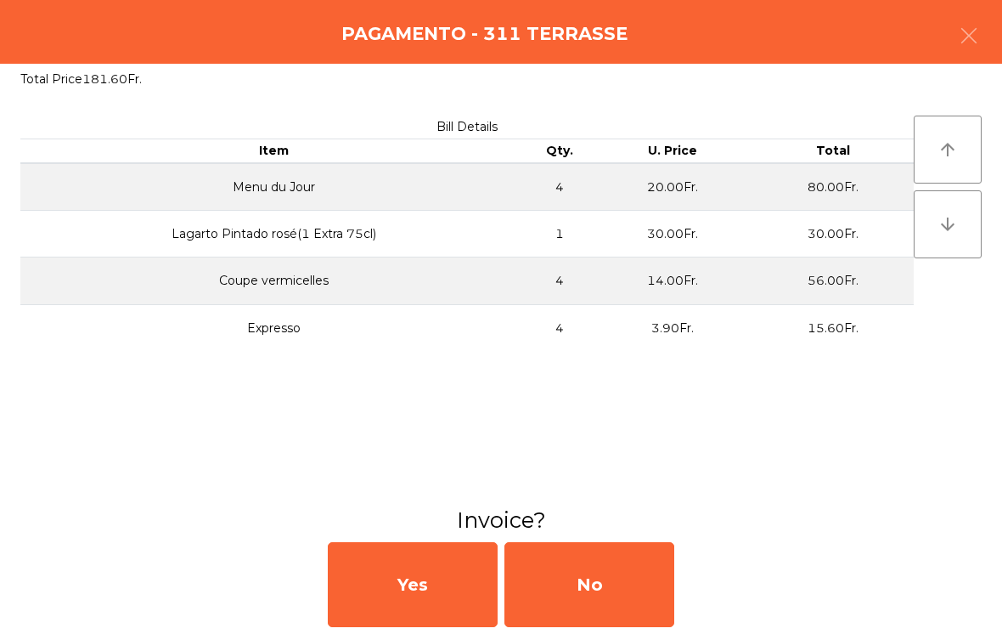
click at [647, 584] on div "No" at bounding box center [590, 584] width 170 height 85
click at [649, 592] on div "No" at bounding box center [590, 584] width 170 height 85
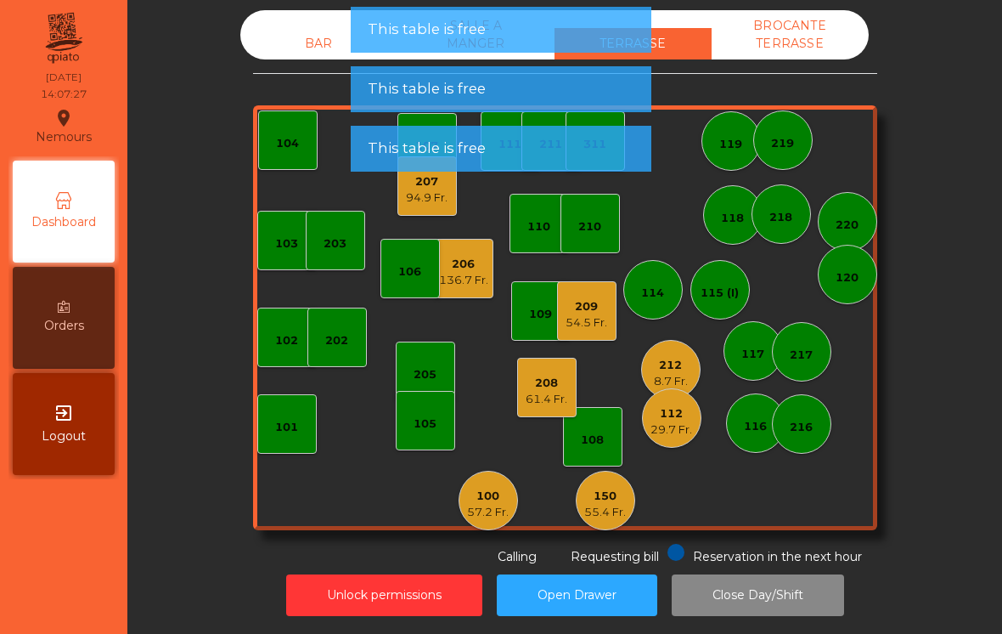
click at [686, 357] on div "212" at bounding box center [671, 365] width 34 height 17
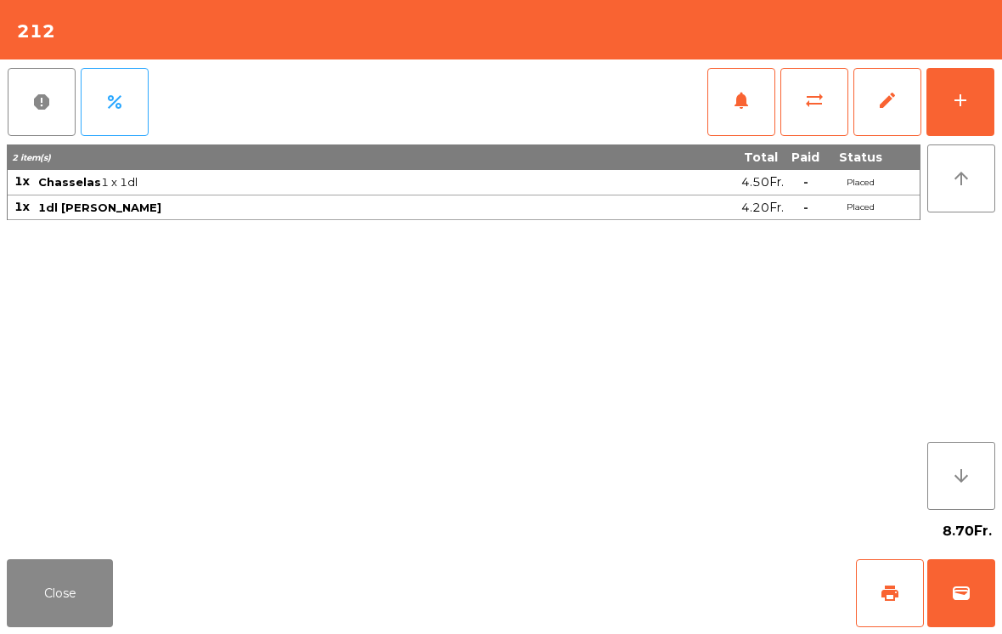
click at [88, 589] on button "Close" at bounding box center [60, 593] width 106 height 68
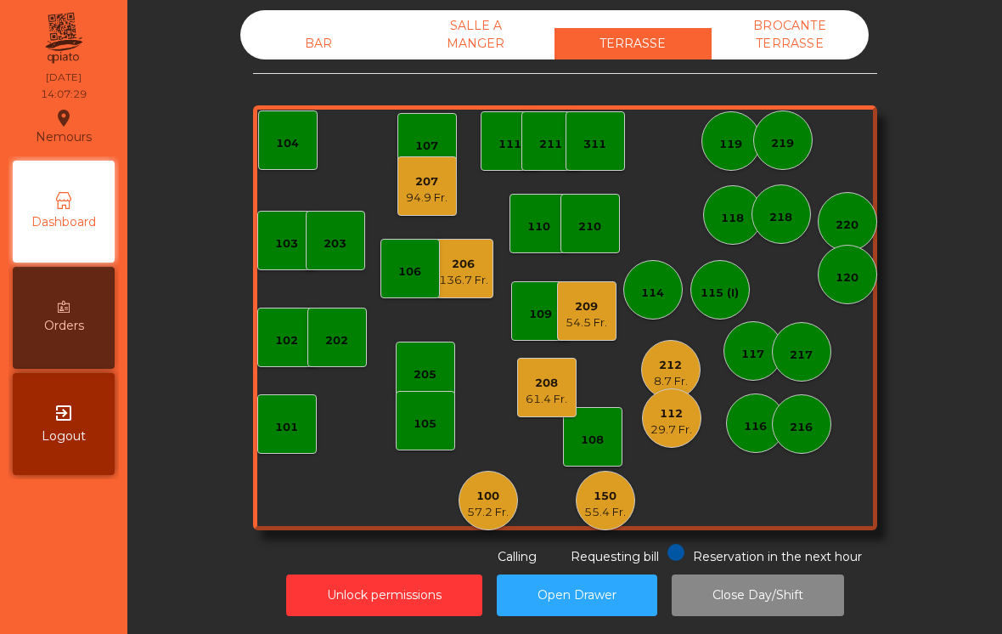
click at [661, 421] on div "29.7 Fr." at bounding box center [672, 429] width 42 height 17
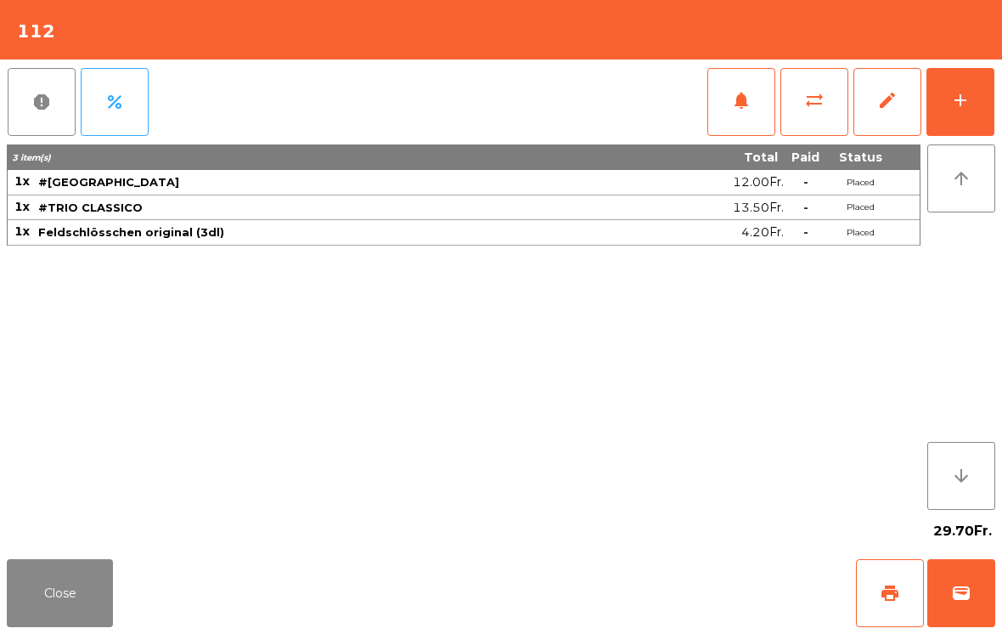
click at [963, 607] on button "wallet" at bounding box center [962, 593] width 68 height 68
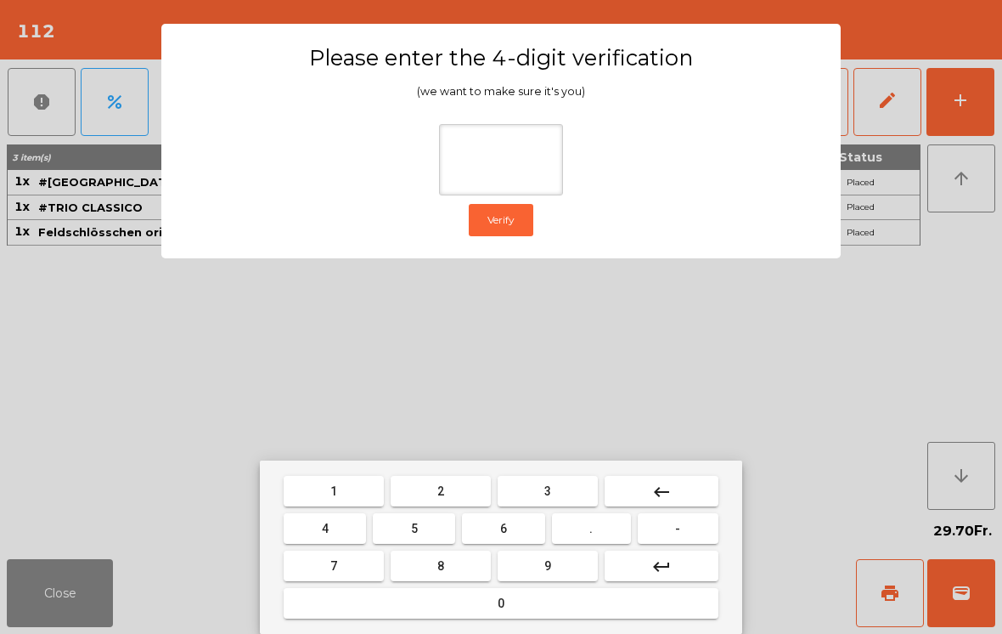
type input "*"
type input "***"
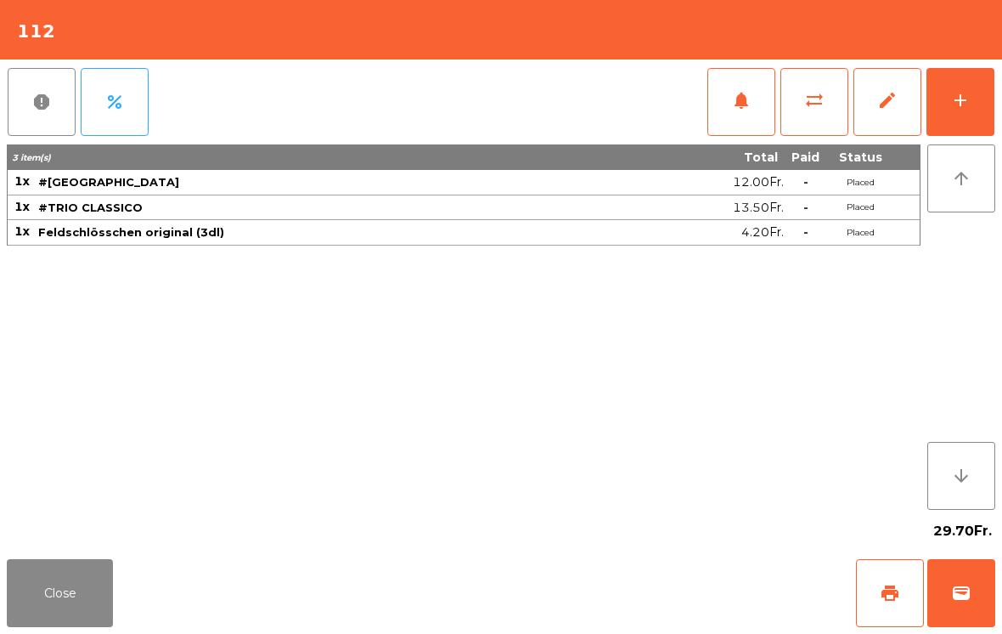
click at [617, 562] on div "Close print wallet" at bounding box center [501, 593] width 1002 height 82
click at [623, 596] on div "Close print wallet" at bounding box center [501, 593] width 1002 height 82
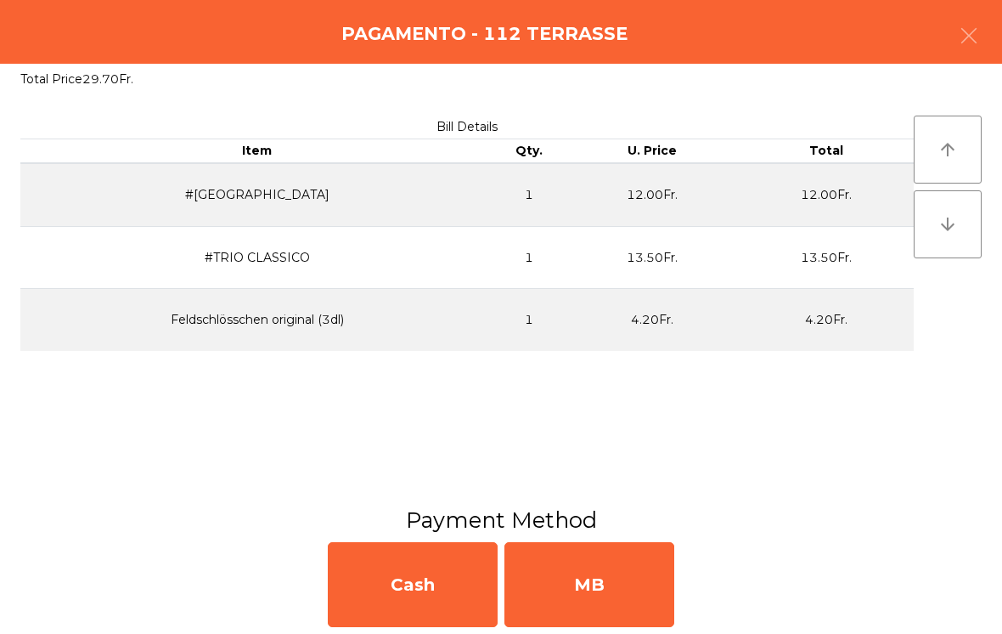
click at [628, 566] on div "MB" at bounding box center [590, 584] width 170 height 85
click at [629, 573] on div "No" at bounding box center [590, 584] width 170 height 85
click at [632, 579] on div "No" at bounding box center [590, 584] width 170 height 85
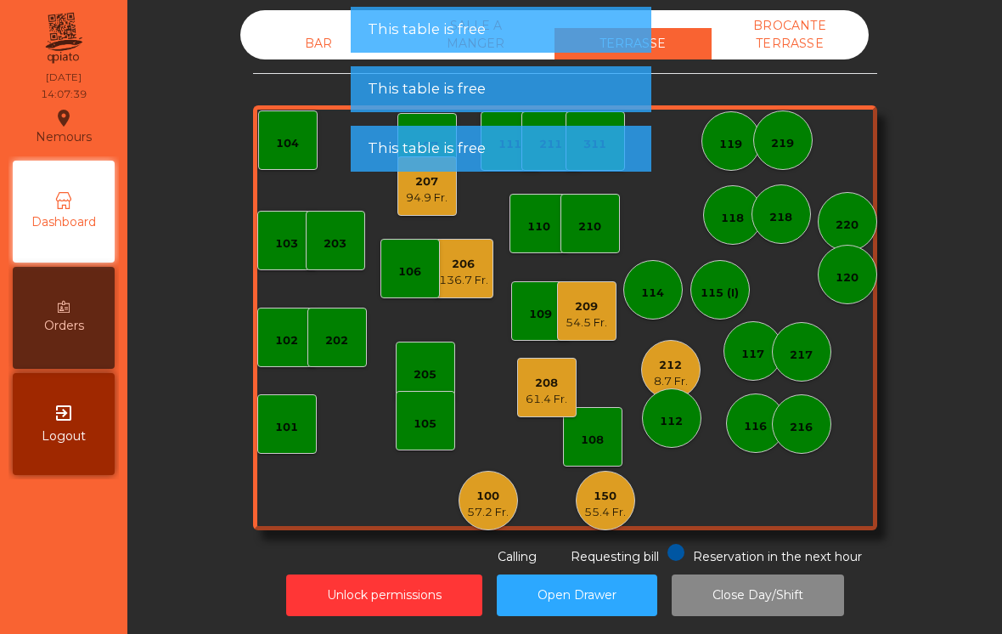
click at [549, 391] on div "61.4 Fr." at bounding box center [547, 399] width 42 height 17
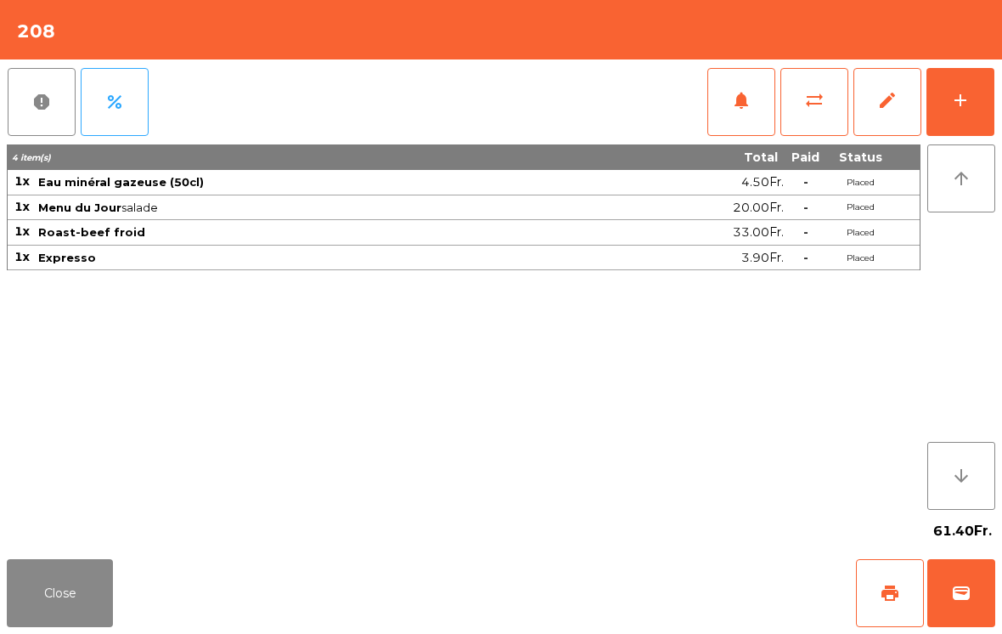
click at [940, 599] on button "wallet" at bounding box center [962, 593] width 68 height 68
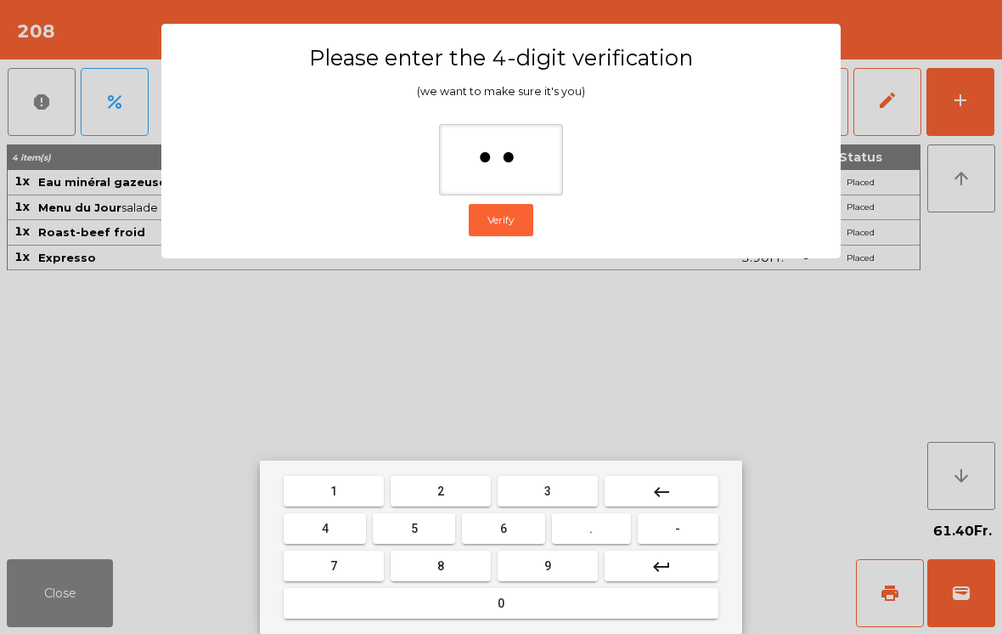
type input "***"
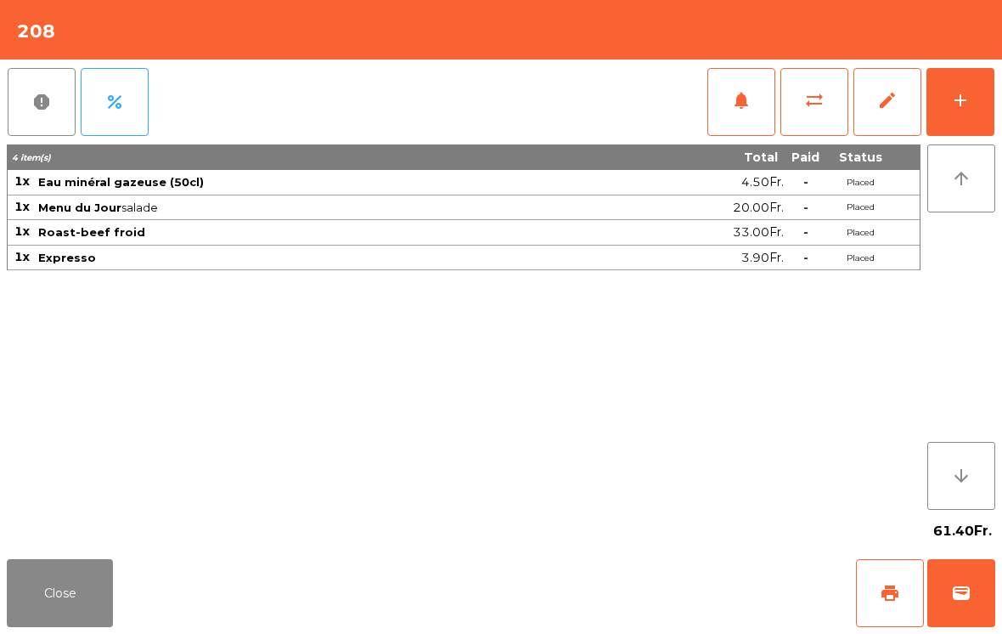
click at [646, 589] on div "Close print wallet" at bounding box center [501, 593] width 1002 height 82
click at [618, 577] on div "Close print wallet" at bounding box center [501, 593] width 1002 height 82
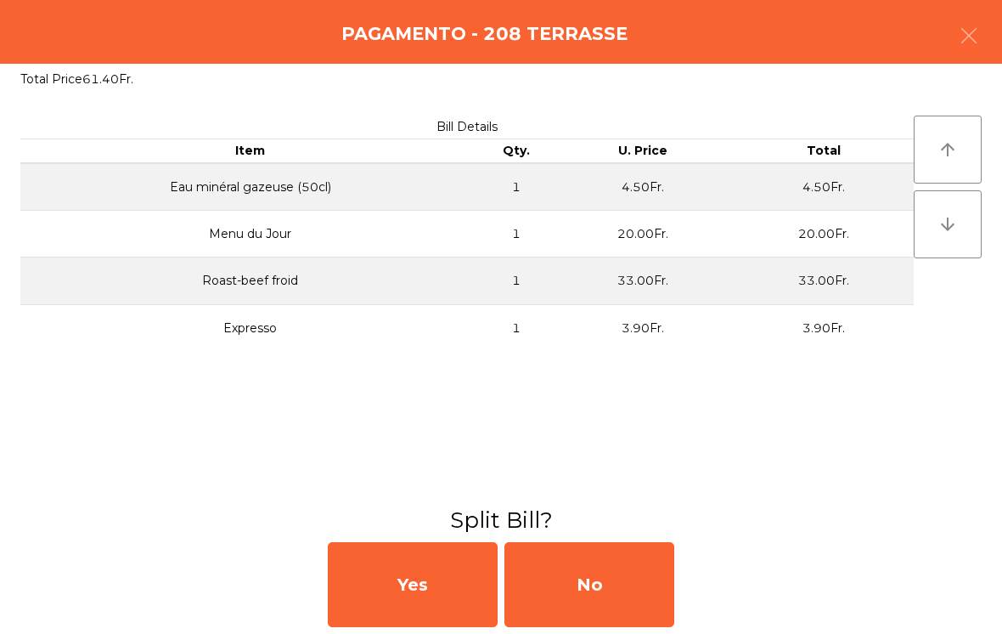
click at [604, 571] on div "No" at bounding box center [590, 584] width 170 height 85
click at [606, 579] on div "MB" at bounding box center [590, 584] width 170 height 85
click at [613, 576] on div "No" at bounding box center [590, 584] width 170 height 85
click at [627, 592] on div "No" at bounding box center [590, 584] width 170 height 85
click at [626, 591] on div "No" at bounding box center [590, 584] width 170 height 85
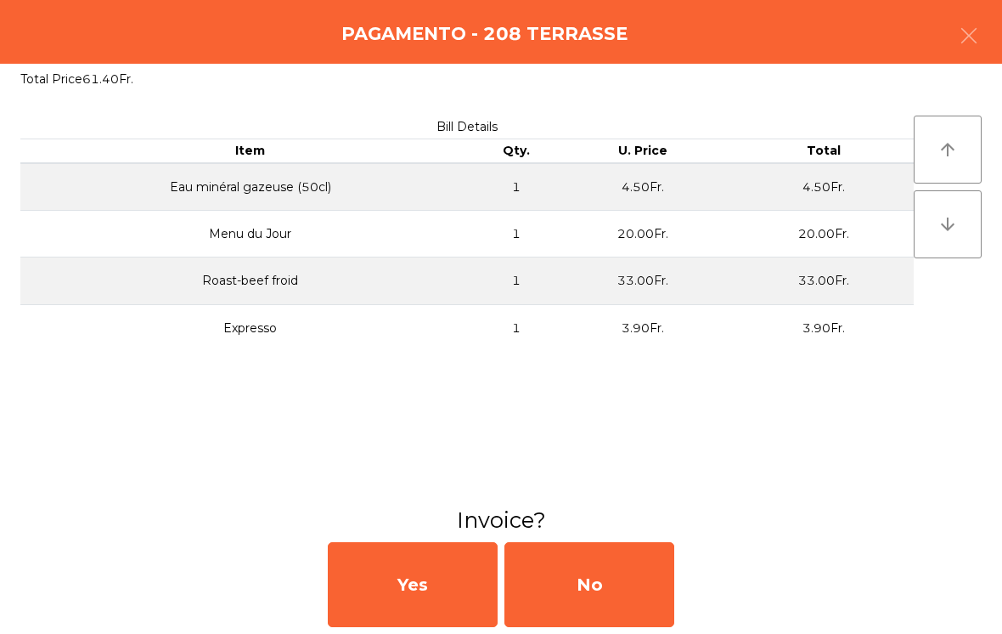
click at [631, 594] on div "No" at bounding box center [590, 584] width 170 height 85
click at [630, 593] on div "No" at bounding box center [590, 584] width 170 height 85
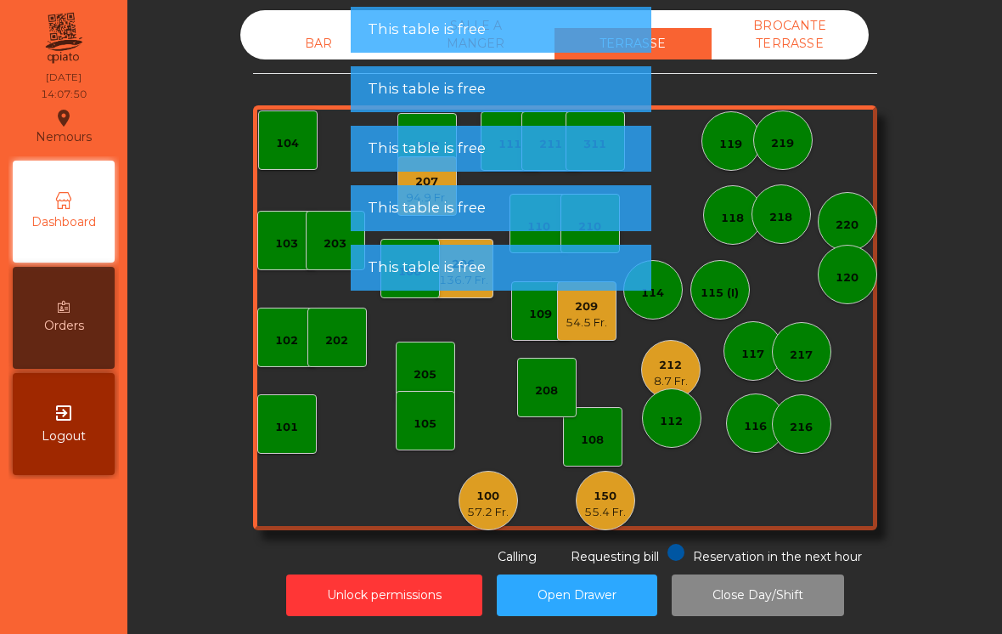
click at [596, 304] on div "209 54.5 Fr." at bounding box center [586, 310] width 59 height 59
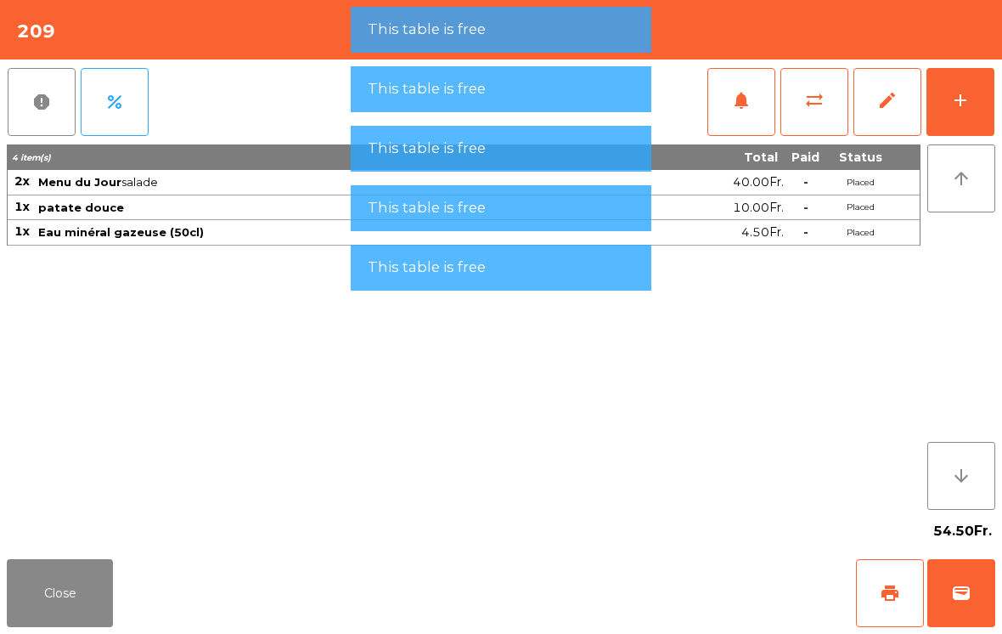
click at [976, 603] on button "wallet" at bounding box center [962, 593] width 68 height 68
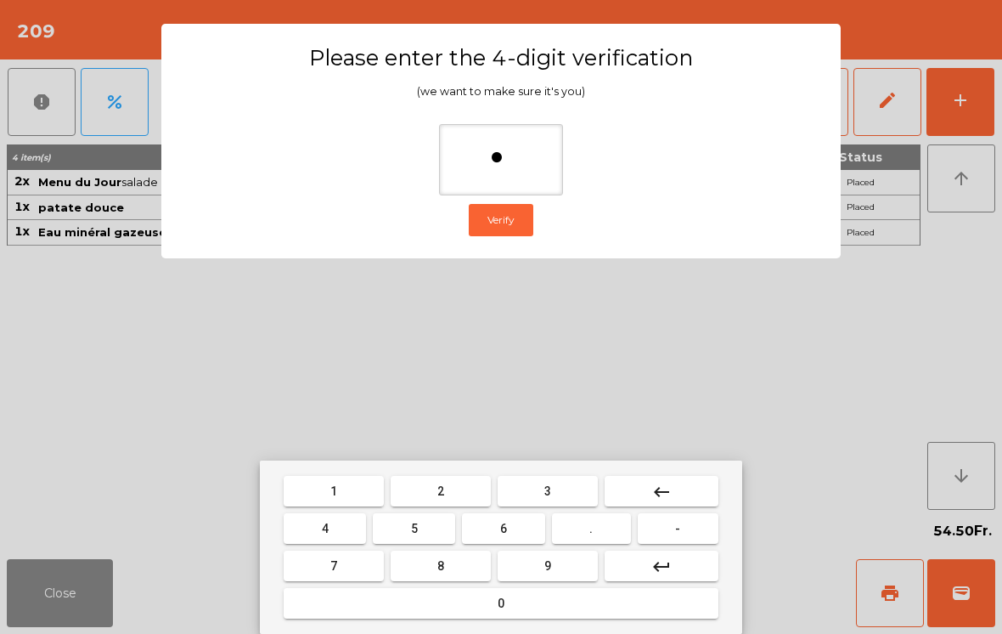
type input "**"
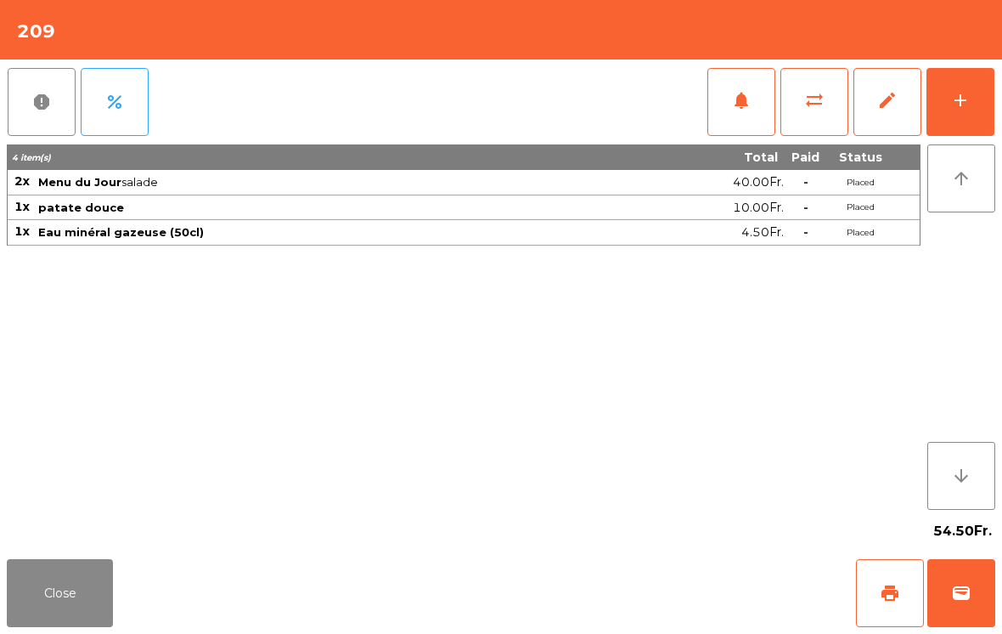
click at [660, 564] on div "Close print wallet" at bounding box center [501, 593] width 1002 height 82
click at [614, 566] on div "Close print wallet" at bounding box center [501, 593] width 1002 height 82
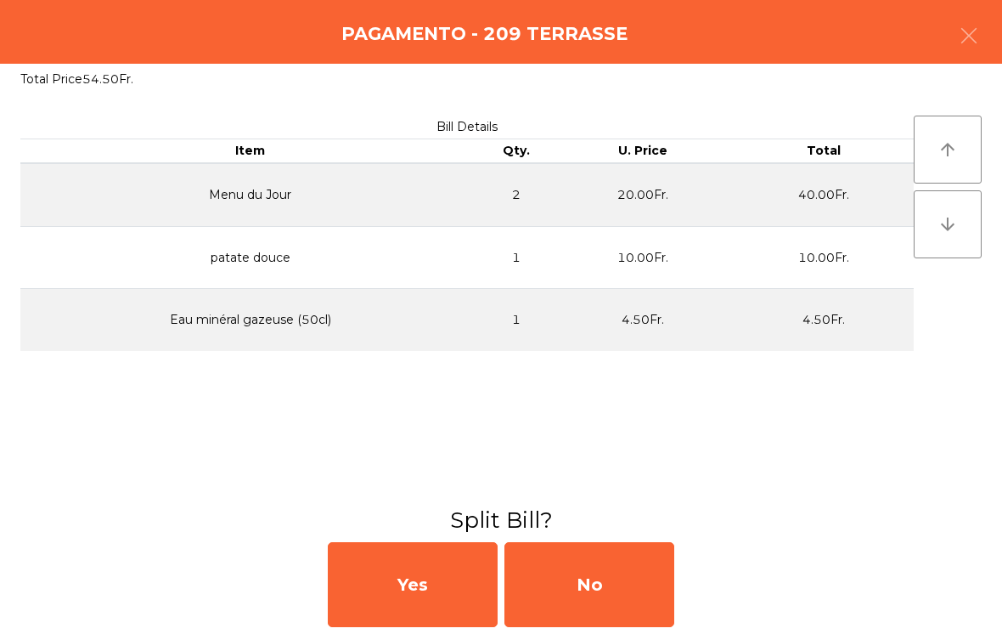
click at [612, 567] on div "No" at bounding box center [590, 584] width 170 height 85
click at [587, 568] on div "MB" at bounding box center [590, 584] width 170 height 85
click at [598, 542] on div "No" at bounding box center [590, 584] width 170 height 85
click at [597, 558] on div "No" at bounding box center [590, 584] width 170 height 85
click at [618, 581] on div "No" at bounding box center [590, 584] width 170 height 85
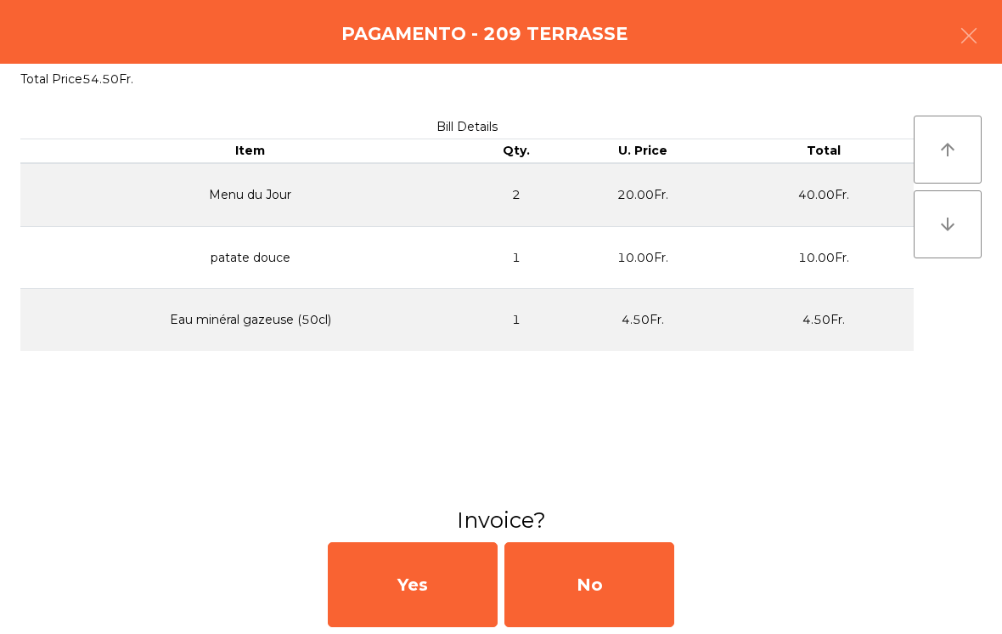
click at [624, 570] on div "No" at bounding box center [590, 584] width 170 height 85
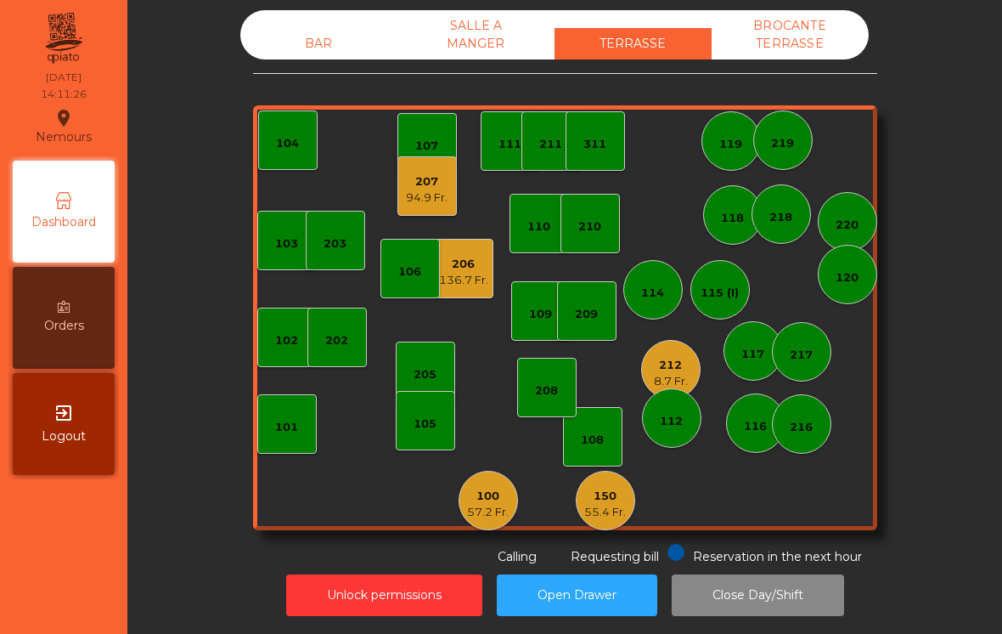
click at [442, 189] on div "94.9 Fr." at bounding box center [427, 197] width 42 height 17
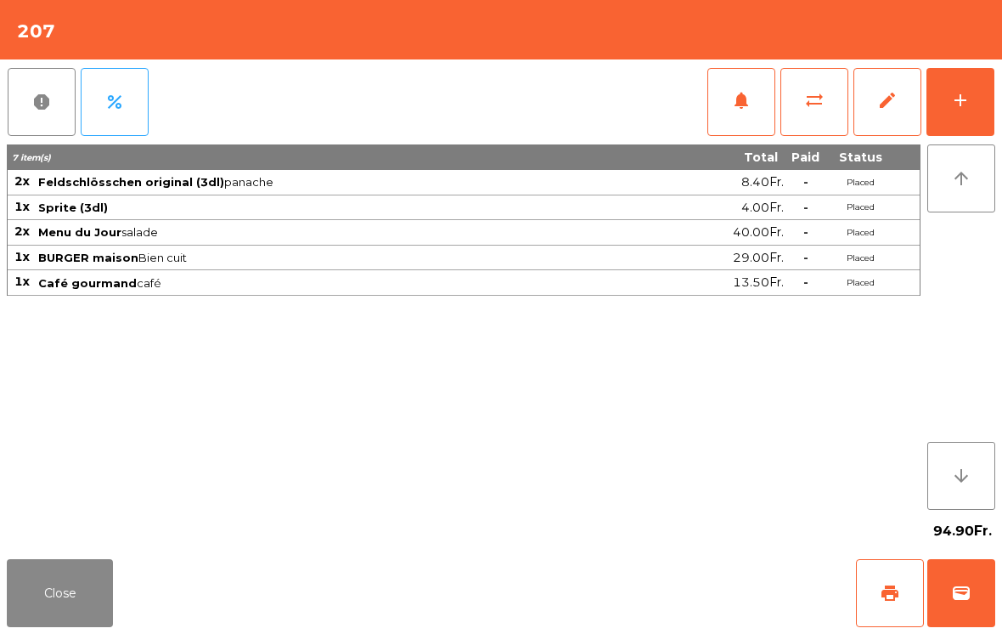
click at [872, 584] on button "print" at bounding box center [890, 593] width 68 height 68
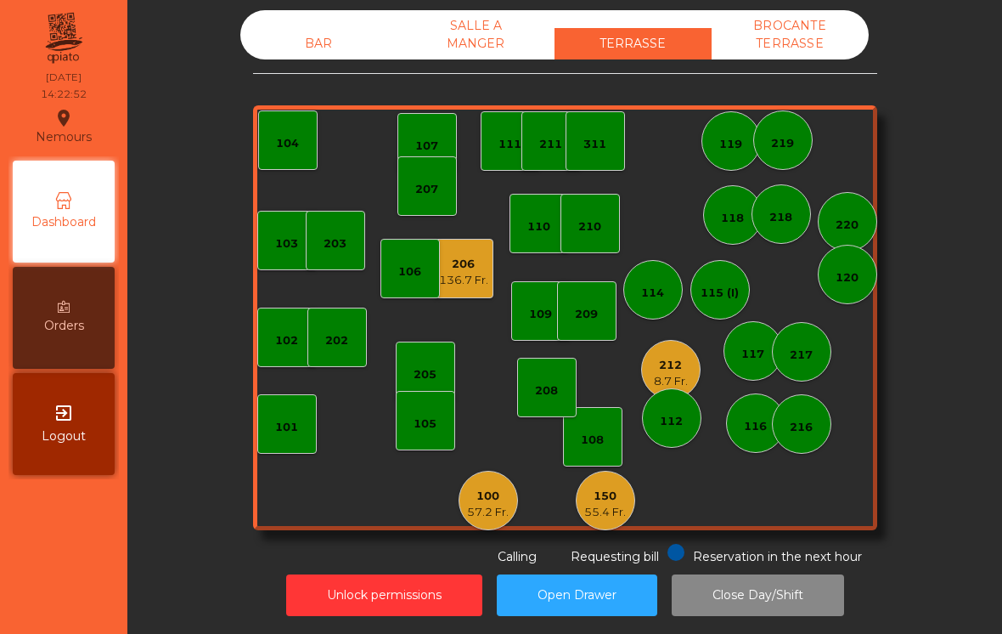
click at [481, 256] on div "206" at bounding box center [463, 264] width 49 height 17
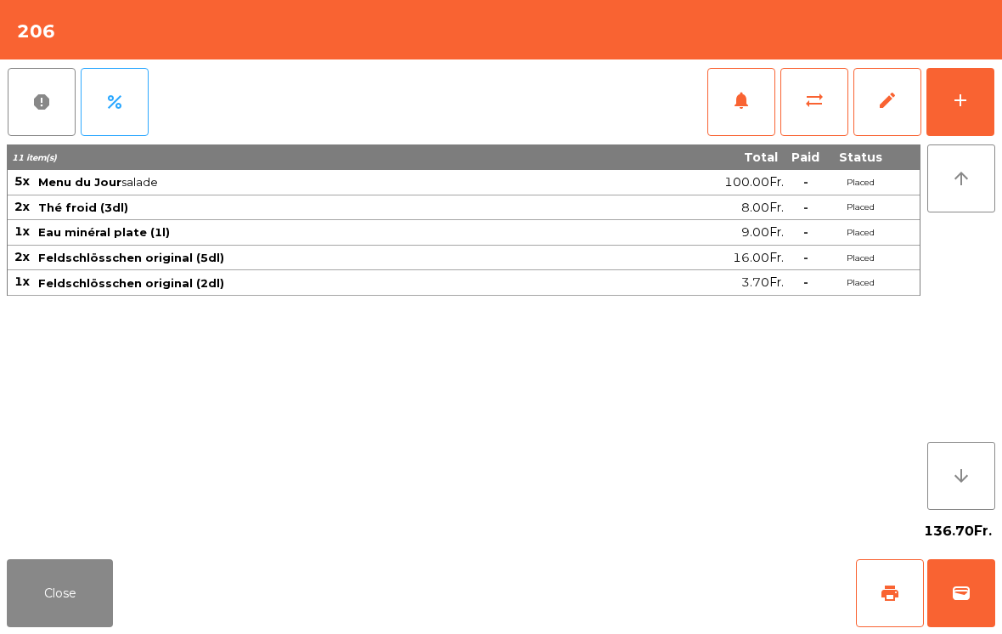
click at [972, 96] on button "add" at bounding box center [961, 102] width 68 height 68
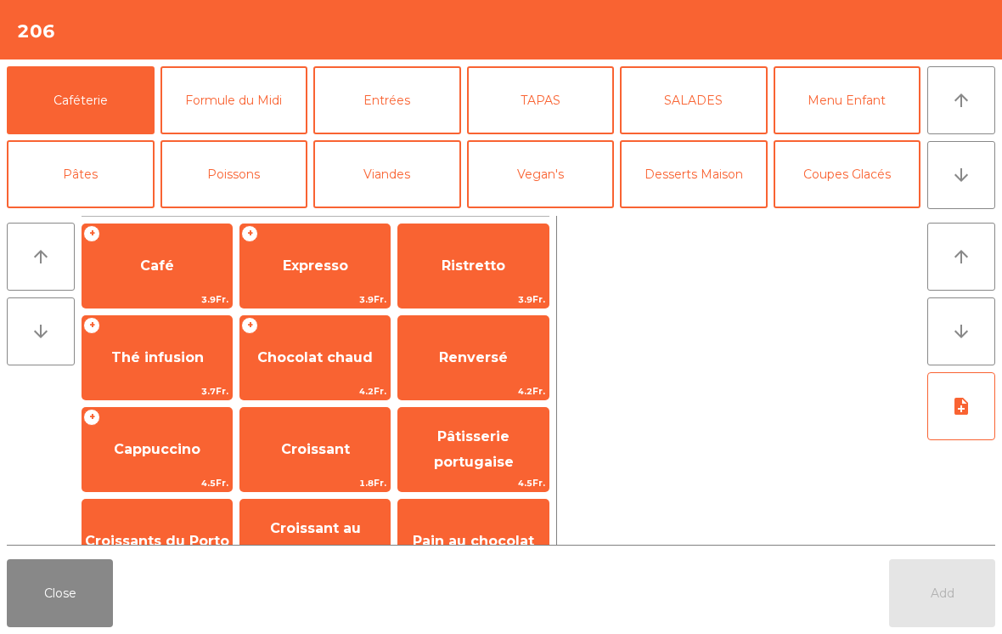
click at [670, 168] on button "Desserts Maison" at bounding box center [694, 174] width 148 height 68
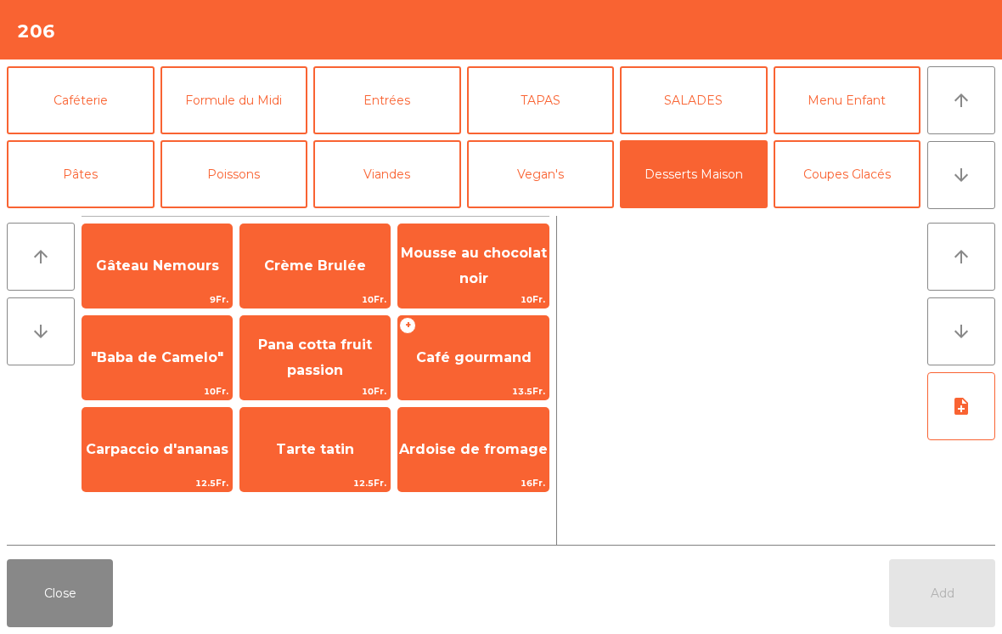
click at [330, 281] on span "Crème Brulée" at bounding box center [315, 266] width 150 height 46
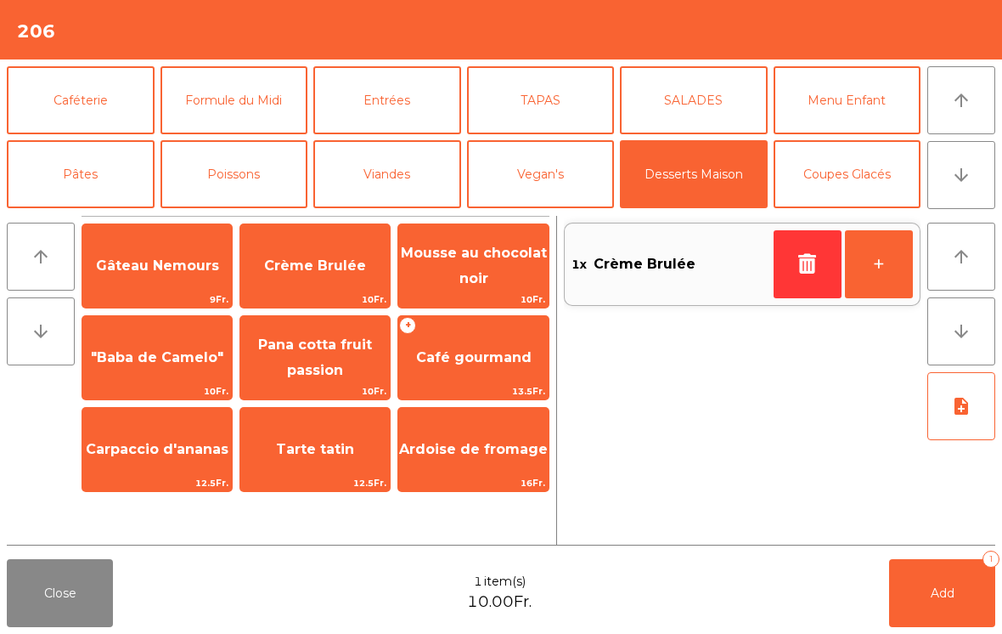
click at [492, 339] on span "Café gourmand" at bounding box center [473, 358] width 150 height 46
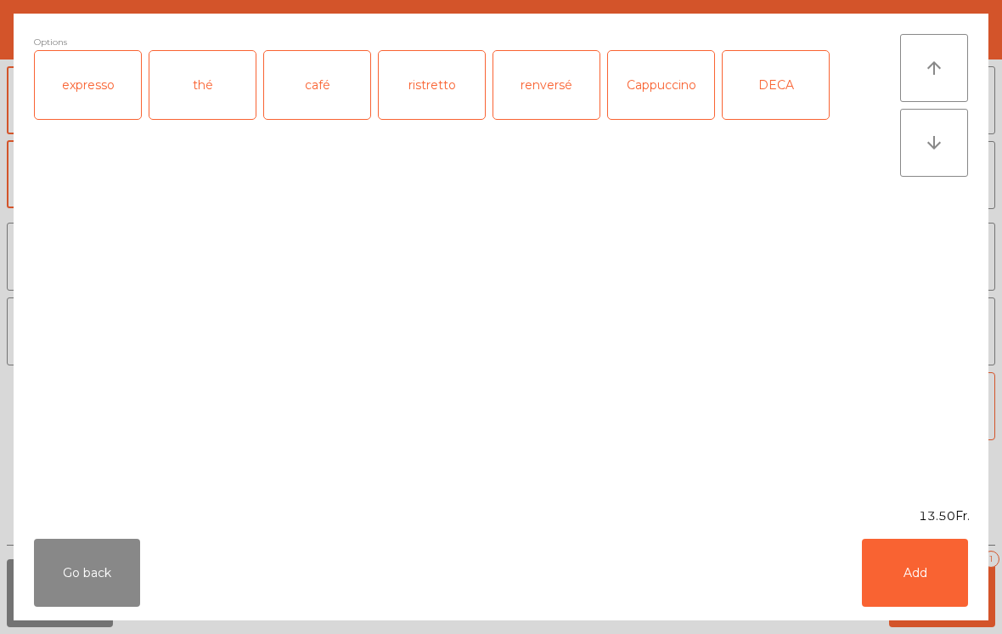
click at [409, 94] on div "ristretto" at bounding box center [432, 85] width 106 height 68
click at [920, 567] on button "Add" at bounding box center [915, 573] width 106 height 68
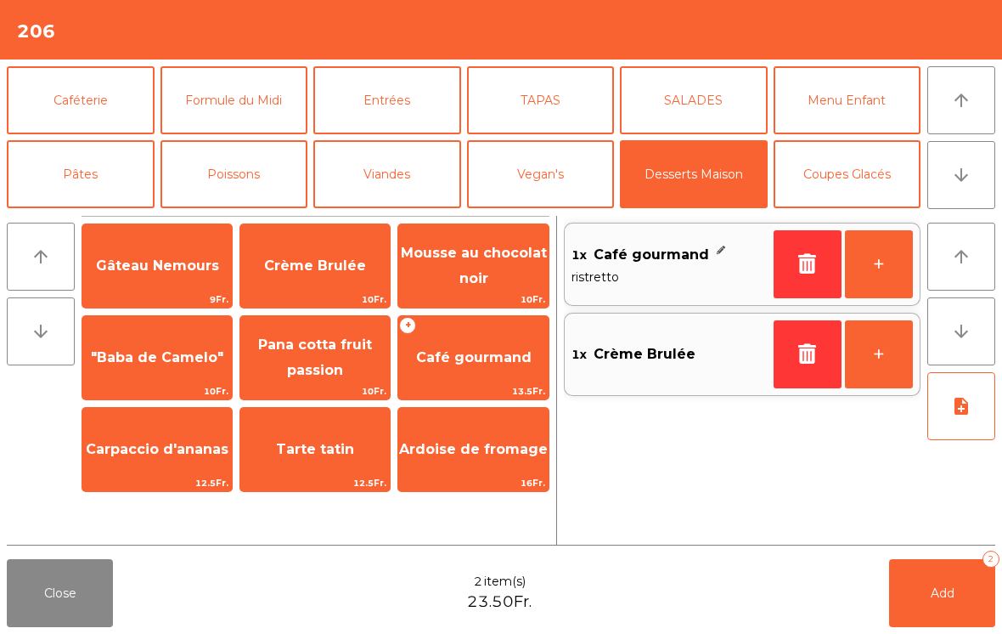
click at [236, 362] on button "La Chasse" at bounding box center [235, 396] width 148 height 68
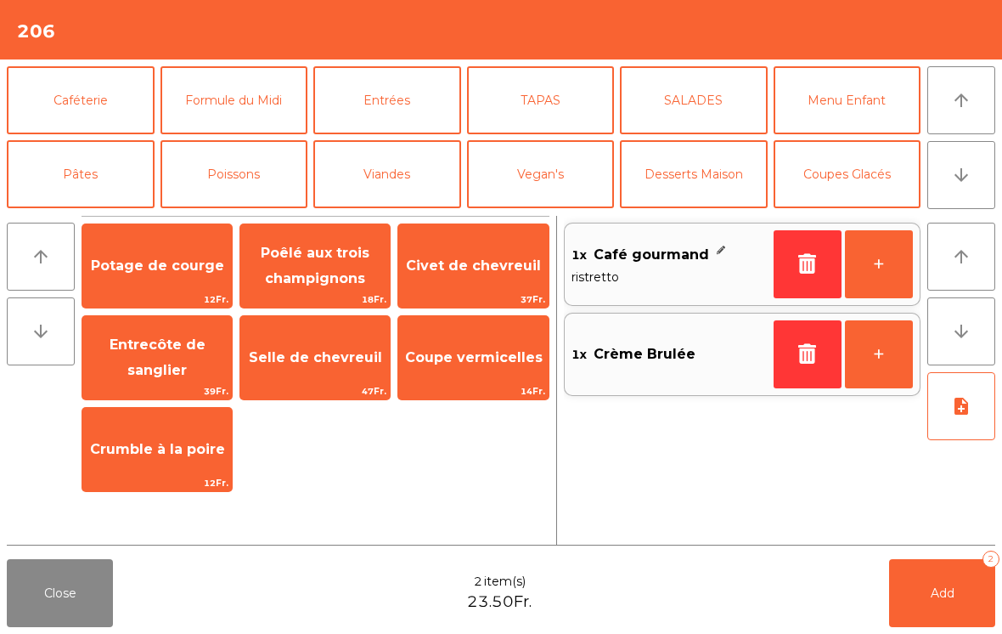
scroll to position [222, 0]
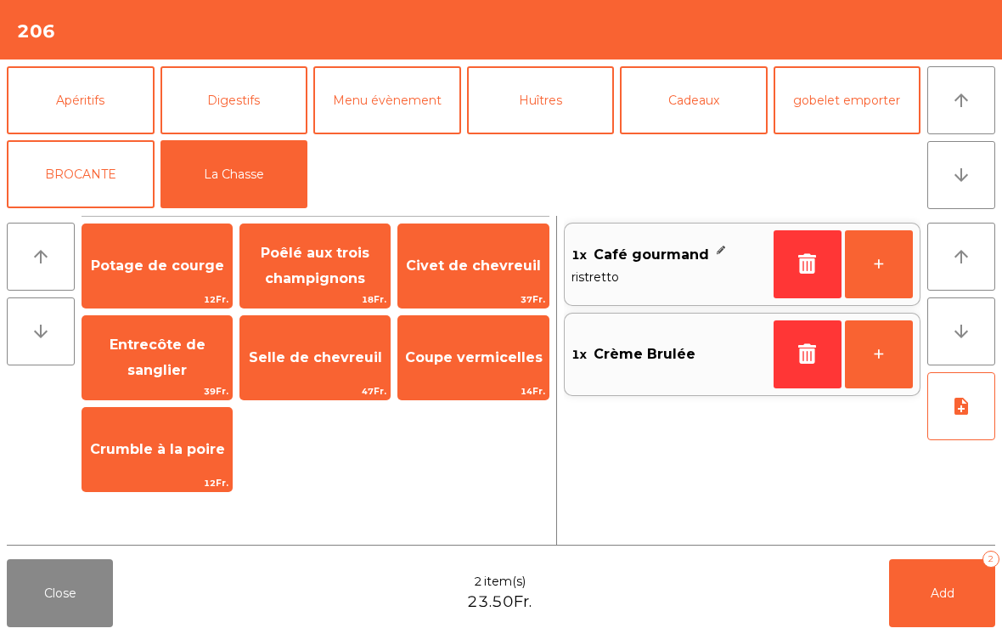
click at [478, 383] on span "14Fr." at bounding box center [473, 391] width 150 height 16
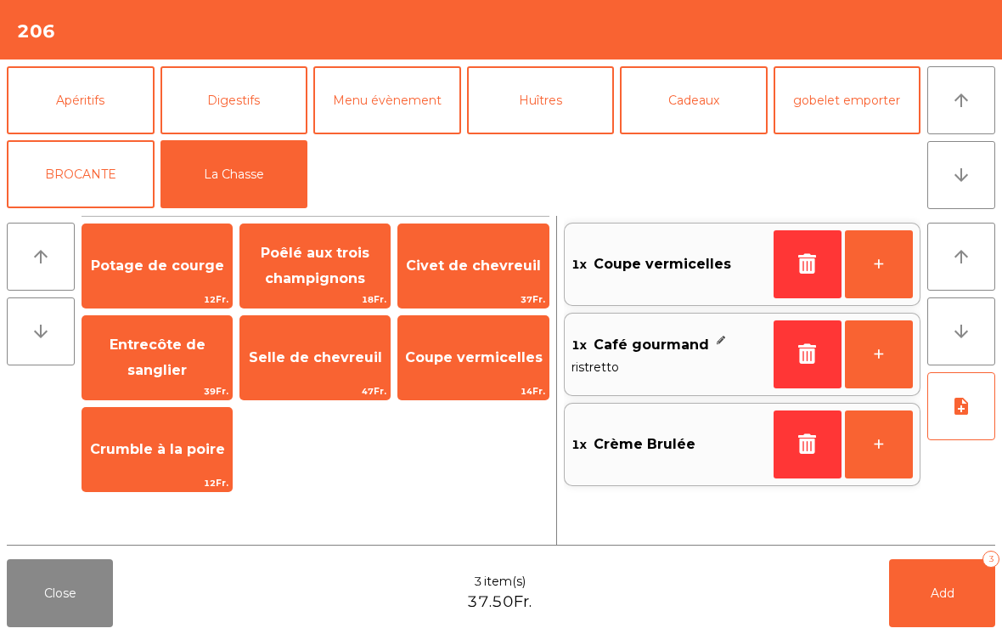
click at [954, 611] on button "Add 3" at bounding box center [942, 593] width 106 height 68
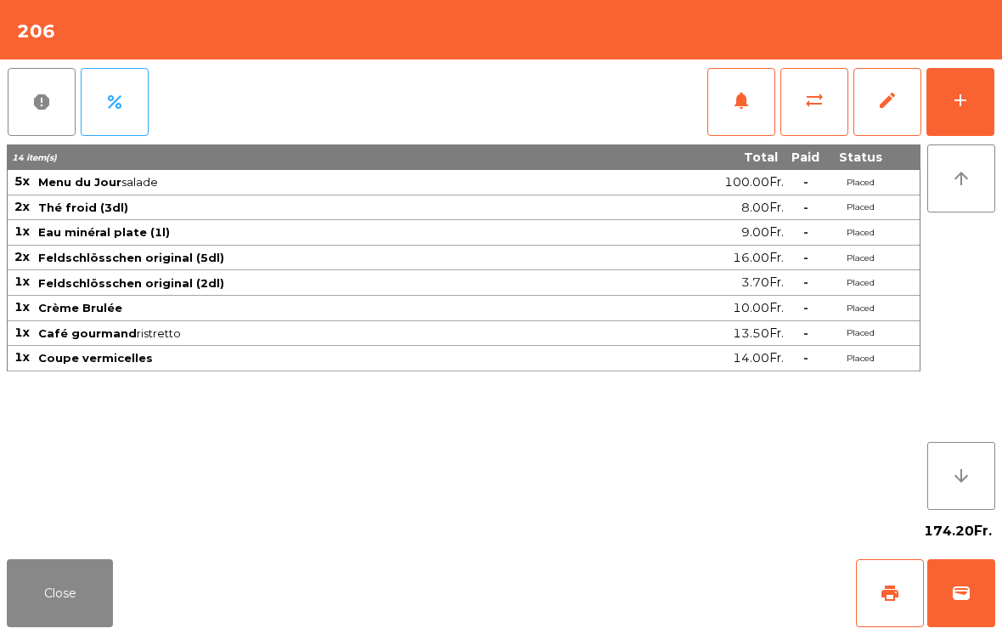
click at [102, 598] on button "Close" at bounding box center [60, 593] width 106 height 68
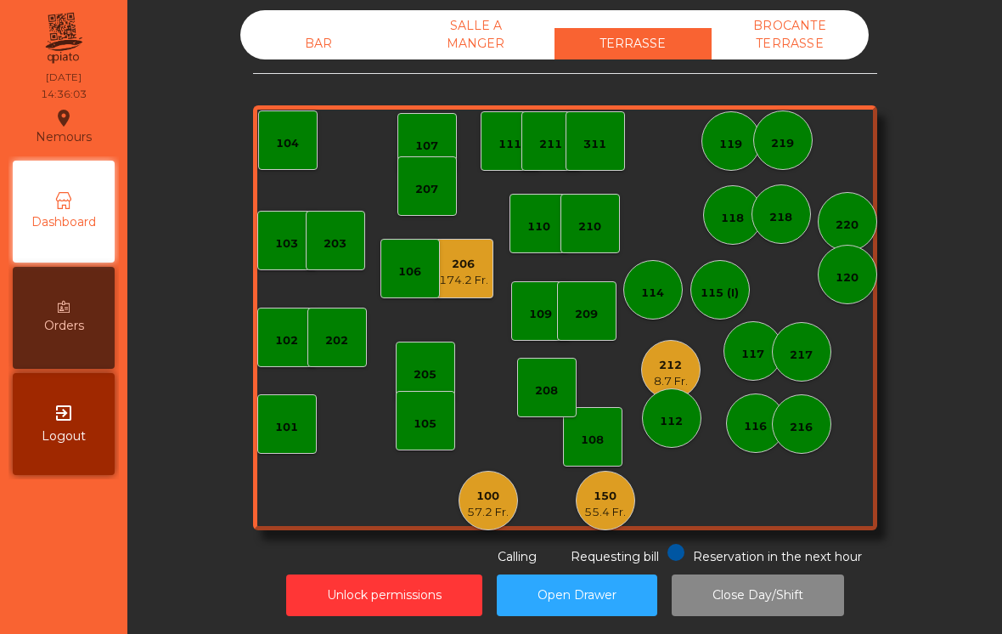
click at [596, 504] on div "55.4 Fr." at bounding box center [605, 512] width 42 height 17
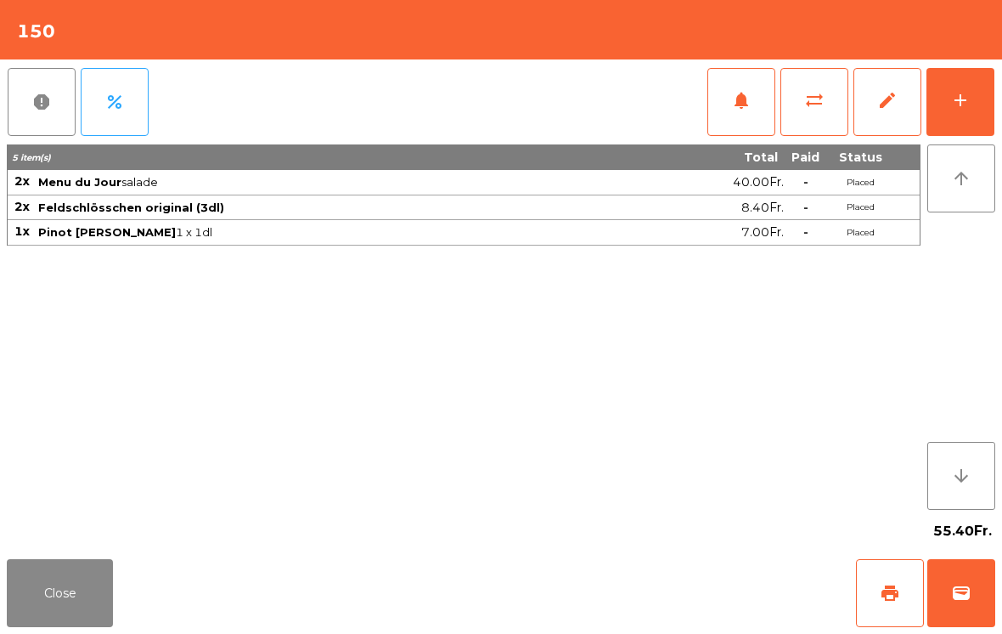
click at [960, 105] on div "add" at bounding box center [961, 100] width 20 height 20
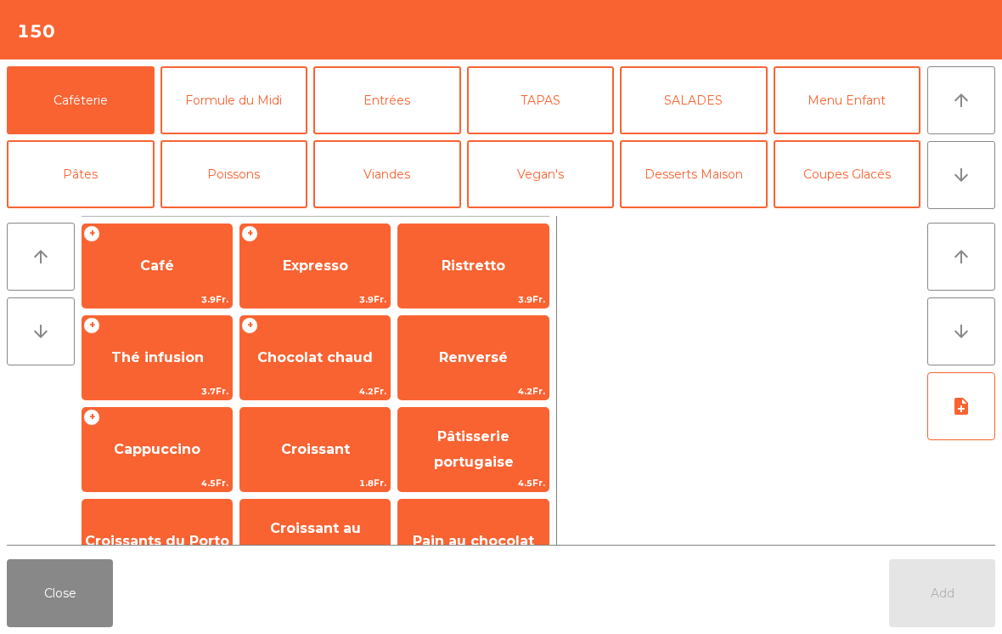
click at [859, 140] on button "Coupes Glacés" at bounding box center [848, 174] width 148 height 68
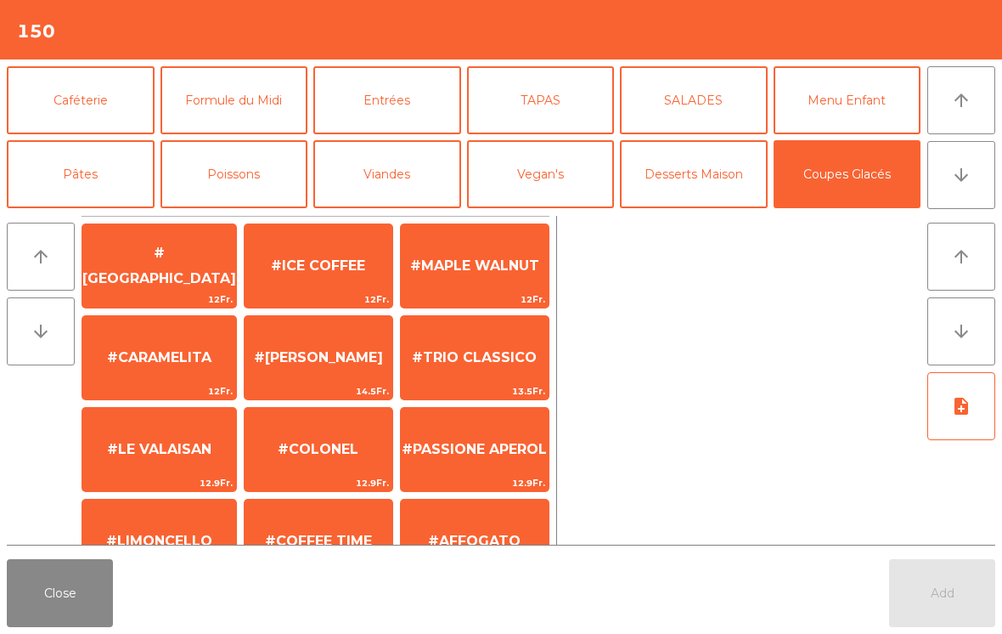
scroll to position [71, 0]
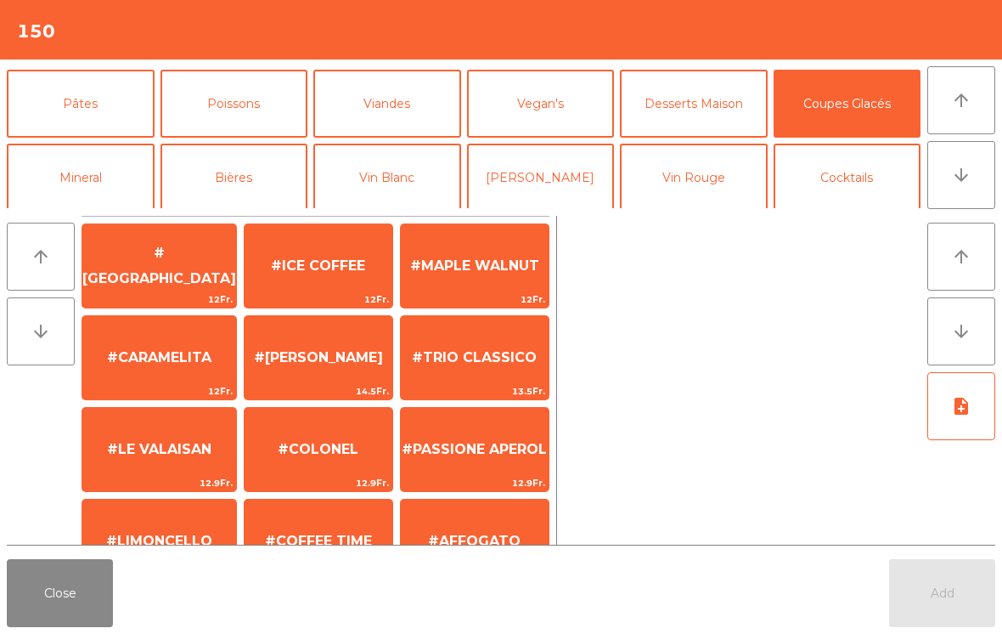
click at [345, 246] on span "#ICE COFFEE" at bounding box center [319, 266] width 148 height 46
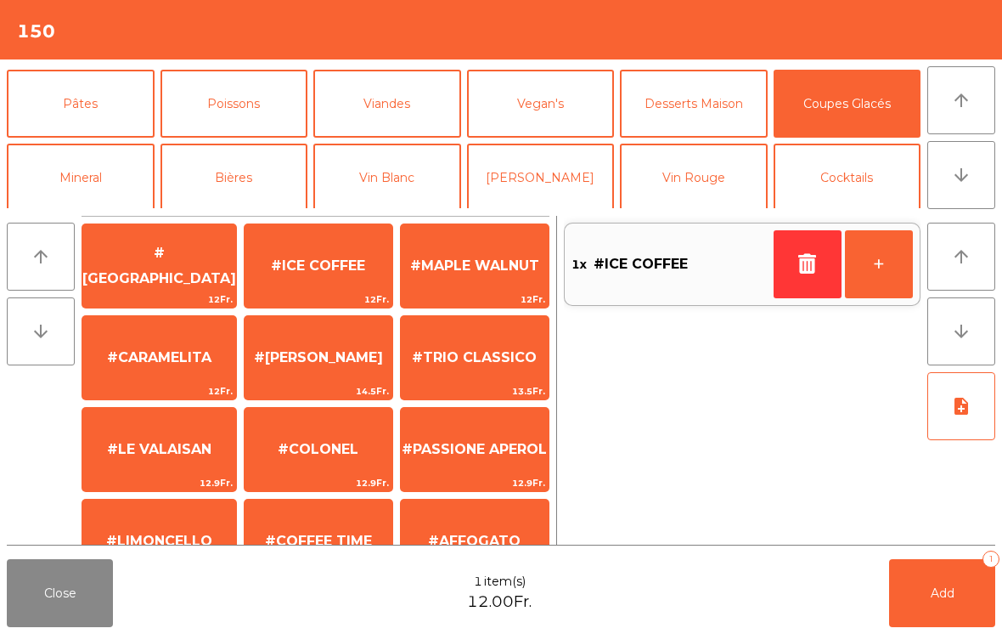
click at [951, 583] on button "Add 1" at bounding box center [942, 593] width 106 height 68
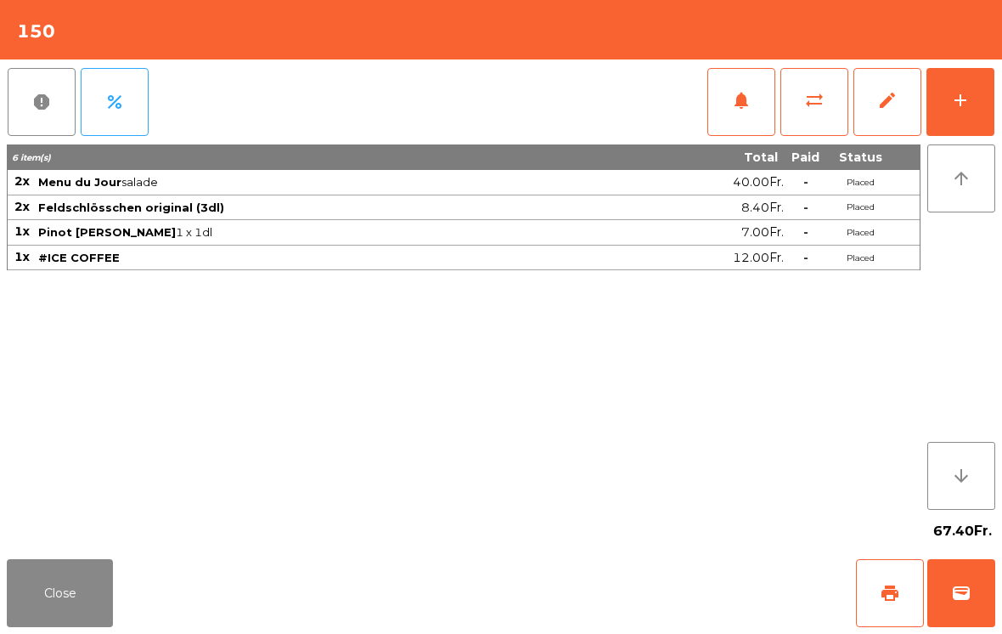
click at [38, 601] on button "Close" at bounding box center [60, 593] width 106 height 68
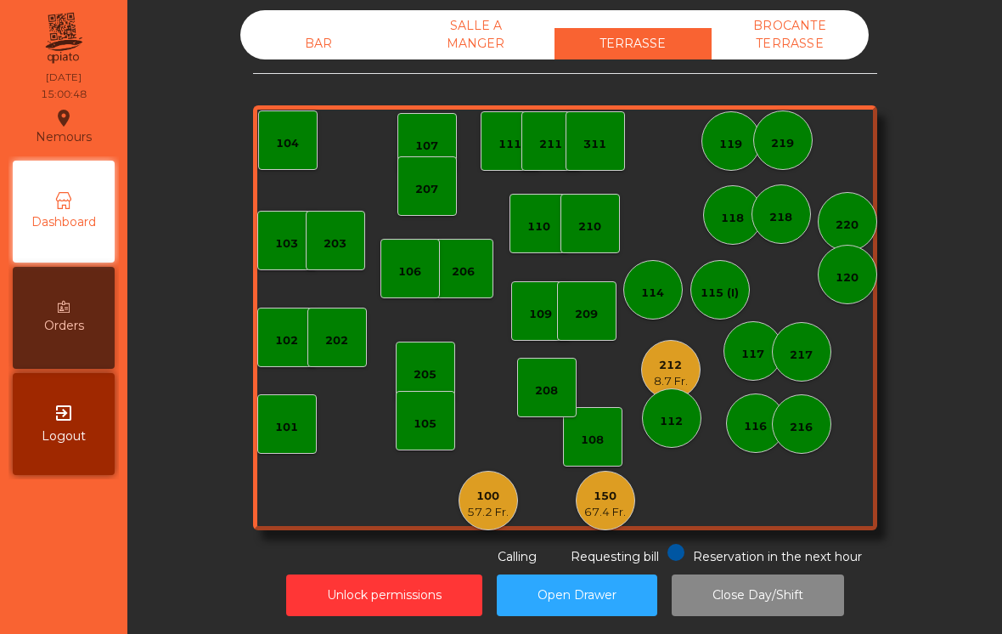
click at [512, 479] on div "100 57.2 Fr." at bounding box center [488, 500] width 59 height 59
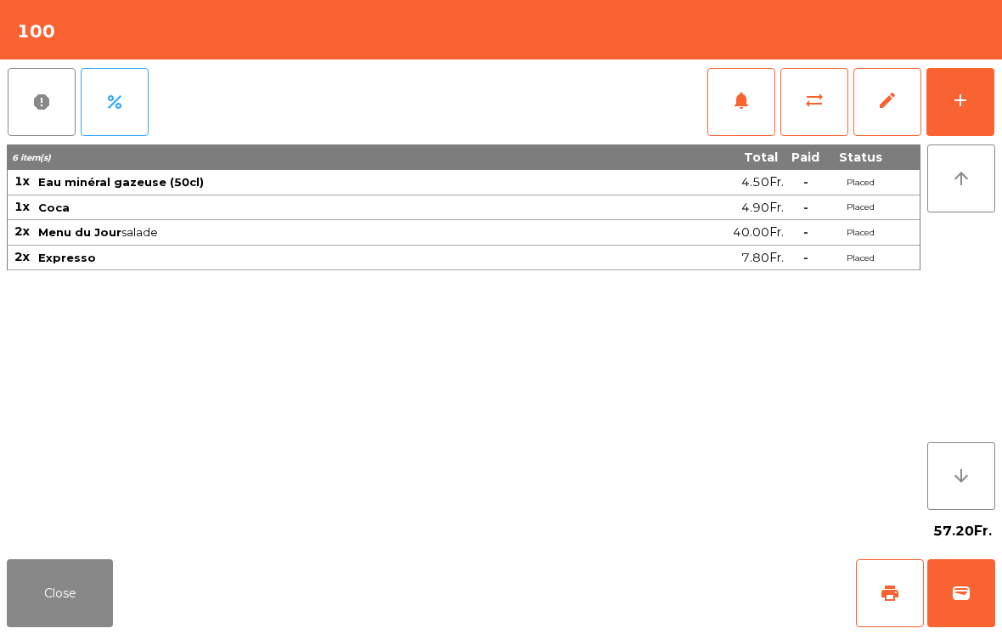
click at [968, 589] on span "wallet" at bounding box center [961, 593] width 20 height 20
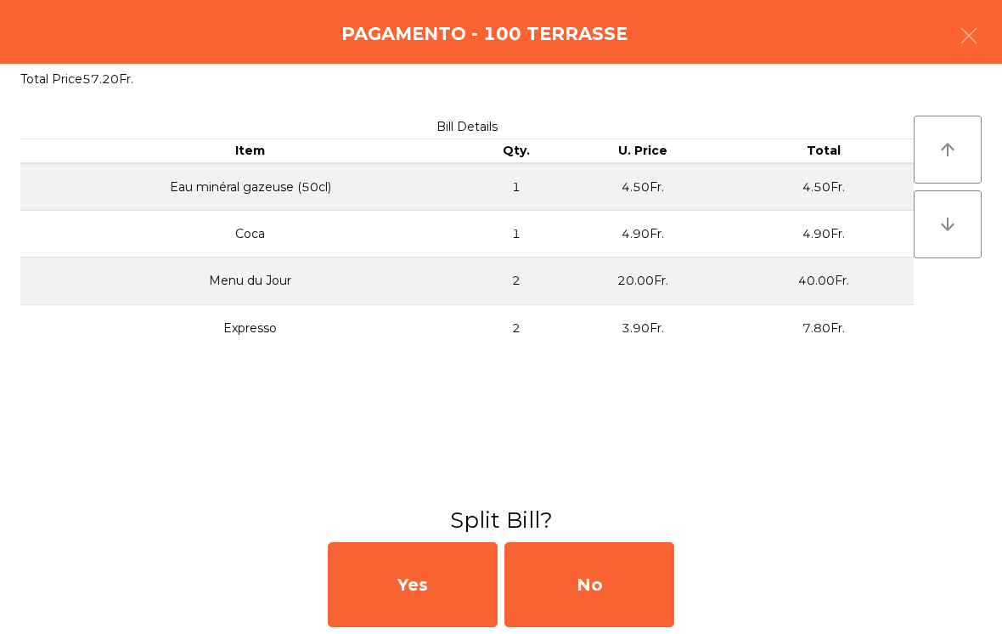
click at [624, 584] on div "No" at bounding box center [590, 584] width 170 height 85
click at [590, 596] on div "MB" at bounding box center [590, 584] width 170 height 85
click at [628, 578] on div "No" at bounding box center [590, 584] width 170 height 85
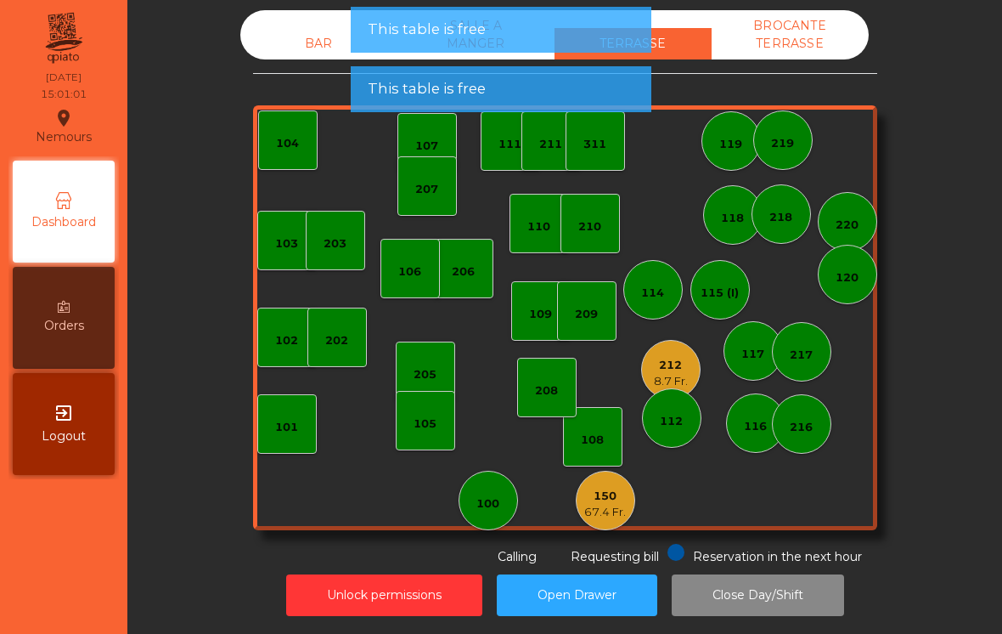
click at [307, 32] on div "BAR" at bounding box center [318, 43] width 157 height 31
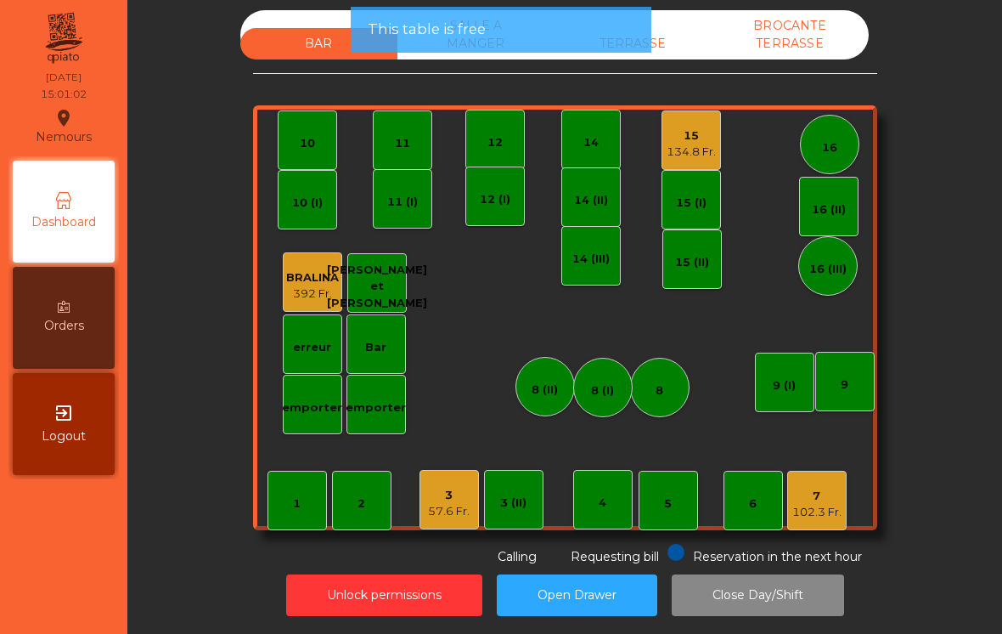
click at [699, 144] on div "134.8 Fr." at bounding box center [691, 152] width 49 height 17
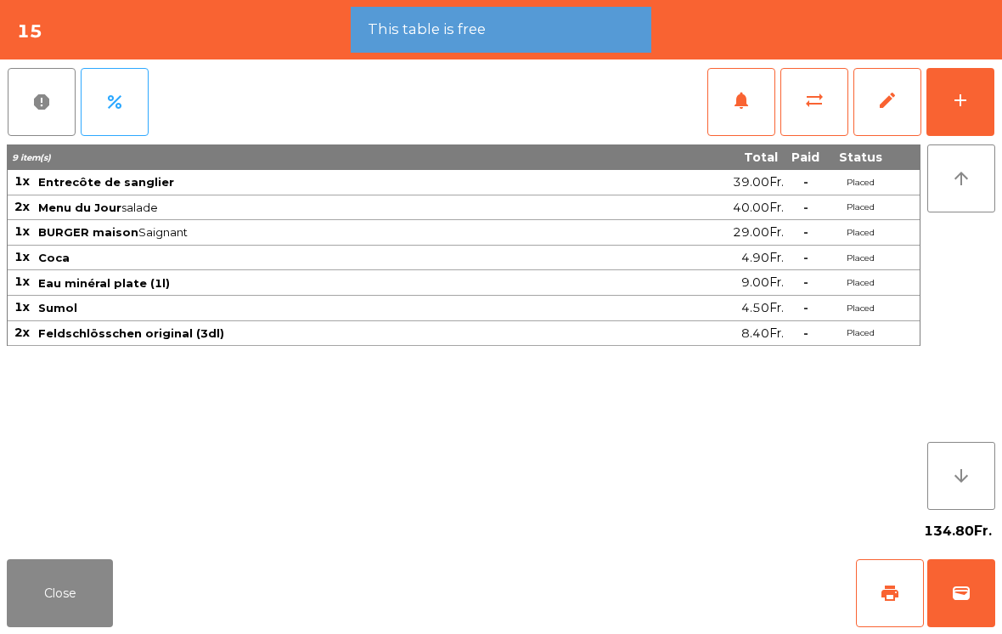
click at [967, 603] on button "wallet" at bounding box center [962, 593] width 68 height 68
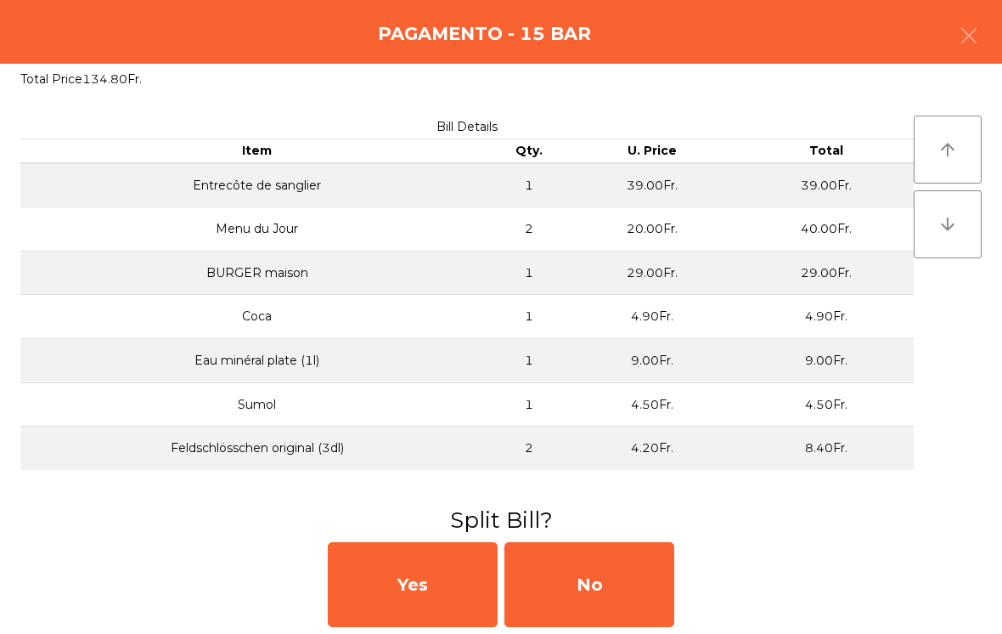
click at [640, 596] on div "No" at bounding box center [590, 584] width 170 height 85
click at [625, 599] on div "No" at bounding box center [590, 584] width 170 height 85
click at [620, 596] on div "No" at bounding box center [590, 584] width 170 height 85
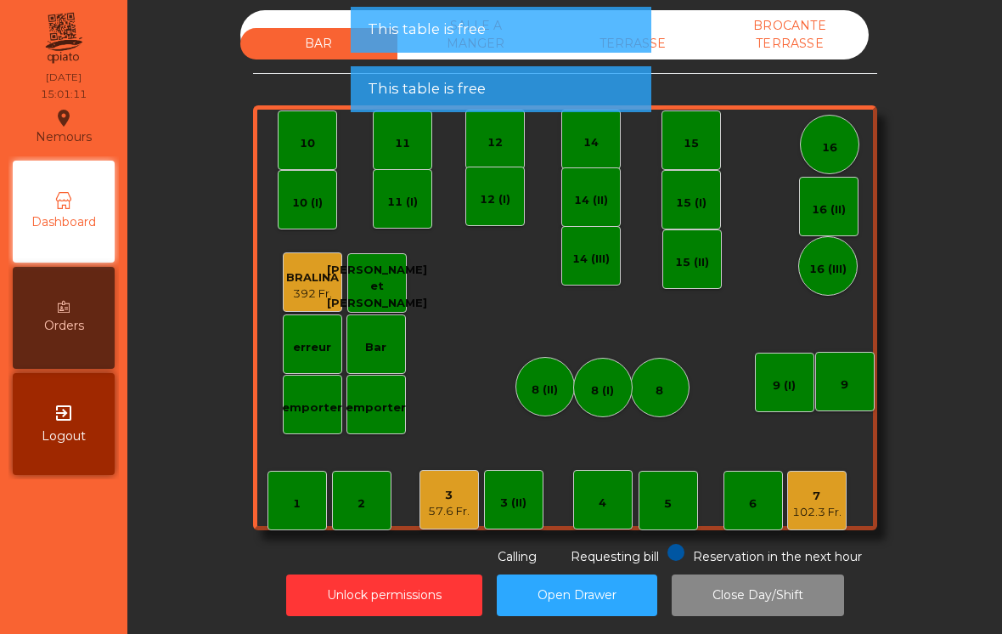
click at [458, 487] on div "3" at bounding box center [449, 495] width 42 height 17
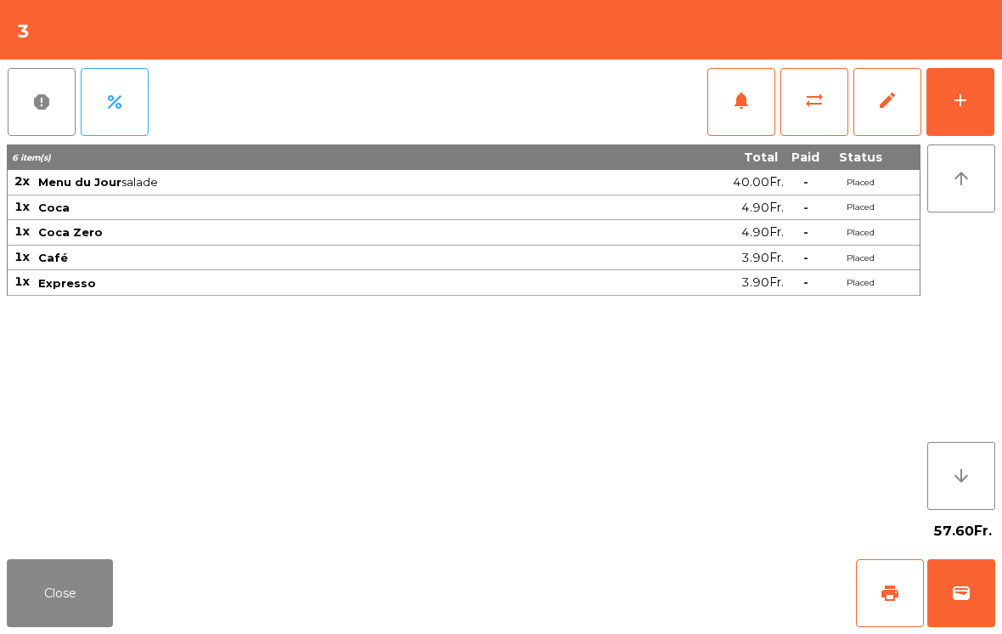
click at [963, 590] on span "wallet" at bounding box center [961, 593] width 20 height 20
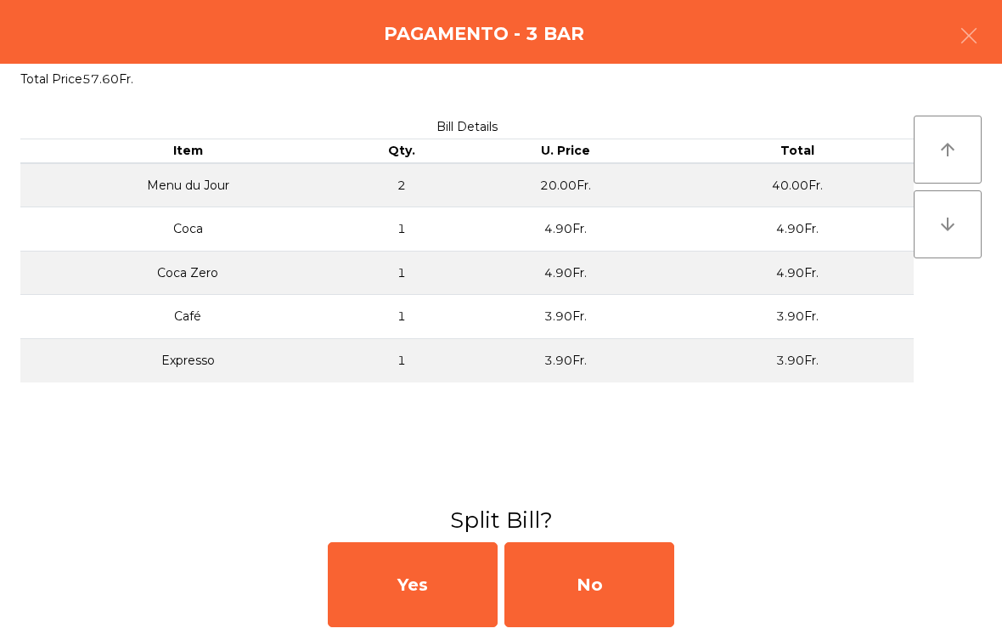
click at [618, 571] on div "No" at bounding box center [590, 584] width 170 height 85
click at [599, 580] on div "MB" at bounding box center [590, 584] width 170 height 85
click at [606, 581] on div "No" at bounding box center [590, 584] width 170 height 85
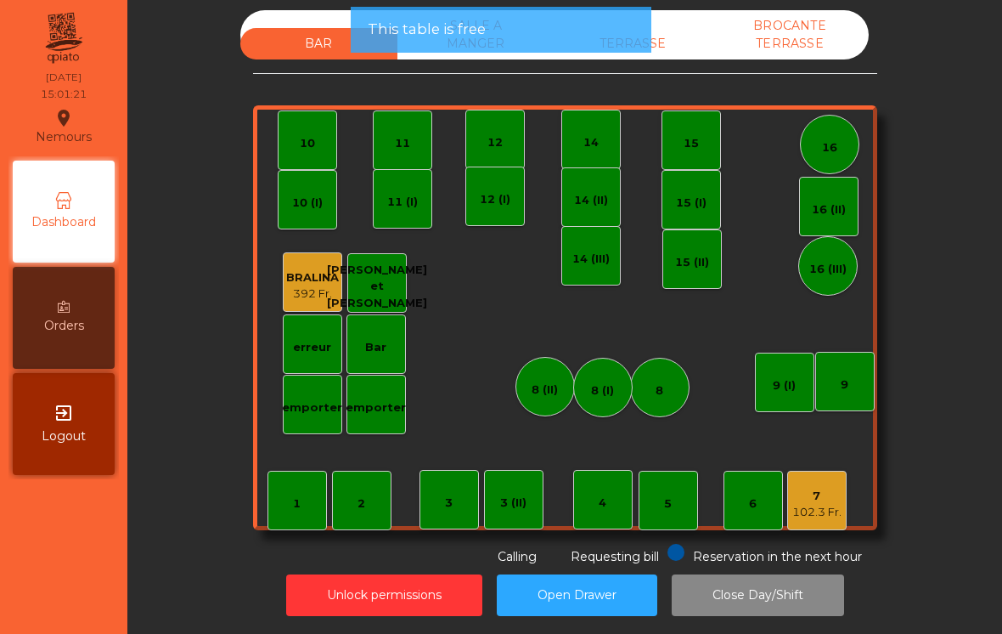
click at [838, 504] on div "102.3 Fr." at bounding box center [817, 512] width 49 height 17
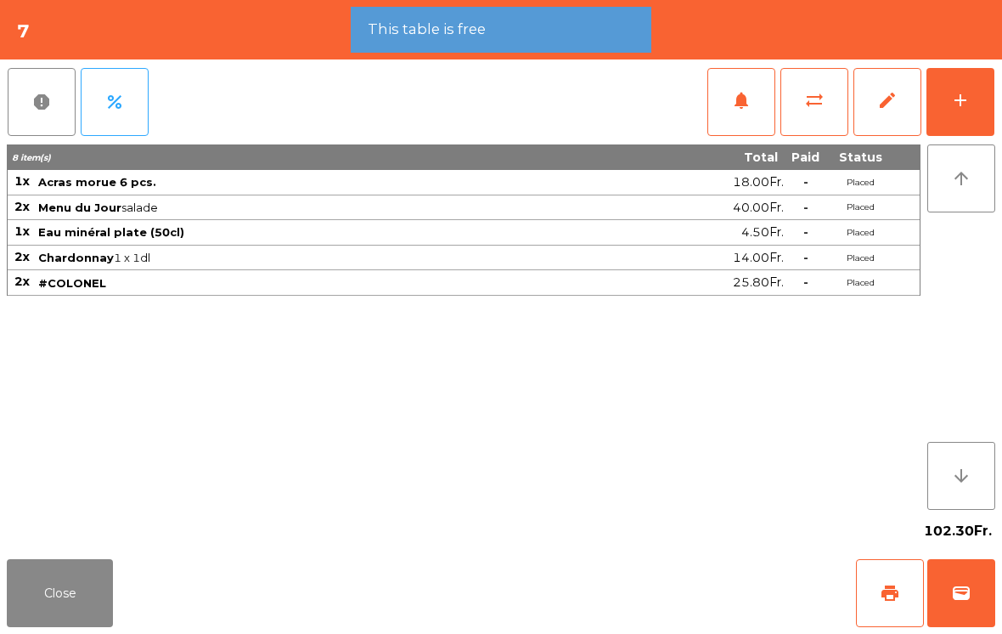
click at [808, 105] on span "sync_alt" at bounding box center [815, 100] width 20 height 20
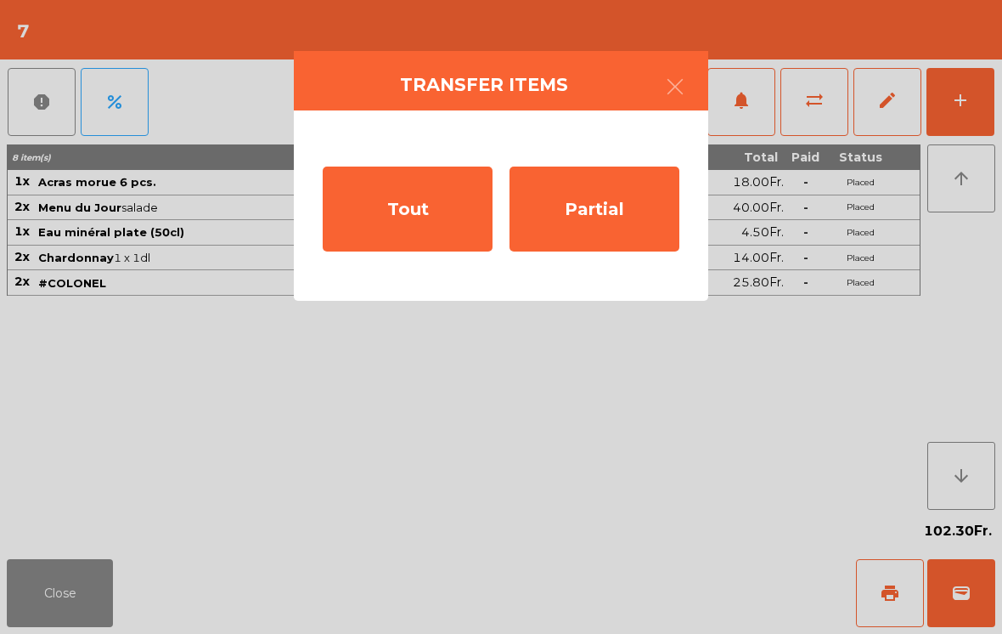
click at [421, 225] on div "Tout" at bounding box center [408, 209] width 170 height 85
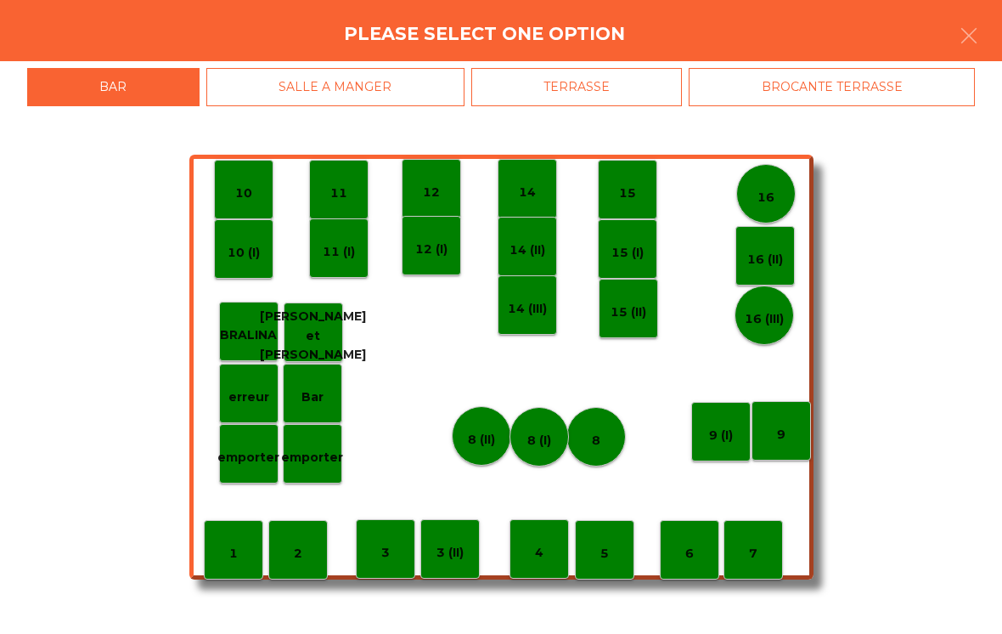
click at [416, 96] on div "SALLE A MANGER" at bounding box center [335, 87] width 258 height 38
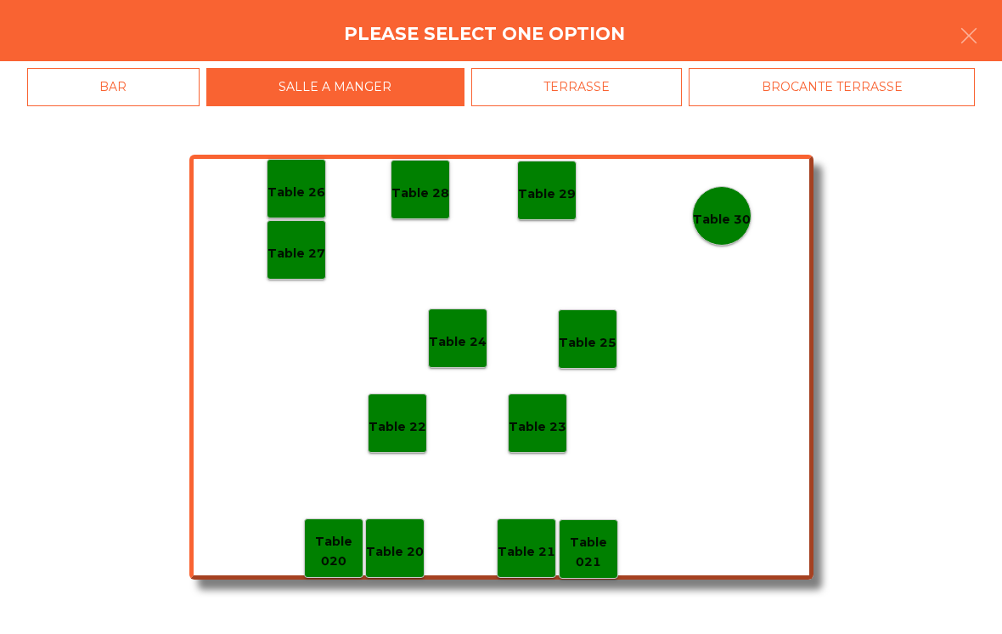
click at [298, 270] on div "Table 27" at bounding box center [296, 249] width 59 height 59
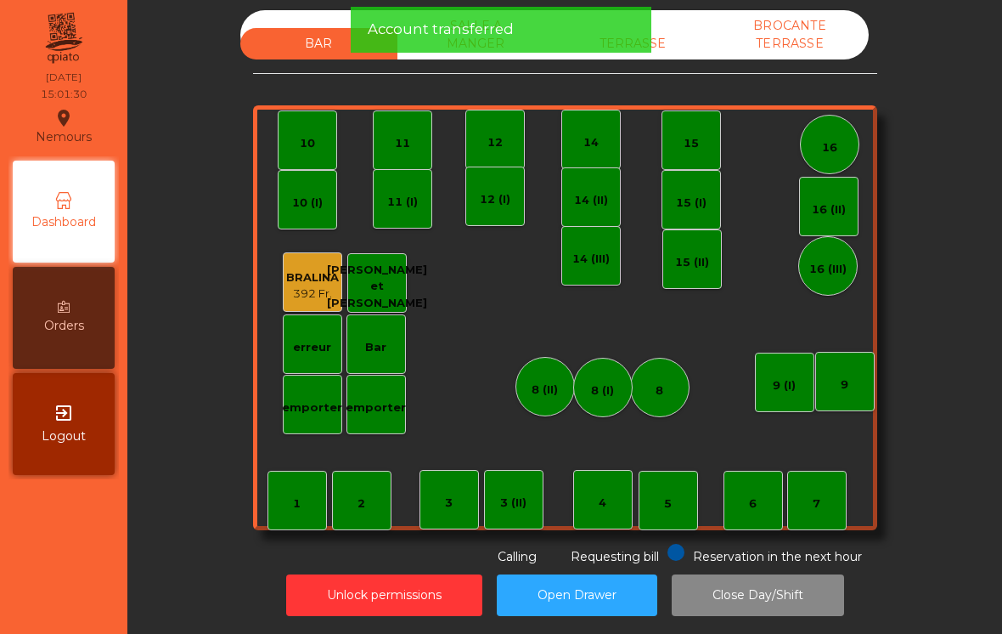
click at [488, 28] on span "Account transferred" at bounding box center [441, 29] width 146 height 21
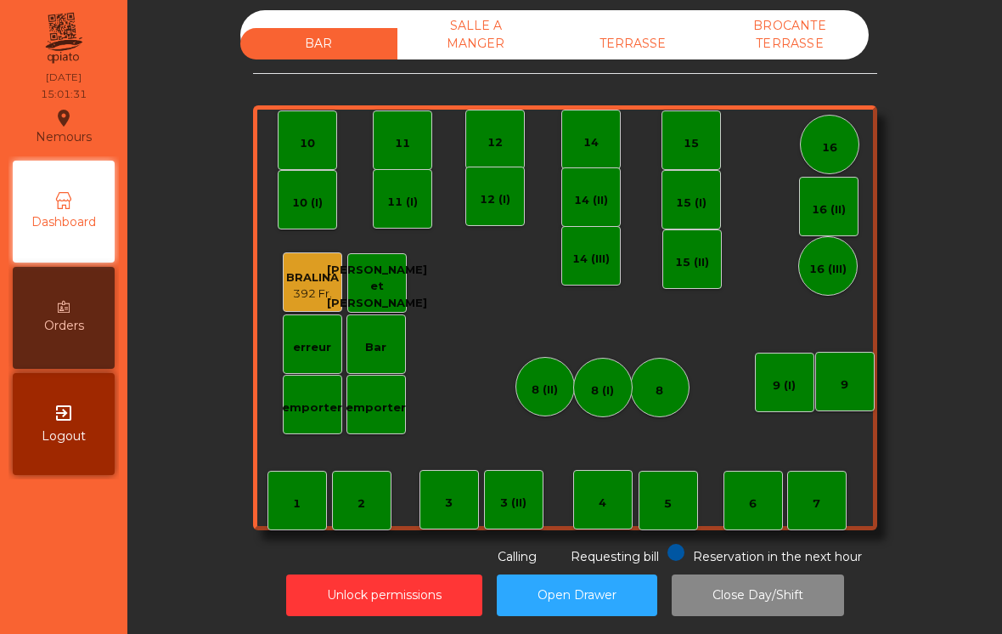
click at [471, 16] on div "SALLE A MANGER" at bounding box center [476, 34] width 157 height 49
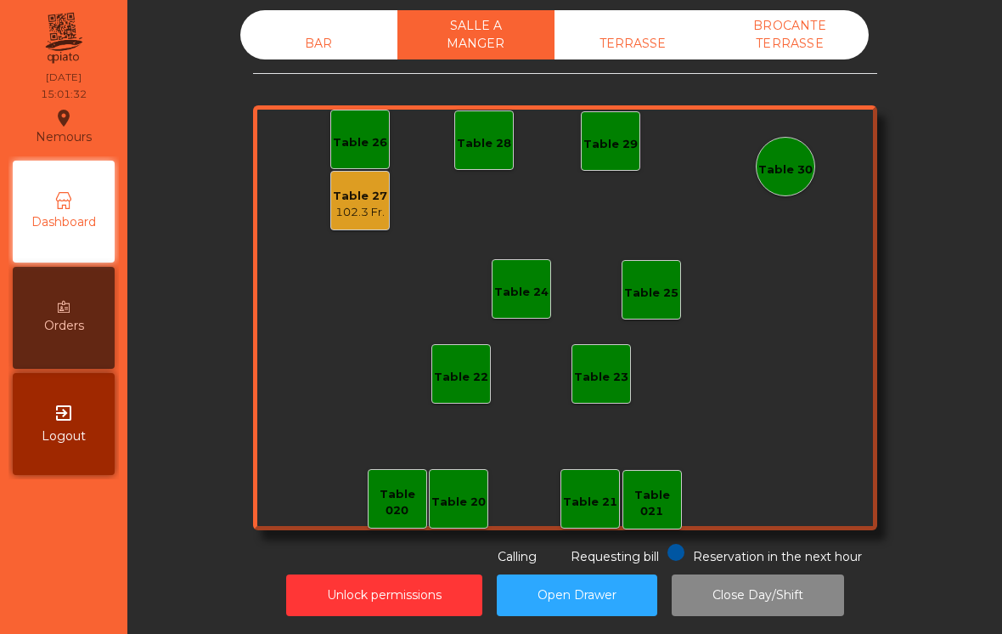
click at [307, 31] on div "BAR" at bounding box center [318, 43] width 157 height 31
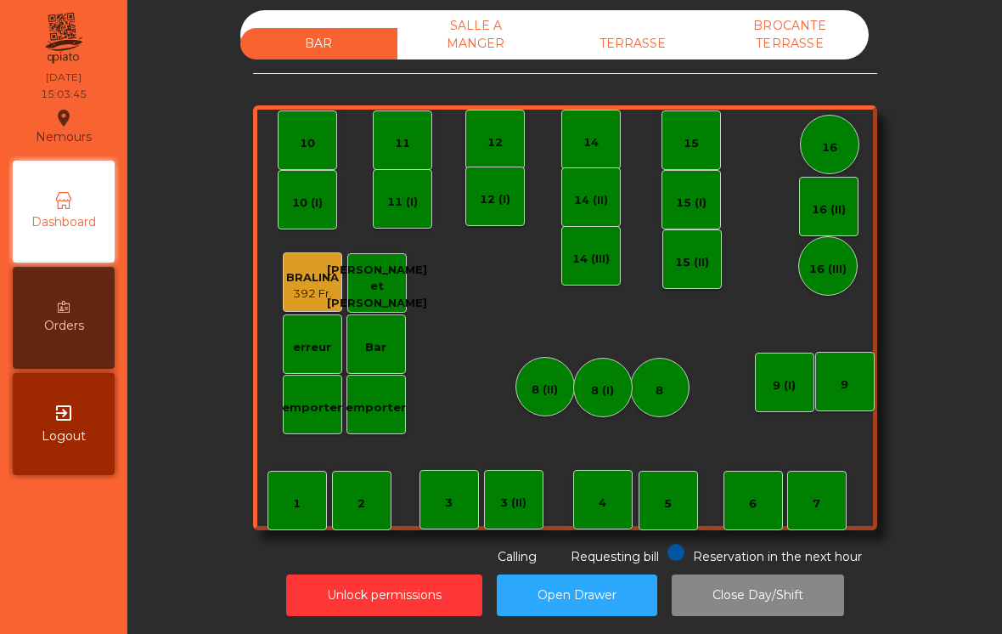
click at [697, 43] on div "BAR SALLE A MANGER TERRASSE BROCANTE TERRASSE 1 2 3 4 5 6 7 8 9 10 11 12 14 15 …" at bounding box center [565, 288] width 624 height 556
click at [674, 28] on div "TERRASSE" at bounding box center [633, 43] width 157 height 31
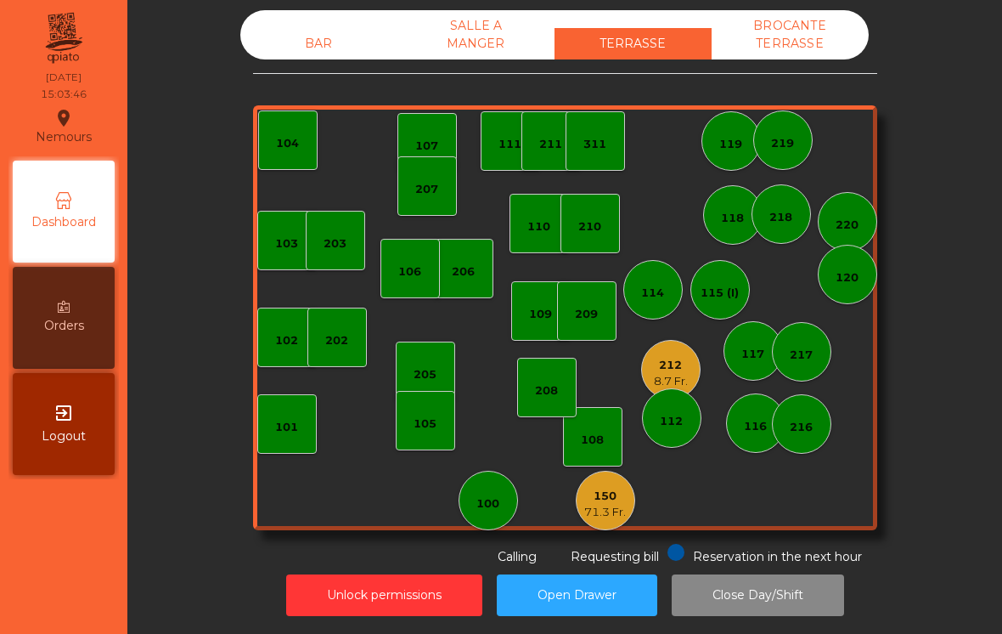
click at [448, 169] on div "207" at bounding box center [427, 185] width 59 height 59
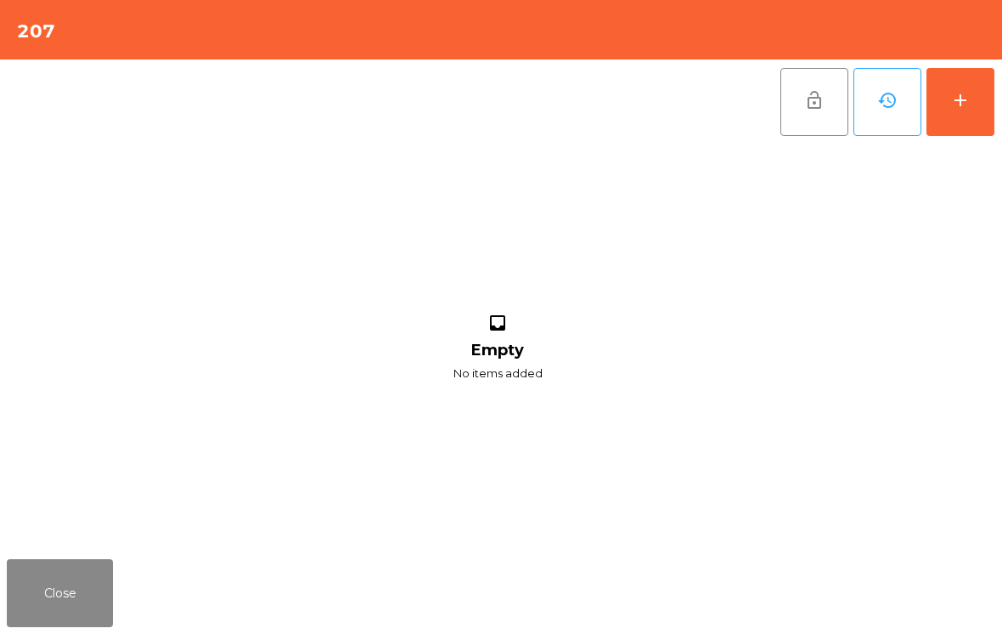
click at [976, 105] on button "add" at bounding box center [961, 102] width 68 height 68
click at [64, 595] on button "Close" at bounding box center [60, 593] width 106 height 68
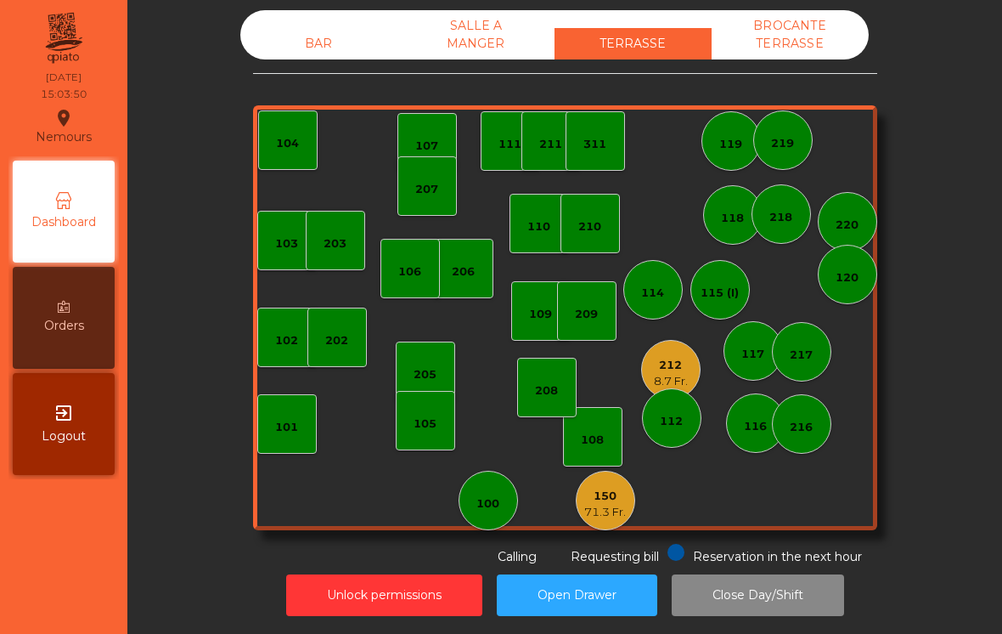
click at [523, 111] on div "211" at bounding box center [551, 140] width 59 height 59
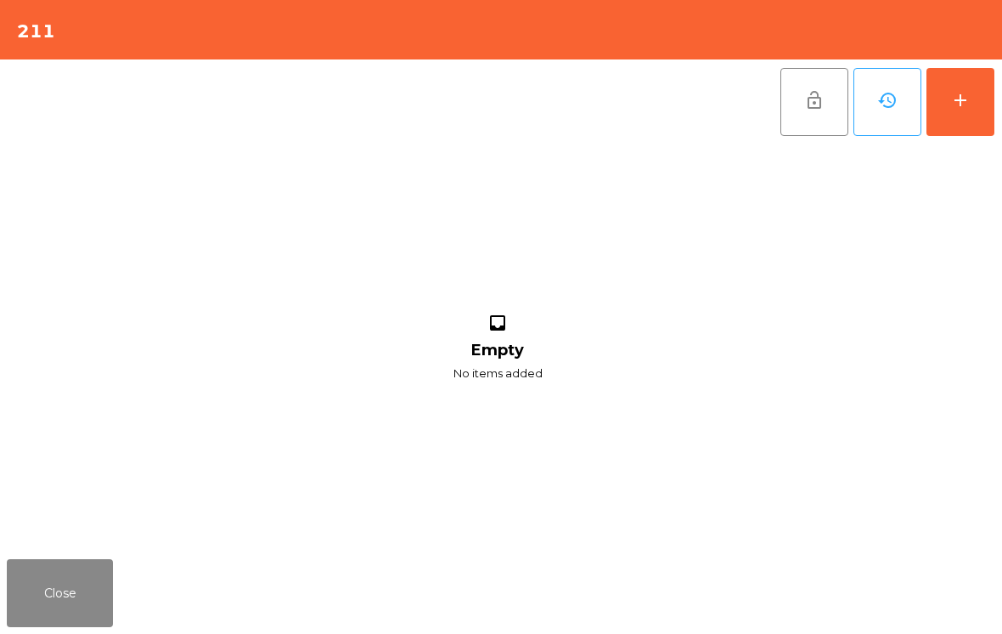
click at [943, 111] on button "add" at bounding box center [961, 102] width 68 height 68
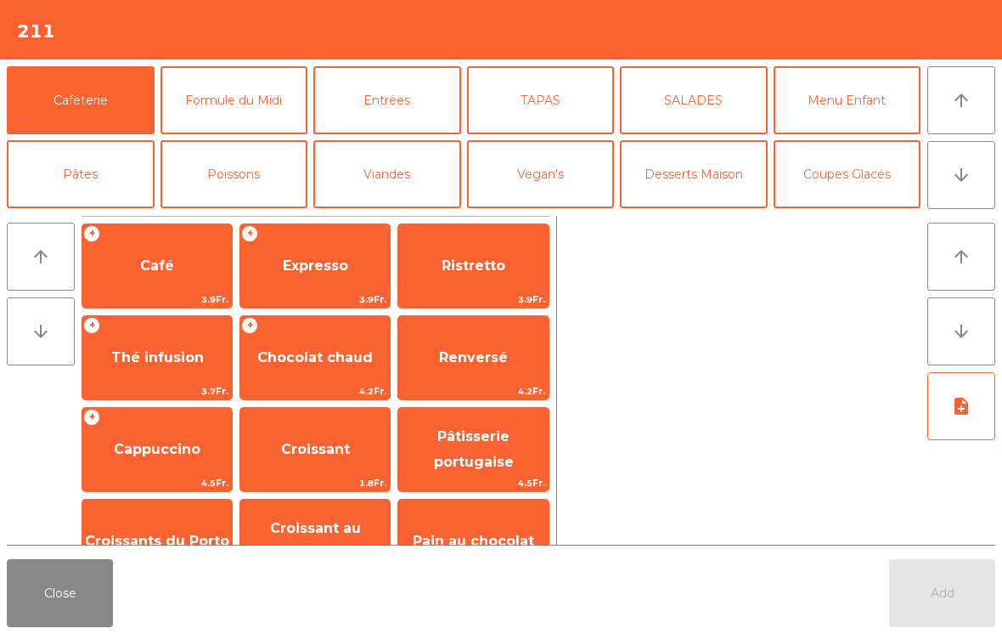
click at [980, 95] on button "arrow_upward" at bounding box center [962, 100] width 68 height 68
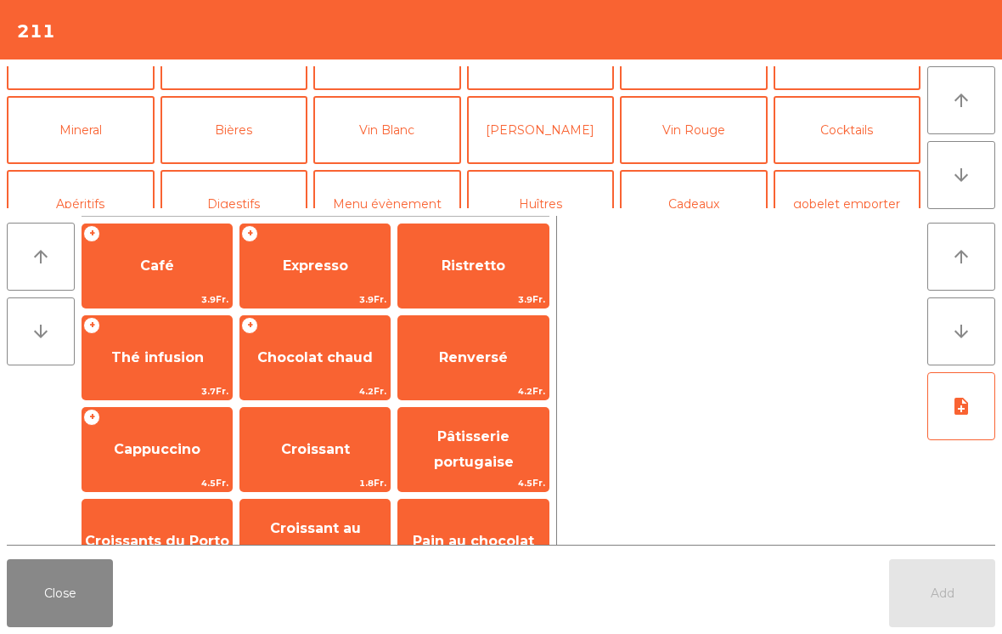
click at [876, 121] on button "Cocktails" at bounding box center [848, 130] width 148 height 68
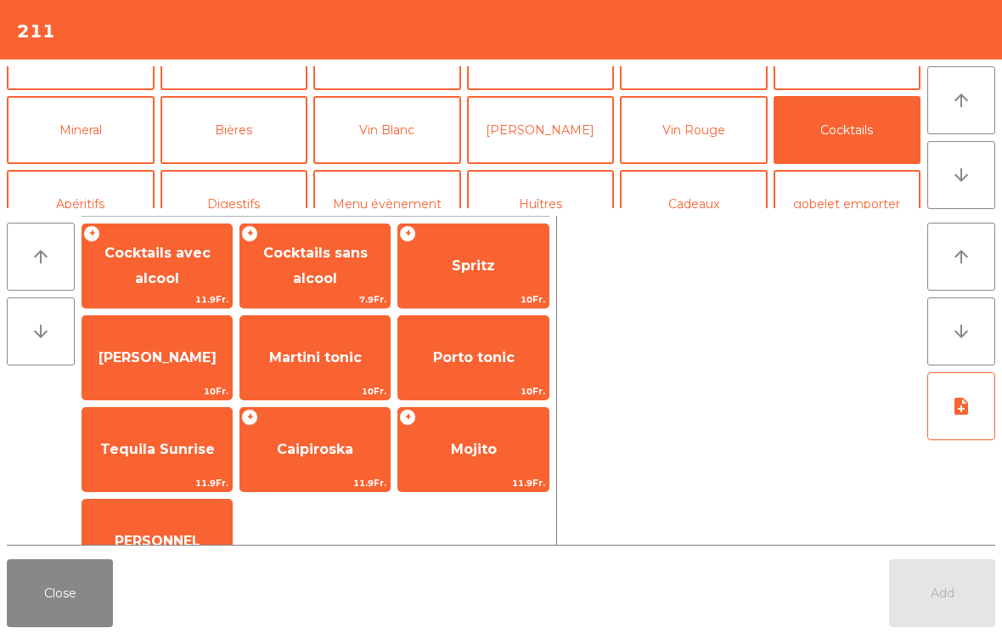
click at [855, 196] on button "gobelet emporter" at bounding box center [848, 204] width 148 height 68
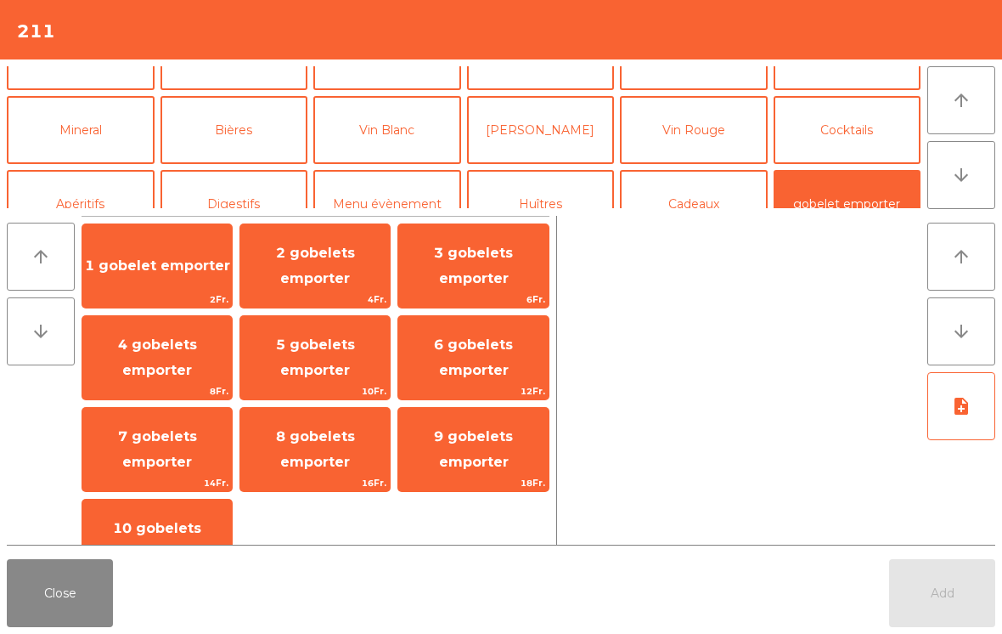
click at [853, 90] on button "Coupes Glacés" at bounding box center [848, 56] width 148 height 68
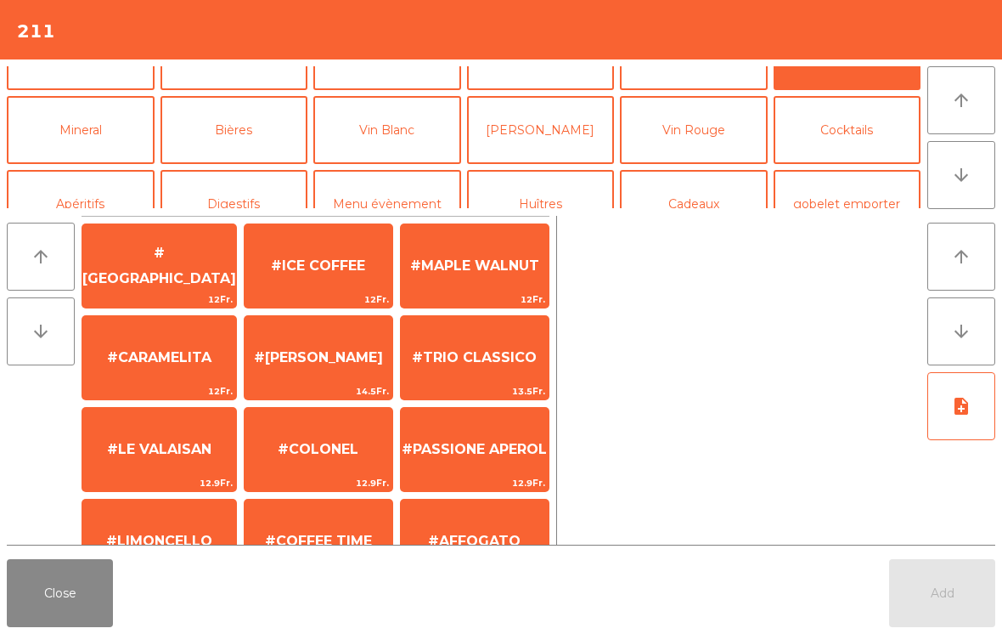
scroll to position [0, 0]
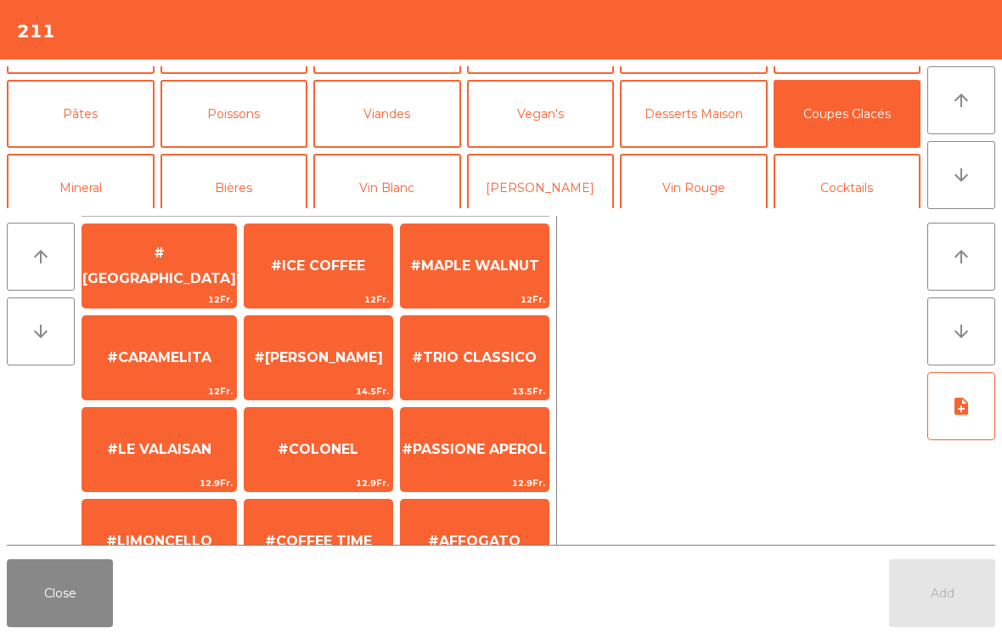
click at [285, 293] on span "12Fr." at bounding box center [319, 299] width 148 height 16
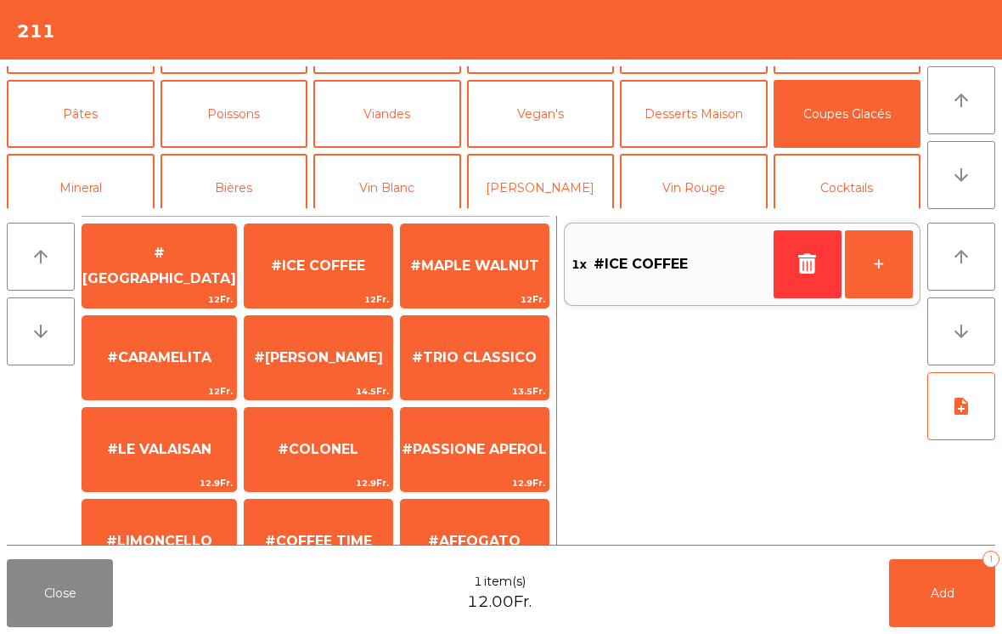
click at [478, 358] on span "#TRIO CLASSICO" at bounding box center [474, 357] width 125 height 16
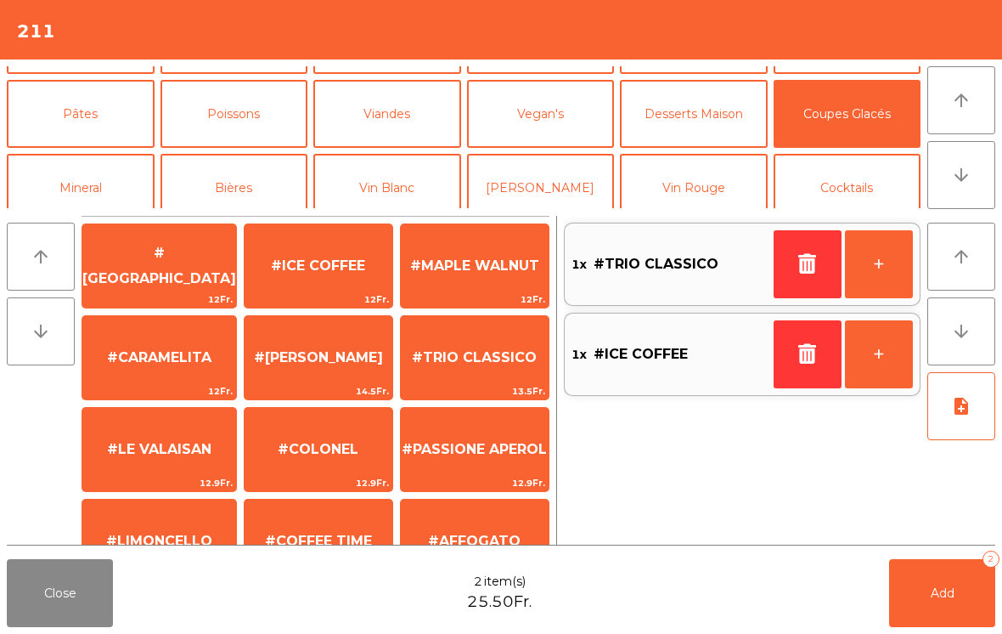
click at [954, 584] on button "Add 2" at bounding box center [942, 593] width 106 height 68
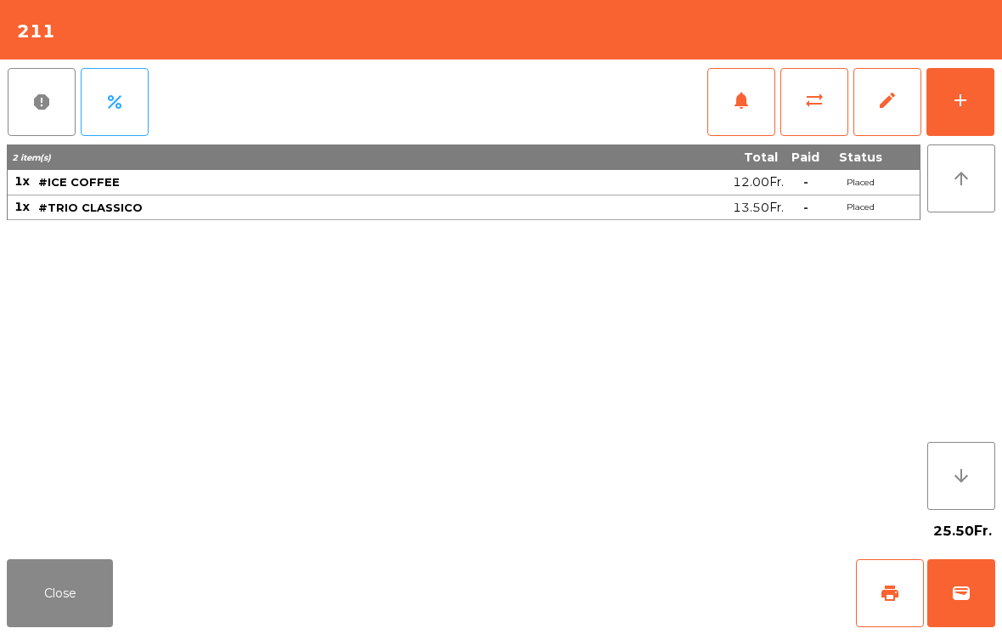
click at [84, 620] on button "Close" at bounding box center [60, 593] width 106 height 68
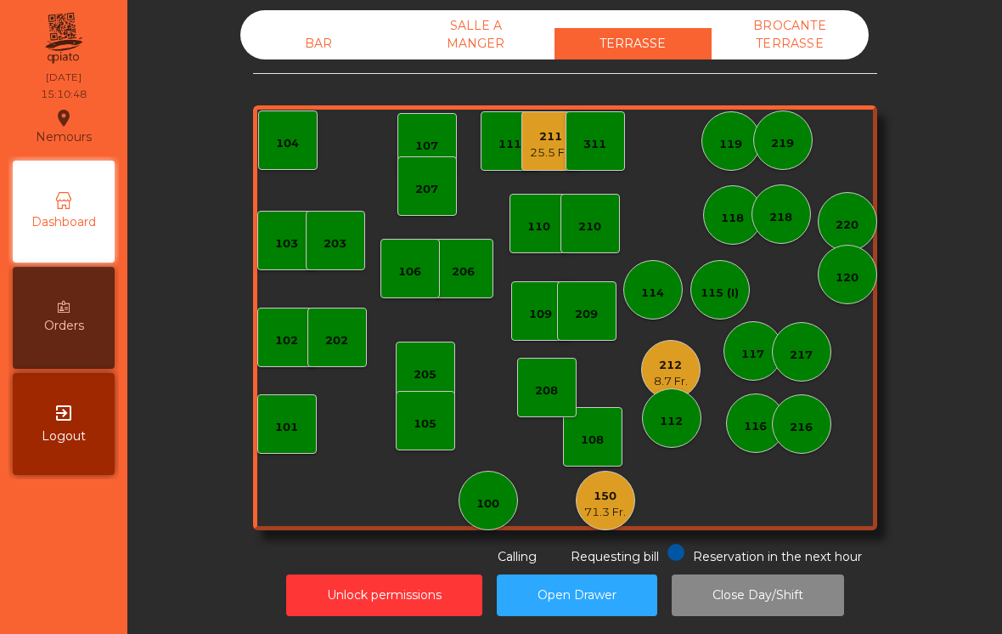
click at [619, 121] on div "311" at bounding box center [595, 140] width 59 height 59
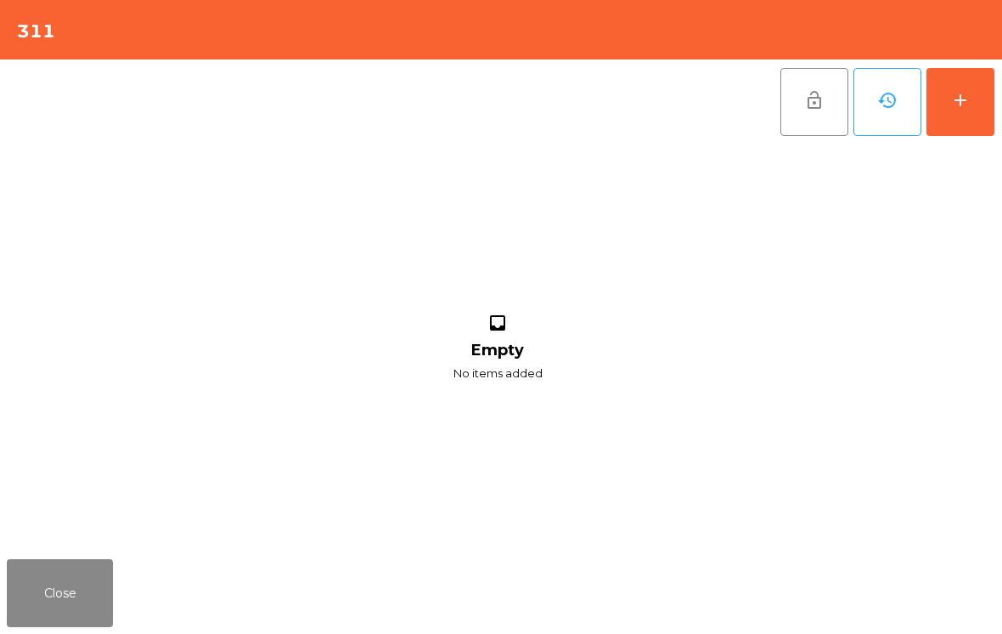
click at [55, 626] on button "Close" at bounding box center [60, 593] width 106 height 68
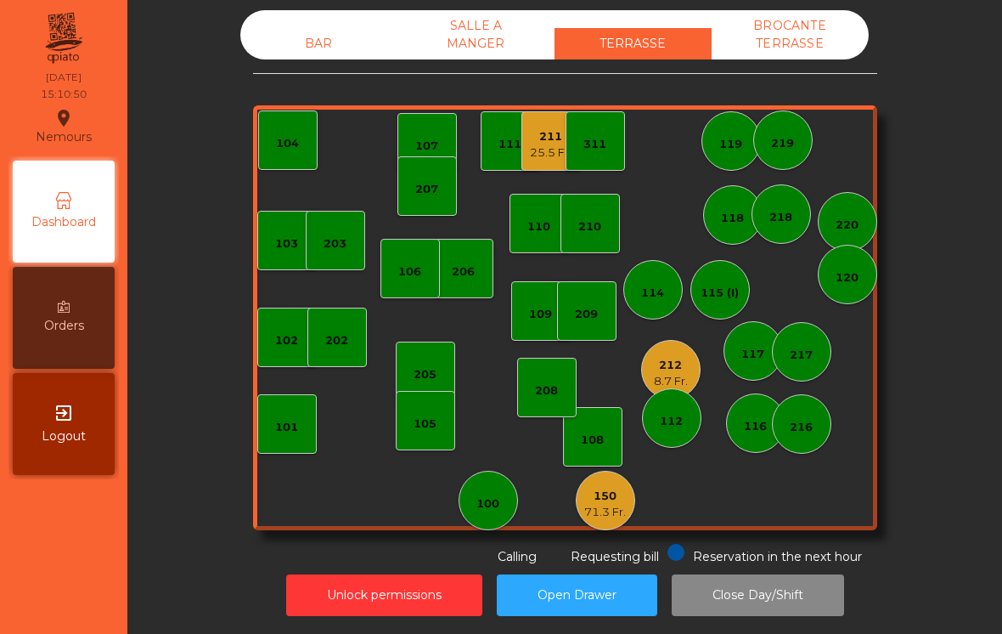
click at [596, 136] on div "311" at bounding box center [595, 144] width 23 height 17
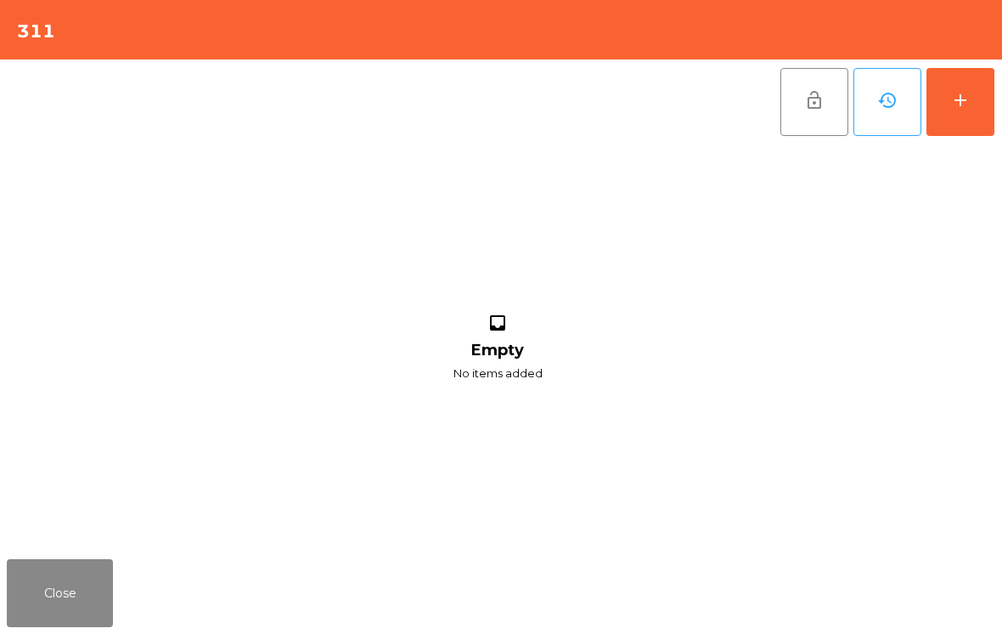
click at [968, 117] on button "add" at bounding box center [961, 102] width 68 height 68
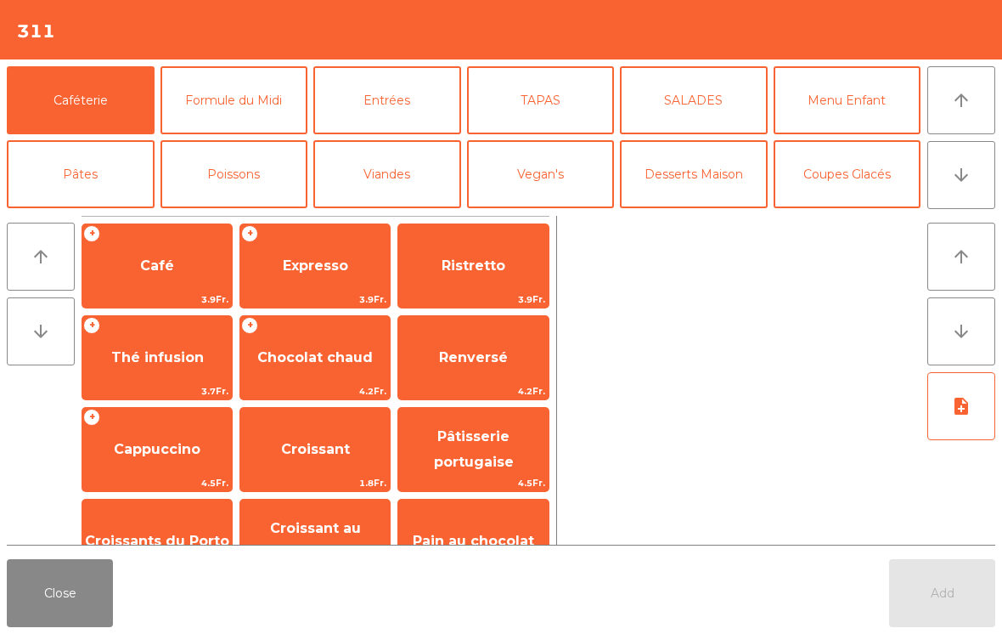
click at [957, 171] on icon "arrow_downward" at bounding box center [961, 175] width 20 height 20
click at [88, 214] on button "Mineral" at bounding box center [81, 248] width 148 height 68
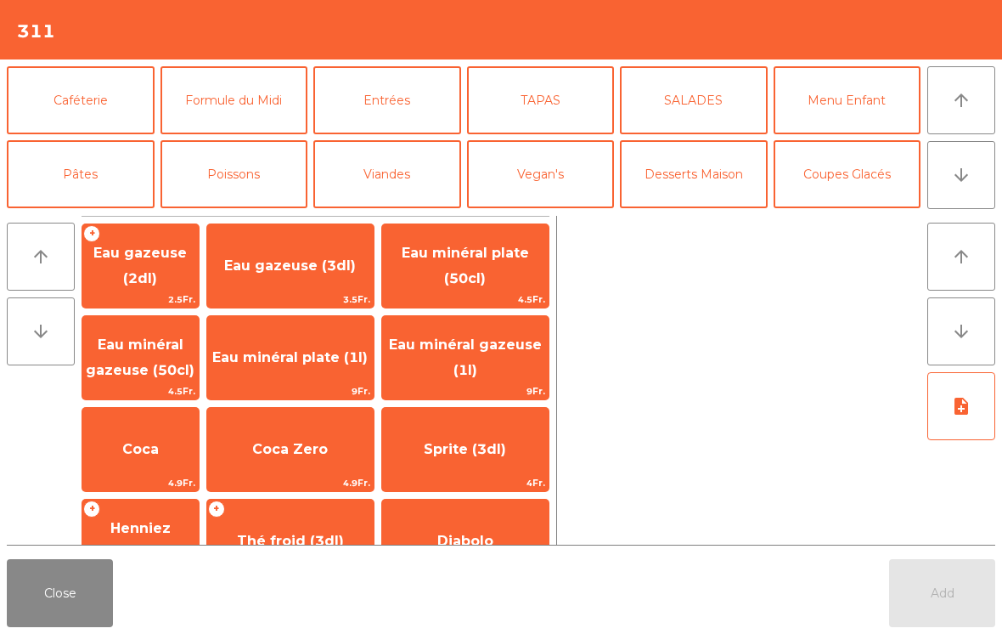
scroll to position [413, 0]
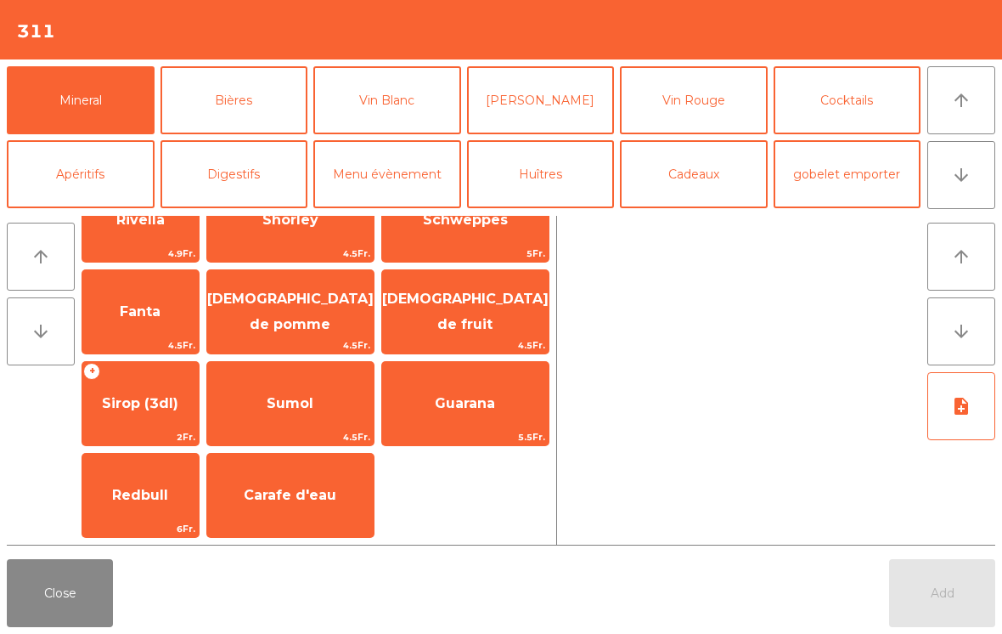
click at [166, 415] on span "Sirop (3dl)" at bounding box center [140, 404] width 116 height 46
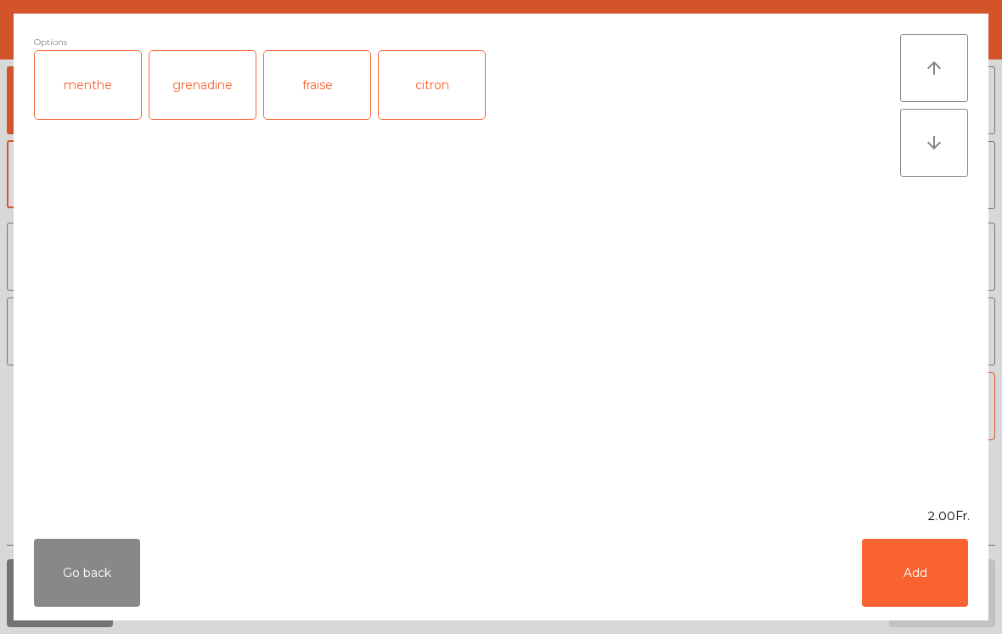
click at [960, 618] on div "Go back Add" at bounding box center [501, 572] width 975 height 95
click at [917, 562] on button "Add" at bounding box center [915, 573] width 106 height 68
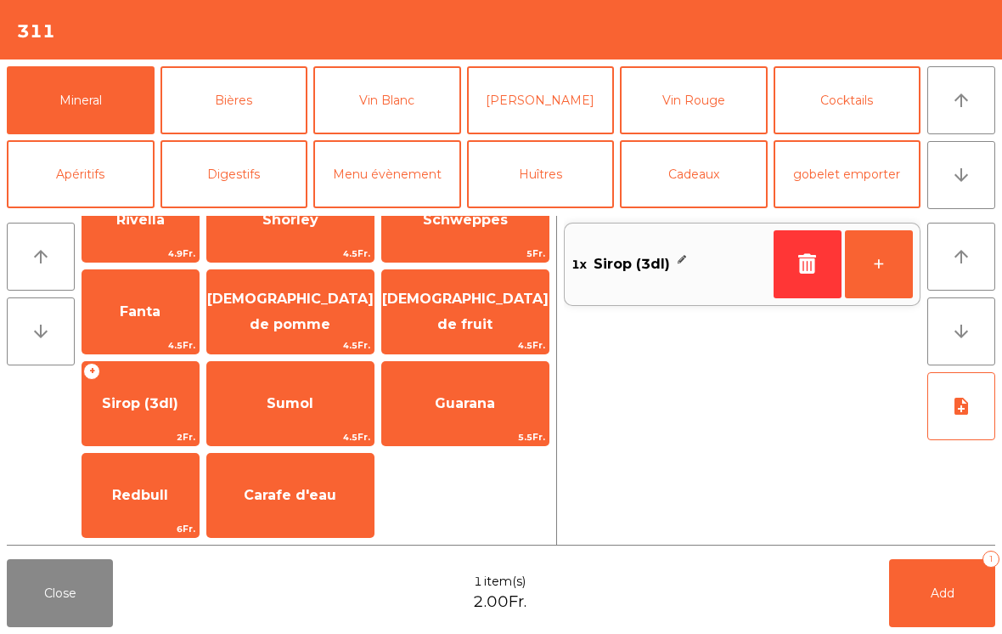
scroll to position [224, 0]
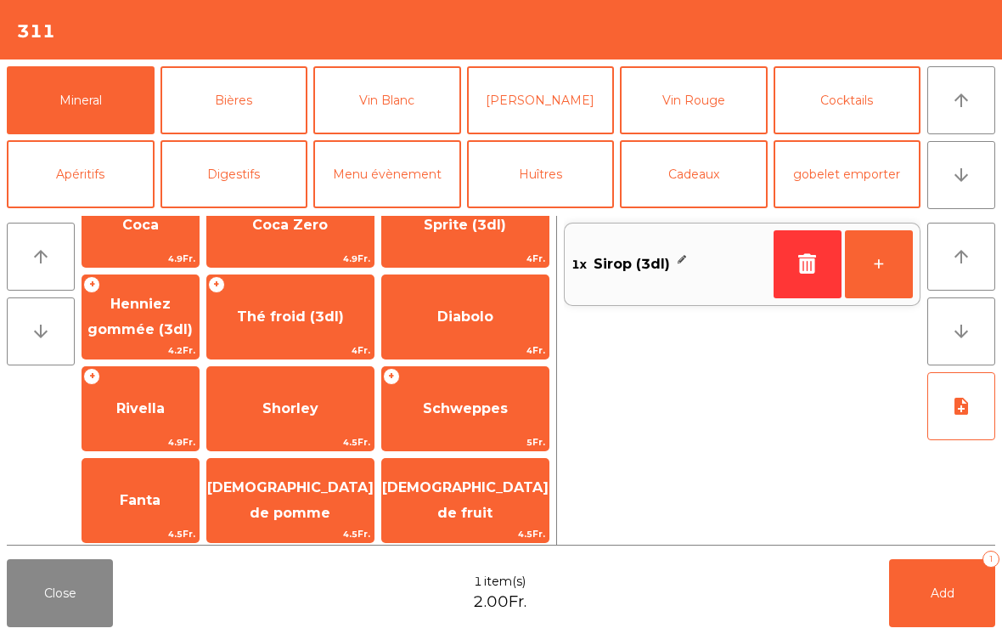
click at [168, 308] on span "Henniez gommée (3dl)" at bounding box center [140, 317] width 105 height 42
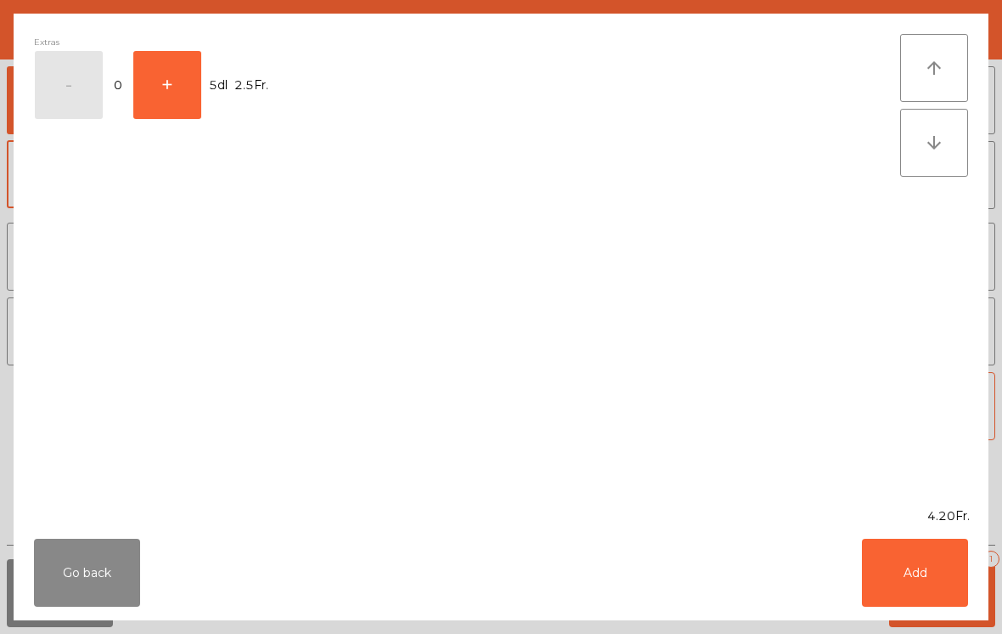
click at [961, 584] on button "Add" at bounding box center [915, 573] width 106 height 68
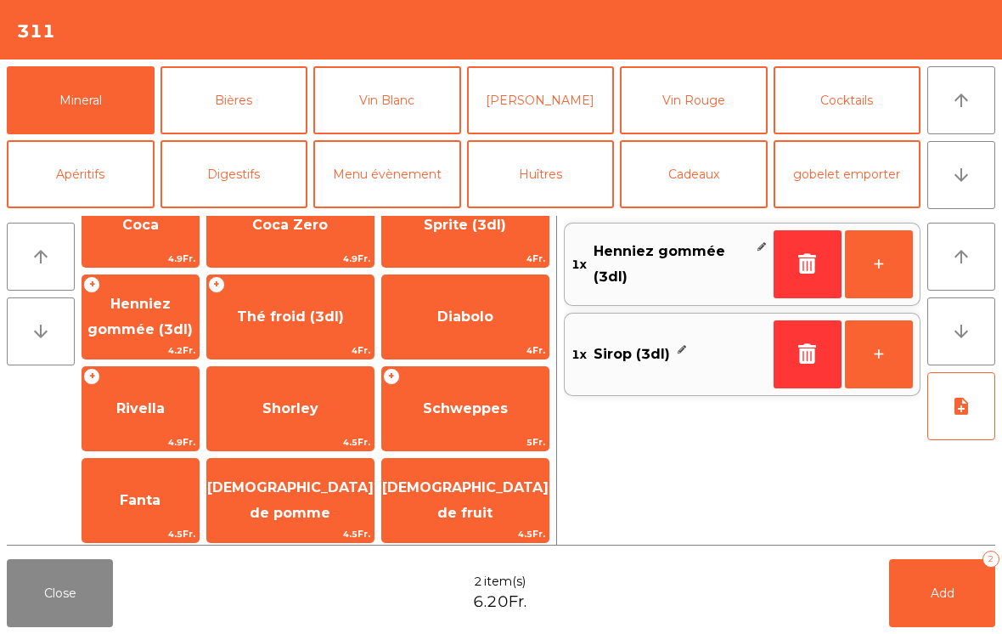
click at [961, 584] on button "Add 2" at bounding box center [942, 593] width 106 height 68
